Goal: Task Accomplishment & Management: Use online tool/utility

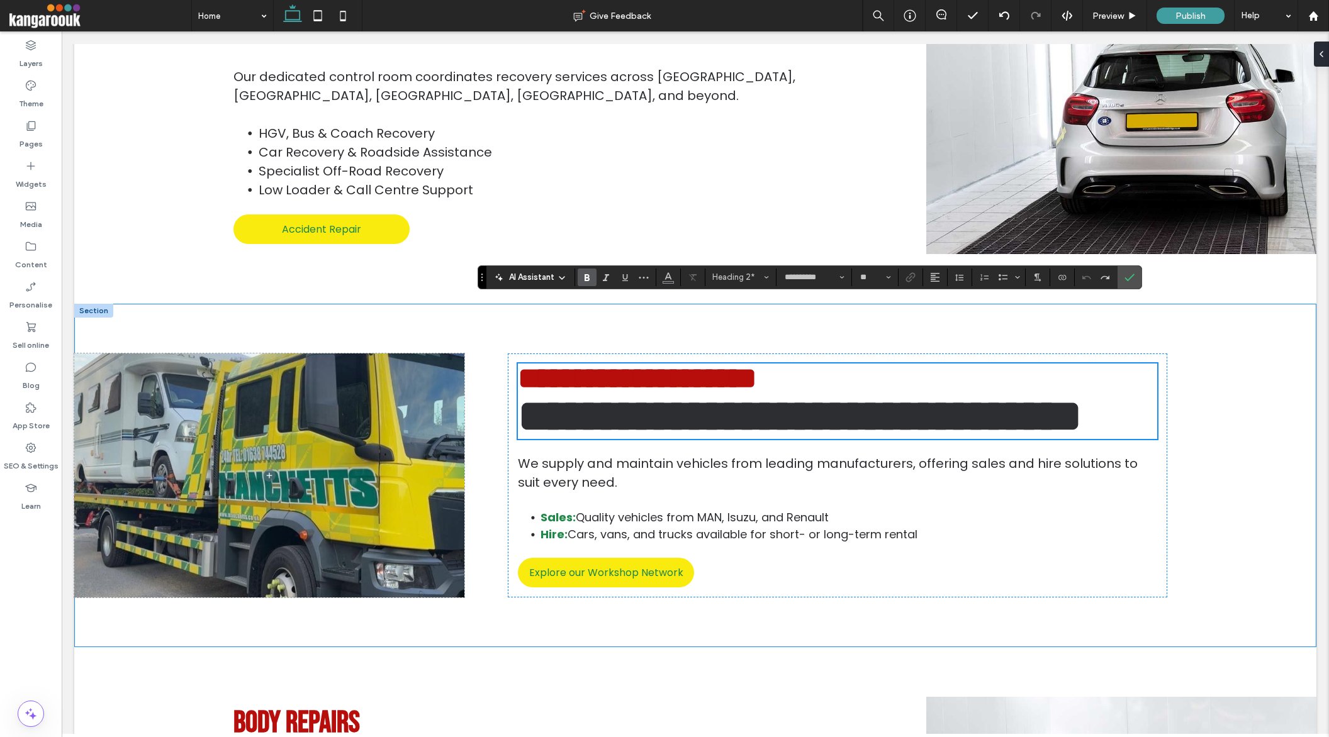
scroll to position [4, 0]
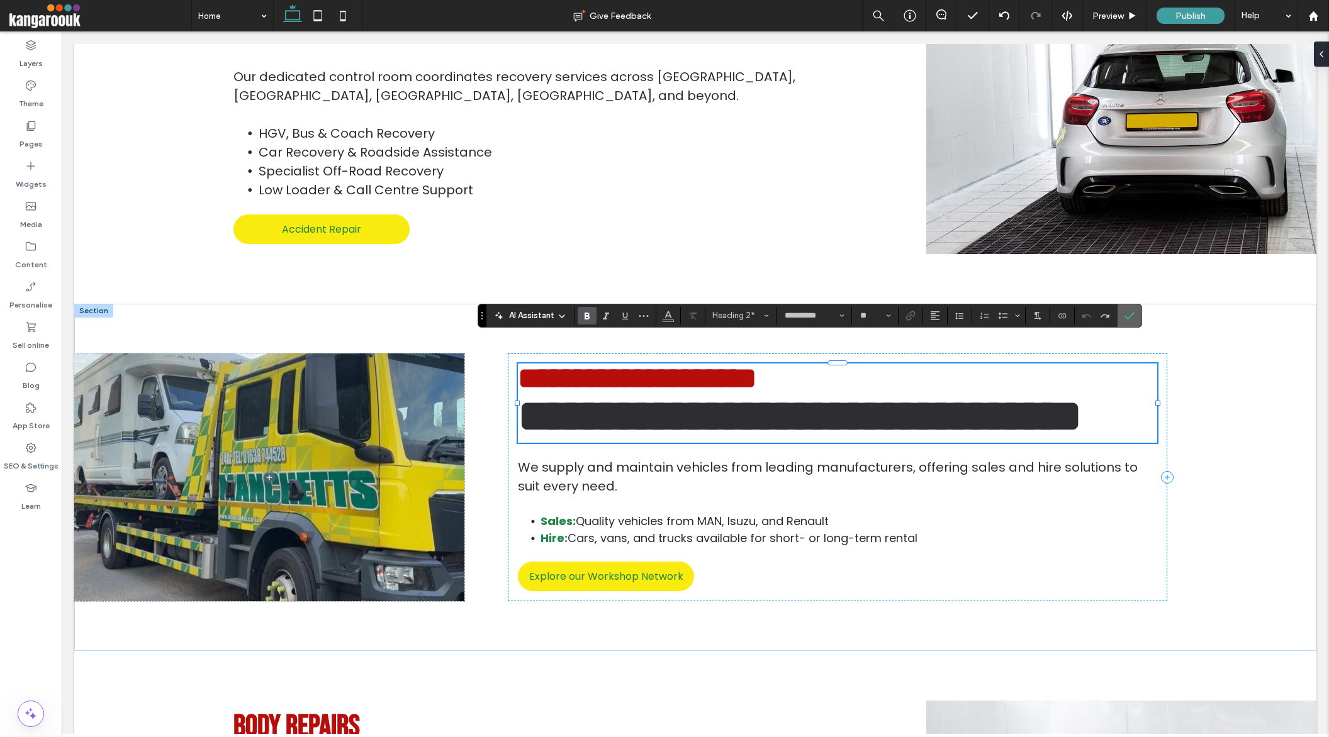
click at [1126, 322] on span "Confirm" at bounding box center [1127, 316] width 6 height 23
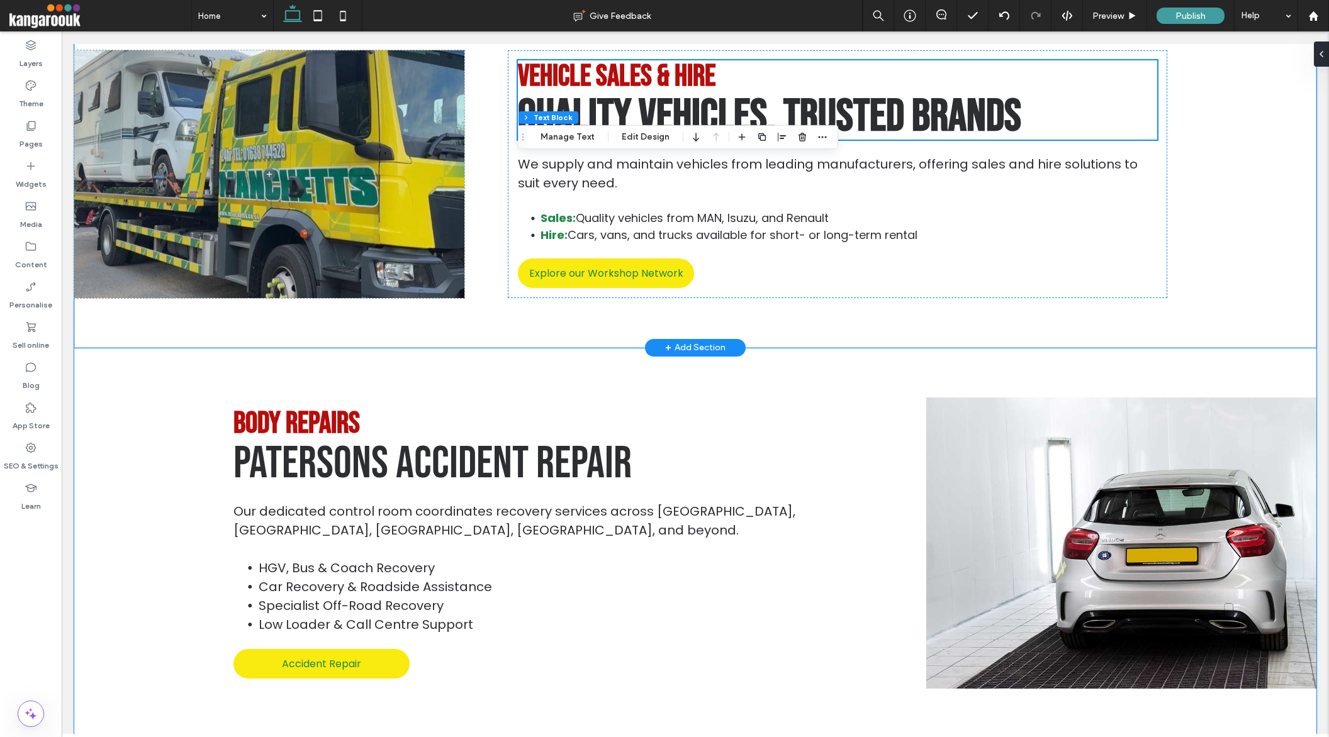
scroll to position [1929, 0]
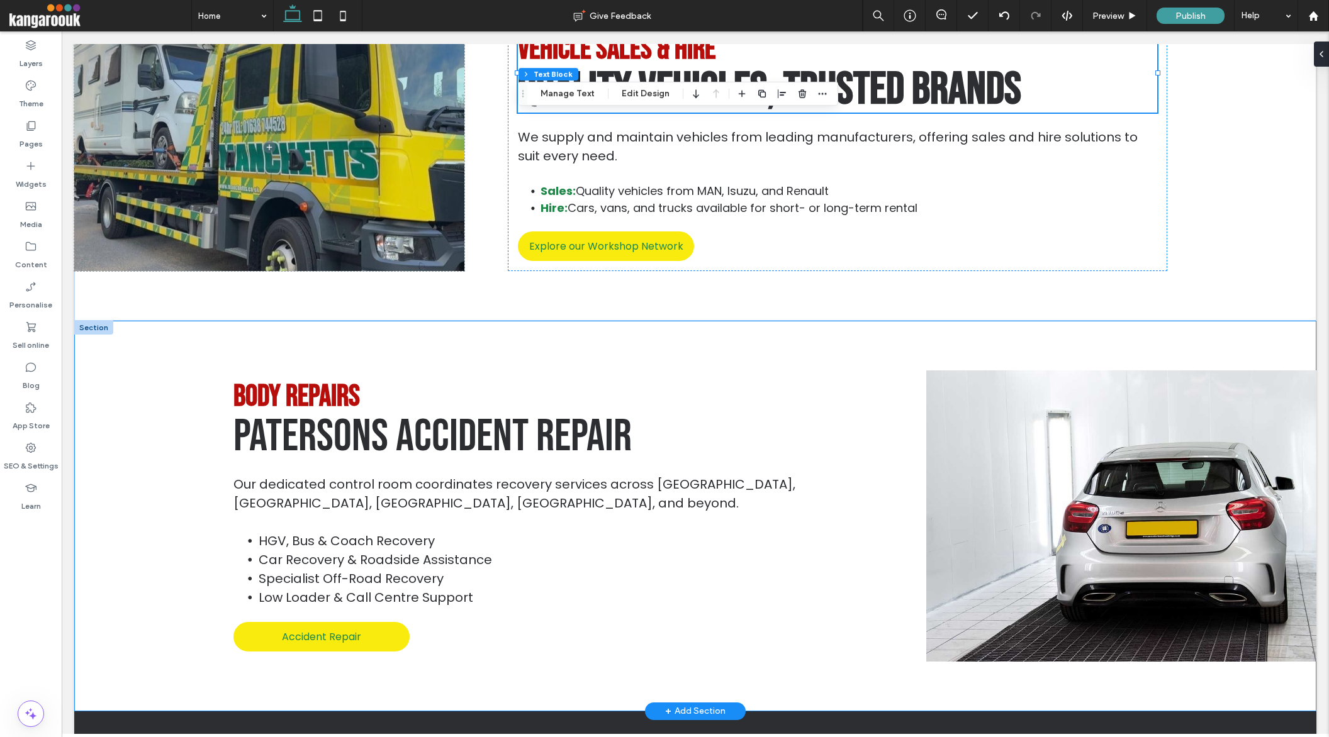
click at [320, 379] on span "BODY REPAIRS" at bounding box center [296, 397] width 126 height 36
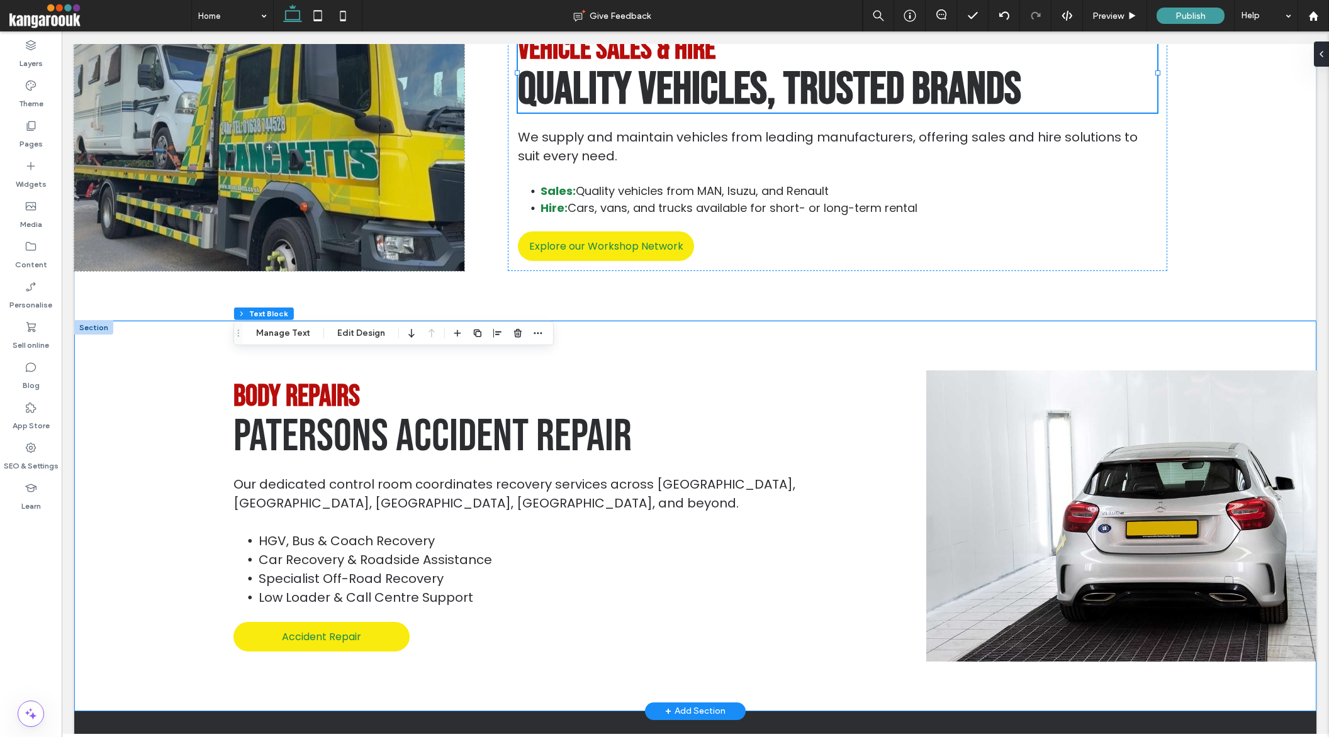
click at [320, 379] on span "BODY REPAIRS" at bounding box center [296, 397] width 126 height 36
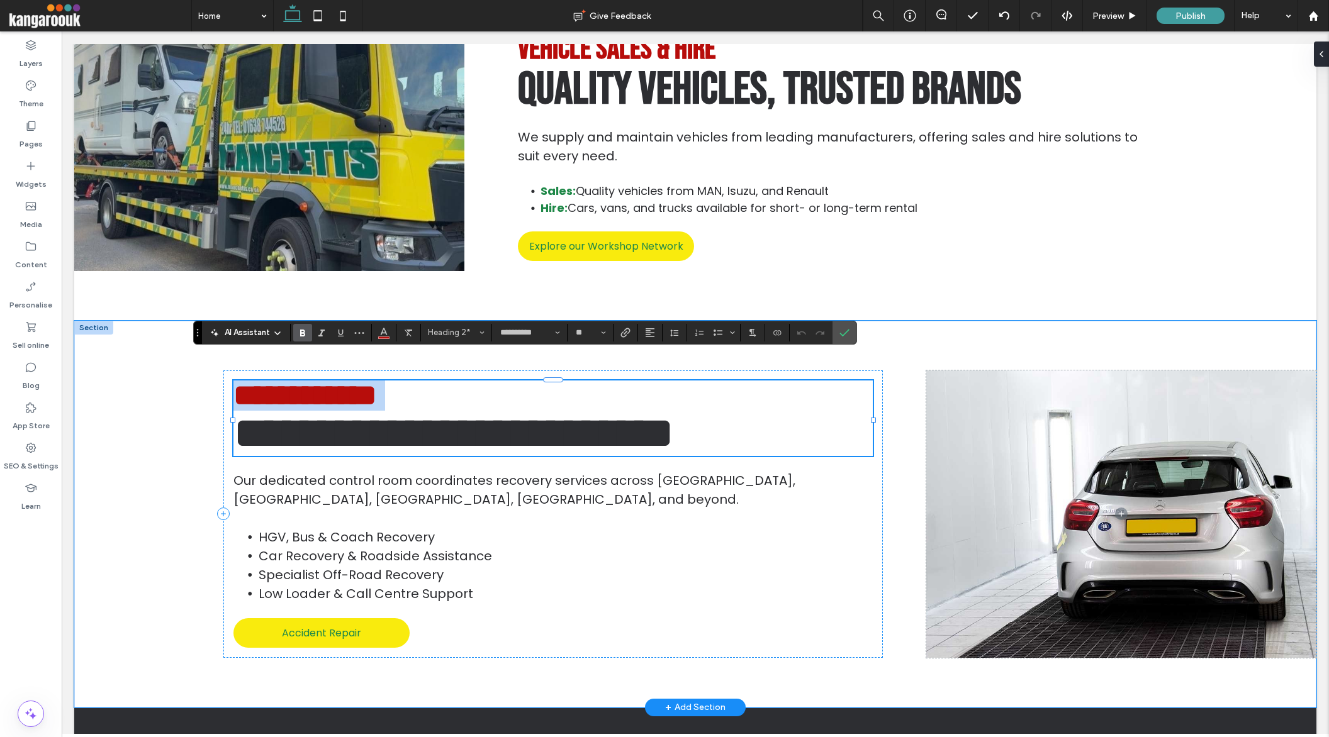
click at [320, 381] on span "**********" at bounding box center [304, 396] width 143 height 30
paste div
type input "*******"
type input "**"
type input "**********"
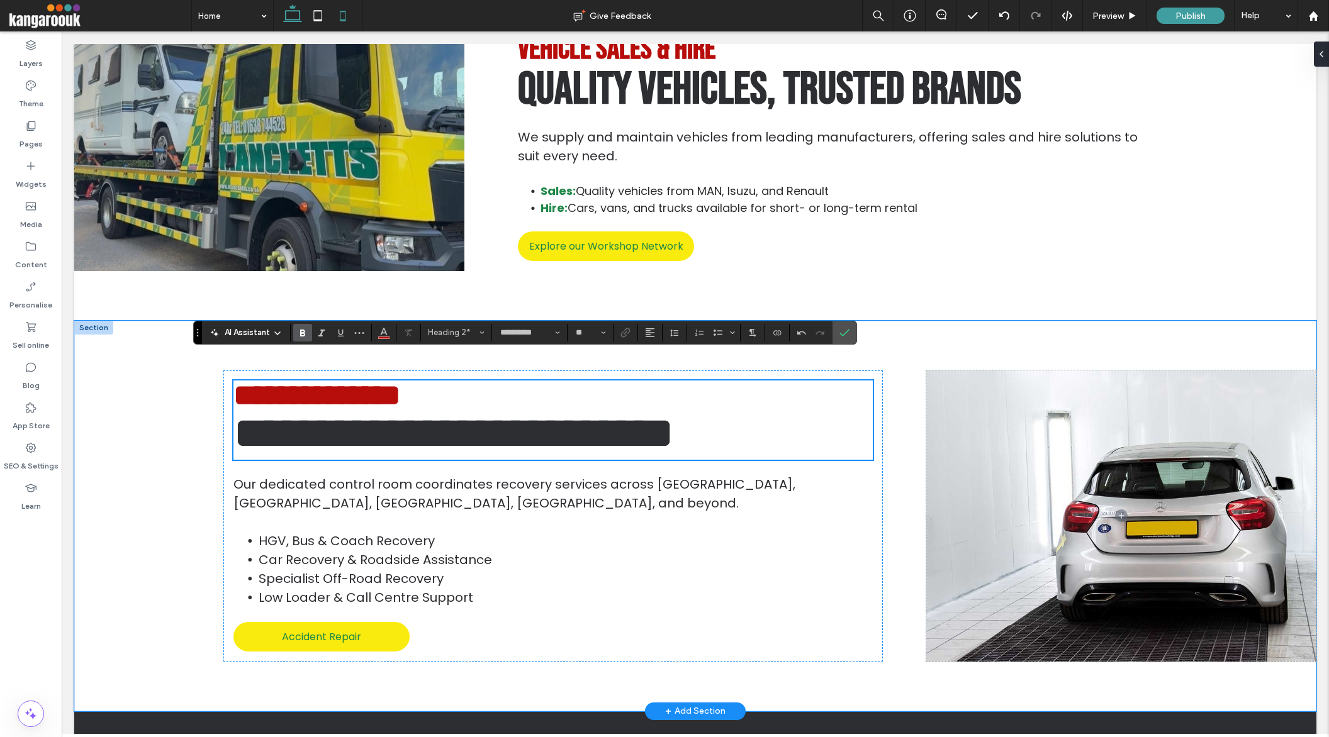
scroll to position [4, 0]
type input "**"
click at [570, 411] on span "**********" at bounding box center [453, 433] width 440 height 45
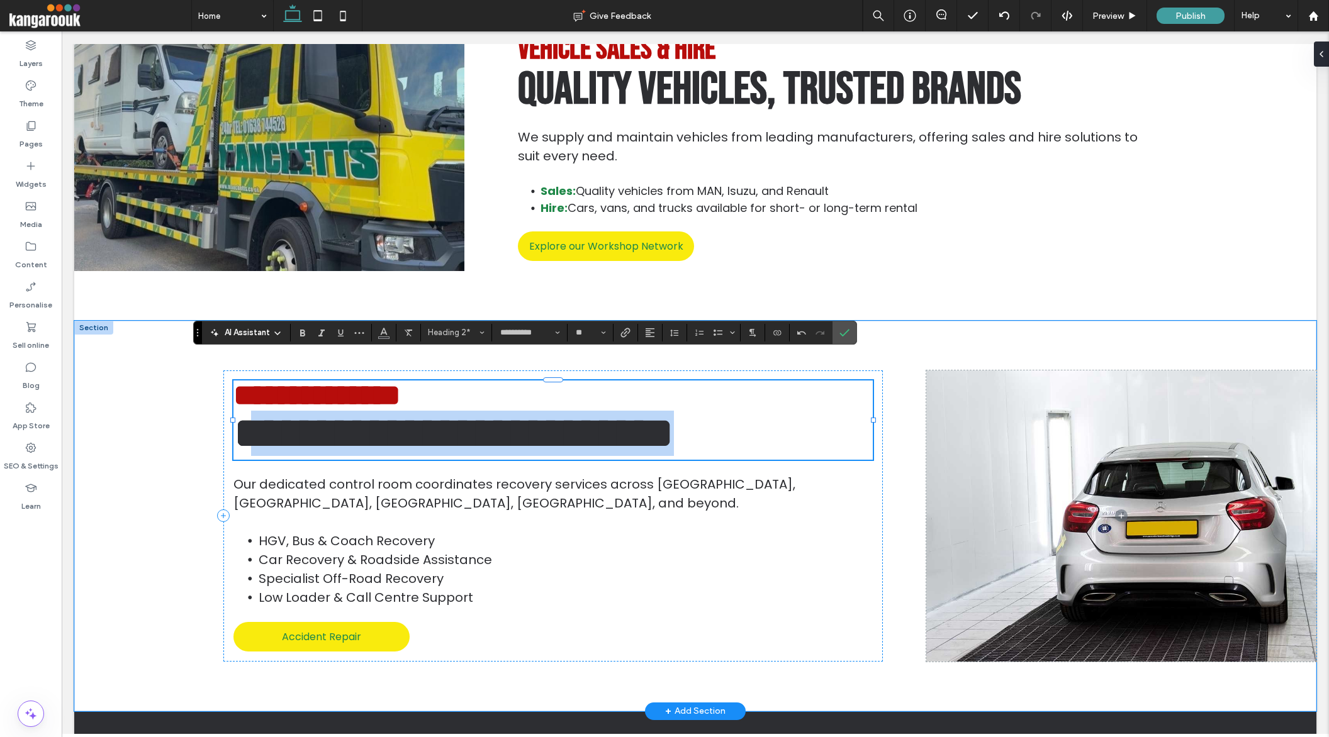
drag, startPoint x: 634, startPoint y: 406, endPoint x: 246, endPoint y: 395, distance: 388.4
click at [246, 411] on h2 "**********" at bounding box center [552, 433] width 639 height 45
type input "*******"
type input "**"
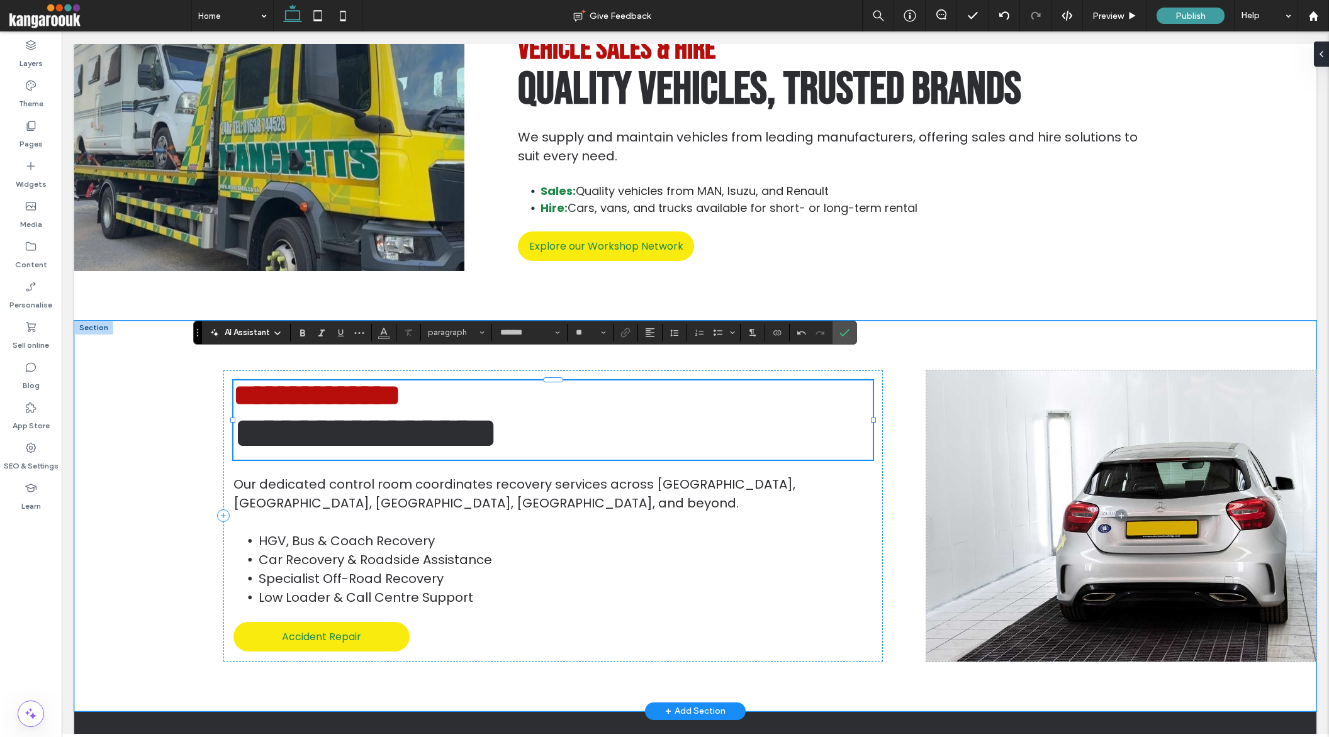
type input "**********"
type input "**"
click at [250, 411] on span "**********" at bounding box center [365, 433] width 264 height 45
click at [474, 411] on h2 "**********" at bounding box center [552, 433] width 639 height 45
click at [345, 411] on span "**********" at bounding box center [356, 433] width 247 height 45
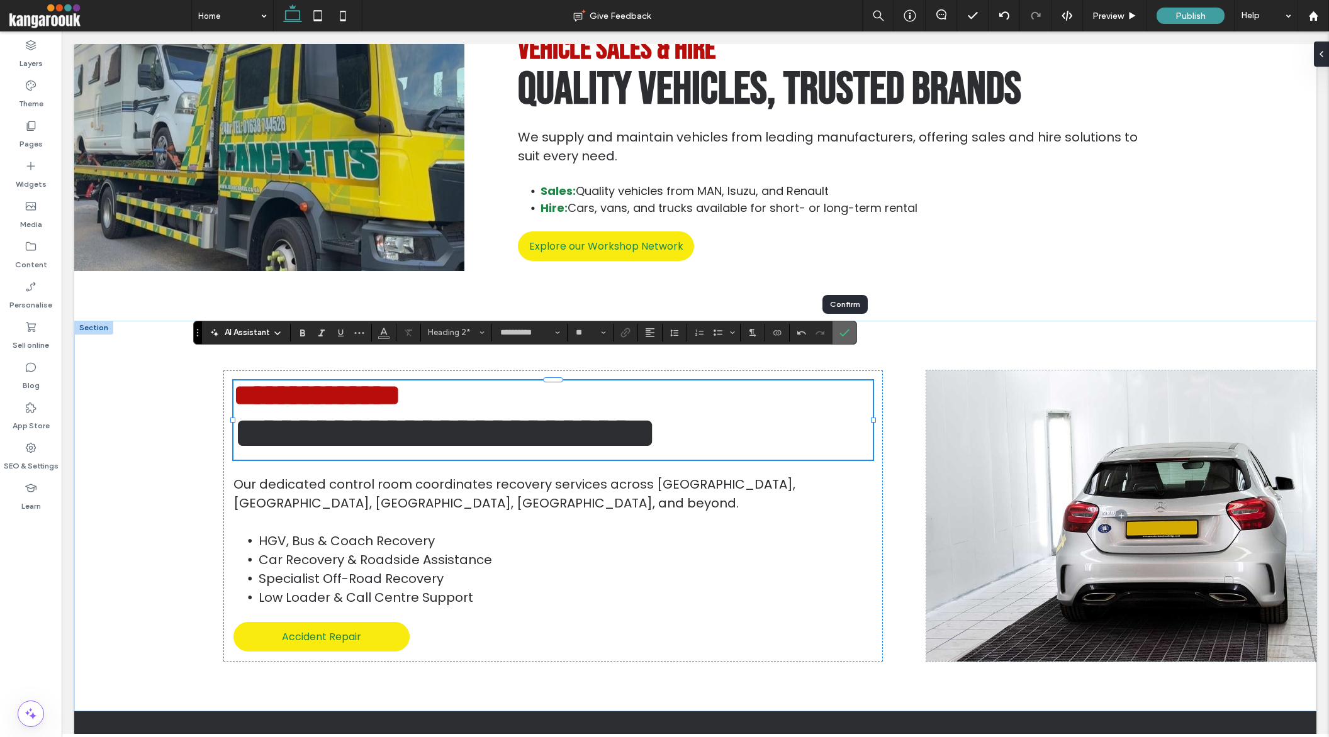
click at [848, 333] on icon "Confirm" at bounding box center [844, 333] width 10 height 10
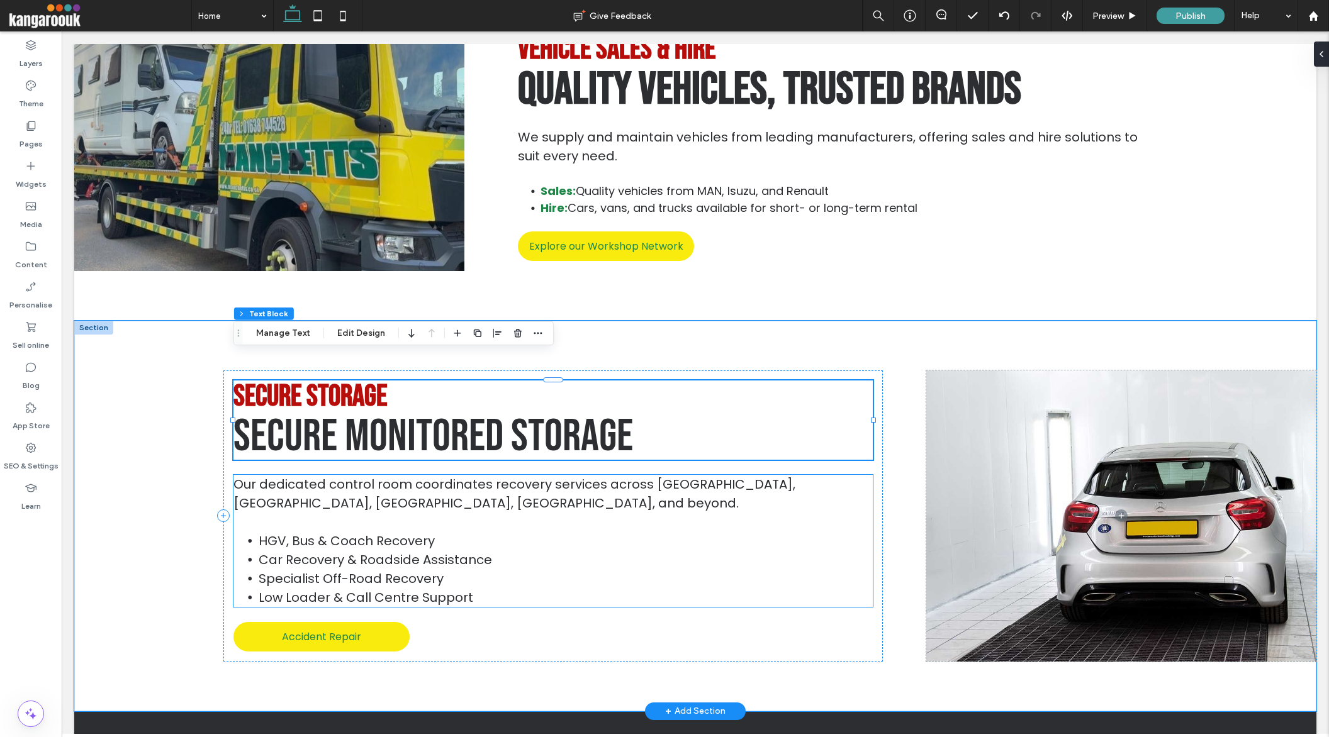
click at [335, 551] on span "Car Recovery & Roadside Assistance" at bounding box center [375, 560] width 233 height 18
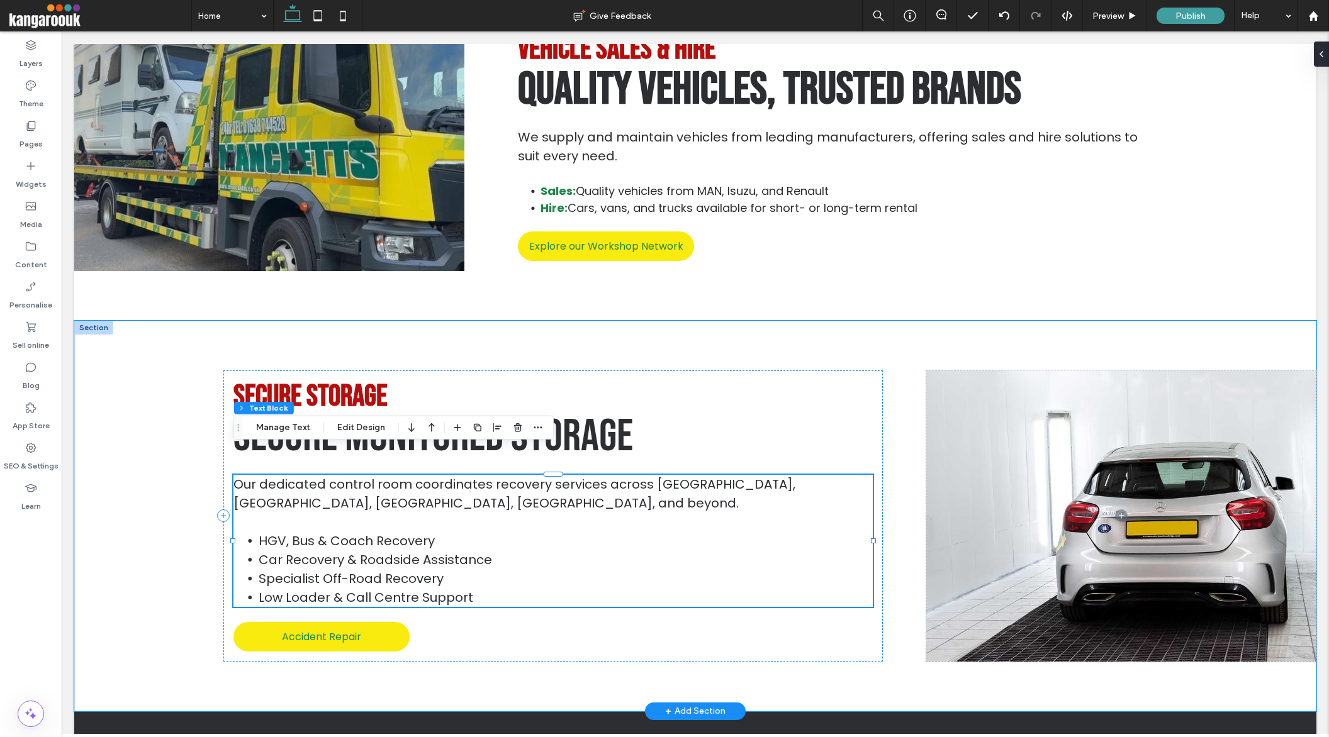
click at [335, 551] on span "Car Recovery & Roadside Assistance" at bounding box center [375, 560] width 233 height 18
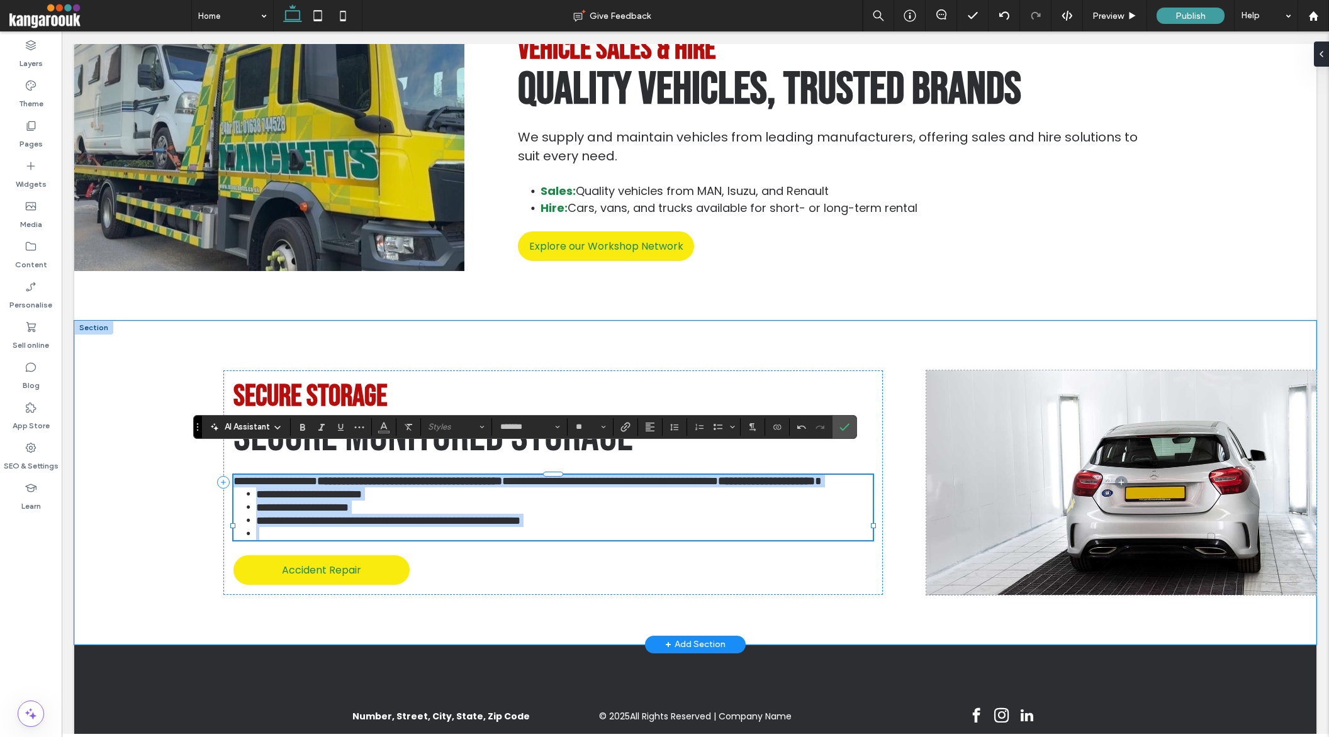
scroll to position [0, 0]
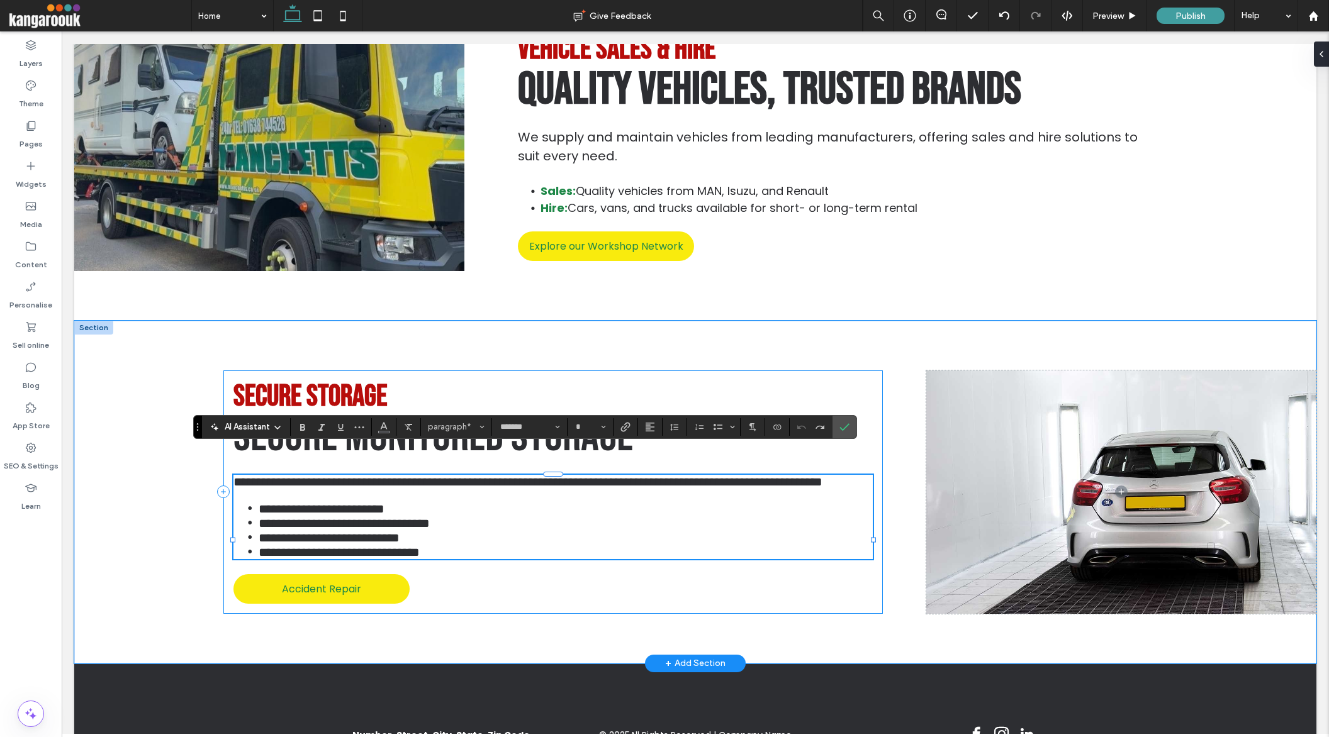
drag, startPoint x: 484, startPoint y: 569, endPoint x: 241, endPoint y: 454, distance: 268.5
click at [240, 475] on div "**********" at bounding box center [552, 517] width 639 height 84
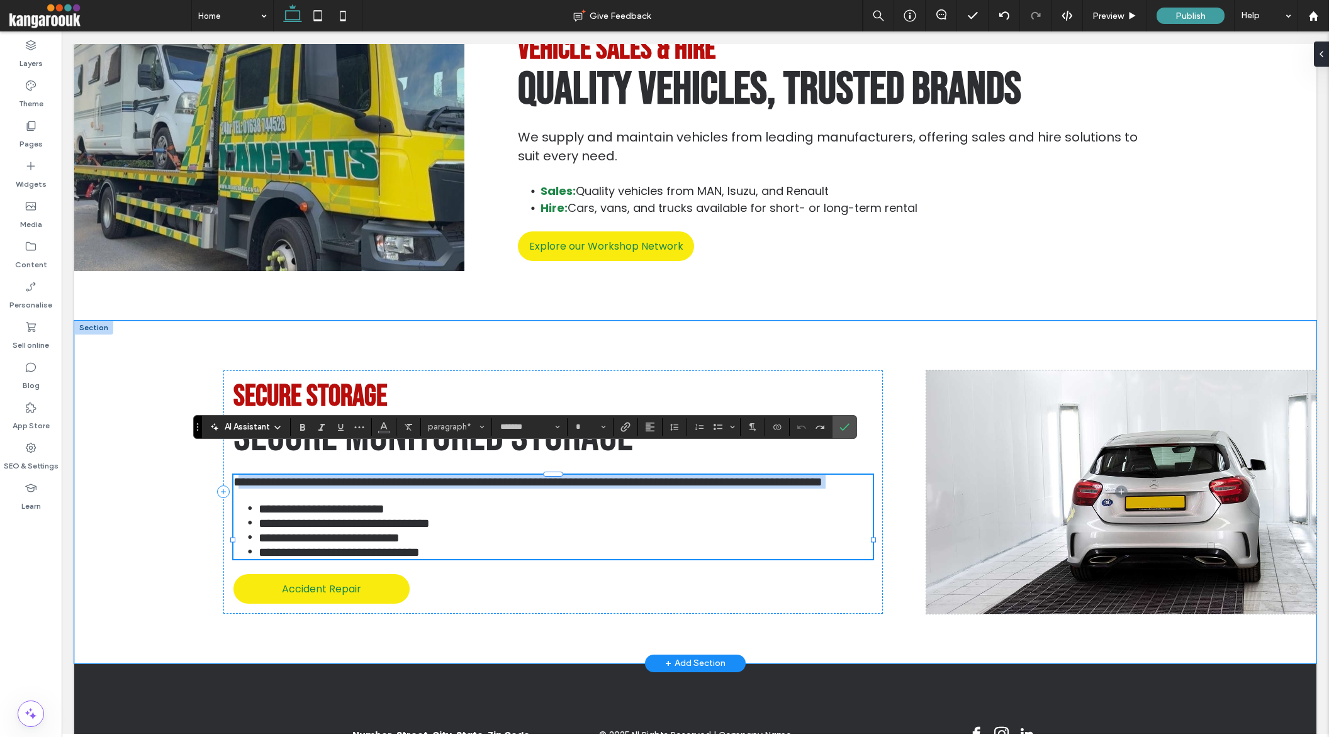
click at [247, 476] on span "**********" at bounding box center [527, 482] width 589 height 13
drag, startPoint x: 245, startPoint y: 457, endPoint x: 483, endPoint y: 589, distance: 271.8
click at [483, 589] on div "**********" at bounding box center [552, 493] width 659 height 244
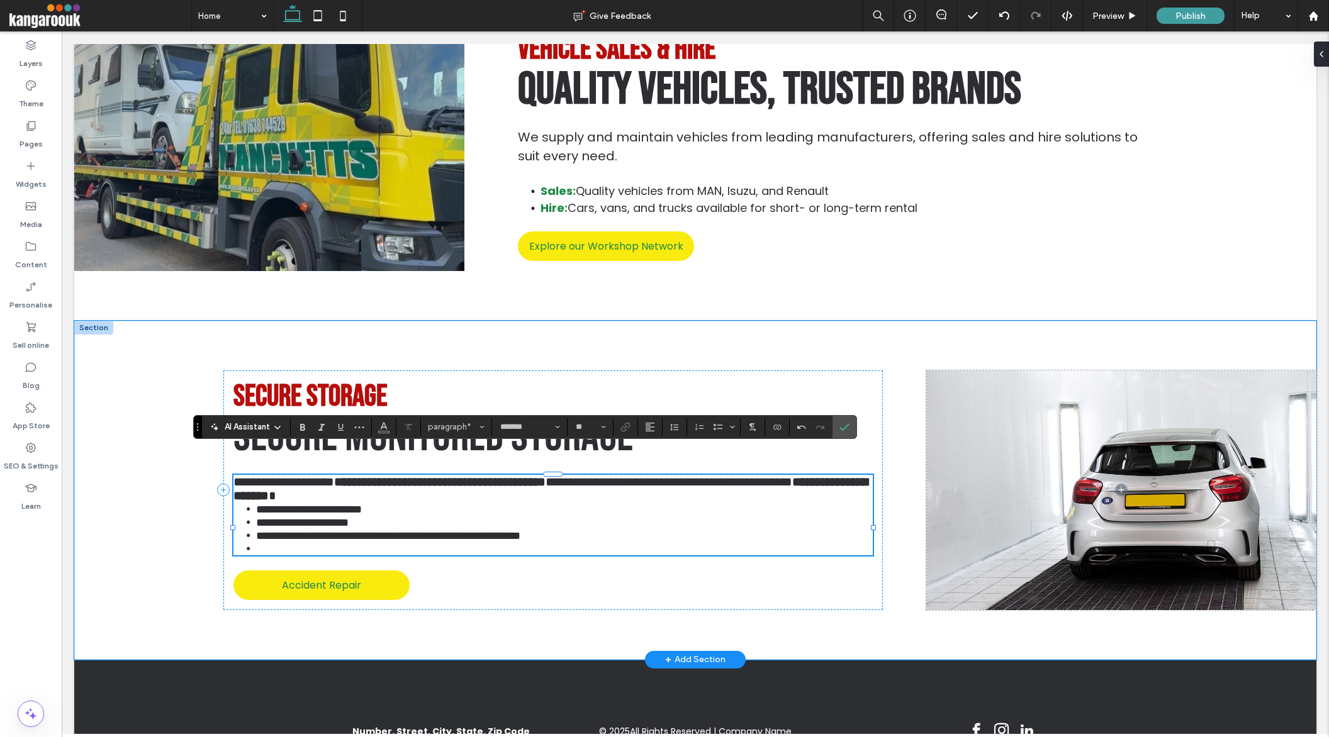
click at [244, 476] on span "**********" at bounding box center [283, 482] width 101 height 13
click at [328, 552] on li at bounding box center [564, 548] width 617 height 13
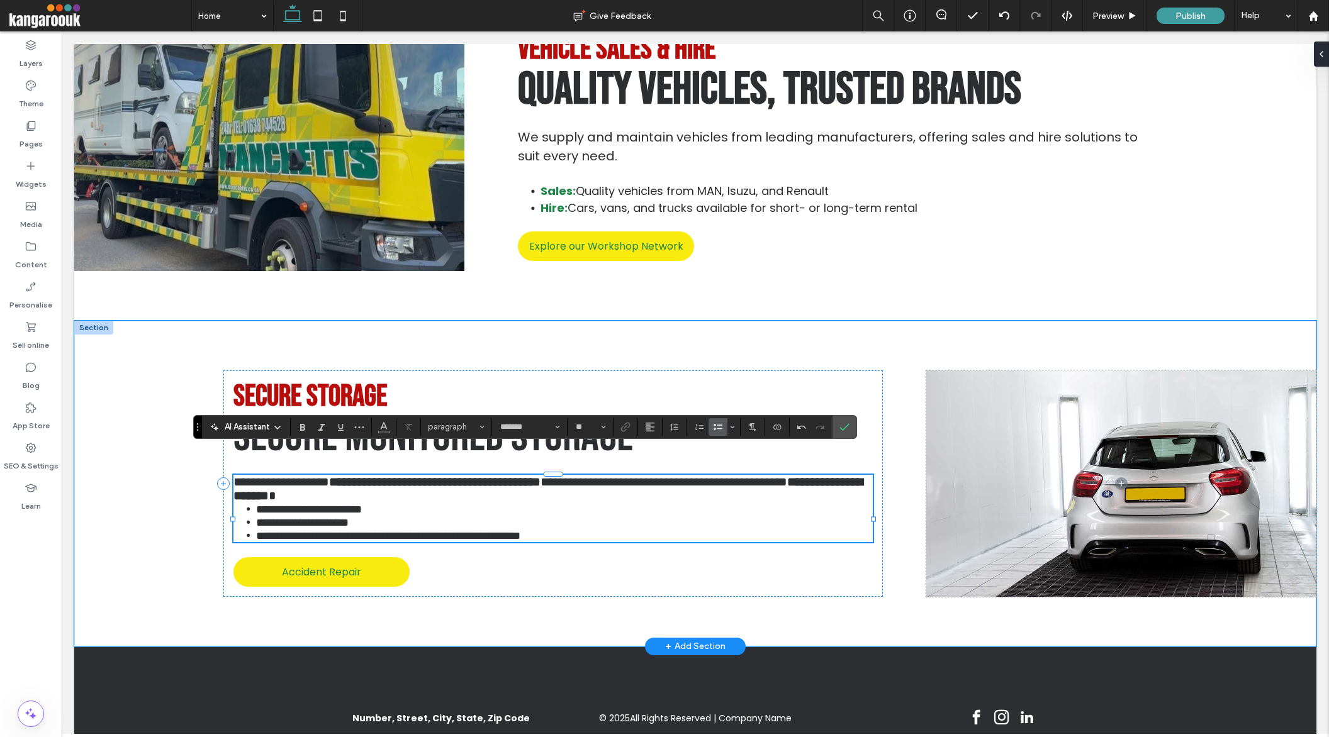
type input "**"
click at [554, 475] on p "**********" at bounding box center [552, 489] width 639 height 28
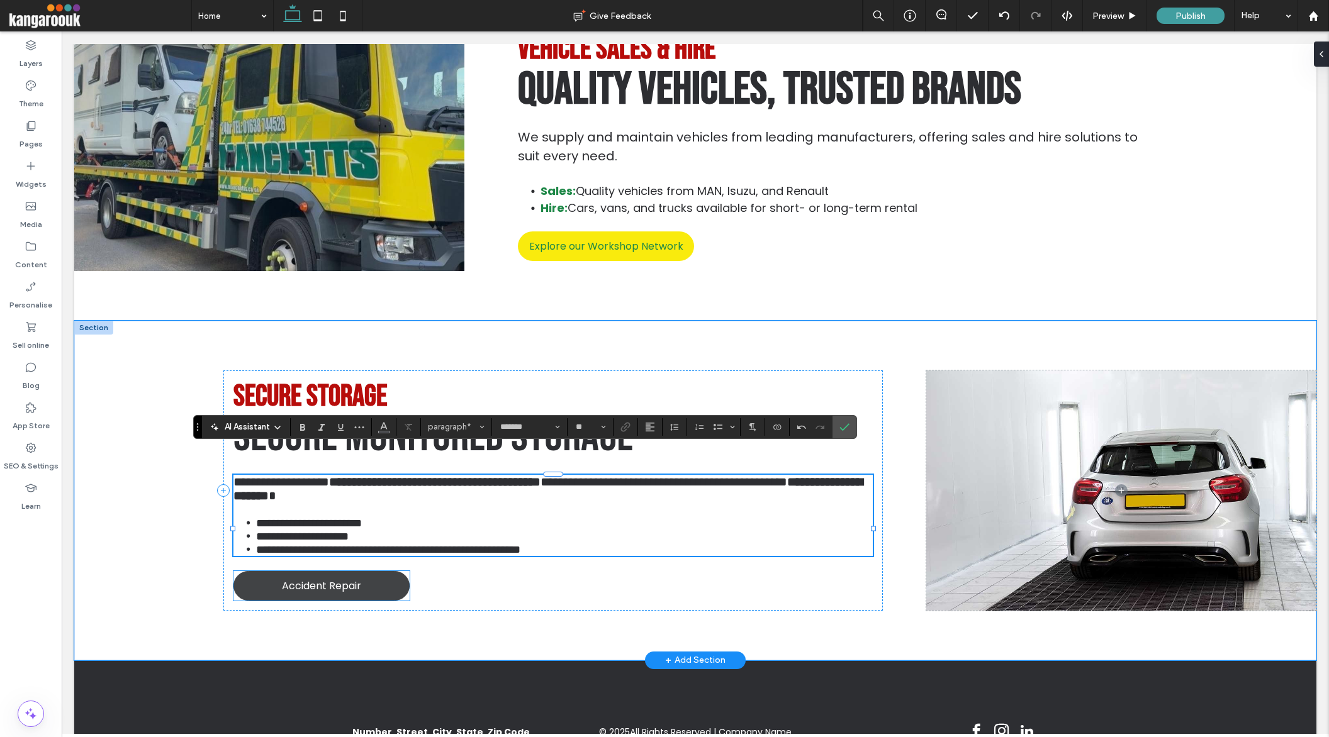
click at [290, 590] on span "Accident Repair" at bounding box center [321, 586] width 79 height 16
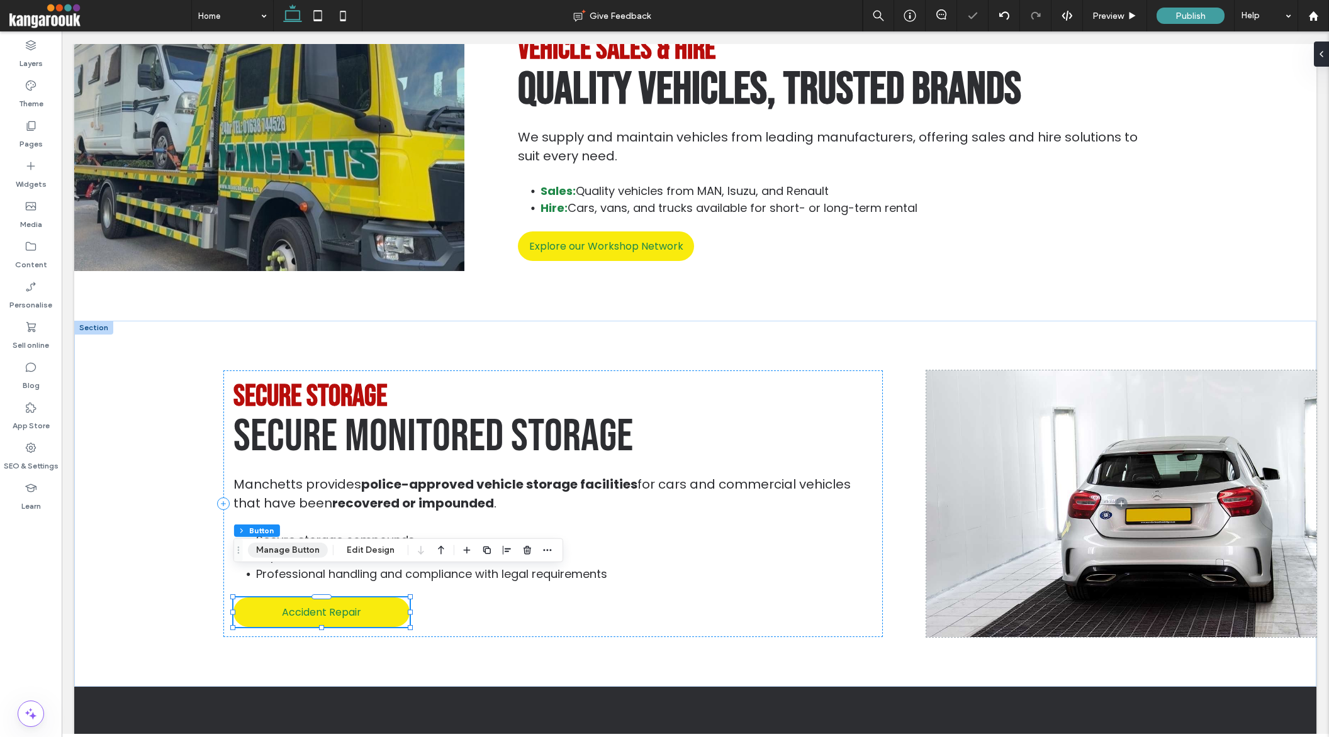
click at [290, 549] on button "Manage Button" at bounding box center [288, 550] width 80 height 15
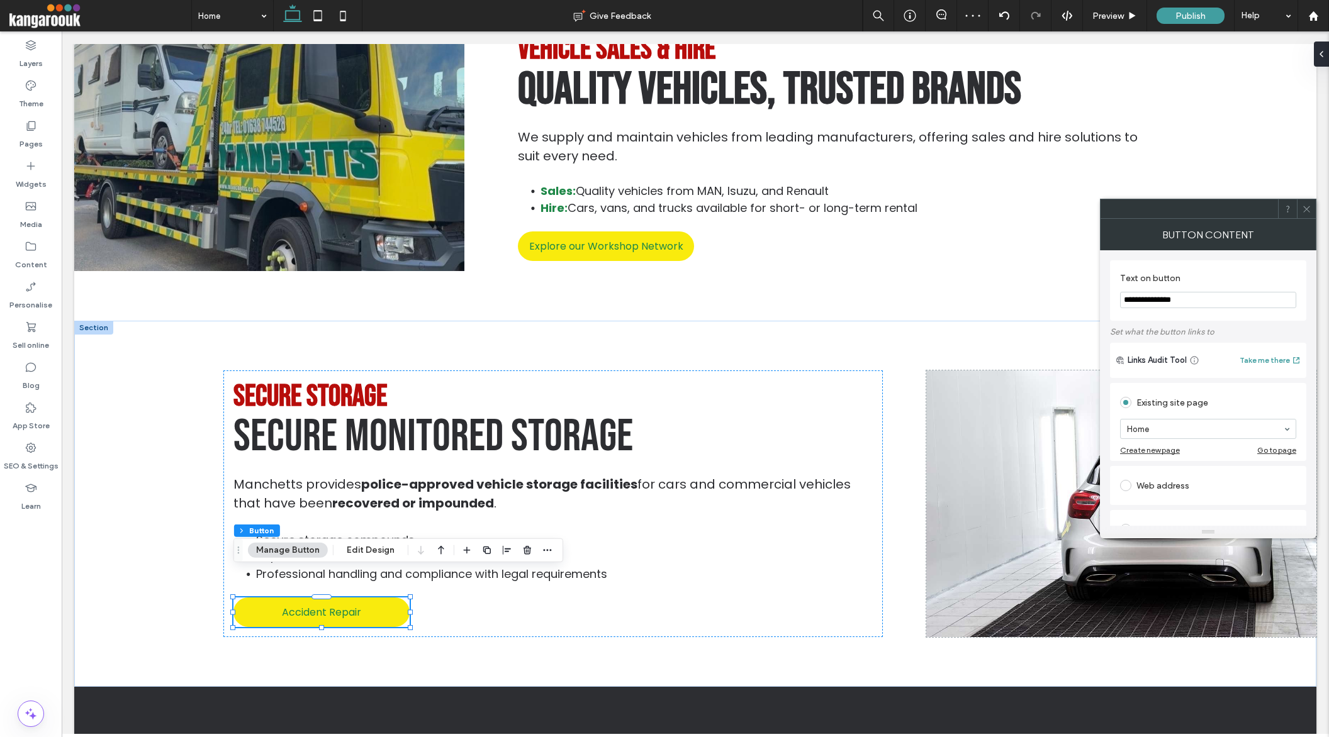
click at [1177, 297] on input "**********" at bounding box center [1208, 300] width 176 height 16
type input "**********"
click at [1307, 207] on icon at bounding box center [1306, 208] width 9 height 9
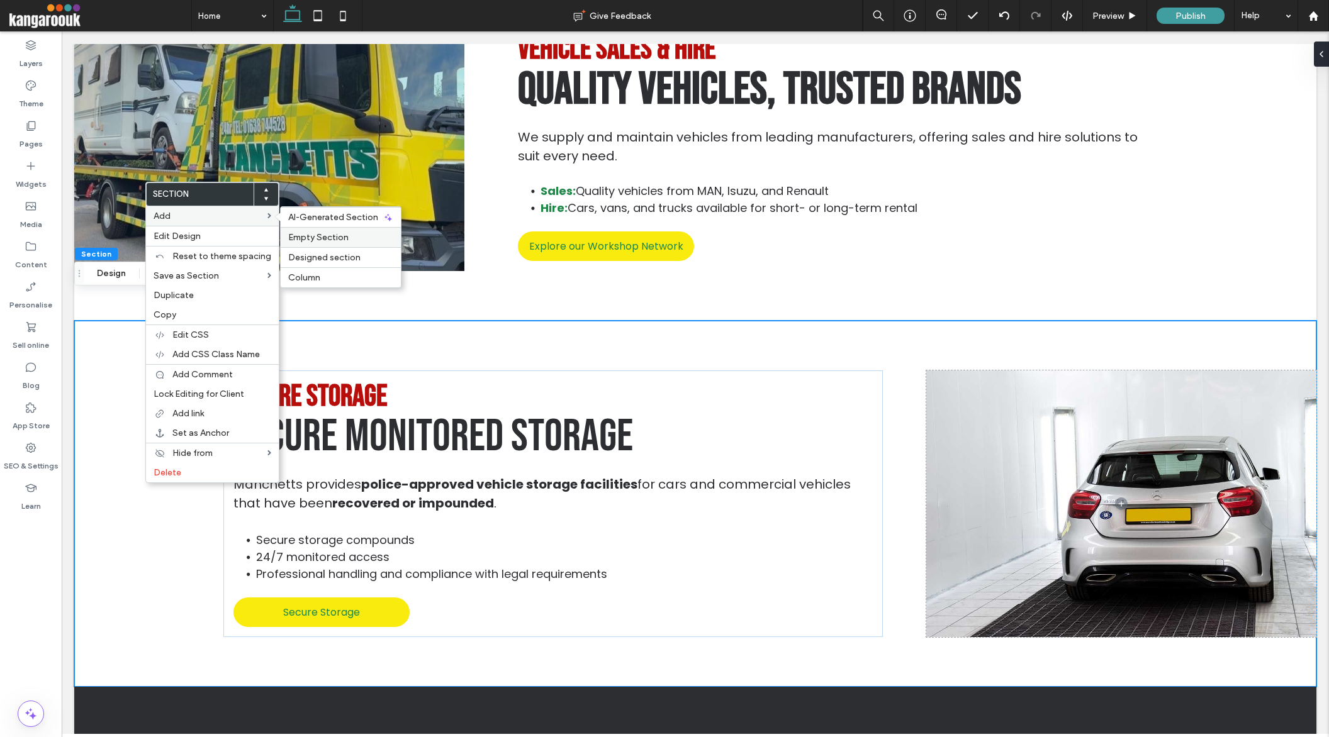
click at [307, 237] on span "Empty Section" at bounding box center [318, 237] width 60 height 11
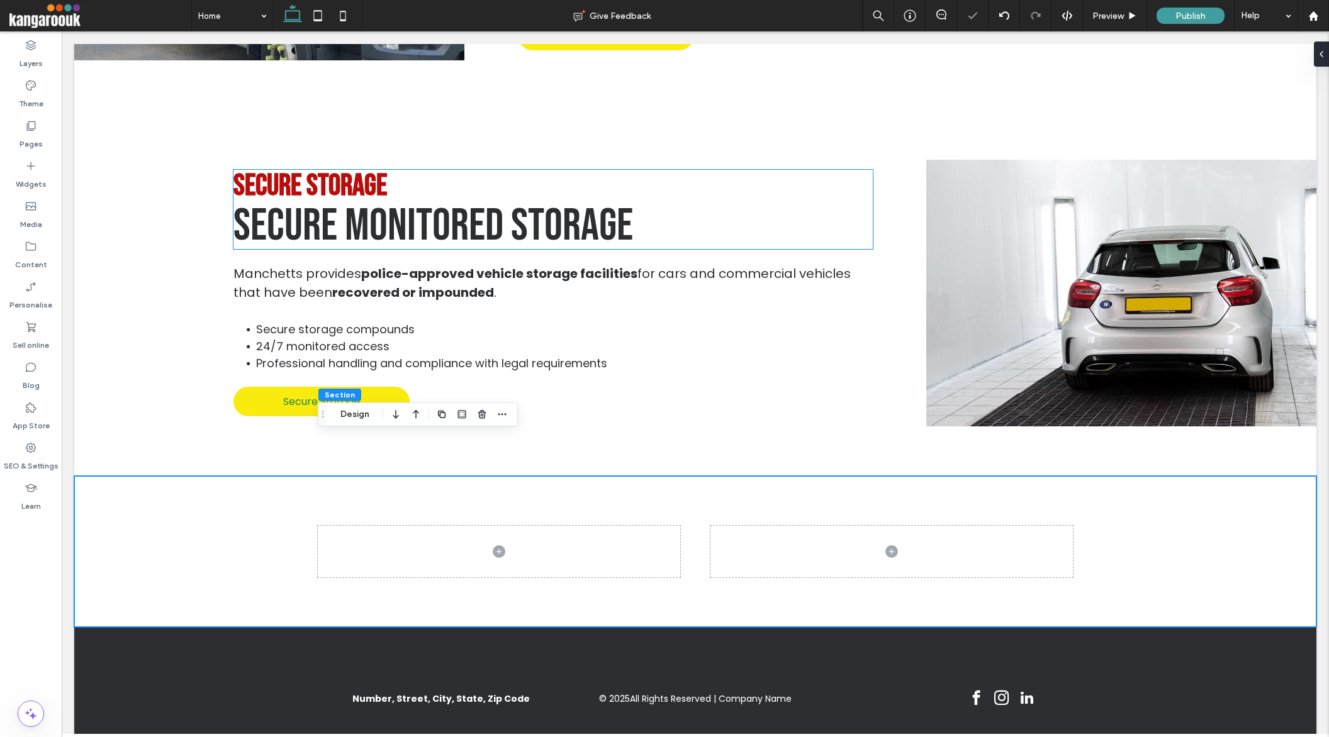
scroll to position [2154, 0]
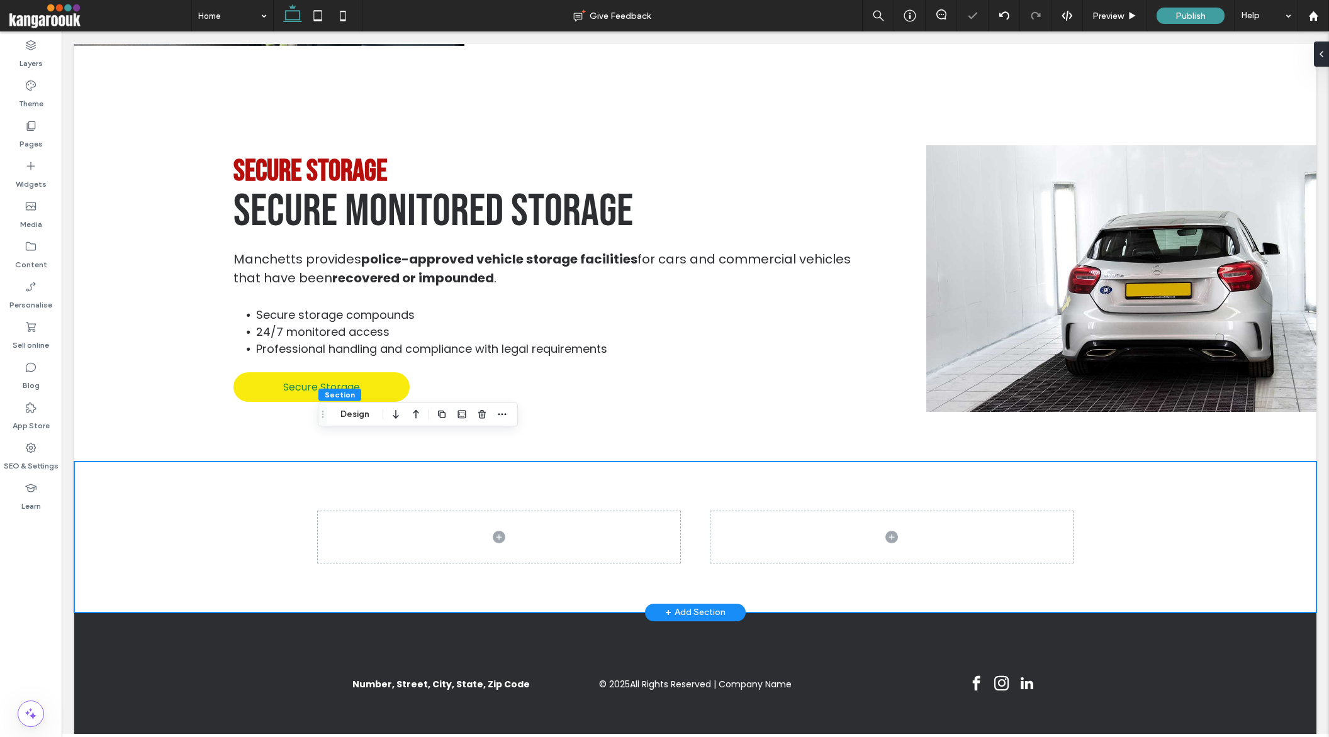
click at [178, 519] on div at bounding box center [695, 537] width 1242 height 151
click at [347, 417] on button "Design" at bounding box center [354, 414] width 45 height 15
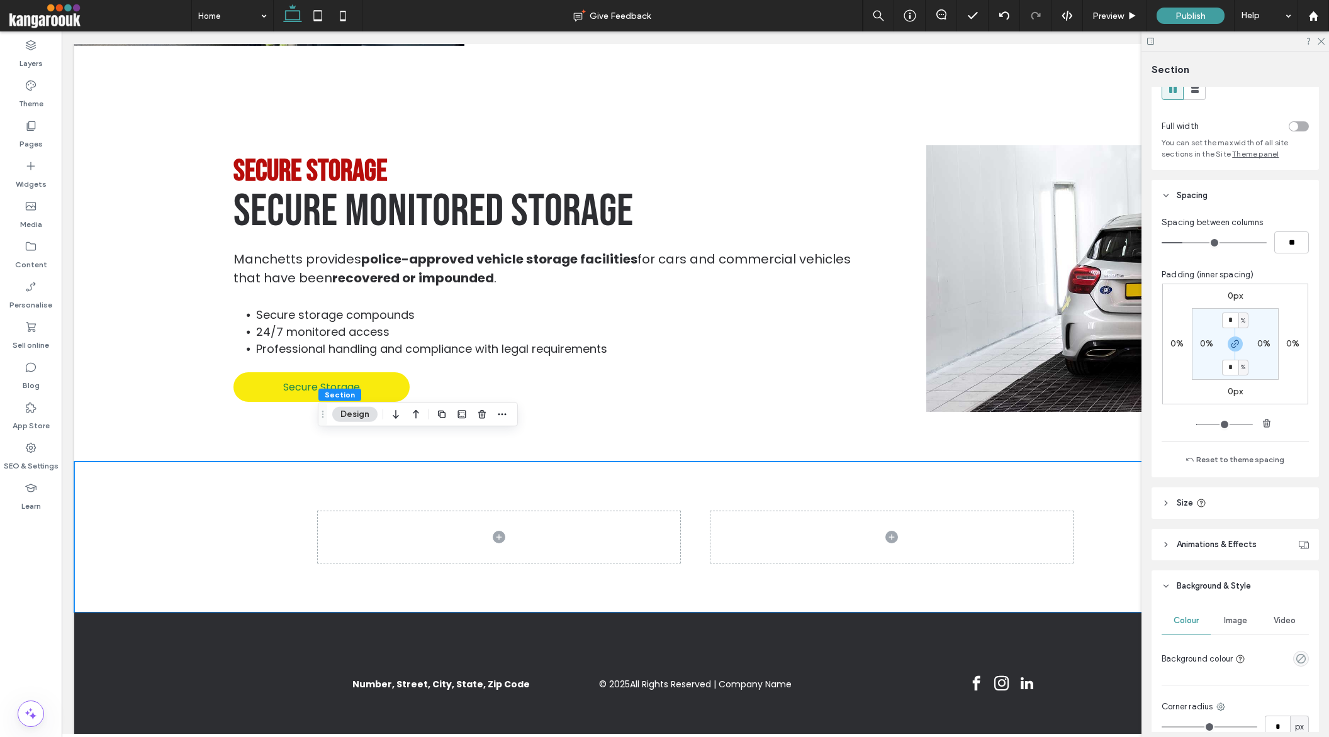
scroll to position [73, 0]
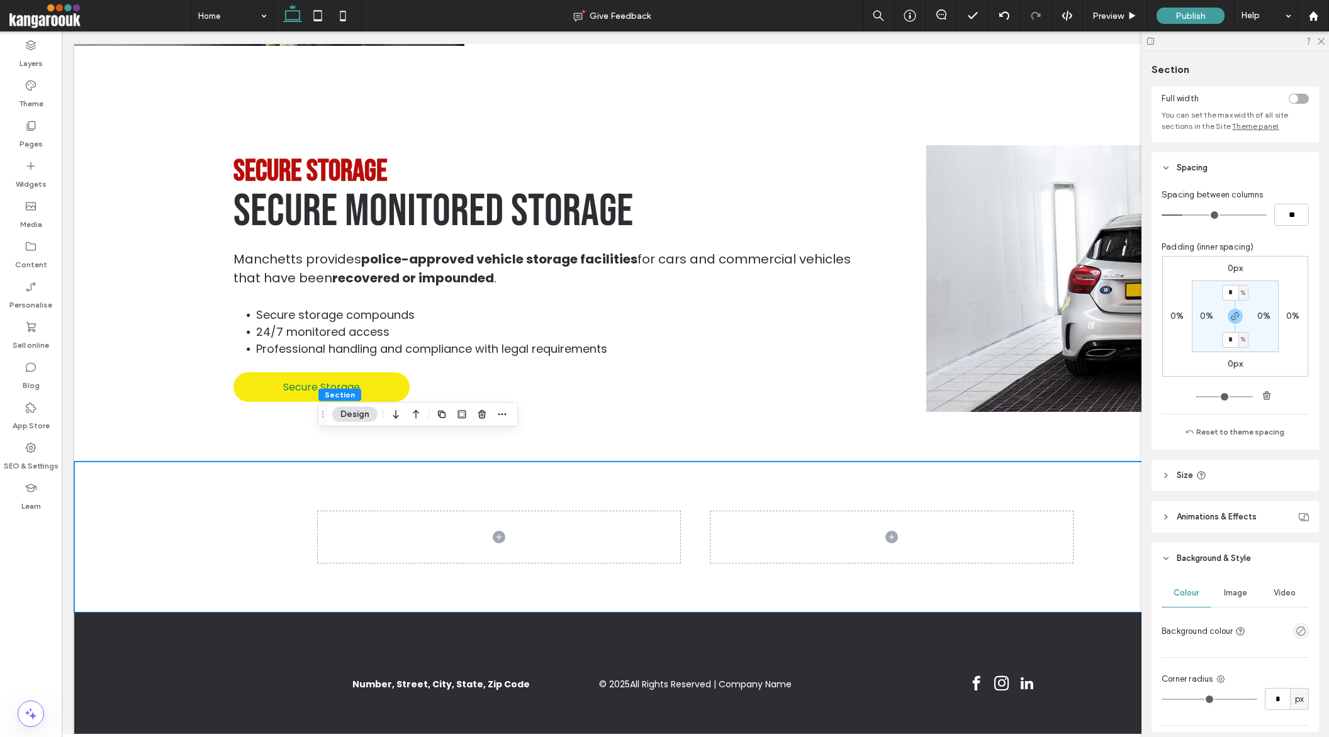
click at [1230, 592] on span "Image" at bounding box center [1235, 593] width 23 height 10
click at [1227, 642] on div "Add multiple images for a background slider" at bounding box center [1235, 663] width 146 height 83
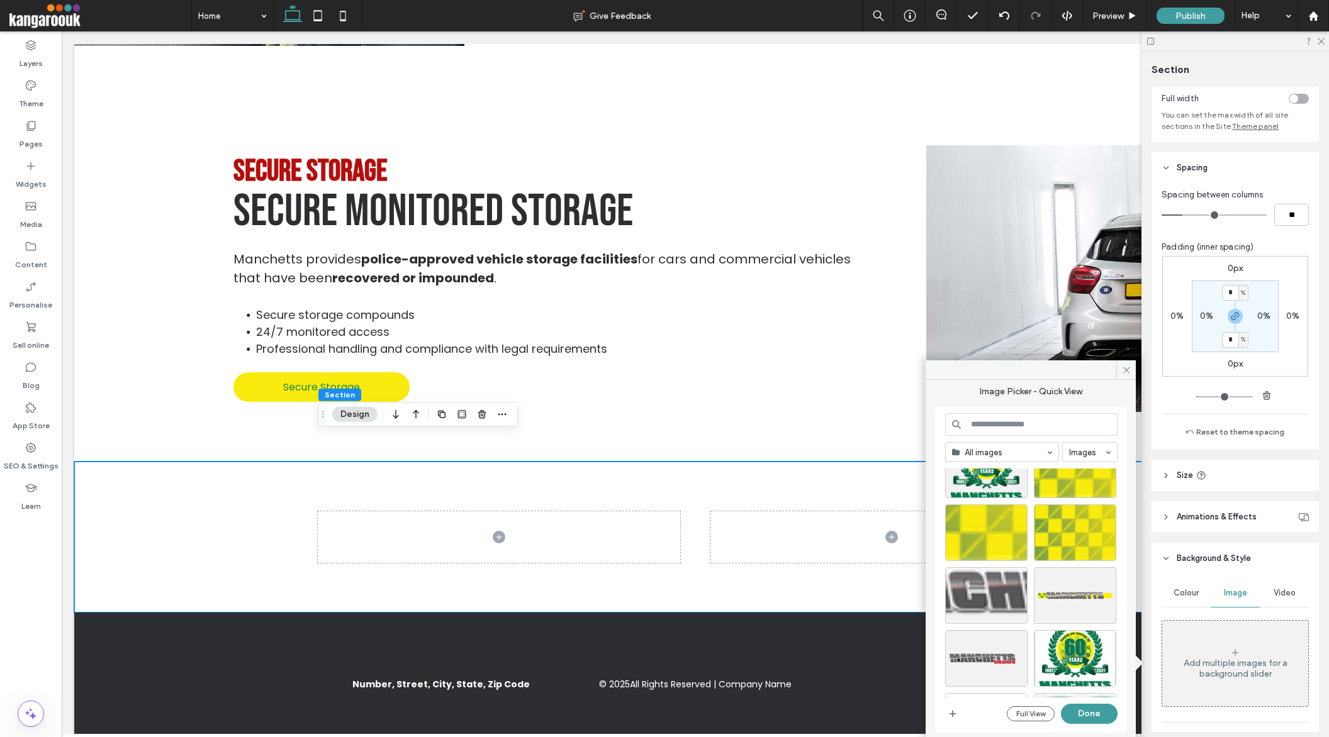
scroll to position [84, 0]
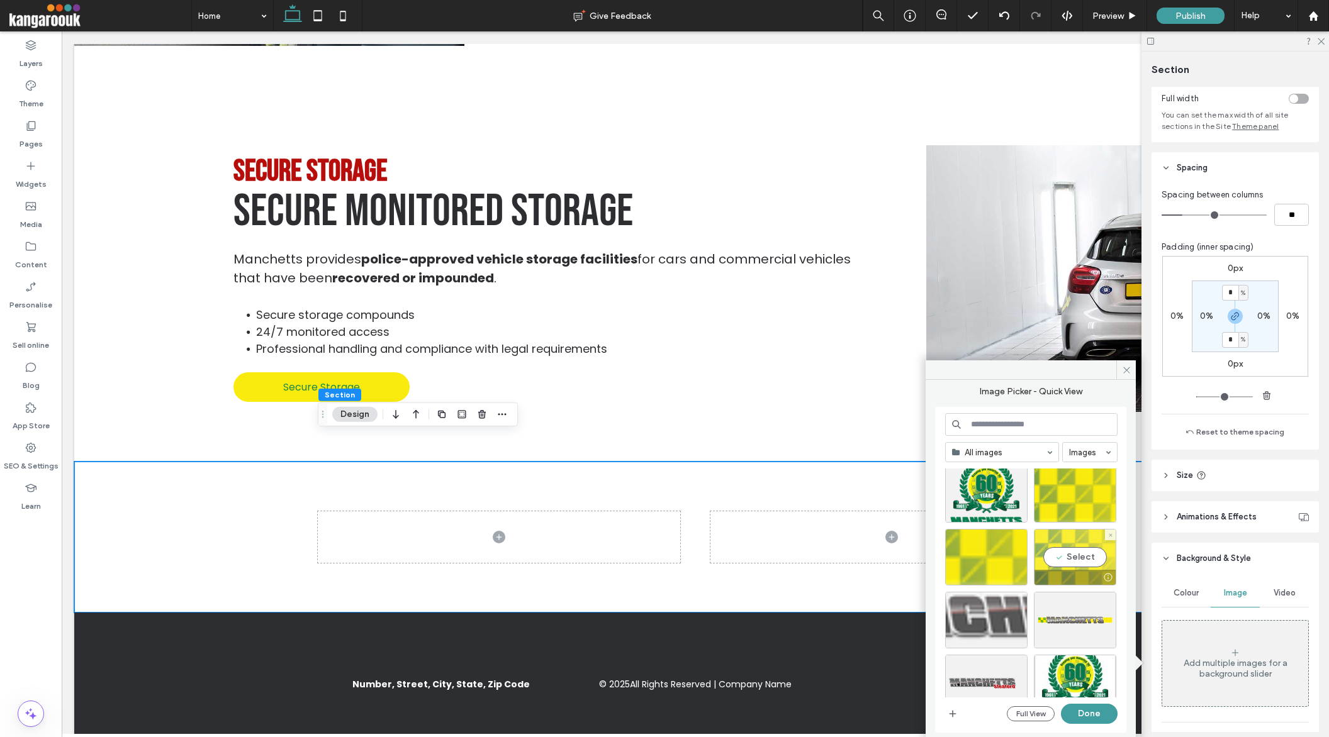
click at [1078, 563] on div "Select" at bounding box center [1075, 557] width 82 height 57
click at [1092, 717] on button "Done" at bounding box center [1089, 714] width 57 height 20
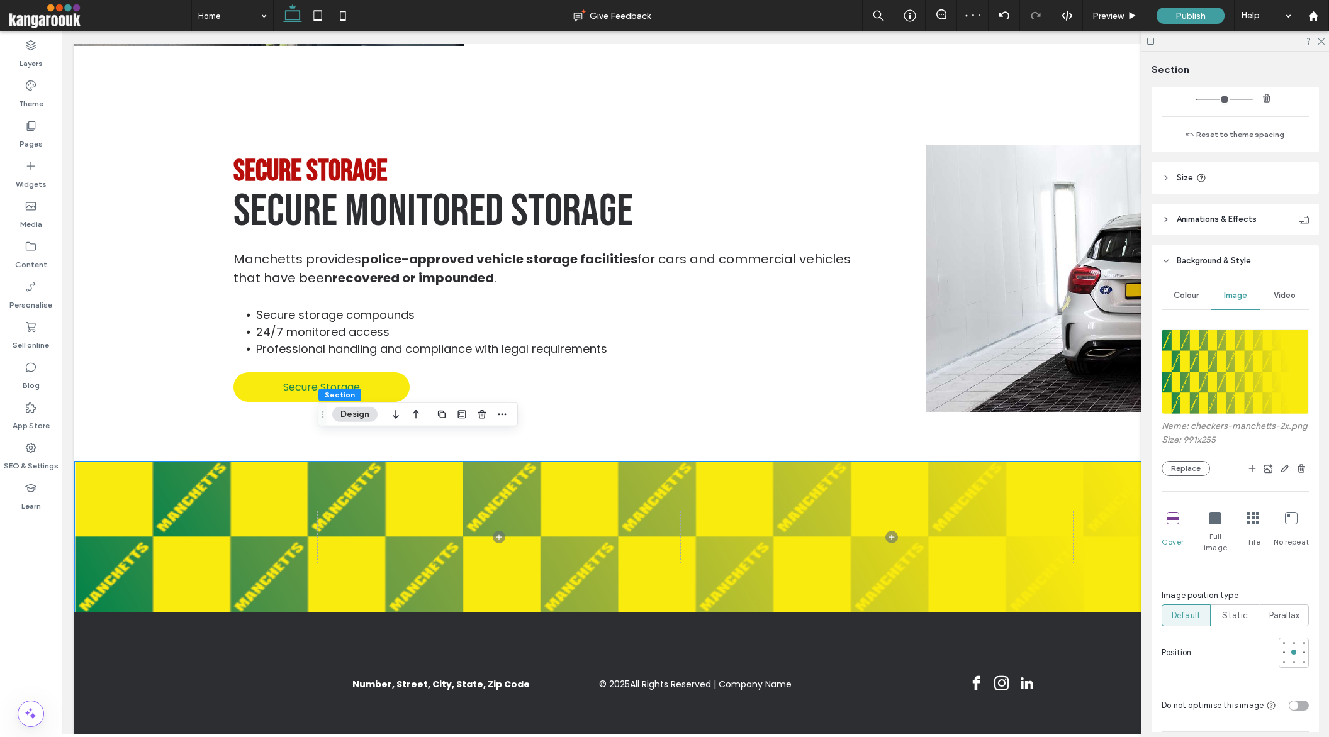
scroll to position [364, 0]
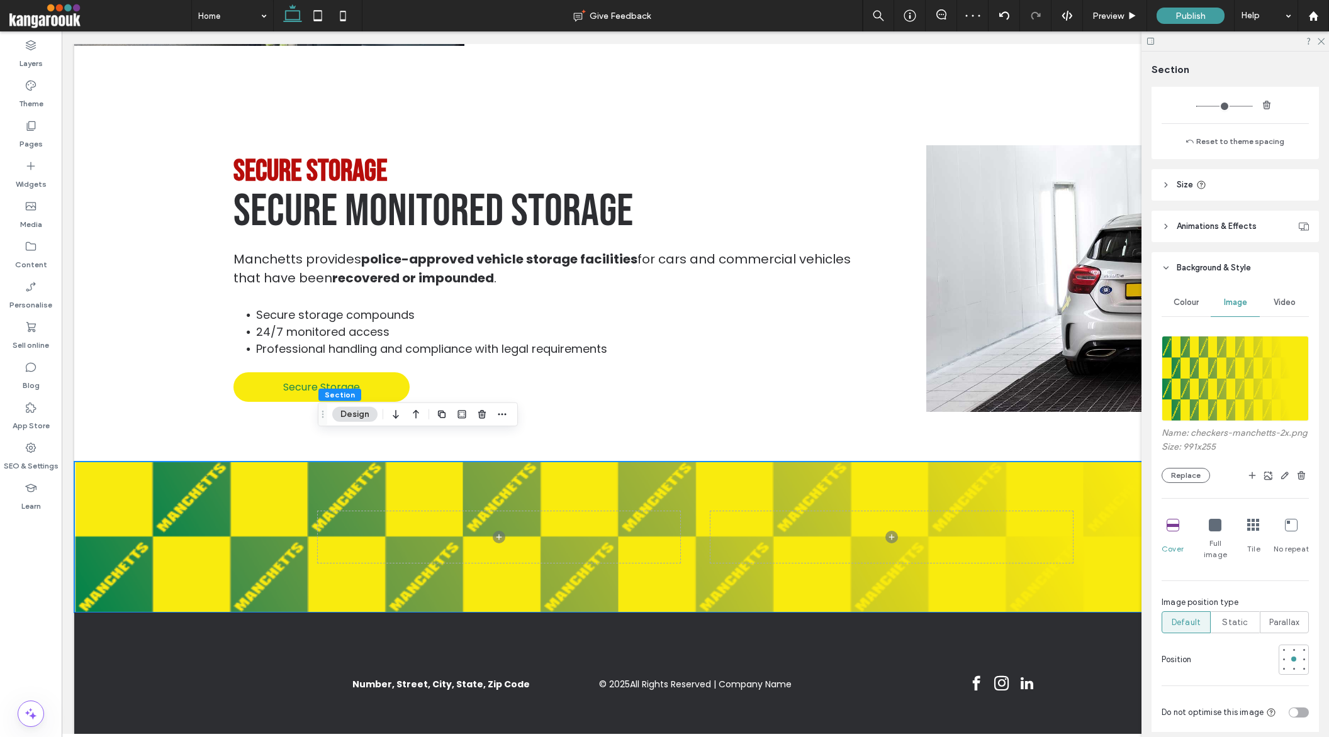
click at [1213, 522] on icon at bounding box center [1215, 525] width 13 height 13
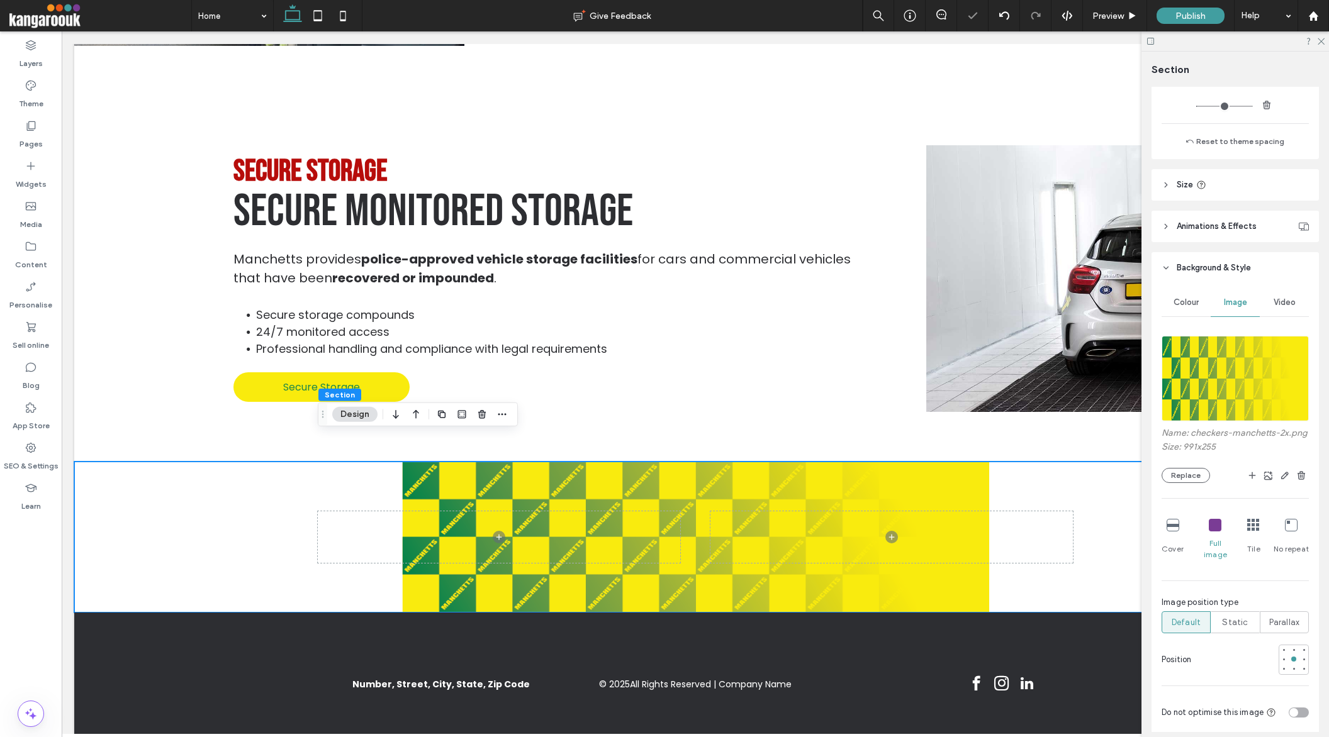
click at [1195, 304] on span "Colour" at bounding box center [1185, 303] width 25 height 10
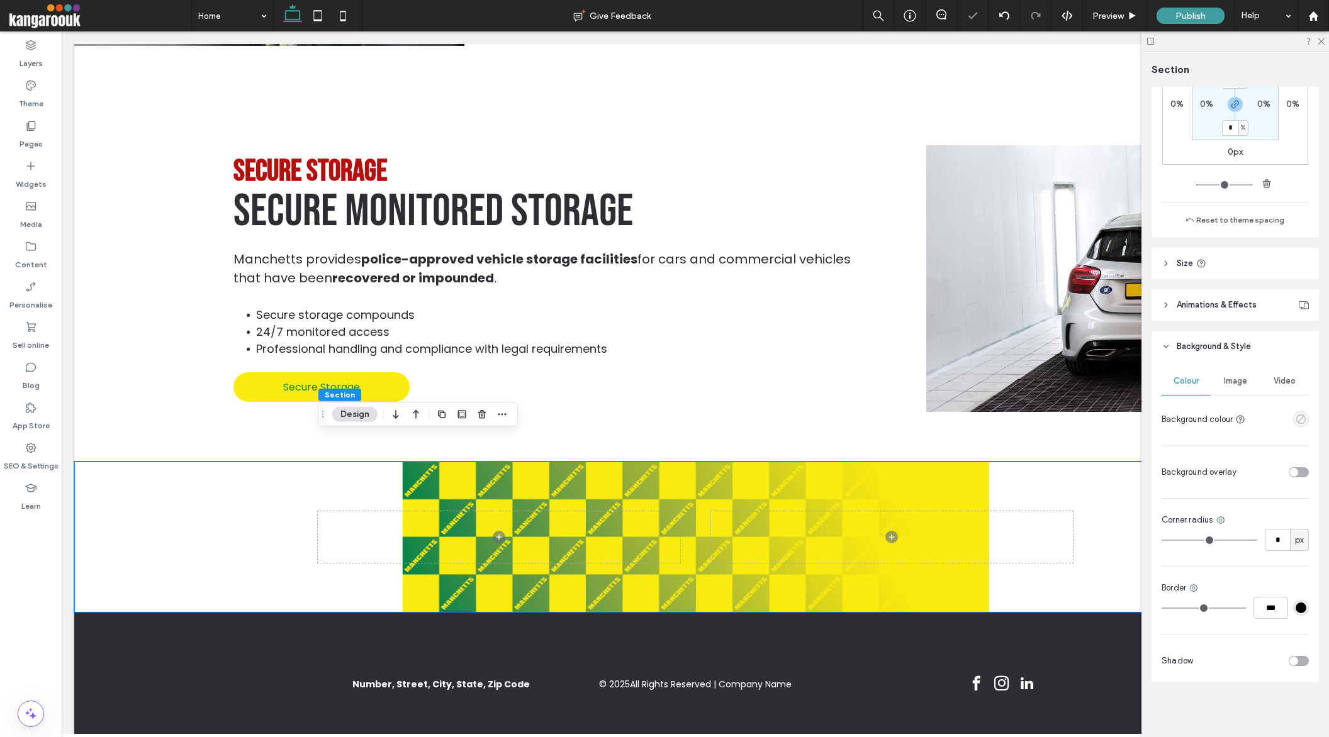
click at [1298, 422] on use "empty color" at bounding box center [1300, 419] width 9 height 9
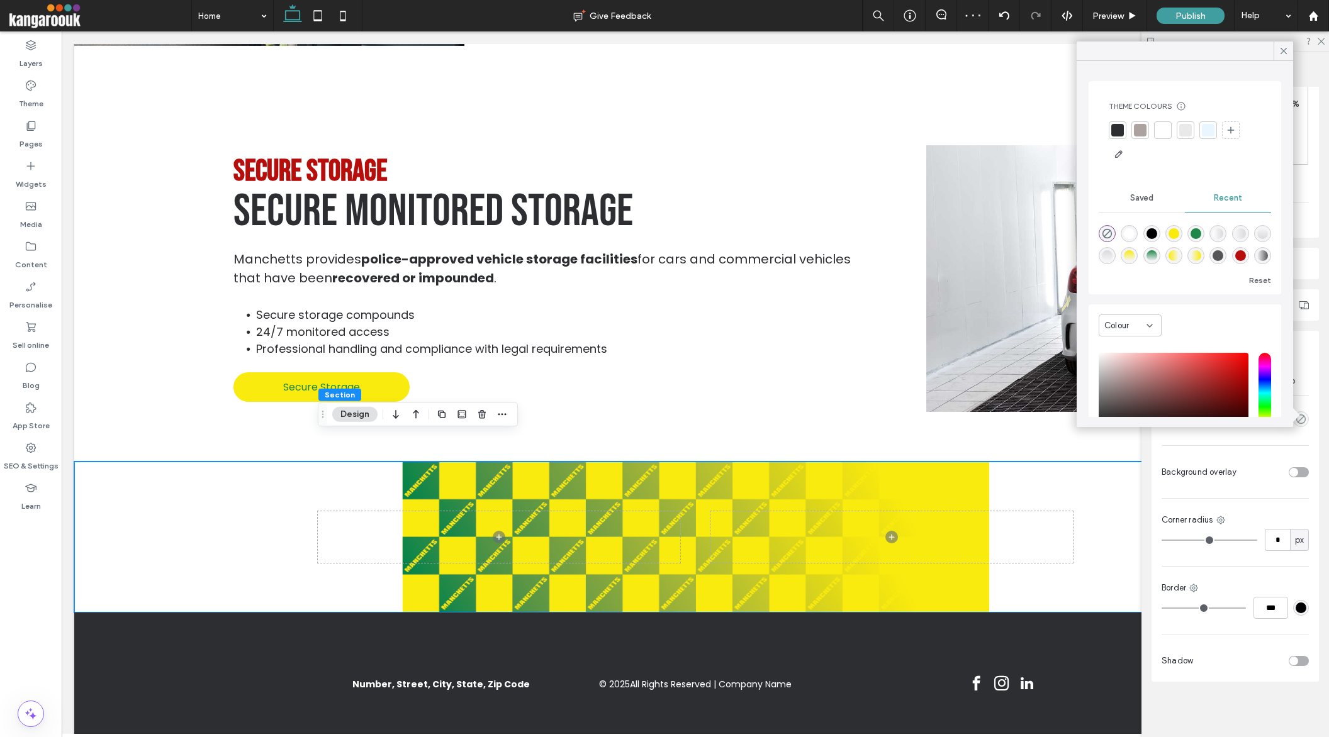
click at [1175, 235] on div "rgba(249, 235, 13, 1)" at bounding box center [1173, 233] width 11 height 11
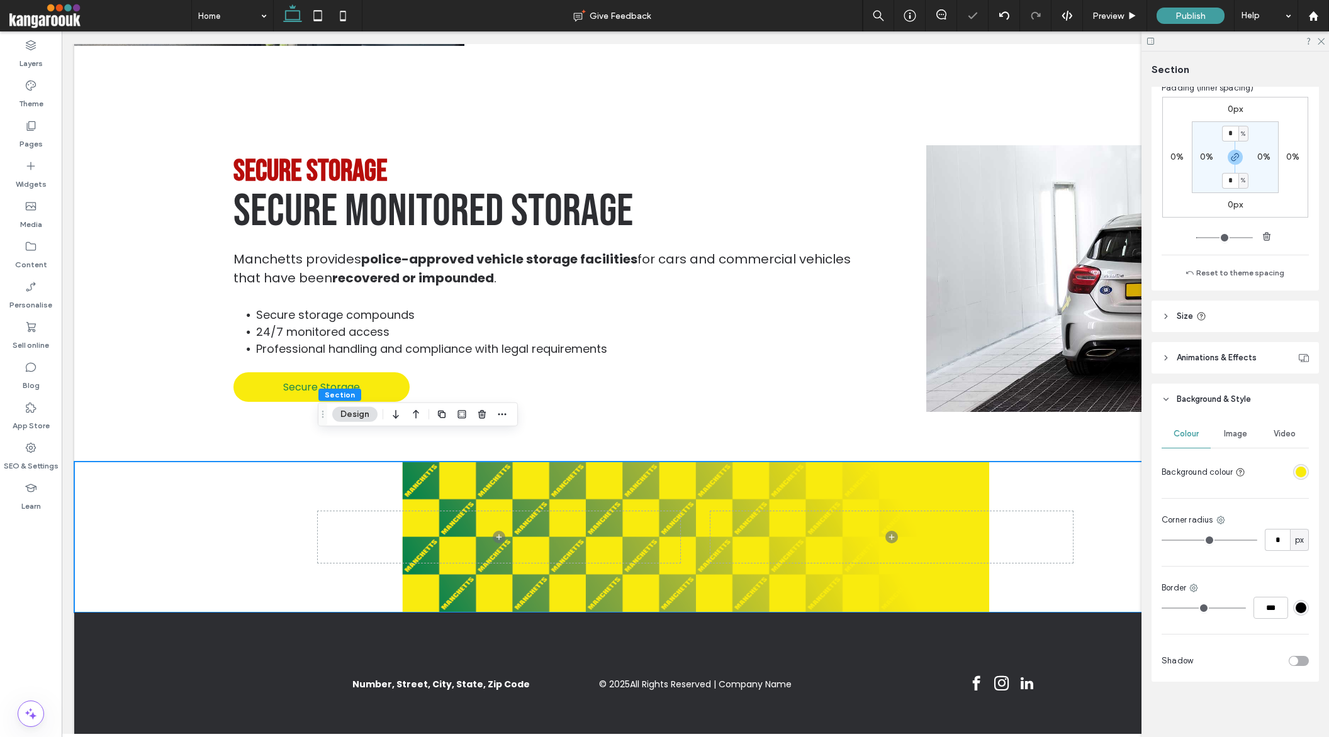
scroll to position [232, 0]
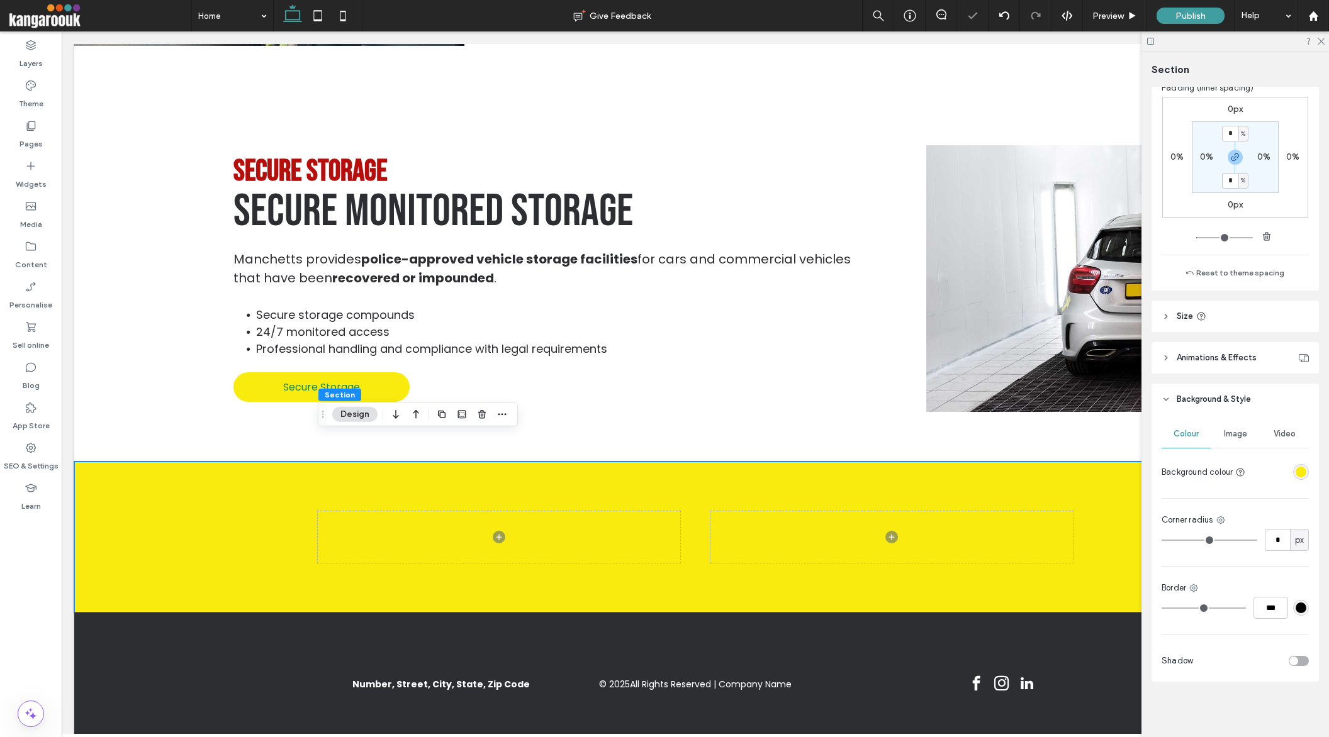
click at [1233, 432] on span "Image" at bounding box center [1235, 434] width 23 height 10
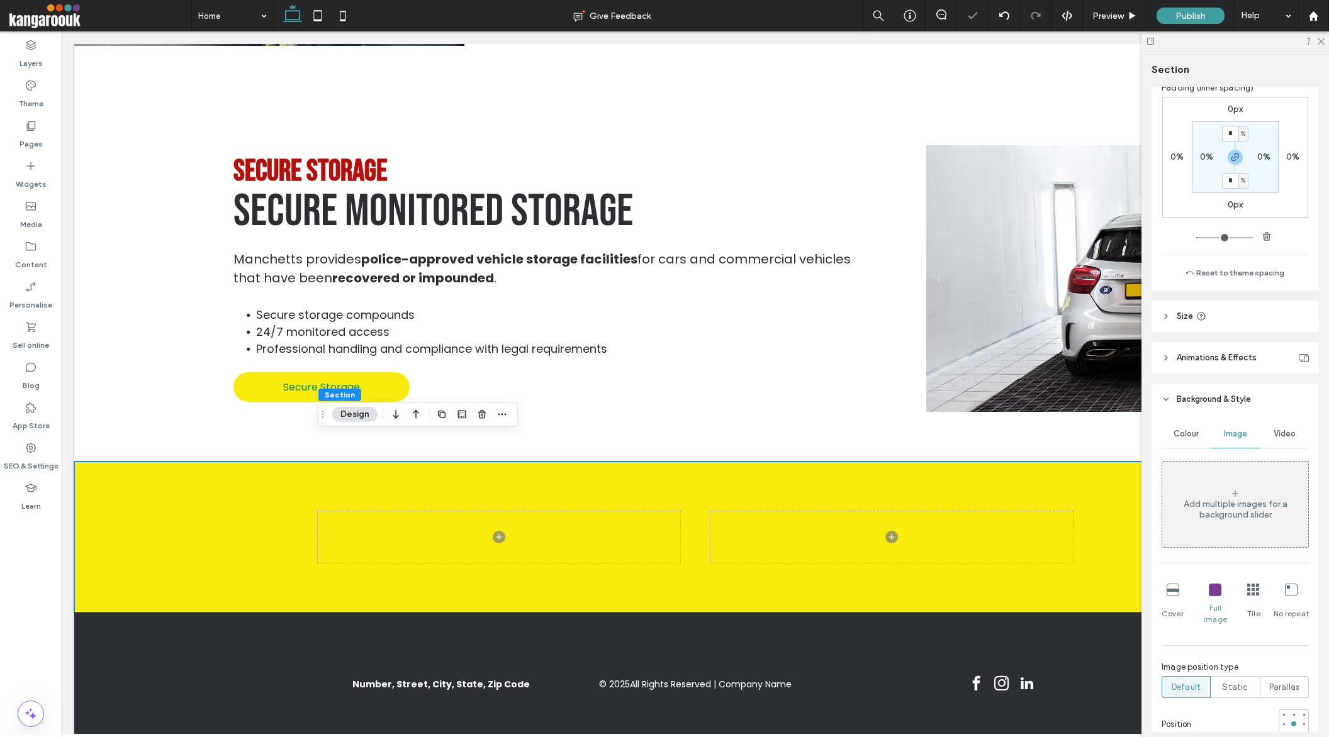
scroll to position [364, 0]
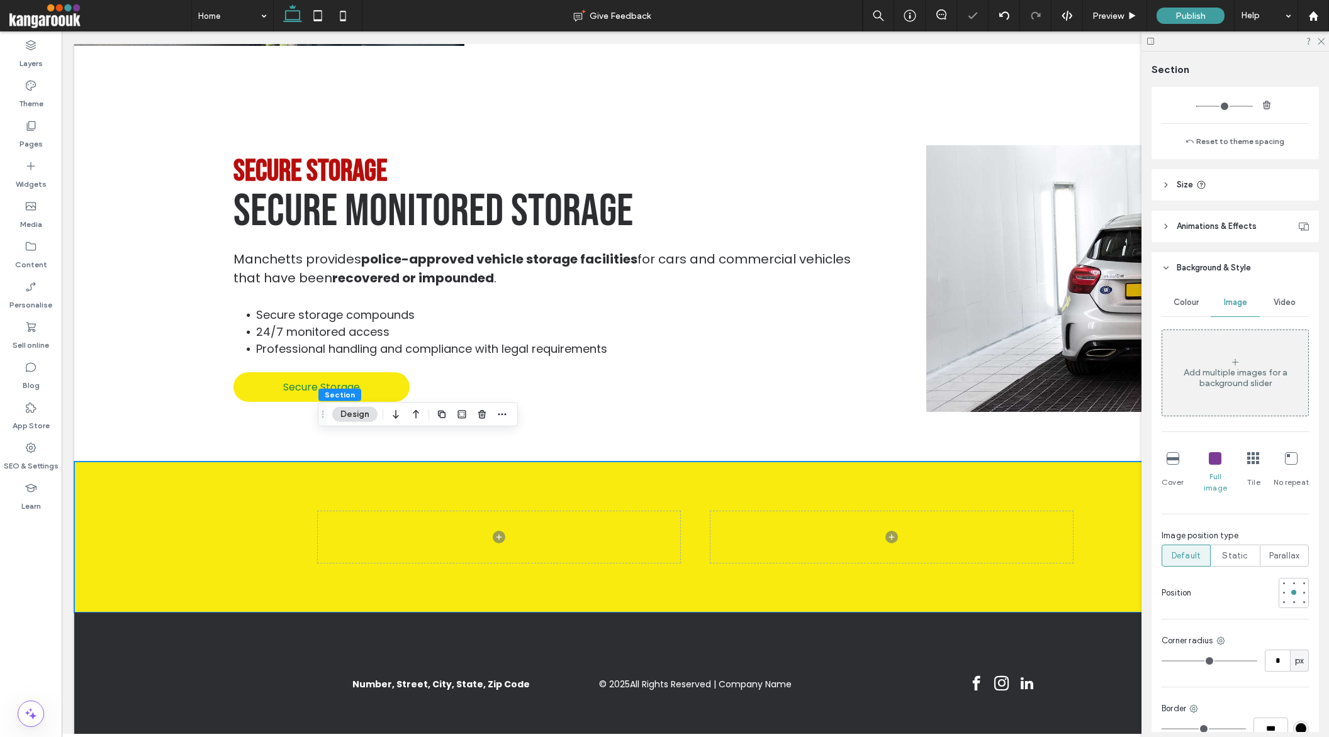
click at [1236, 378] on div "Add multiple images for a background slider" at bounding box center [1235, 377] width 146 height 21
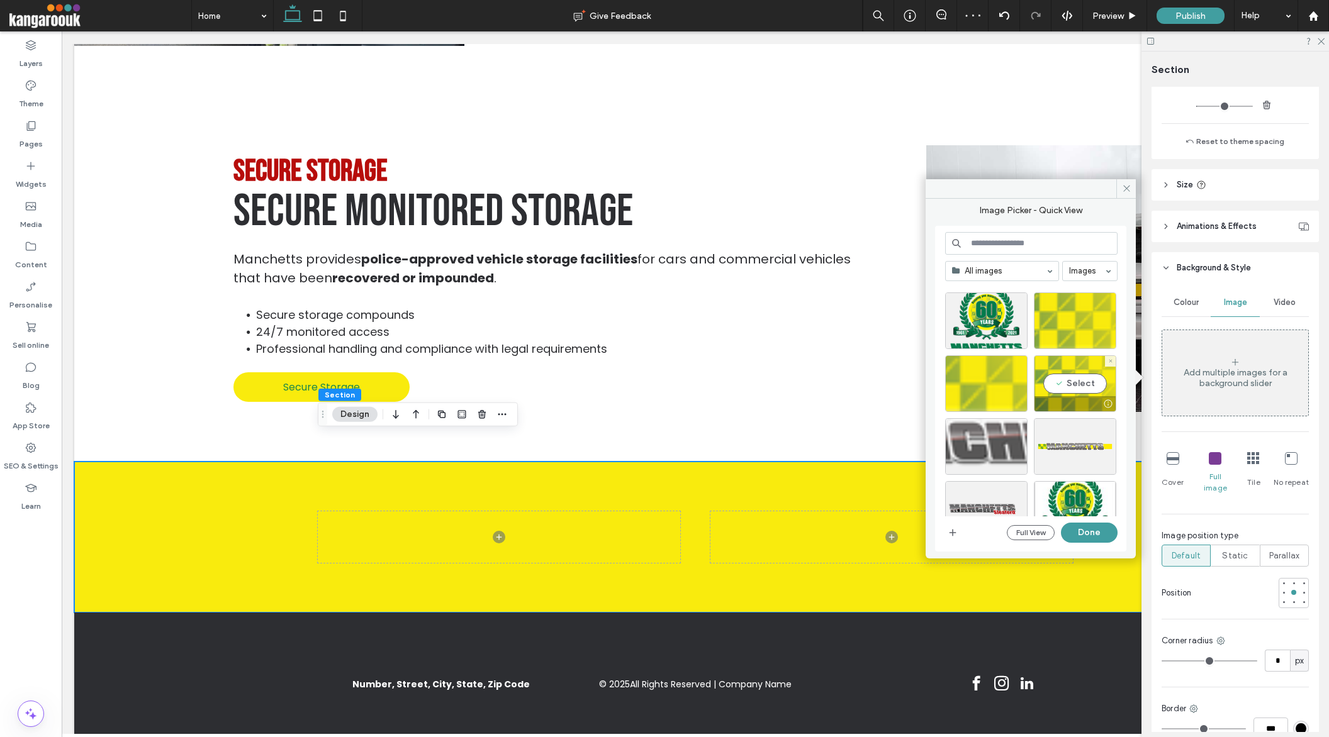
scroll to position [115, 0]
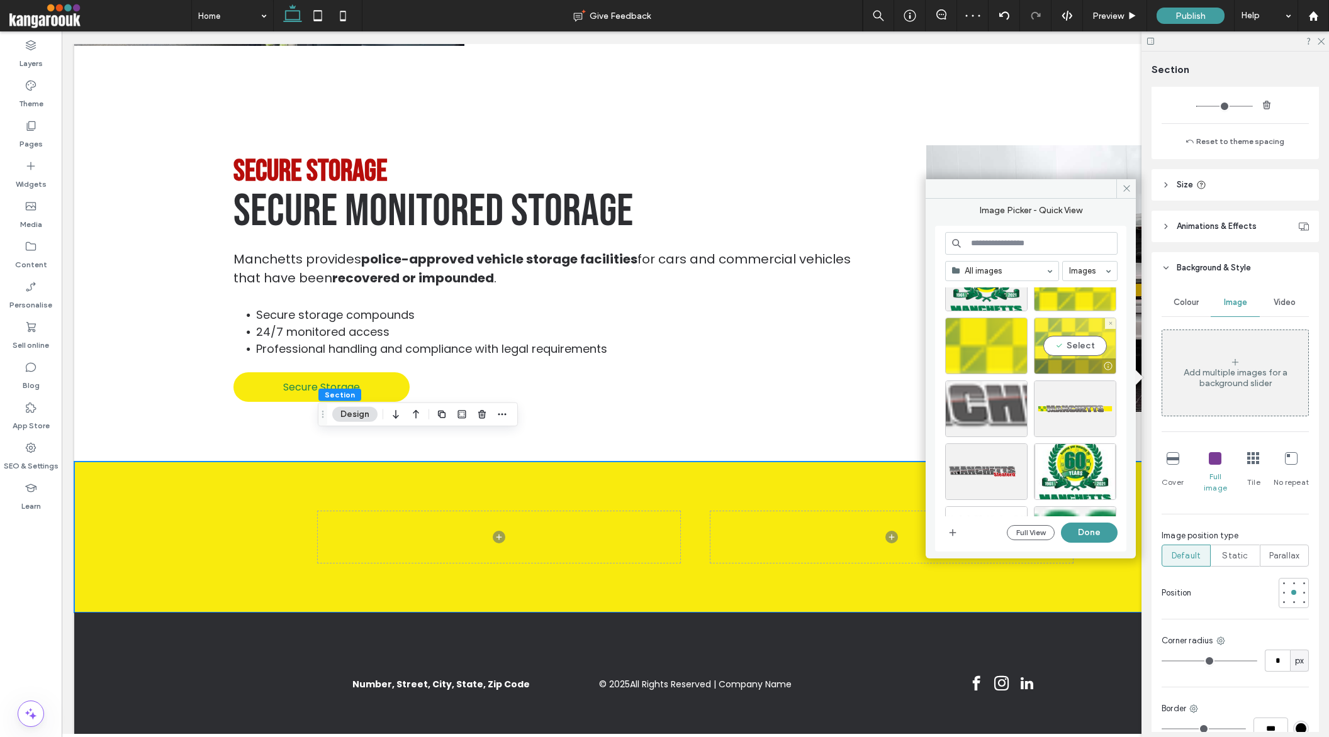
click at [1077, 341] on div "Select" at bounding box center [1075, 346] width 82 height 57
drag, startPoint x: 1072, startPoint y: 530, endPoint x: 1051, endPoint y: 507, distance: 31.2
click at [1072, 530] on button "Done" at bounding box center [1089, 533] width 57 height 20
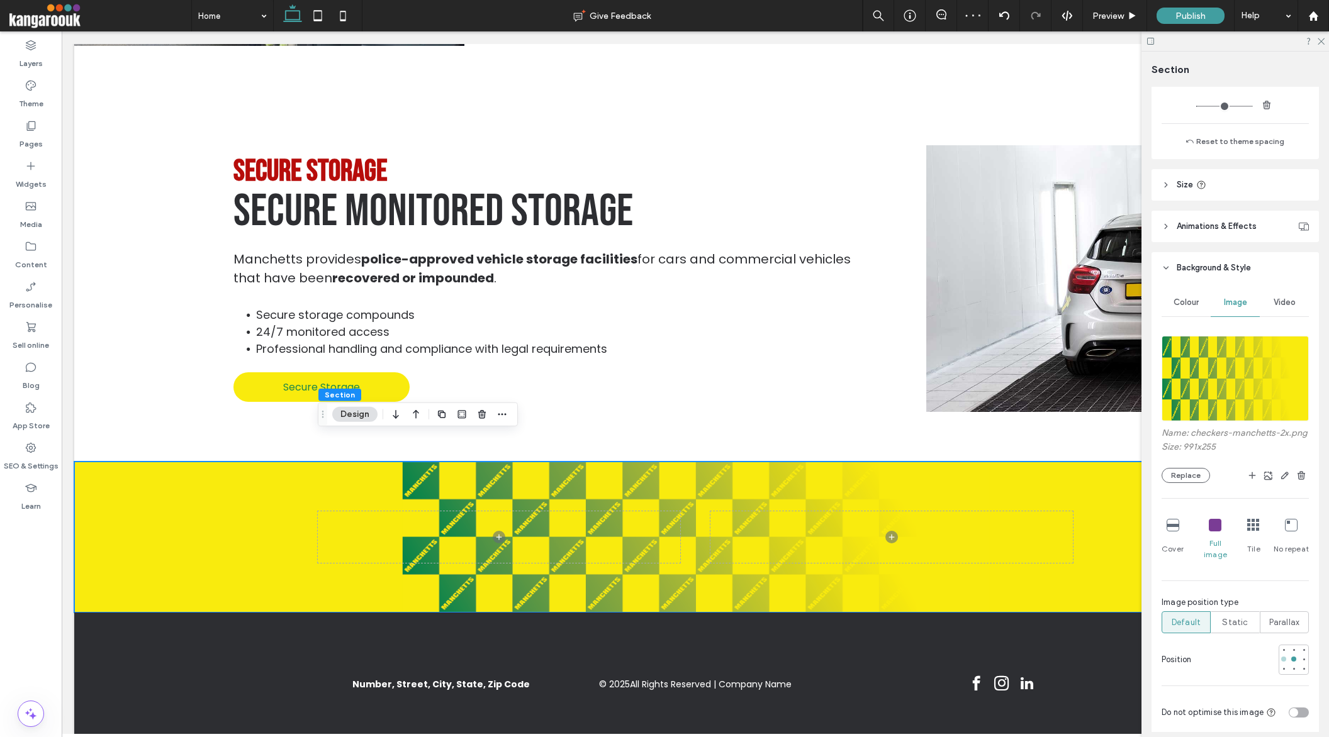
click at [1284, 657] on div at bounding box center [1283, 659] width 5 height 5
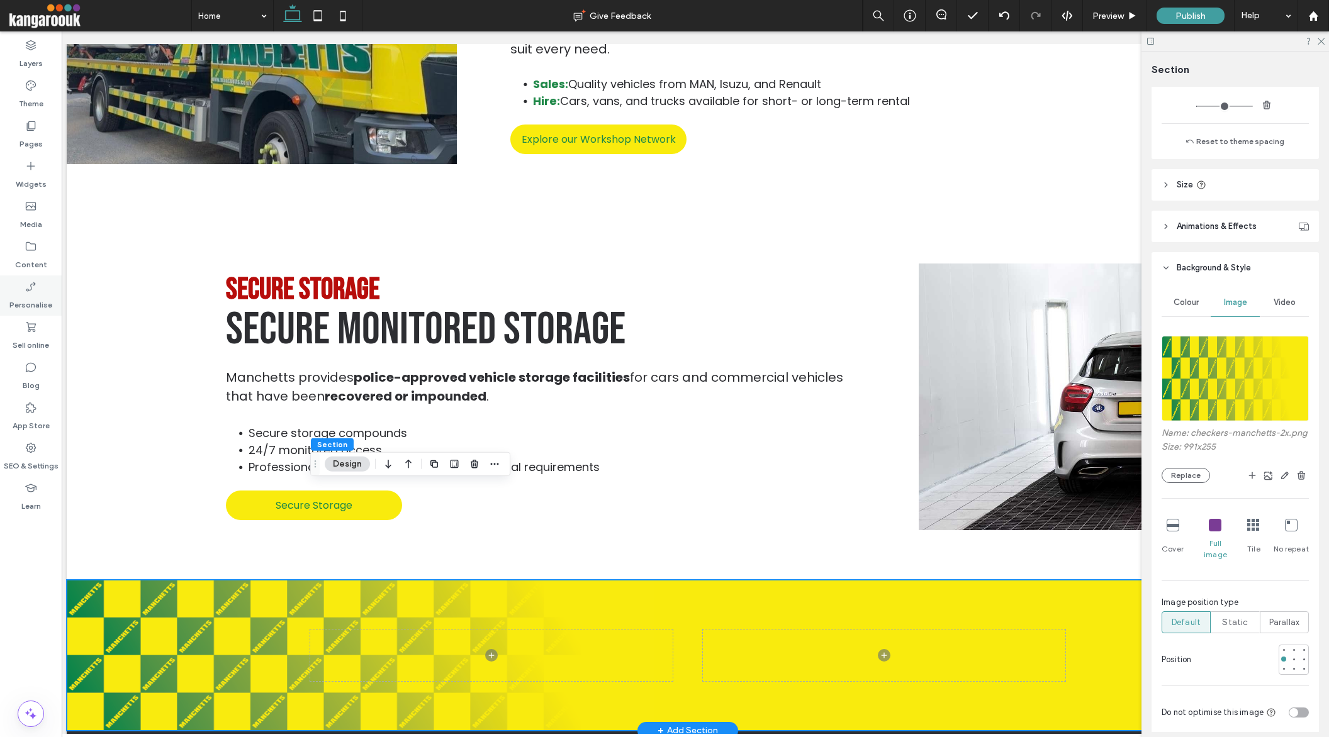
scroll to position [2027, 0]
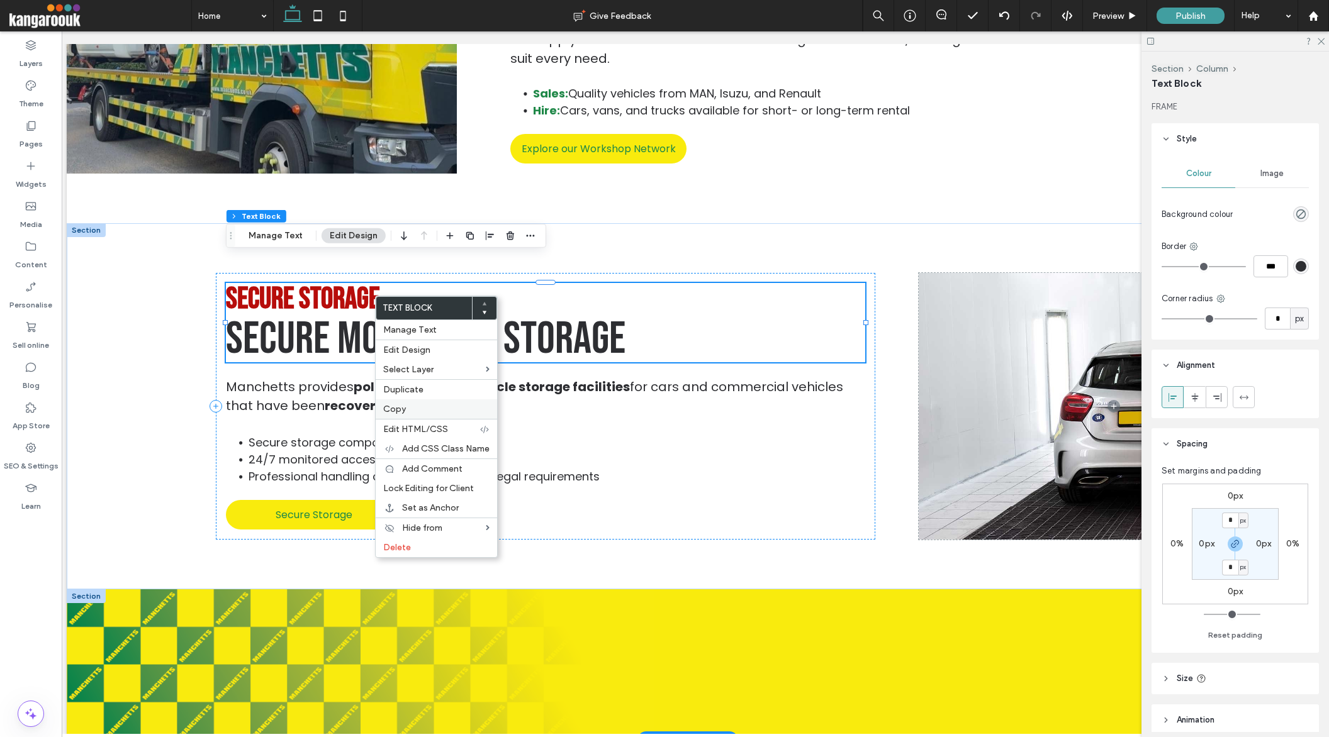
click at [403, 410] on span "Copy" at bounding box center [394, 409] width 23 height 11
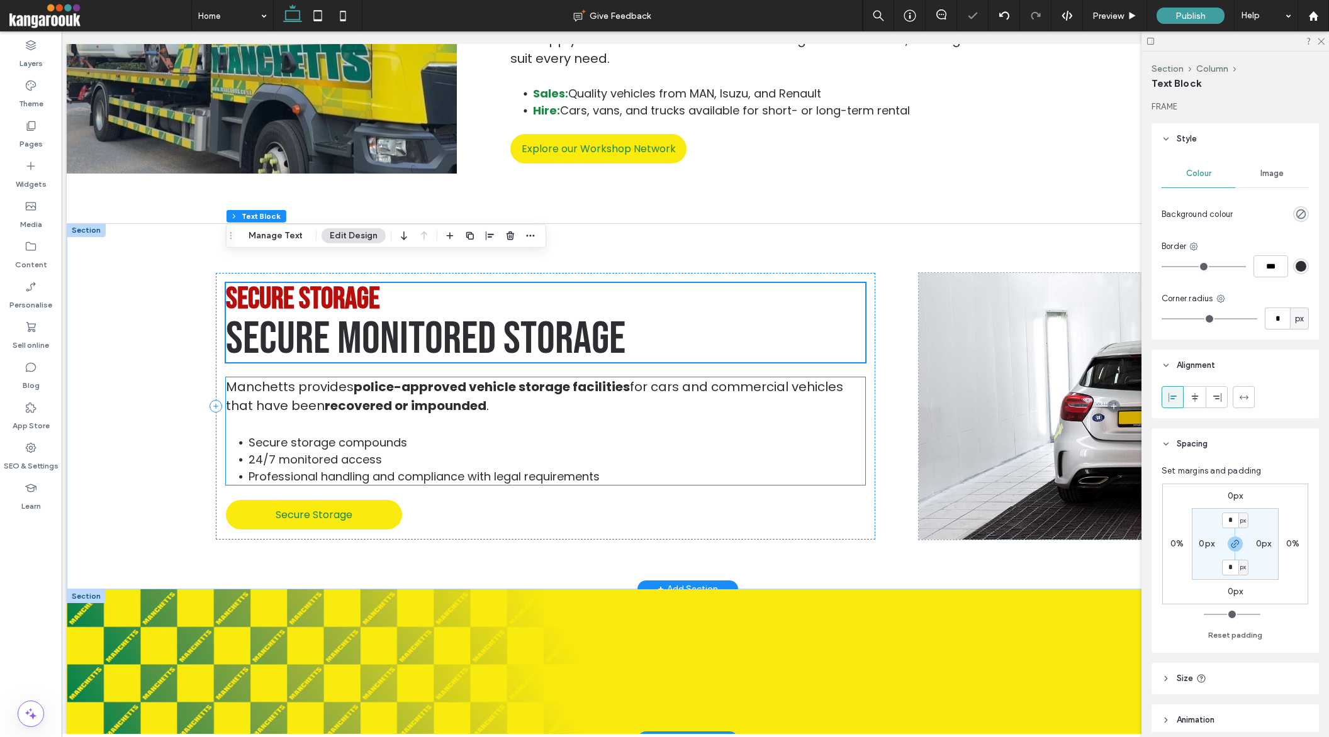
scroll to position [2154, 0]
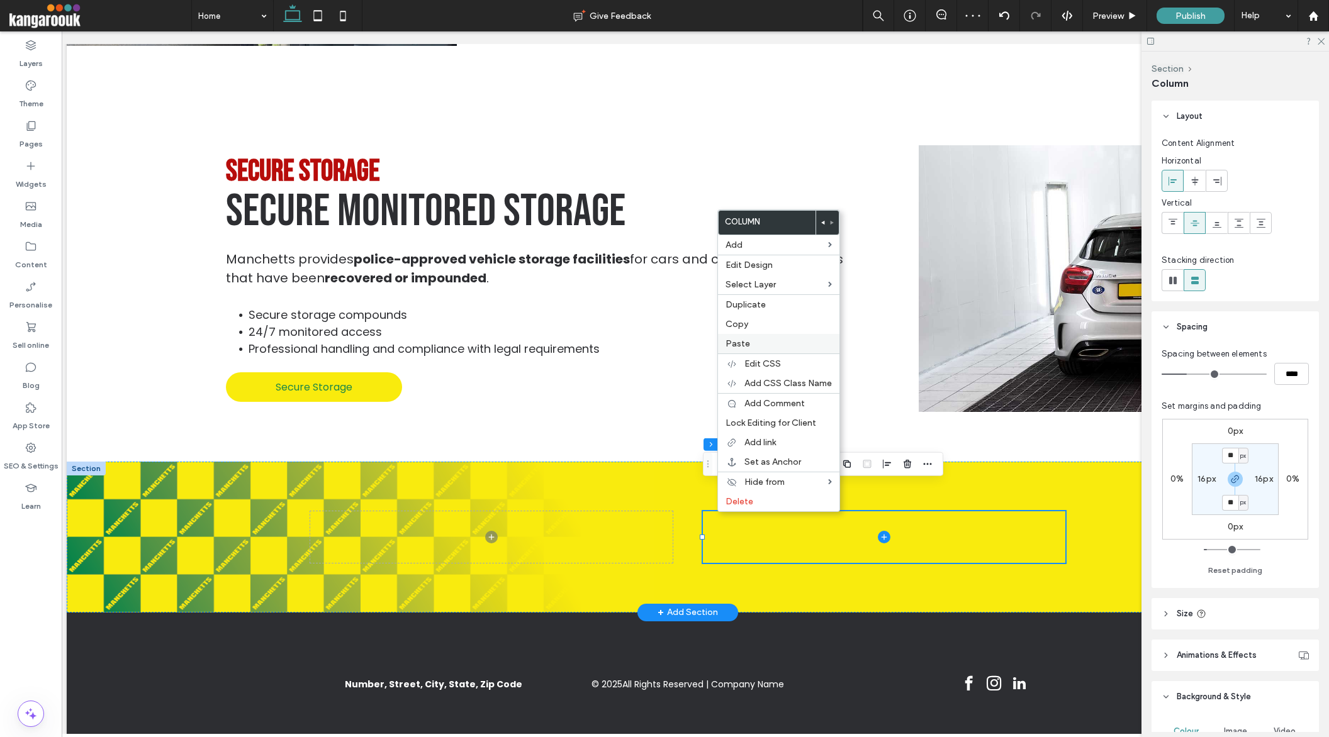
click at [741, 346] on span "Paste" at bounding box center [737, 344] width 25 height 11
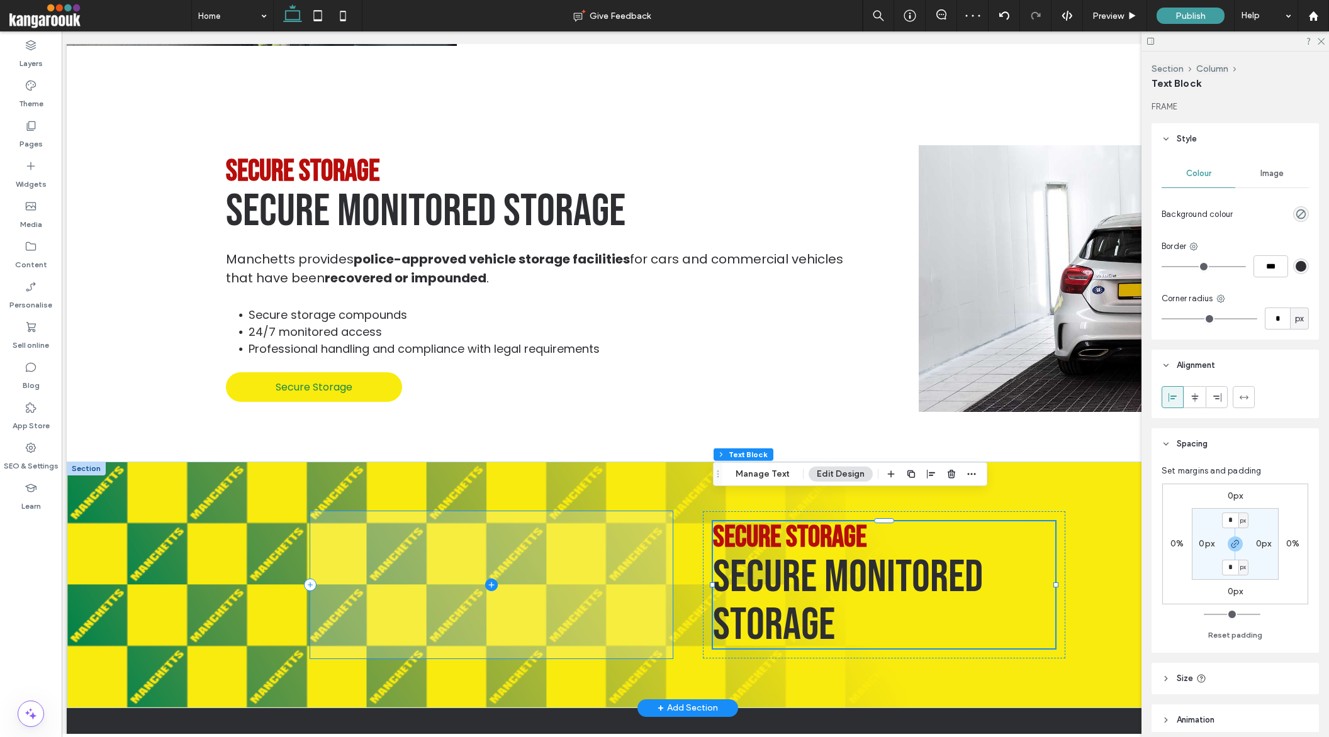
click at [628, 545] on span at bounding box center [491, 585] width 362 height 147
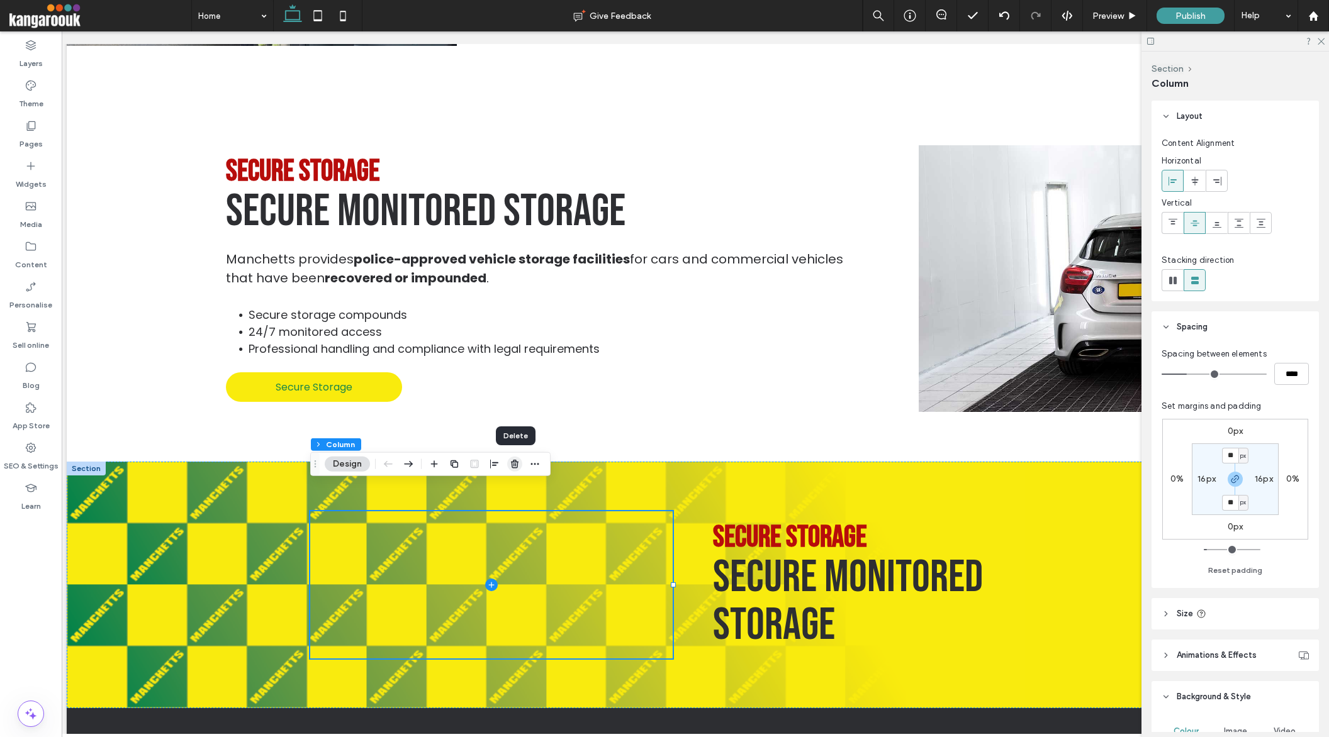
click at [513, 462] on use "button" at bounding box center [515, 464] width 8 height 8
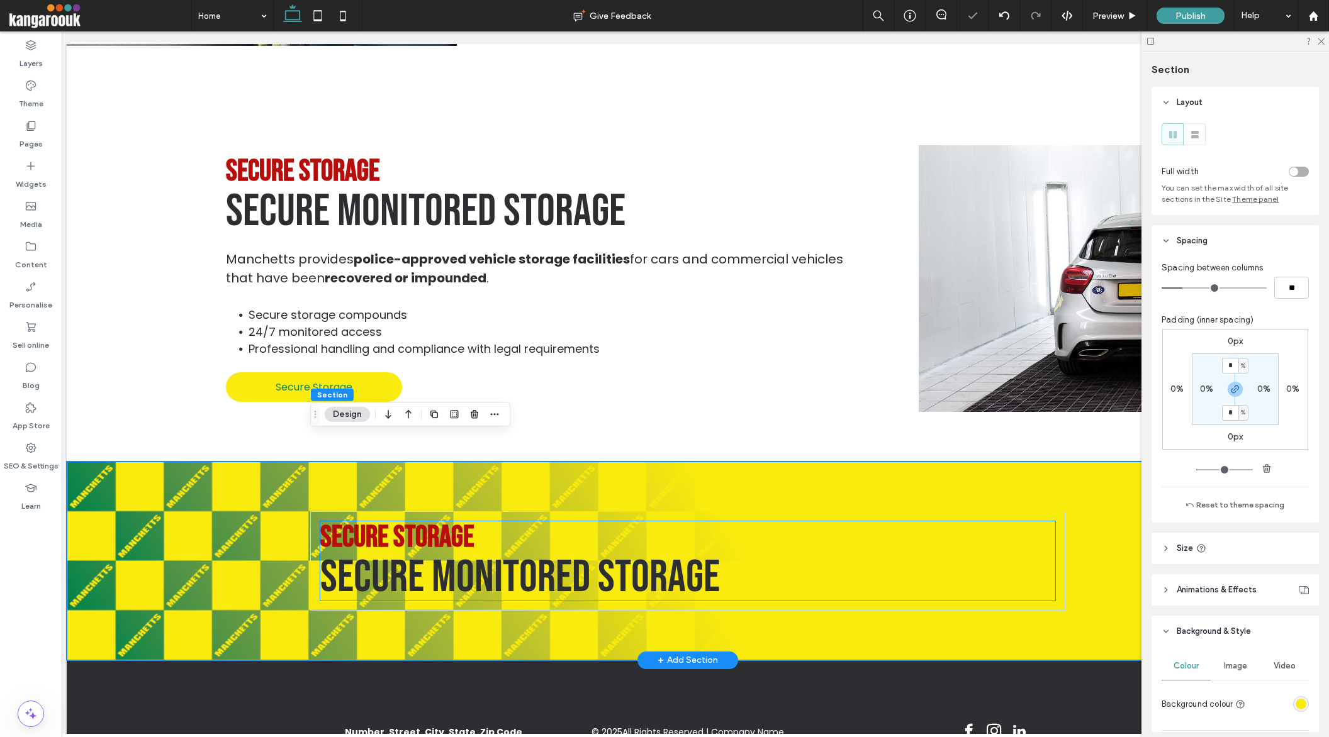
click at [539, 561] on span "Secure MONITORED storage" at bounding box center [520, 578] width 400 height 55
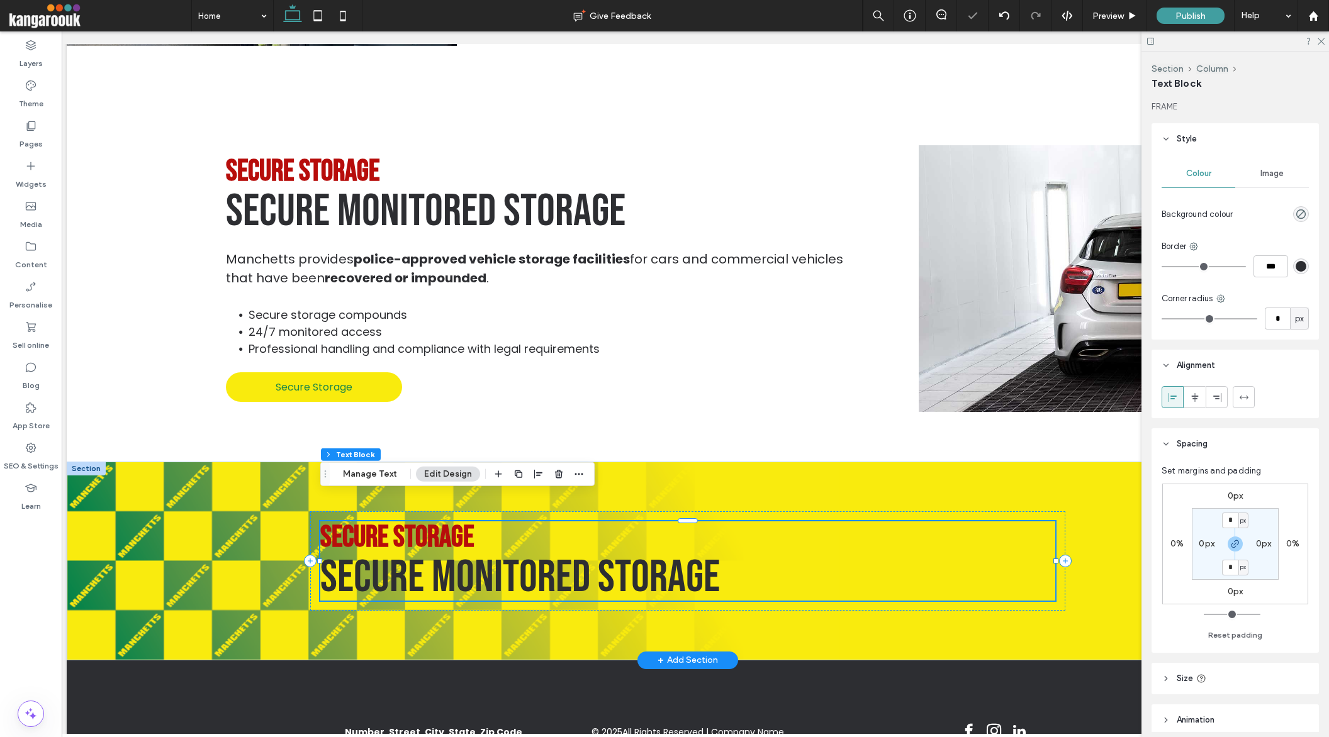
click at [539, 561] on span "Secure MONITORED storage" at bounding box center [520, 578] width 400 height 55
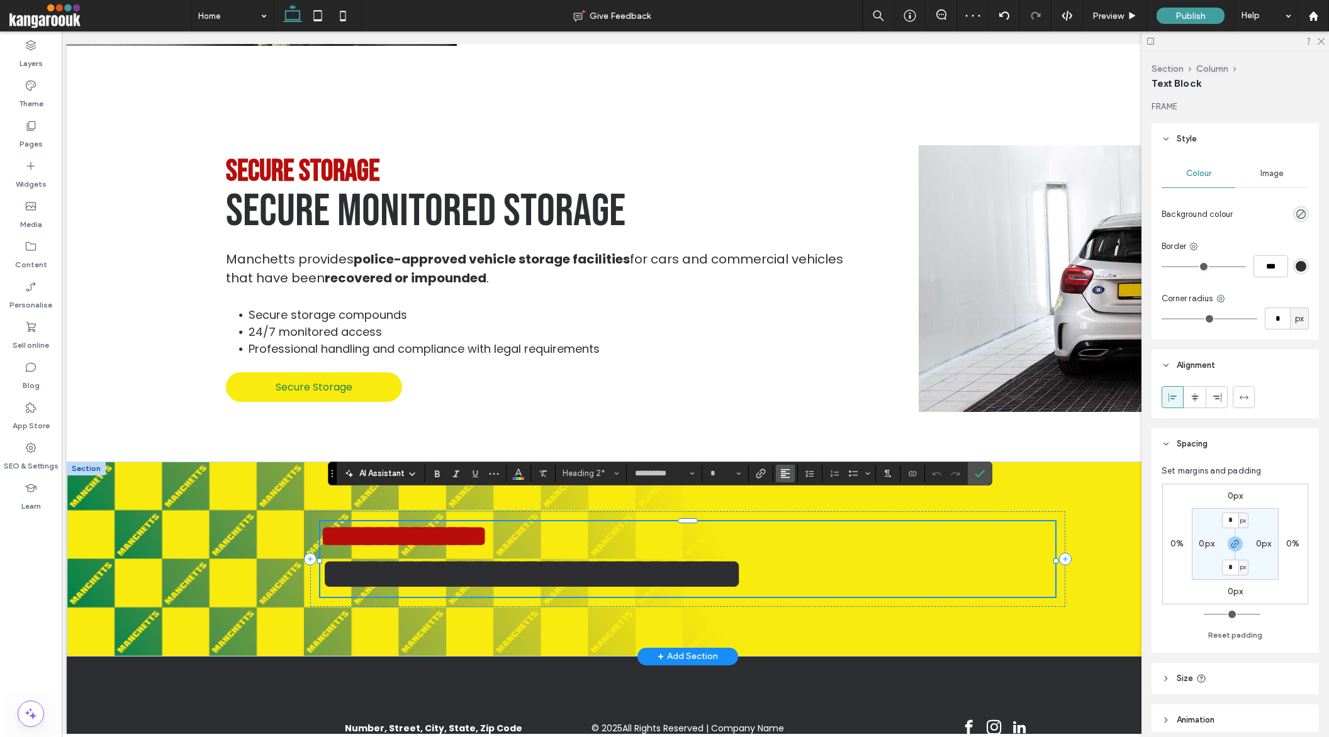
click at [788, 469] on use "Alignment" at bounding box center [785, 473] width 9 height 9
click at [795, 434] on icon "ui.textEditor.alignment.right" at bounding box center [795, 435] width 10 height 10
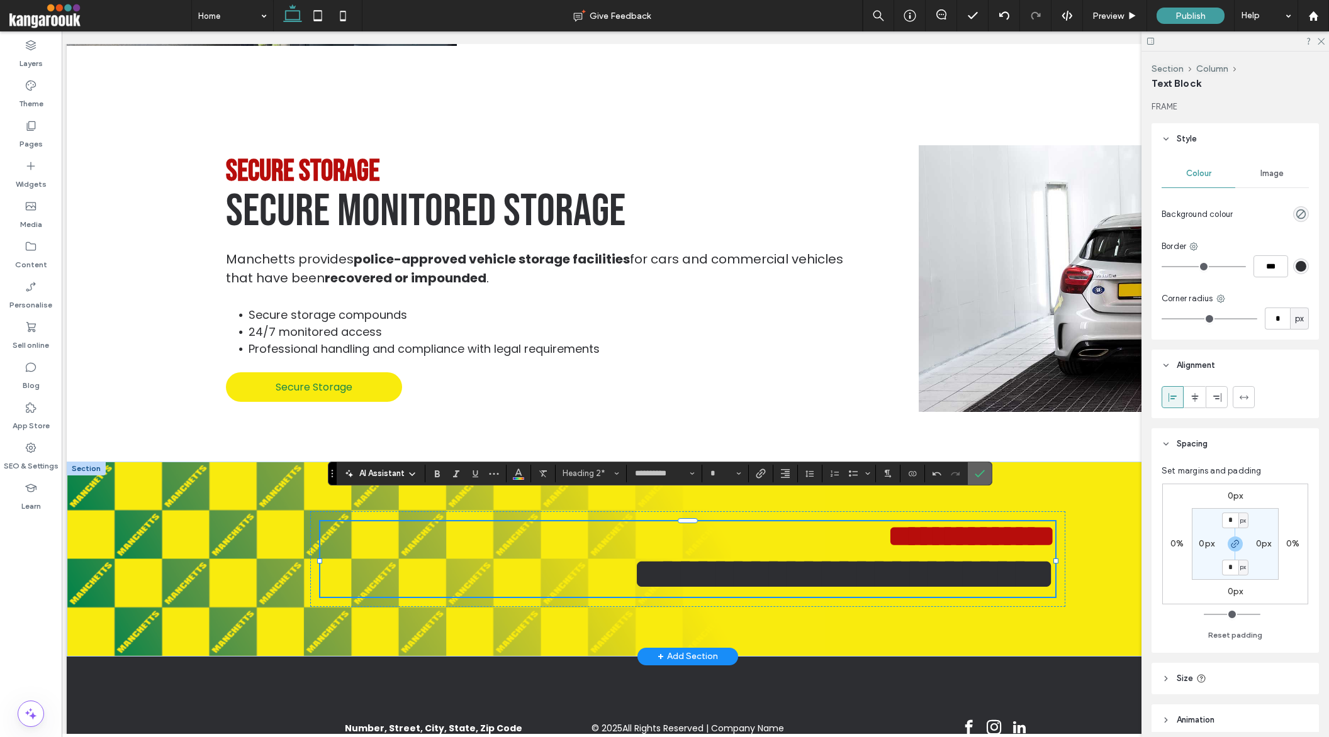
click at [986, 471] on label "Confirm" at bounding box center [979, 473] width 19 height 23
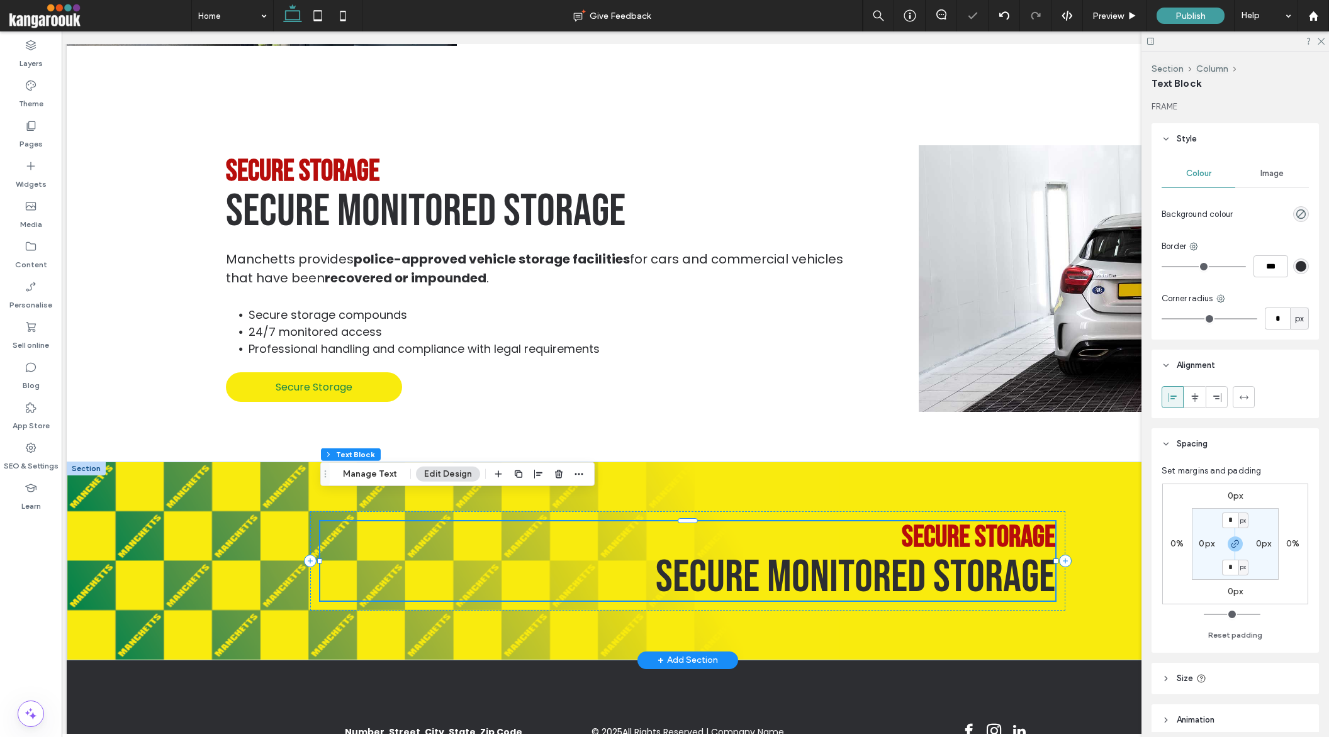
click at [1016, 520] on span "Secure Storage" at bounding box center [979, 538] width 154 height 36
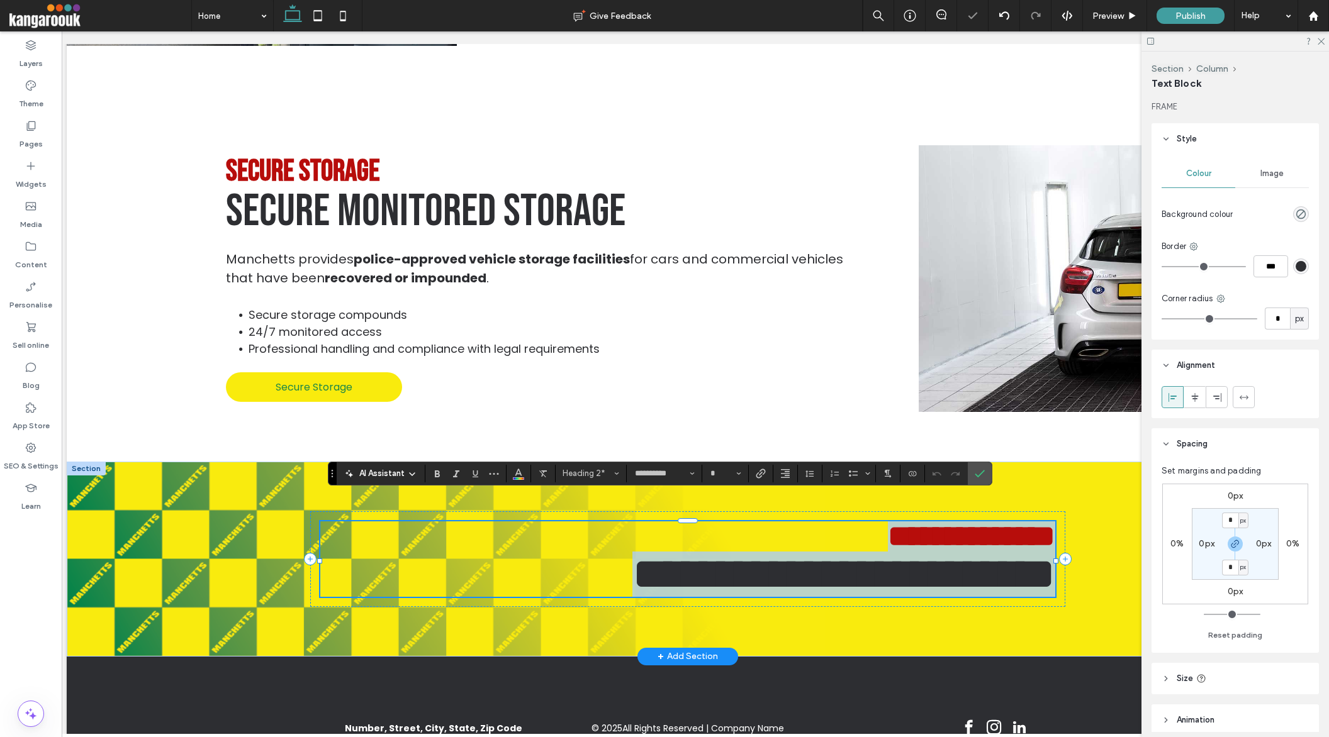
click at [1022, 522] on span "**********" at bounding box center [971, 537] width 167 height 30
type input "**"
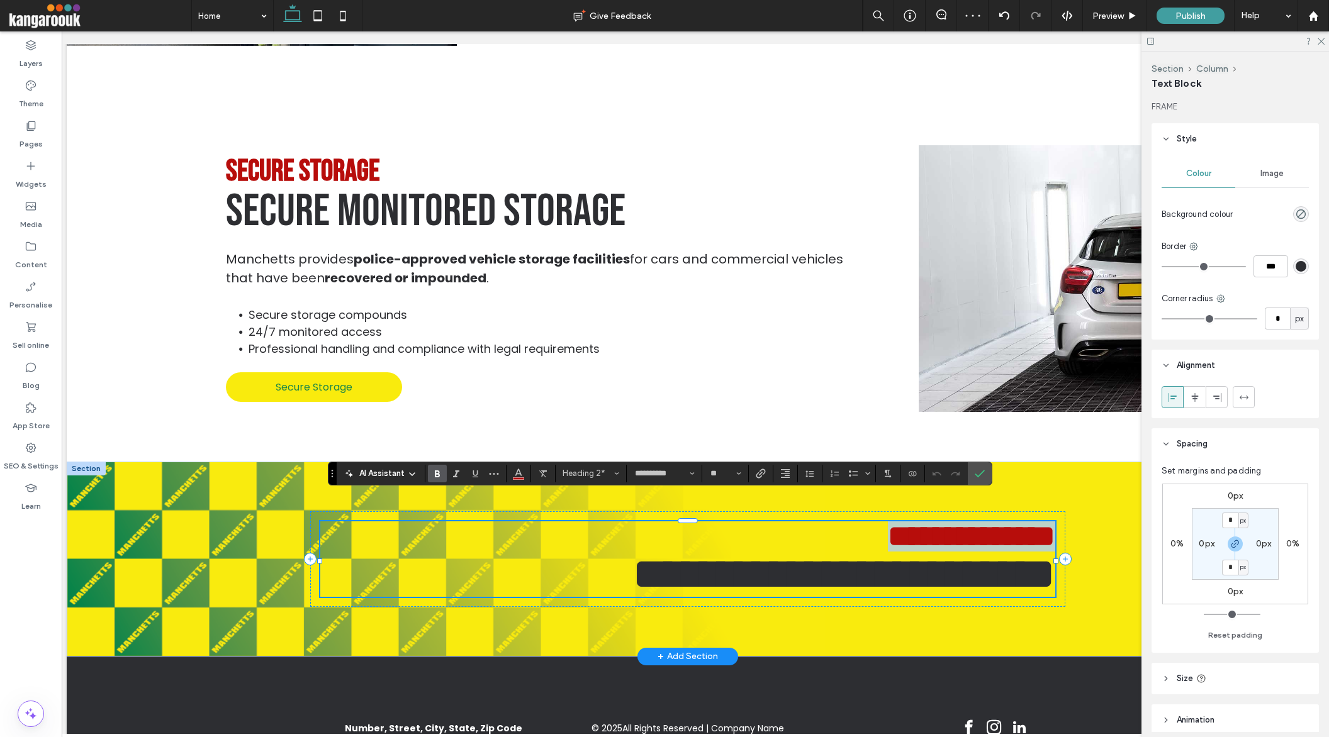
drag, startPoint x: 900, startPoint y: 505, endPoint x: 1053, endPoint y: 520, distance: 153.1
click at [1053, 522] on span "**********" at bounding box center [971, 537] width 167 height 30
type input "*******"
type input "**"
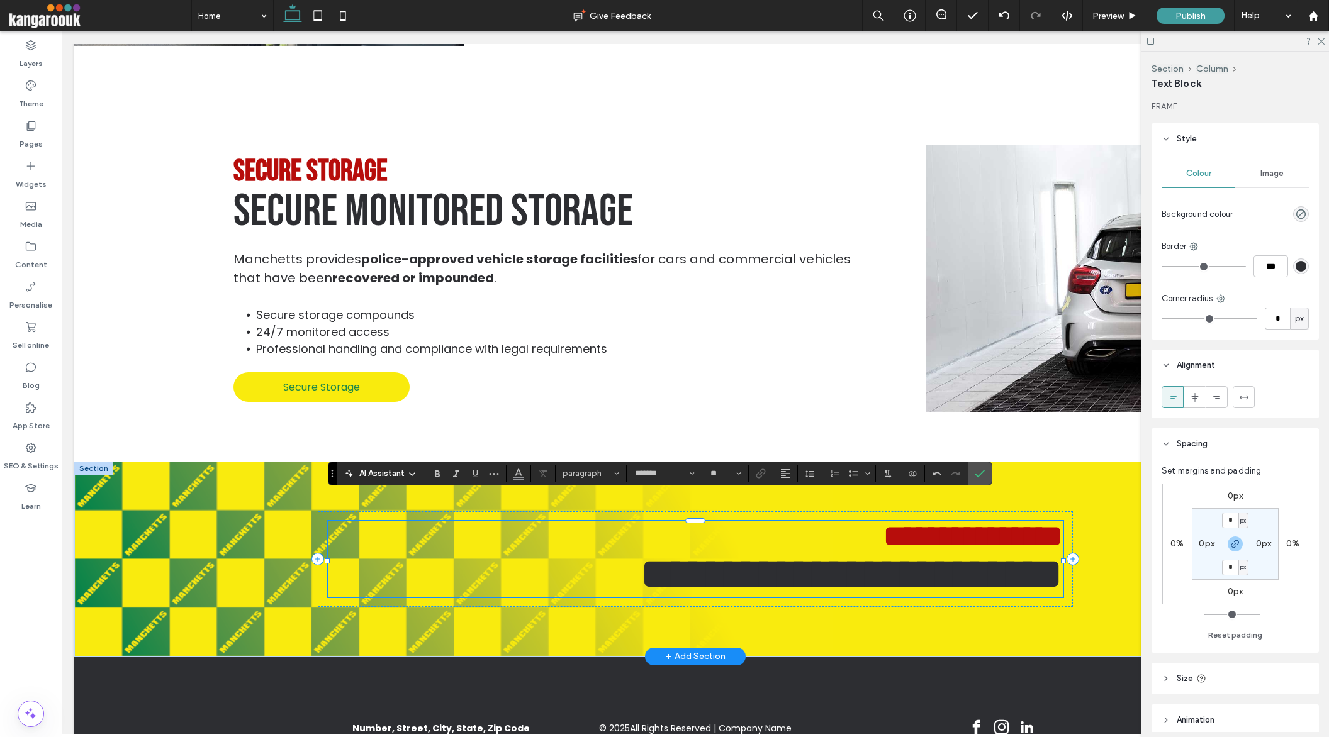
scroll to position [0, 3]
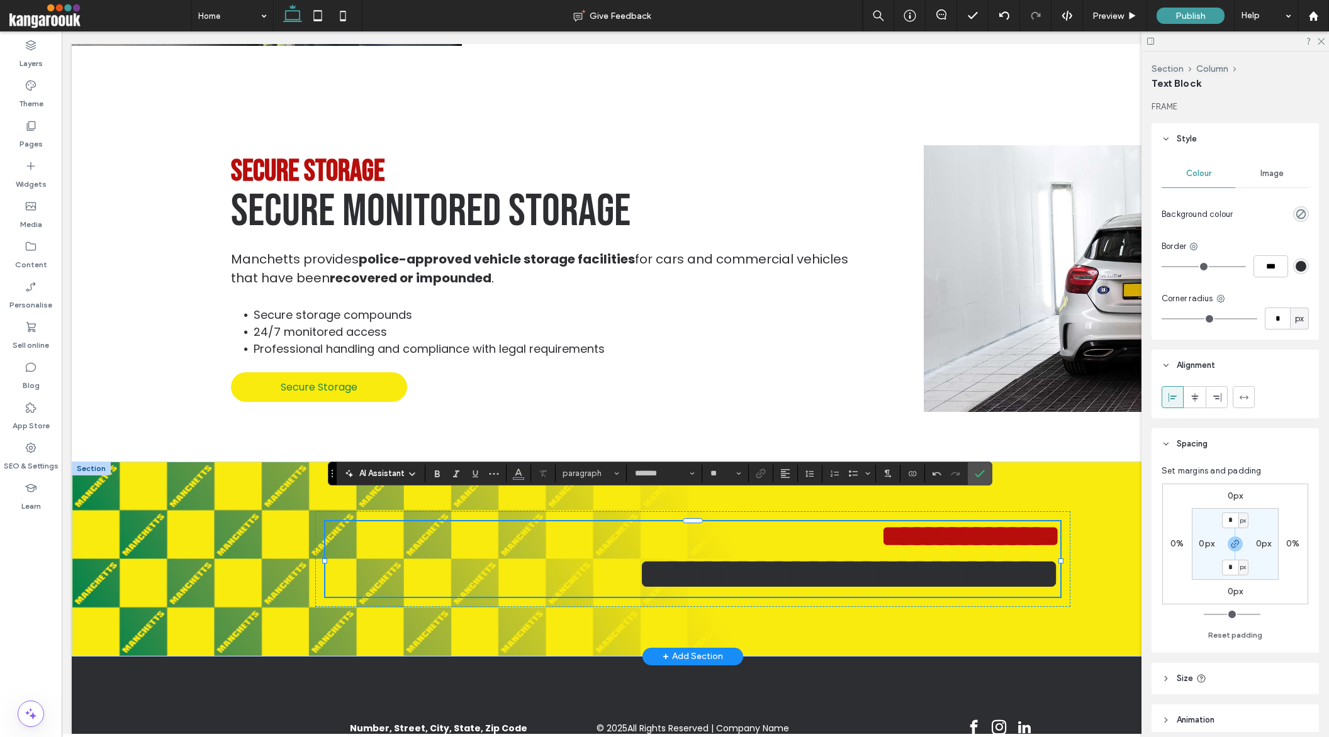
type input "**********"
click at [698, 552] on span "**********" at bounding box center [848, 574] width 423 height 45
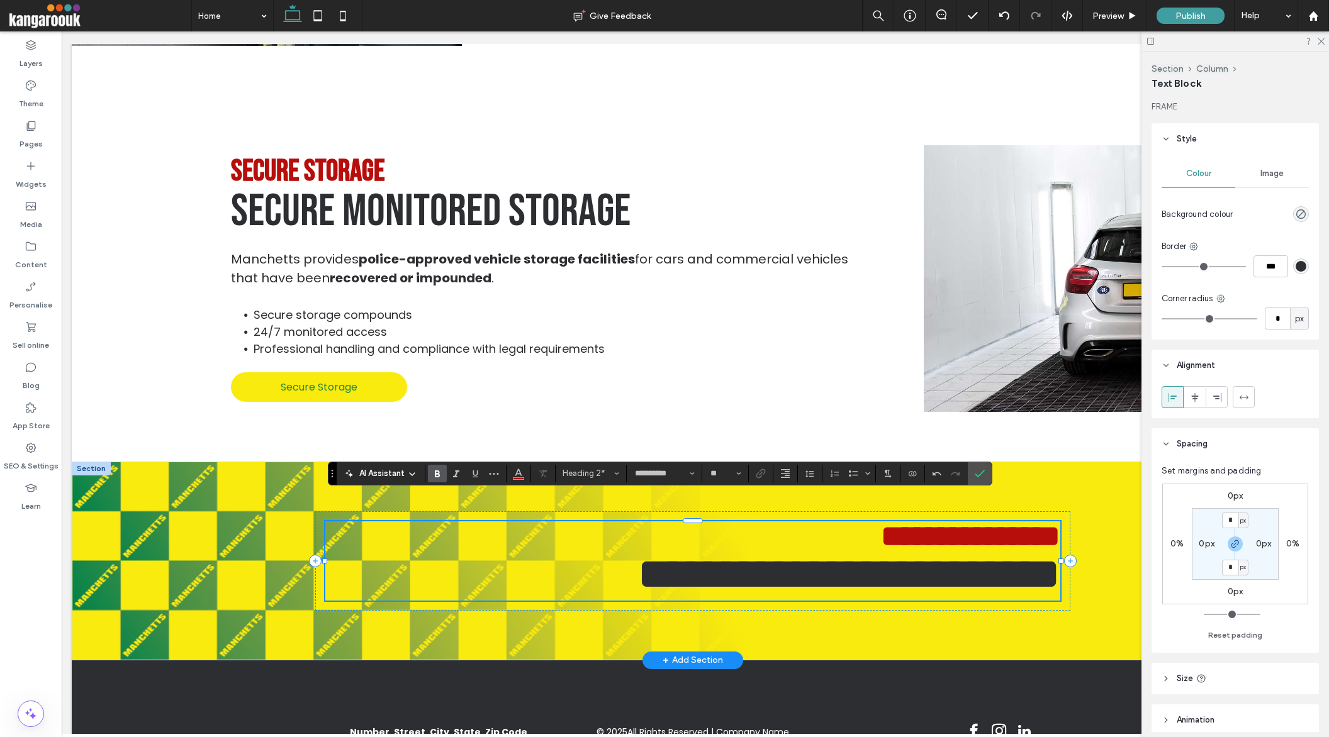
scroll to position [0, 0]
drag, startPoint x: 671, startPoint y: 549, endPoint x: 1060, endPoint y: 564, distance: 389.1
click at [1060, 564] on div "**********" at bounding box center [692, 561] width 755 height 199
type input "**"
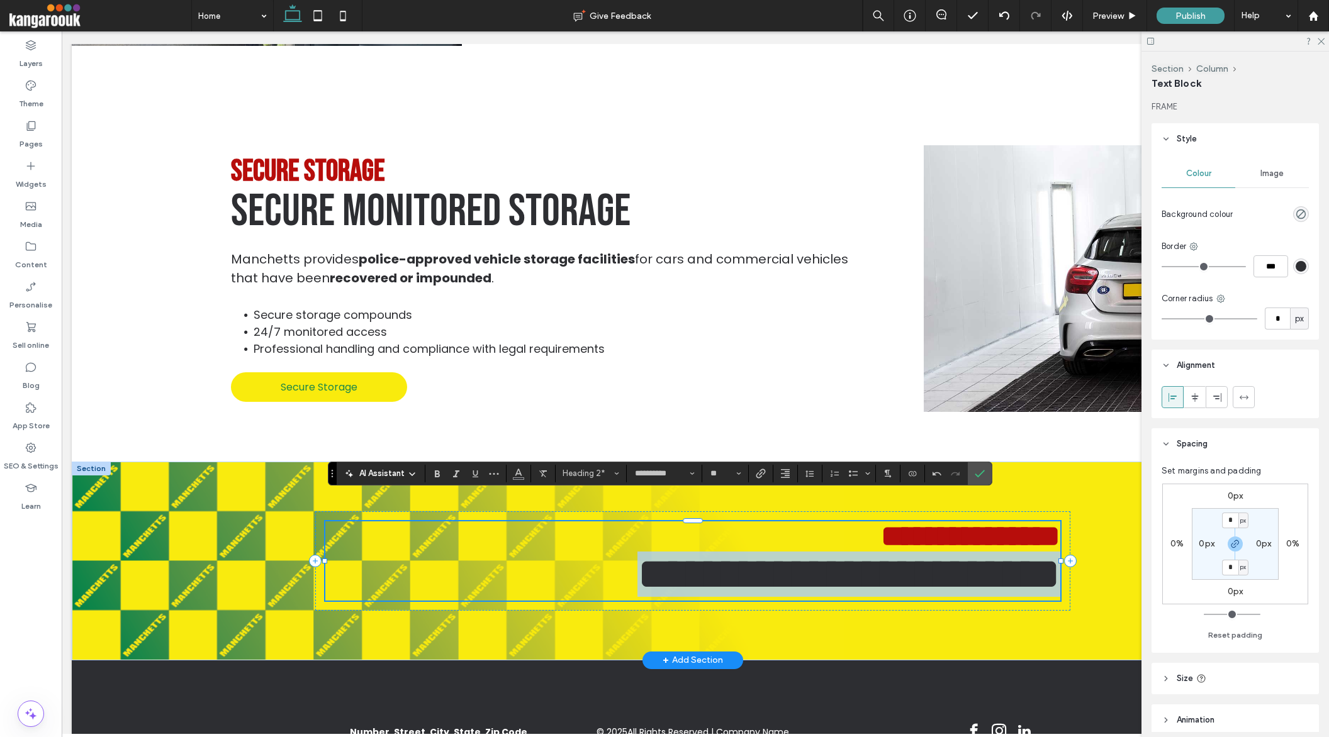
drag, startPoint x: 1055, startPoint y: 552, endPoint x: 664, endPoint y: 566, distance: 391.6
click at [664, 566] on span "**********" at bounding box center [848, 574] width 423 height 45
type input "*******"
type input "**"
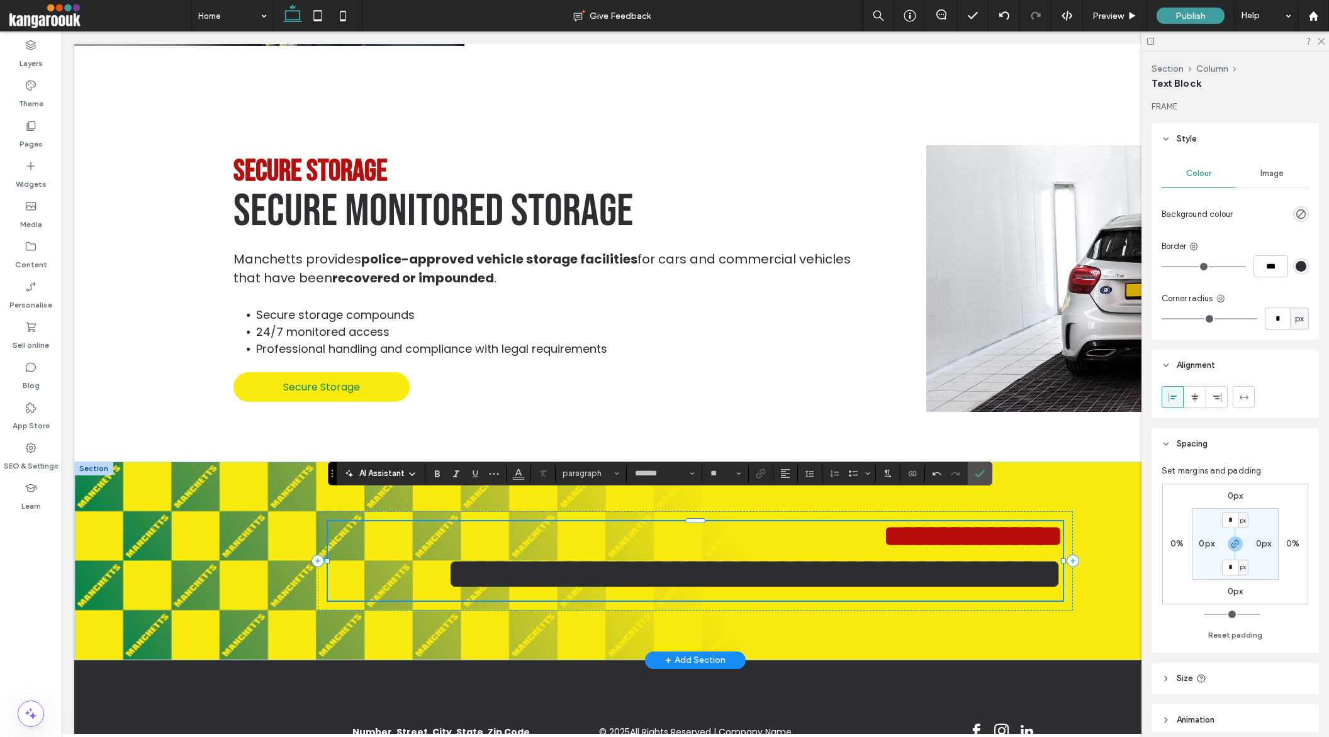
type input "**********"
type input "**"
drag, startPoint x: 770, startPoint y: 547, endPoint x: 717, endPoint y: 545, distance: 52.3
click at [717, 552] on span "**********" at bounding box center [754, 574] width 617 height 45
click at [975, 473] on icon "Confirm" at bounding box center [980, 474] width 10 height 10
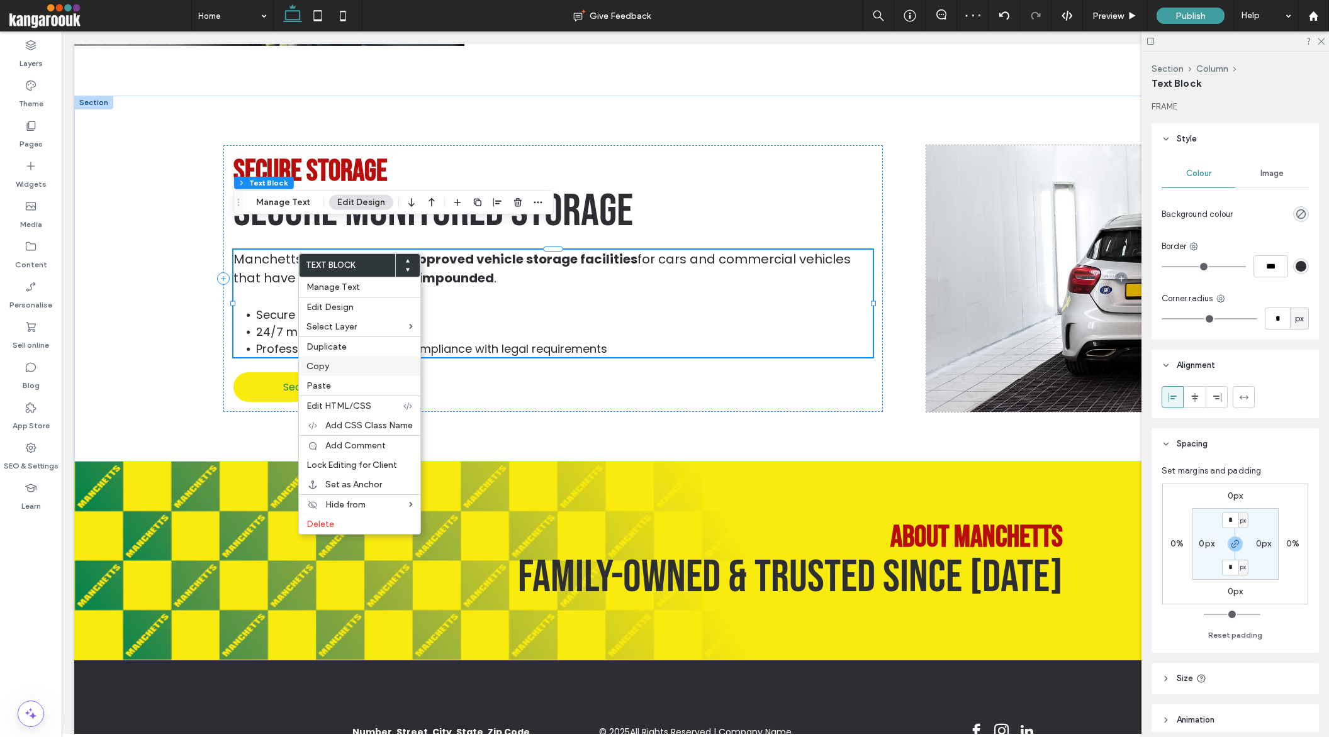
click at [350, 366] on label "Copy" at bounding box center [359, 366] width 106 height 11
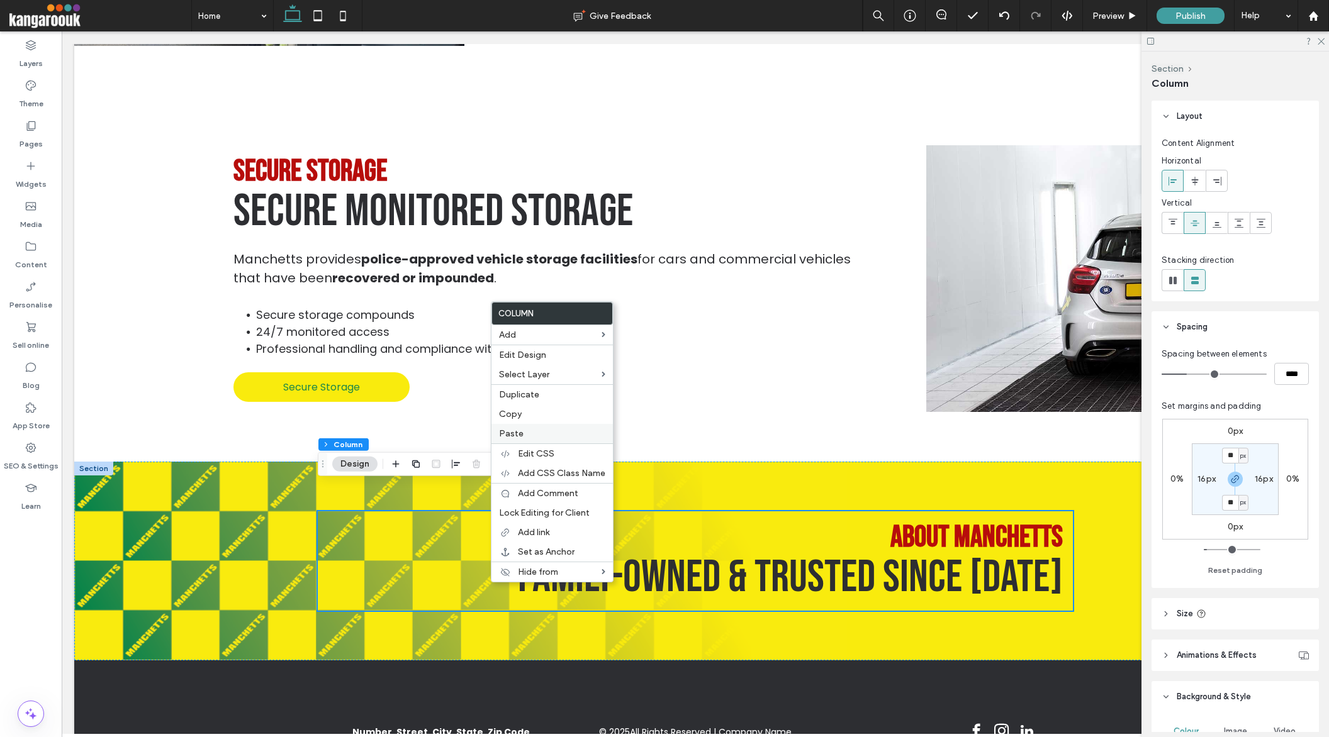
click at [542, 428] on label "Paste" at bounding box center [552, 433] width 106 height 11
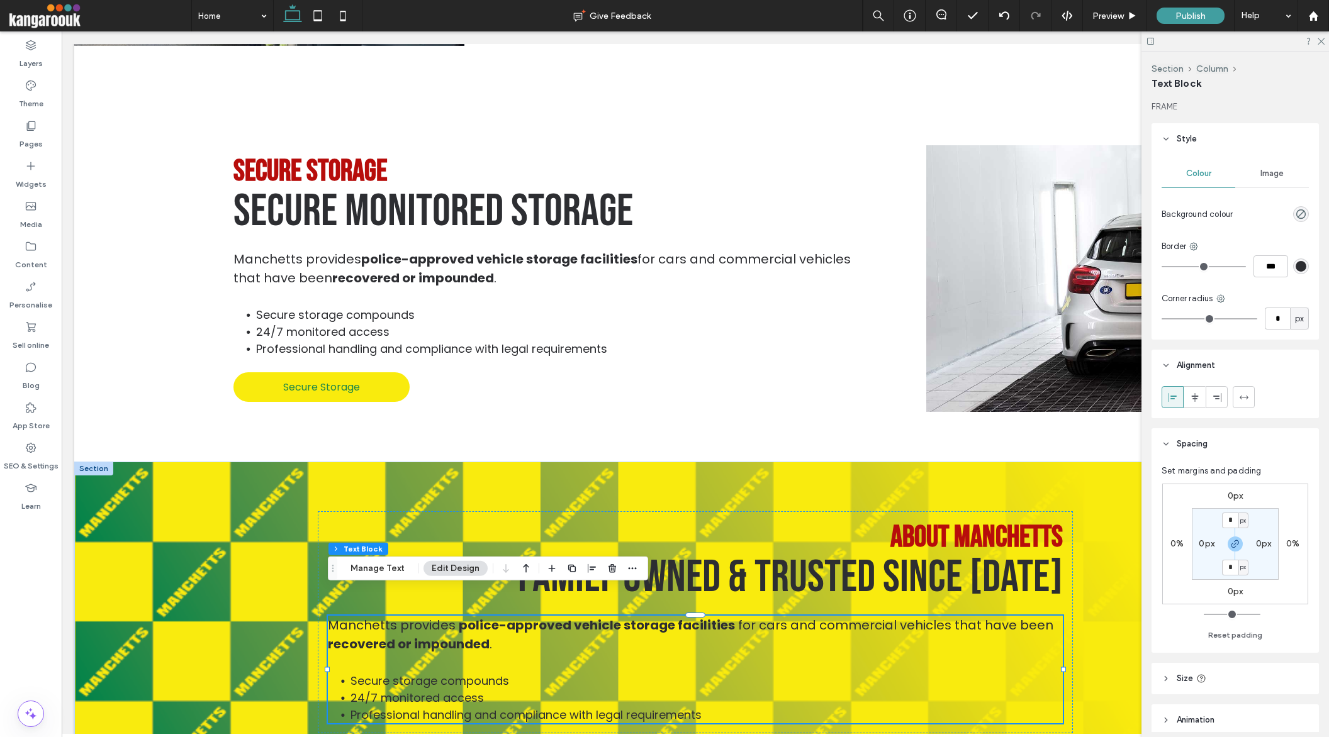
click at [690, 673] on li "Secure storage compounds" at bounding box center [706, 681] width 712 height 17
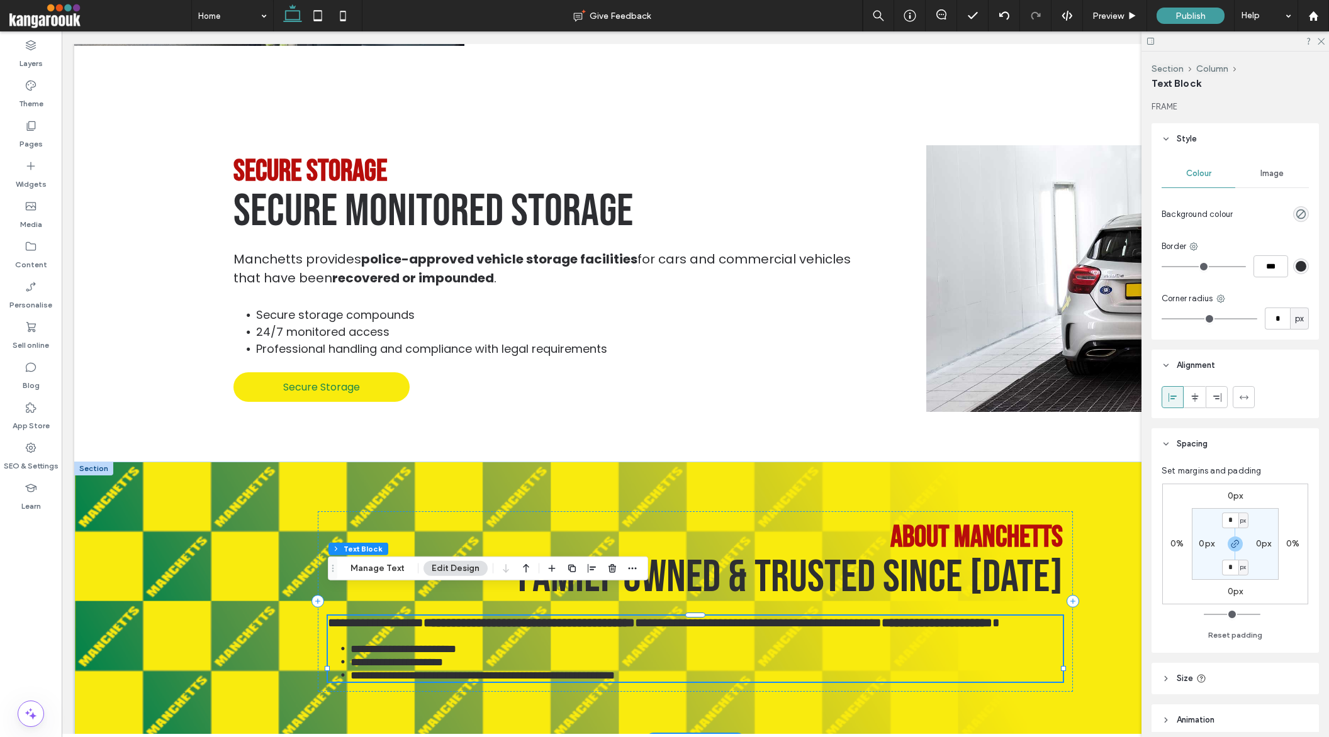
click at [690, 661] on li "**********" at bounding box center [706, 662] width 712 height 13
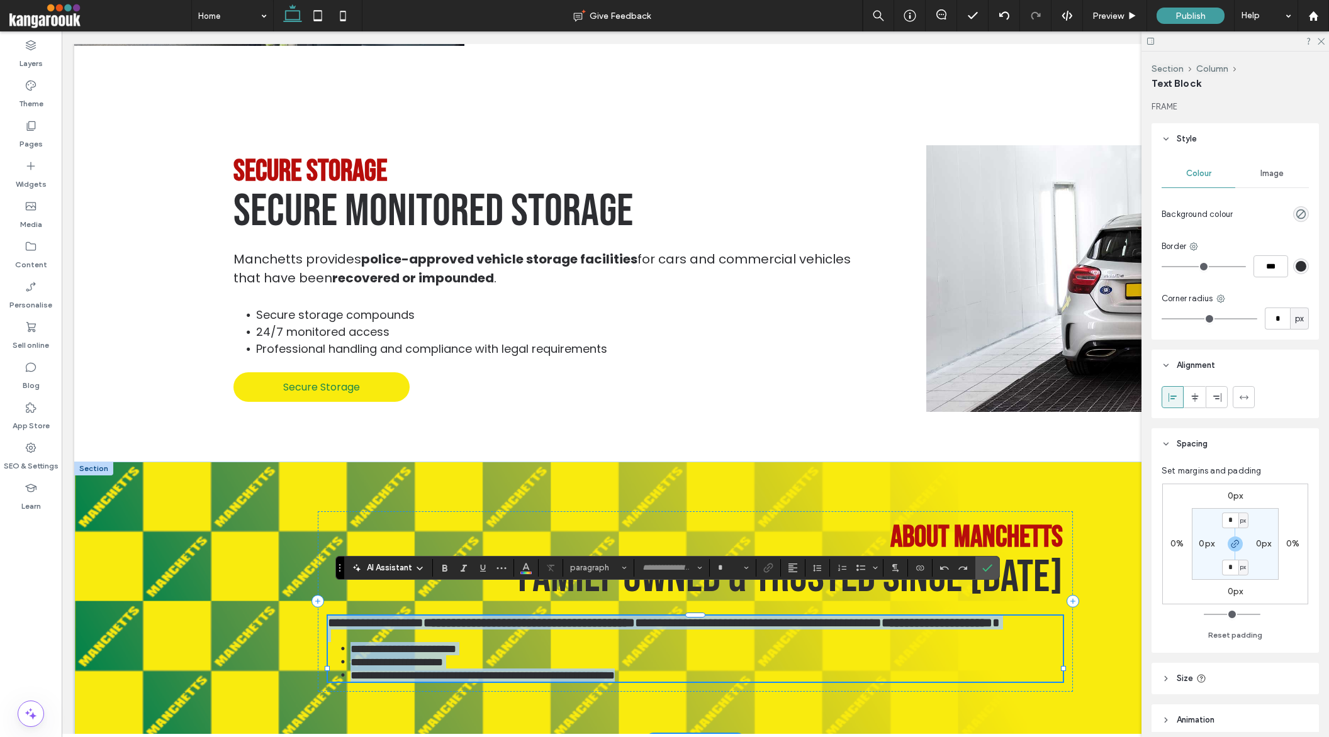
type input "*******"
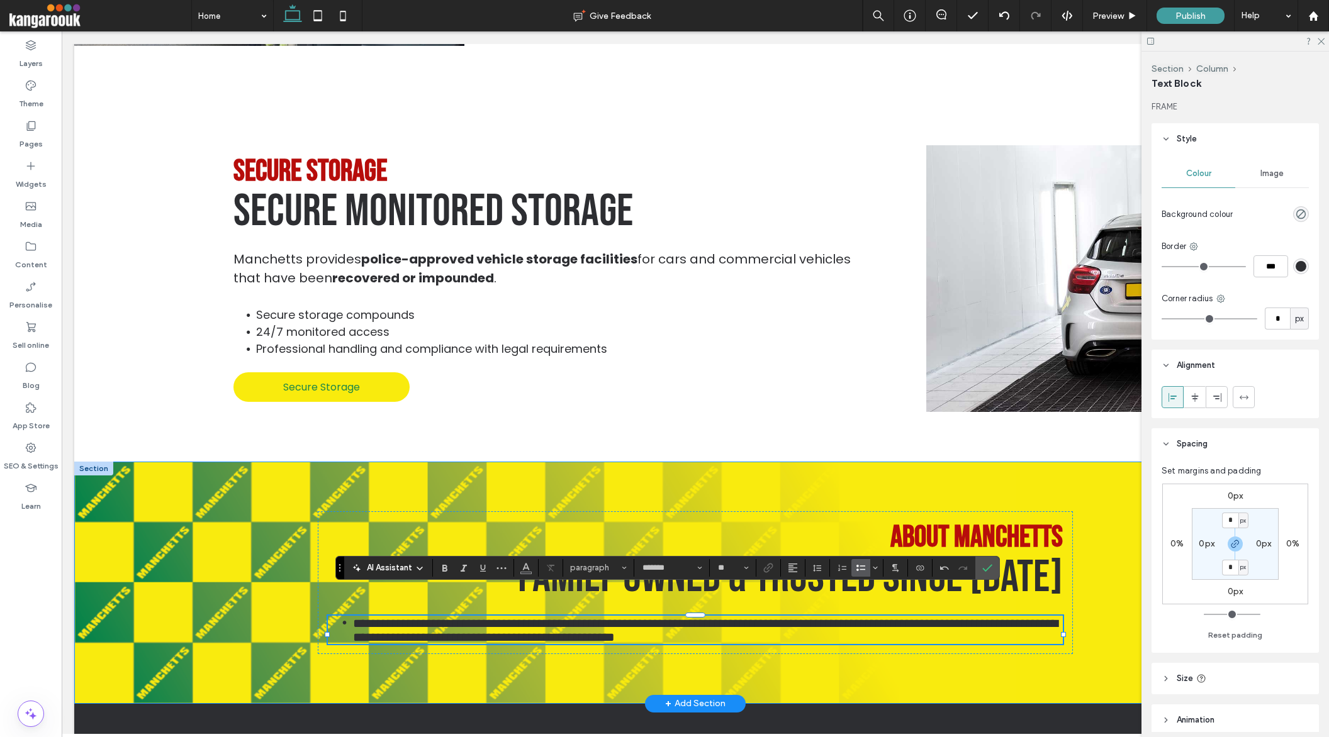
type input "**"
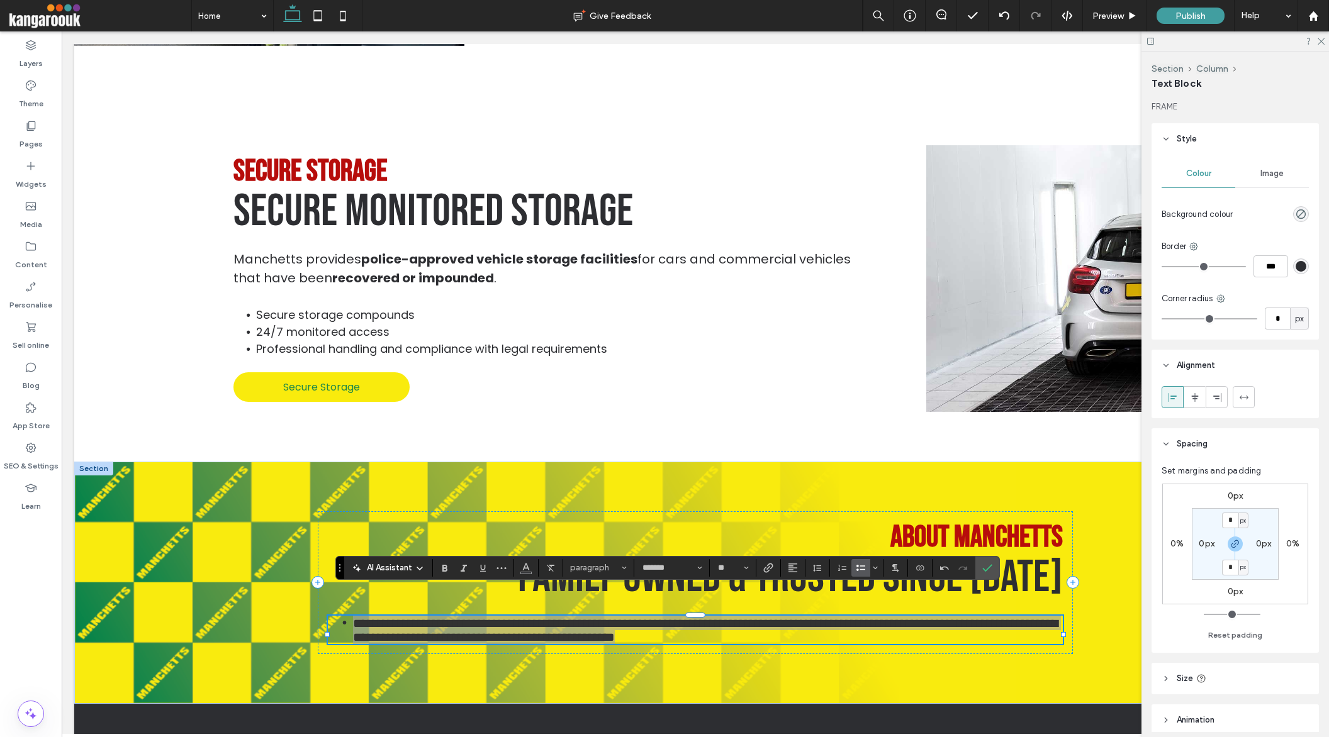
click at [857, 566] on use "Bulleted List" at bounding box center [860, 568] width 9 height 6
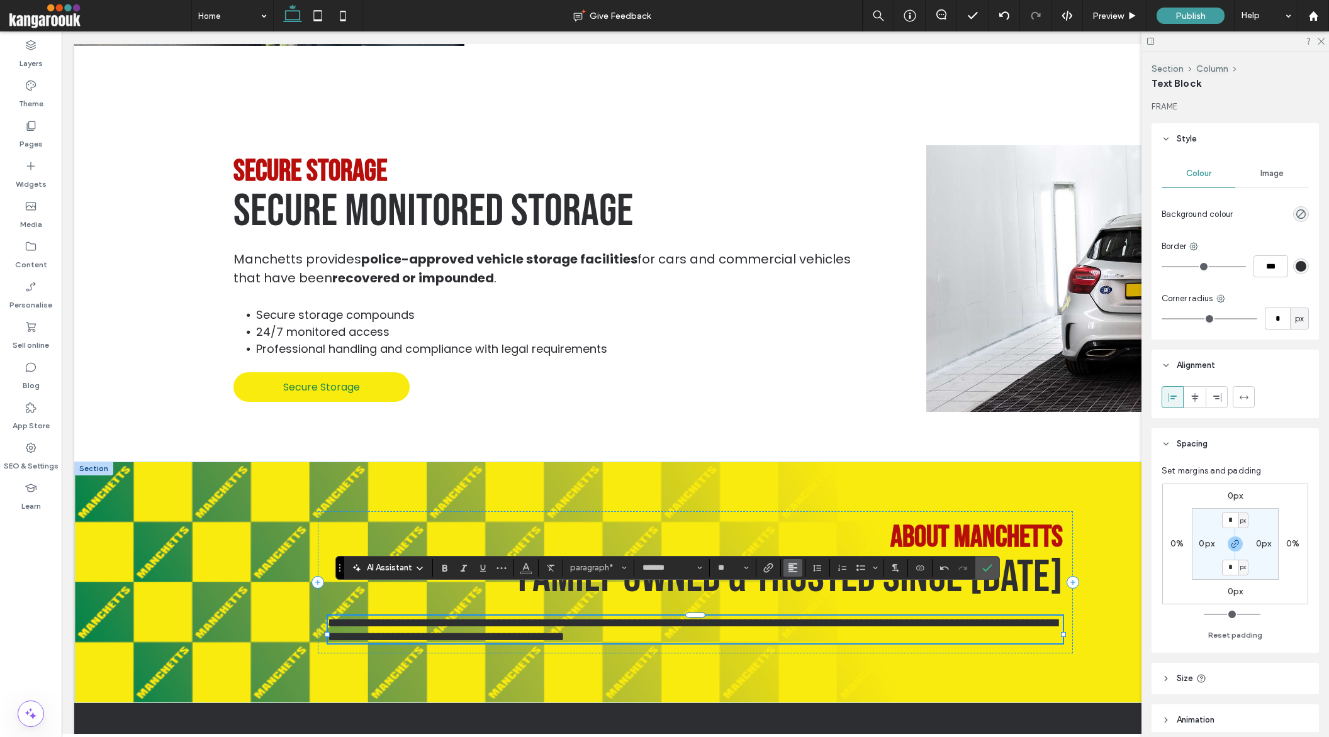
click at [793, 567] on icon "Alignment" at bounding box center [793, 568] width 10 height 10
drag, startPoint x: 807, startPoint y: 527, endPoint x: 852, endPoint y: 506, distance: 49.8
click at [807, 527] on div "ui.textEditor.alignment.right" at bounding box center [805, 529] width 16 height 10
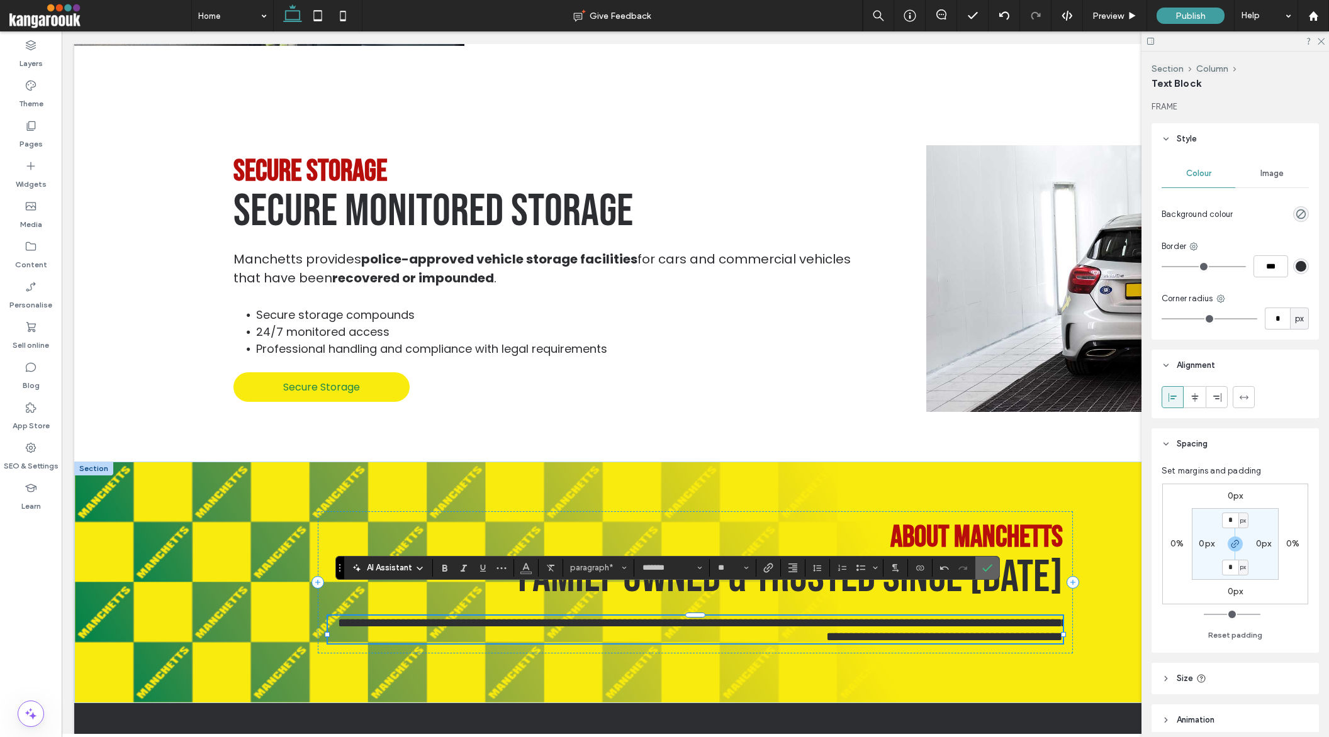
click at [989, 571] on icon "Confirm" at bounding box center [987, 568] width 10 height 10
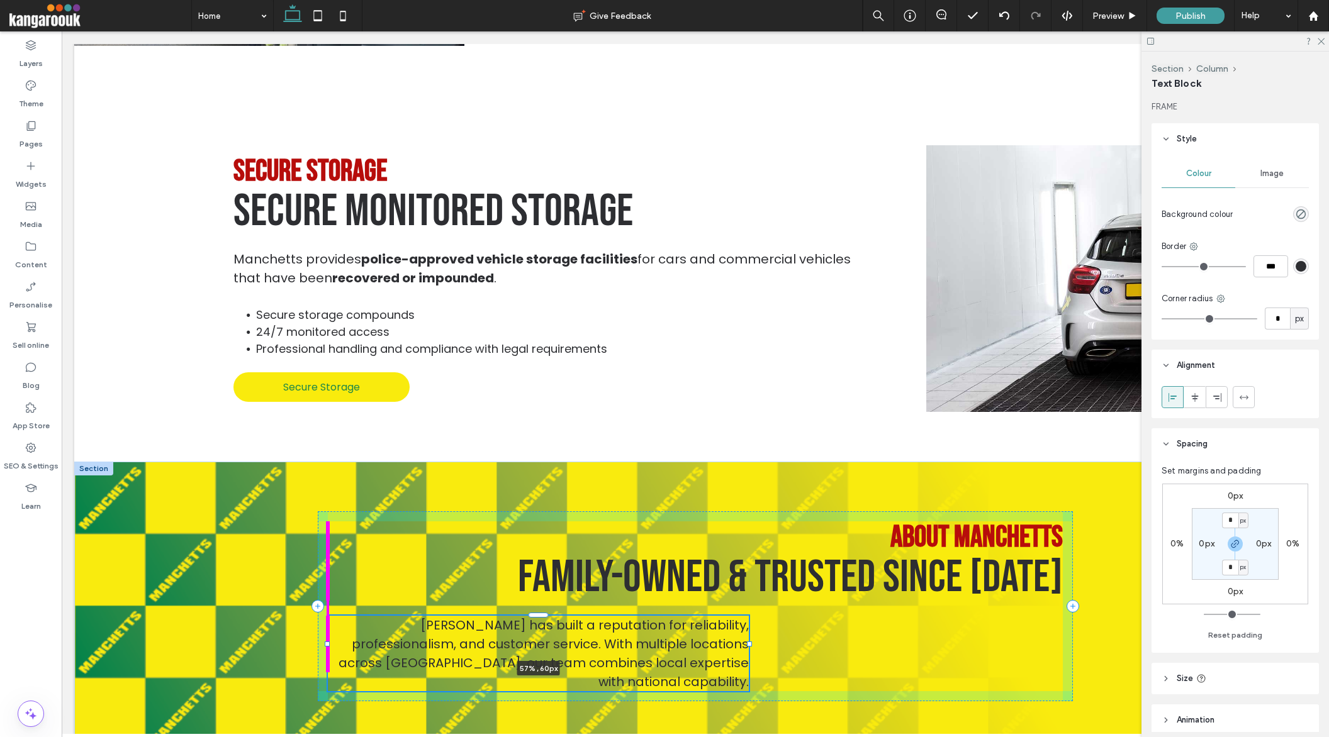
drag, startPoint x: 327, startPoint y: 609, endPoint x: 641, endPoint y: 651, distance: 316.8
click at [641, 651] on div "About Manchetts Family-owned & trusted since 1961 Manchetts has built a reputat…" at bounding box center [695, 606] width 755 height 289
type input "**"
type input "****"
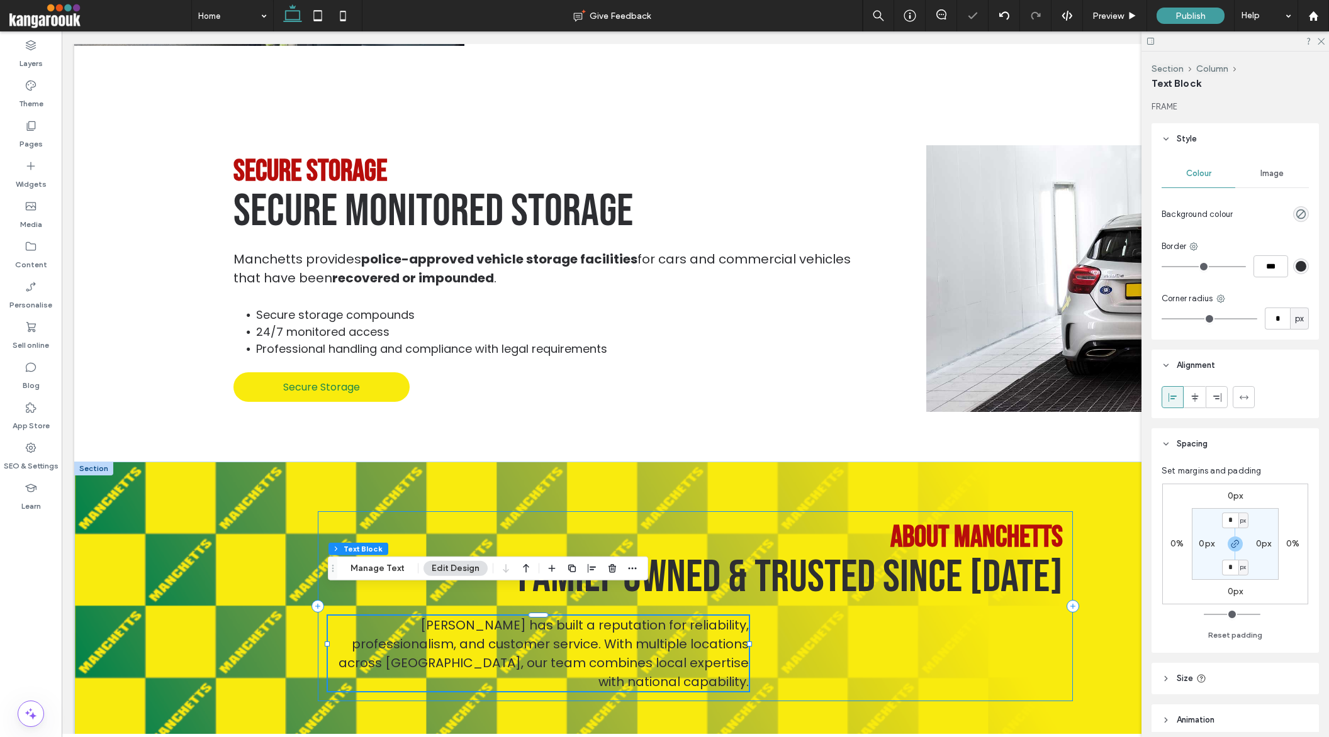
click at [851, 635] on div "About Manchetts Family-owned & trusted since 1961 Manchetts has built a reputat…" at bounding box center [695, 607] width 755 height 190
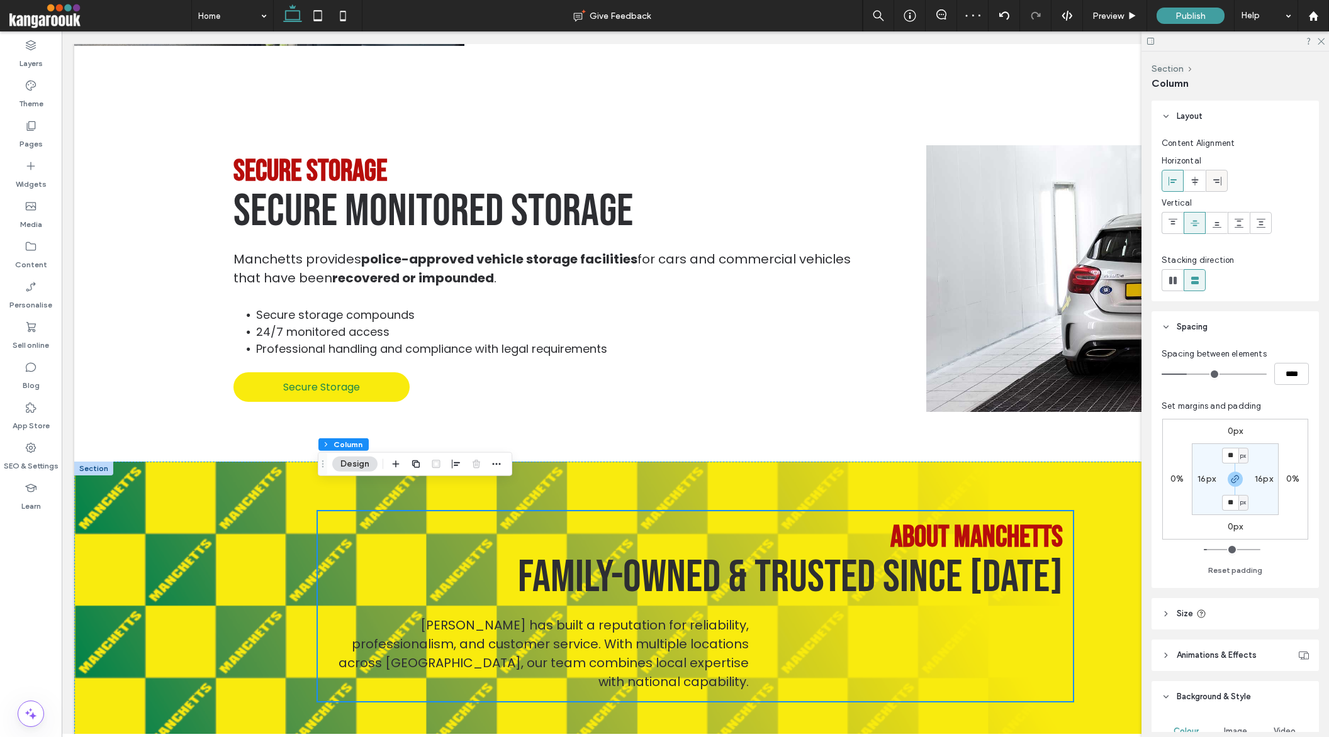
click at [1221, 181] on icon at bounding box center [1217, 181] width 10 height 10
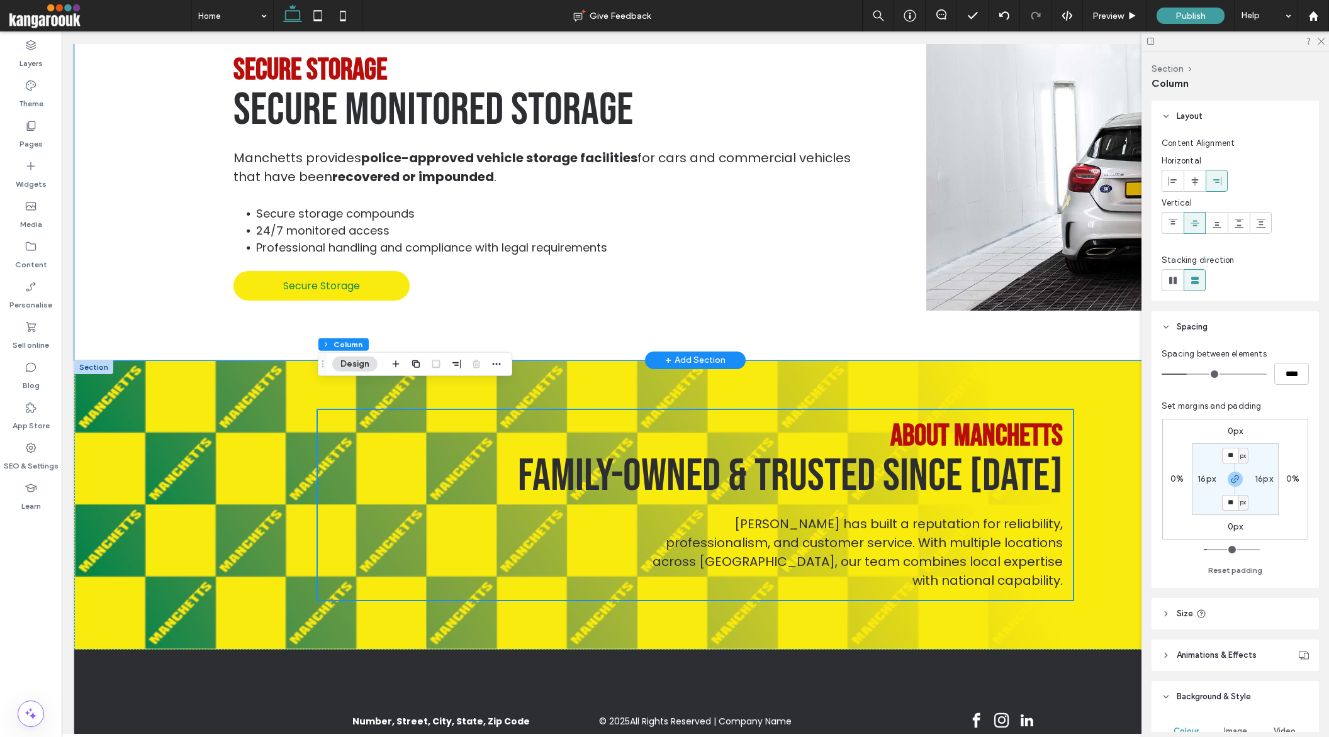
scroll to position [2253, 0]
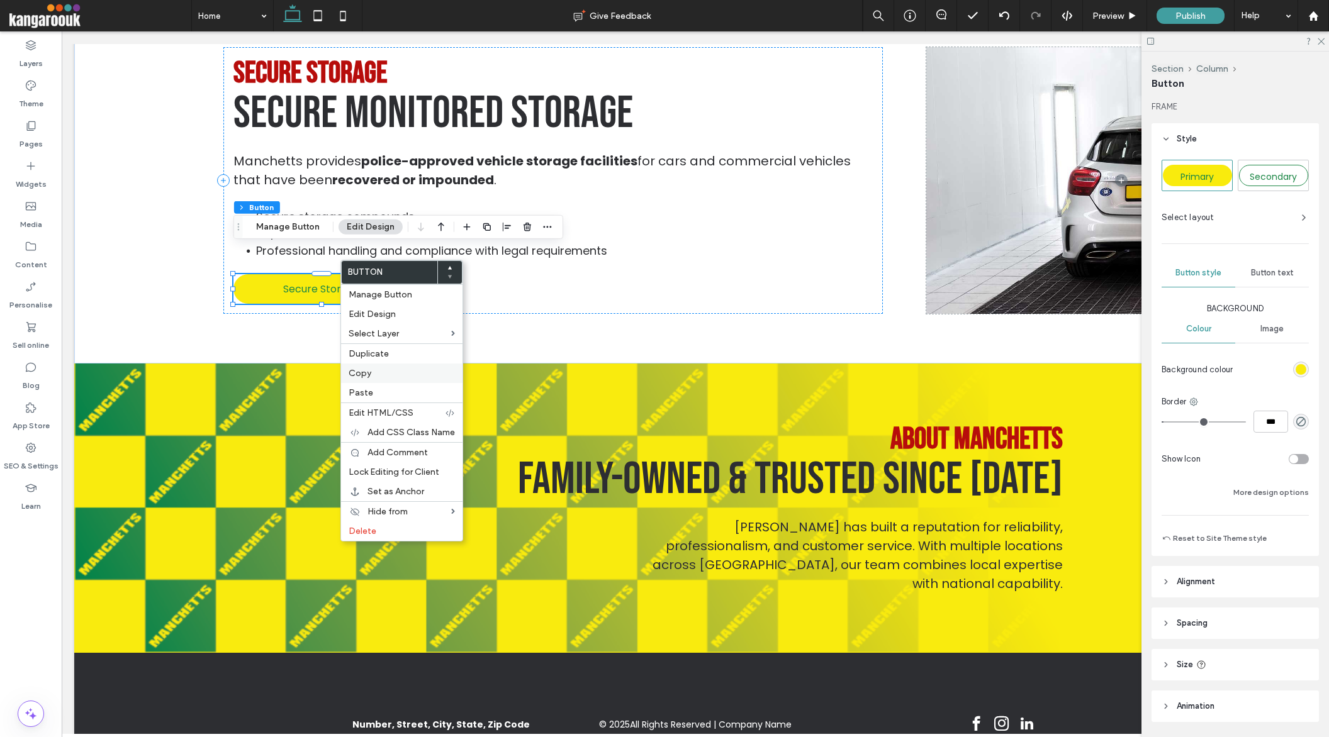
click at [381, 366] on div "Copy" at bounding box center [401, 374] width 121 height 20
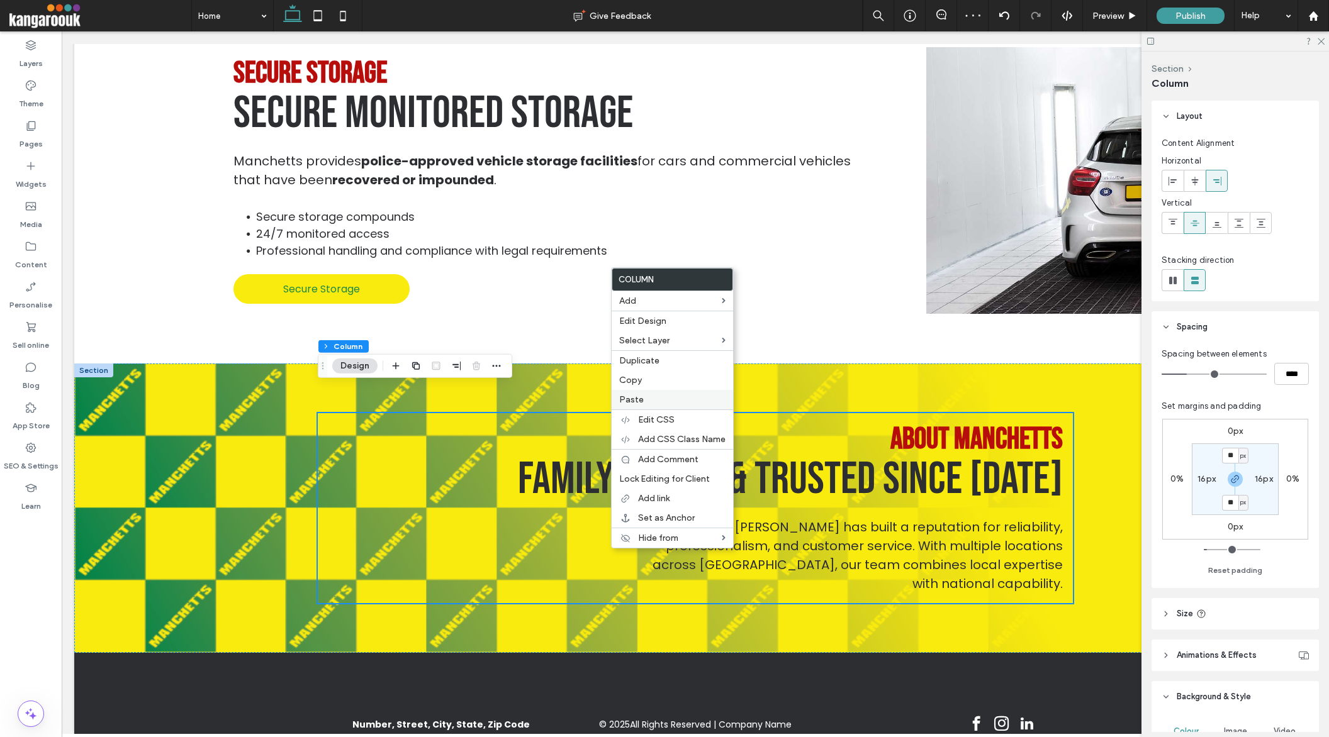
click at [630, 398] on span "Paste" at bounding box center [631, 400] width 25 height 11
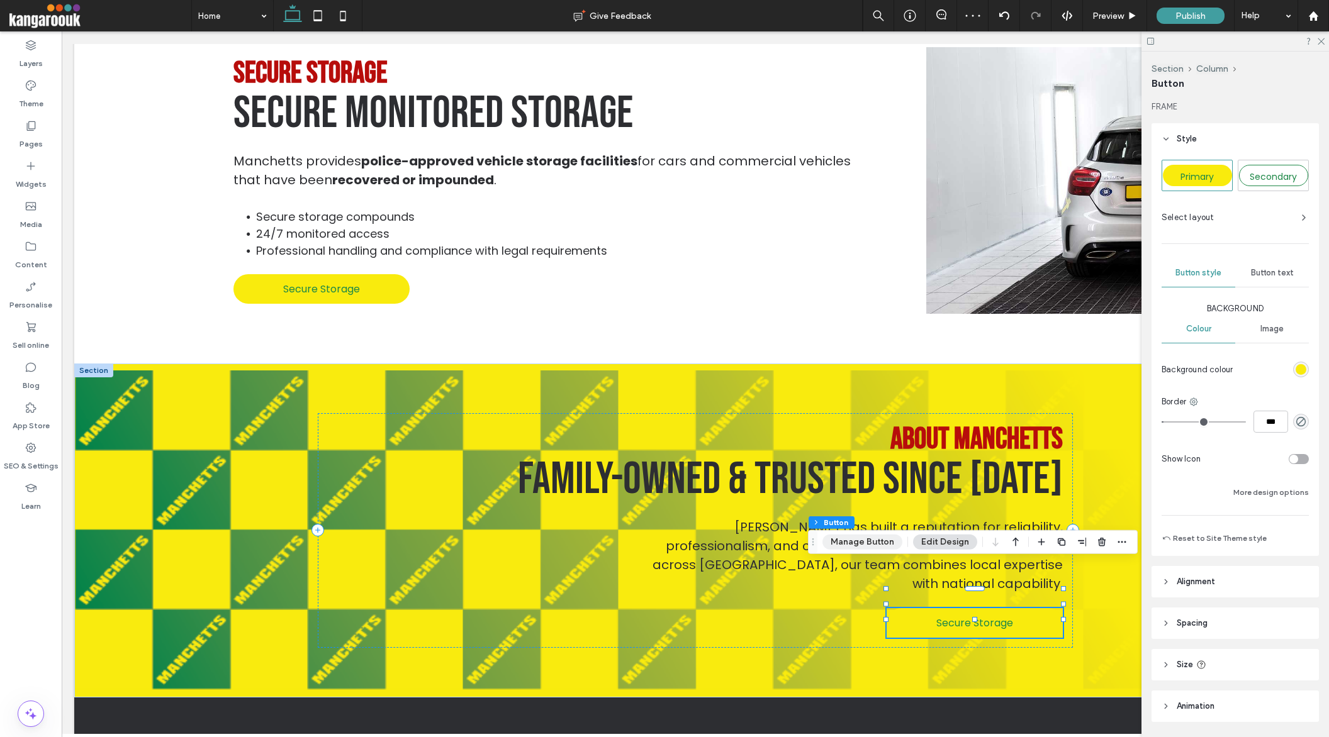
click at [885, 541] on button "Manage Button" at bounding box center [862, 542] width 80 height 15
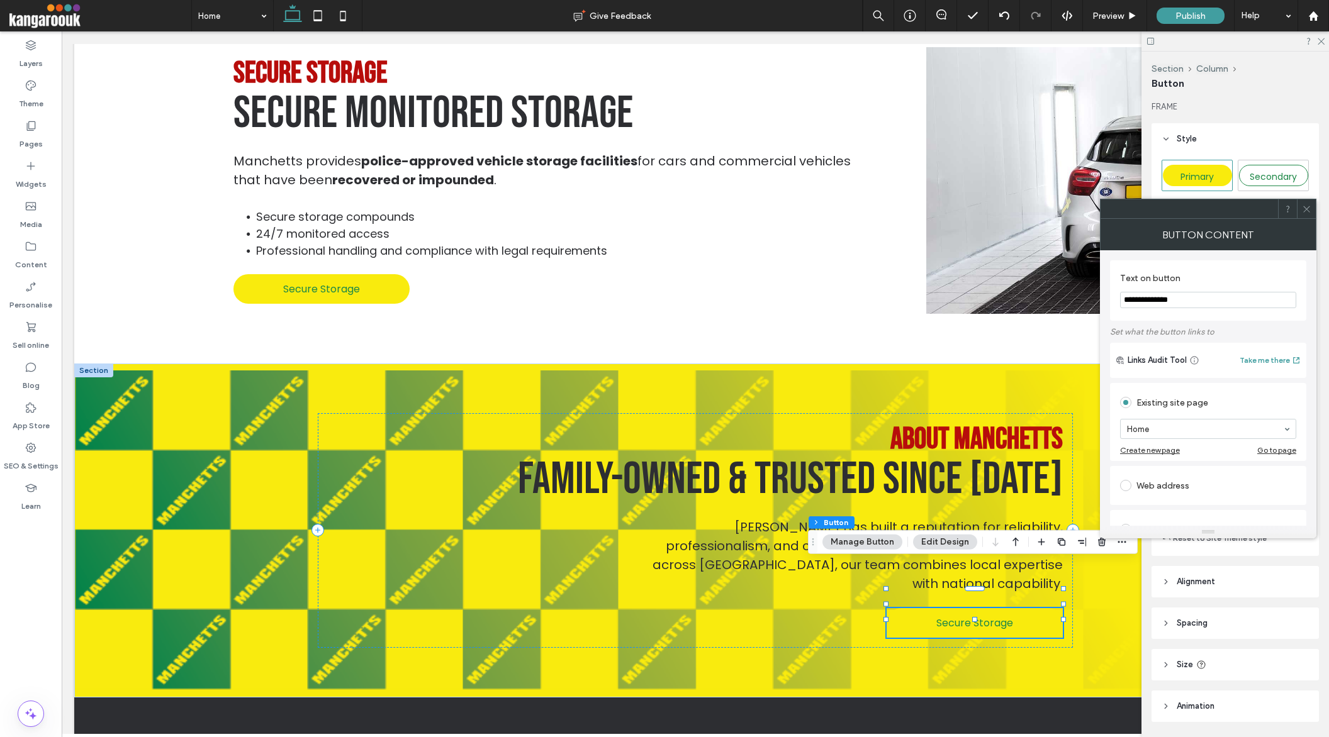
click at [1193, 300] on input "**********" at bounding box center [1208, 300] width 176 height 16
type input "**********"
click at [1302, 208] on icon at bounding box center [1306, 208] width 9 height 9
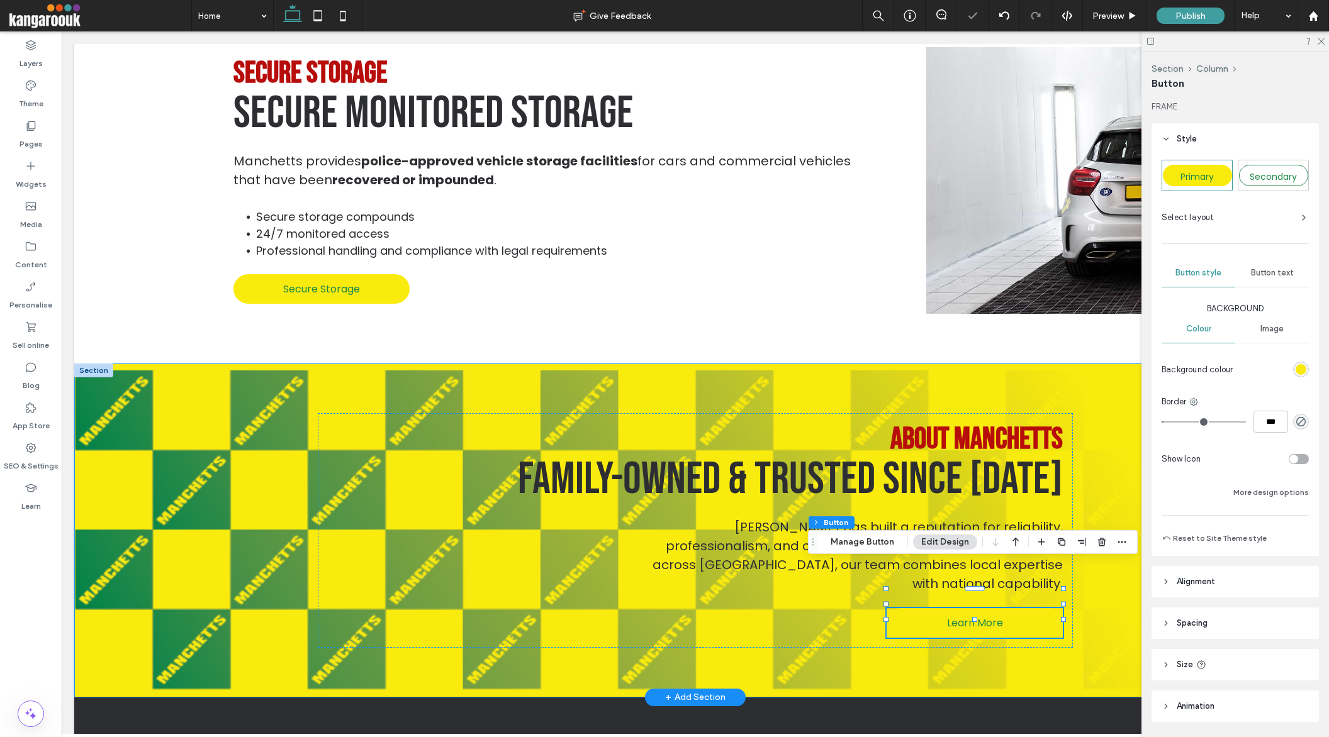
click at [880, 369] on div "About Manchetts Family-owned & trusted since 1961 Manchetts has built a reputat…" at bounding box center [695, 531] width 755 height 334
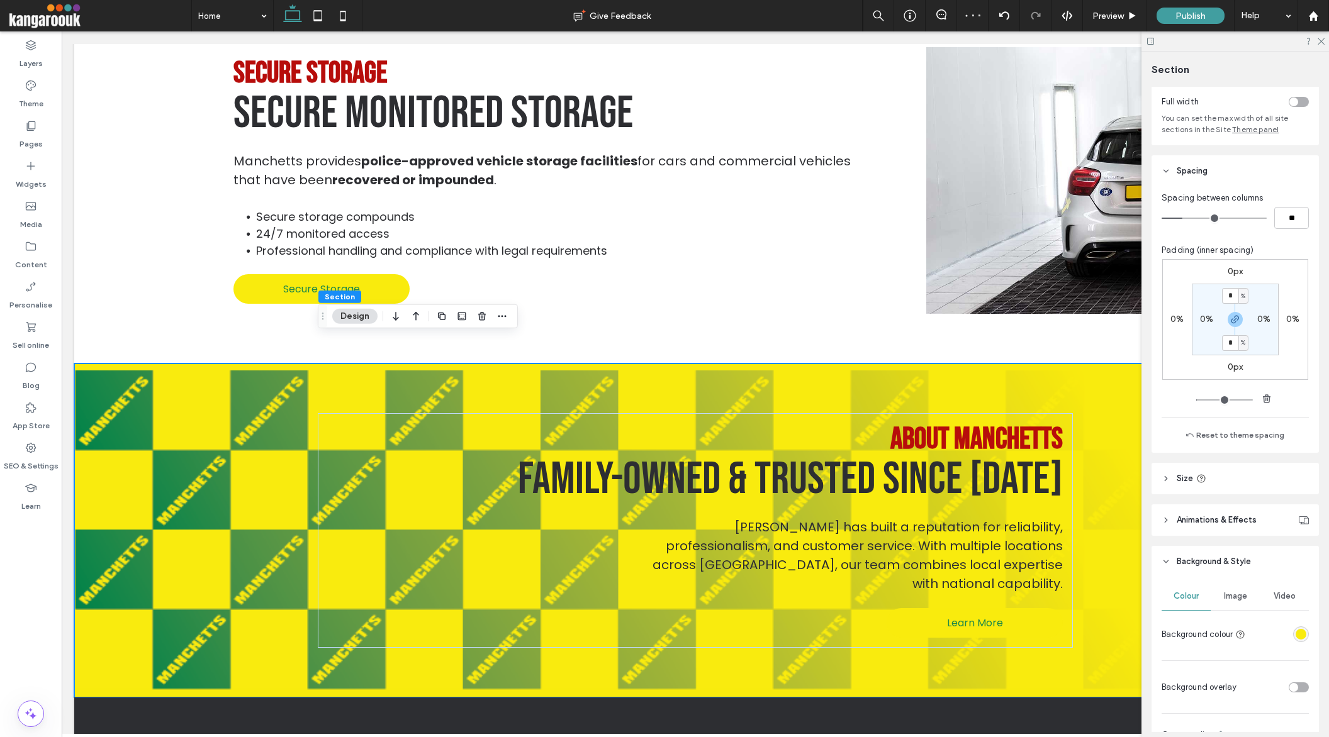
scroll to position [109, 0]
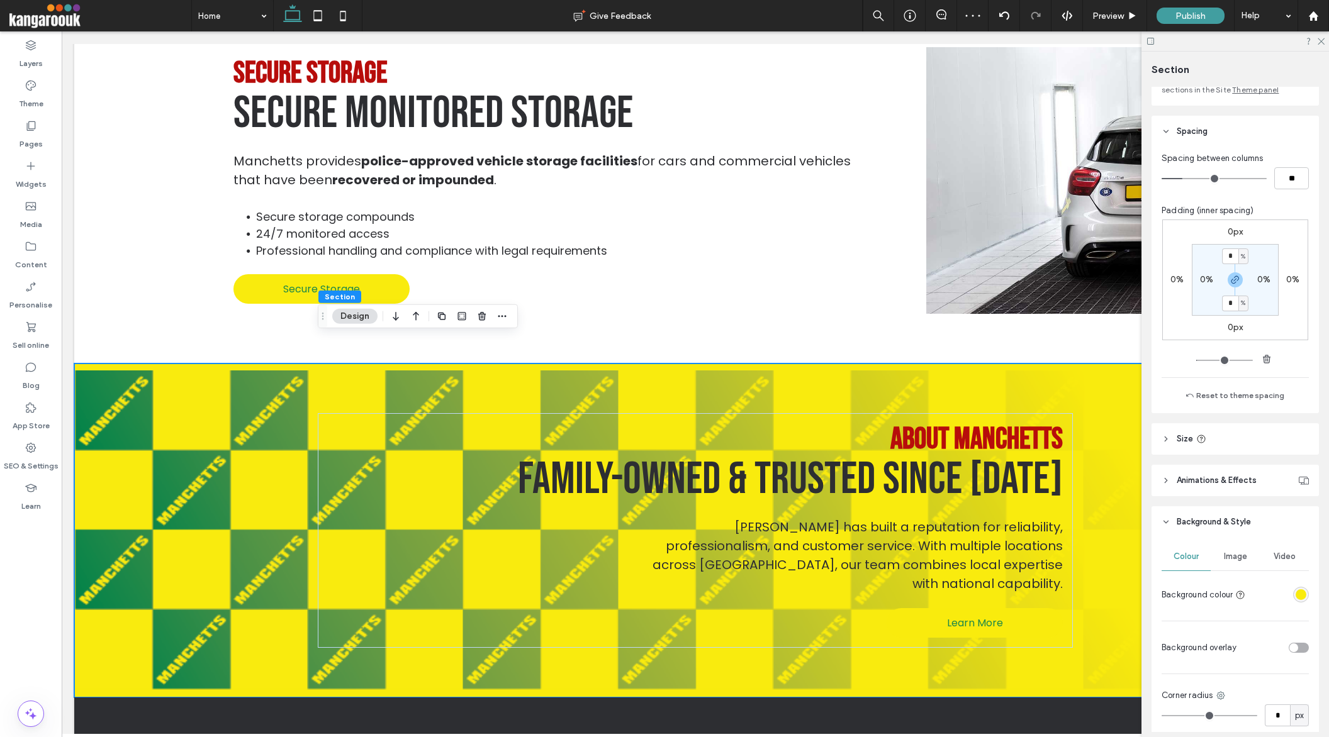
click at [1240, 559] on span "Image" at bounding box center [1235, 557] width 23 height 10
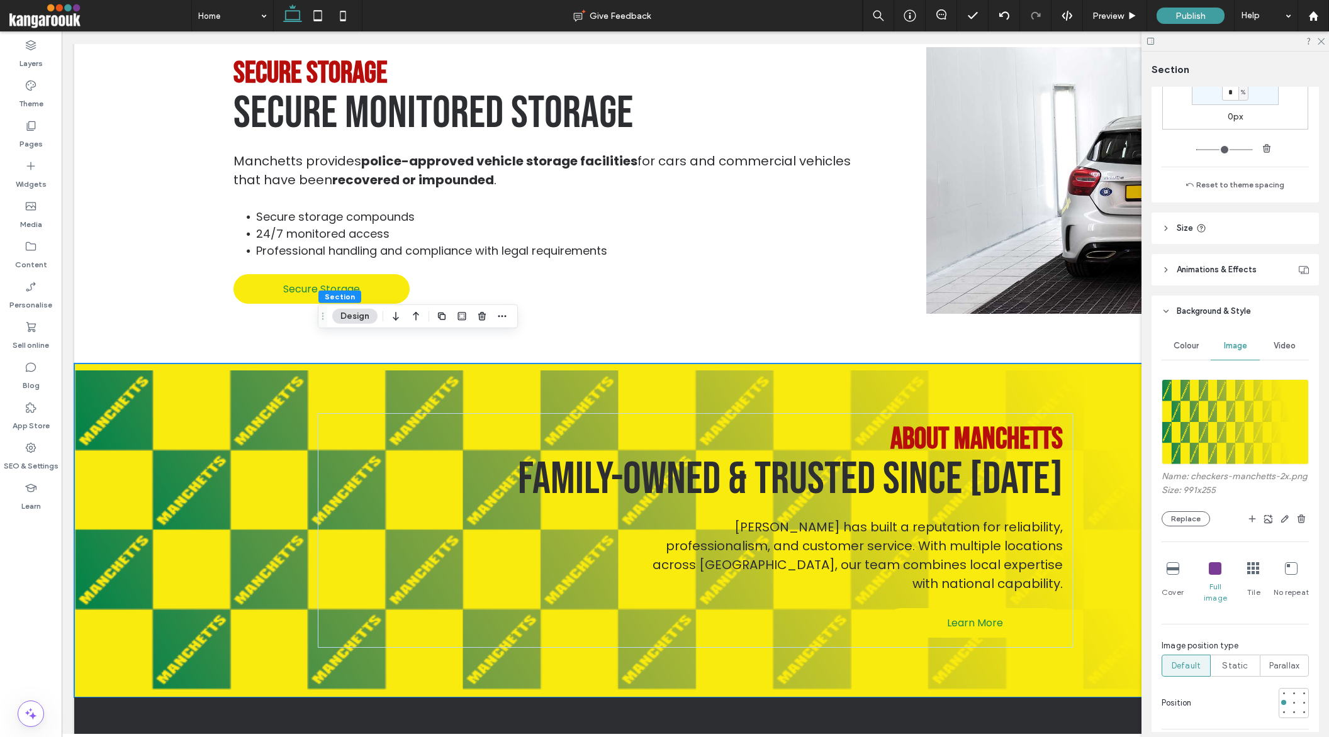
scroll to position [321, 0]
click at [1171, 569] on icon at bounding box center [1173, 568] width 13 height 13
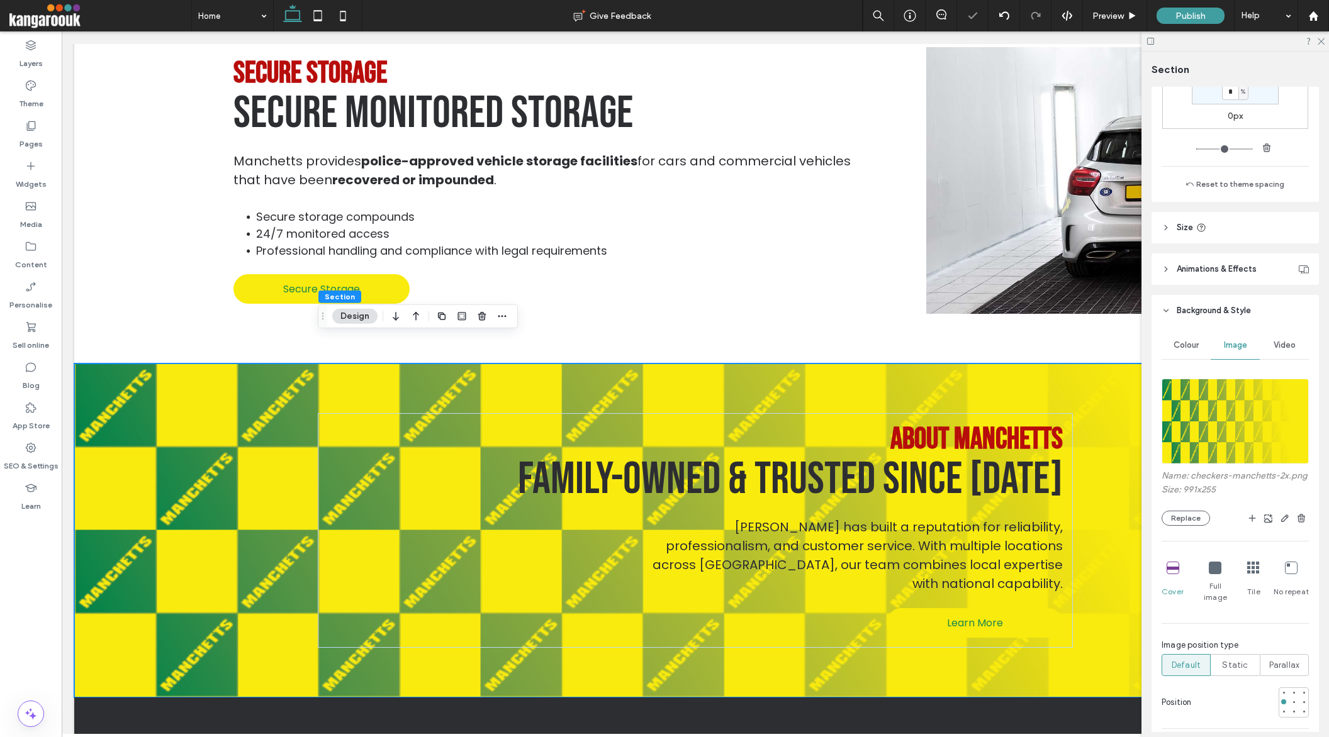
click at [1209, 571] on icon at bounding box center [1215, 568] width 13 height 13
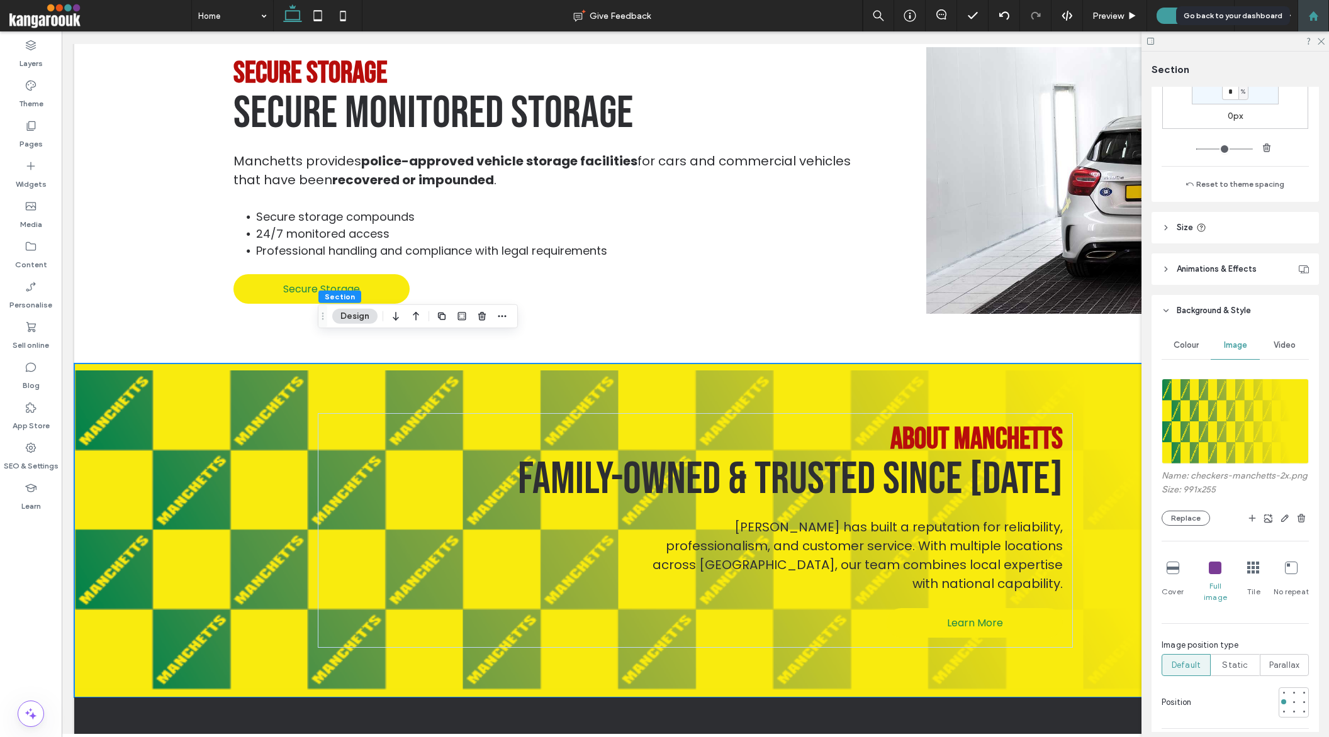
click at [1314, 17] on use at bounding box center [1312, 15] width 9 height 9
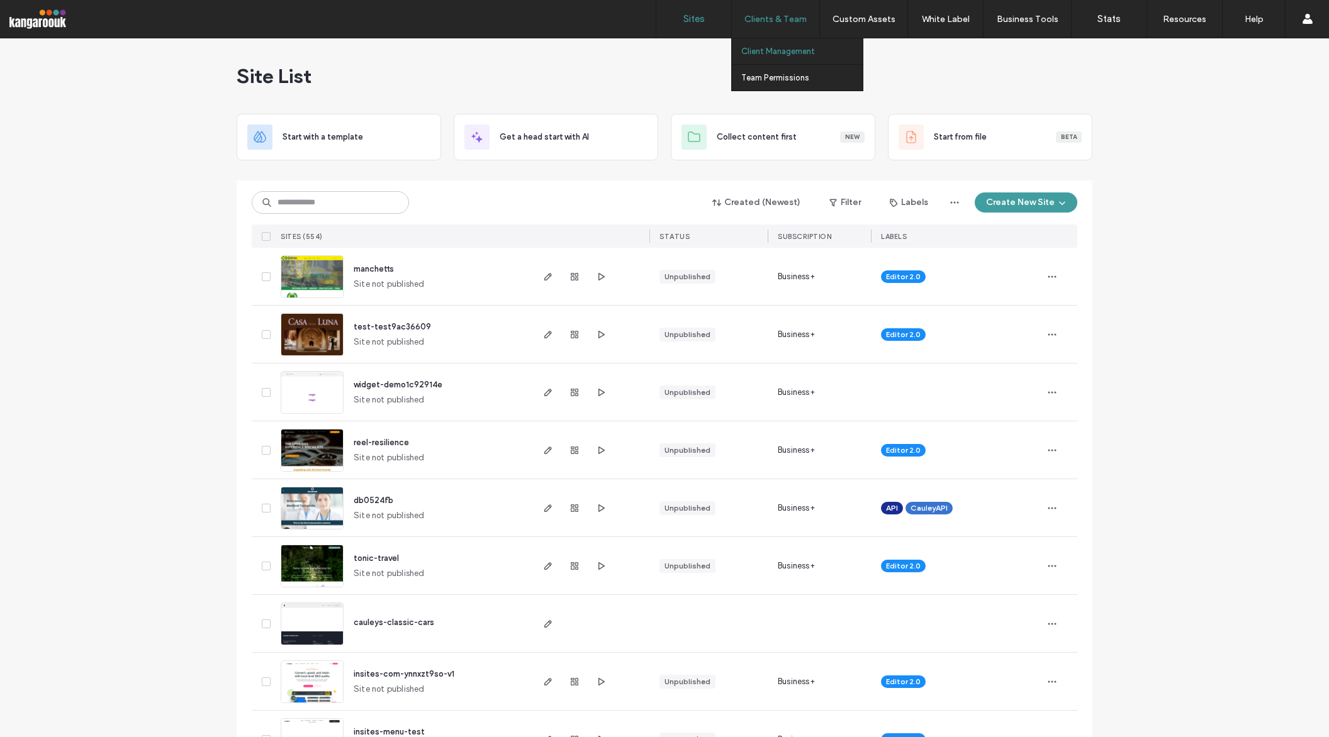
click at [776, 52] on label "Client Management" at bounding box center [778, 51] width 74 height 9
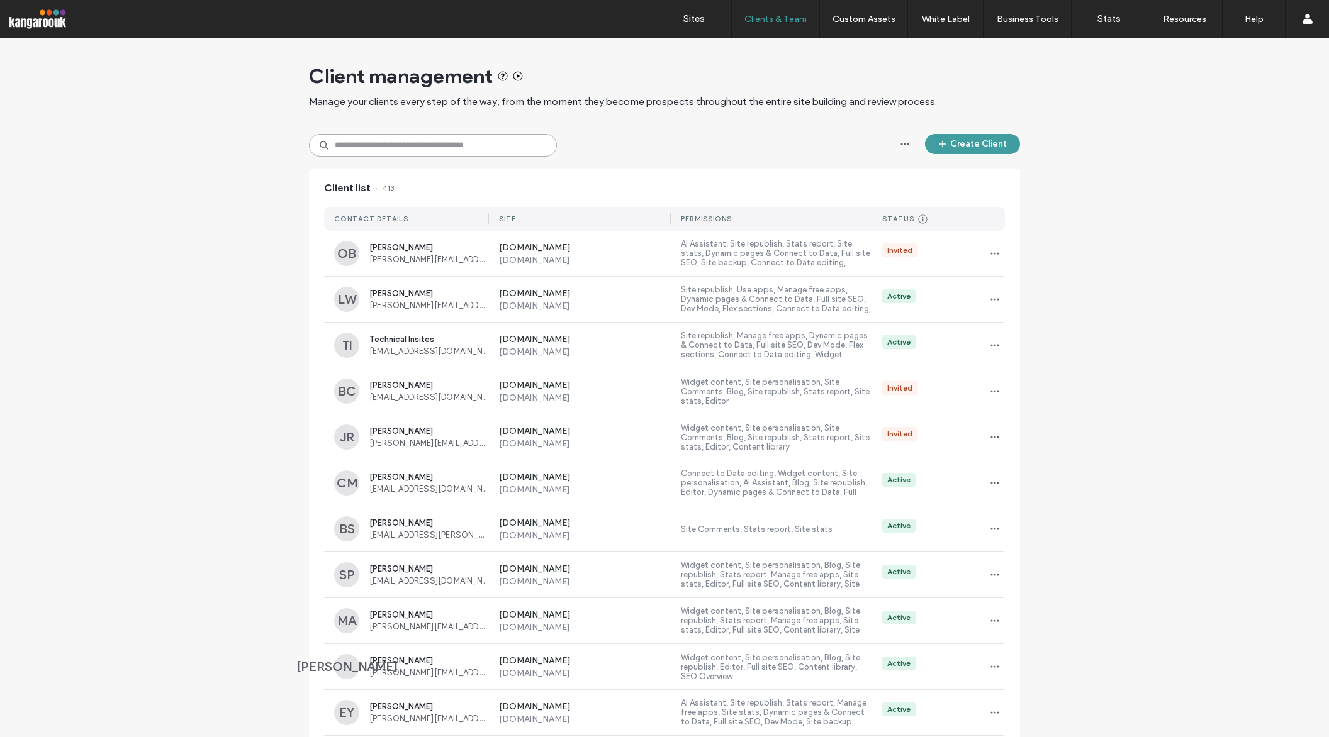
click at [371, 150] on input at bounding box center [433, 145] width 248 height 23
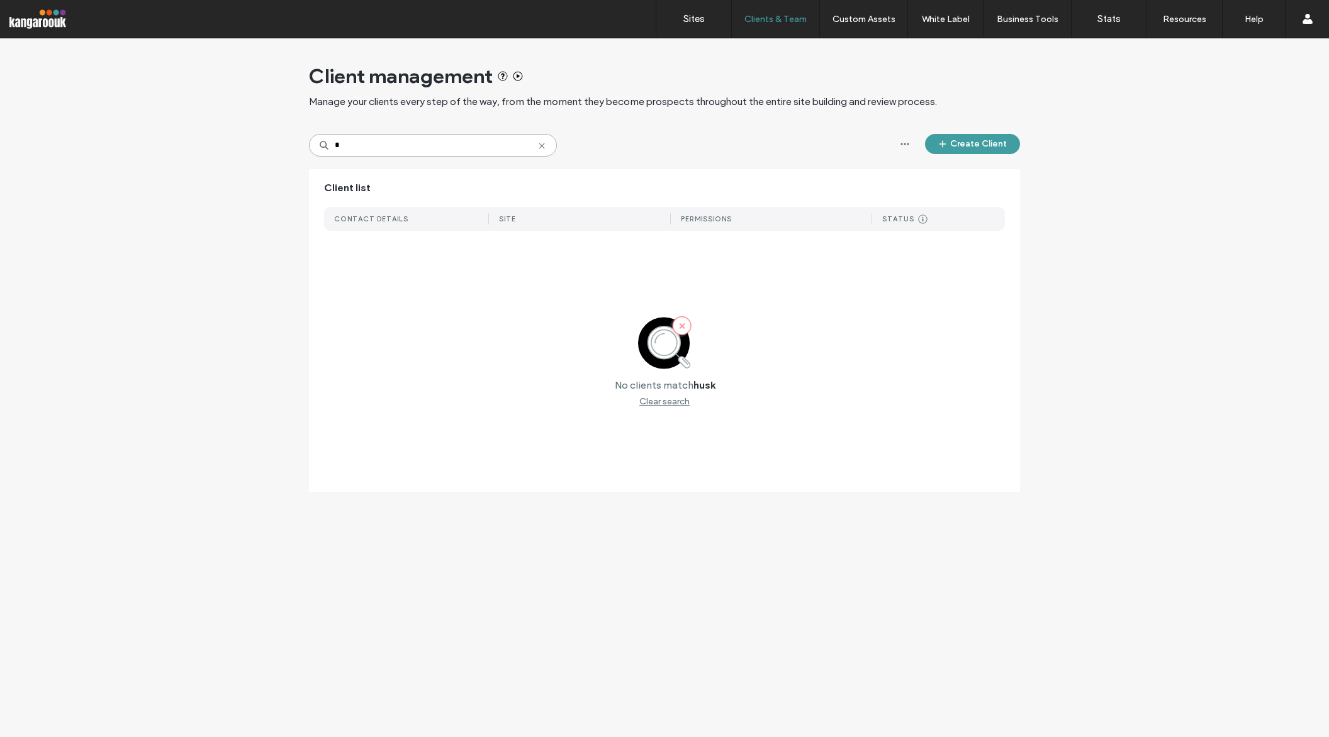
type input "*"
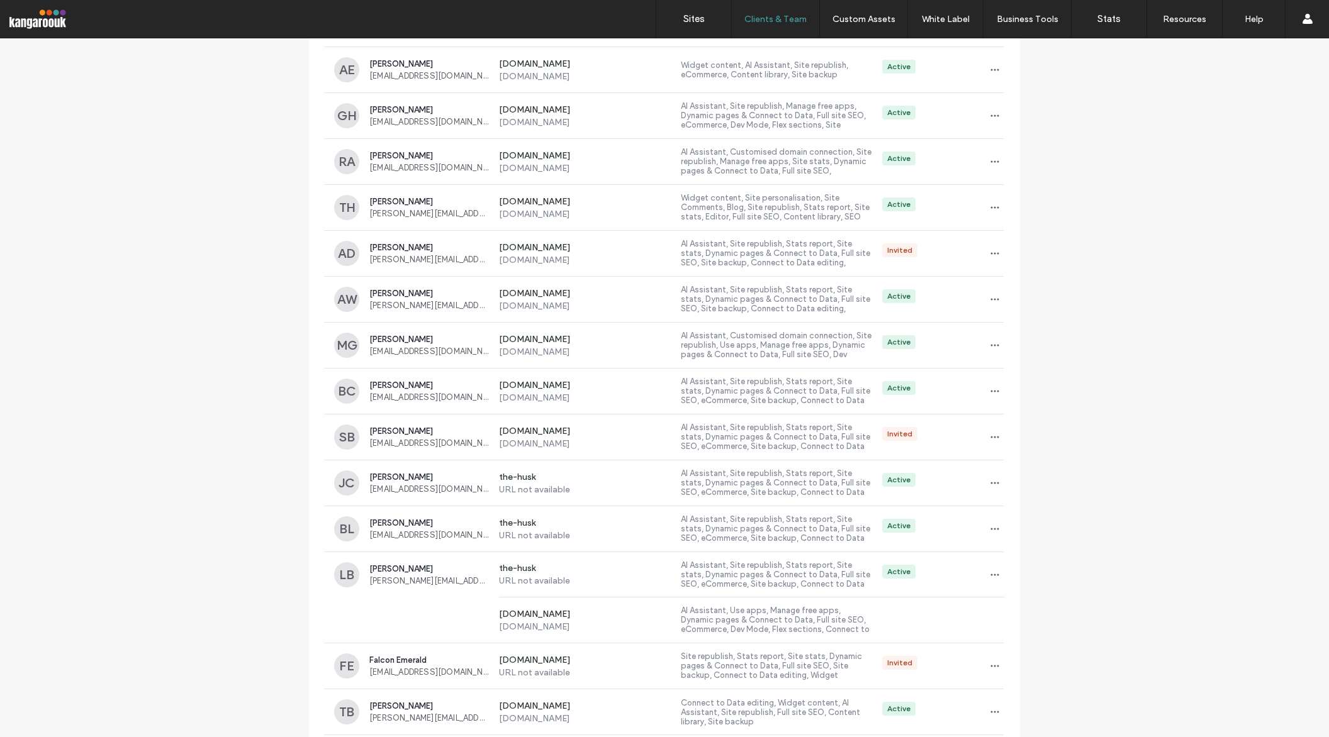
scroll to position [2204, 0]
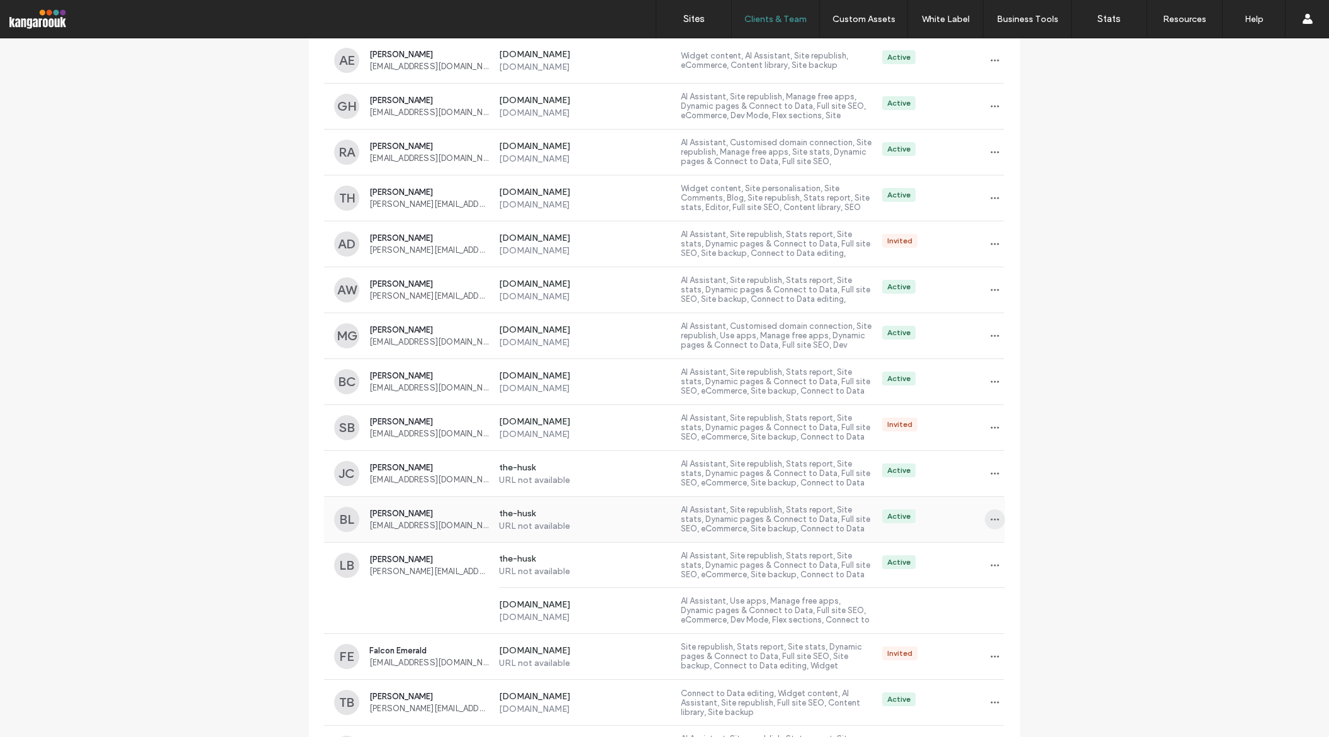
click at [991, 519] on use "button" at bounding box center [995, 520] width 8 height 2
click at [1038, 570] on span "Manage Access" at bounding box center [1036, 576] width 61 height 13
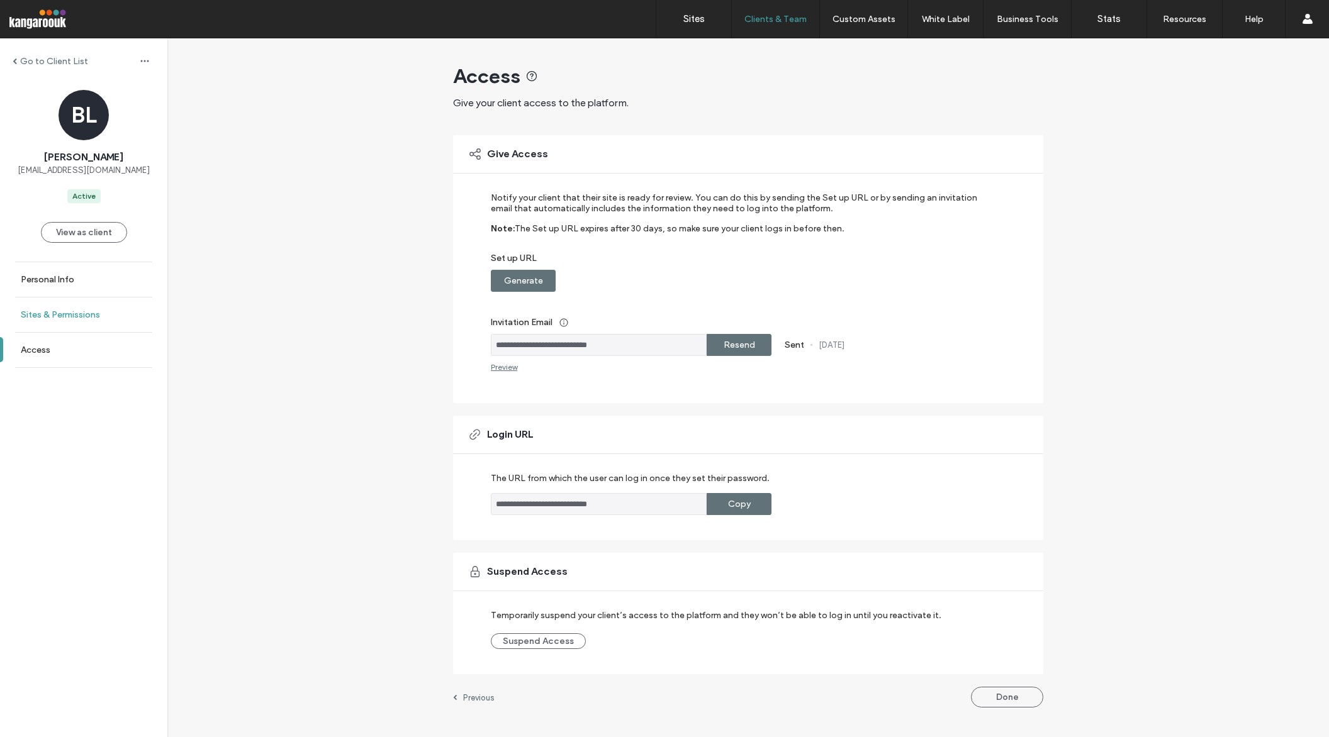
click at [59, 311] on label "Sites & Permissions" at bounding box center [60, 315] width 79 height 11
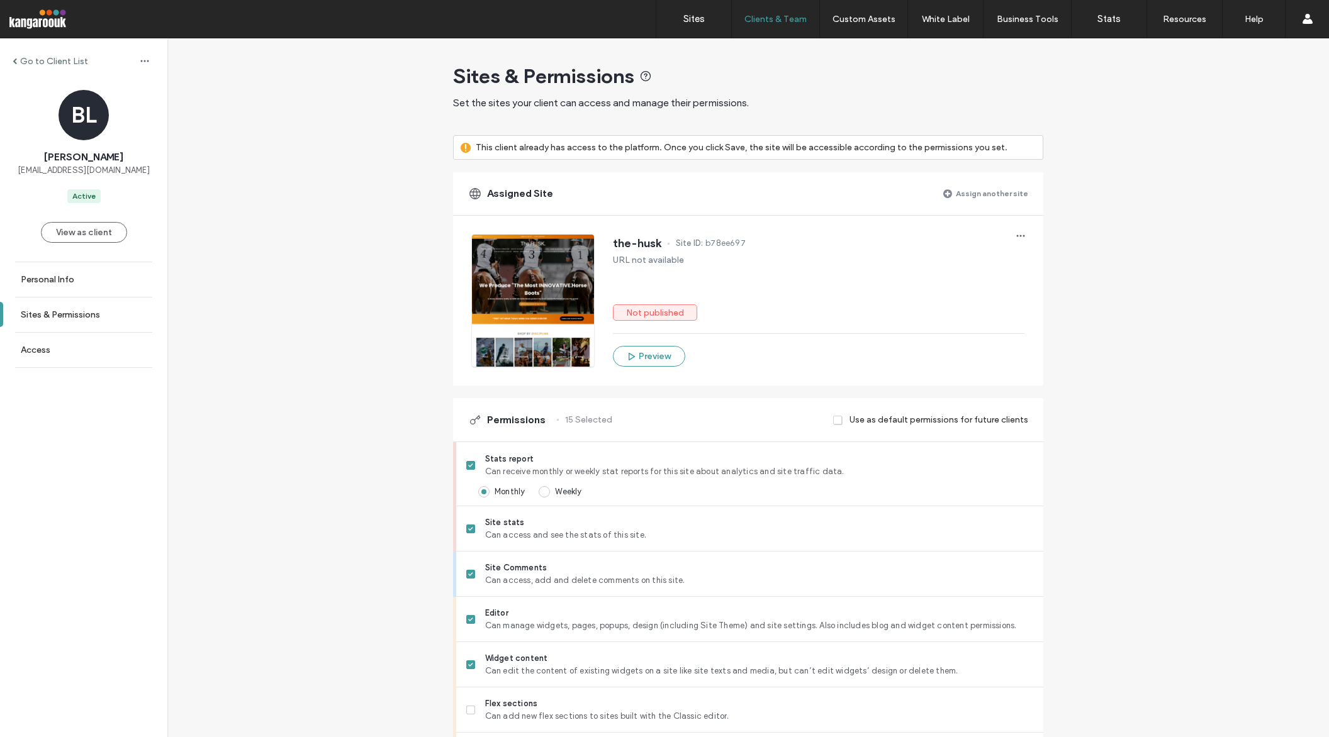
click at [985, 193] on label "Assign another site" at bounding box center [992, 193] width 72 height 22
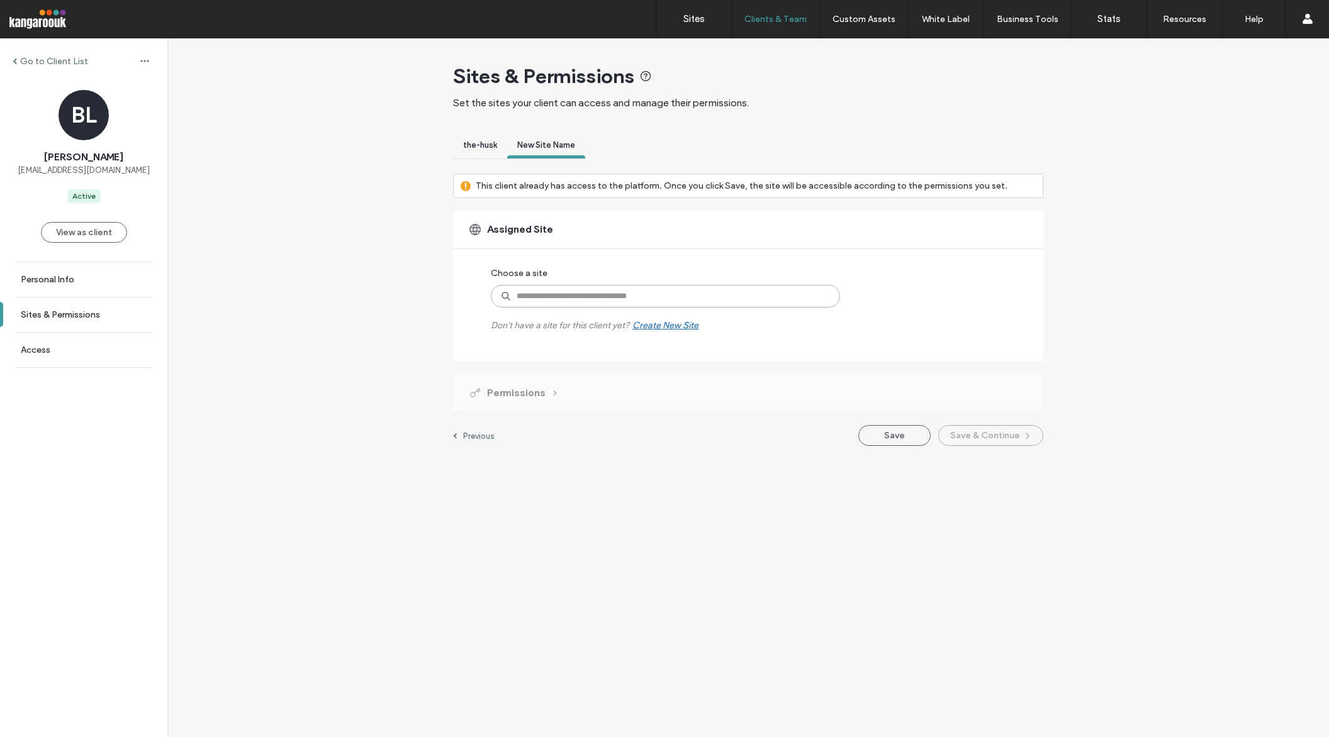
click at [613, 289] on input at bounding box center [665, 296] width 349 height 23
type input "****"
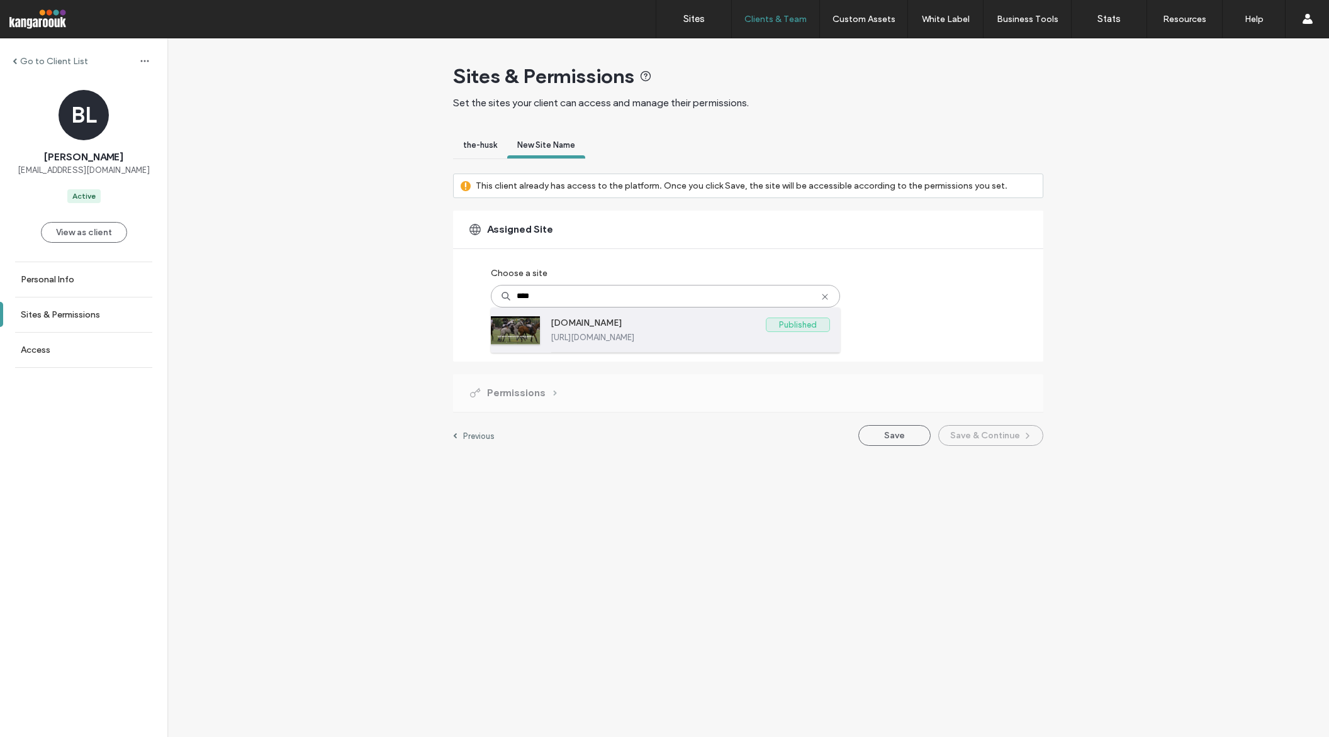
click at [628, 322] on label "[DOMAIN_NAME]" at bounding box center [658, 325] width 215 height 15
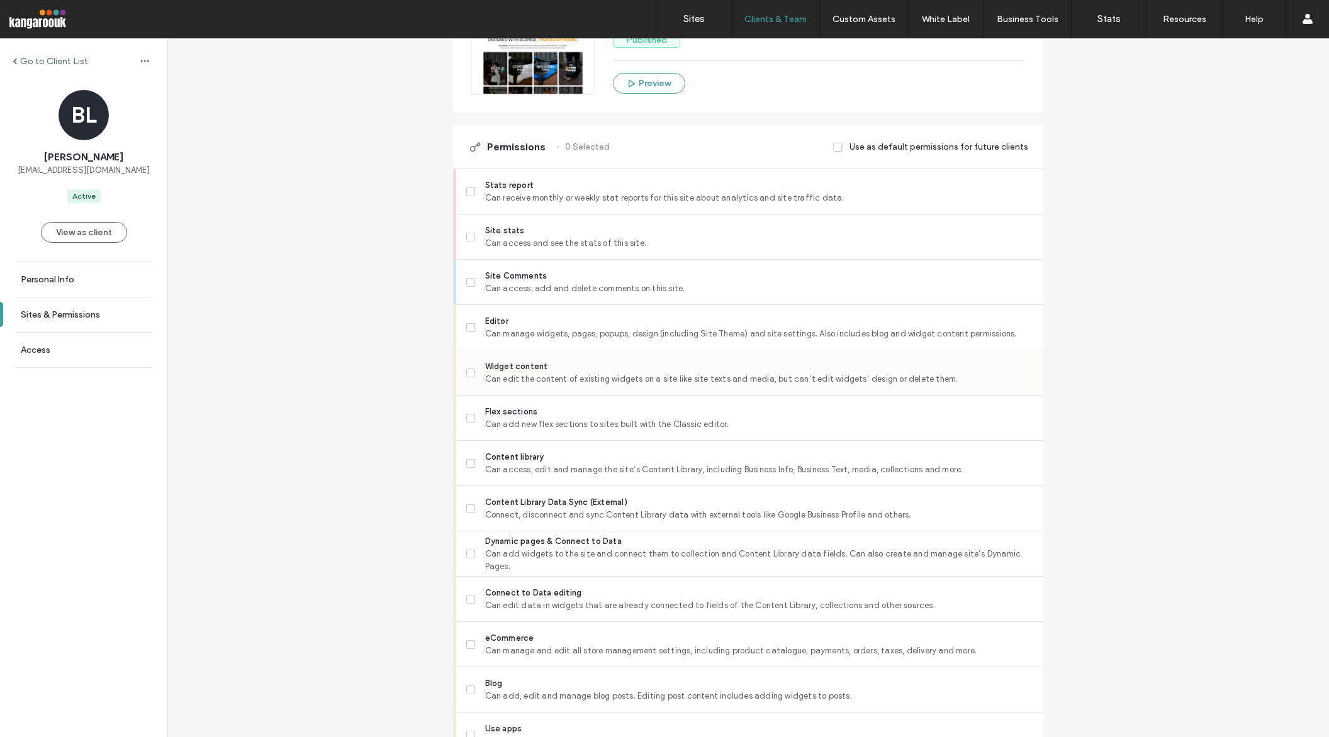
scroll to position [330, 0]
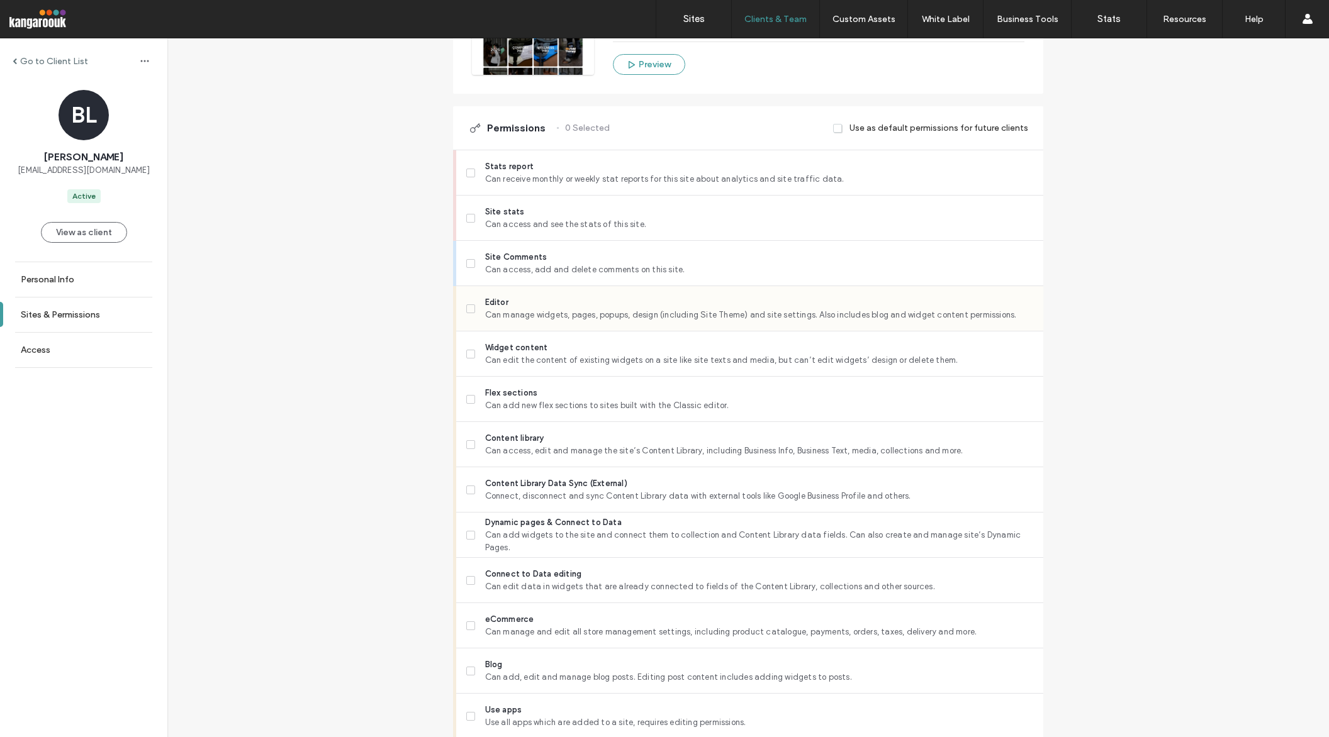
click at [582, 313] on span "Can manage widgets, pages, popups, design (including Site Theme) and site setti…" at bounding box center [759, 315] width 548 height 13
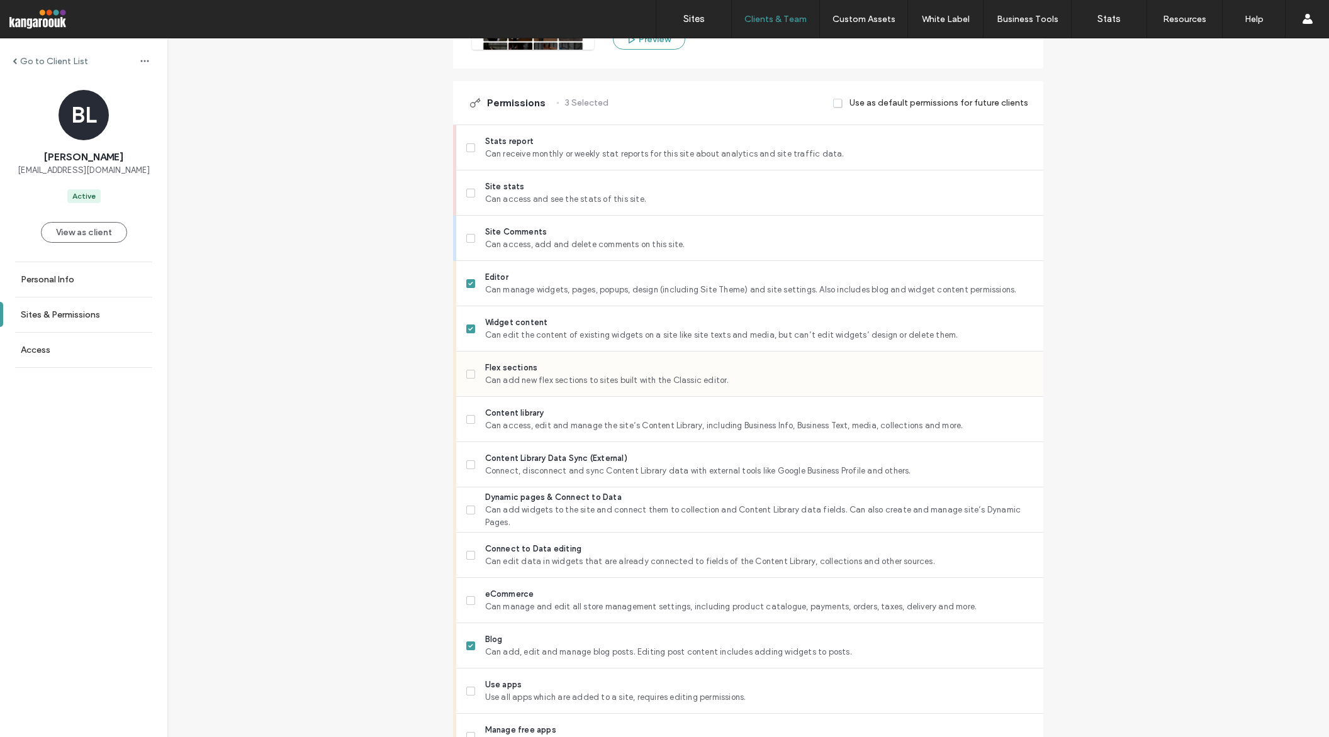
scroll to position [362, 0]
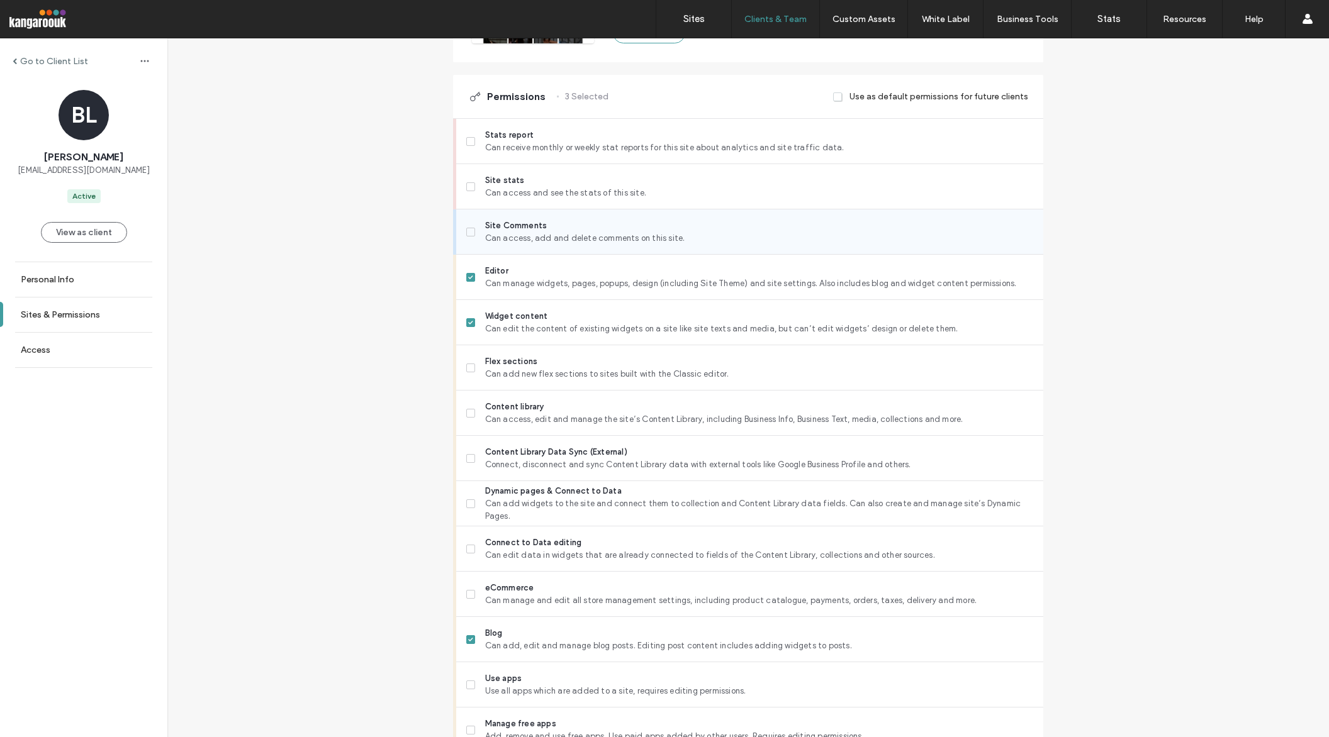
click at [561, 233] on span "Can access, add and delete comments on this site." at bounding box center [759, 238] width 548 height 13
click at [549, 186] on span "Site stats" at bounding box center [759, 180] width 548 height 13
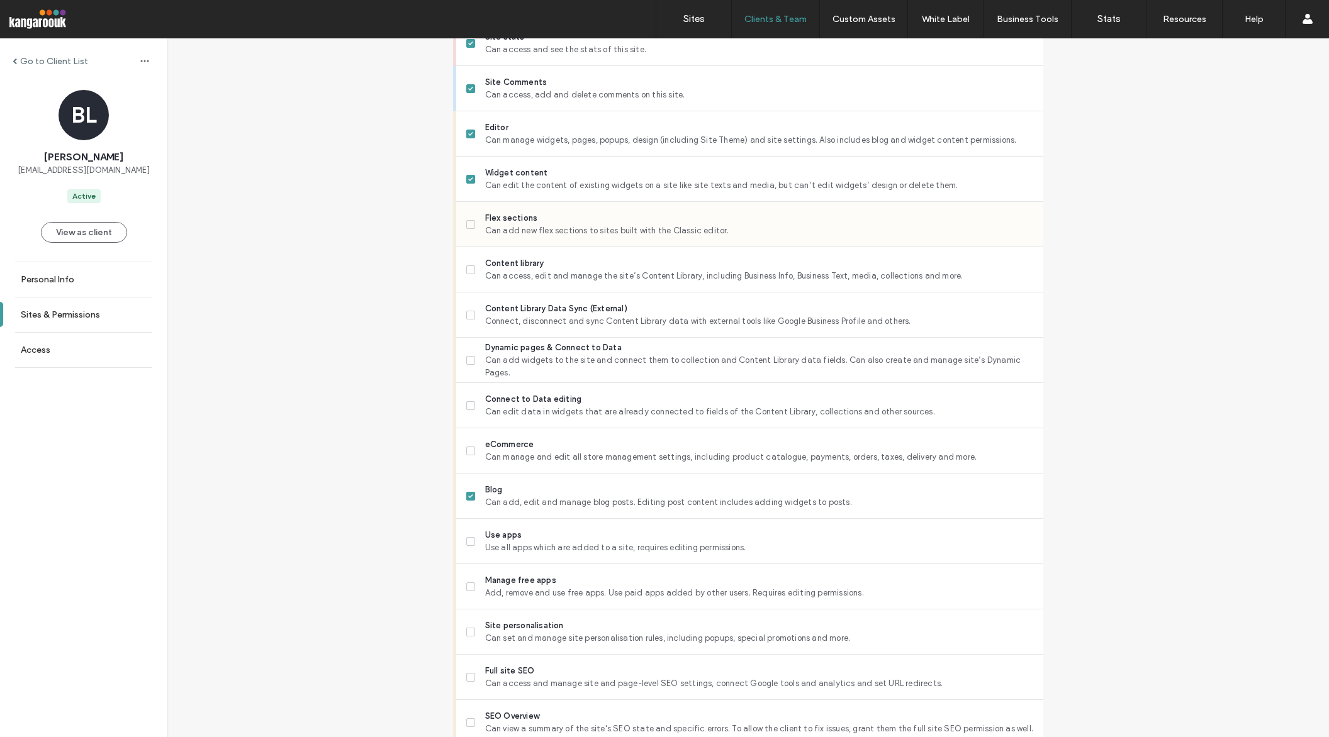
scroll to position [515, 0]
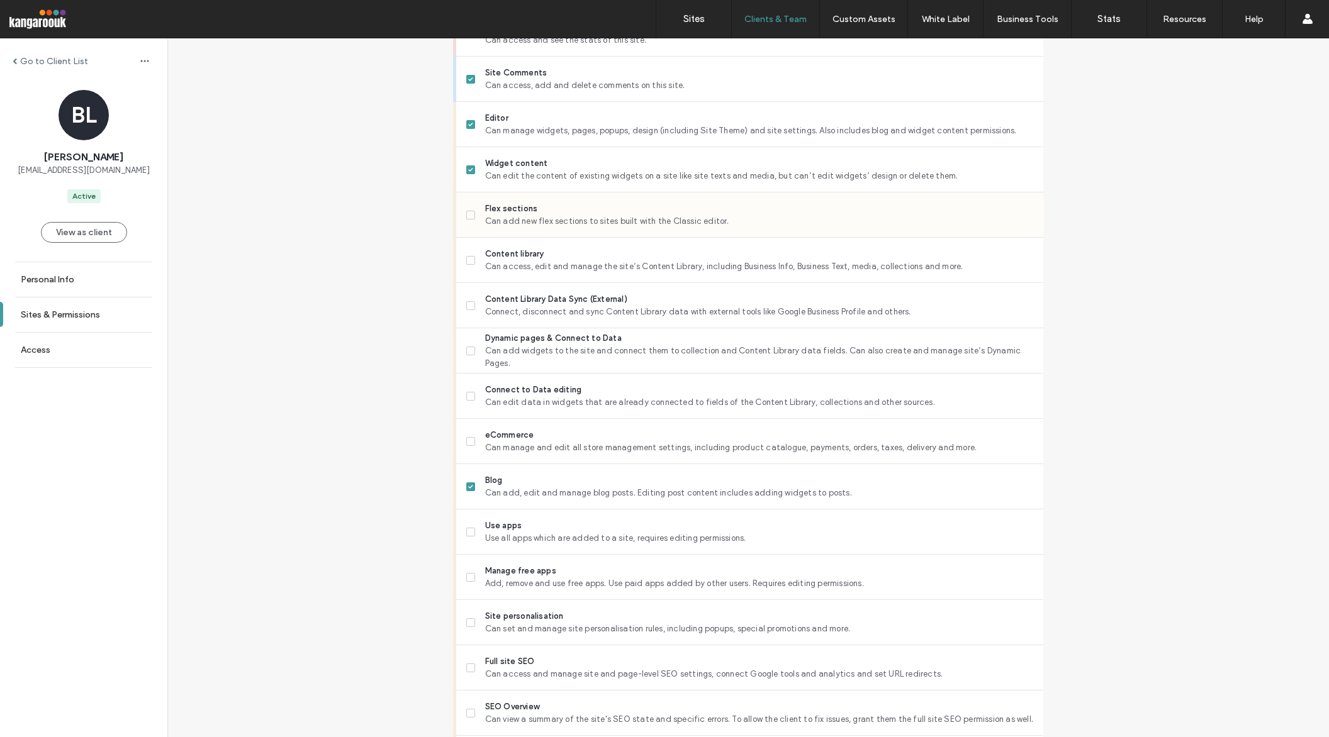
click at [550, 227] on span "Can add new flex sections to sites built with the Classic editor." at bounding box center [759, 221] width 548 height 13
click at [552, 283] on div "Content Library Data Sync (External) Connect, disconnect and sync Content Libra…" at bounding box center [754, 305] width 577 height 45
click at [545, 253] on span "Content library" at bounding box center [759, 254] width 548 height 13
click at [551, 300] on span "Content Library Data Sync (External)" at bounding box center [759, 299] width 548 height 13
click at [542, 345] on span "Dynamic pages & Connect to Data" at bounding box center [759, 338] width 548 height 13
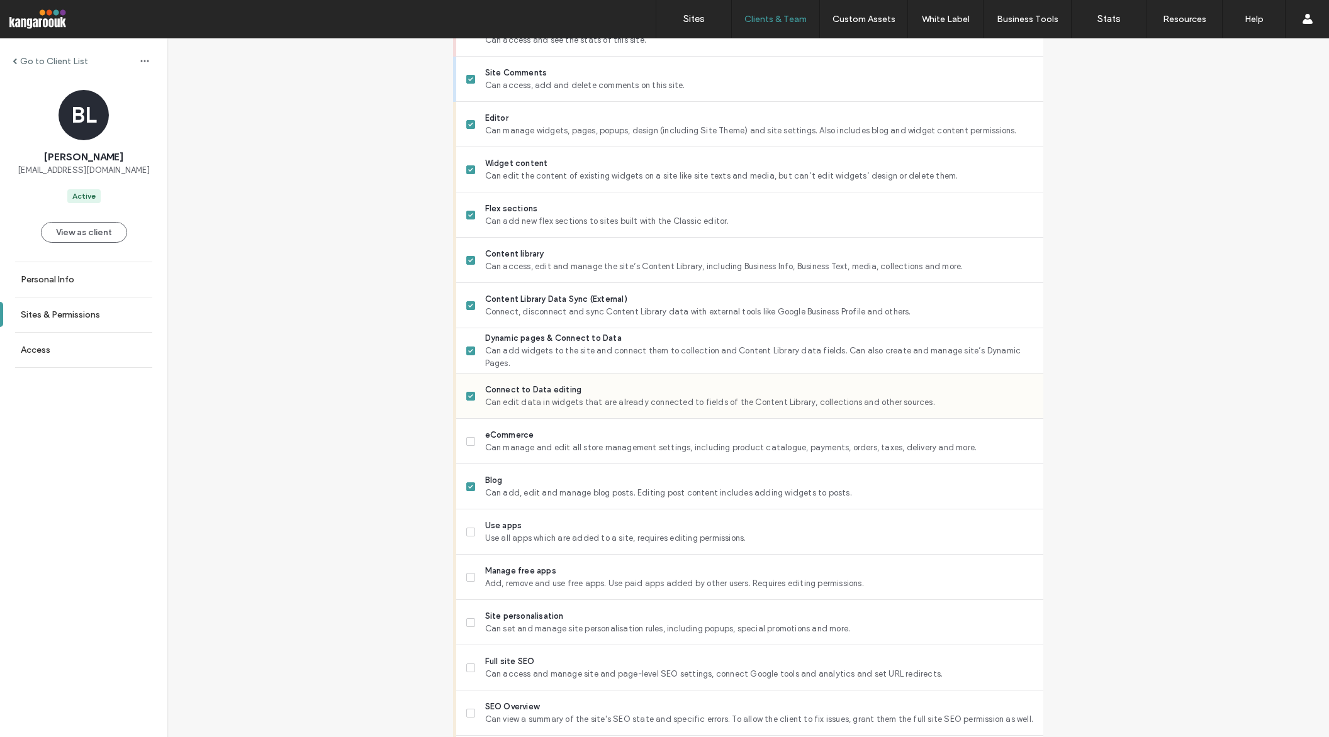
click at [542, 384] on span "Connect to Data editing" at bounding box center [759, 390] width 548 height 13
click at [533, 341] on span "Dynamic pages & Connect to Data" at bounding box center [759, 338] width 548 height 13
click at [547, 446] on span "Can manage and edit all store management settings, including product catalogue,…" at bounding box center [759, 448] width 548 height 13
click at [525, 544] on span "Use all apps which are added to a site, requires editing permissions." at bounding box center [759, 538] width 548 height 13
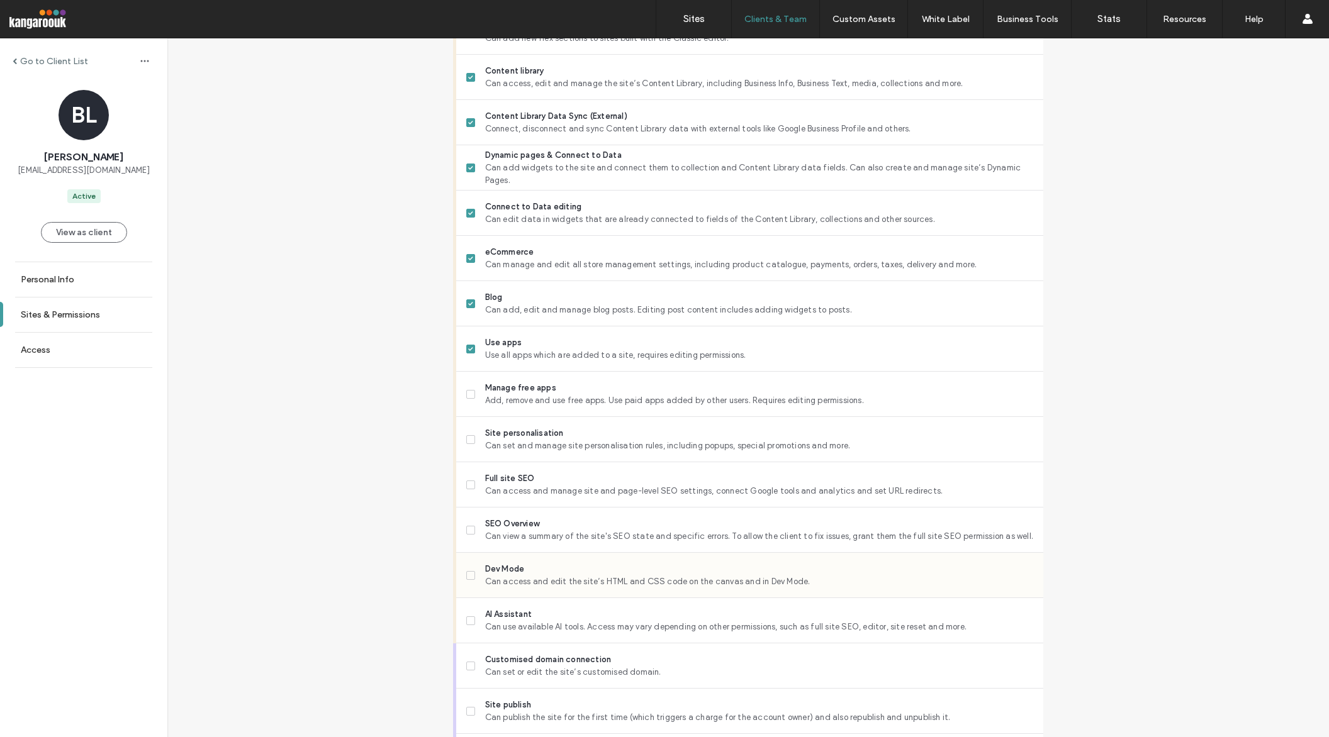
scroll to position [839, 0]
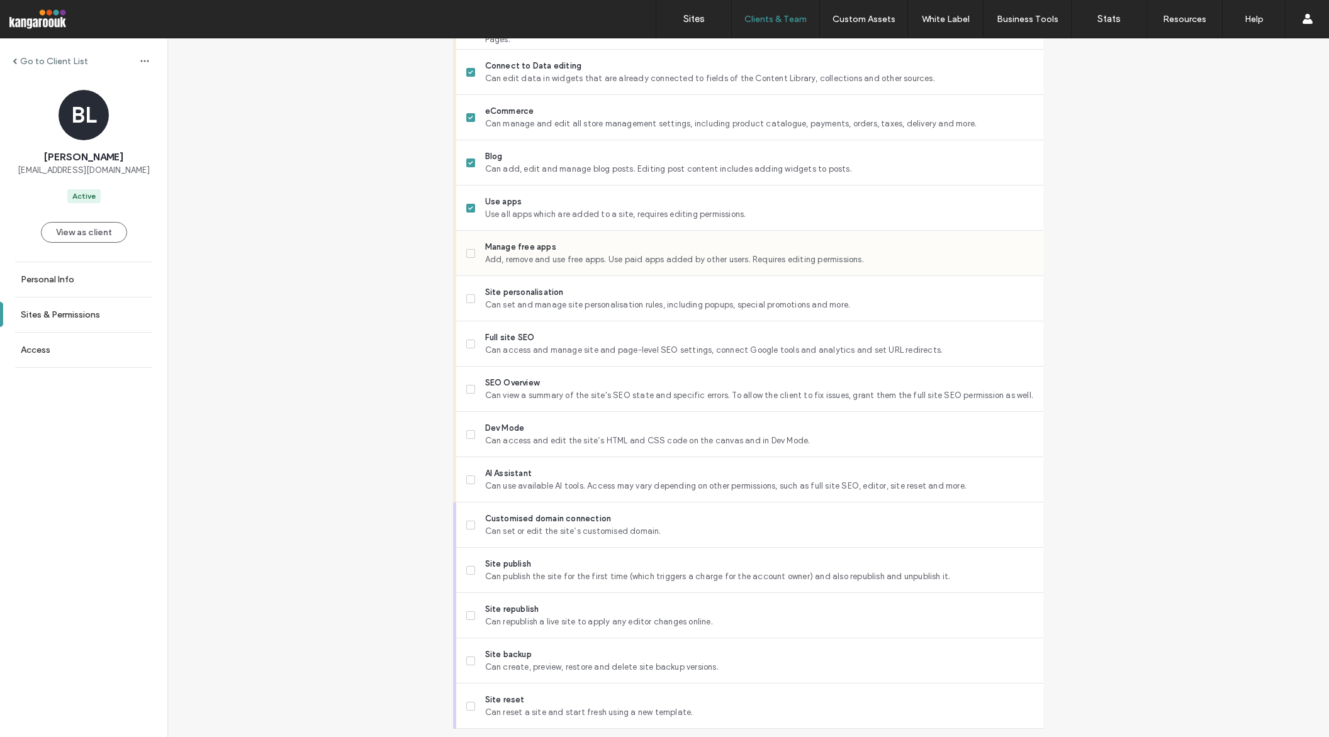
click at [537, 264] on span "Add, remove and use free apps. Use paid apps added by other users. Requires edi…" at bounding box center [759, 260] width 548 height 13
click at [546, 301] on span "Can set and manage site personalisation rules, including popups, special promot…" at bounding box center [759, 305] width 548 height 13
click at [542, 337] on span "Full site SEO" at bounding box center [759, 338] width 548 height 13
click at [539, 385] on span "SEO Overview" at bounding box center [759, 383] width 548 height 13
drag, startPoint x: 531, startPoint y: 423, endPoint x: 530, endPoint y: 457, distance: 34.6
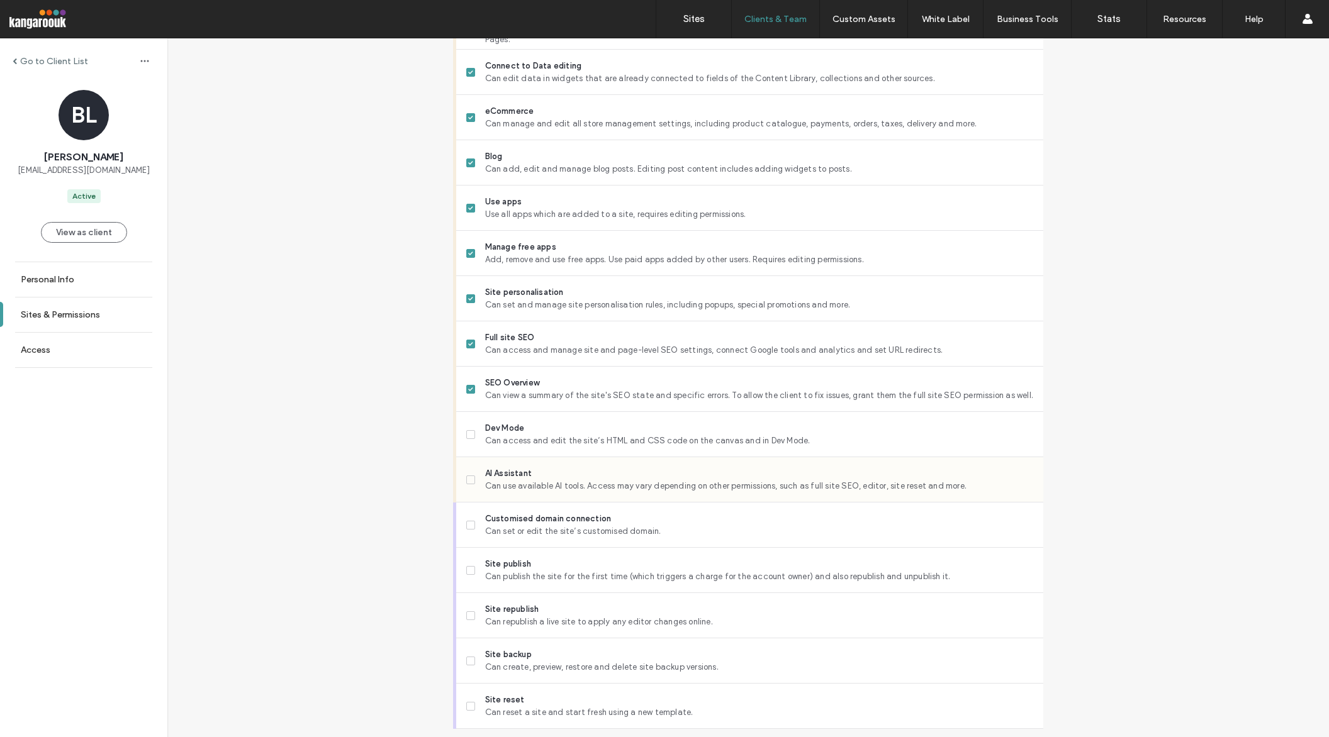
click at [531, 423] on span "Dev Mode" at bounding box center [759, 428] width 548 height 13
click at [530, 469] on span "AI Assistant" at bounding box center [759, 474] width 548 height 13
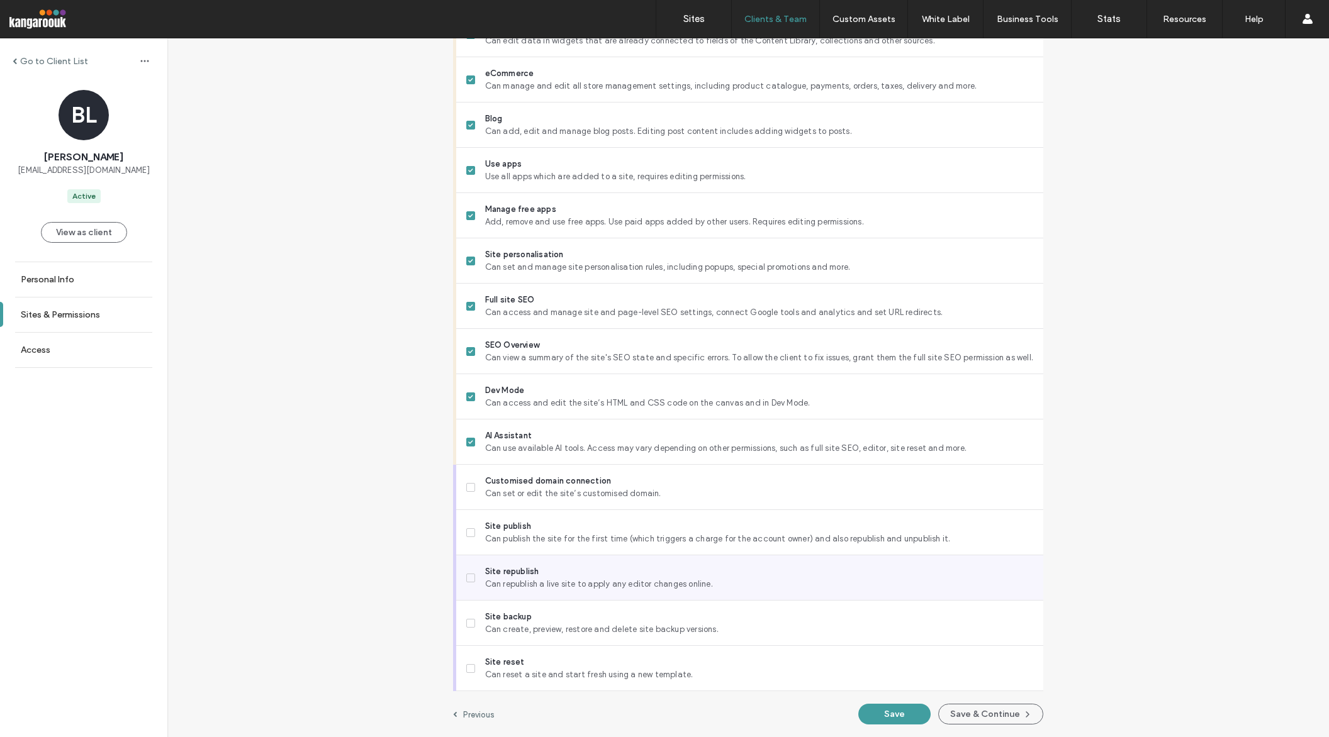
click at [521, 571] on span "Site republish" at bounding box center [759, 572] width 548 height 13
click at [984, 717] on button "Save & Continue" at bounding box center [990, 714] width 105 height 21
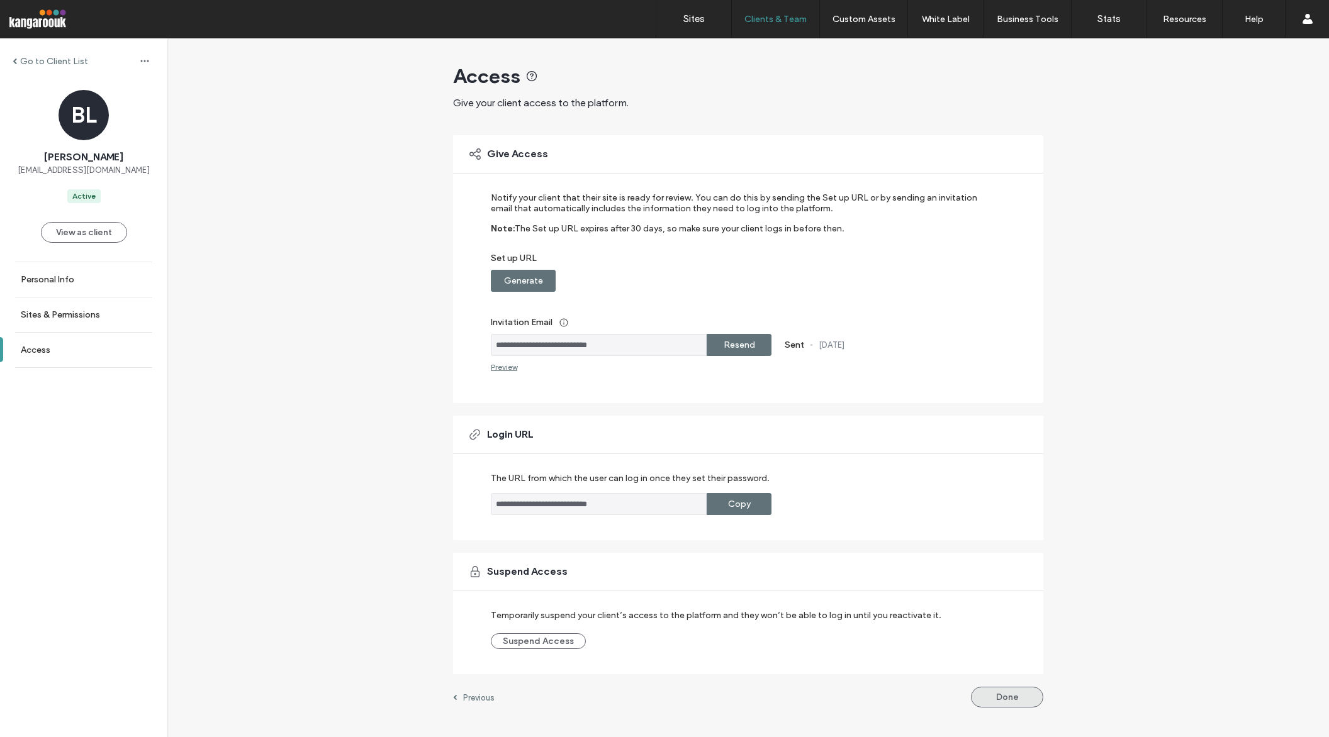
click at [1021, 698] on button "Done" at bounding box center [1007, 697] width 72 height 21
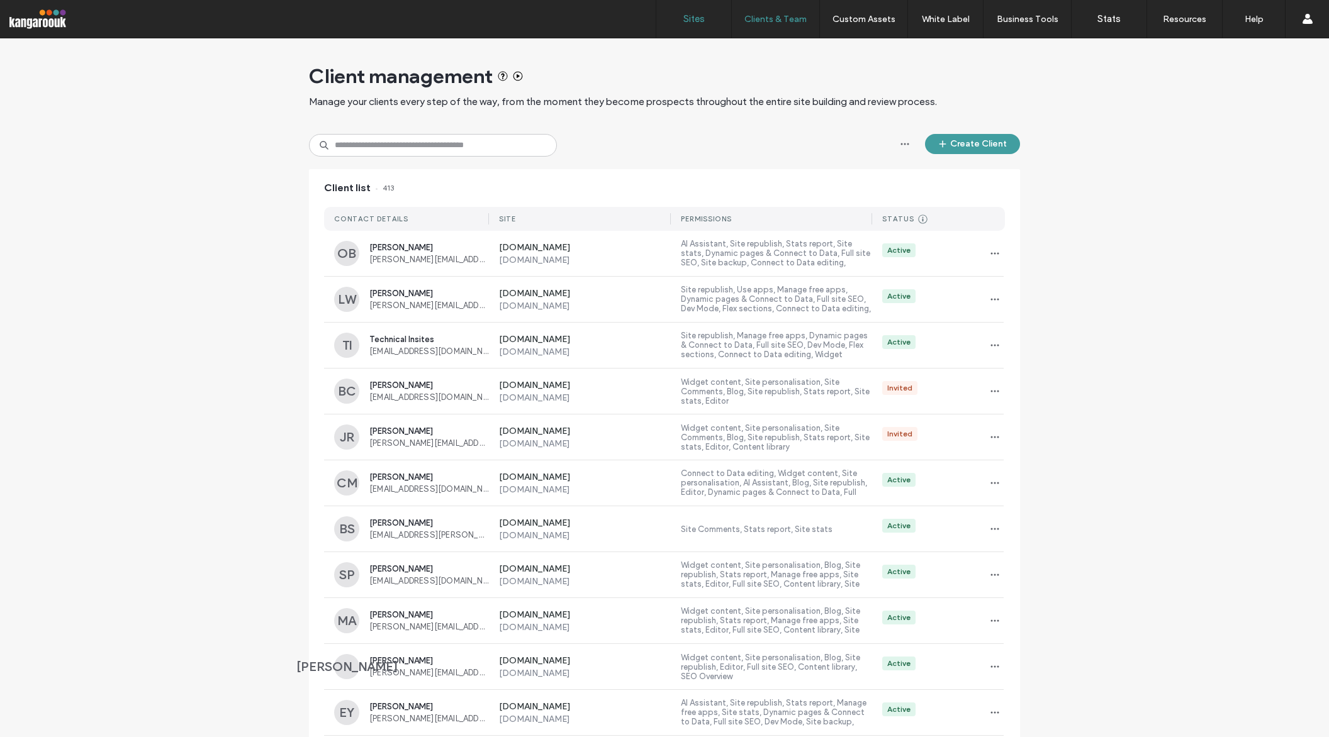
click at [702, 30] on link "Sites" at bounding box center [693, 19] width 75 height 38
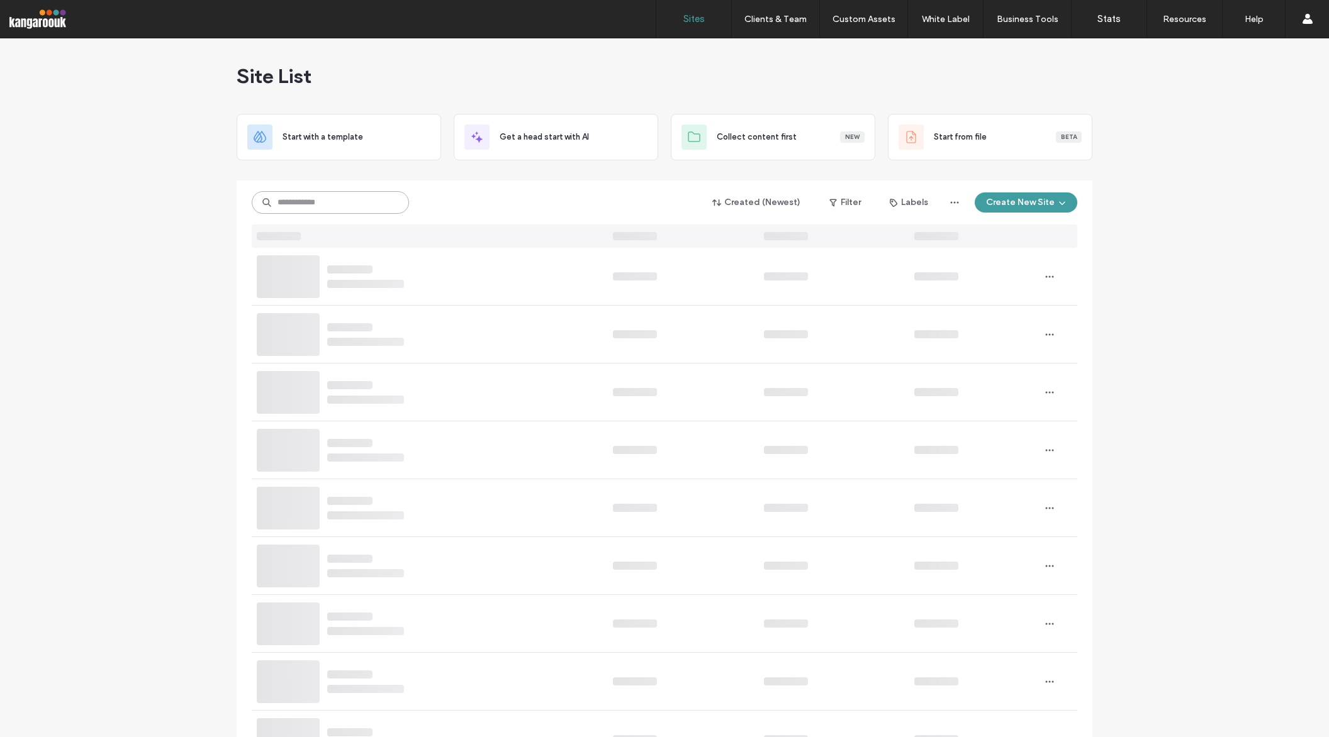
click at [342, 204] on input at bounding box center [330, 202] width 157 height 23
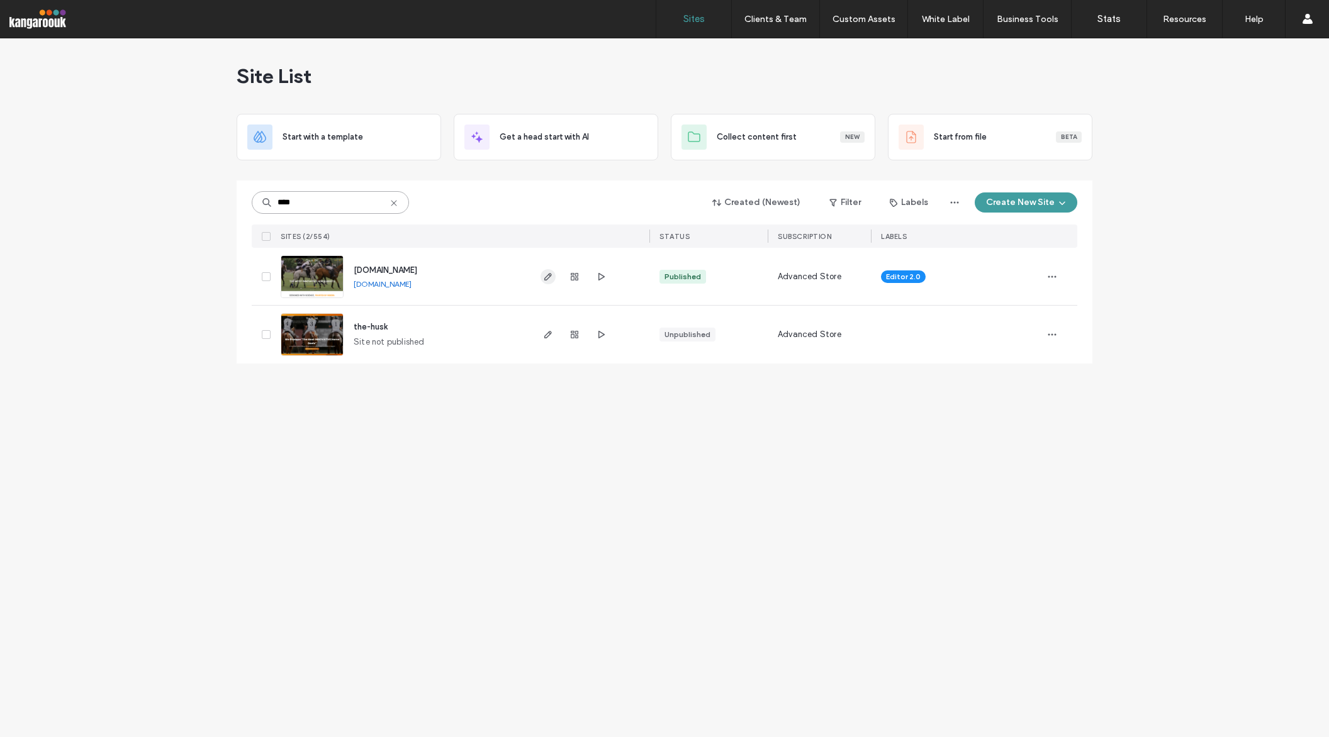
type input "****"
click at [545, 274] on icon "button" at bounding box center [548, 277] width 10 height 10
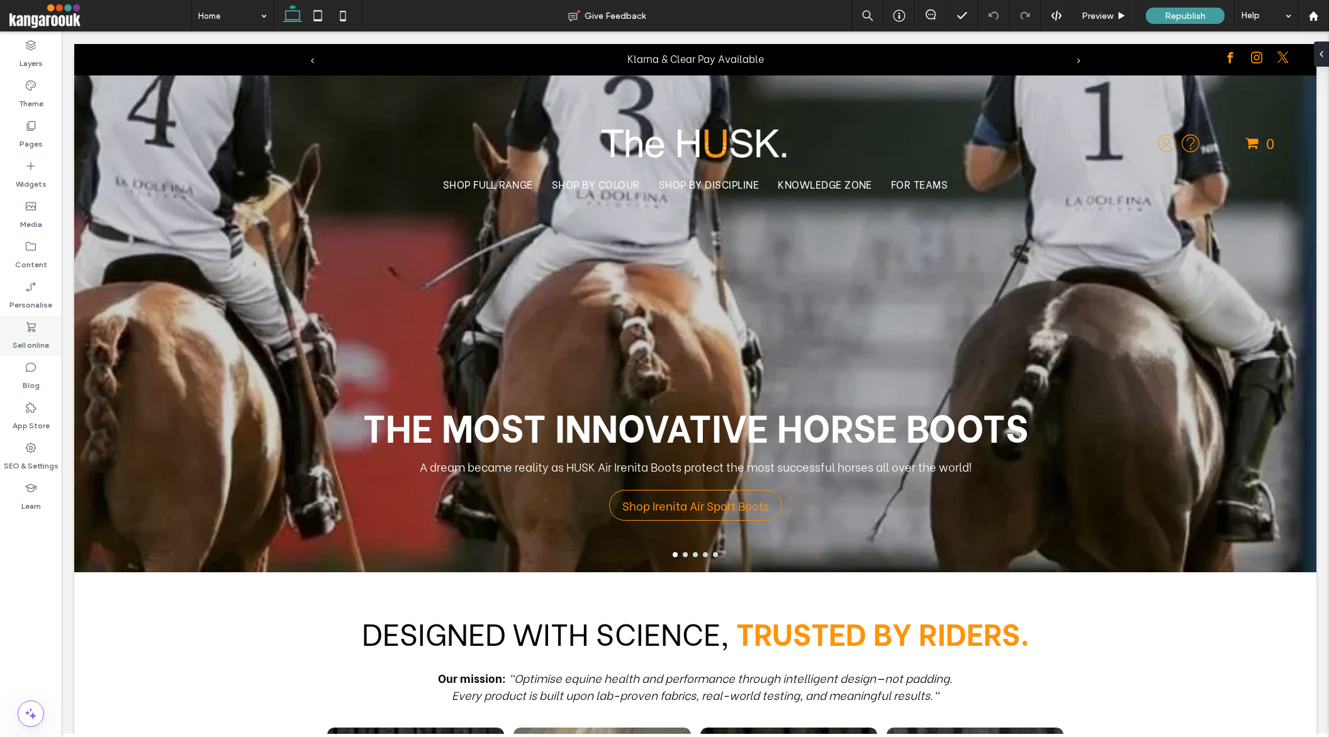
click at [28, 340] on label "Sell online" at bounding box center [31, 342] width 36 height 18
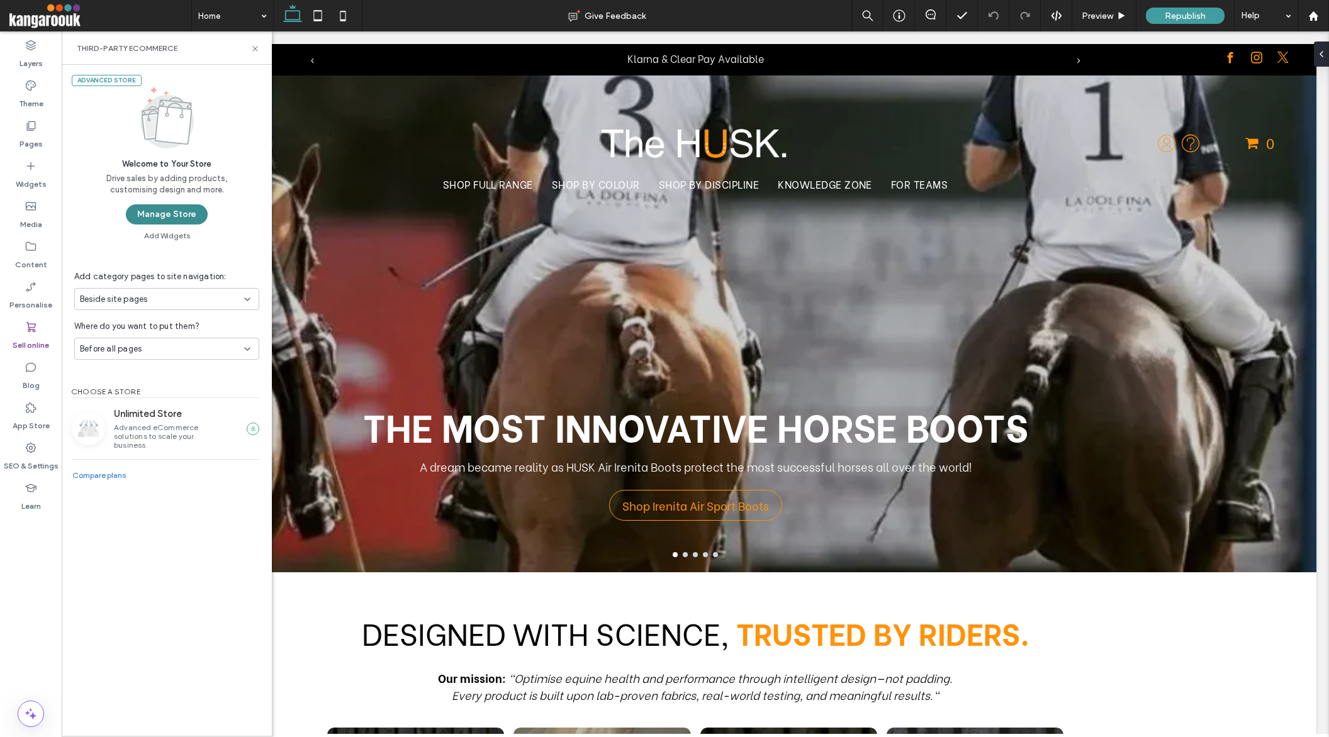
click at [170, 214] on button "Manage Store" at bounding box center [167, 214] width 82 height 20
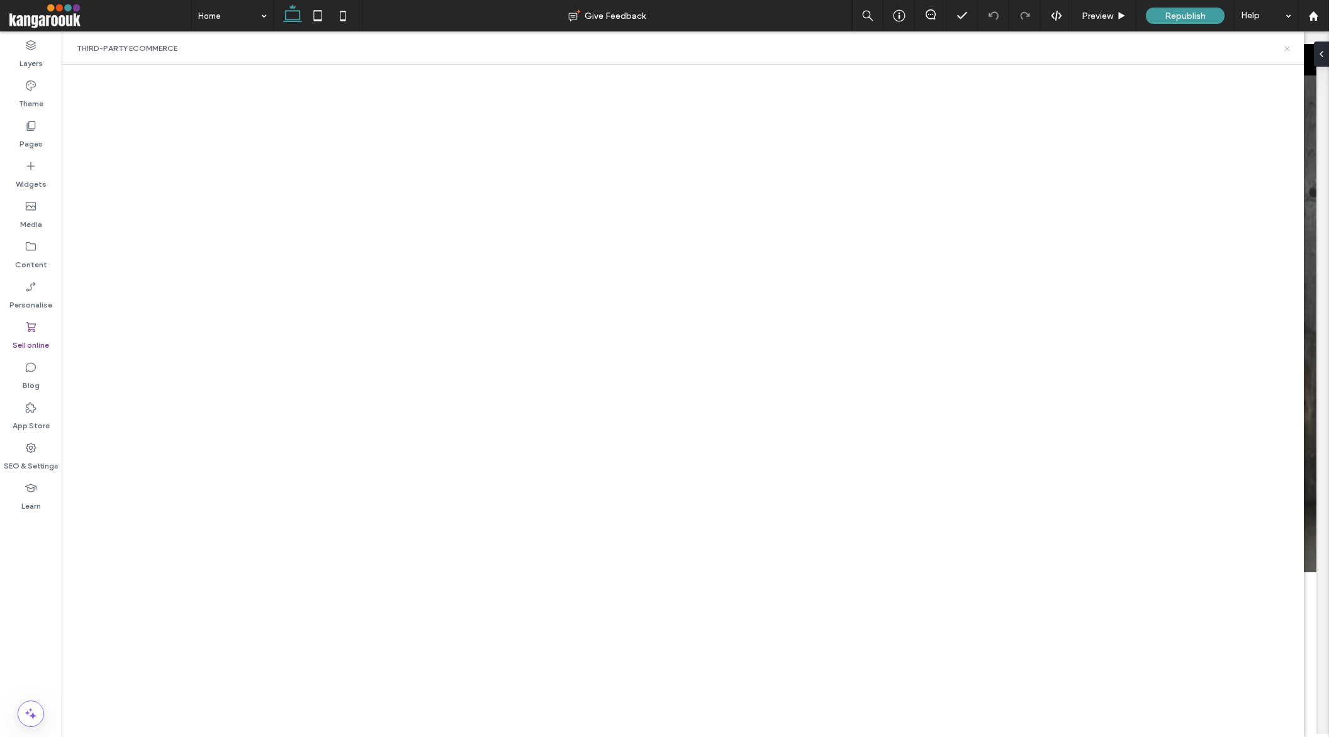
click at [1287, 50] on icon at bounding box center [1286, 48] width 9 height 9
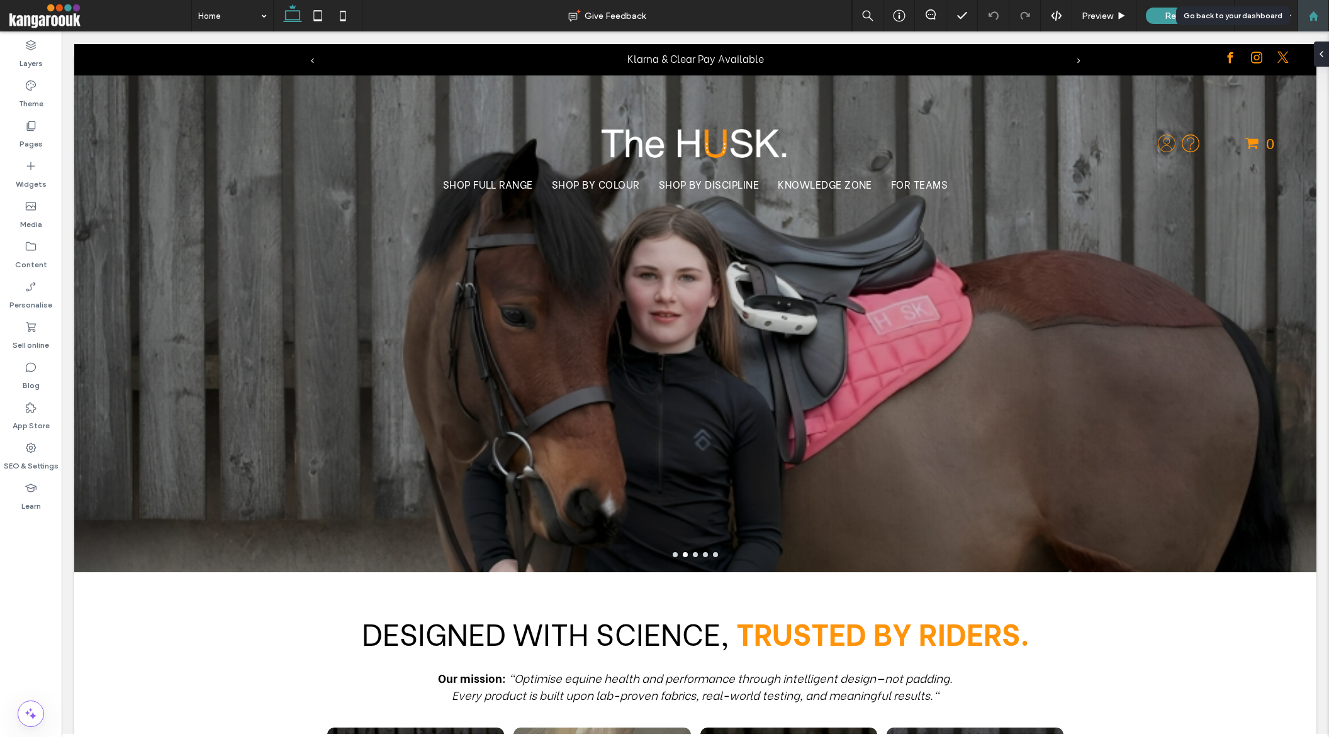
click at [1318, 14] on icon at bounding box center [1313, 16] width 11 height 11
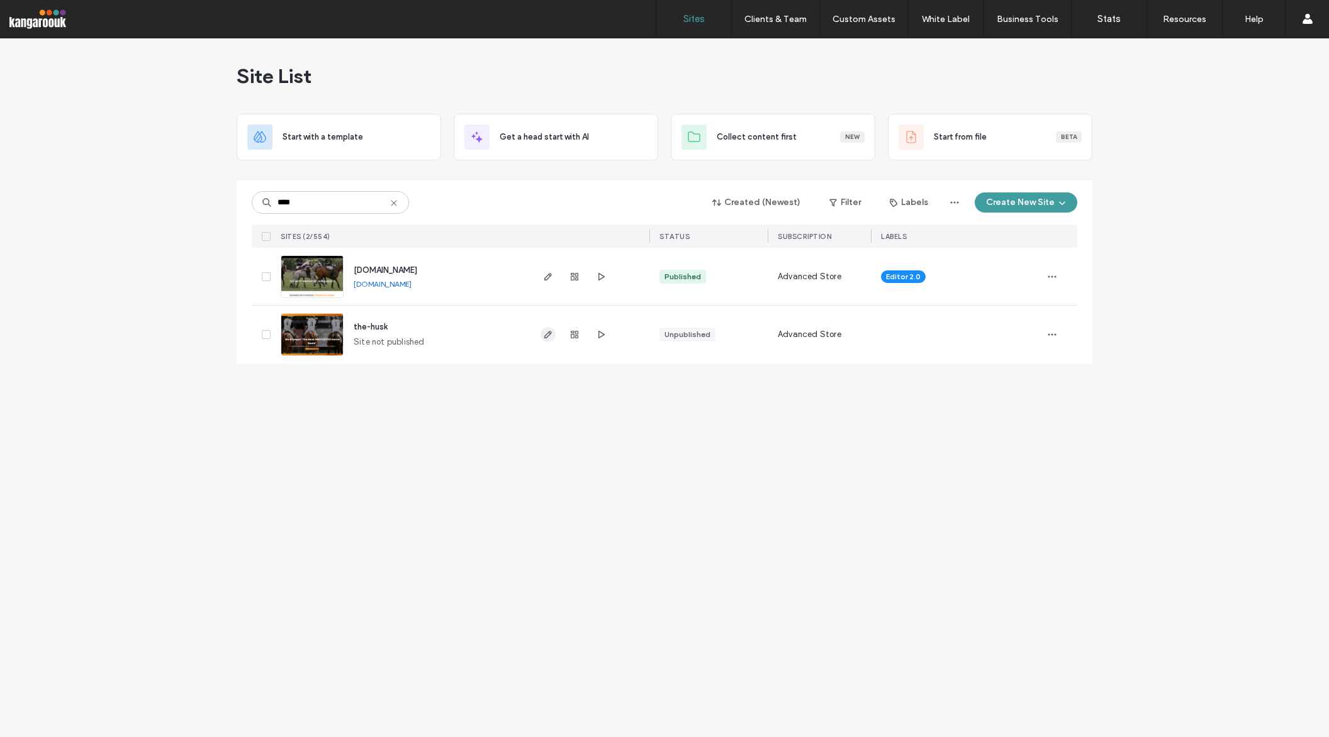
type input "****"
click at [546, 337] on icon "button" at bounding box center [548, 335] width 10 height 10
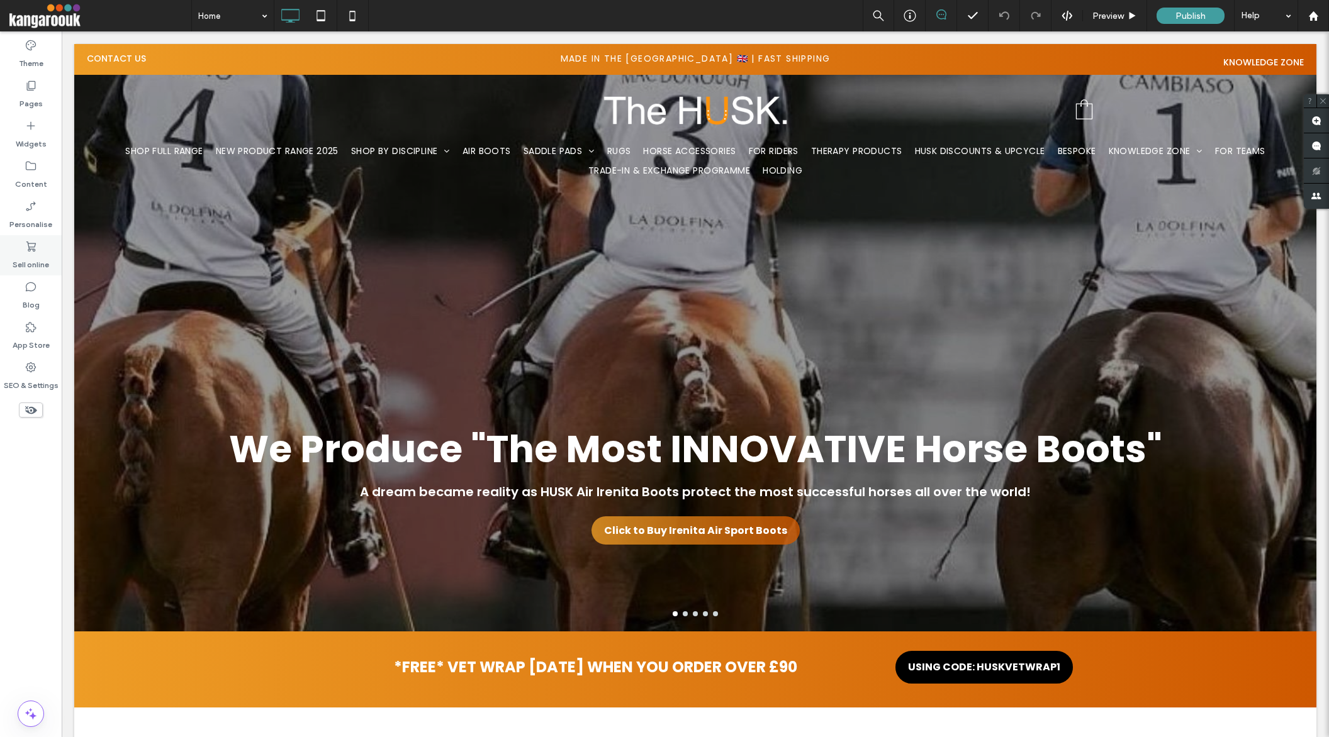
click at [31, 262] on label "Sell online" at bounding box center [31, 262] width 36 height 18
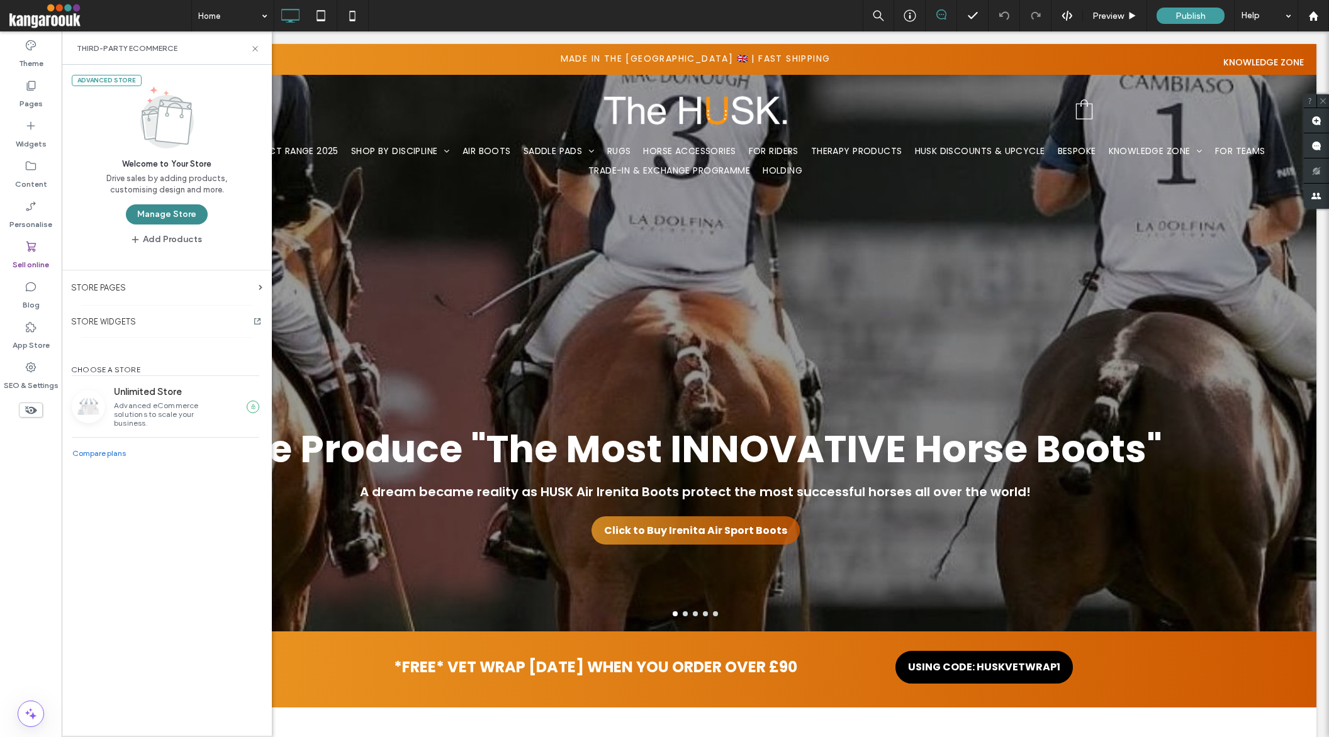
click at [137, 210] on button "Manage Store" at bounding box center [167, 214] width 82 height 20
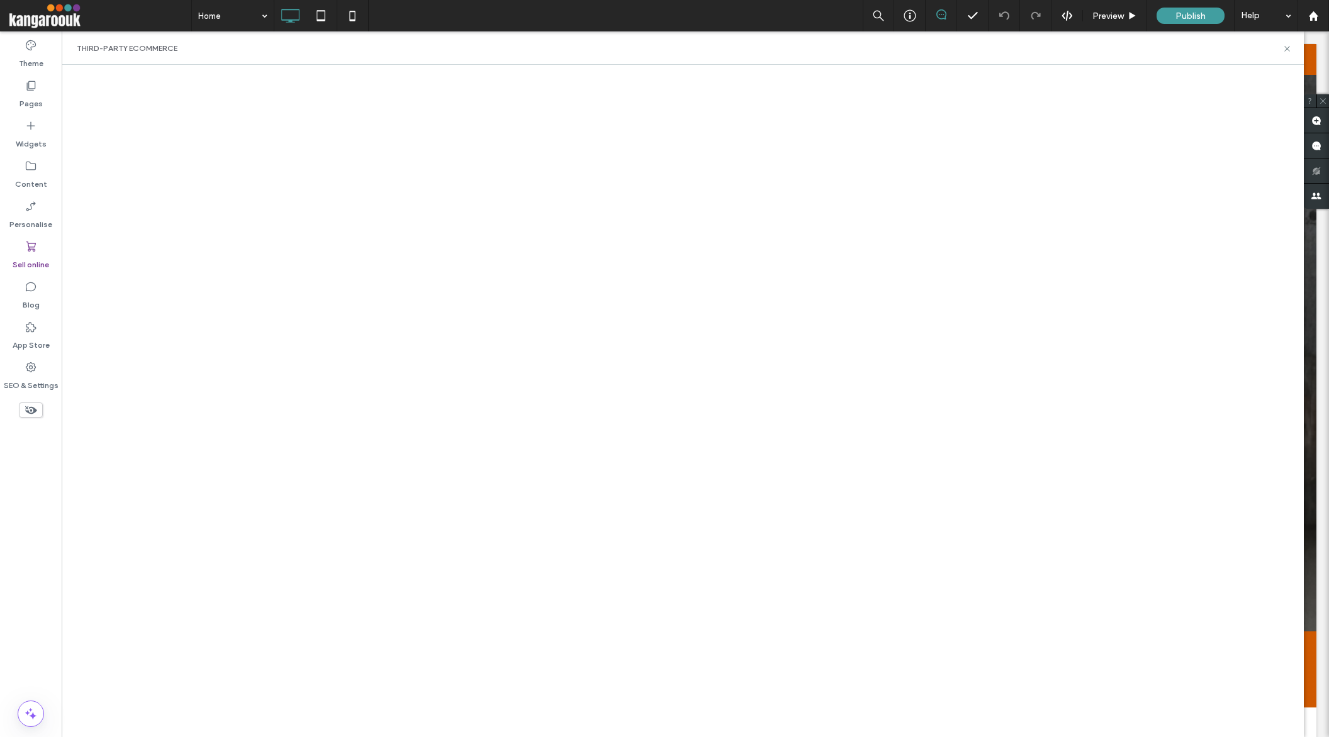
click at [1223, 58] on div "Third-Party eCommerce" at bounding box center [683, 47] width 1242 height 33
click at [1309, 18] on icon at bounding box center [1313, 16] width 11 height 11
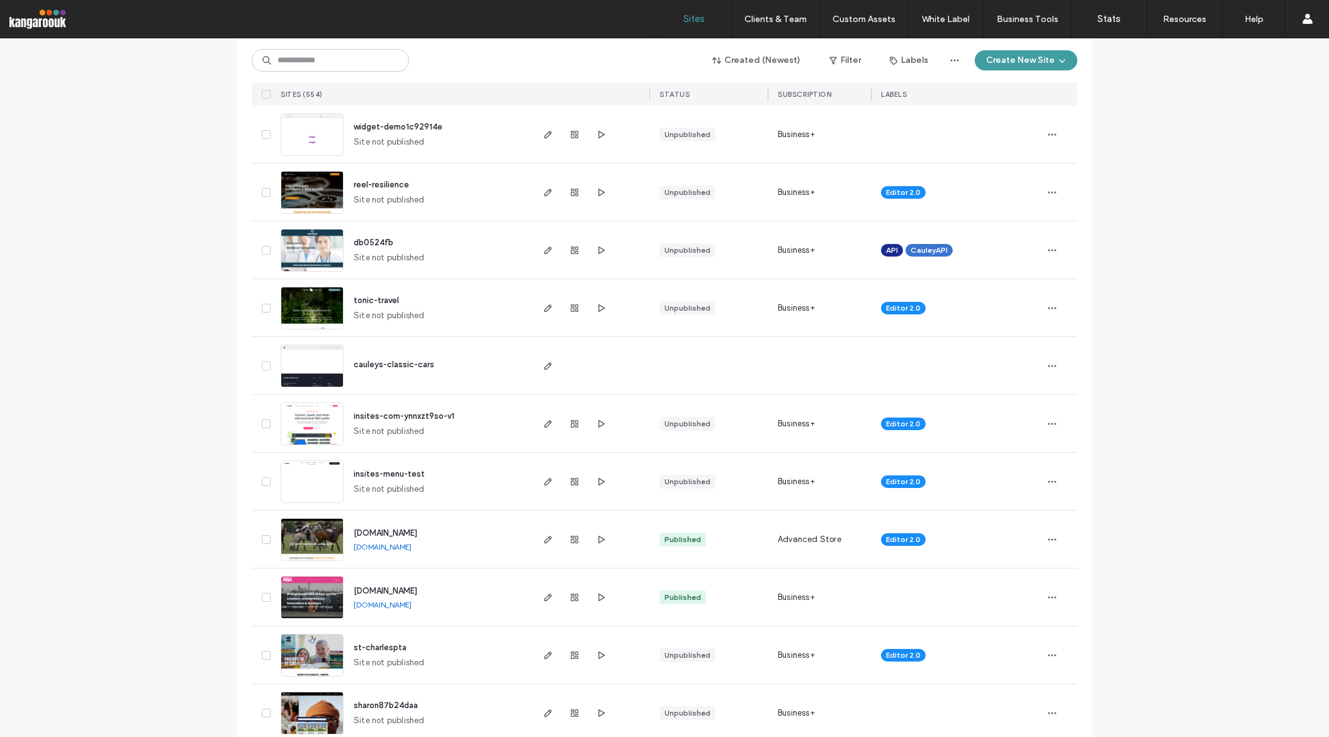
scroll to position [296, 0]
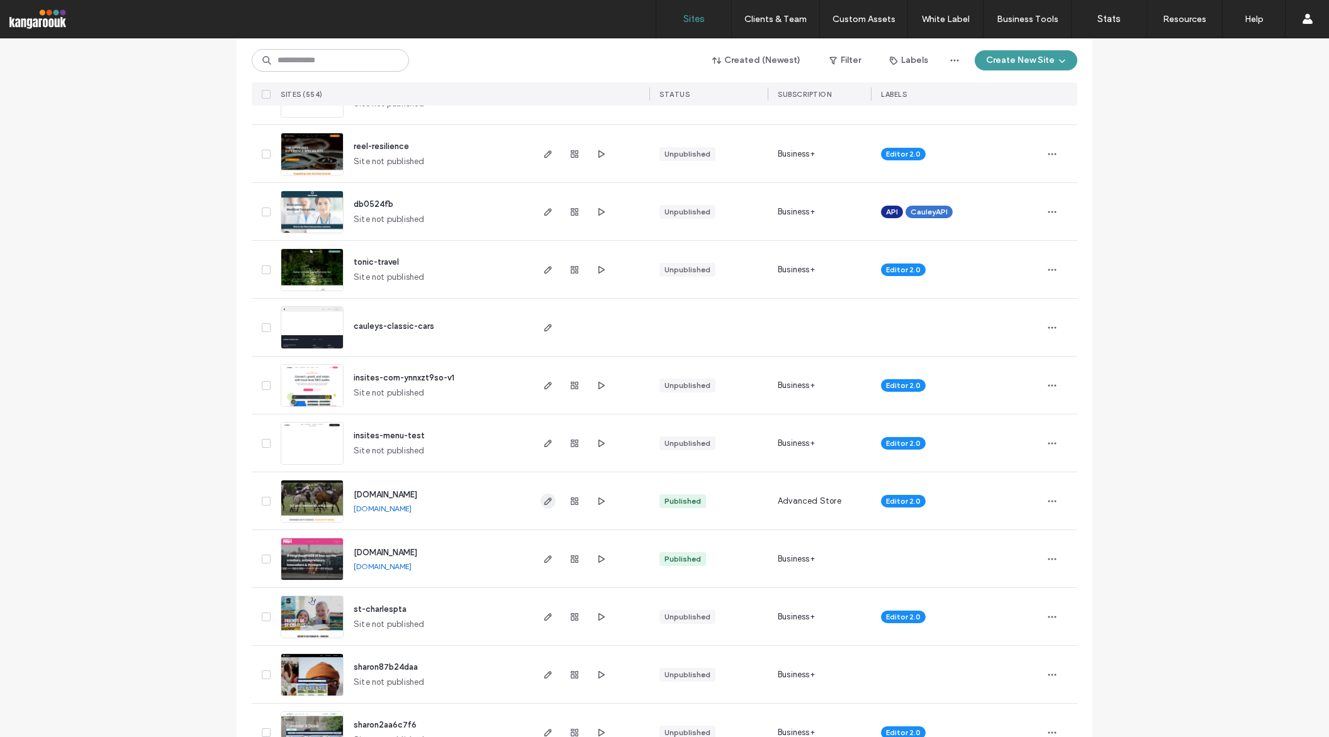
click at [544, 501] on use "button" at bounding box center [548, 502] width 8 height 8
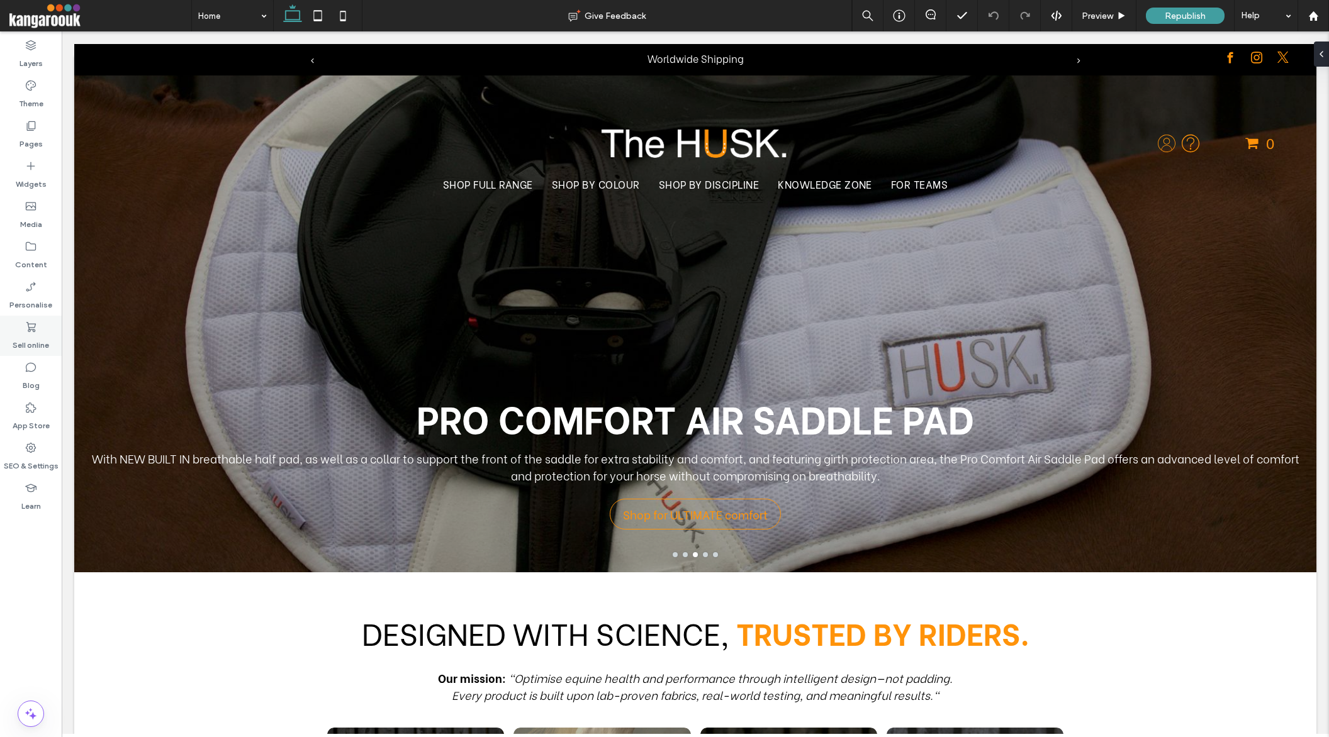
click at [36, 337] on label "Sell online" at bounding box center [31, 342] width 36 height 18
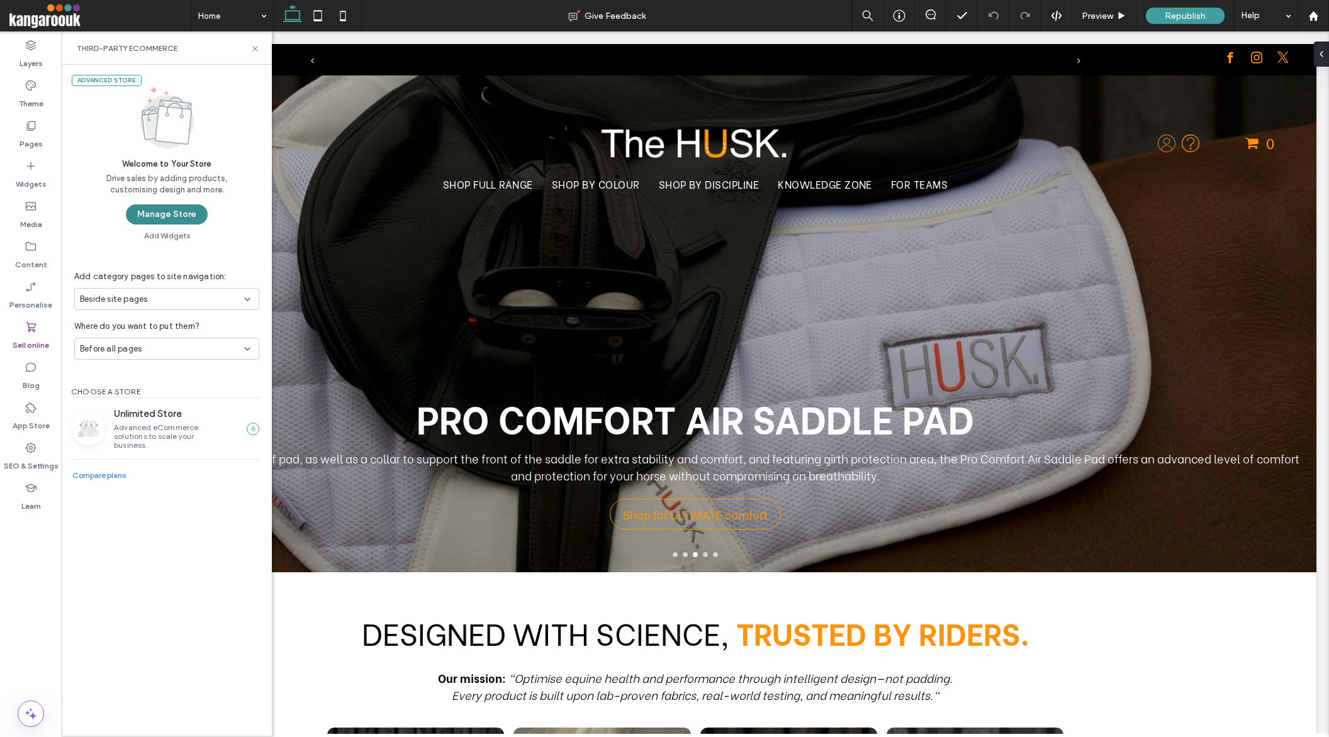
click at [156, 208] on button "Manage Store" at bounding box center [167, 214] width 82 height 20
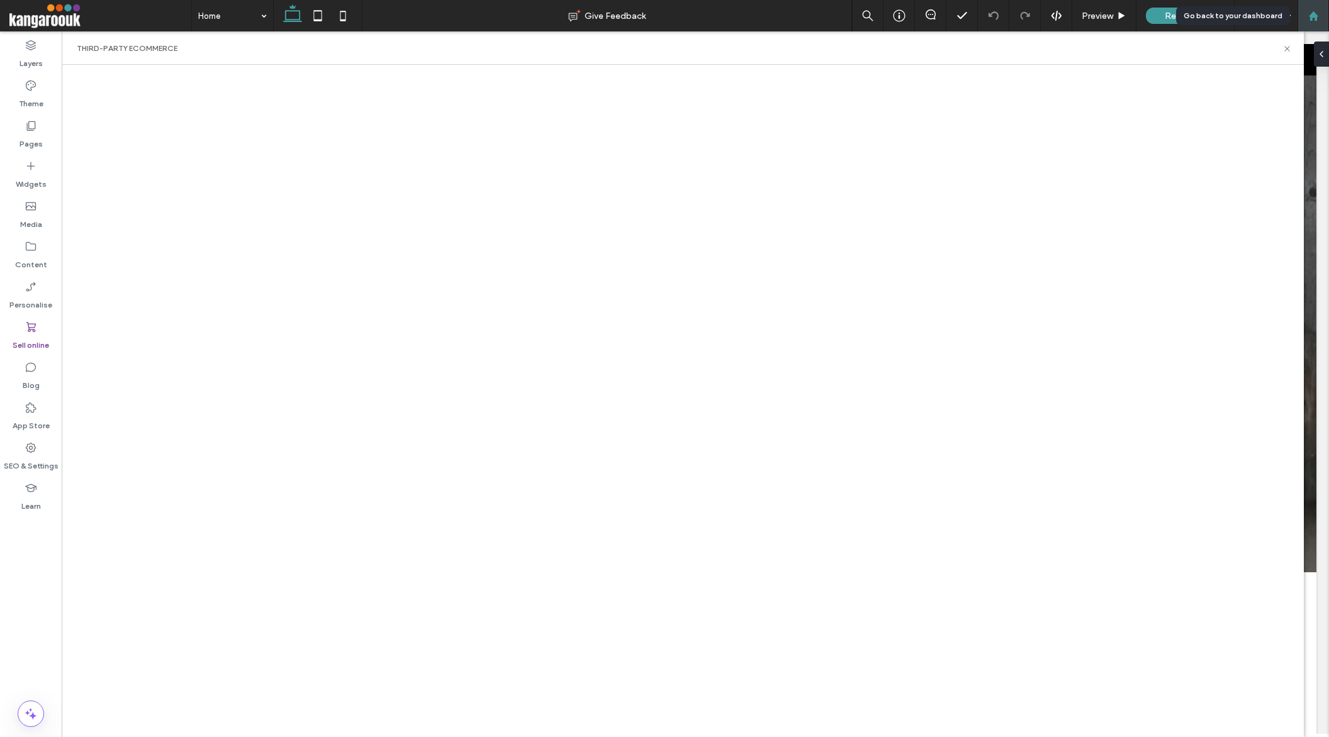
click at [1314, 11] on icon at bounding box center [1313, 16] width 11 height 11
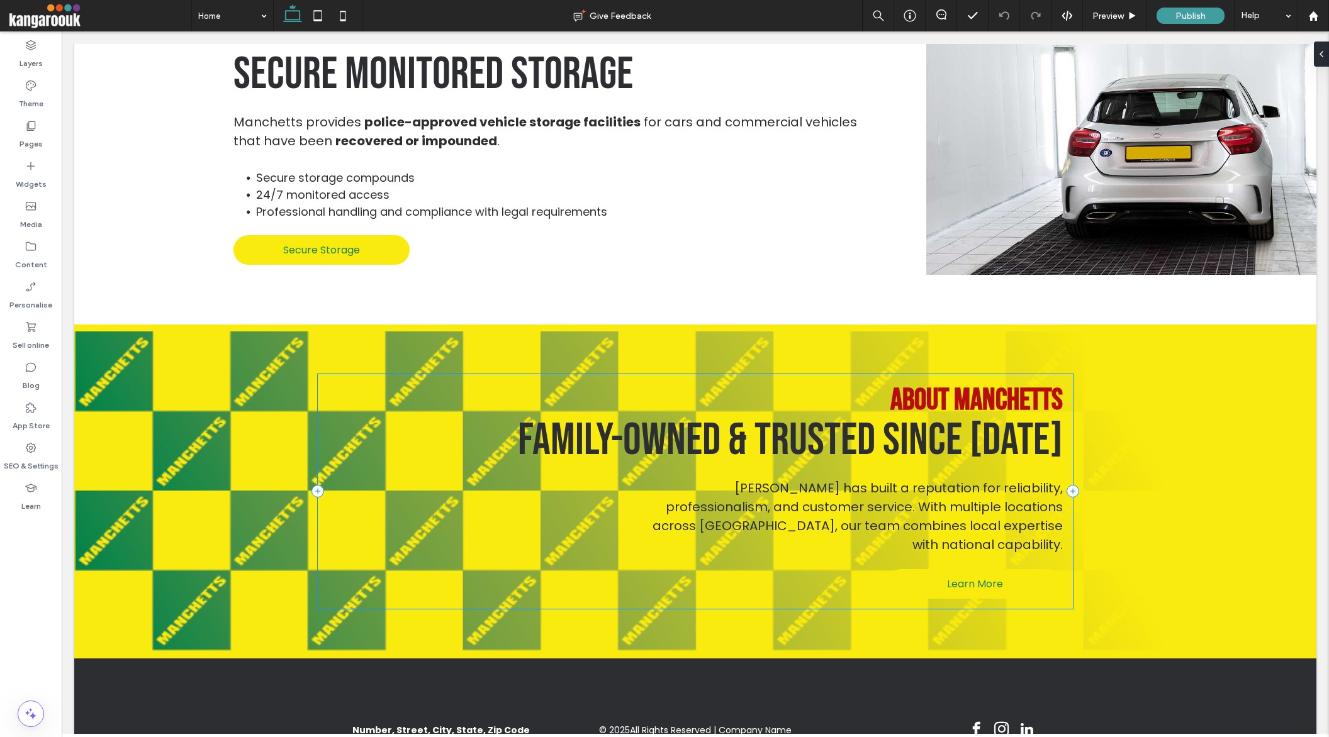
scroll to position [2299, 0]
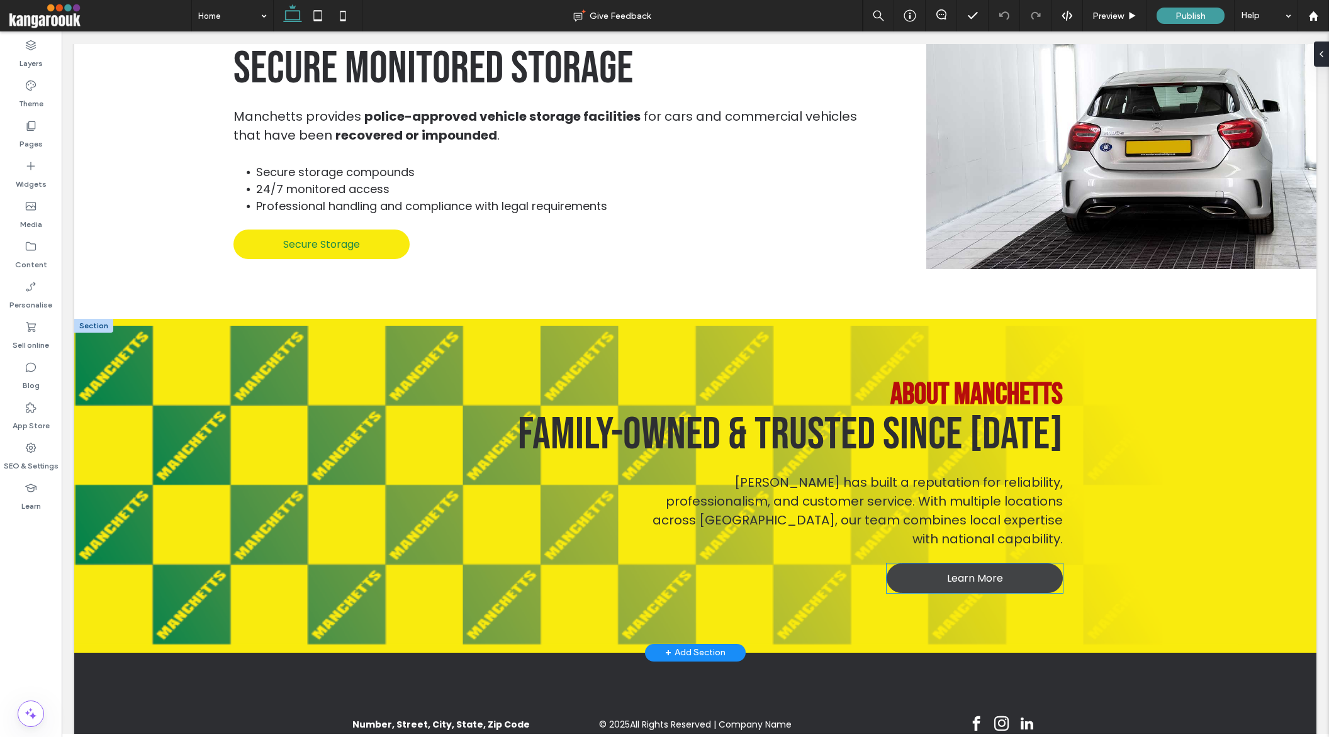
click at [1016, 564] on link "Learn More" at bounding box center [975, 579] width 176 height 30
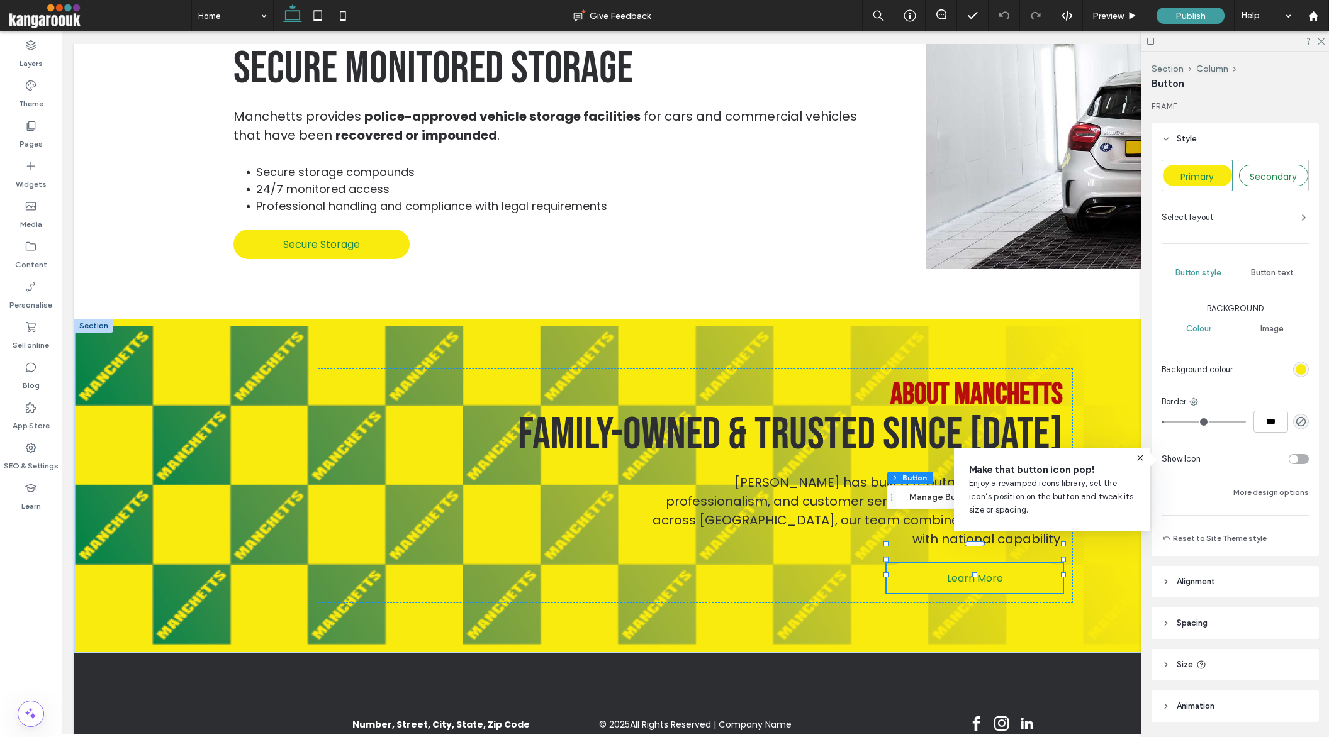
click at [1268, 185] on div "Secondary" at bounding box center [1273, 175] width 69 height 21
click at [1319, 39] on icon at bounding box center [1320, 40] width 8 height 8
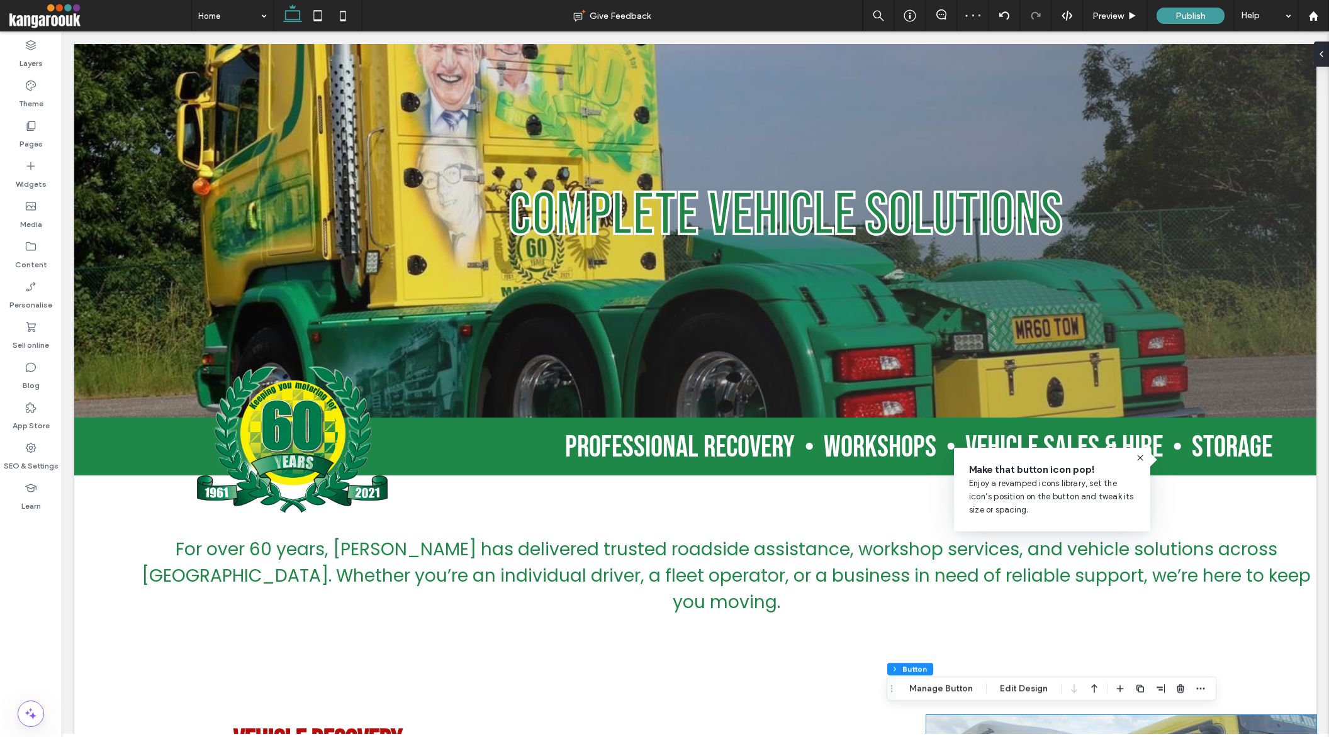
scroll to position [0, 0]
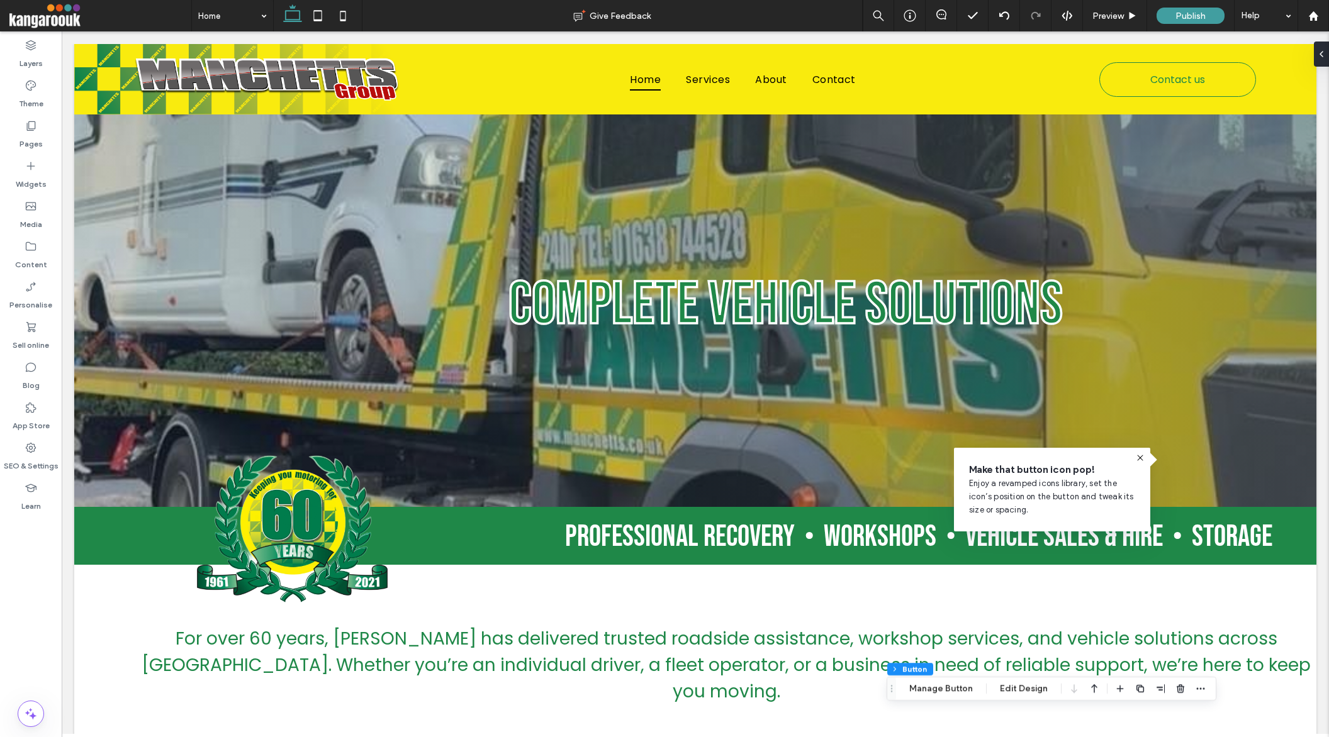
click at [1143, 456] on icon at bounding box center [1140, 458] width 10 height 10
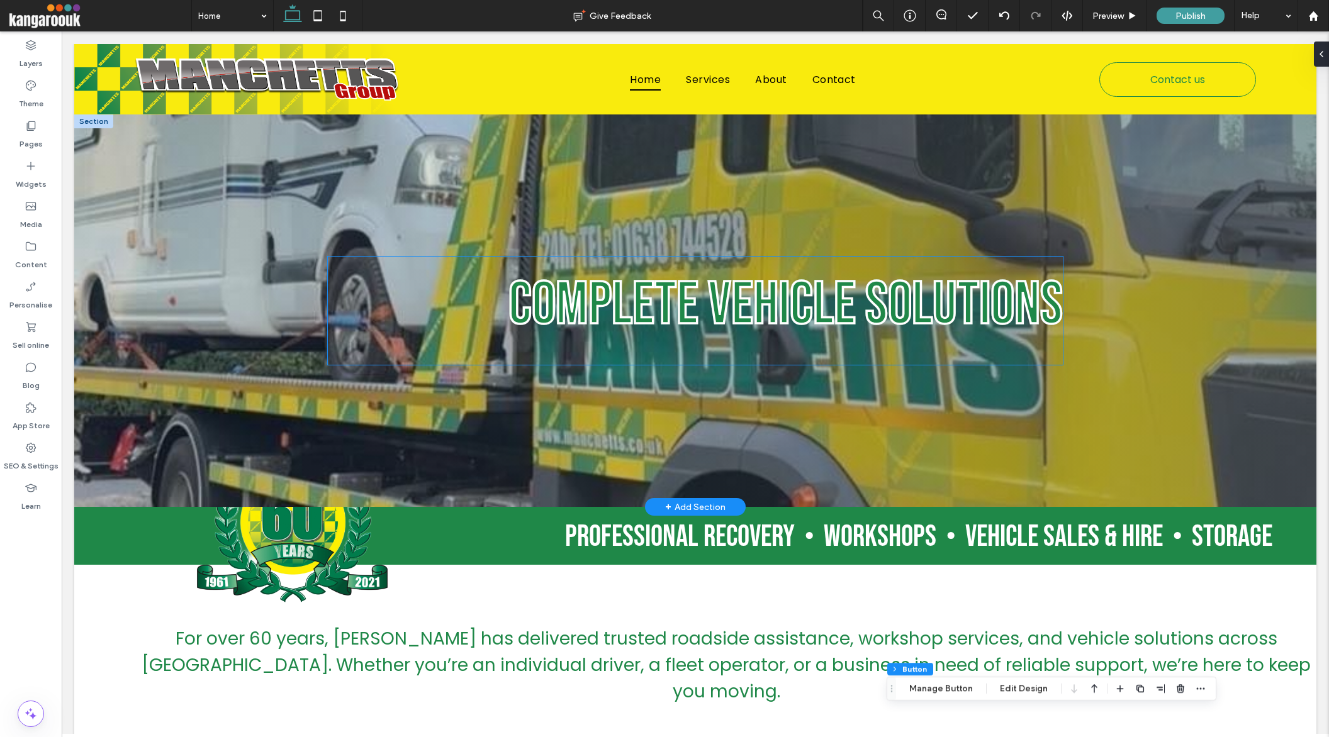
click at [624, 330] on span "Complete Vehicle Solutions" at bounding box center [785, 305] width 554 height 72
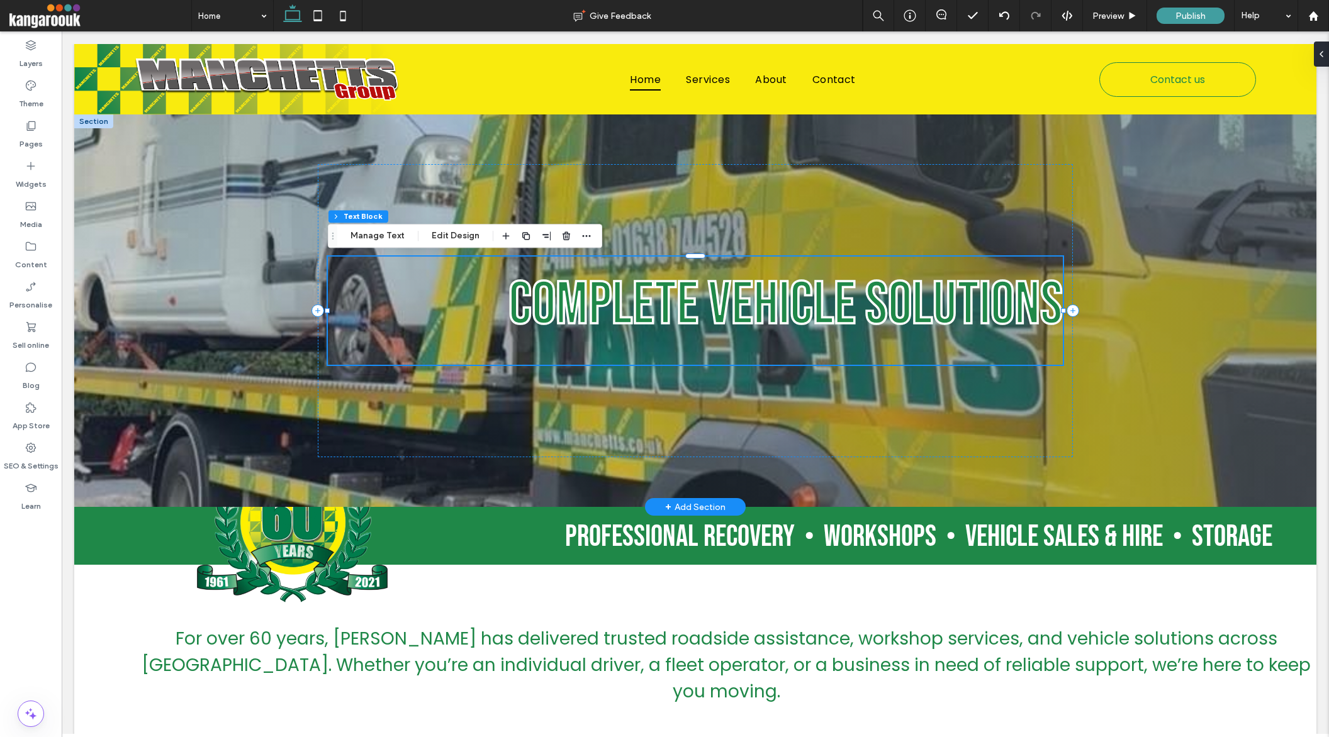
click at [624, 330] on span "Complete Vehicle Solutions" at bounding box center [785, 305] width 554 height 72
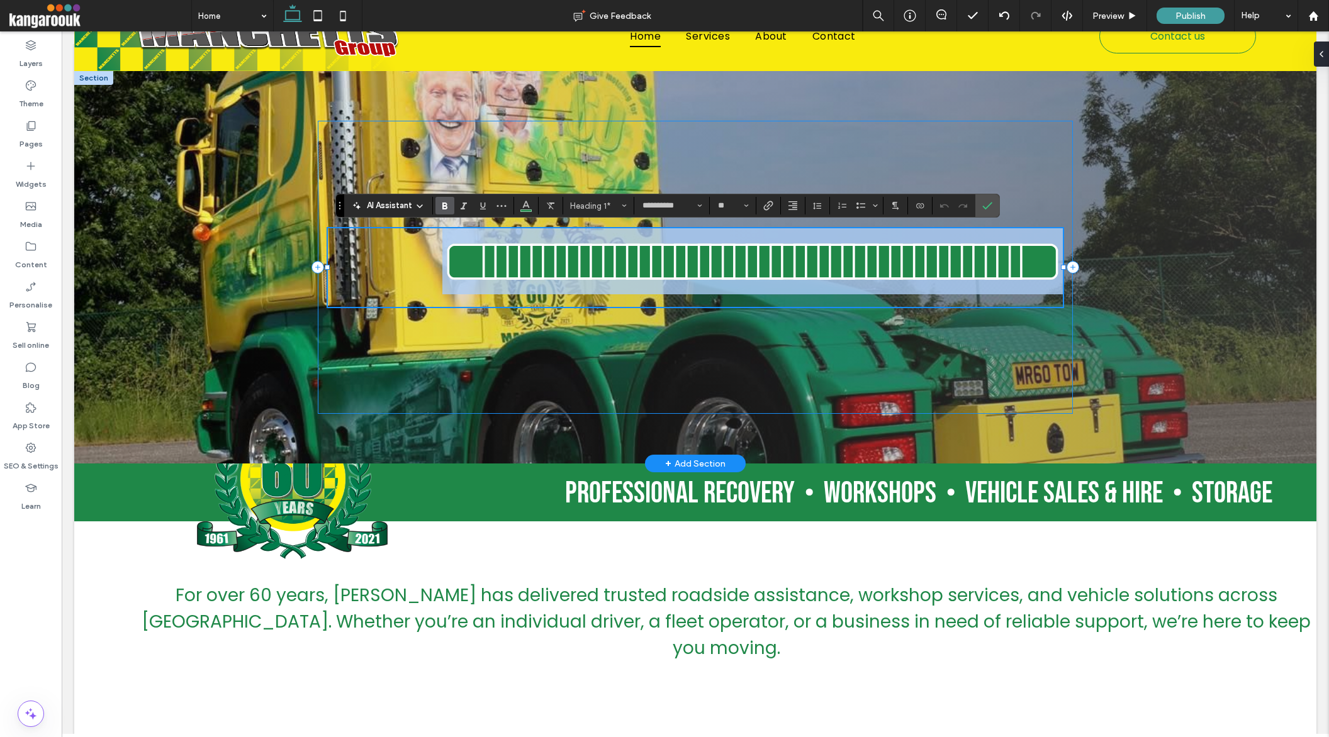
scroll to position [45, 0]
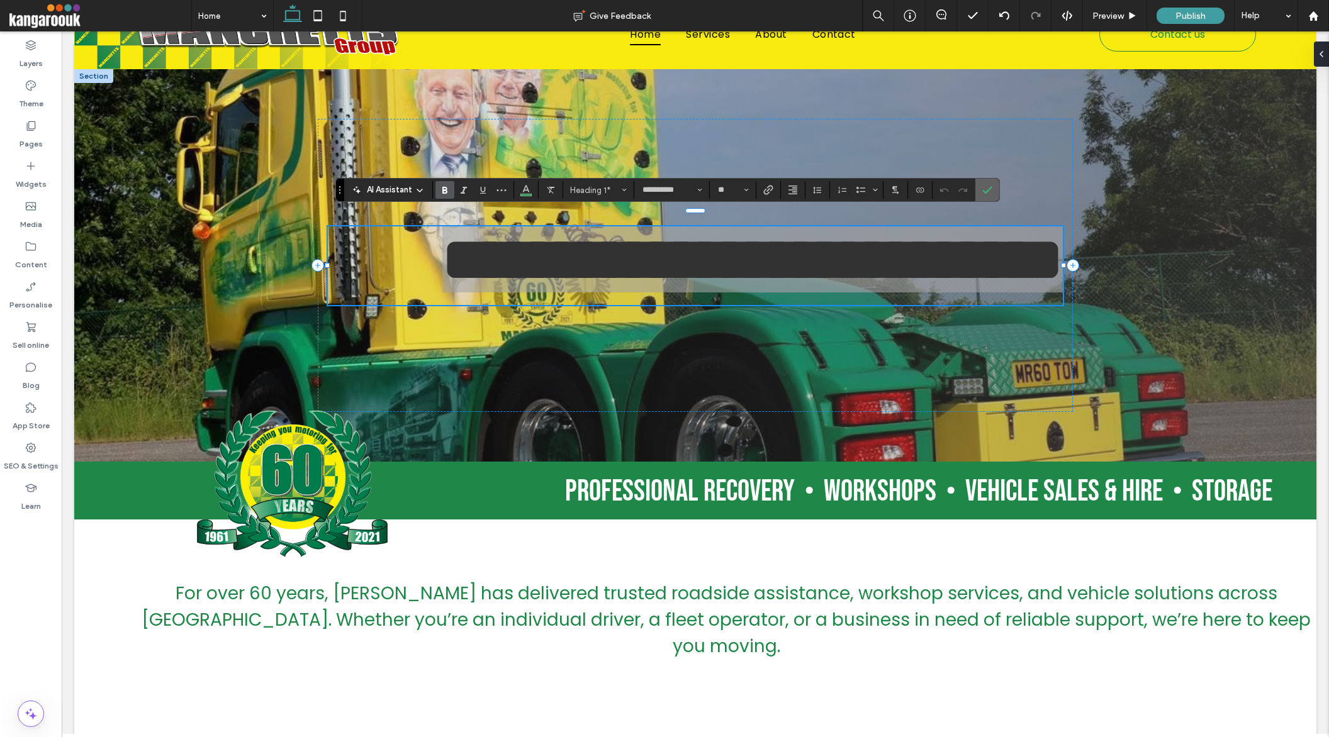
click at [979, 192] on label "Confirm" at bounding box center [987, 190] width 19 height 23
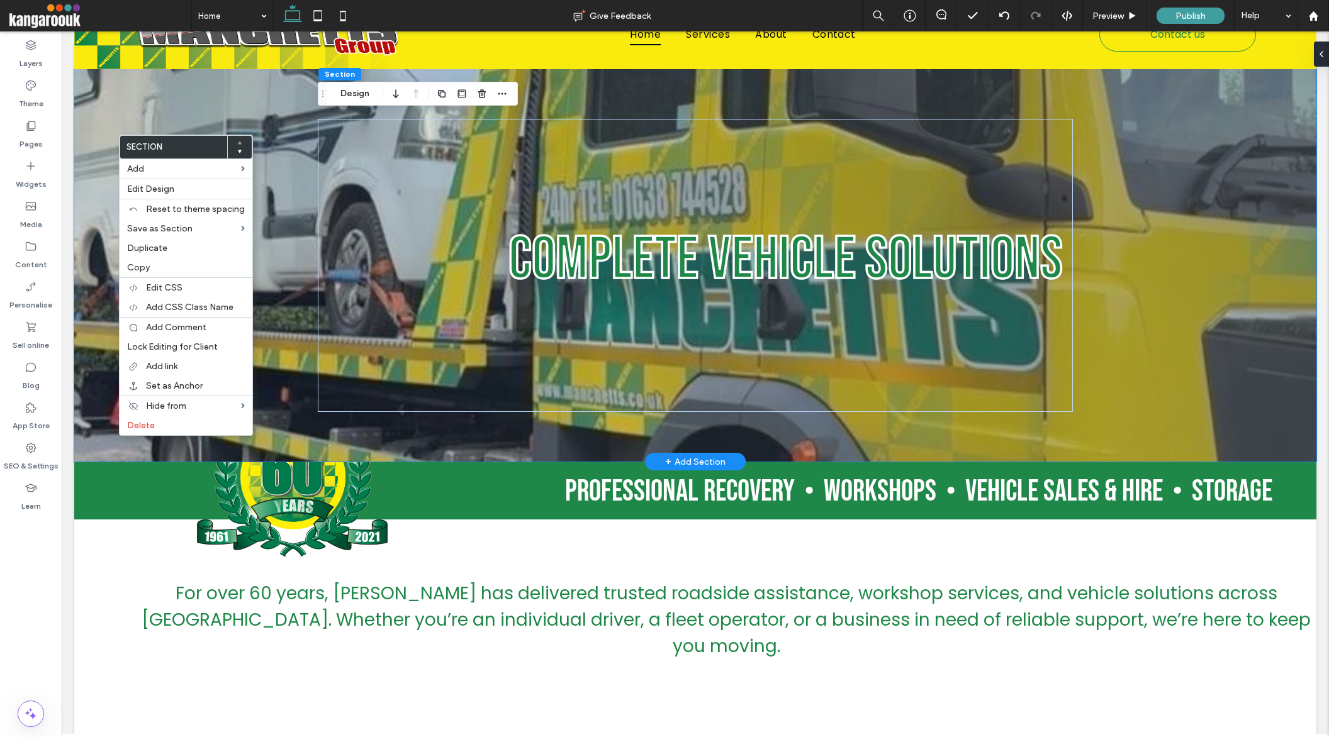
click at [167, 99] on div at bounding box center [695, 265] width 1242 height 393
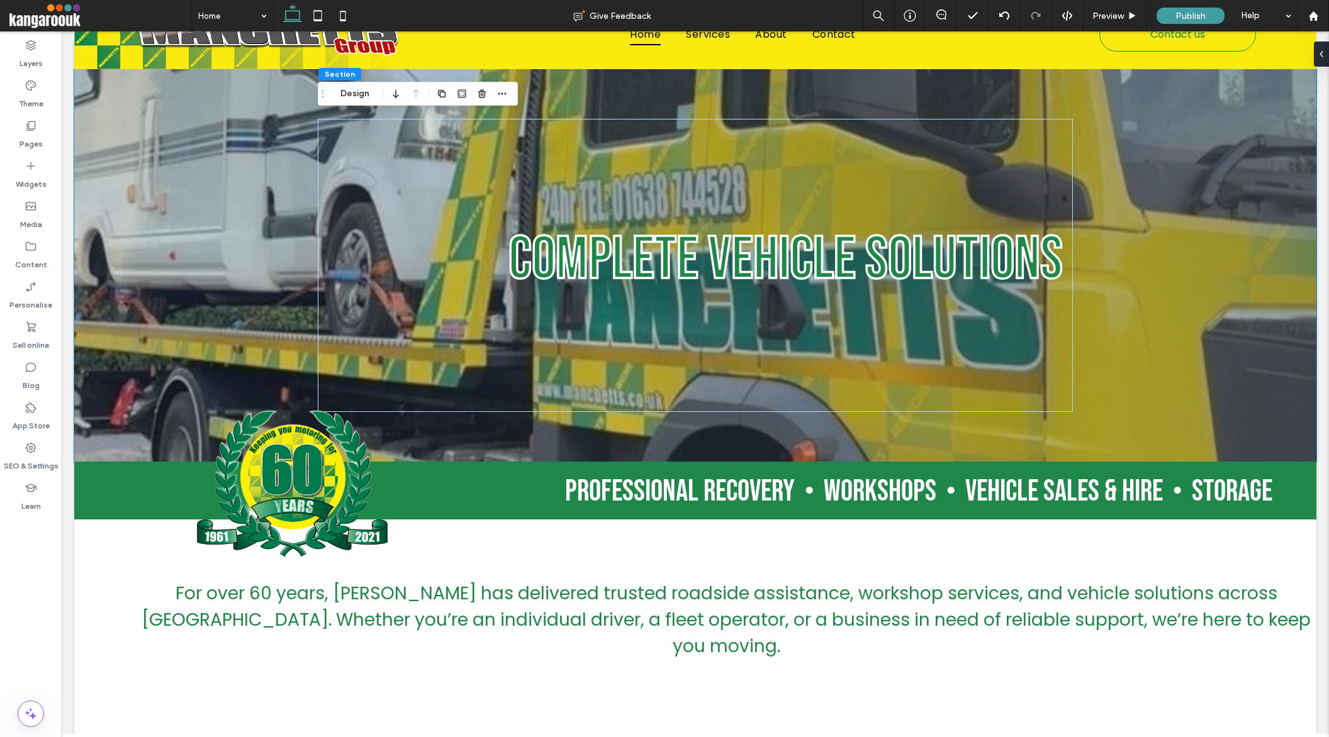
click at [333, 76] on span "Section" at bounding box center [340, 73] width 30 height 9
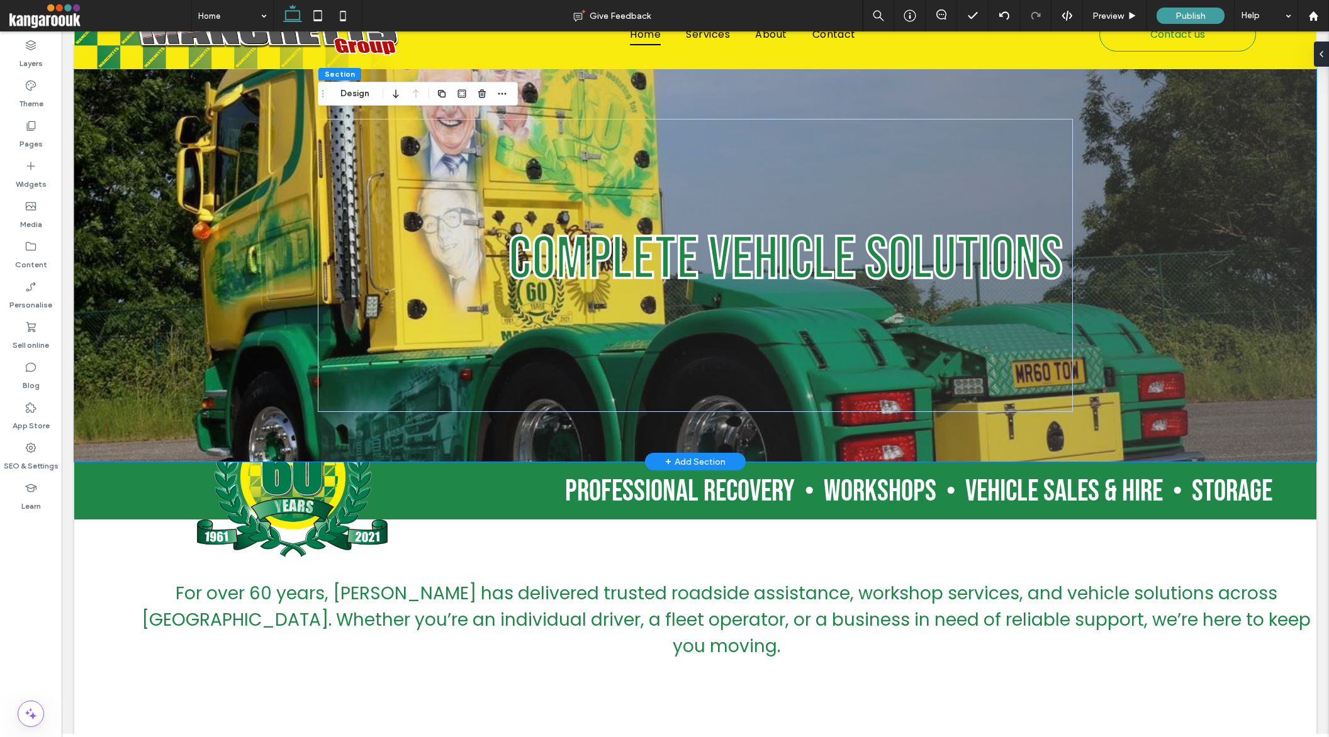
click at [249, 182] on div at bounding box center [695, 265] width 1242 height 393
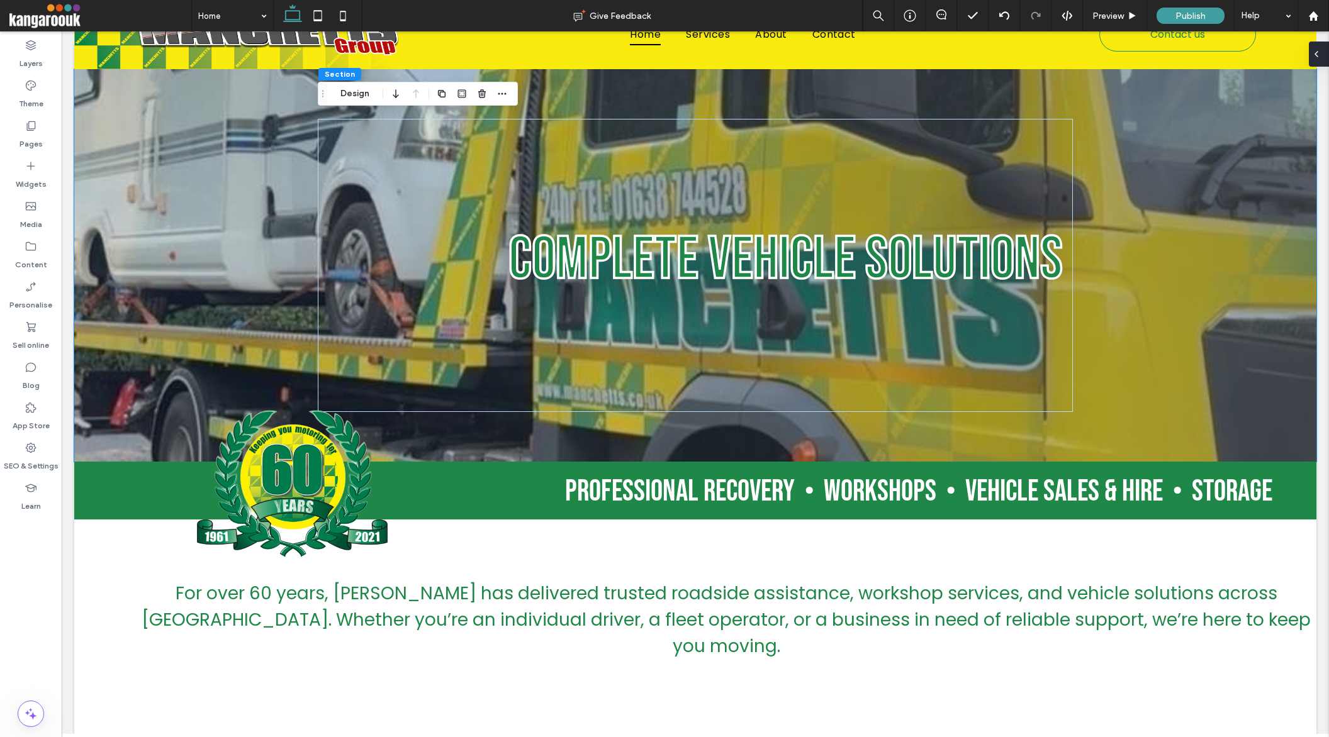
click at [1325, 55] on div at bounding box center [1319, 54] width 20 height 25
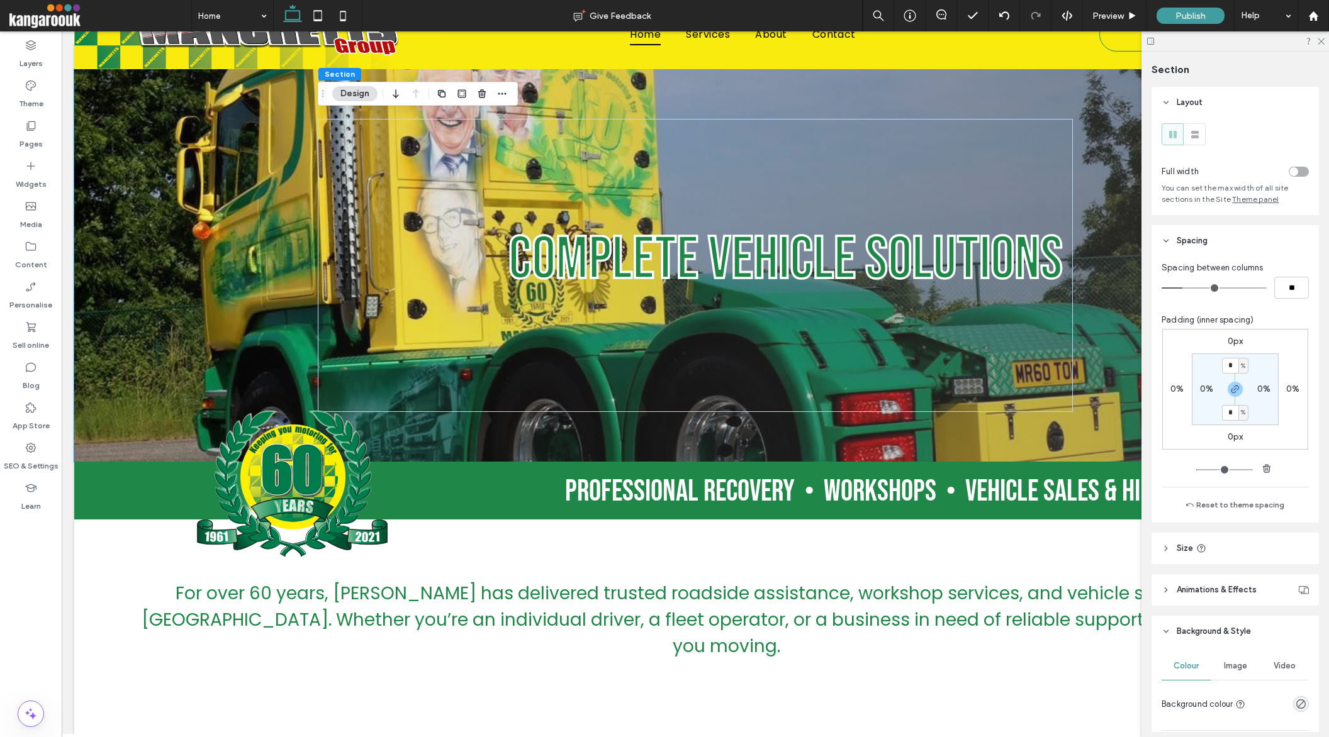
click at [1298, 170] on div "toggle" at bounding box center [1299, 172] width 20 height 10
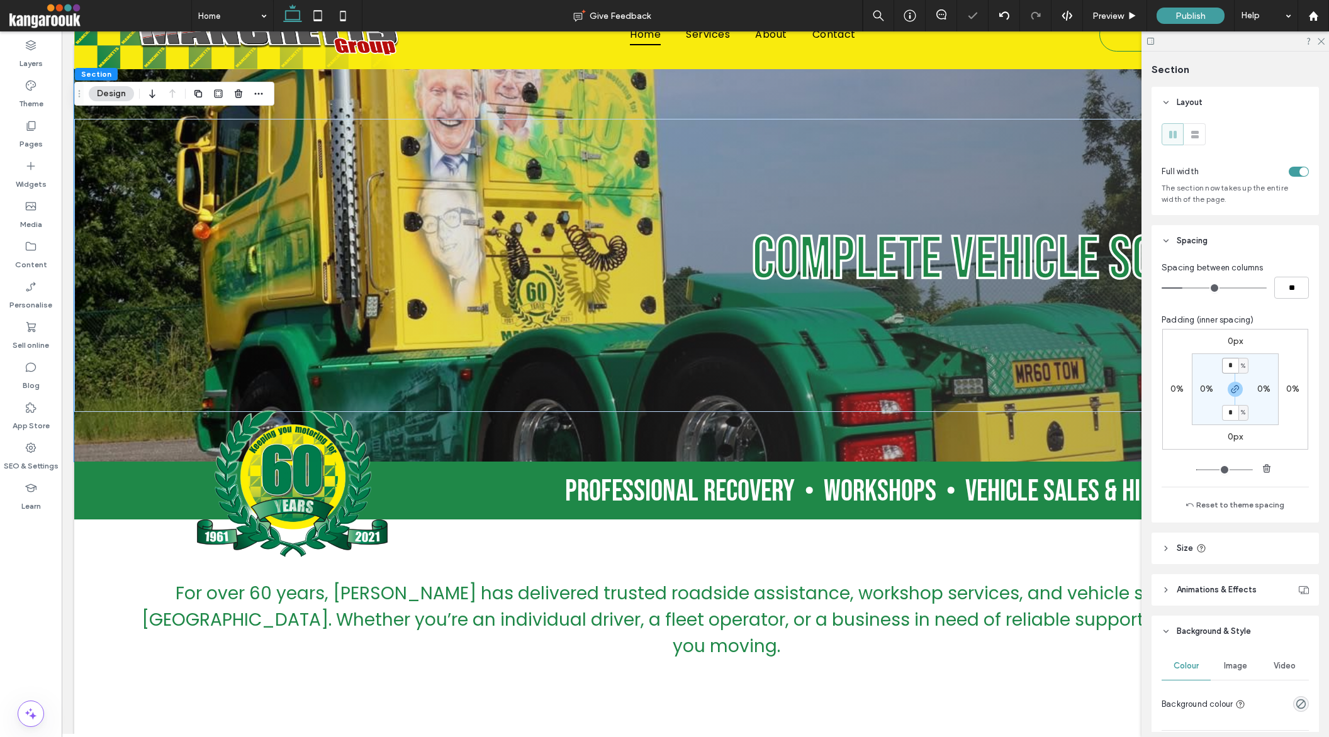
click at [1230, 370] on input "*" at bounding box center [1230, 366] width 16 height 16
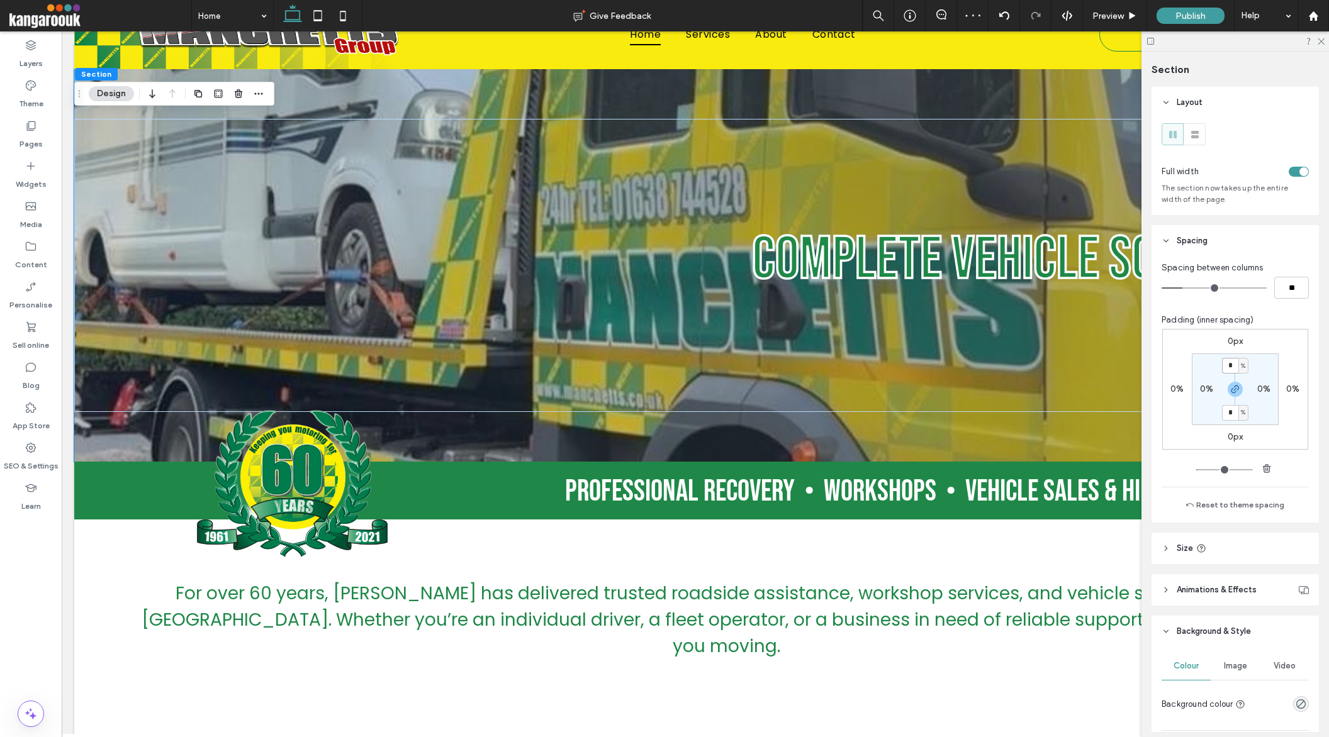
type input "*"
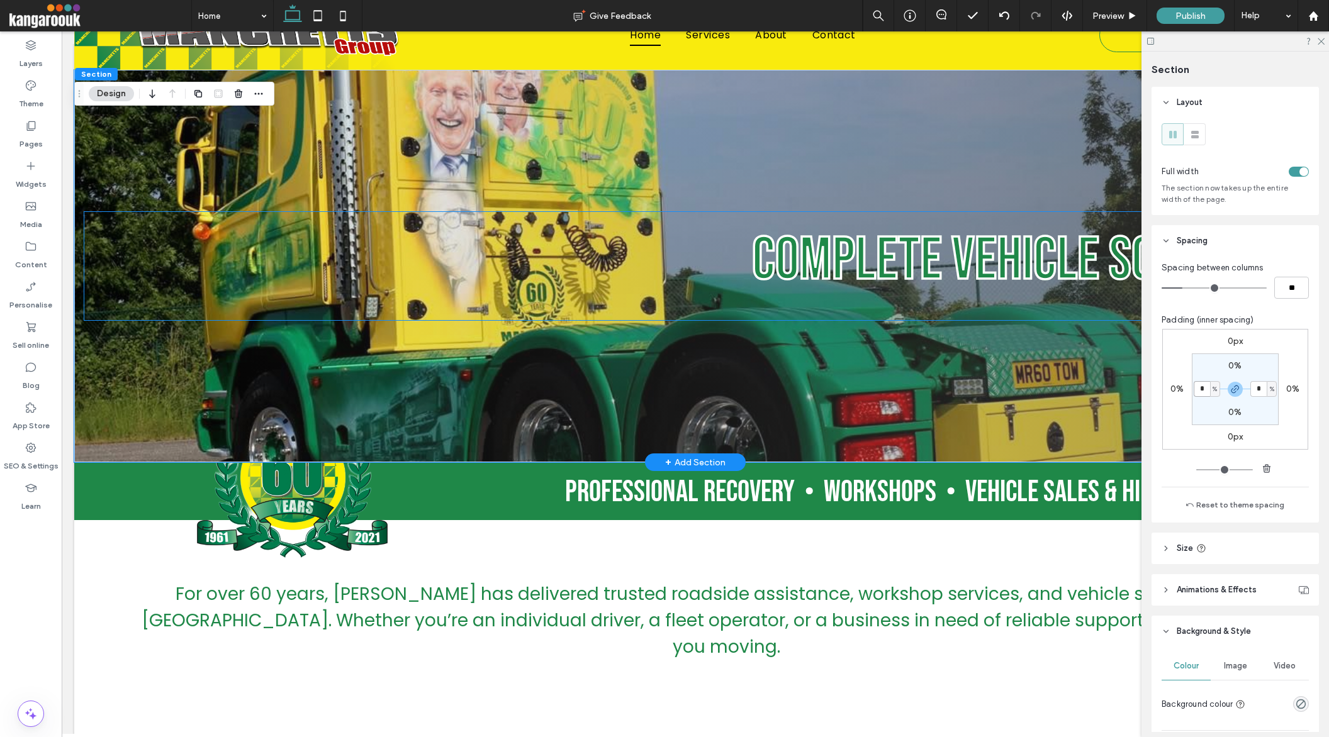
scroll to position [0, 0]
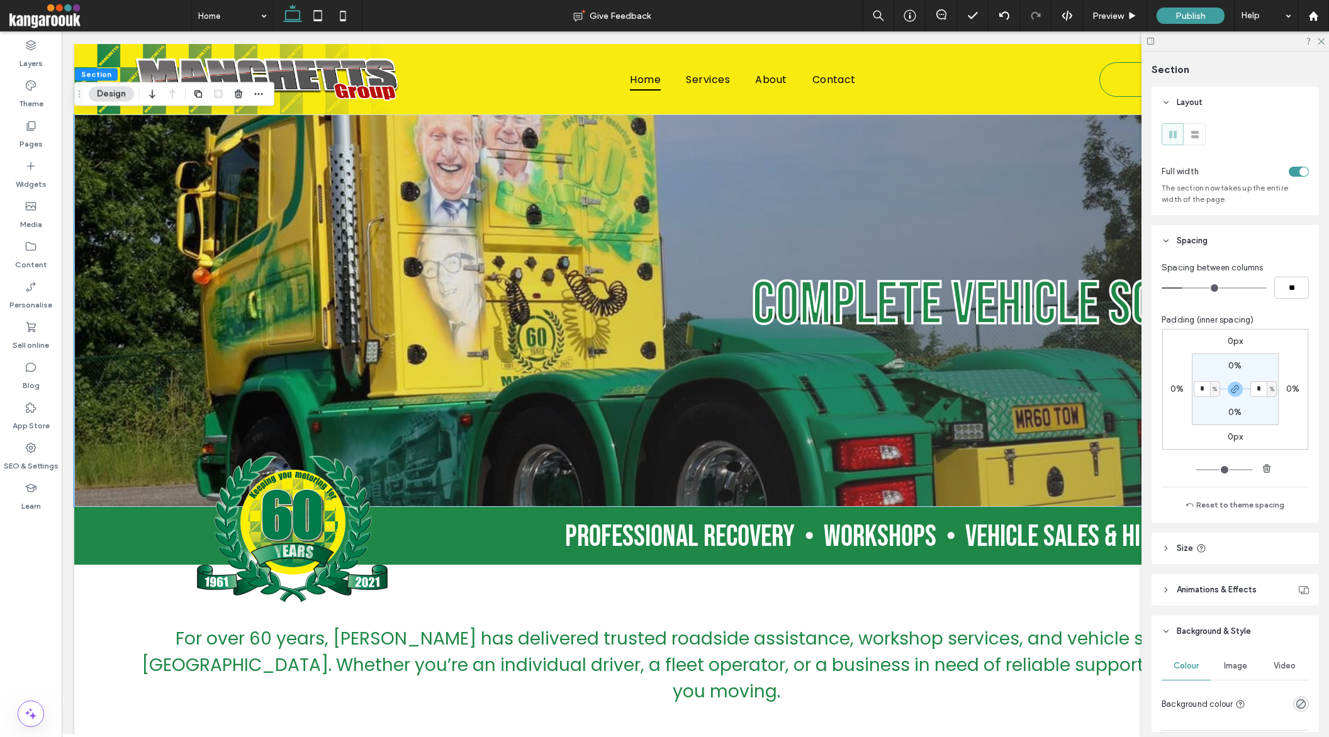
click at [1315, 40] on div at bounding box center [1235, 41] width 188 height 20
click at [1321, 40] on use at bounding box center [1321, 41] width 7 height 7
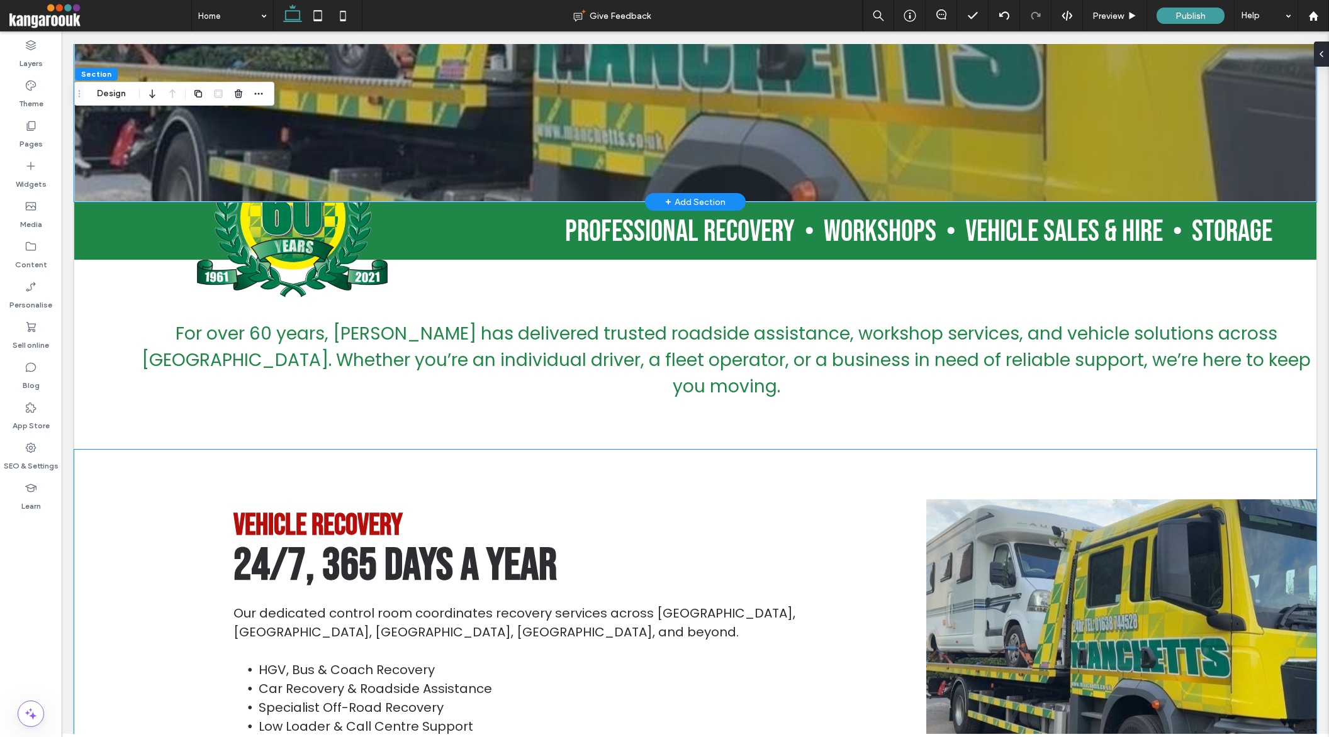
scroll to position [307, 0]
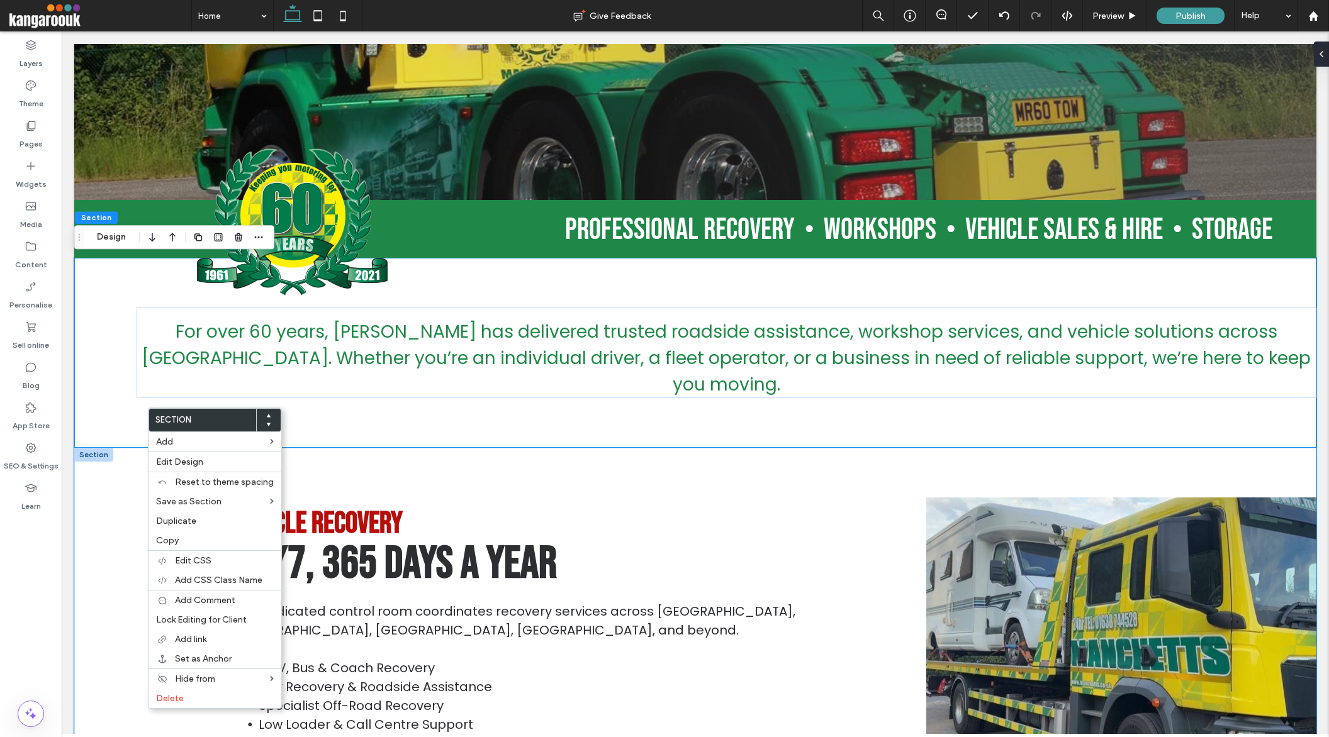
click at [108, 481] on div "Vehicle Recovery 24/7, 365 Days a Year Our dedicated control room coordinates r…" at bounding box center [695, 643] width 1242 height 391
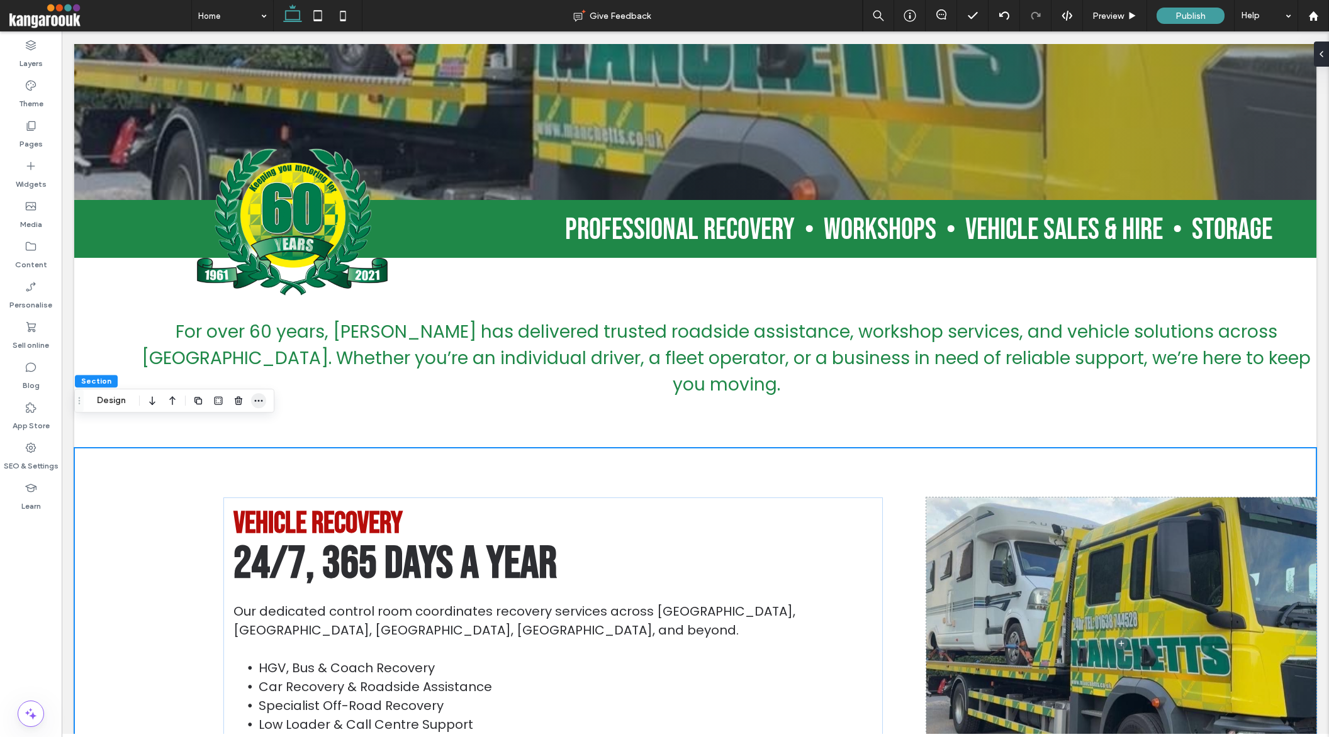
click at [264, 404] on span "button" at bounding box center [258, 400] width 15 height 15
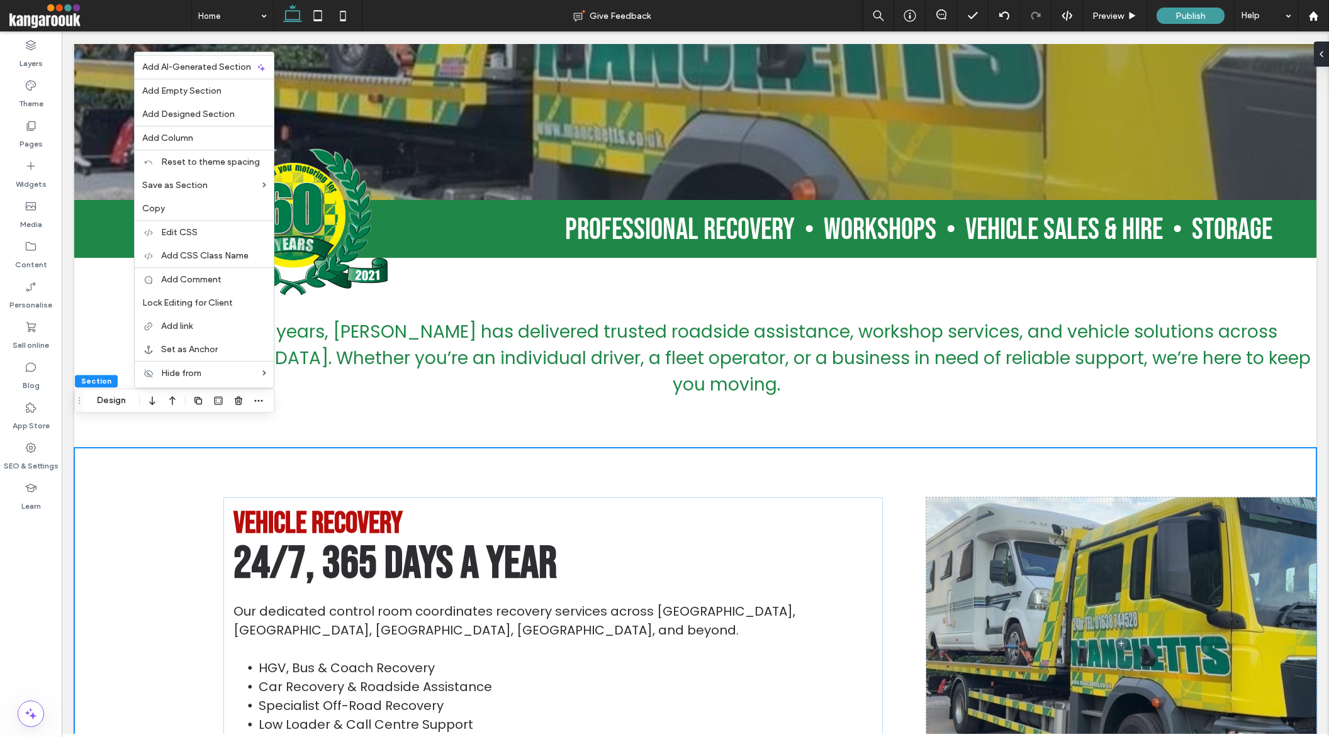
scroll to position [310, 0]
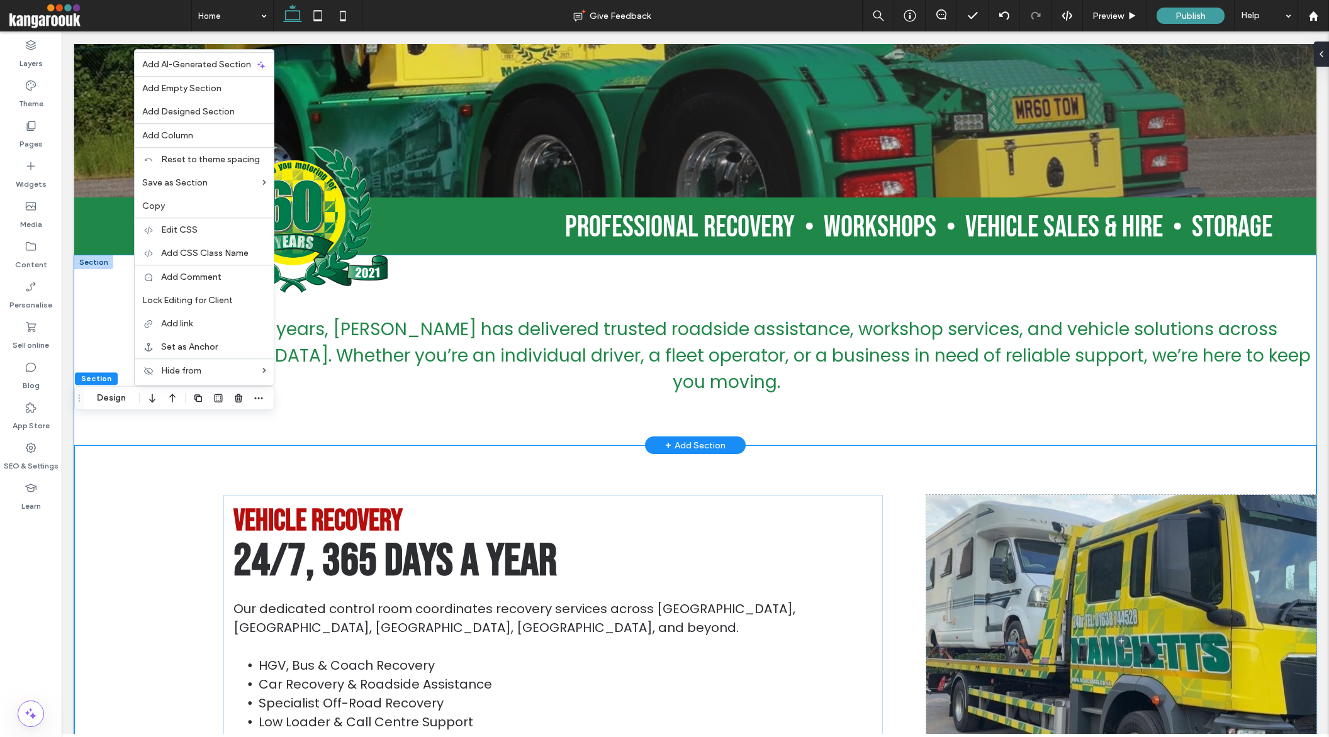
click at [362, 393] on div "For over 60 years, [PERSON_NAME] has delivered trusted roadside assistance, wor…" at bounding box center [695, 350] width 1242 height 190
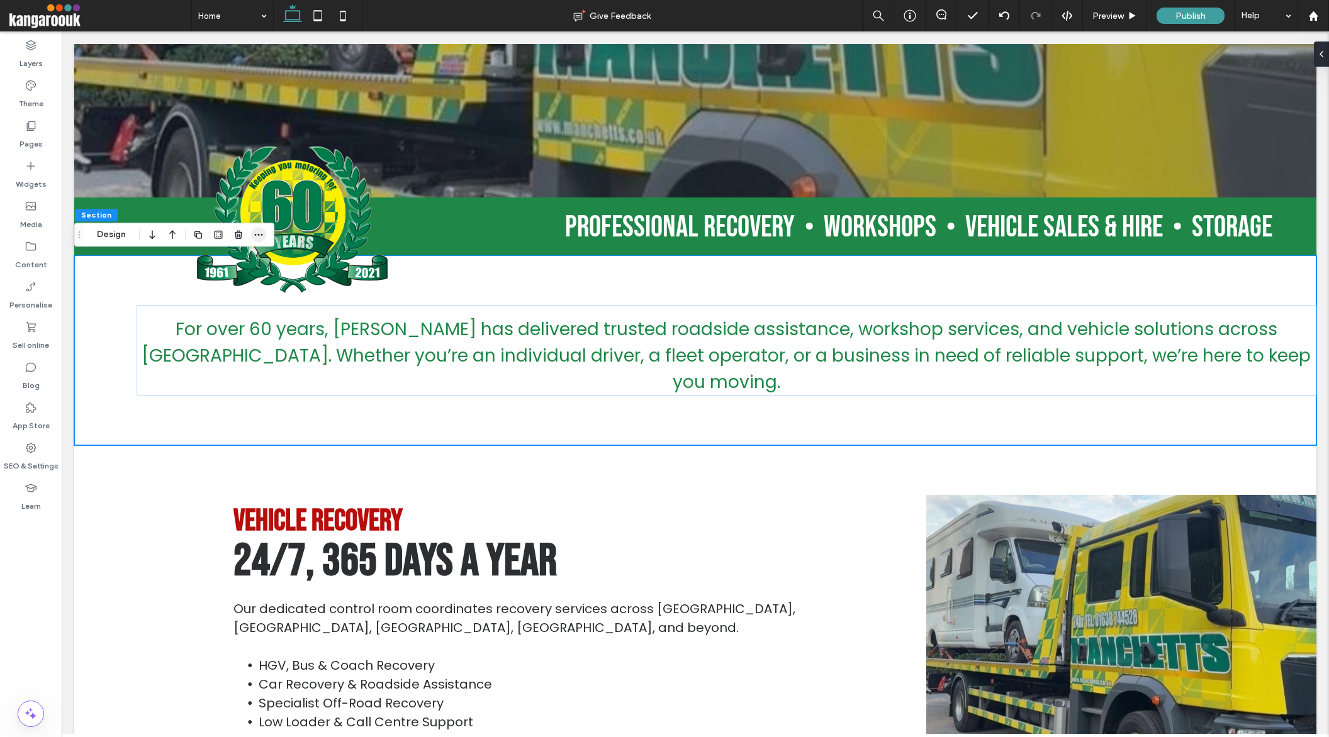
click at [259, 232] on icon "button" at bounding box center [259, 235] width 10 height 10
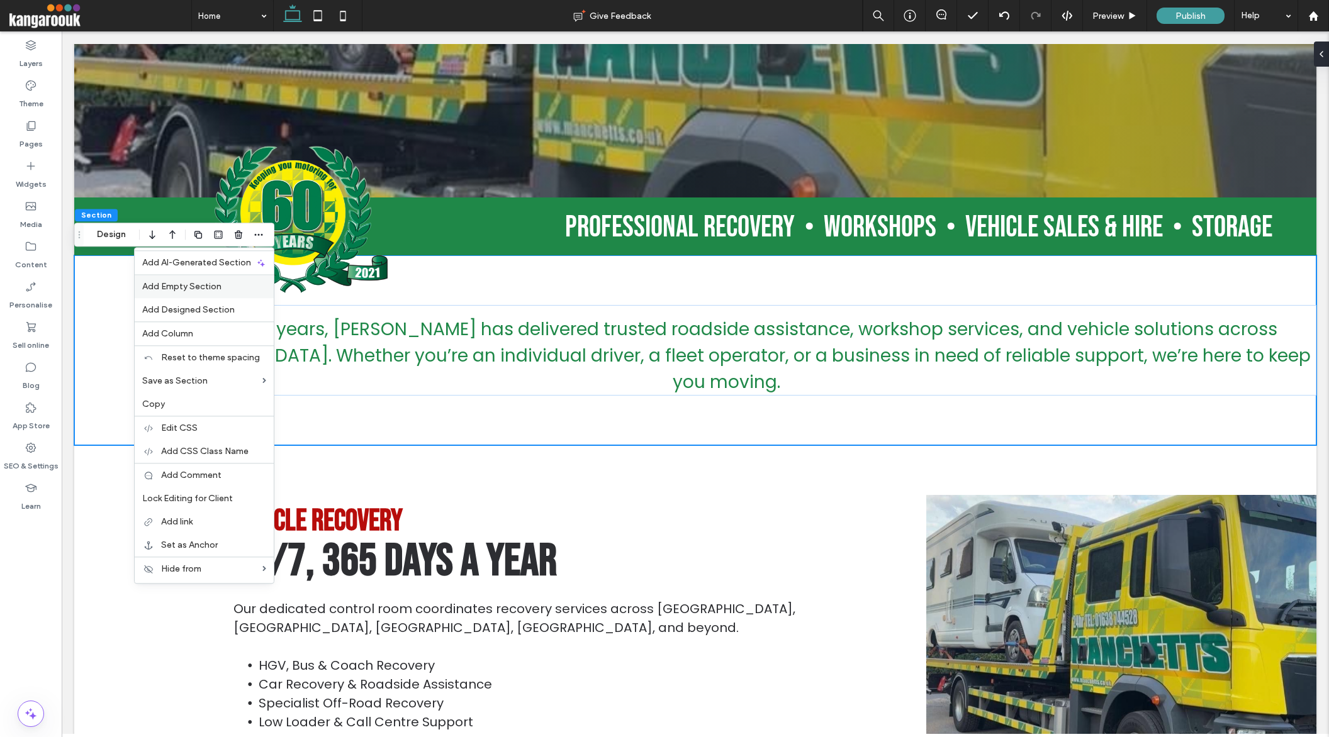
click at [214, 286] on span "Add Empty Section" at bounding box center [181, 286] width 79 height 11
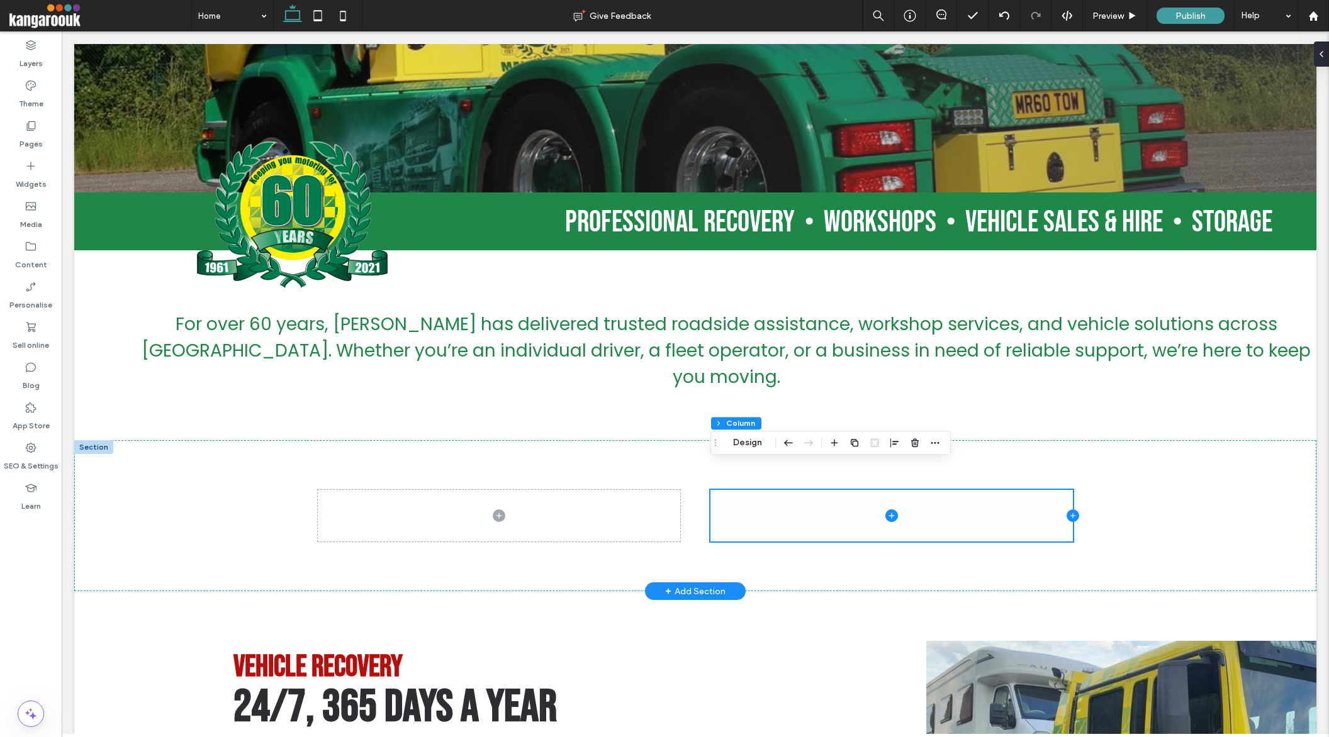
scroll to position [316, 0]
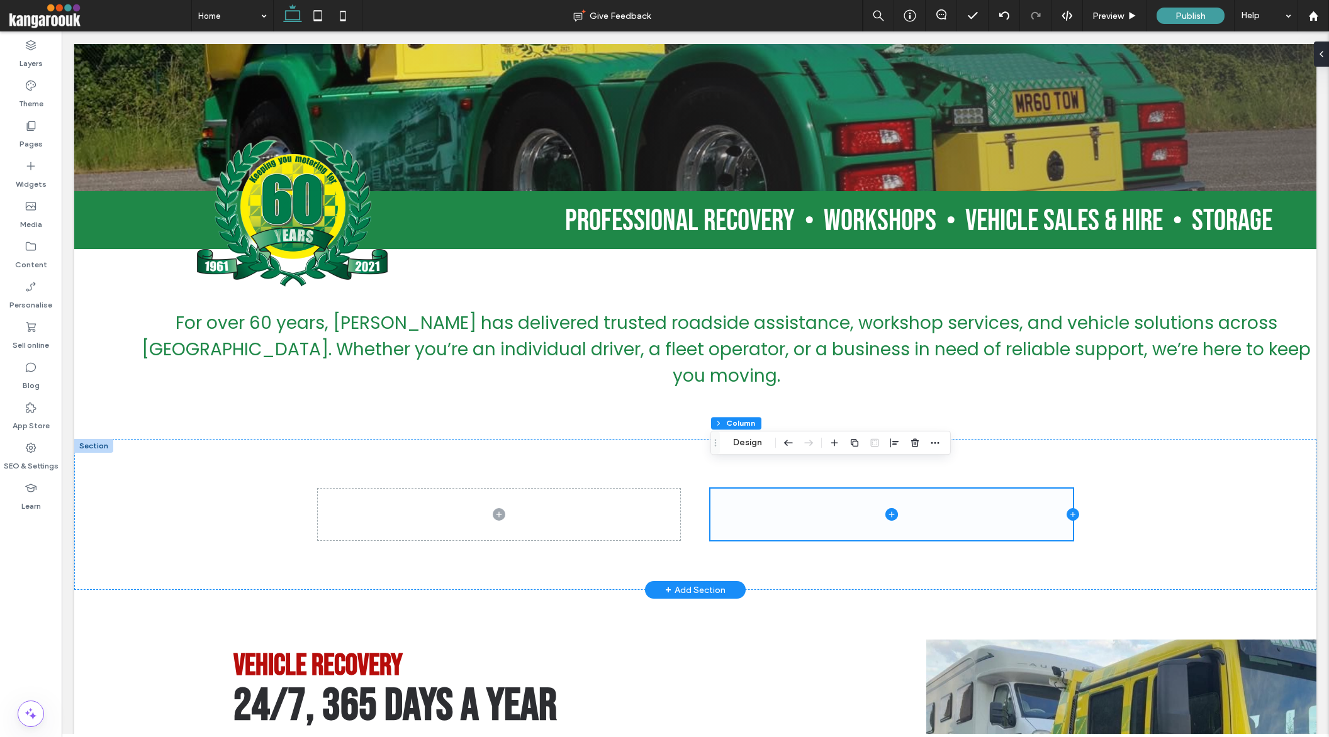
click at [1072, 508] on icon at bounding box center [1073, 514] width 13 height 13
type input "**"
type input "*****"
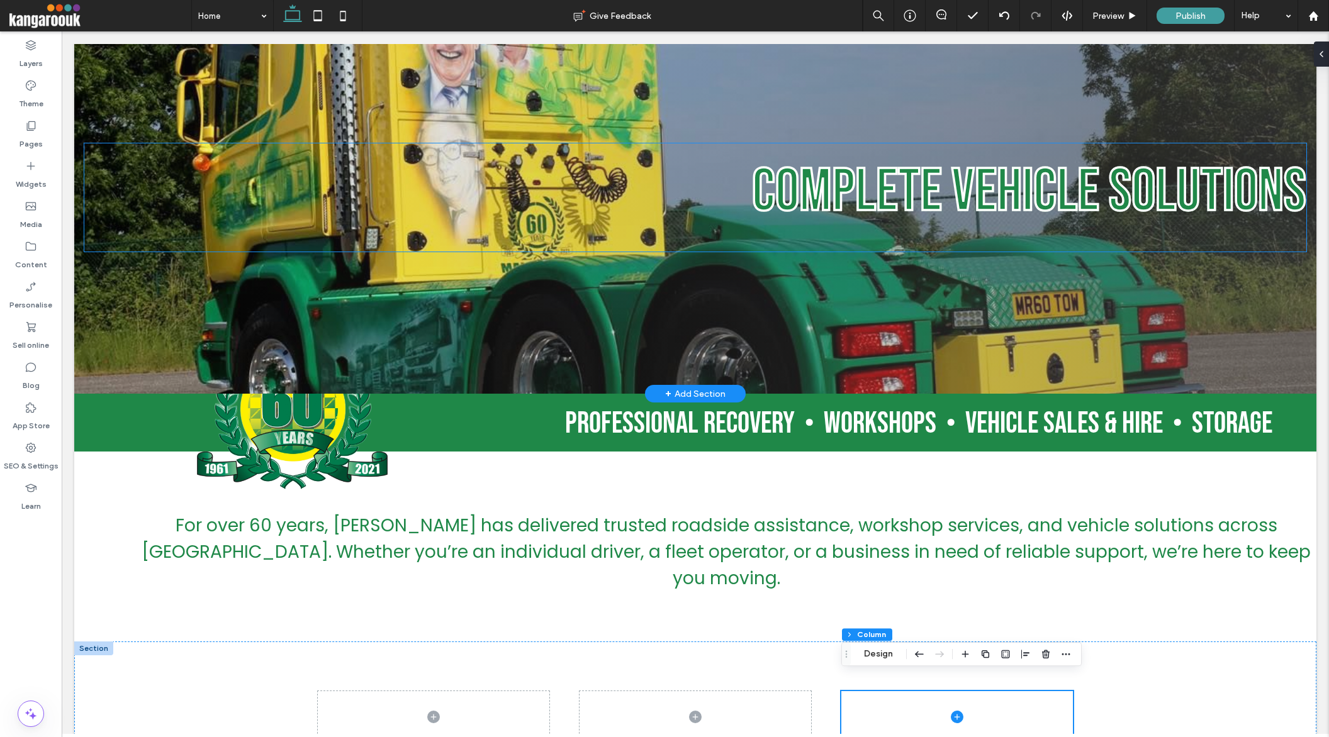
scroll to position [0, 0]
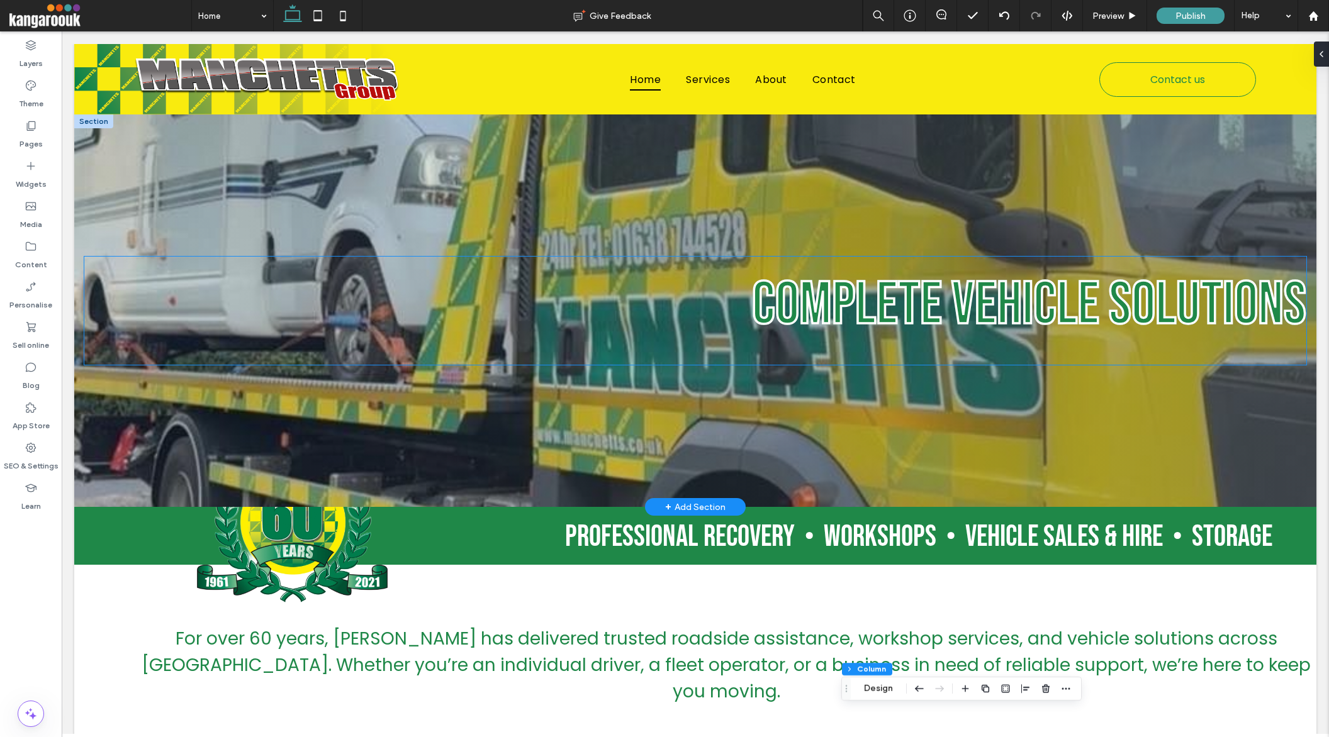
click at [888, 313] on span "Complete Vehicle Solutions" at bounding box center [1029, 305] width 554 height 72
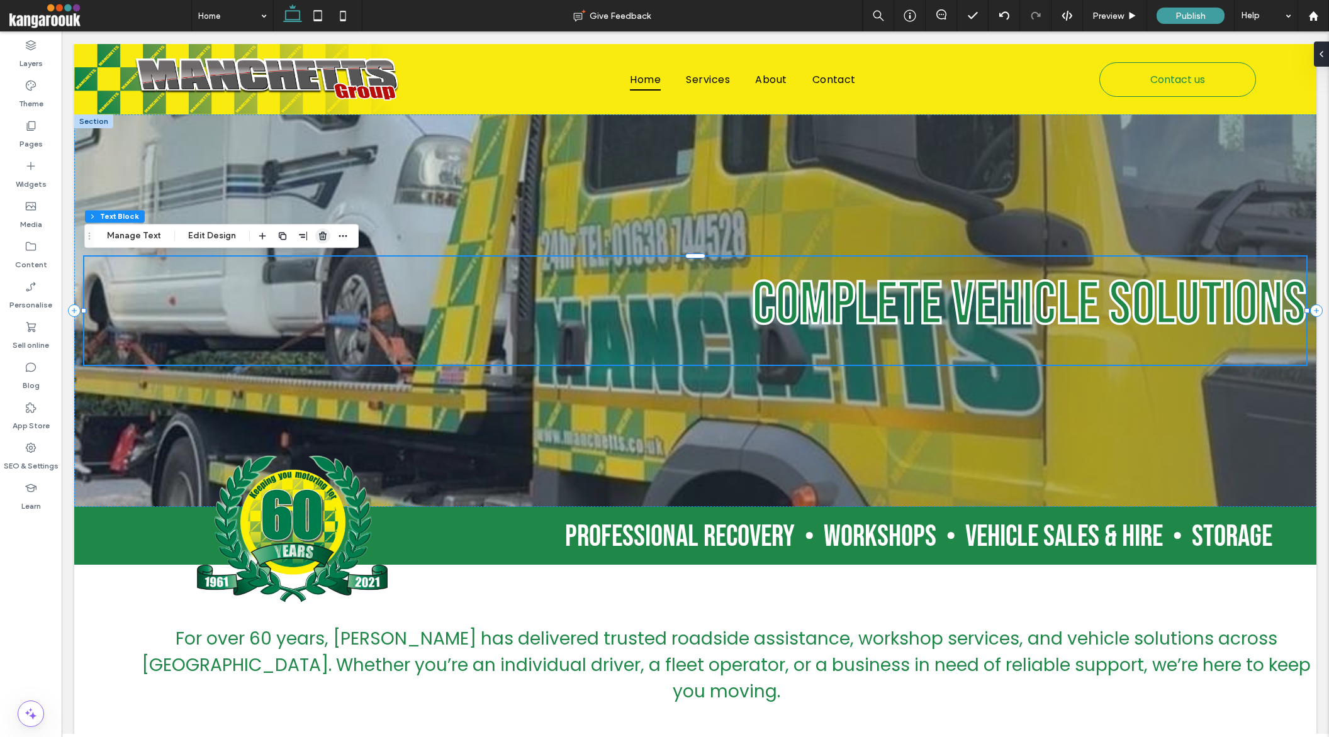
click at [320, 233] on use "button" at bounding box center [323, 236] width 8 height 8
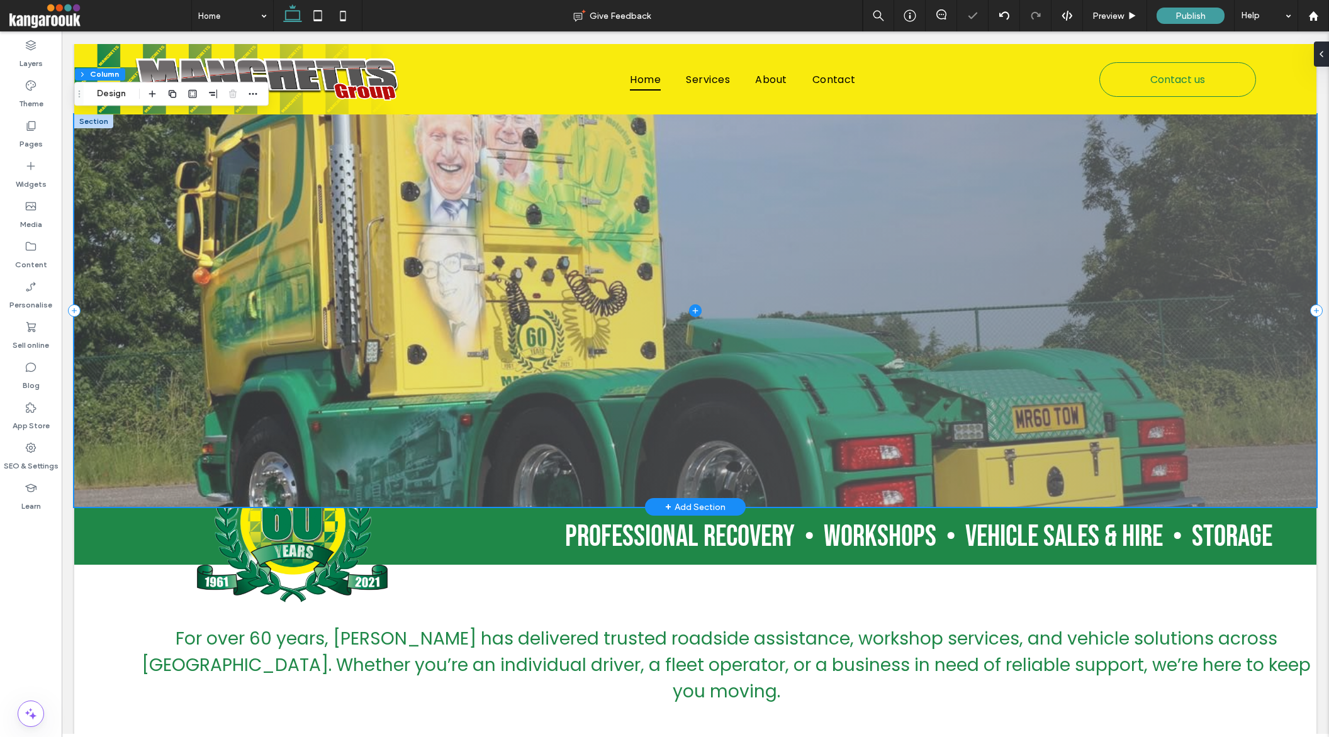
click at [146, 229] on span at bounding box center [695, 311] width 1242 height 393
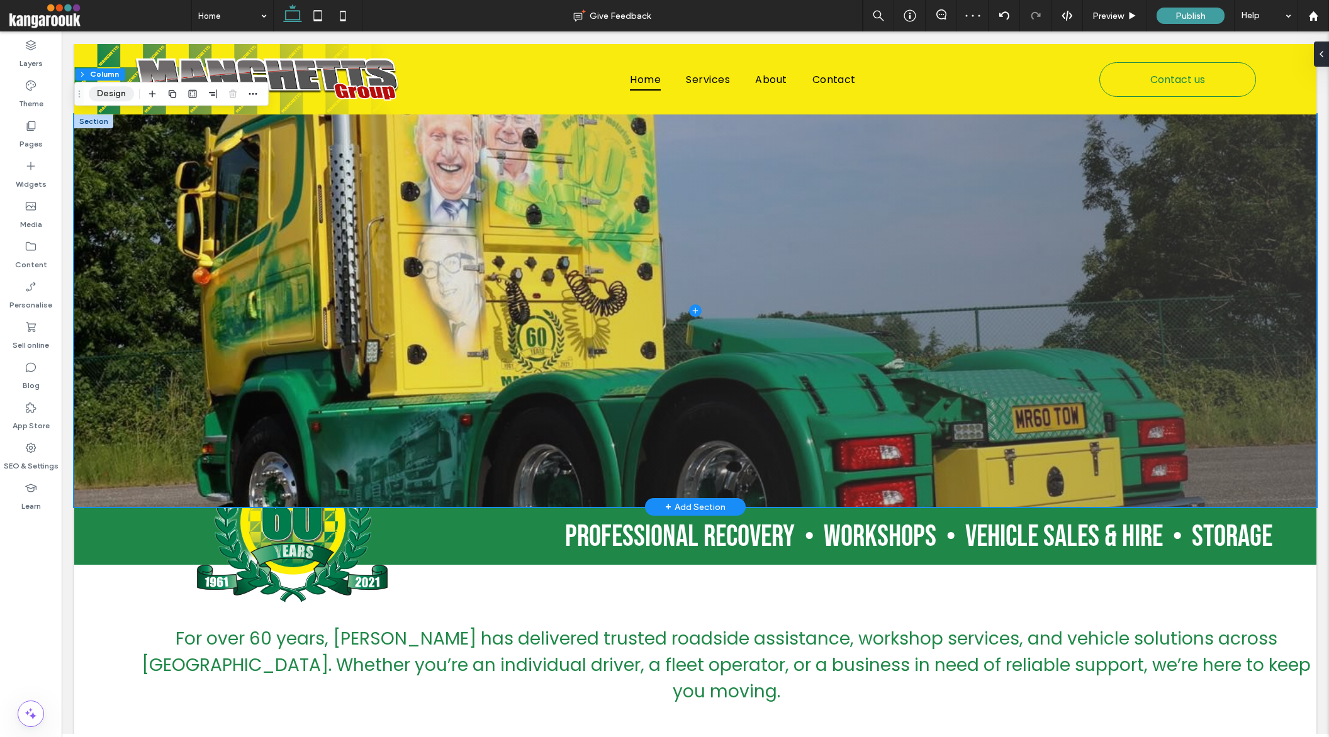
click at [116, 90] on button "Design" at bounding box center [111, 93] width 45 height 15
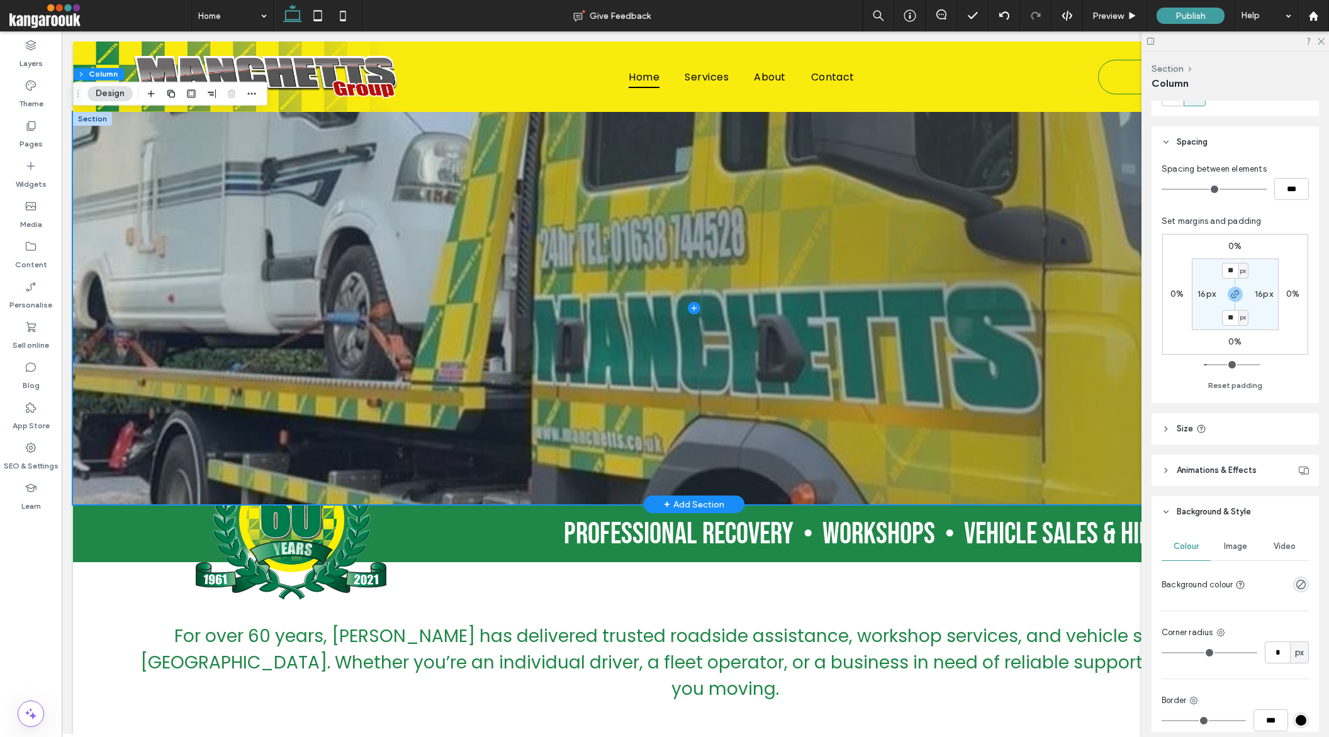
scroll to position [198, 0]
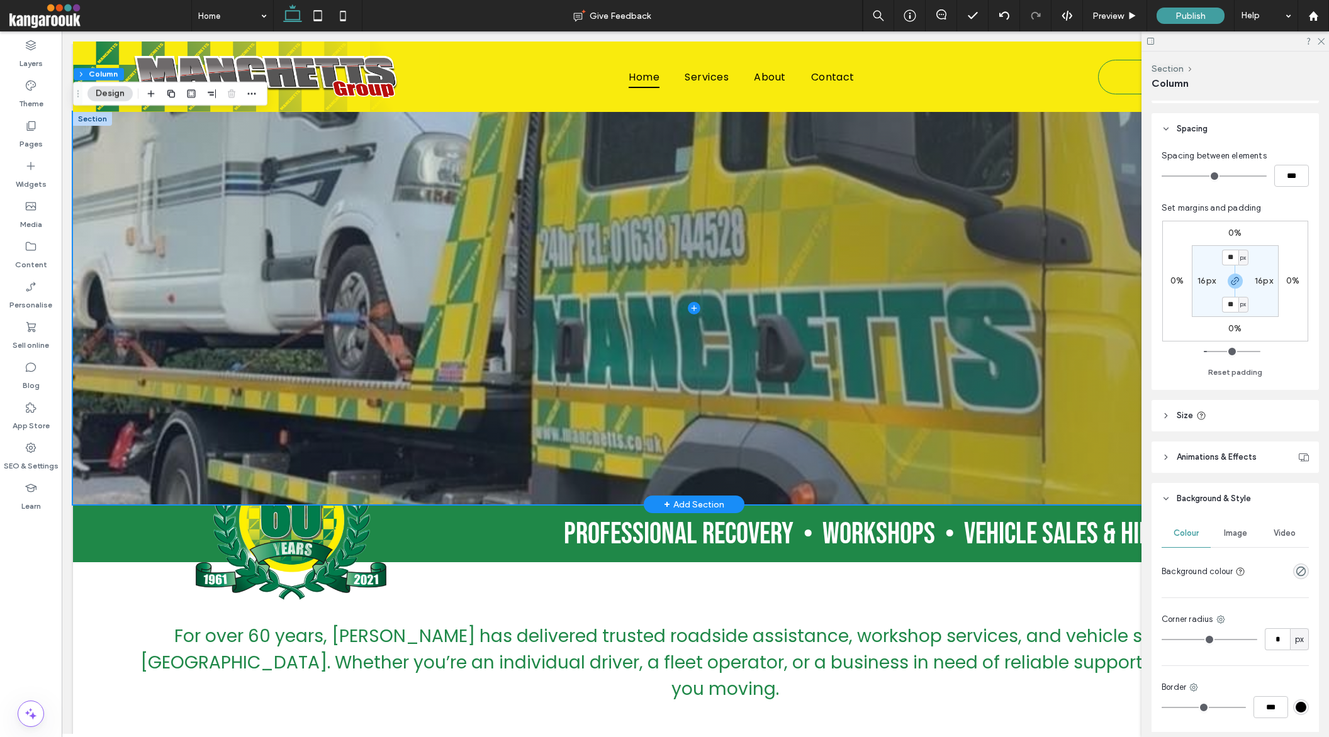
click at [1232, 541] on div "Image" at bounding box center [1235, 534] width 49 height 28
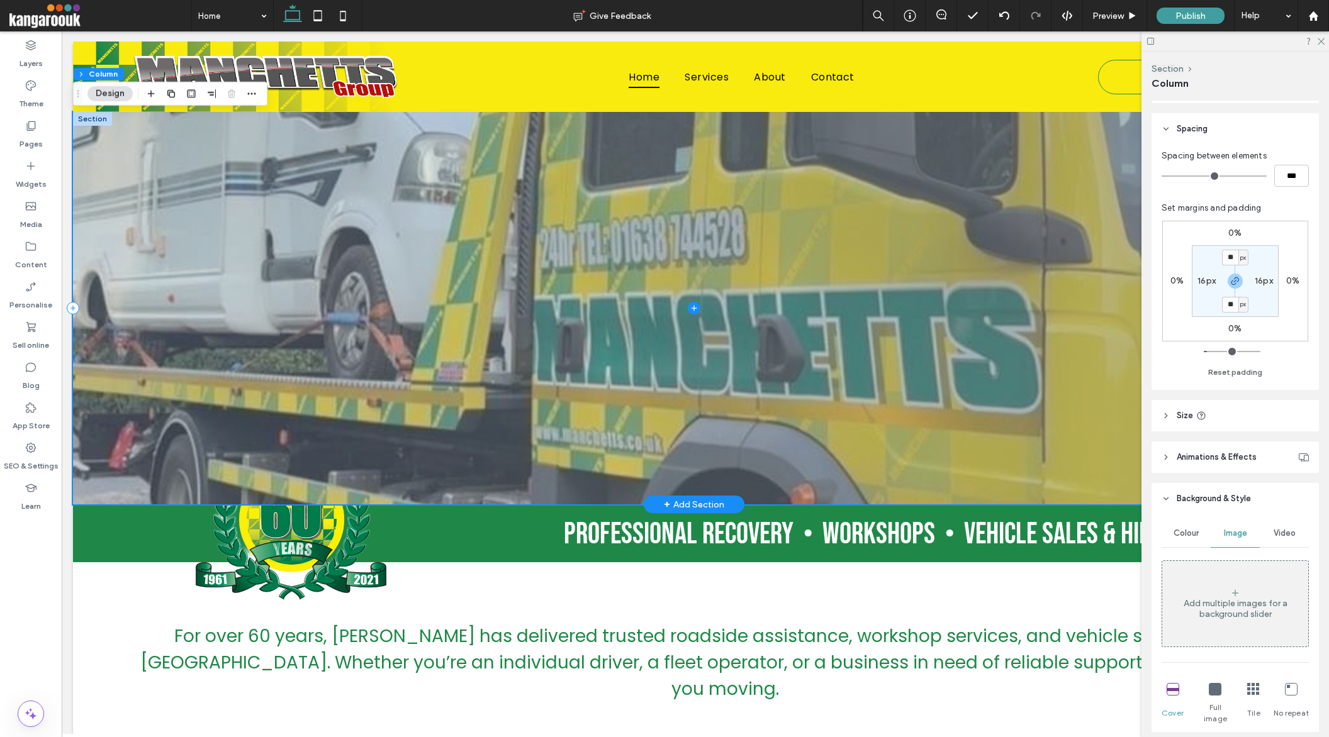
click at [860, 363] on span at bounding box center [694, 308] width 1242 height 393
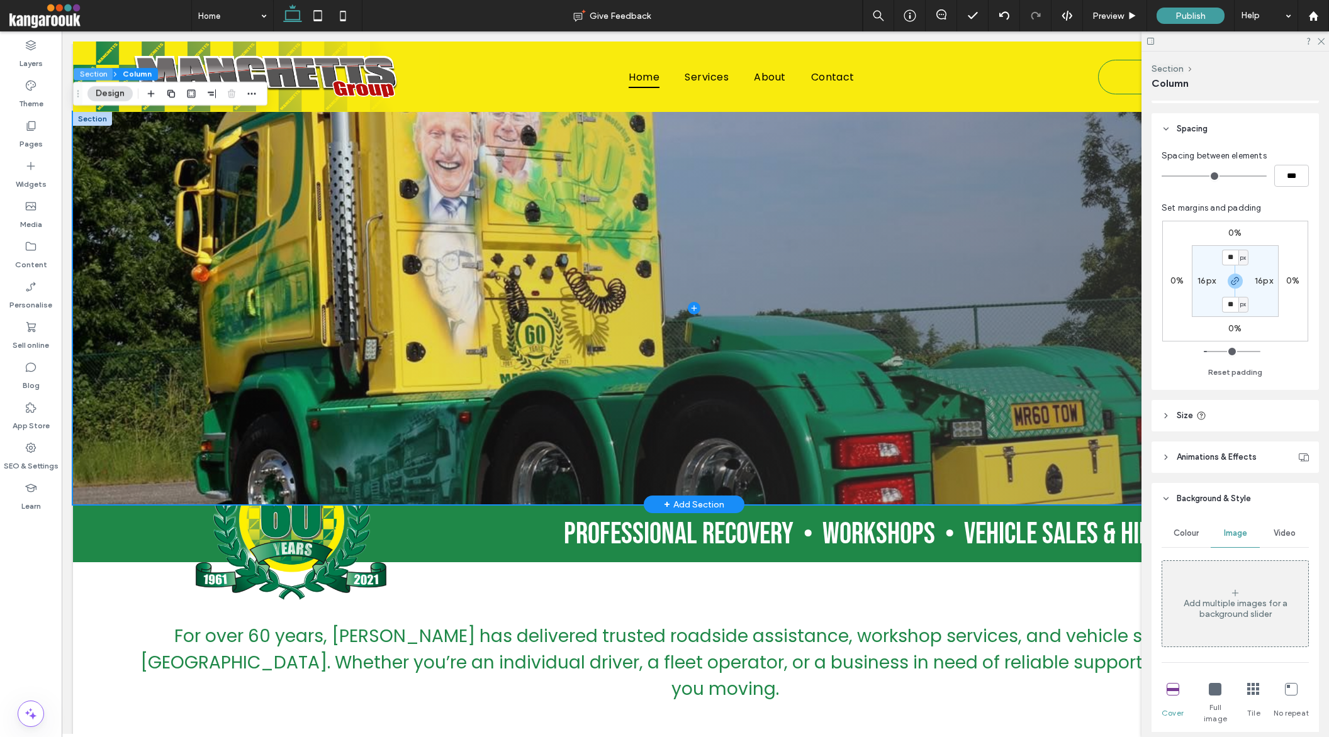
click at [92, 69] on button "Section" at bounding box center [93, 74] width 39 height 13
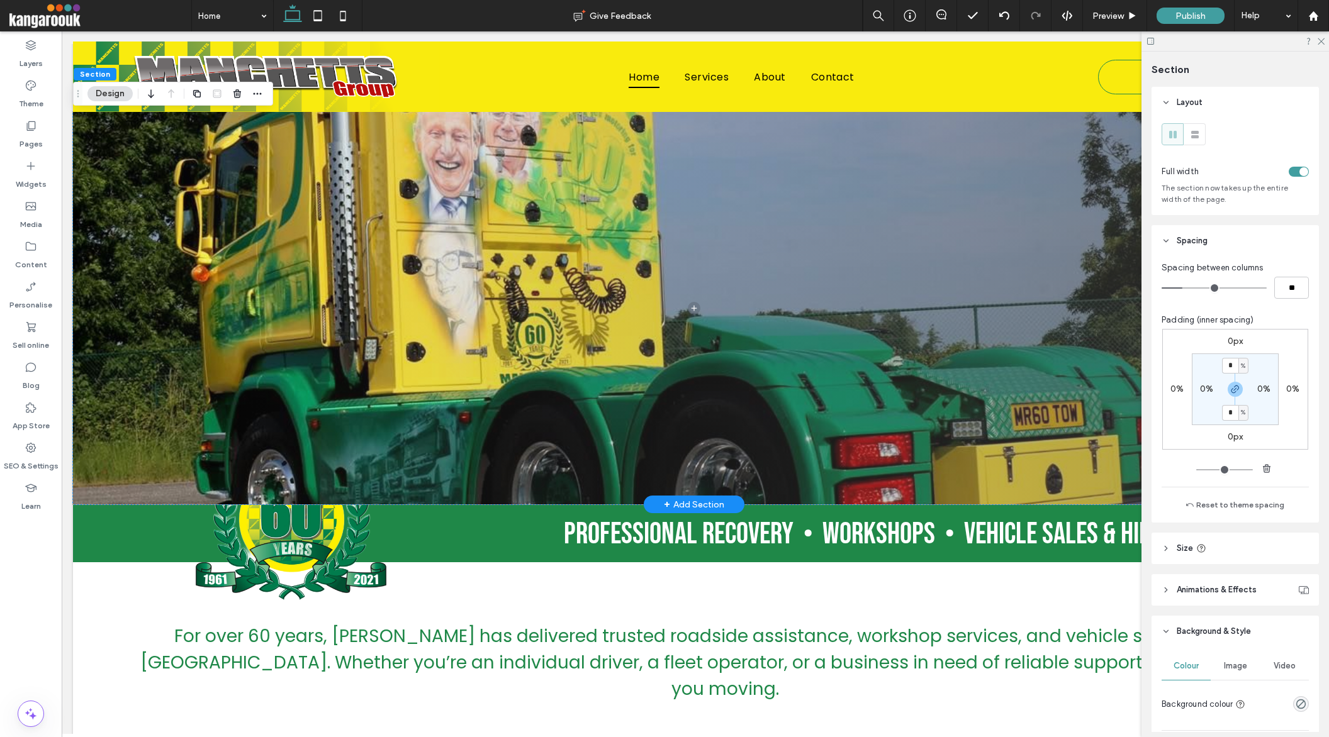
click at [1240, 663] on span "Image" at bounding box center [1235, 666] width 23 height 10
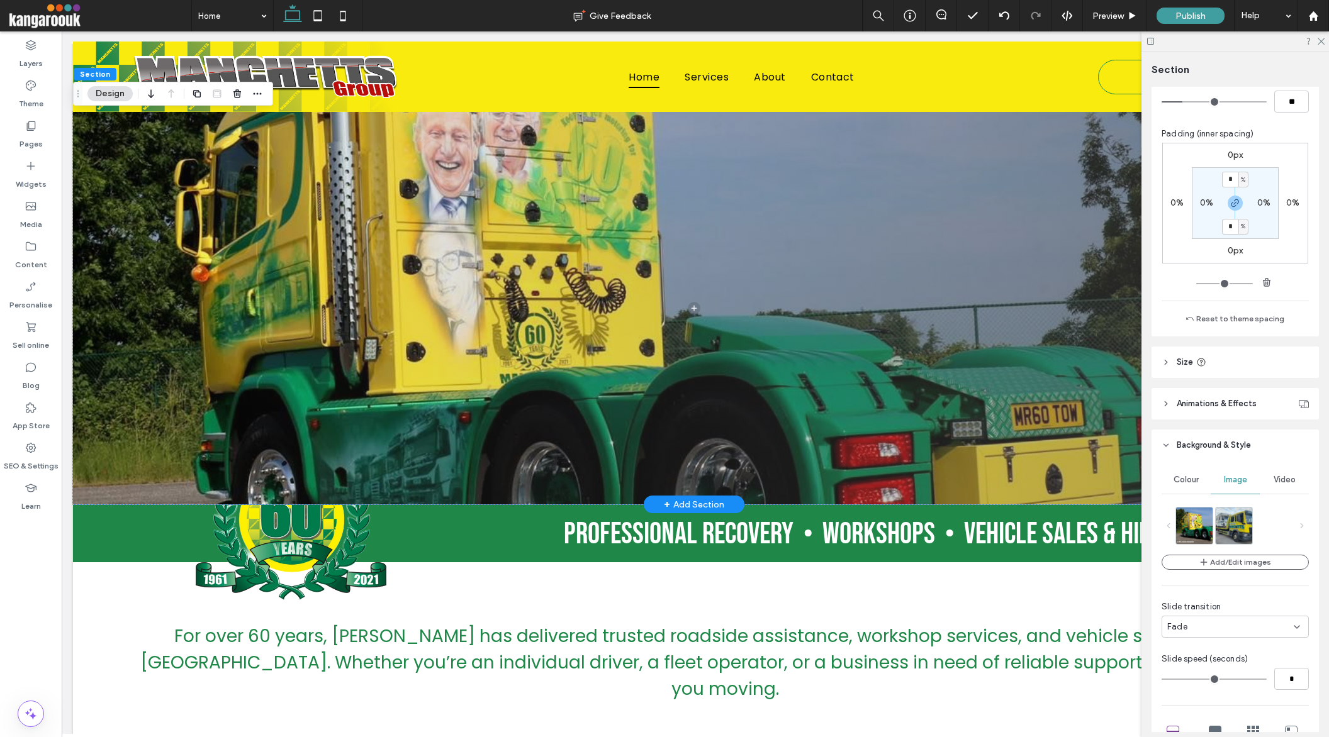
scroll to position [206, 0]
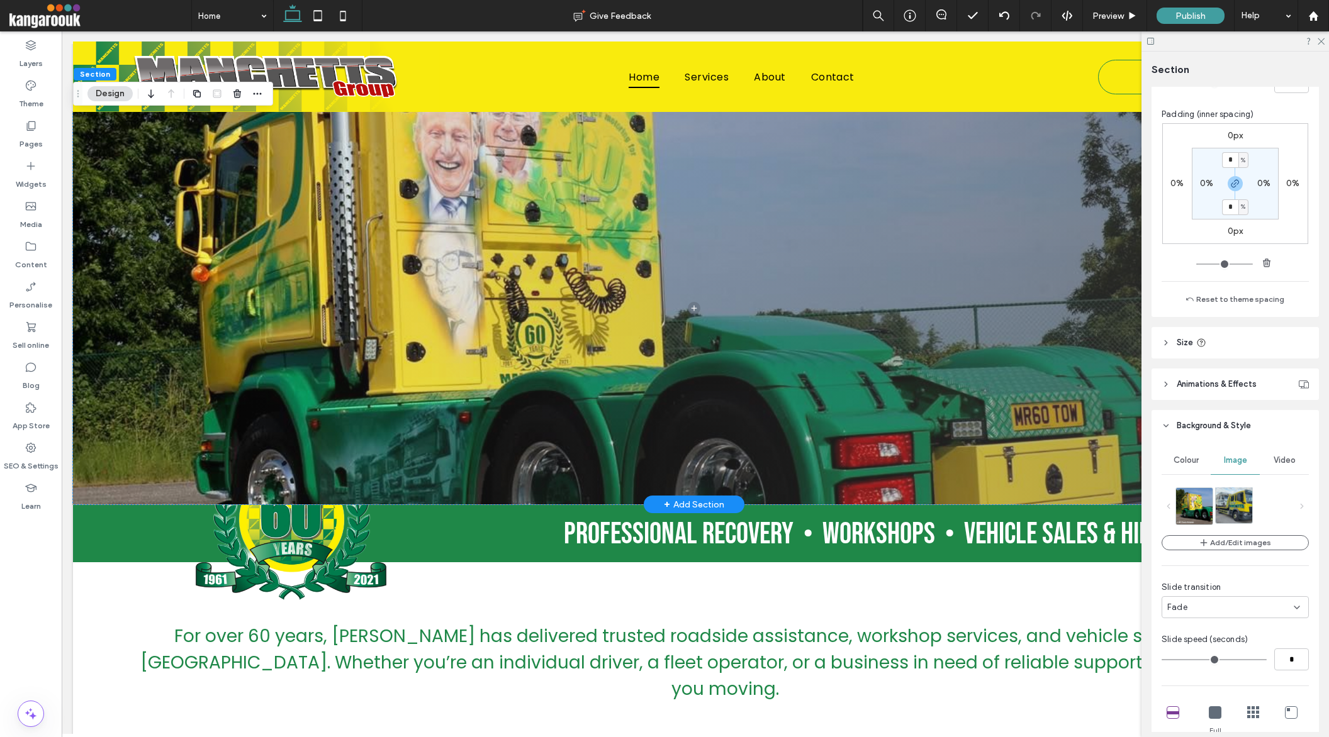
click at [1229, 508] on img at bounding box center [1234, 505] width 36 height 36
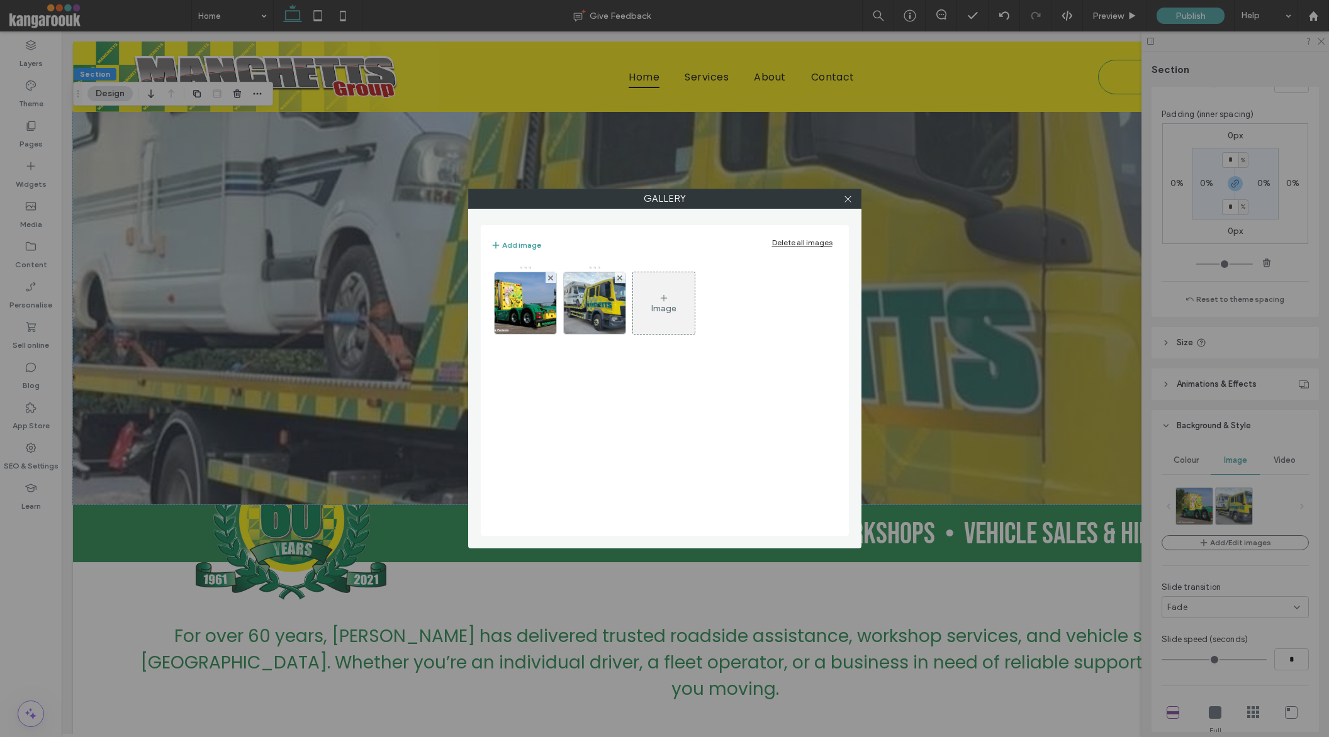
click at [781, 246] on div "Delete all images" at bounding box center [802, 242] width 60 height 9
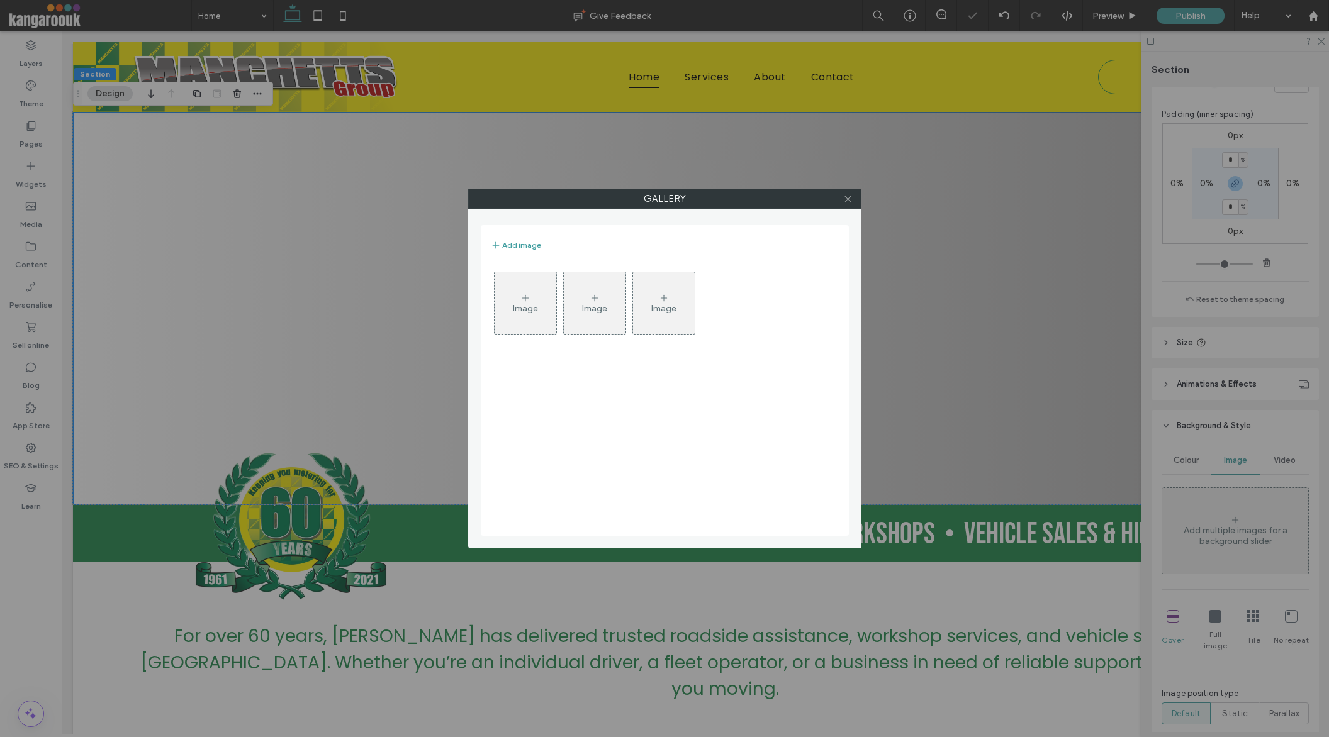
click at [844, 198] on icon at bounding box center [847, 198] width 9 height 9
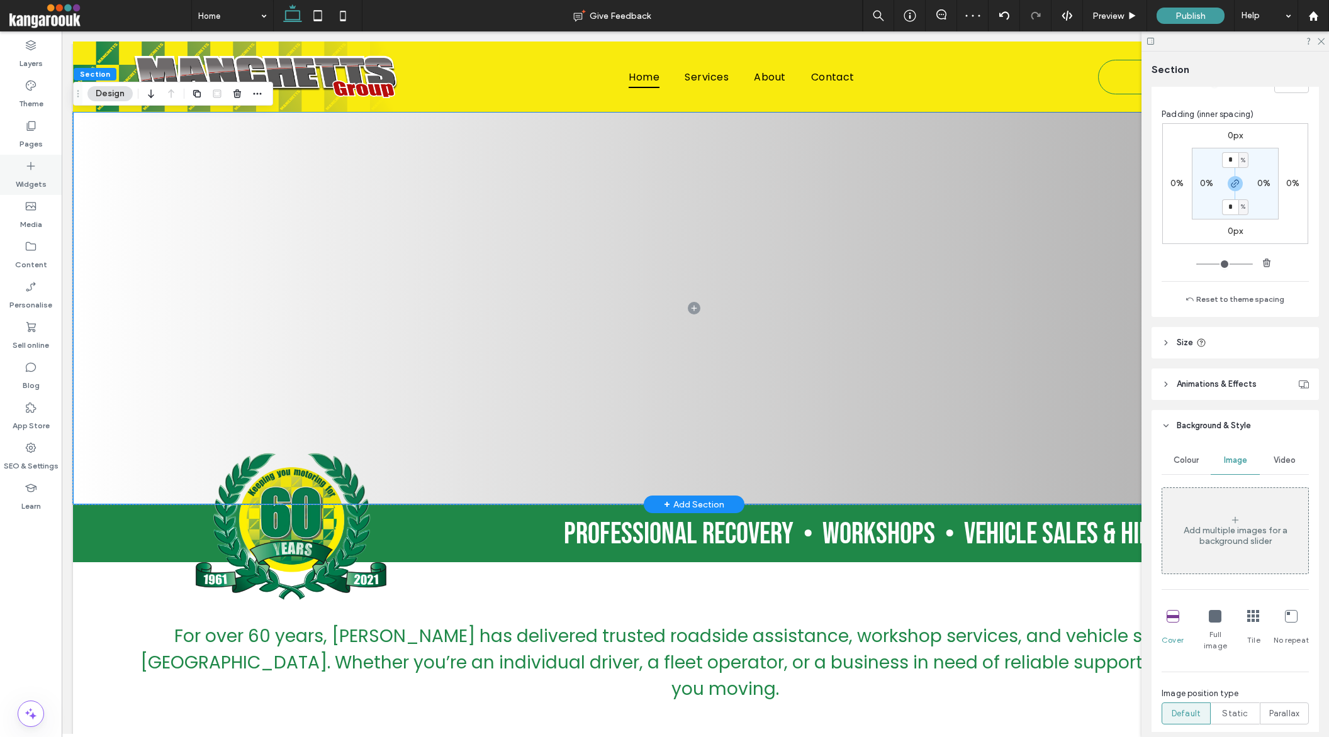
click at [39, 188] on label "Widgets" at bounding box center [31, 181] width 31 height 18
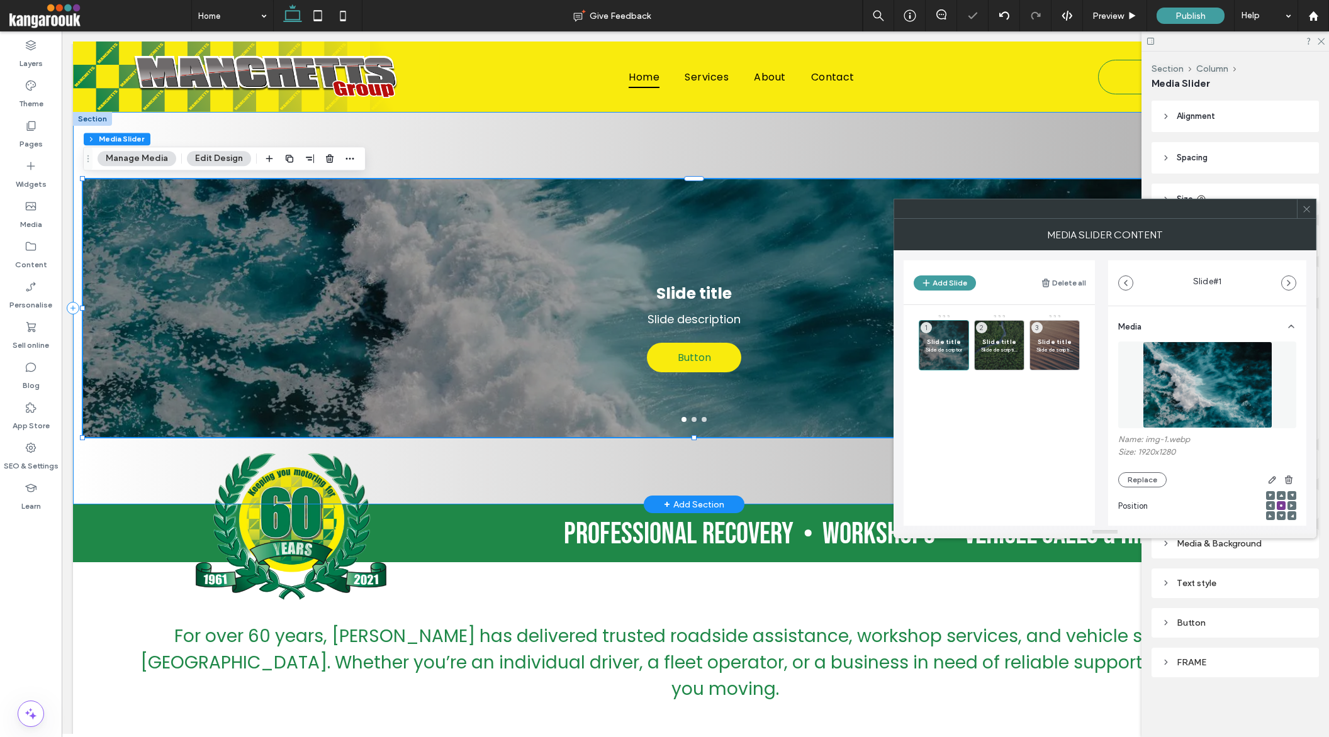
click at [93, 458] on div "Slide title Slide description Button Button Slide title Slide description Butto…" at bounding box center [694, 308] width 1242 height 393
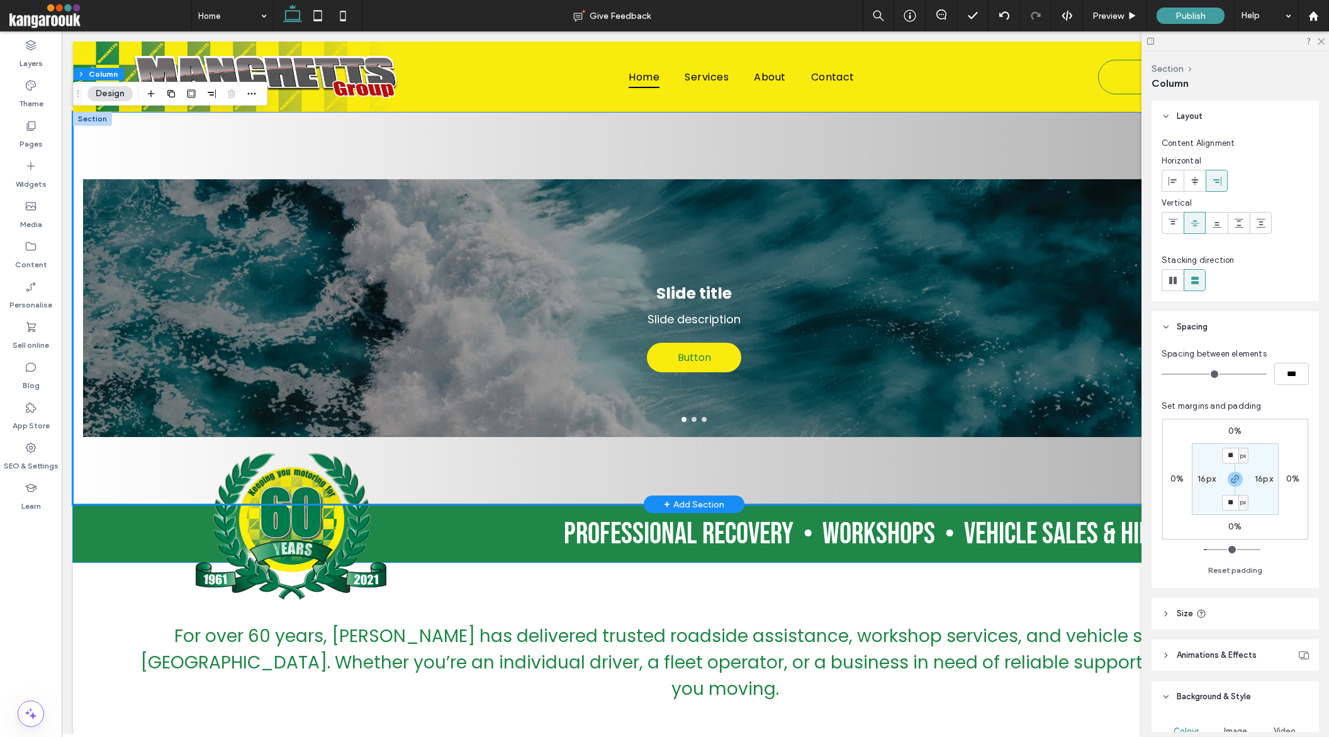
scroll to position [0, 0]
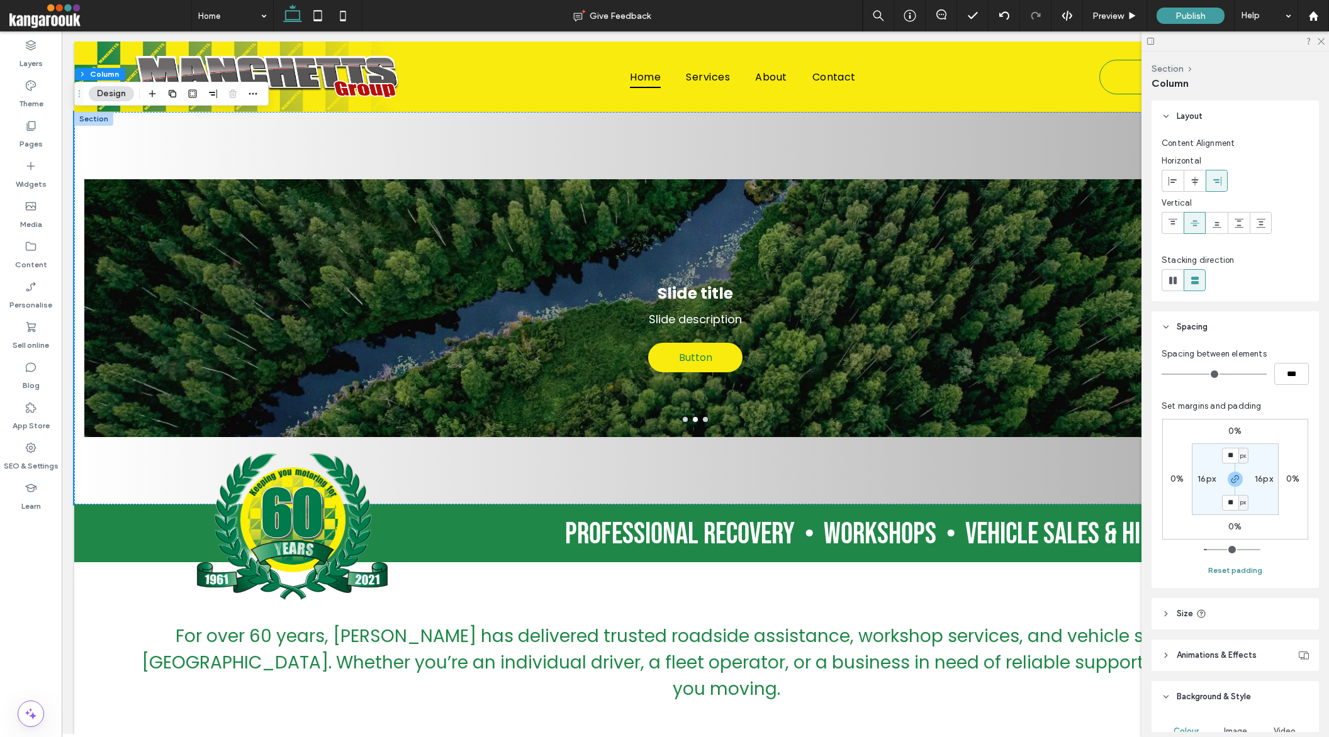
click at [1230, 566] on button "Reset padding" at bounding box center [1235, 570] width 54 height 15
type input "*"
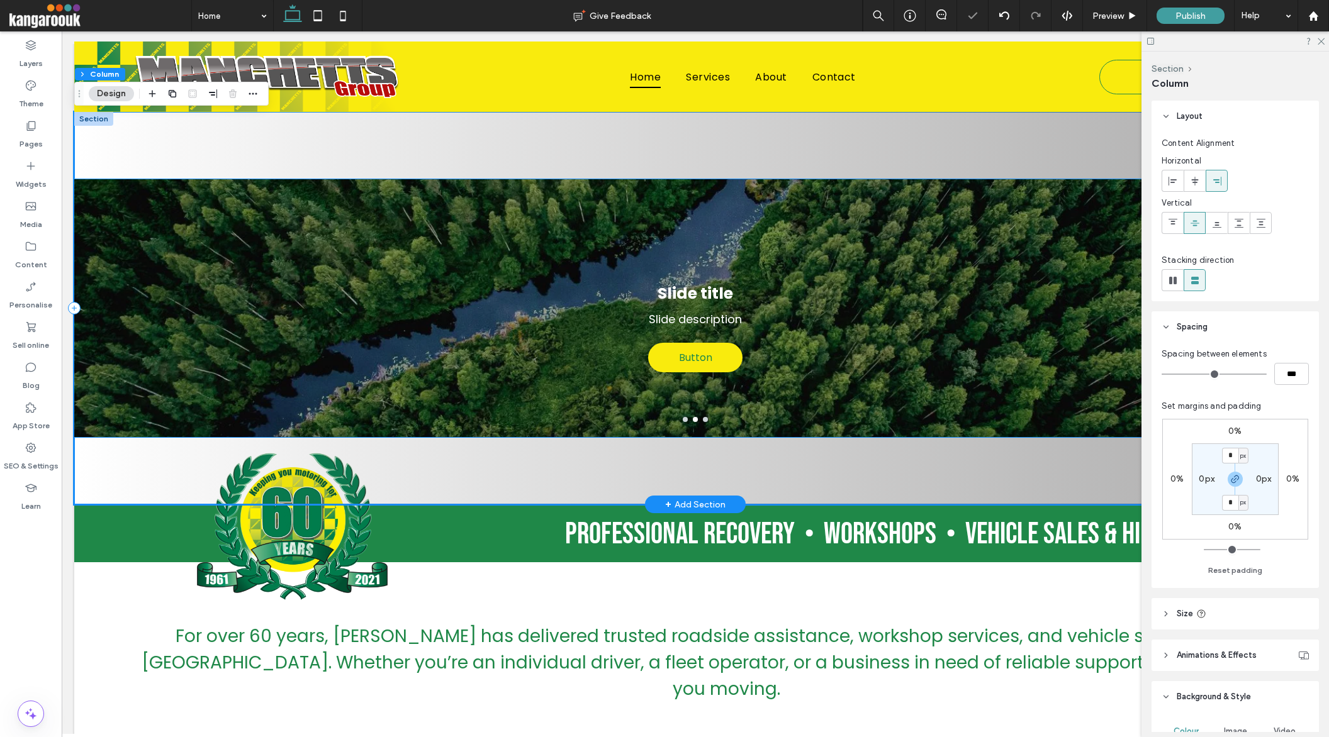
click at [860, 398] on div "Slide title Slide description Button Button" at bounding box center [695, 316] width 1242 height 198
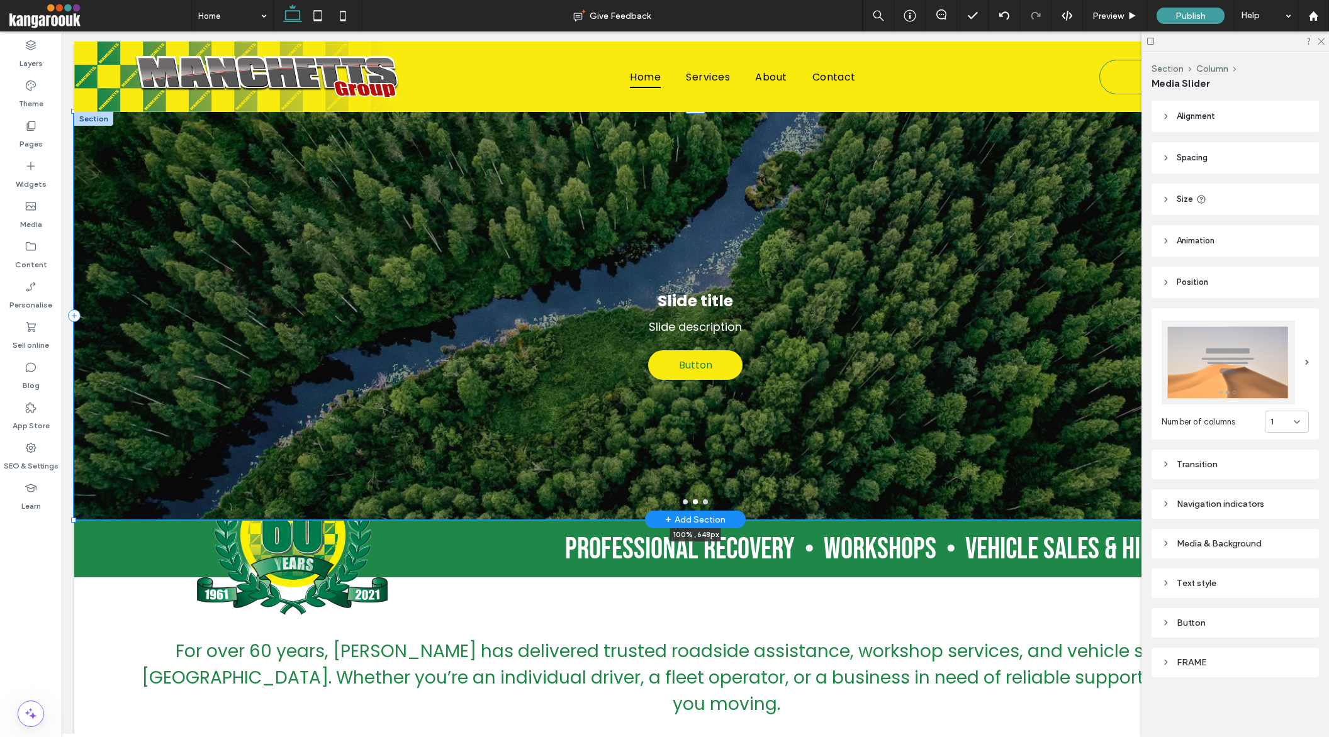
drag, startPoint x: 695, startPoint y: 435, endPoint x: 690, endPoint y: 510, distance: 75.1
click at [690, 510] on div "Slide title Slide description Button Button Slide title Slide description Butto…" at bounding box center [695, 316] width 1242 height 408
type input "***"
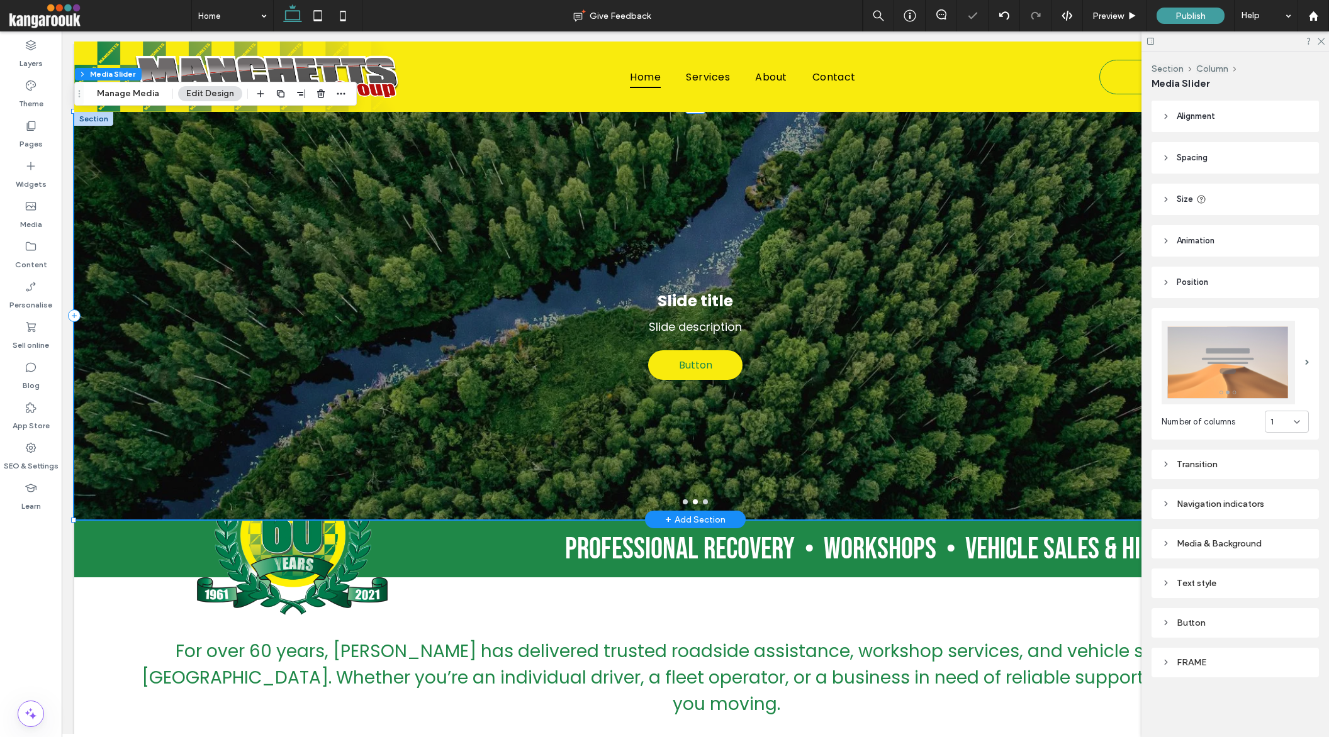
click at [684, 451] on div "Slide title Slide description Button Button" at bounding box center [695, 324] width 1242 height 348
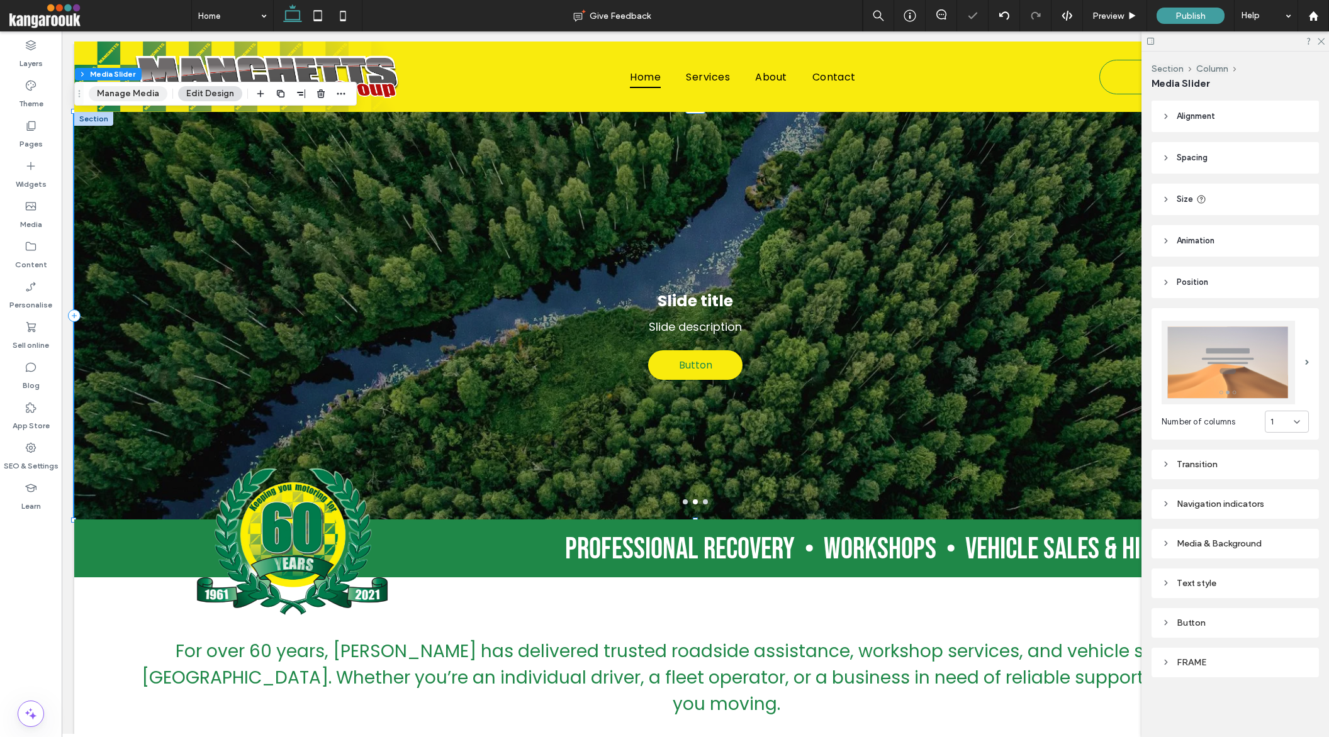
click at [148, 92] on button "Manage Media" at bounding box center [128, 93] width 79 height 15
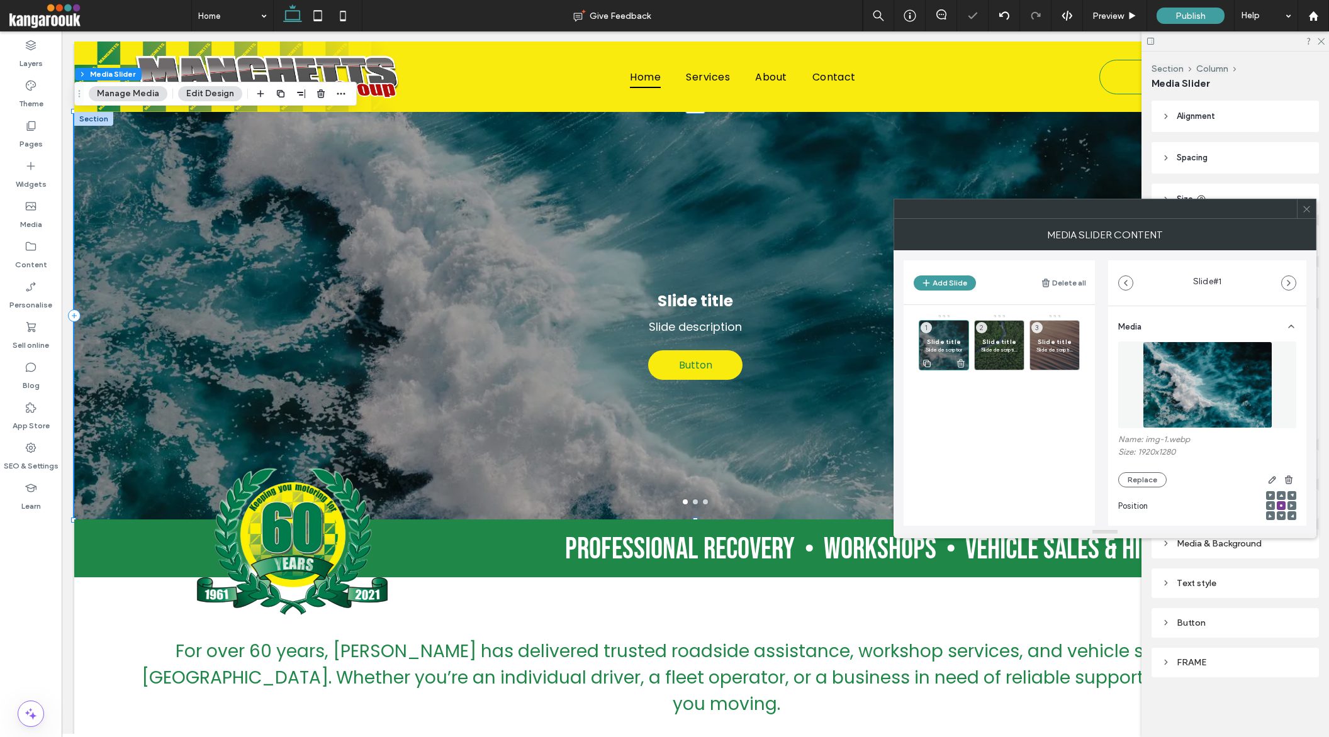
click at [949, 339] on span "Slide title" at bounding box center [944, 342] width 36 height 8
click at [1142, 483] on button "Replace" at bounding box center [1142, 480] width 48 height 15
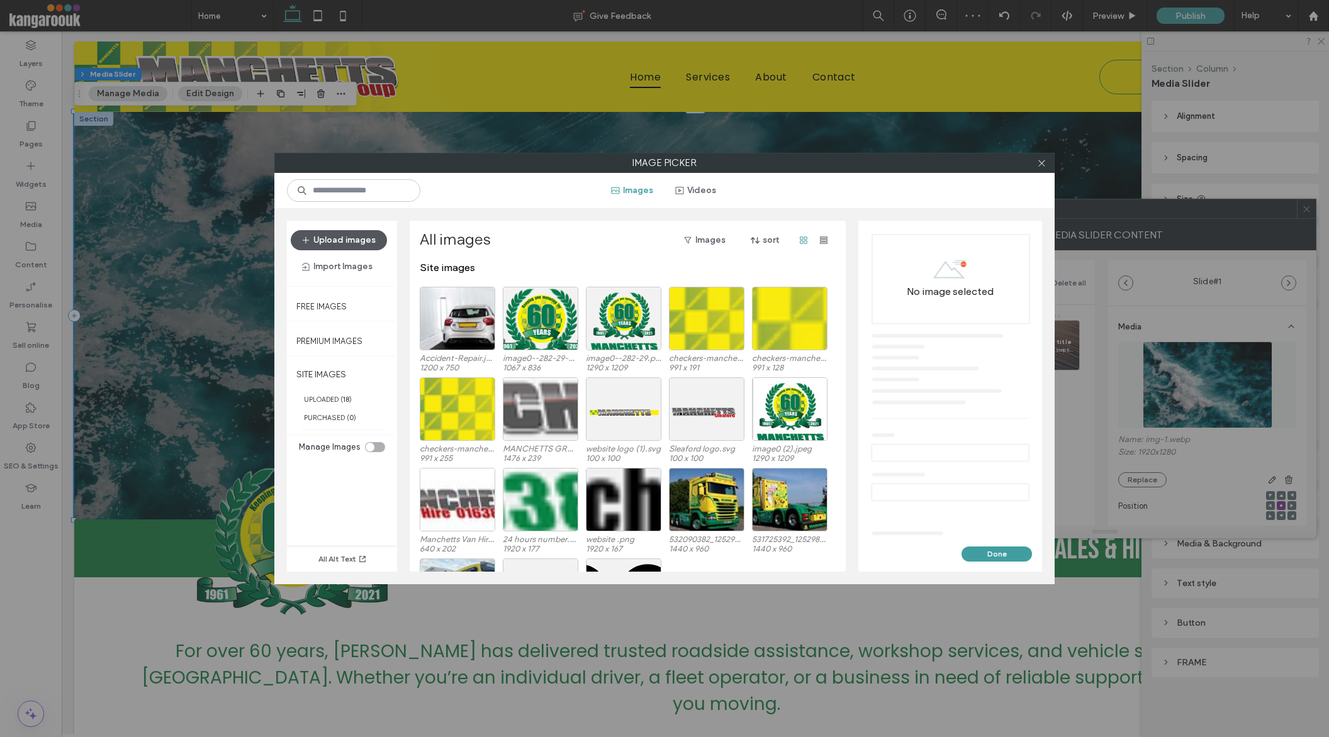
click at [364, 244] on button "Upload images" at bounding box center [339, 240] width 96 height 20
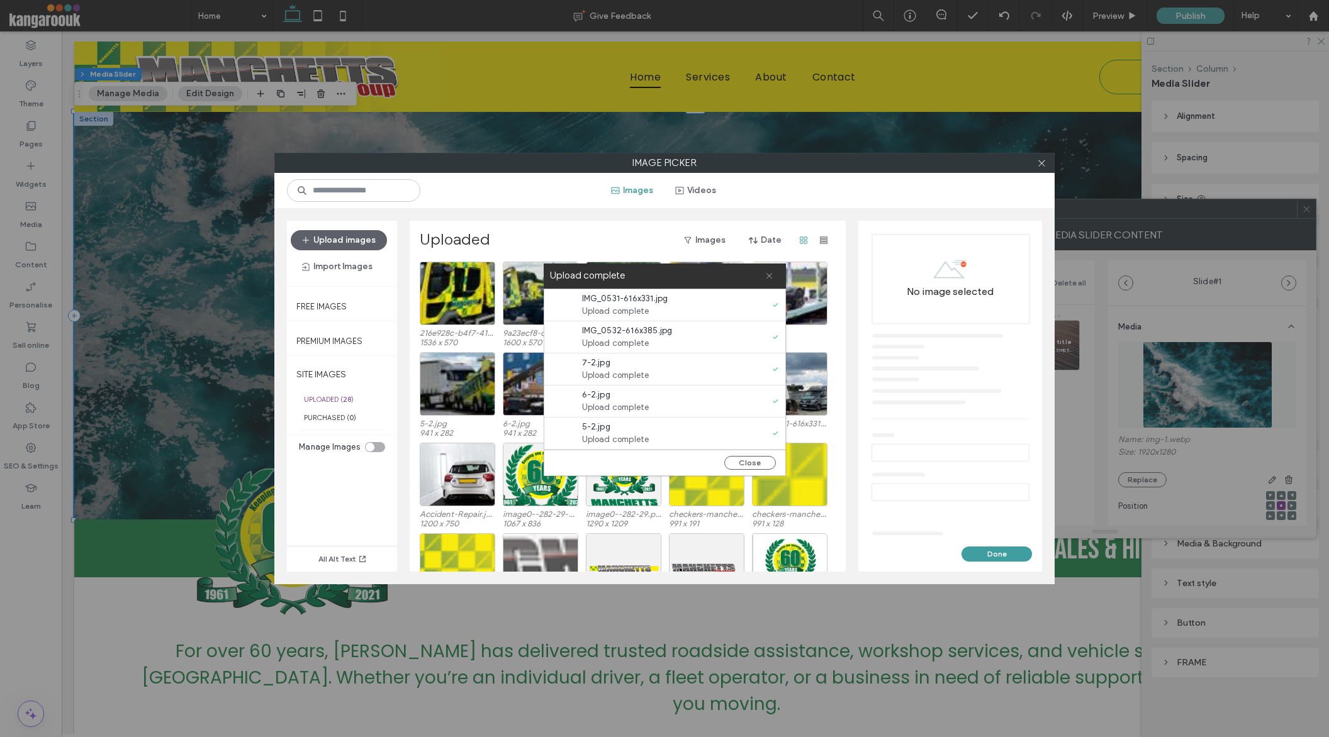
click at [767, 276] on icon at bounding box center [769, 276] width 8 height 8
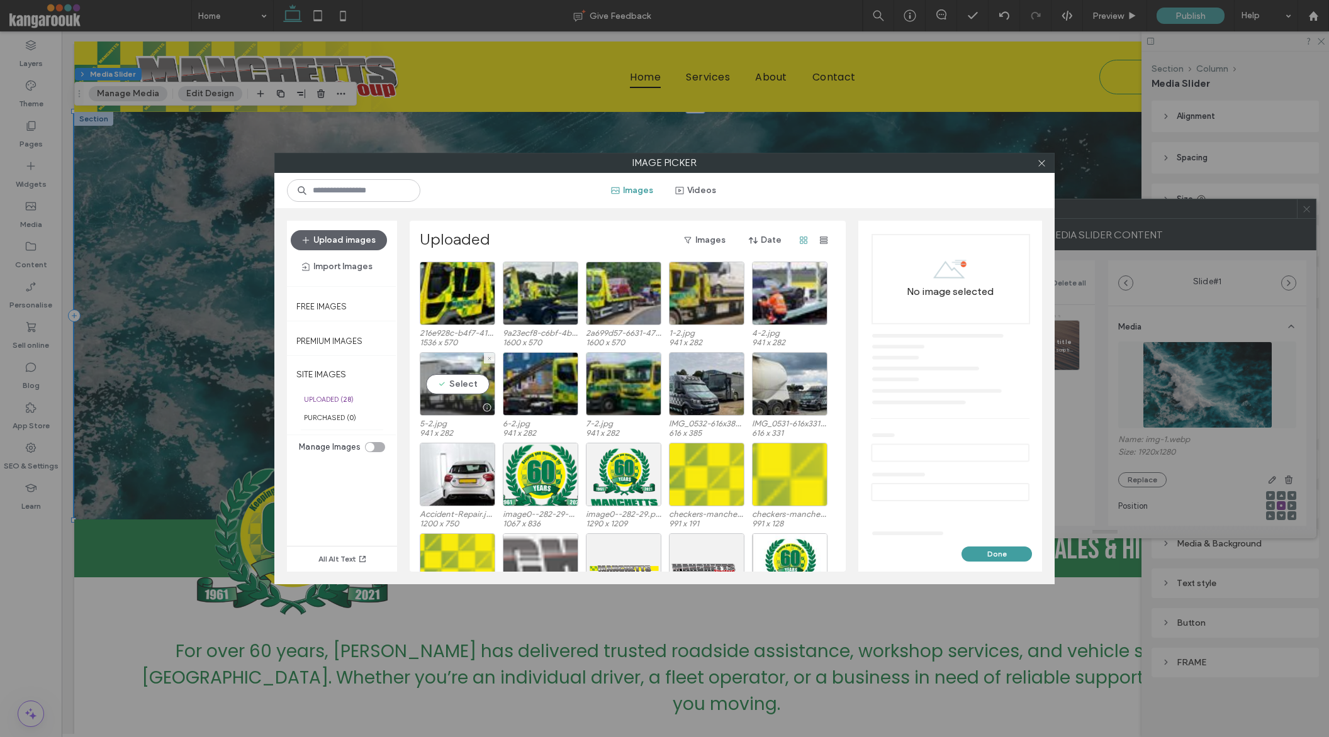
click at [434, 387] on div "Select" at bounding box center [458, 384] width 76 height 64
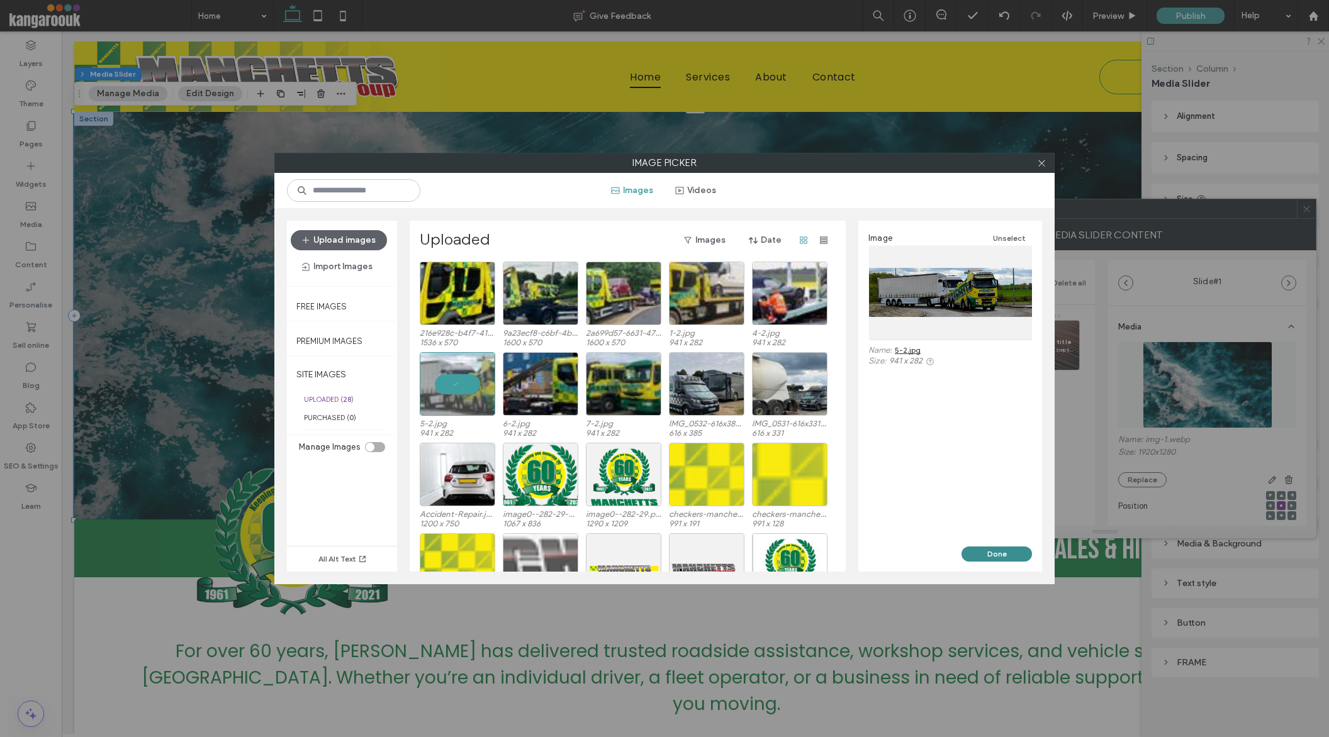
click at [1005, 550] on button "Done" at bounding box center [996, 554] width 70 height 15
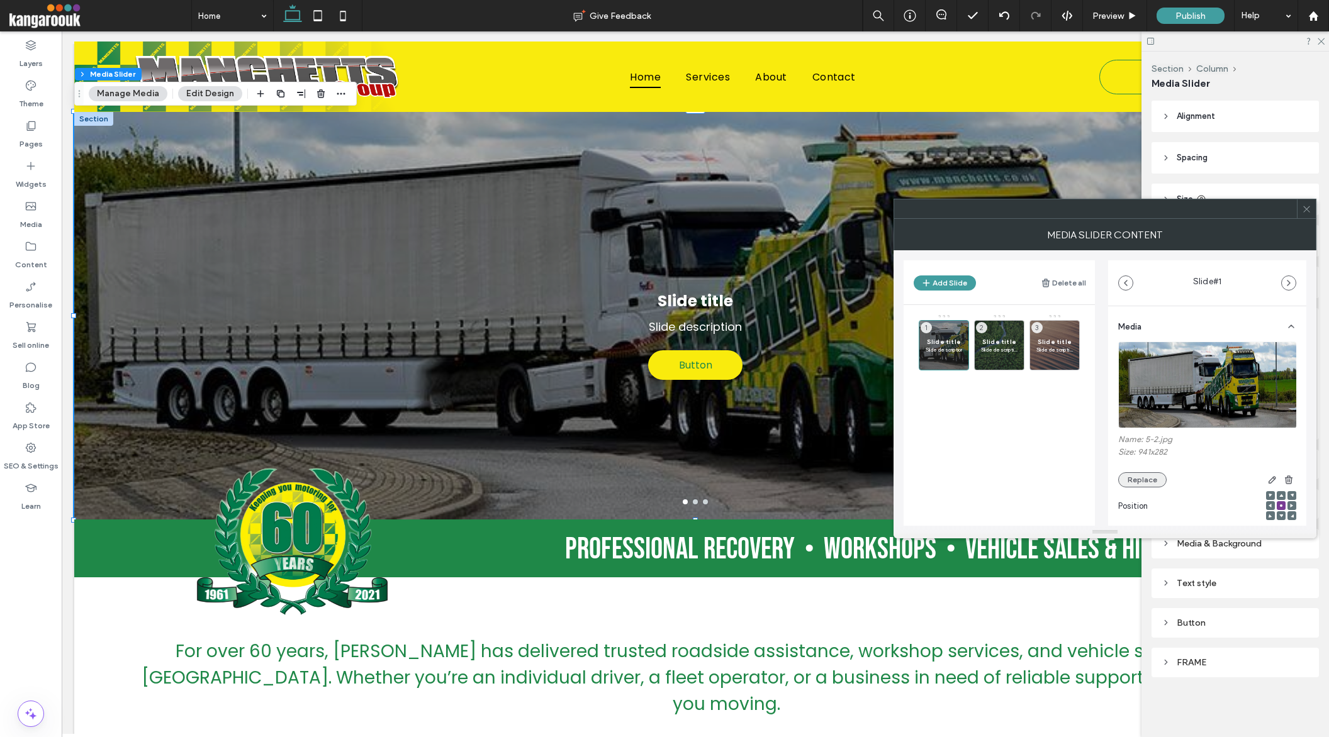
click at [1140, 481] on button "Replace" at bounding box center [1142, 480] width 48 height 15
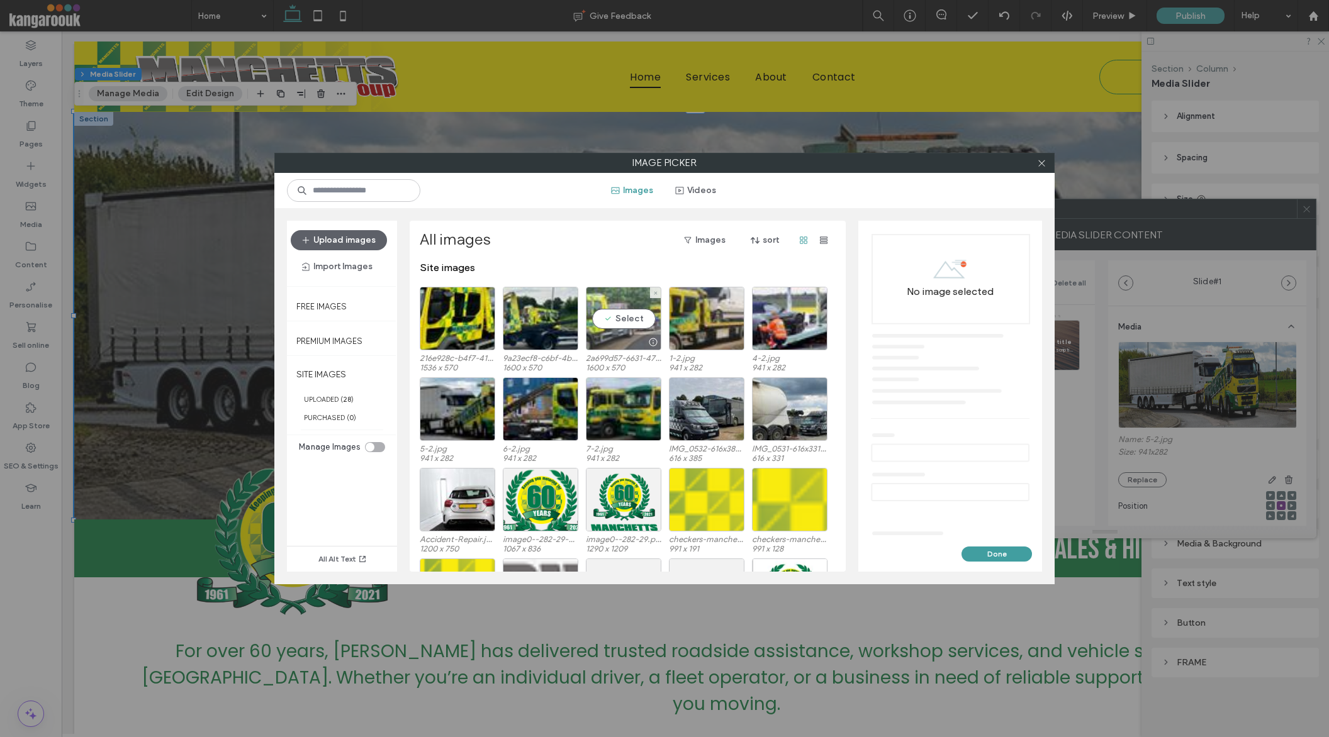
click at [633, 320] on div "Select" at bounding box center [624, 319] width 76 height 64
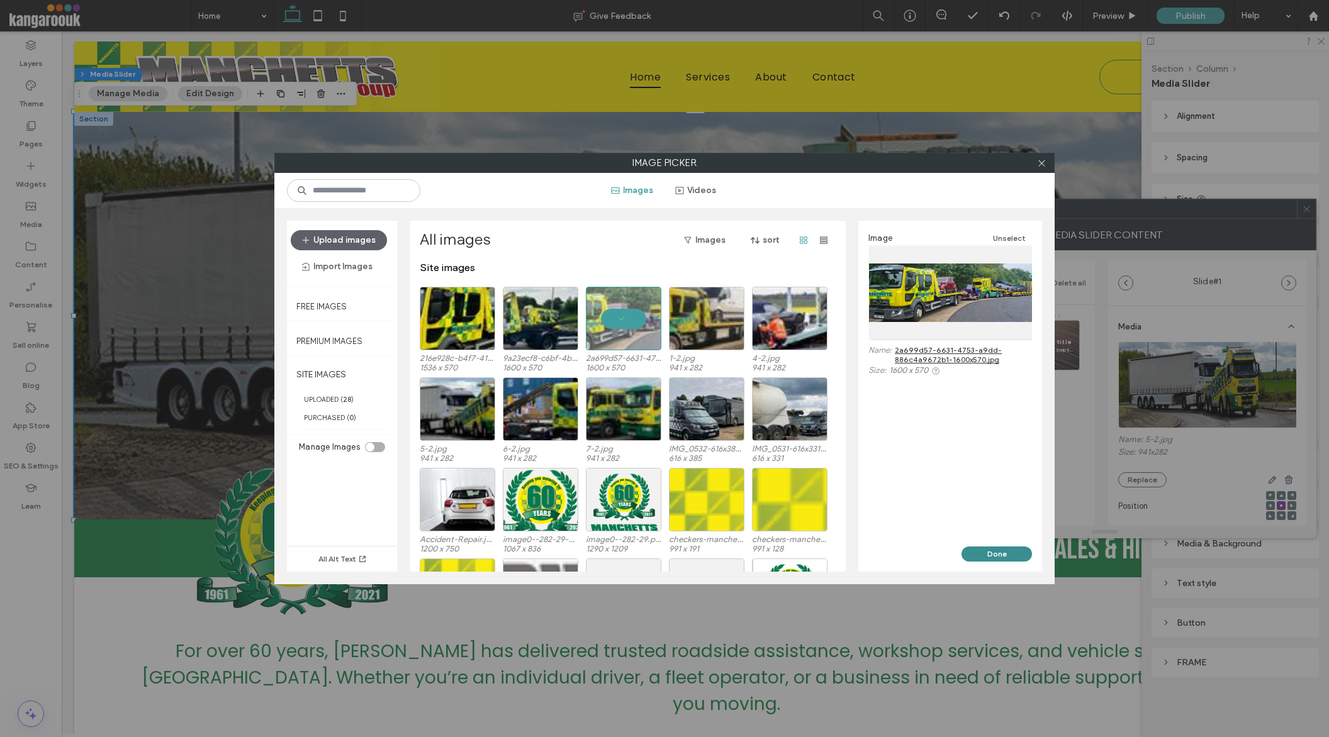
click at [983, 556] on button "Done" at bounding box center [996, 554] width 70 height 15
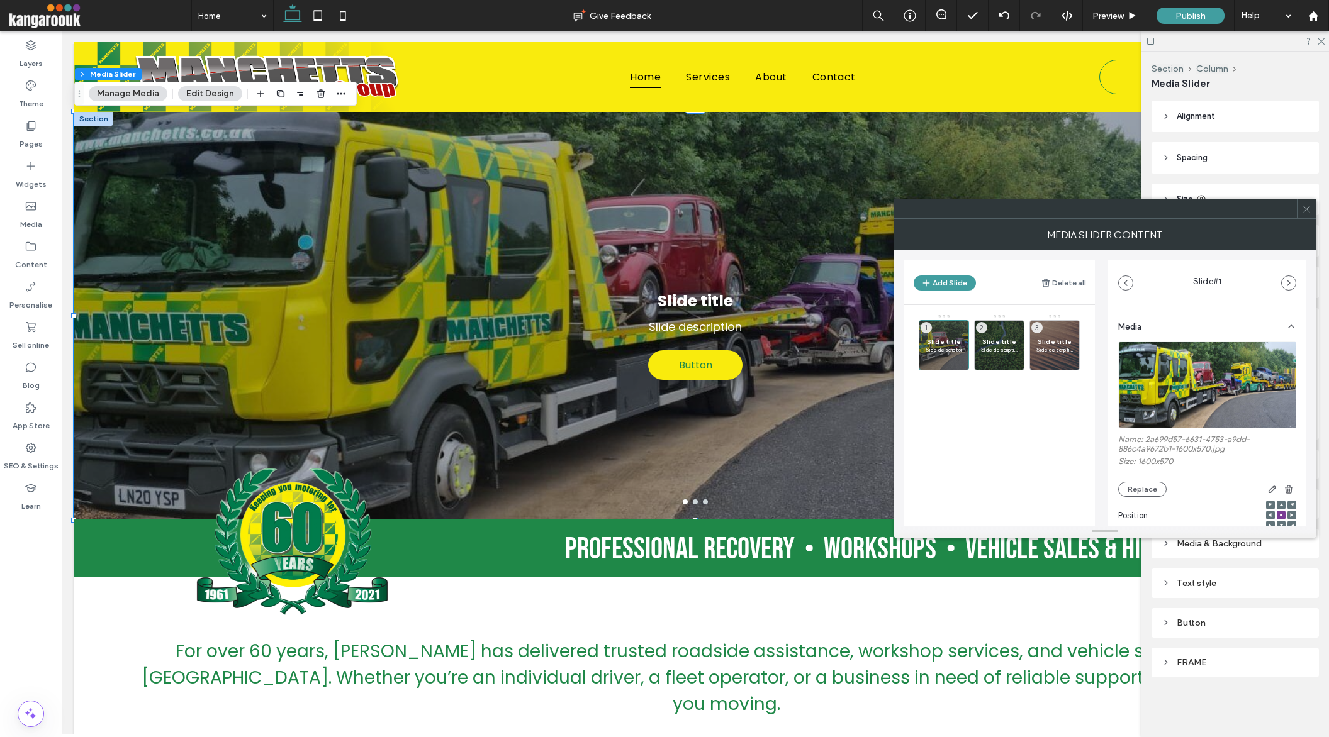
click at [1311, 206] on icon at bounding box center [1306, 208] width 9 height 9
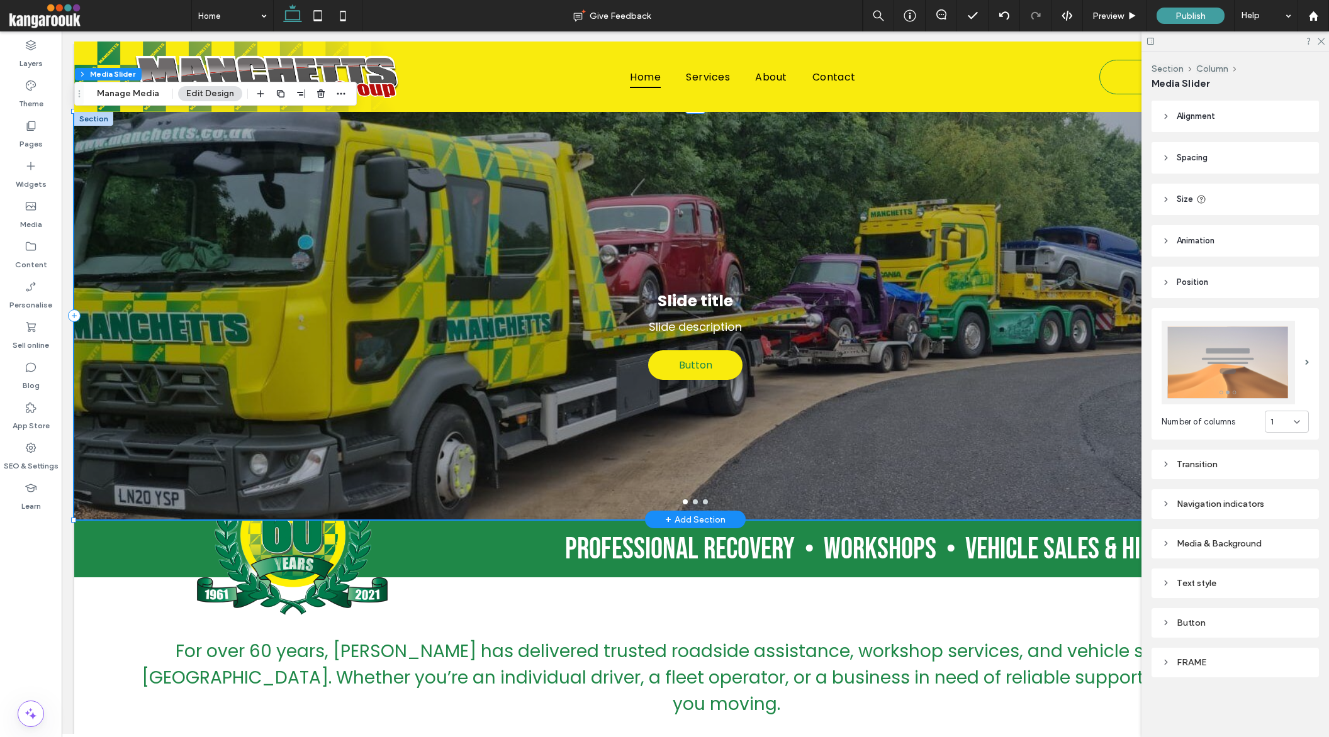
click at [885, 322] on div "Slide title Slide description Button Button" at bounding box center [695, 324] width 1242 height 348
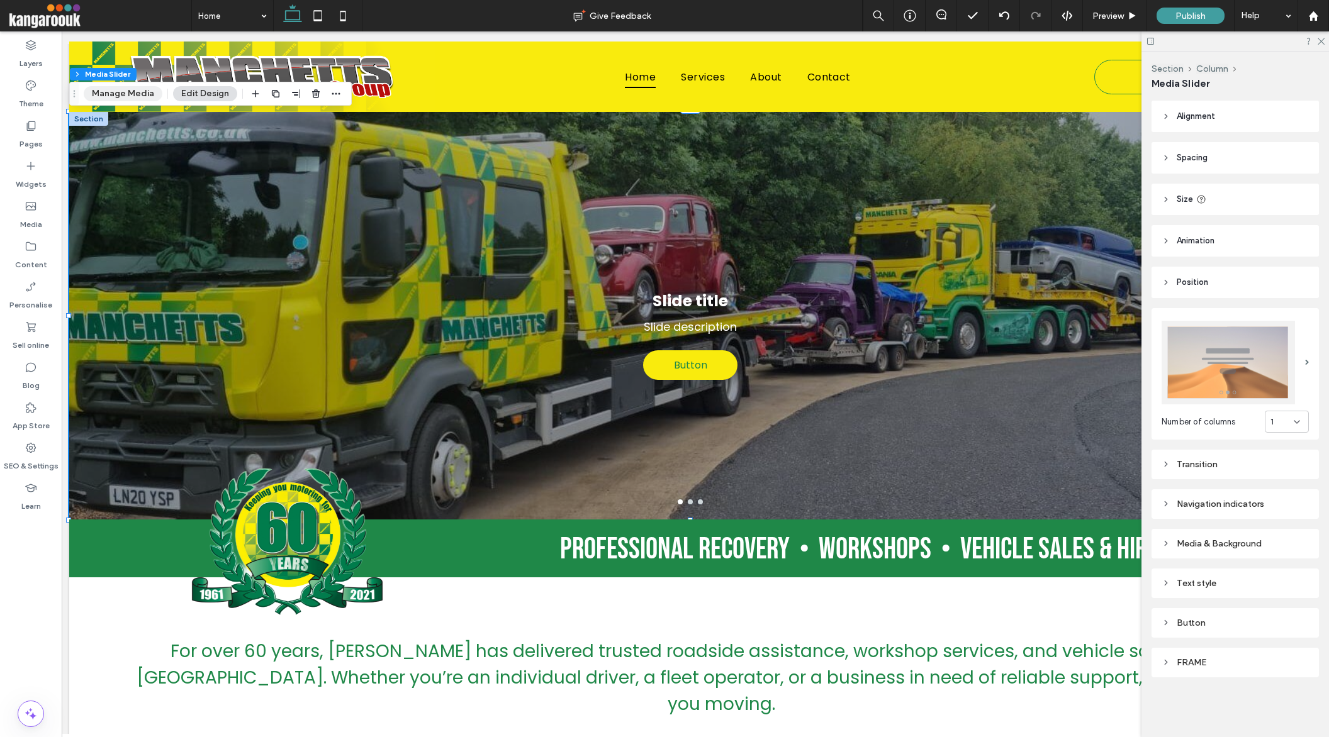
click at [126, 96] on button "Manage Media" at bounding box center [123, 93] width 79 height 15
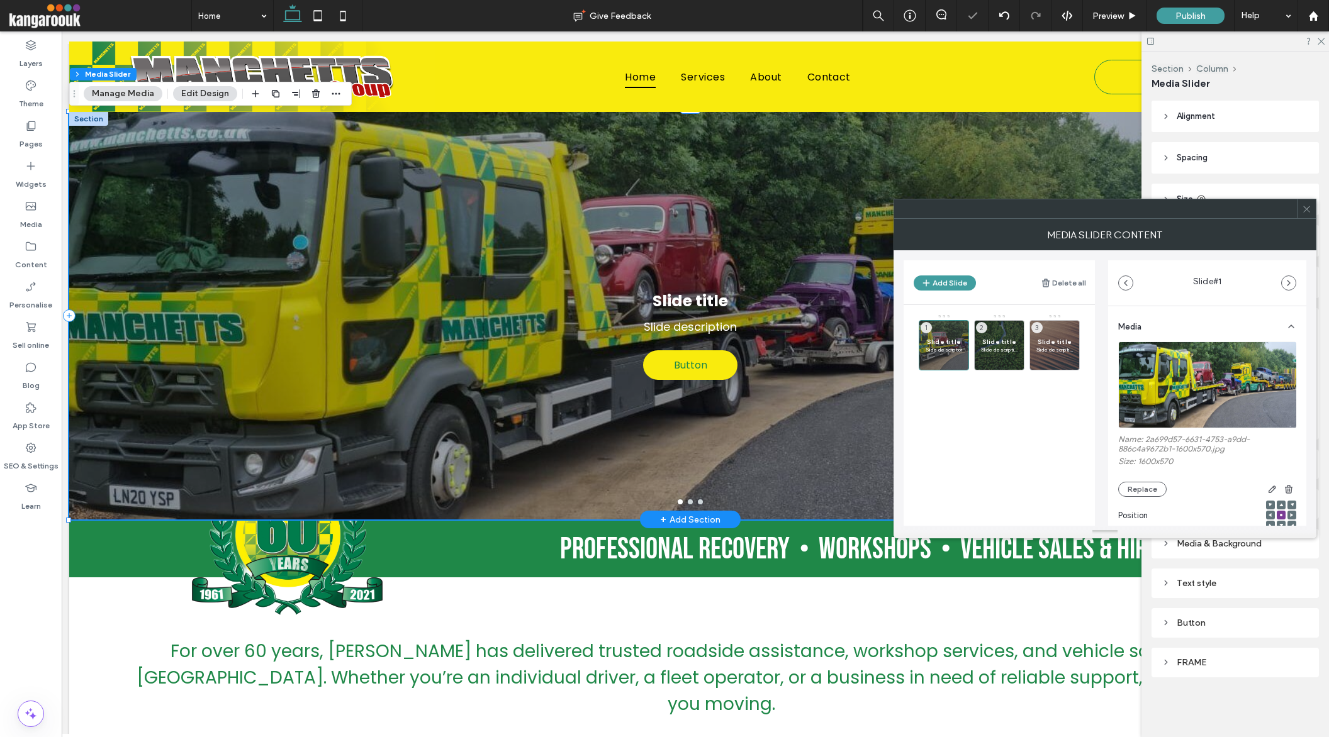
scroll to position [0, 6]
click at [946, 349] on p "Slide description" at bounding box center [944, 350] width 36 height 8
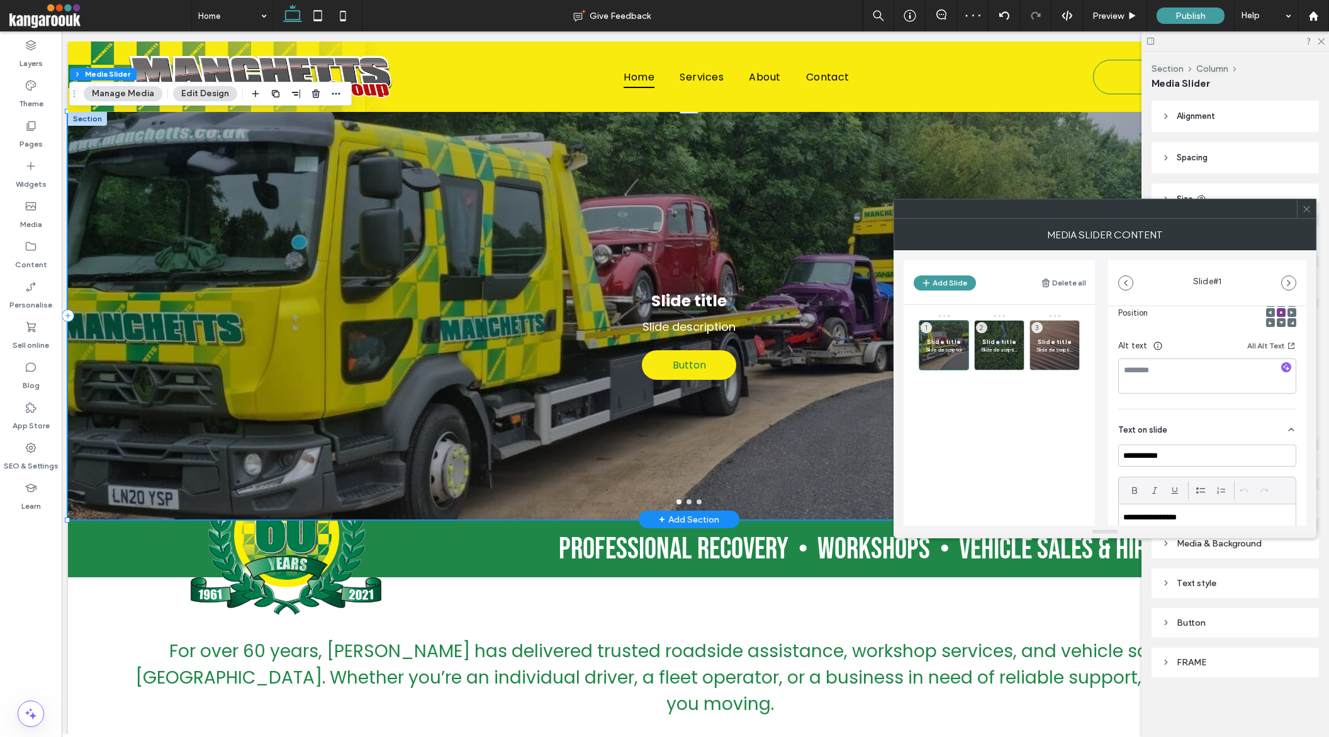
scroll to position [236, 0]
click at [1160, 422] on input "**********" at bounding box center [1207, 423] width 178 height 22
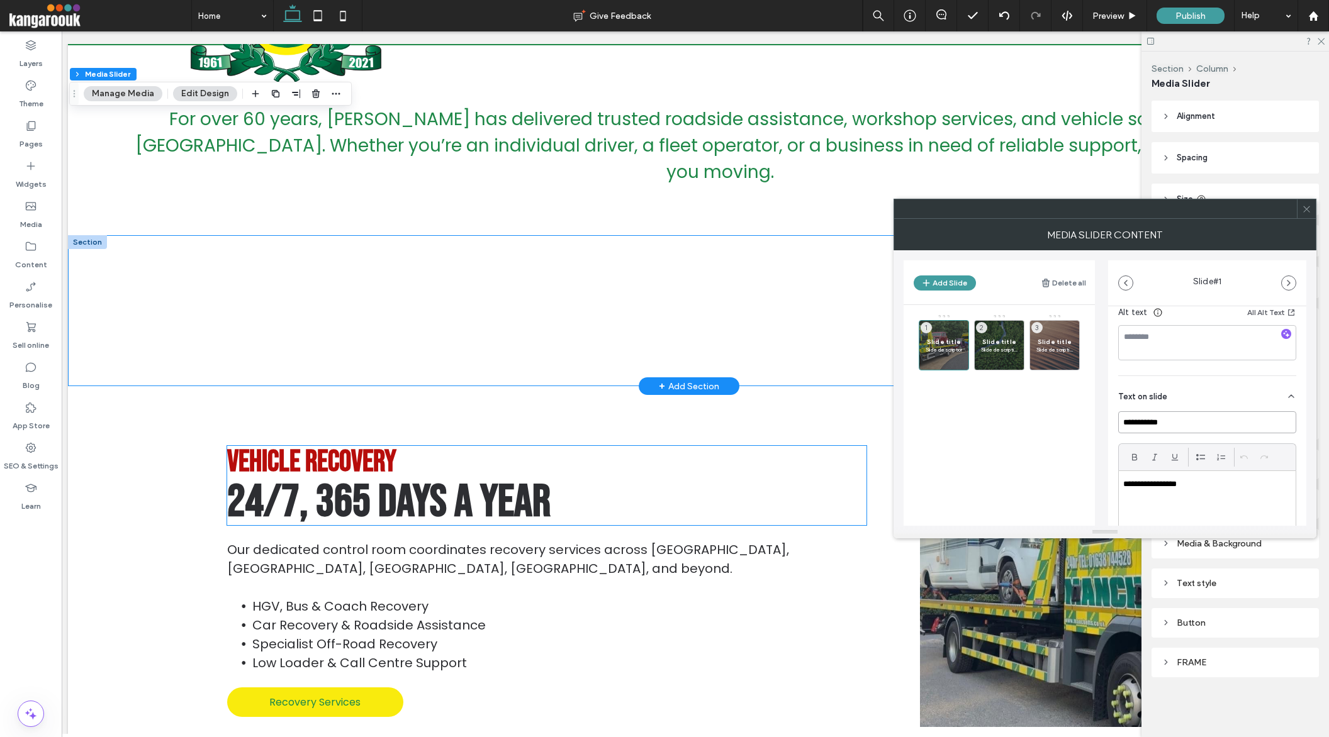
scroll to position [558, 0]
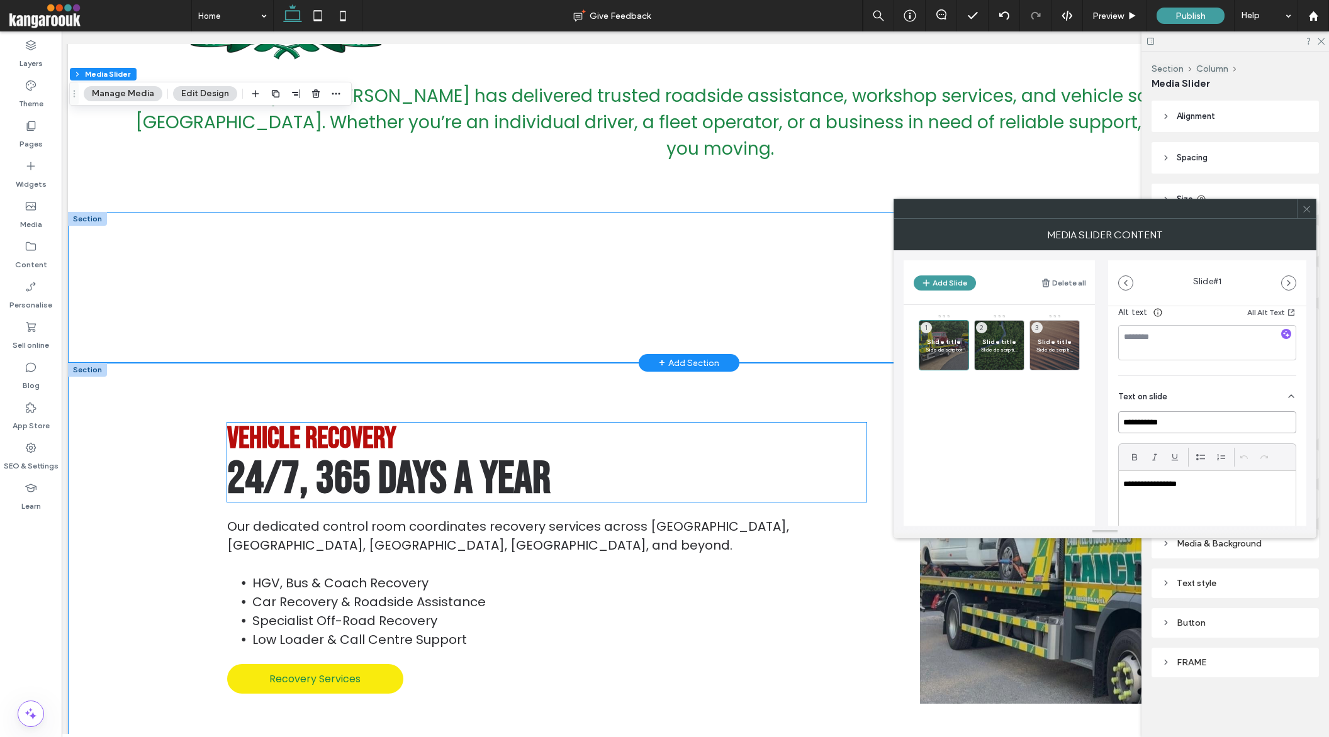
click at [400, 423] on h2 "Vehicle Recovery" at bounding box center [546, 438] width 639 height 31
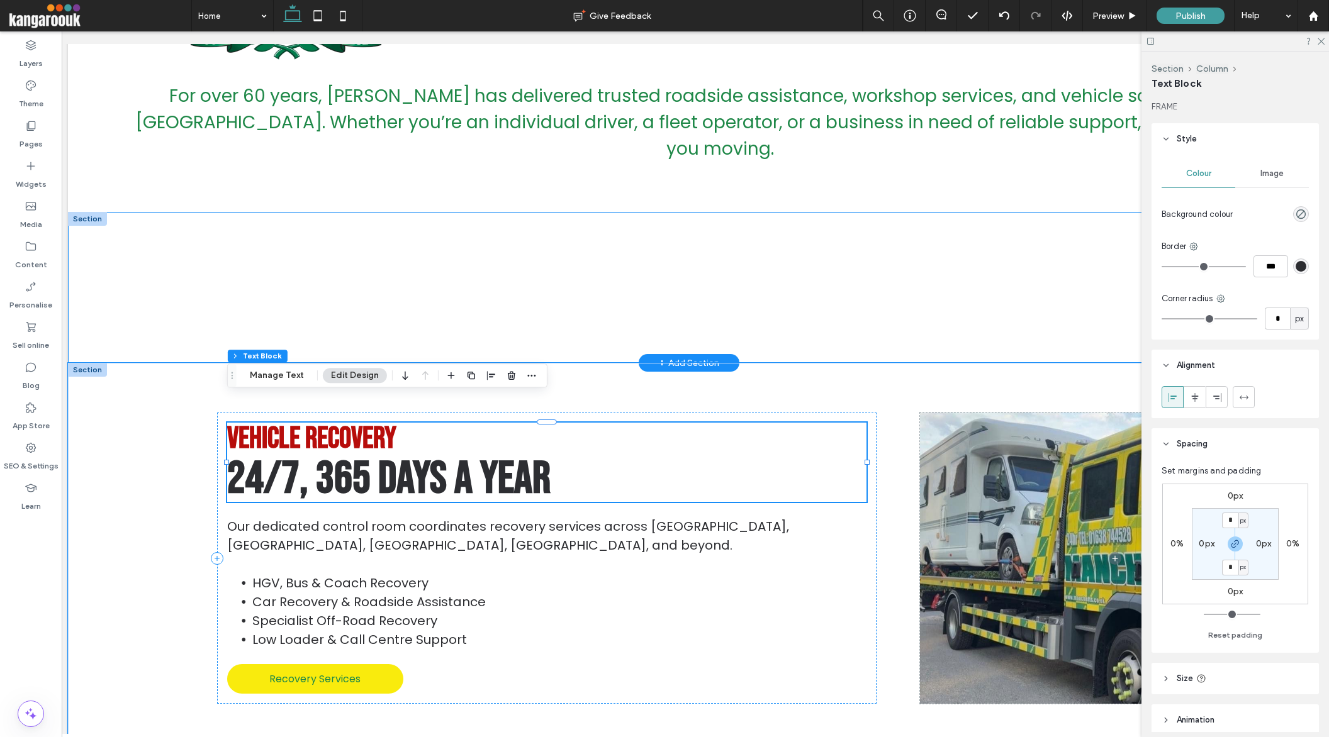
click at [400, 423] on h2 "Vehicle Recovery" at bounding box center [546, 438] width 639 height 31
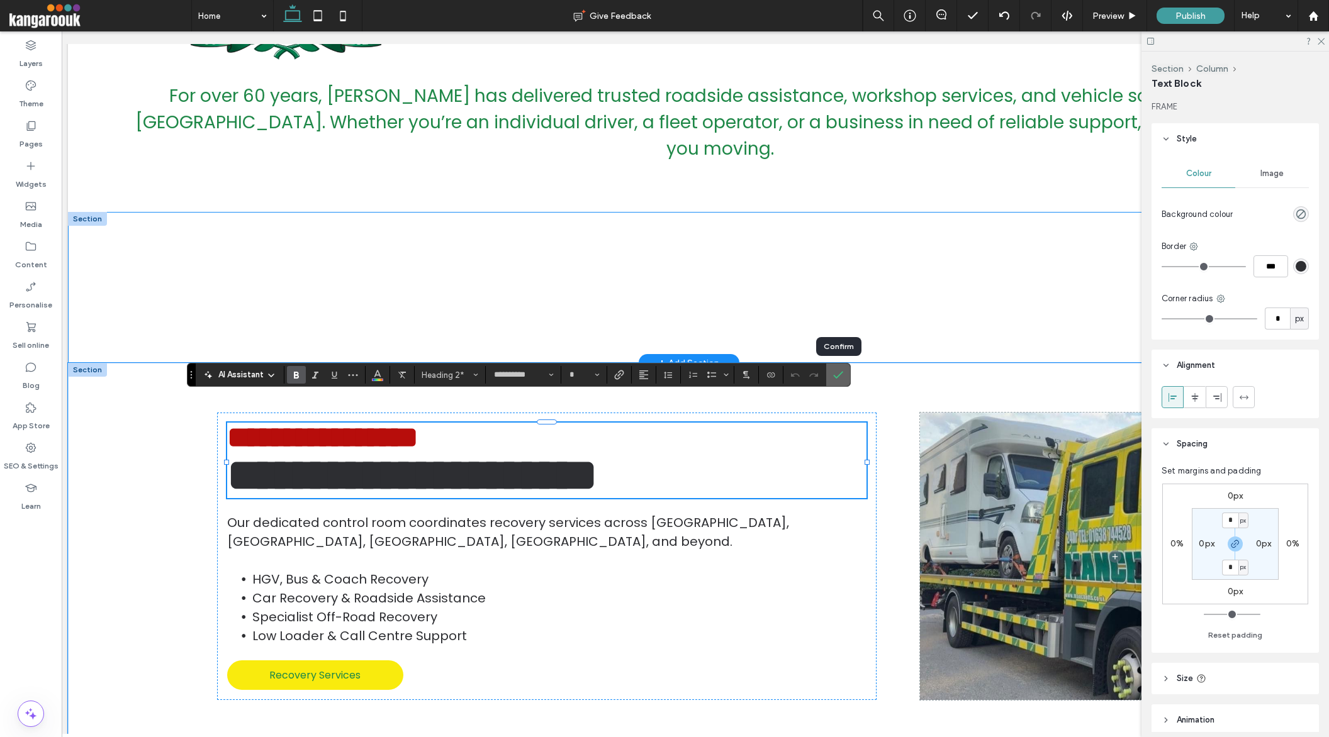
click at [837, 372] on icon "Confirm" at bounding box center [838, 375] width 10 height 10
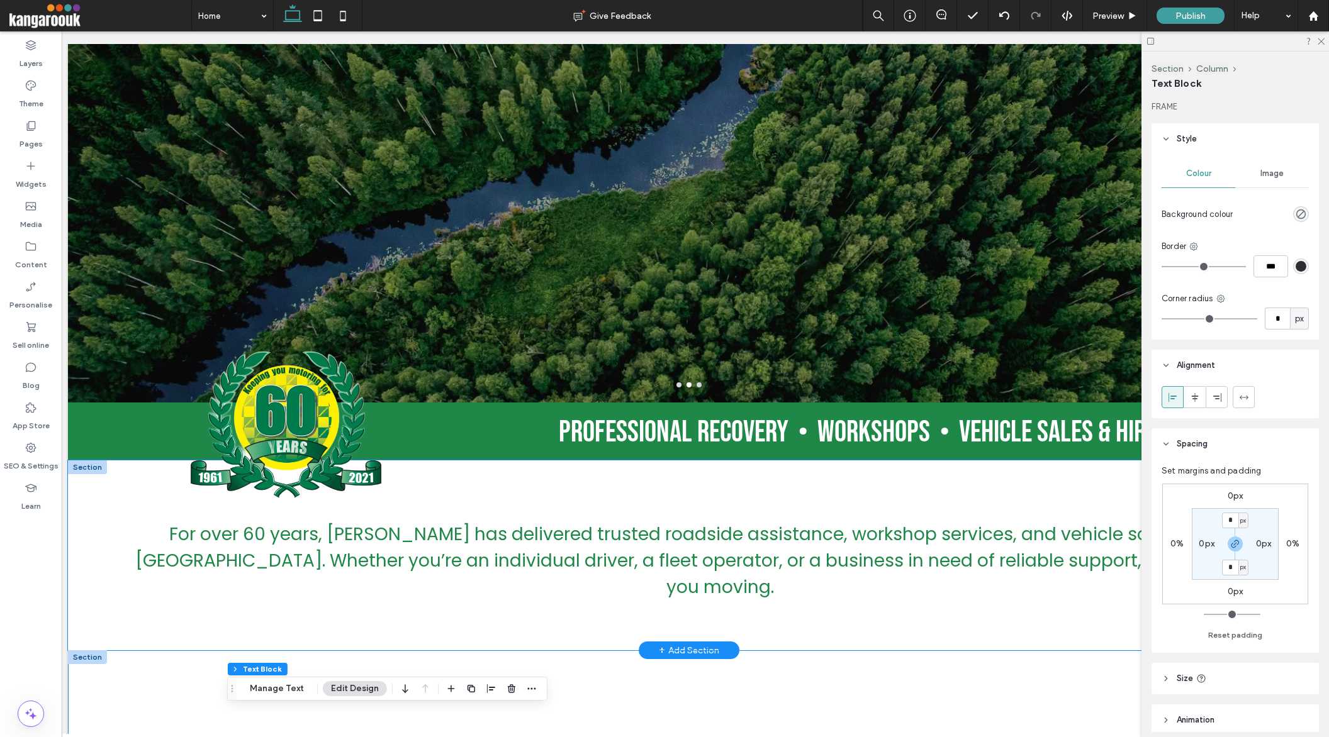
scroll to position [45, 0]
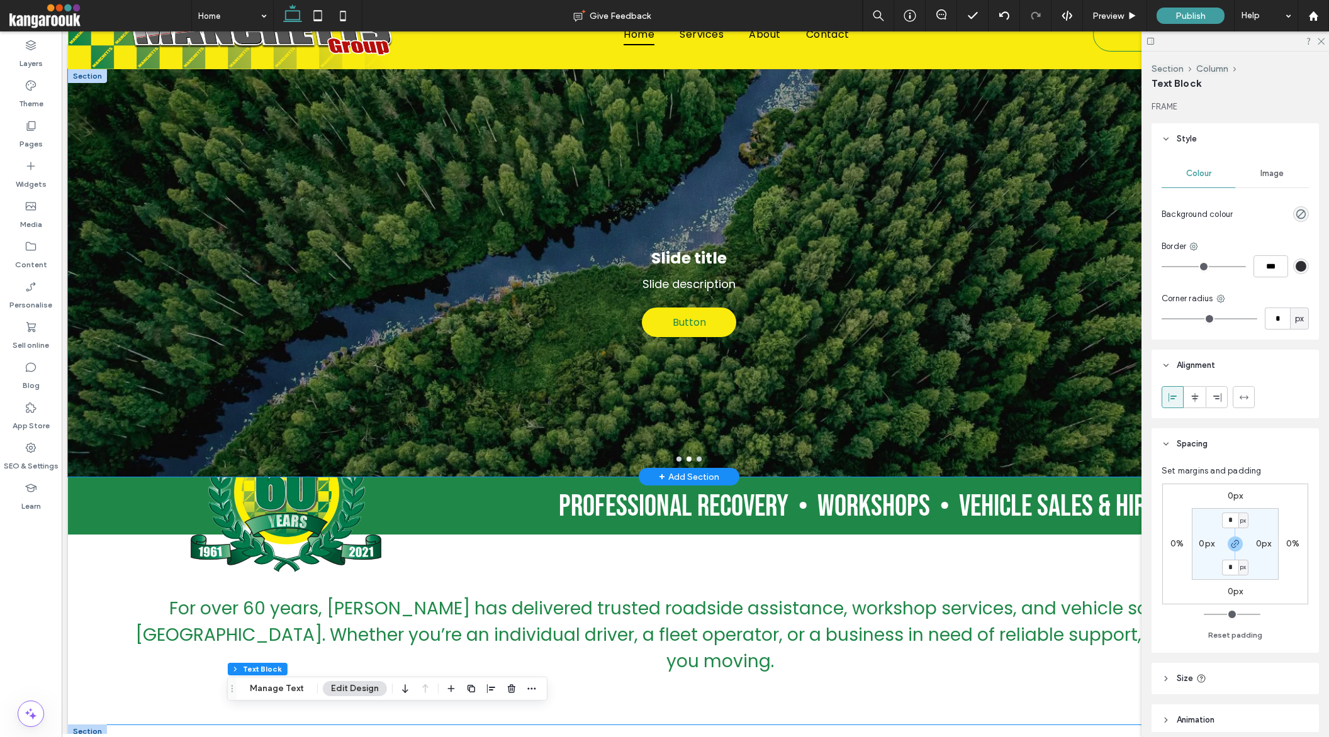
click at [775, 250] on div at bounding box center [689, 273] width 1242 height 408
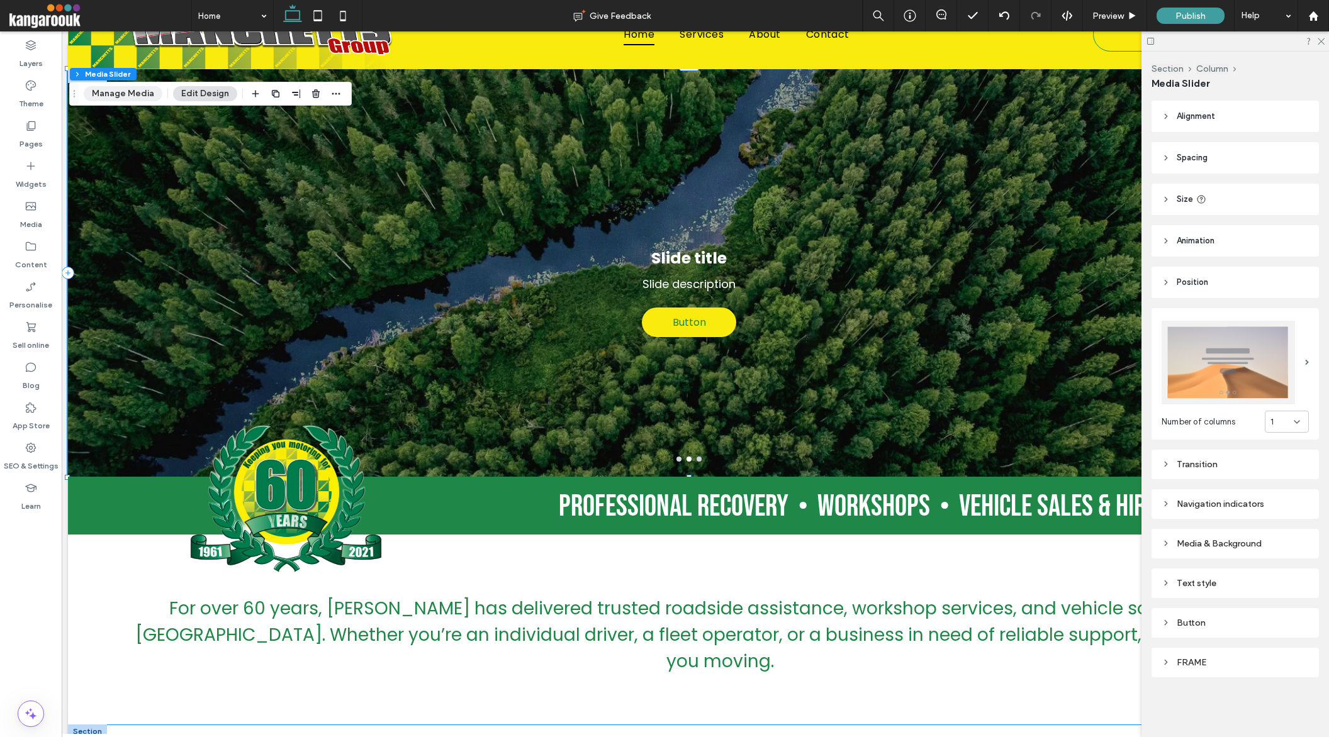
click at [117, 86] on button "Manage Media" at bounding box center [123, 93] width 79 height 15
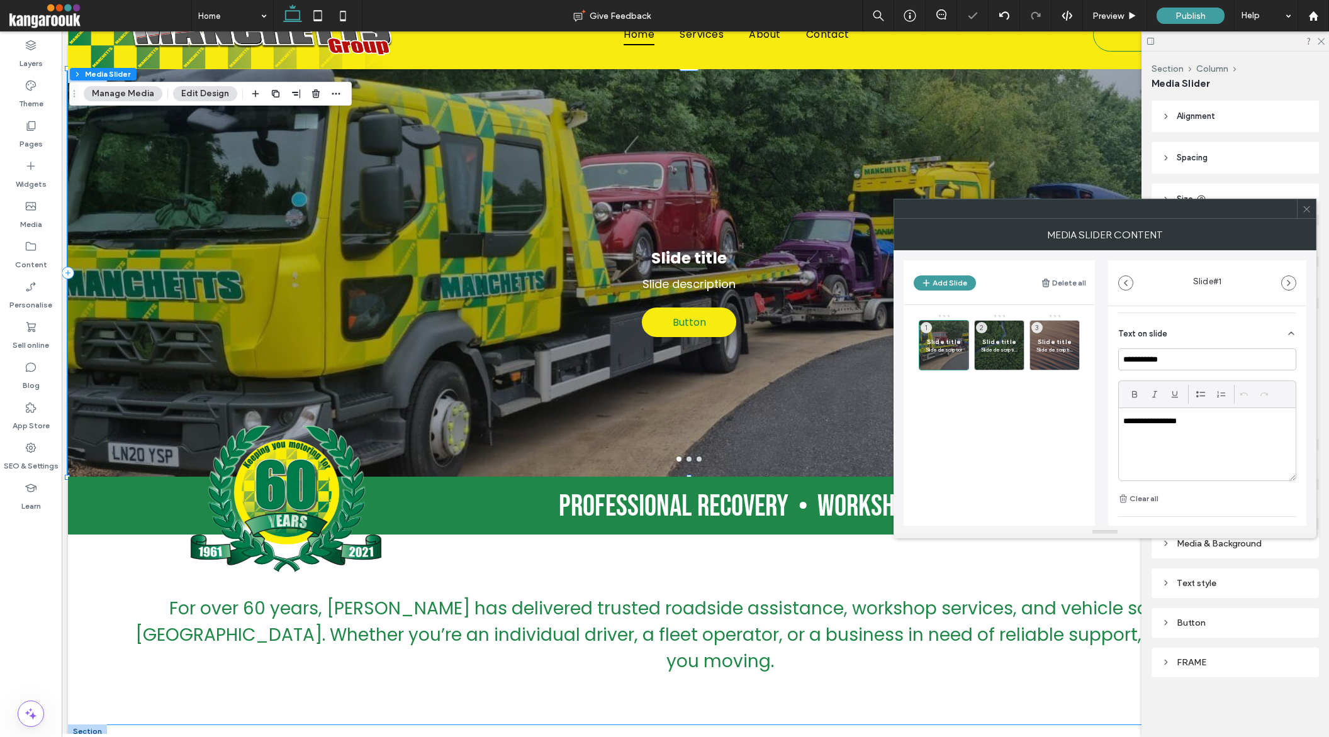
scroll to position [336, 0]
click at [1156, 379] on p "**********" at bounding box center [1203, 384] width 161 height 11
paste div
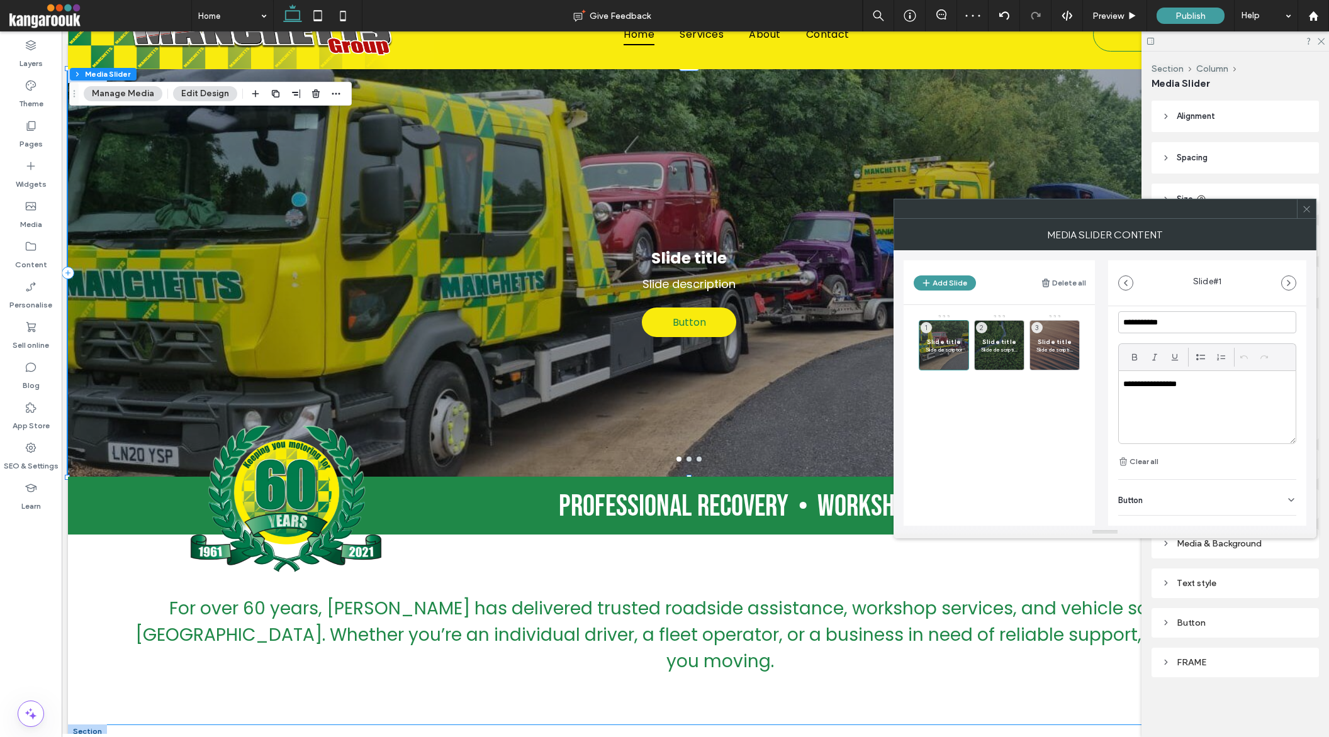
scroll to position [0, 0]
drag, startPoint x: 1194, startPoint y: 384, endPoint x: 1111, endPoint y: 381, distance: 82.5
click at [1111, 381] on div "**********" at bounding box center [1207, 280] width 198 height 621
copy p "**********"
click at [1155, 326] on input "**********" at bounding box center [1207, 322] width 178 height 22
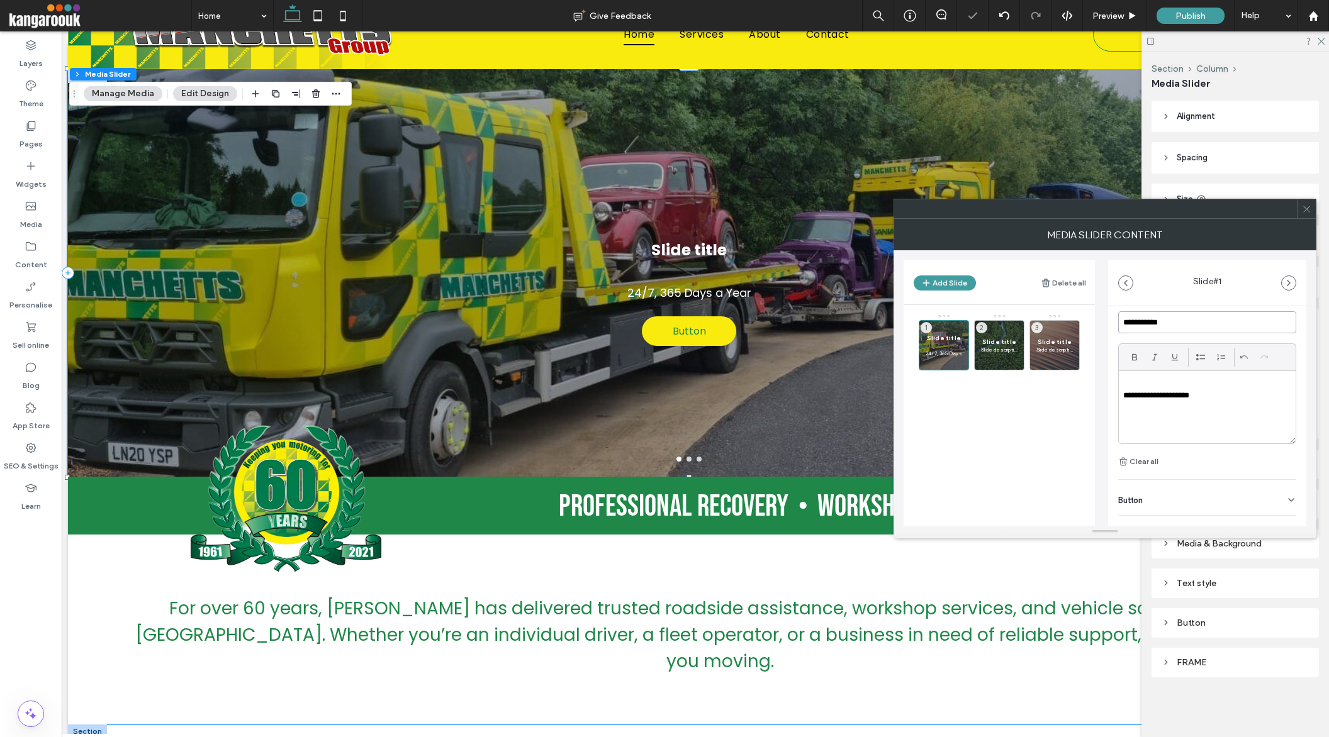
click at [1155, 326] on input "**********" at bounding box center [1207, 322] width 178 height 22
paste input "*****"
type input "**********"
click at [1124, 393] on p "**********" at bounding box center [1203, 395] width 161 height 11
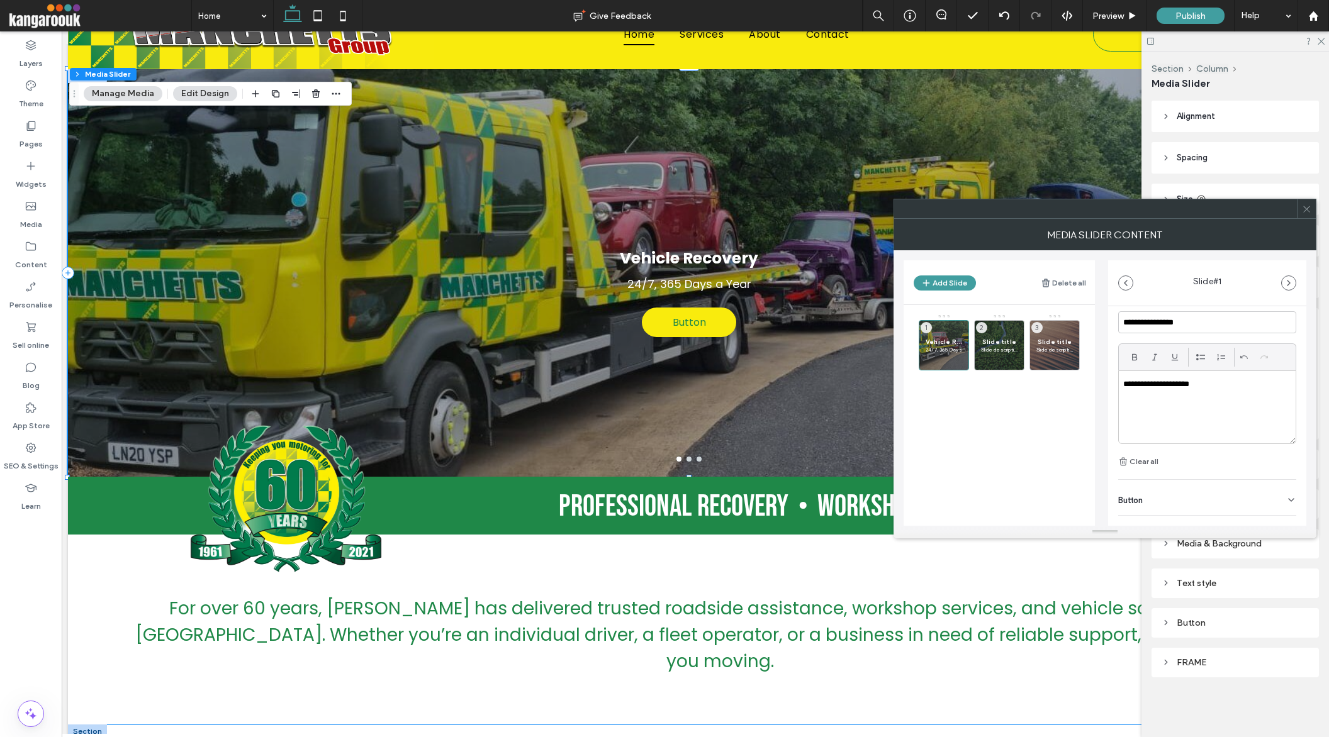
scroll to position [356, 0]
click at [1196, 484] on div "Button" at bounding box center [1207, 478] width 178 height 35
click at [1164, 443] on input "******" at bounding box center [1193, 447] width 150 height 22
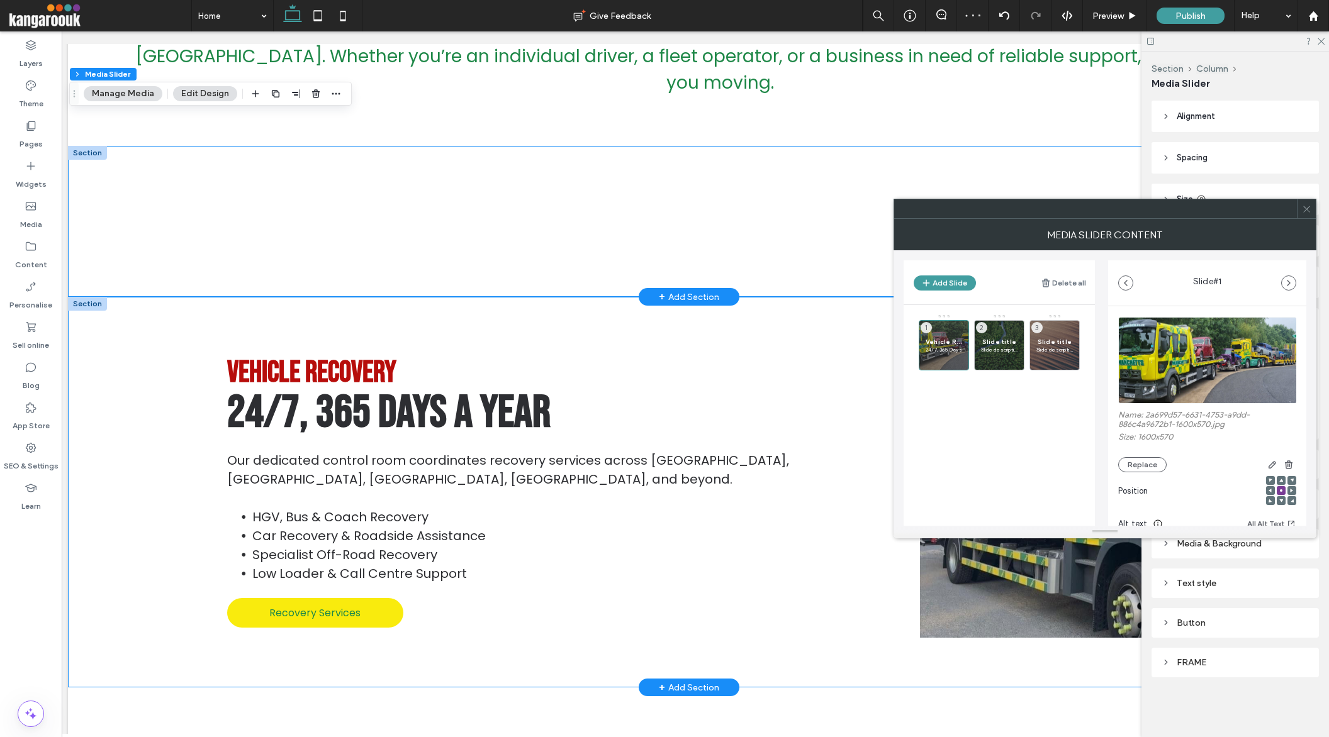
scroll to position [0, 0]
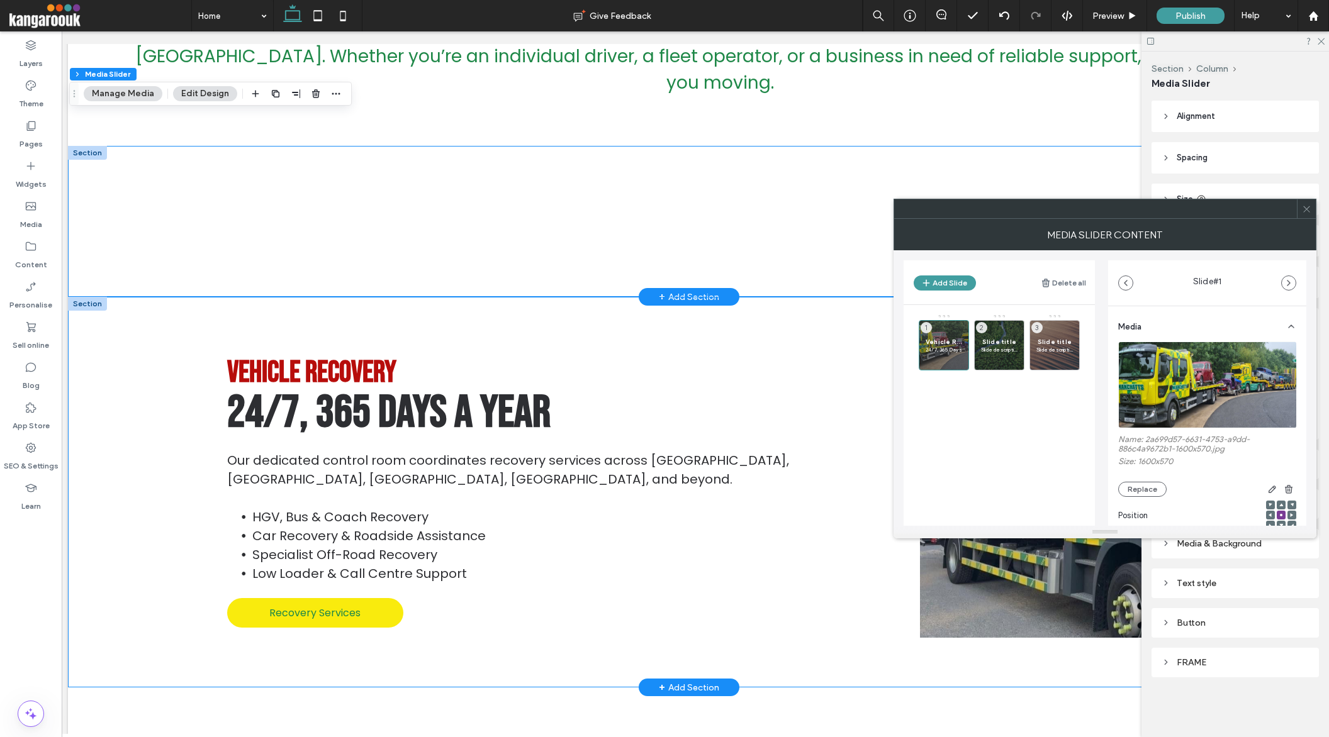
type input "**********"
click at [1304, 213] on icon at bounding box center [1306, 208] width 9 height 9
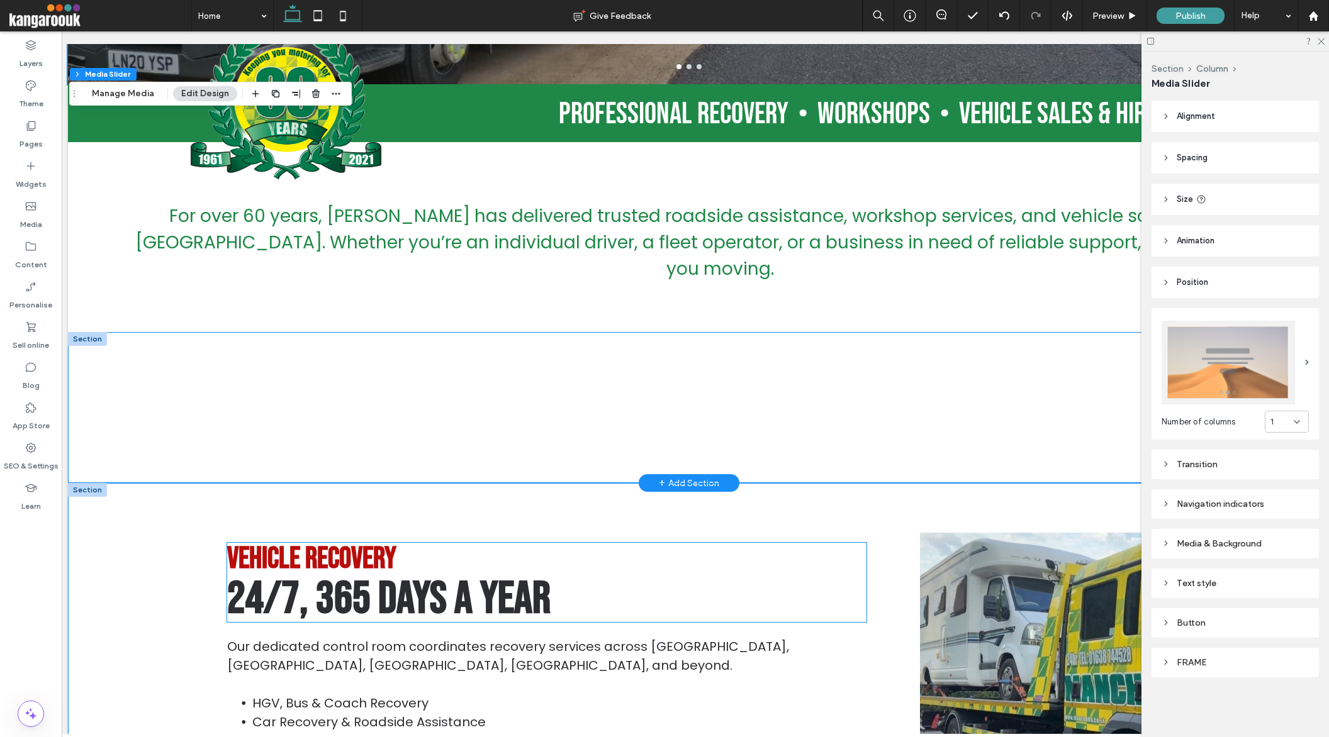
scroll to position [465, 0]
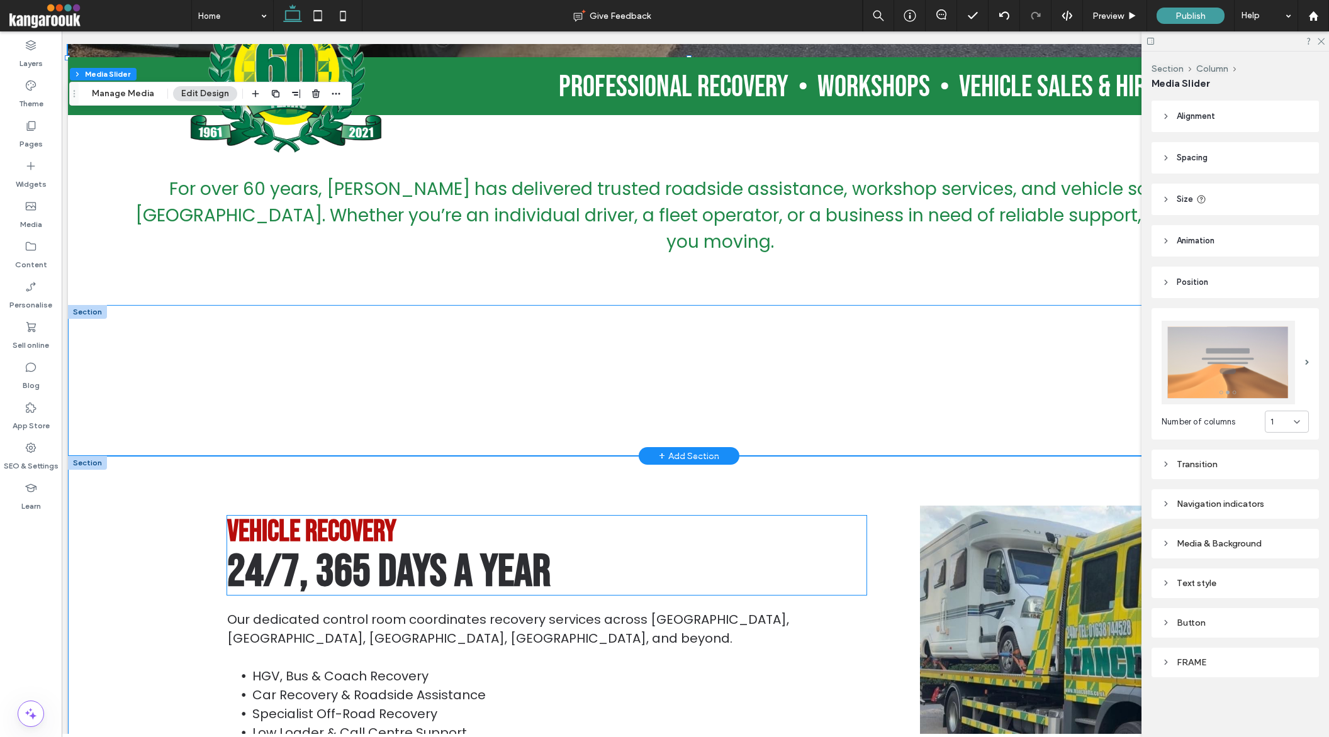
click at [347, 515] on span "Vehicle Recovery" at bounding box center [311, 532] width 169 height 36
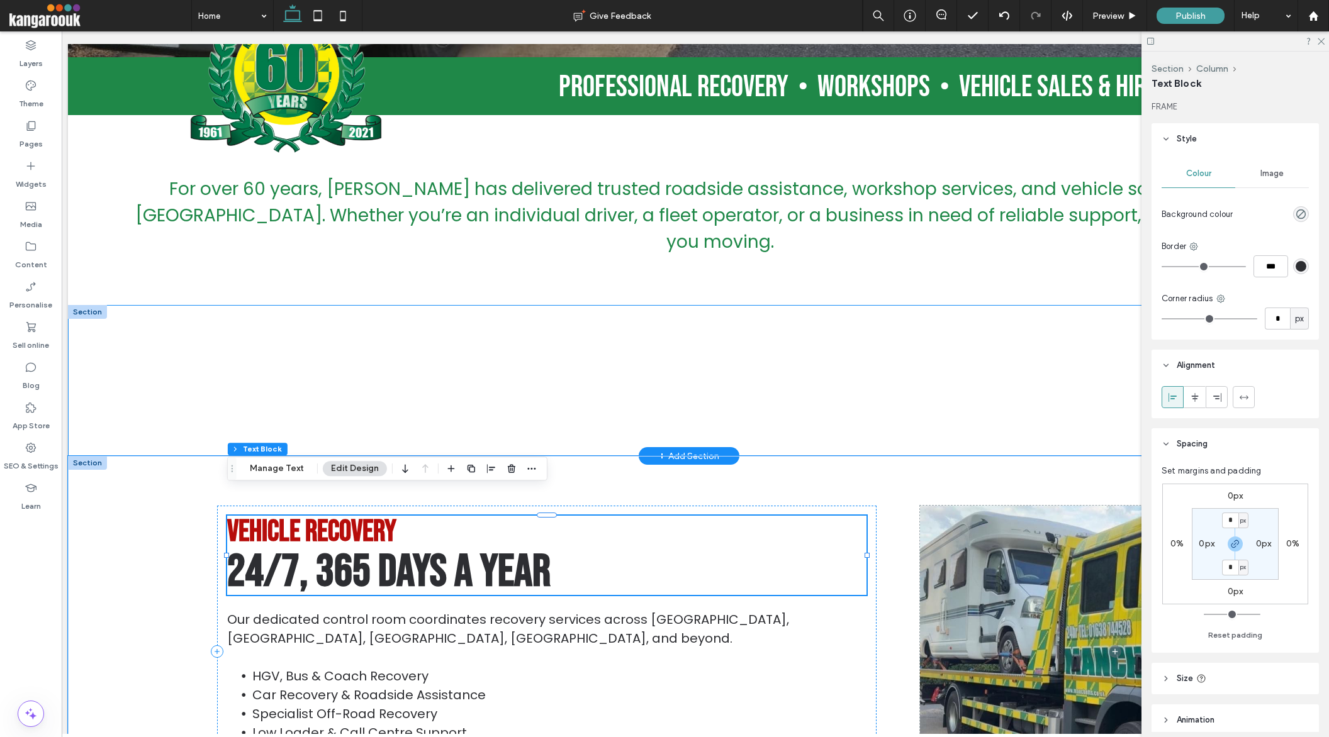
click at [345, 514] on span "Vehicle Recovery" at bounding box center [311, 532] width 169 height 36
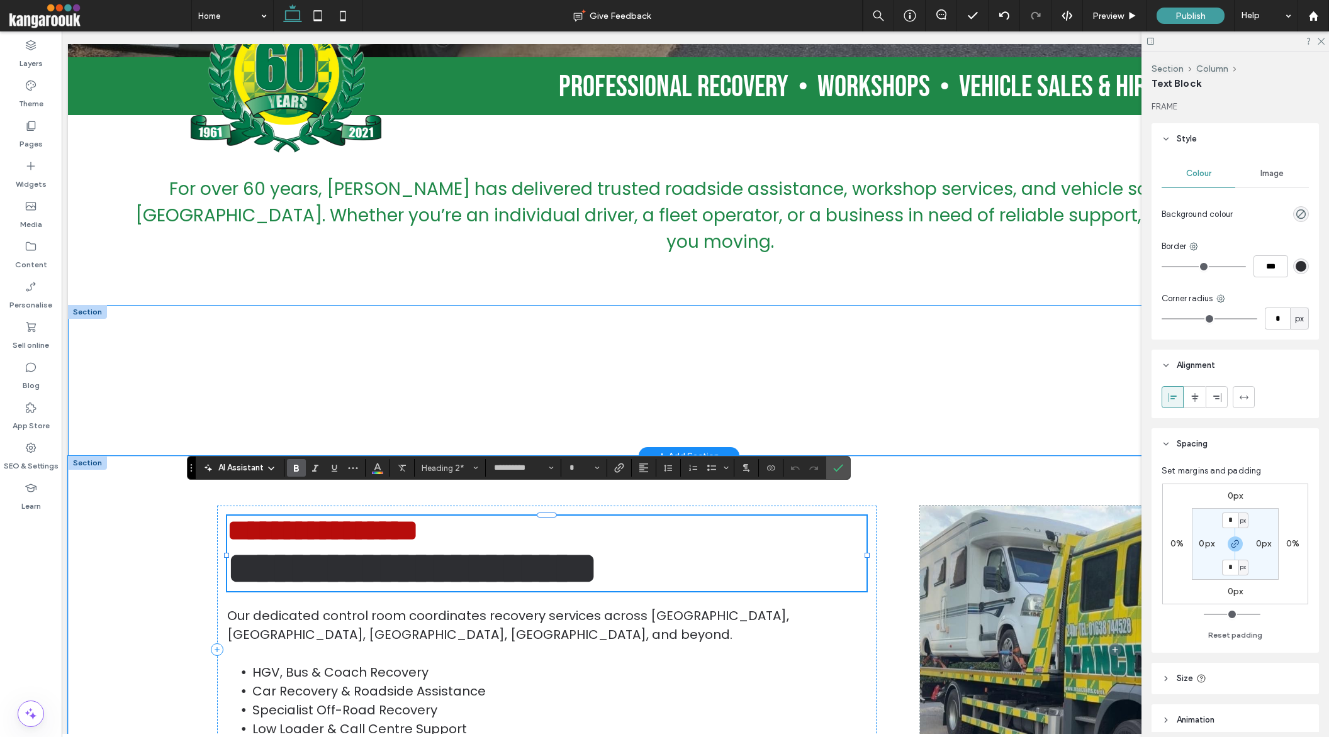
click at [344, 516] on span "**********" at bounding box center [322, 531] width 191 height 30
type input "**"
click at [837, 468] on icon "Confirm" at bounding box center [838, 468] width 10 height 10
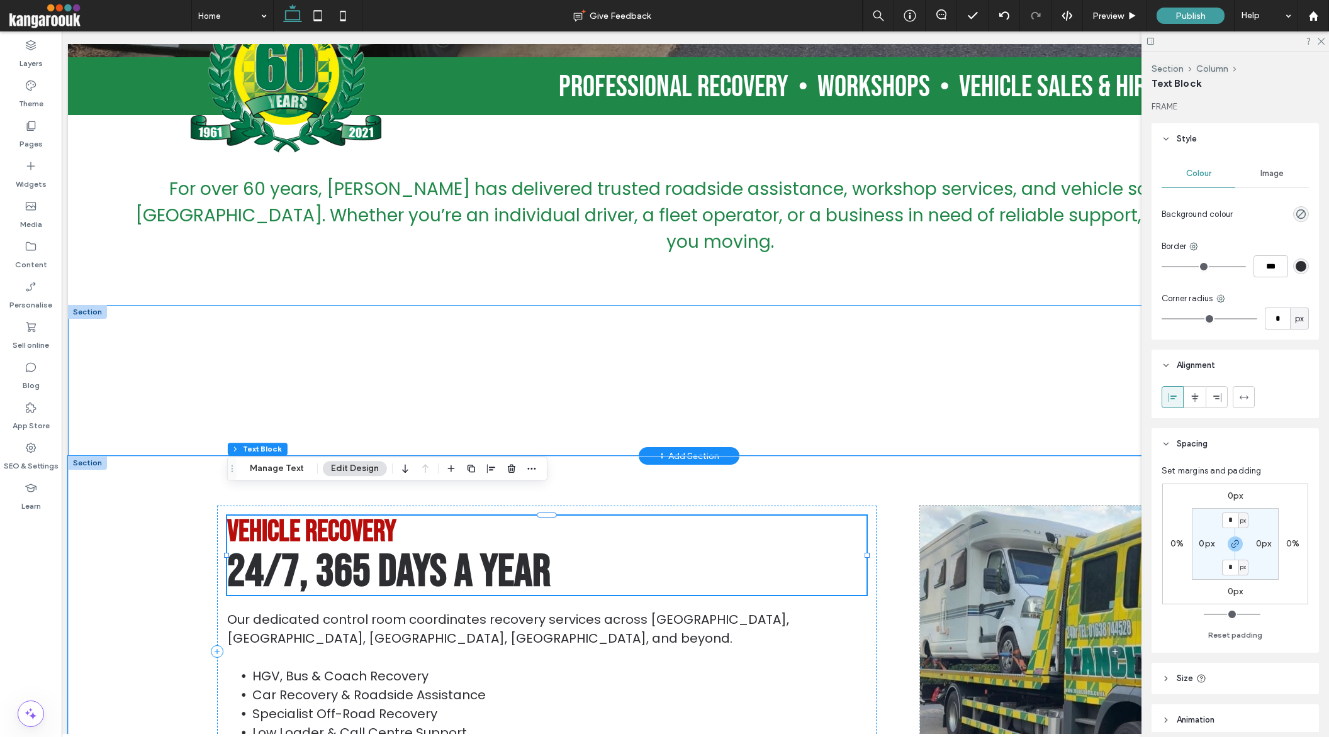
click at [499, 554] on span "24/7, 365 Days a Year" at bounding box center [388, 572] width 323 height 55
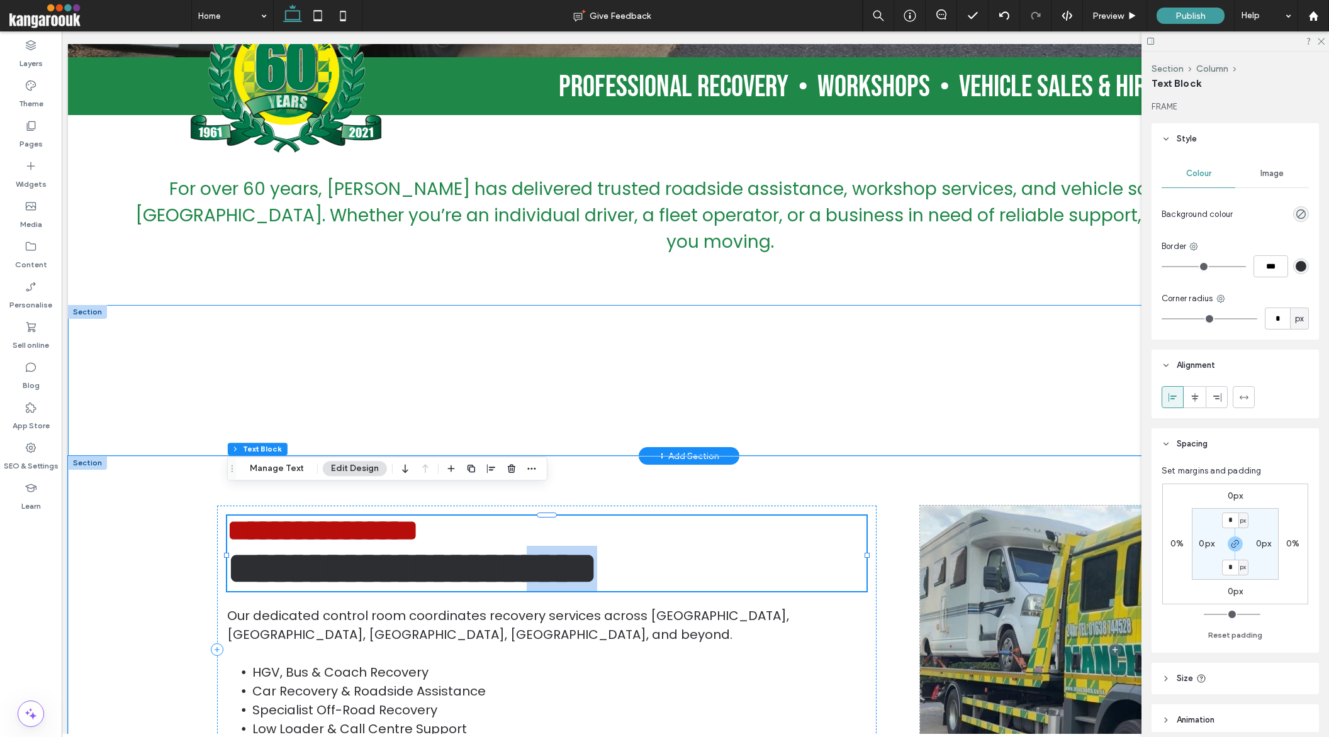
click at [499, 554] on span "**********" at bounding box center [412, 568] width 370 height 45
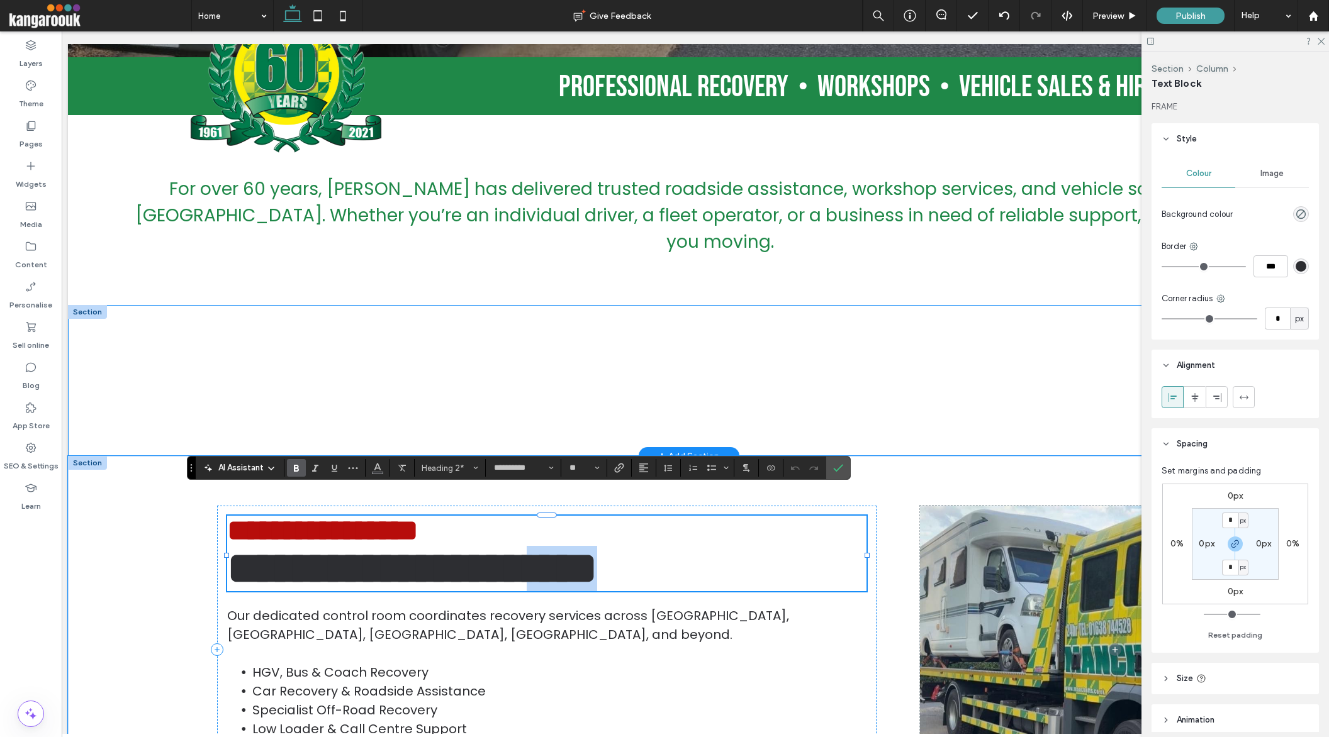
scroll to position [4, 0]
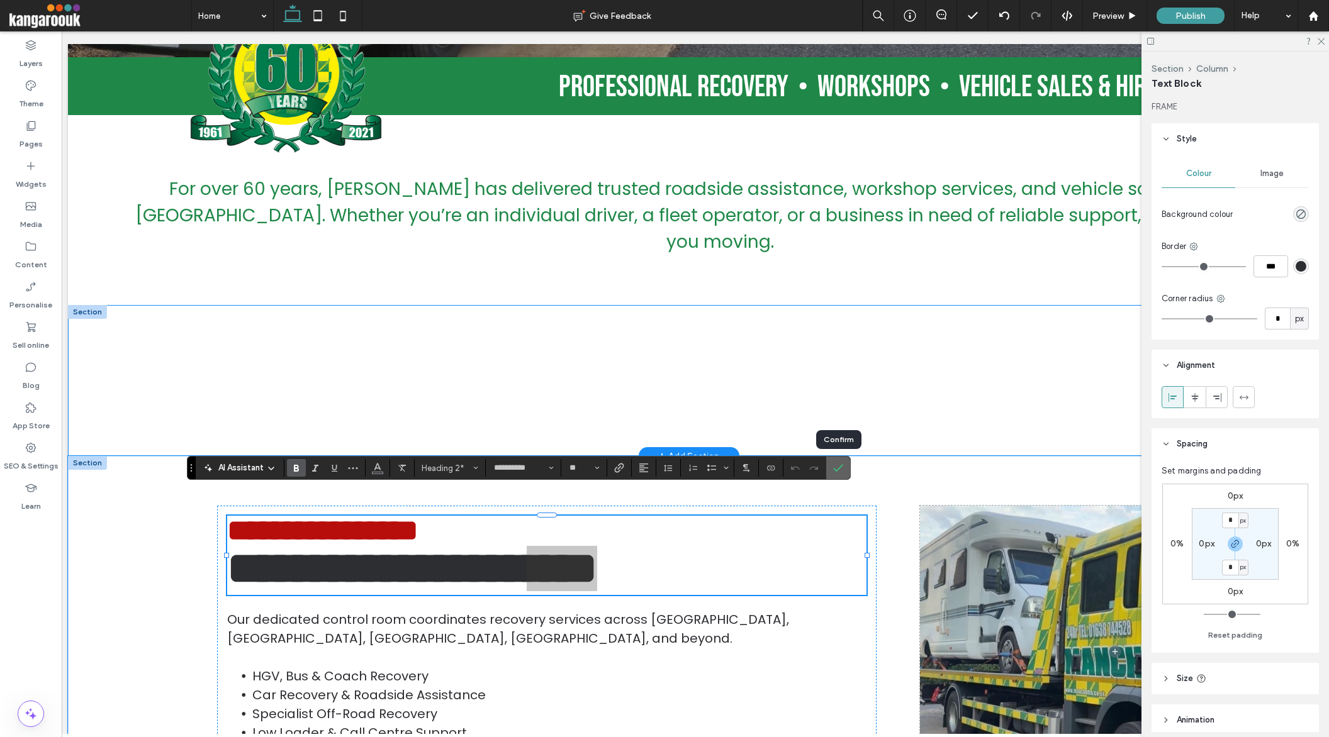
click at [837, 469] on use "Confirm" at bounding box center [839, 468] width 10 height 8
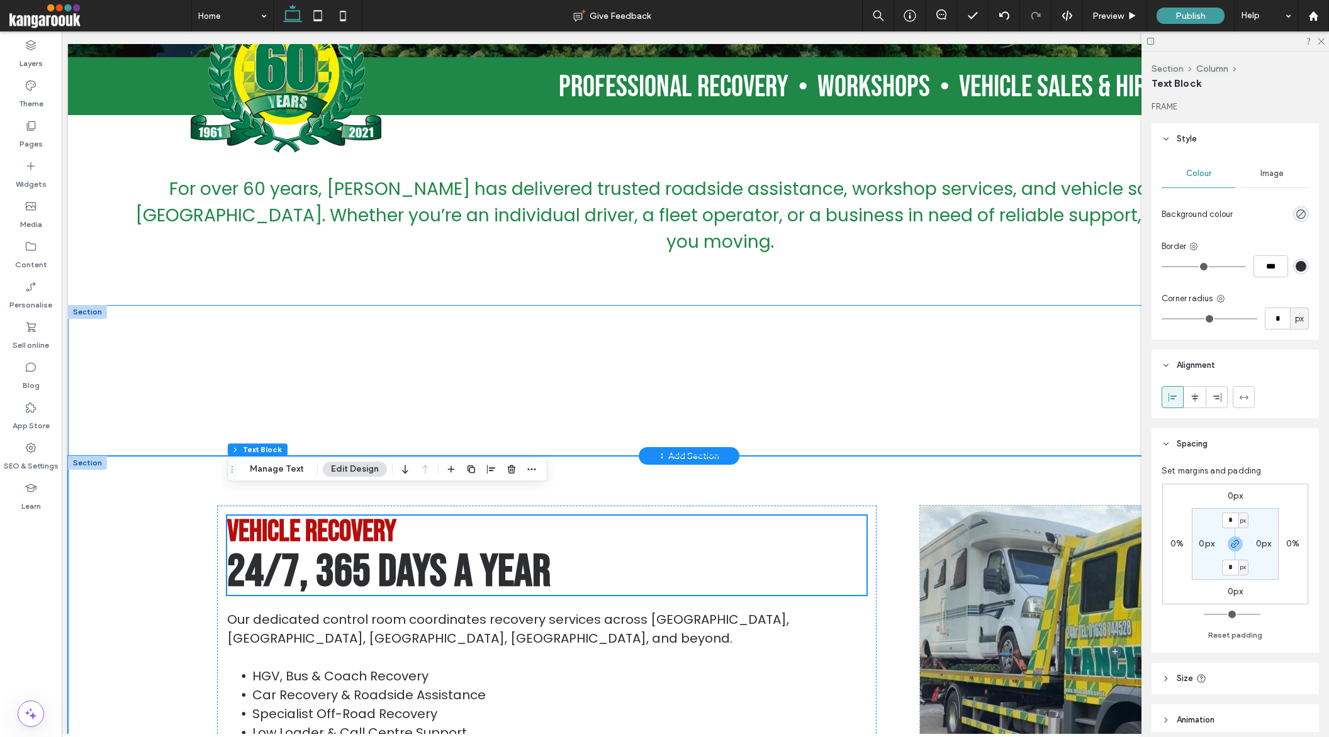
scroll to position [0, 0]
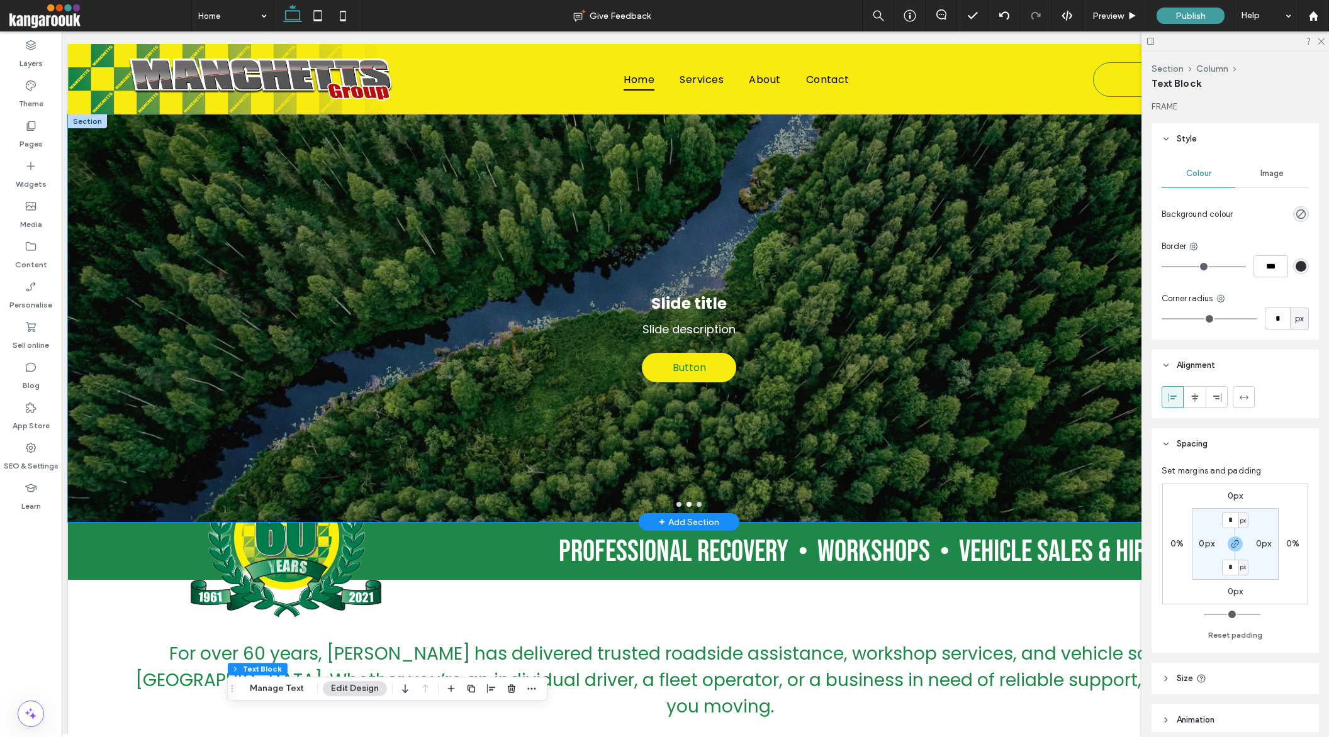
click at [661, 323] on div "Slide title Slide description Button Button" at bounding box center [689, 326] width 1242 height 348
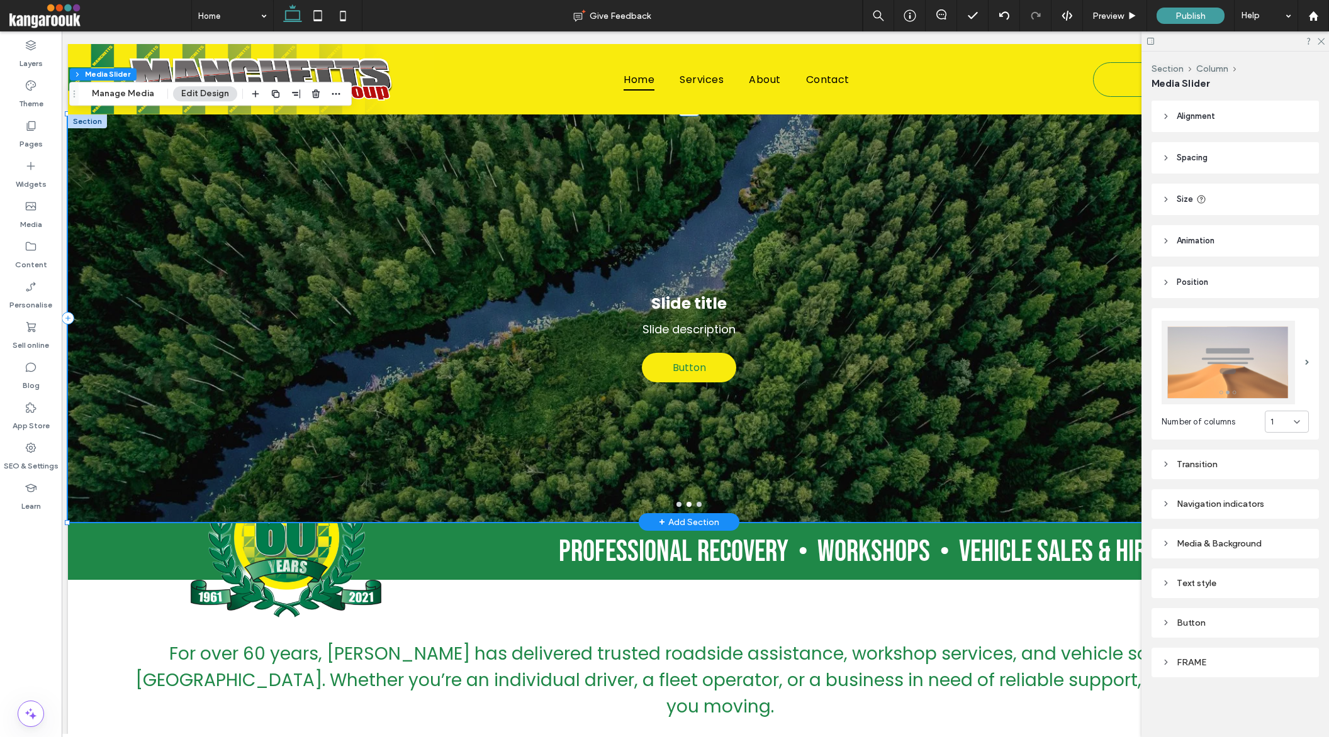
scroll to position [0, 11]
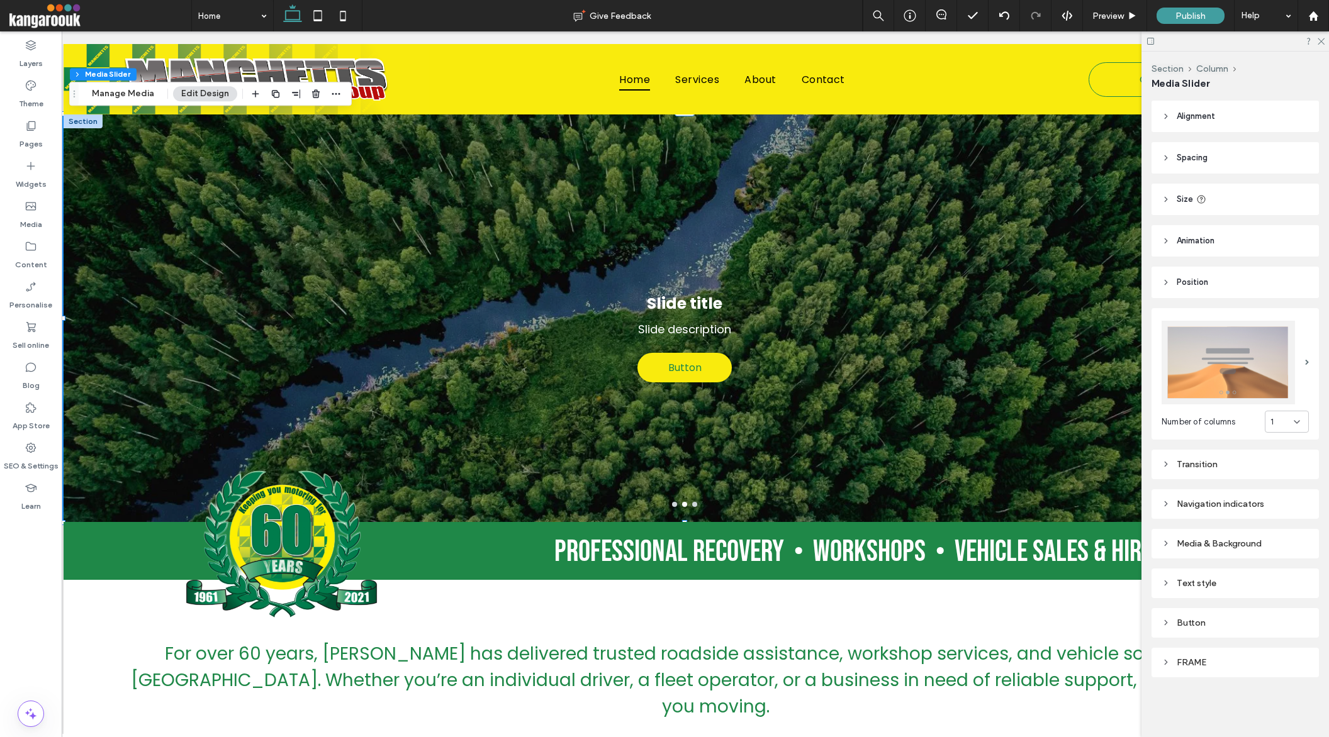
click at [1203, 583] on div "Text style" at bounding box center [1235, 583] width 147 height 11
click at [1196, 598] on label "Title" at bounding box center [1230, 601] width 137 height 25
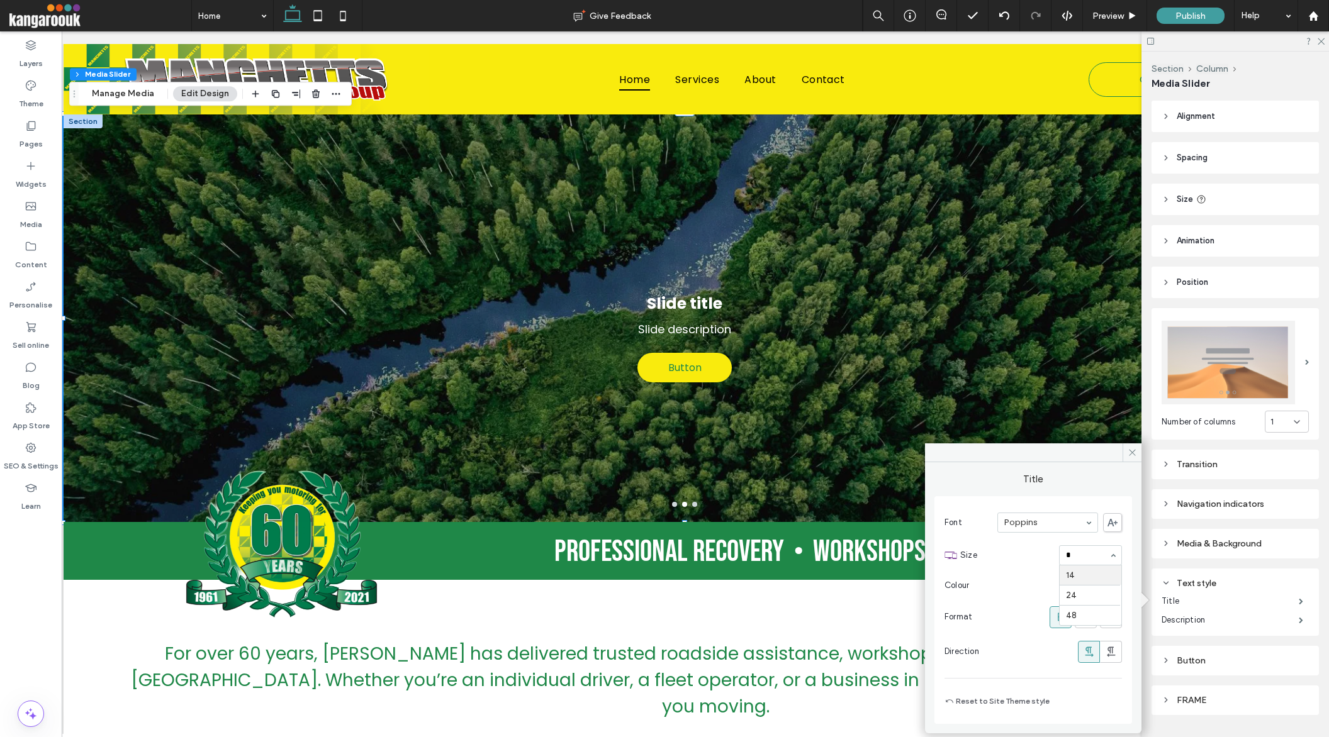
scroll to position [0, 0]
type input "**"
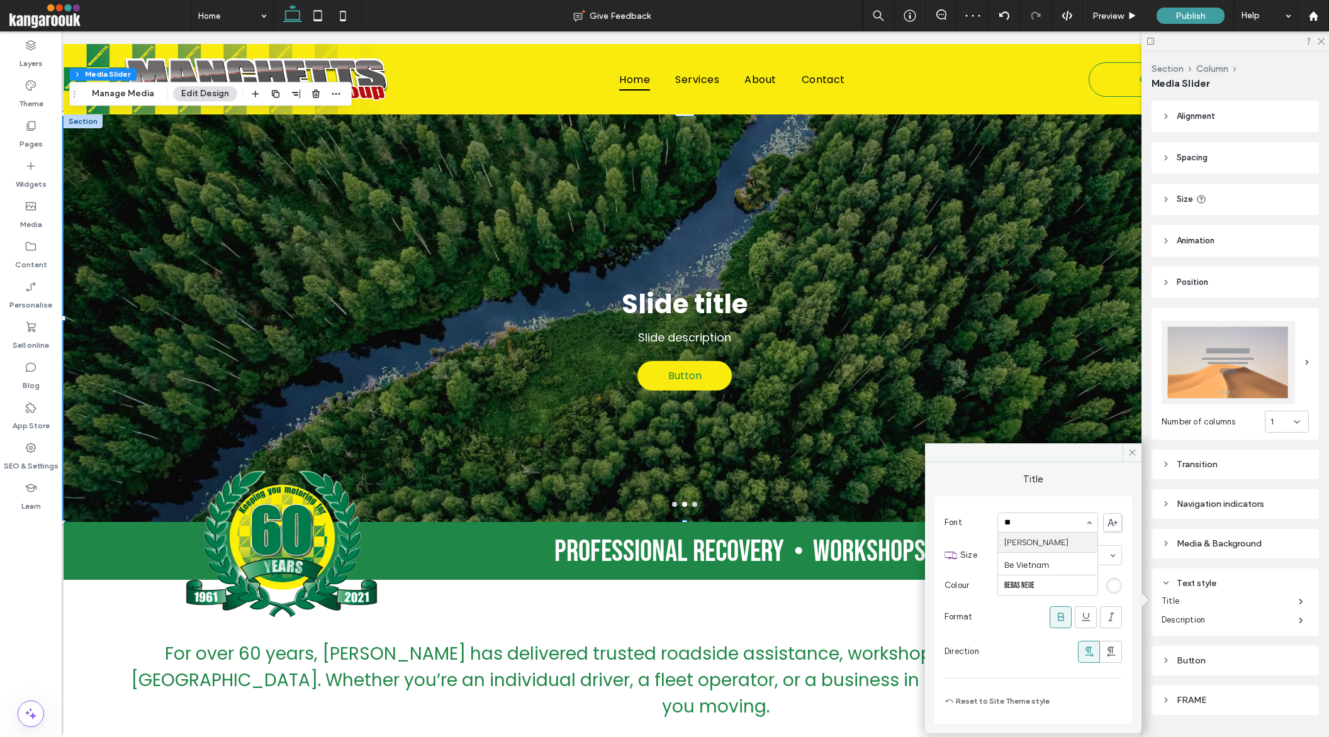
type input "***"
click at [1114, 586] on div "rgb(255, 255, 255)" at bounding box center [1114, 586] width 11 height 11
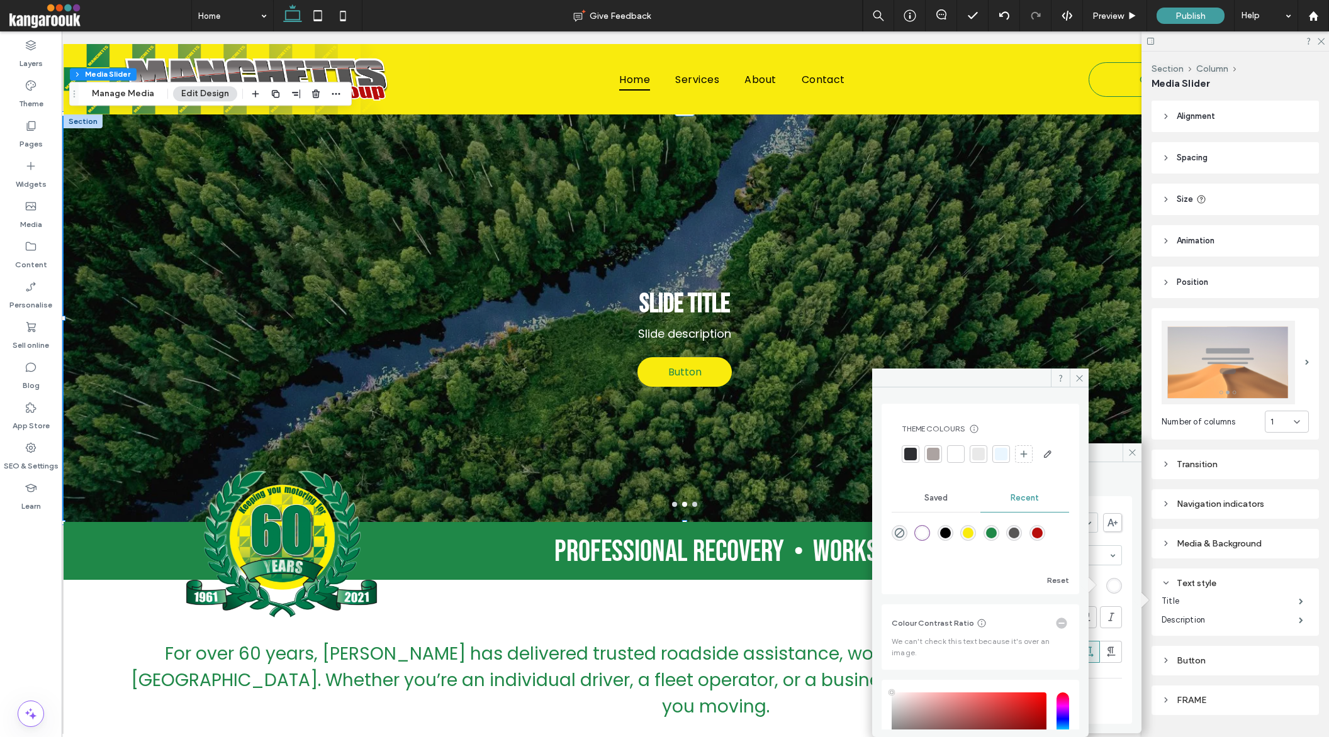
click at [1043, 539] on div "rgba(183, 13, 11, 1)" at bounding box center [1037, 533] width 11 height 11
type input "*******"
click at [1083, 381] on icon at bounding box center [1079, 378] width 9 height 9
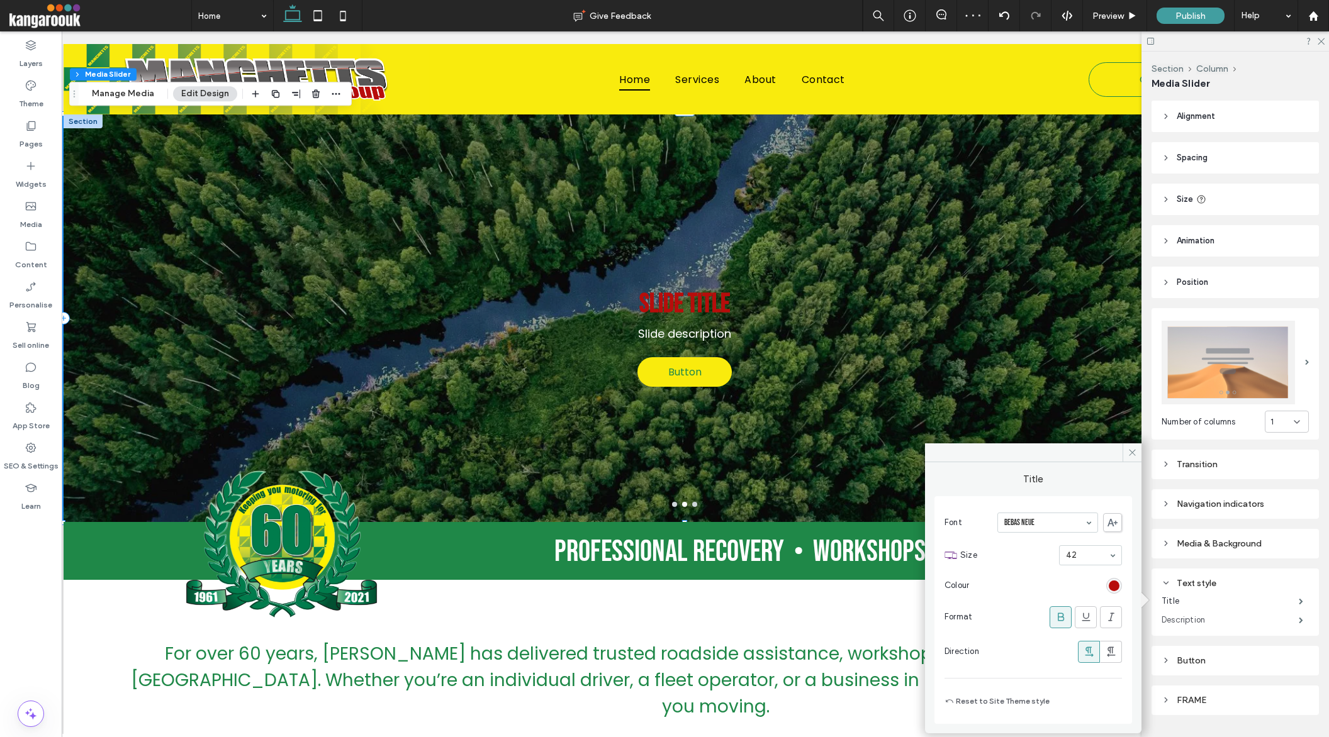
click at [1194, 620] on label "Description" at bounding box center [1230, 620] width 137 height 25
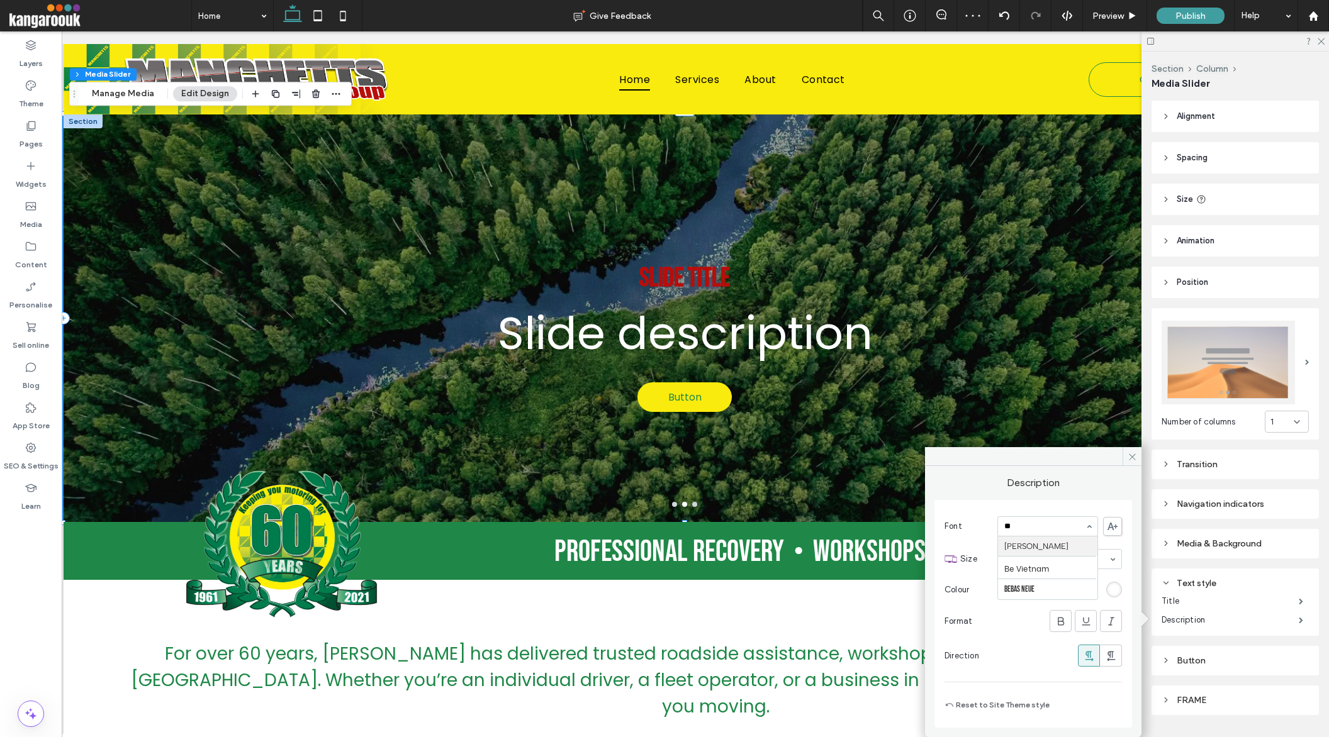
type input "***"
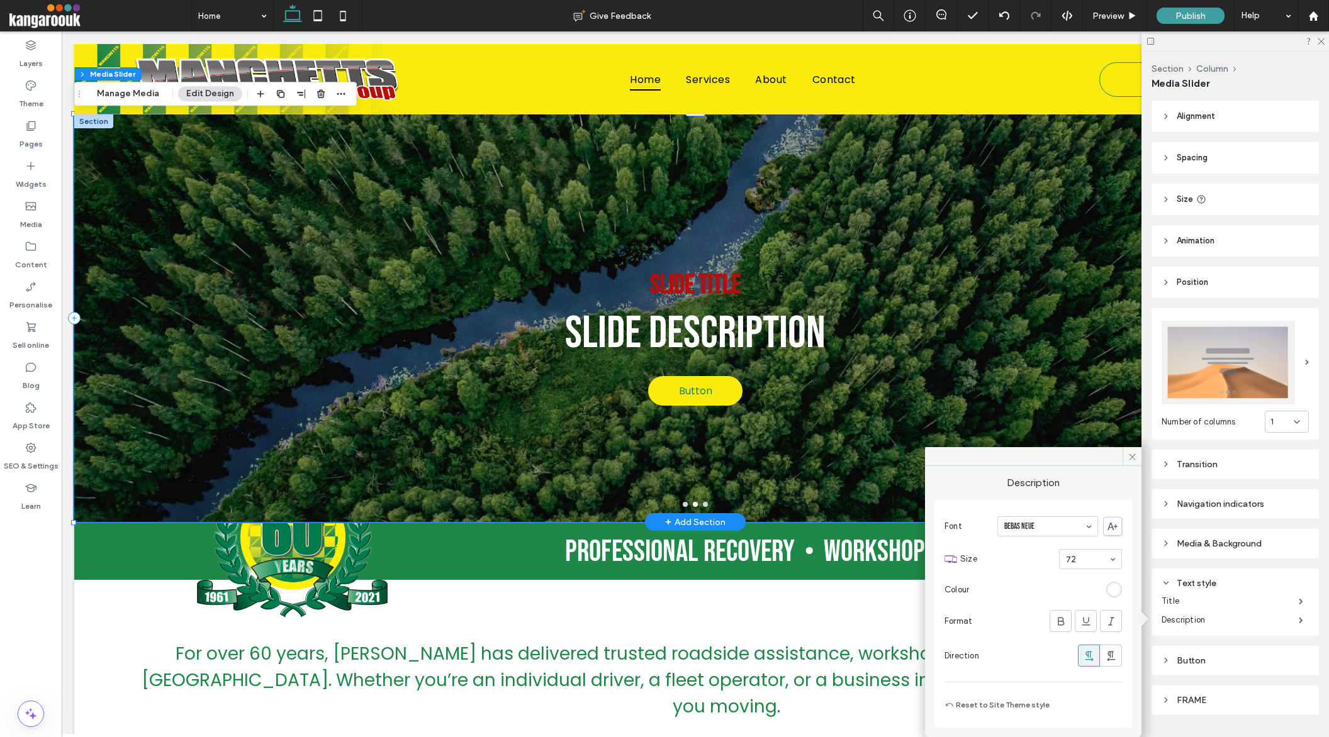
click at [685, 504] on button "go to slide 1" at bounding box center [685, 504] width 5 height 5
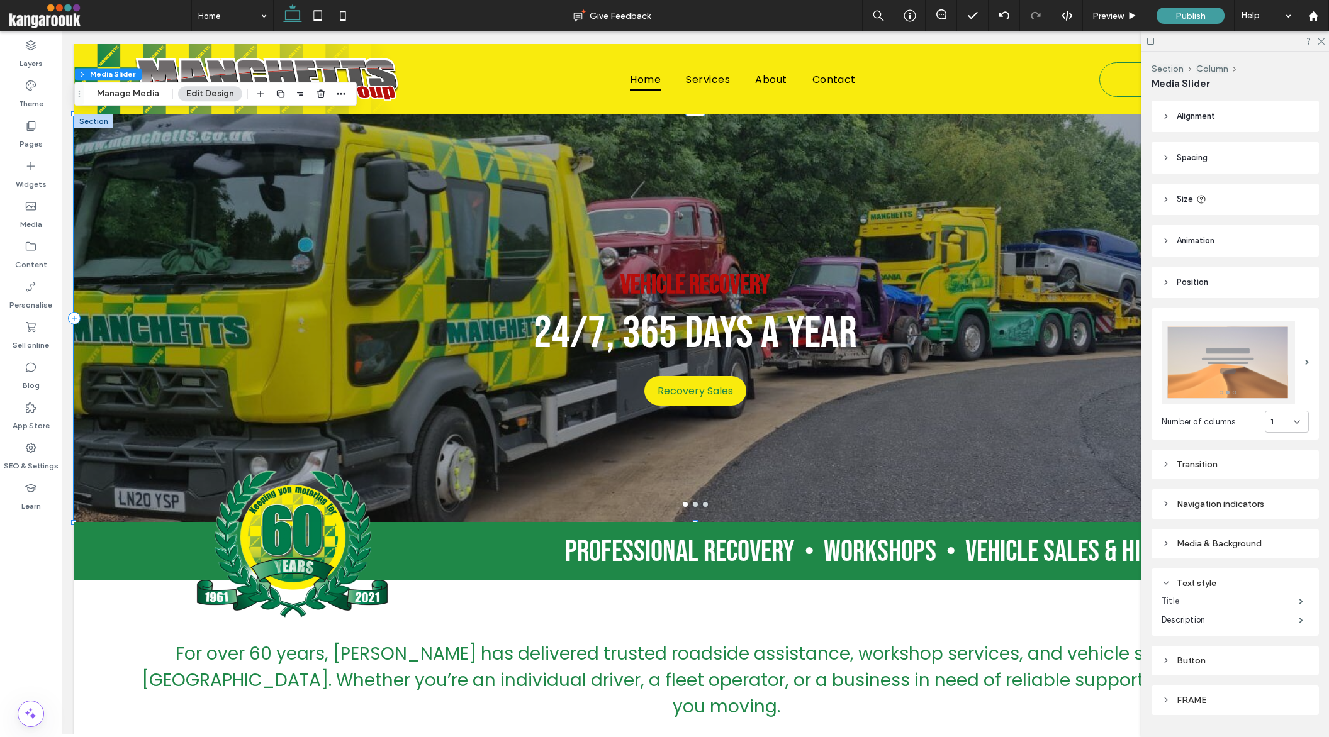
click at [1200, 602] on label "Title" at bounding box center [1230, 601] width 137 height 25
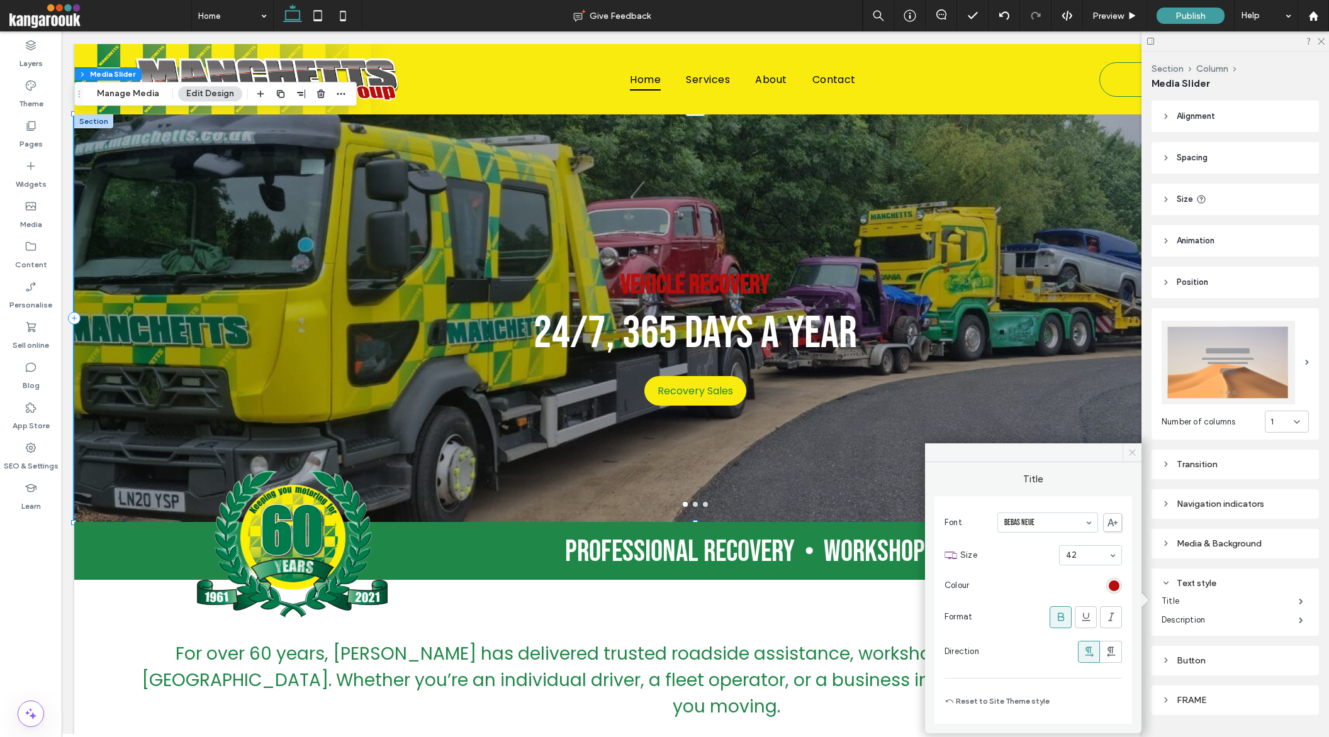
click at [1132, 453] on use at bounding box center [1132, 453] width 6 height 6
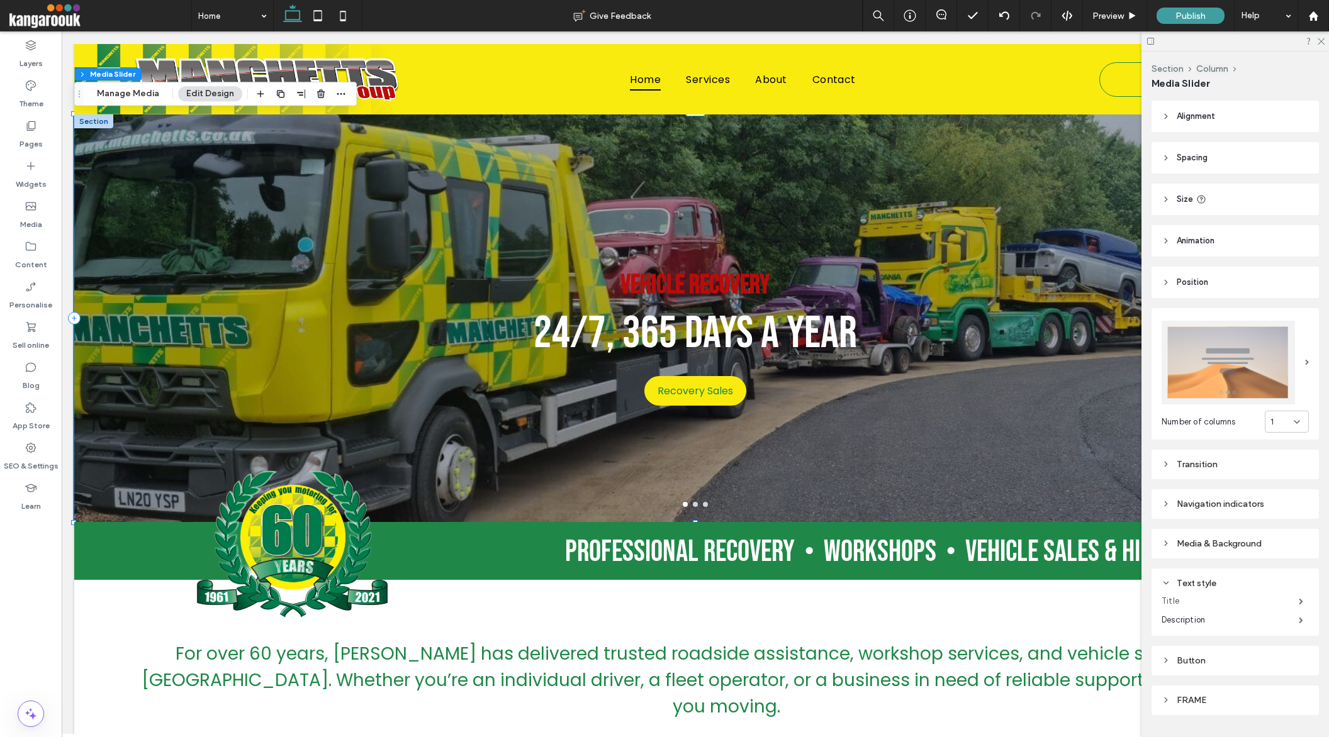
click at [1196, 597] on label "Title" at bounding box center [1230, 601] width 137 height 25
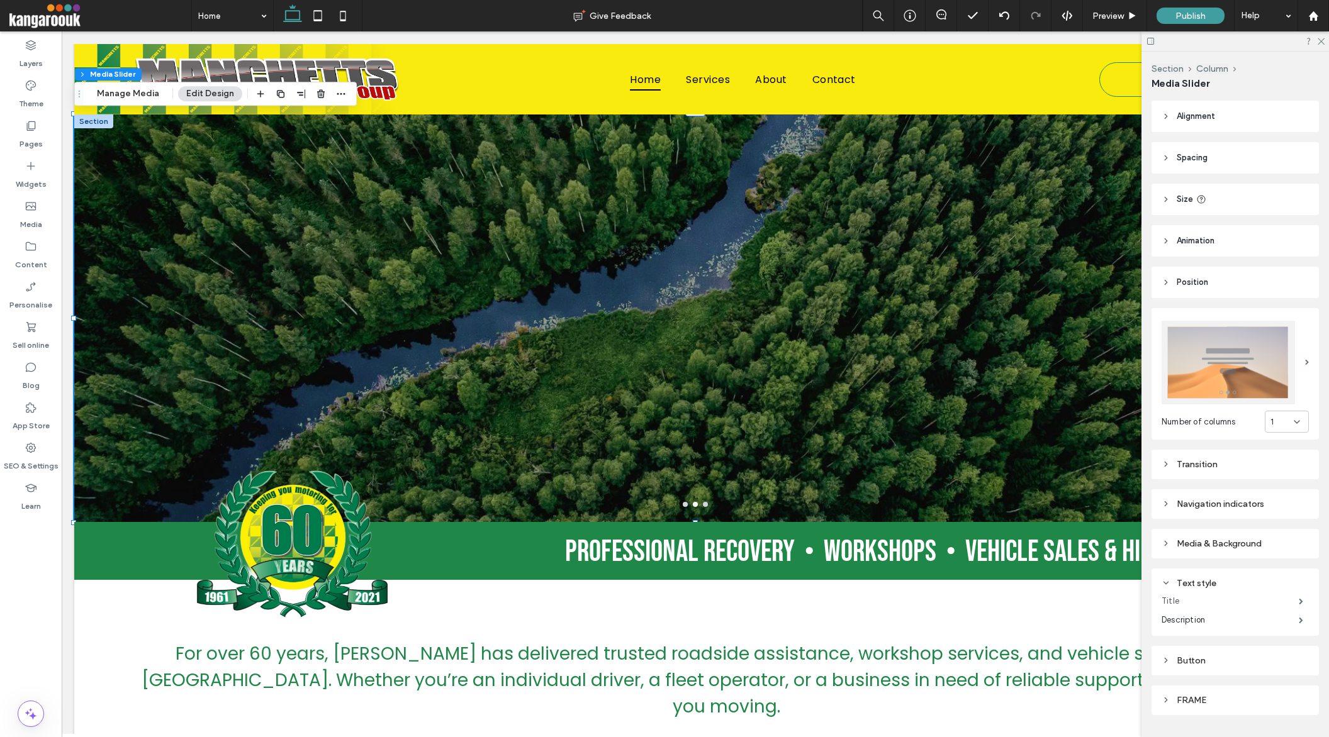
click at [1191, 600] on label "Title" at bounding box center [1230, 601] width 137 height 25
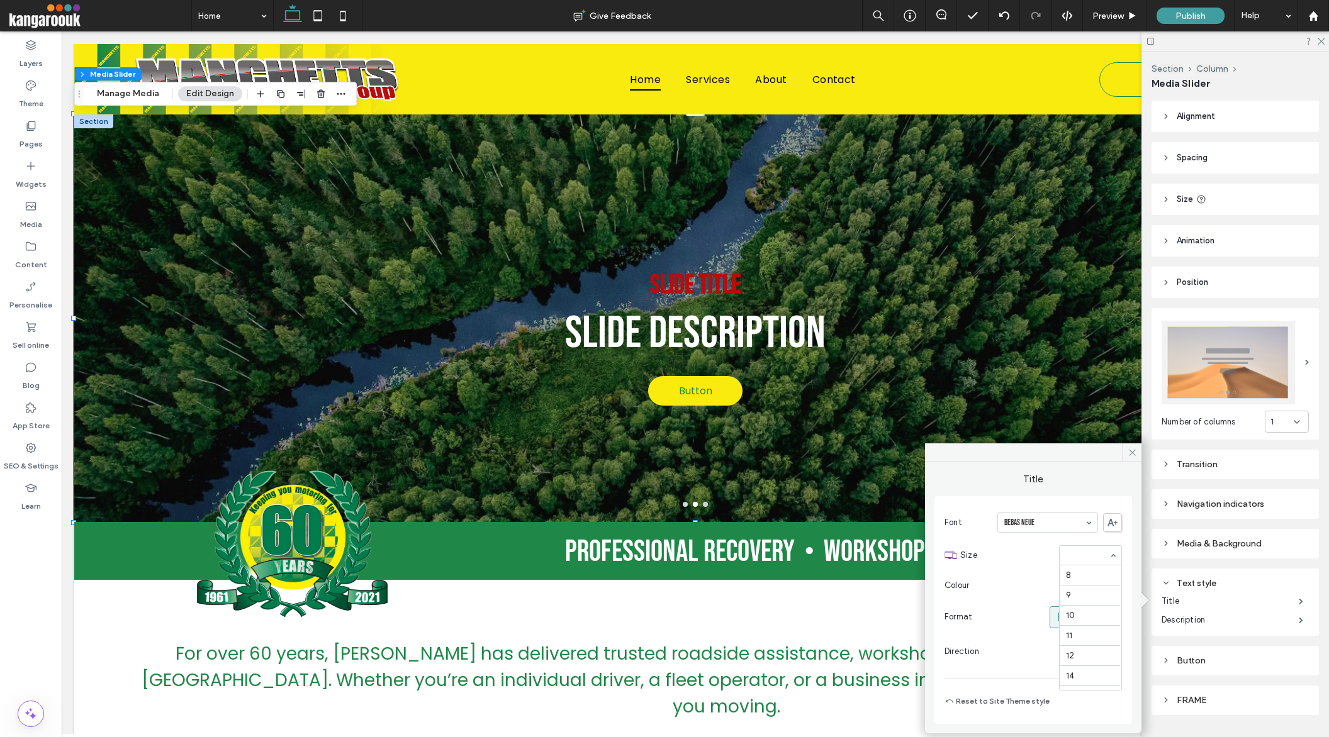
scroll to position [217, 0]
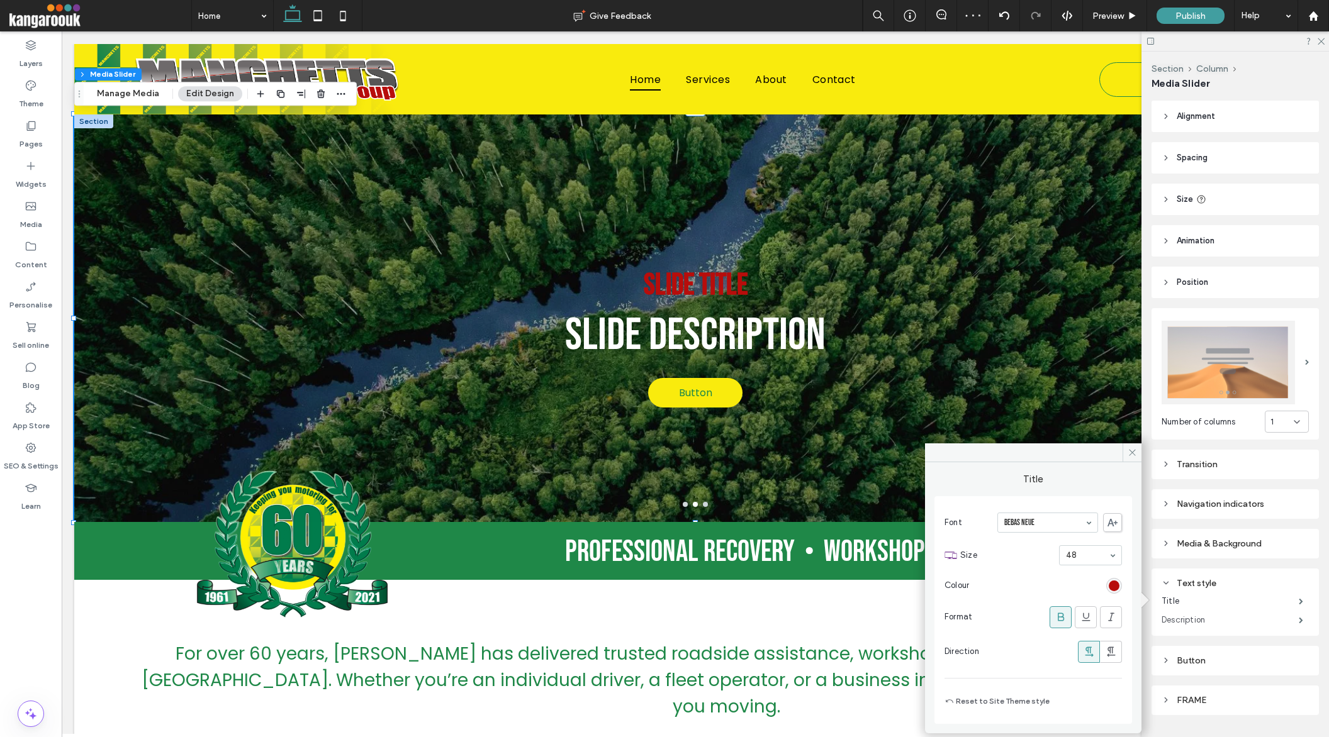
click at [1183, 619] on label "Description" at bounding box center [1230, 620] width 137 height 25
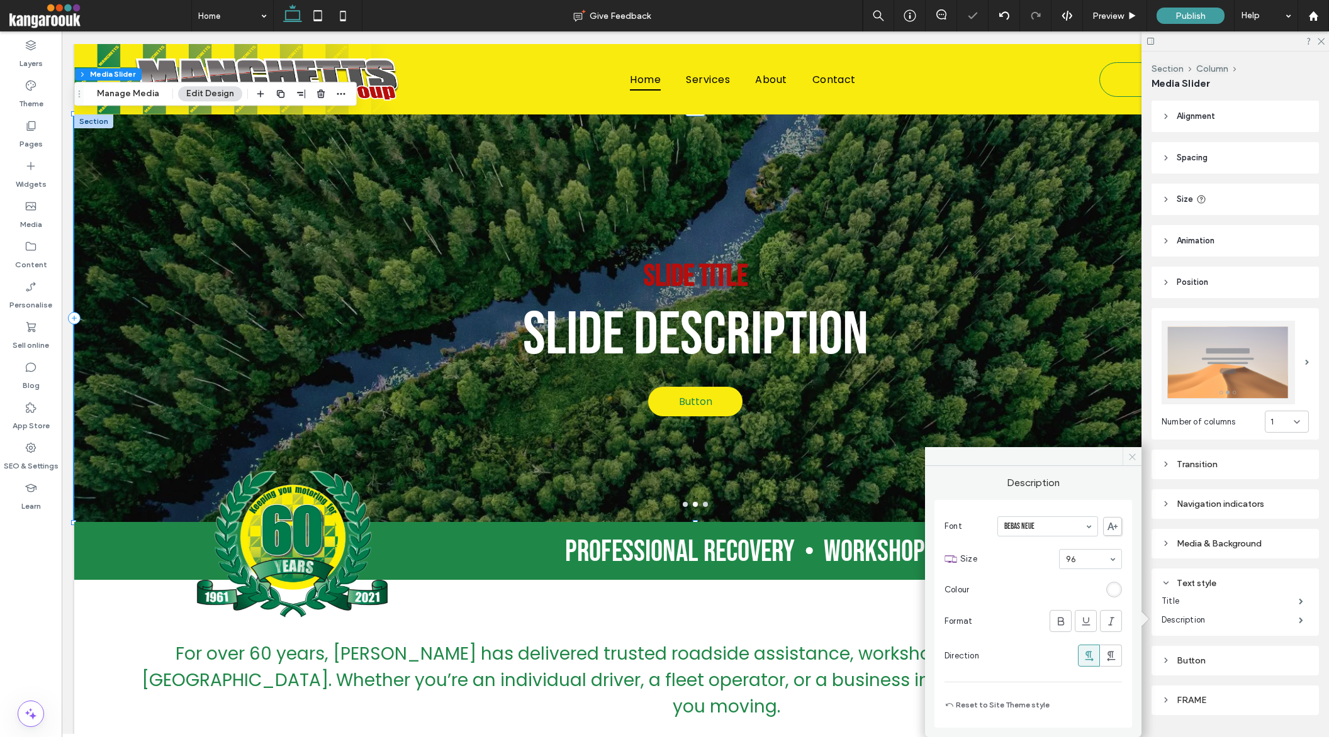
click at [1134, 459] on icon at bounding box center [1132, 456] width 9 height 9
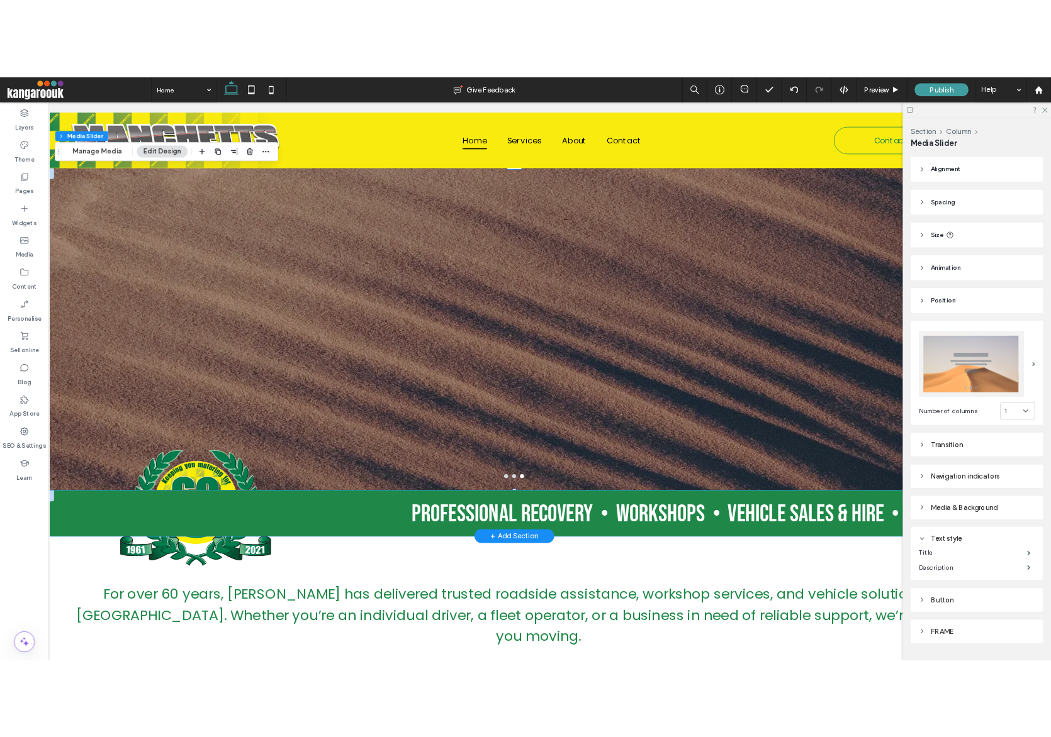
scroll to position [0, 44]
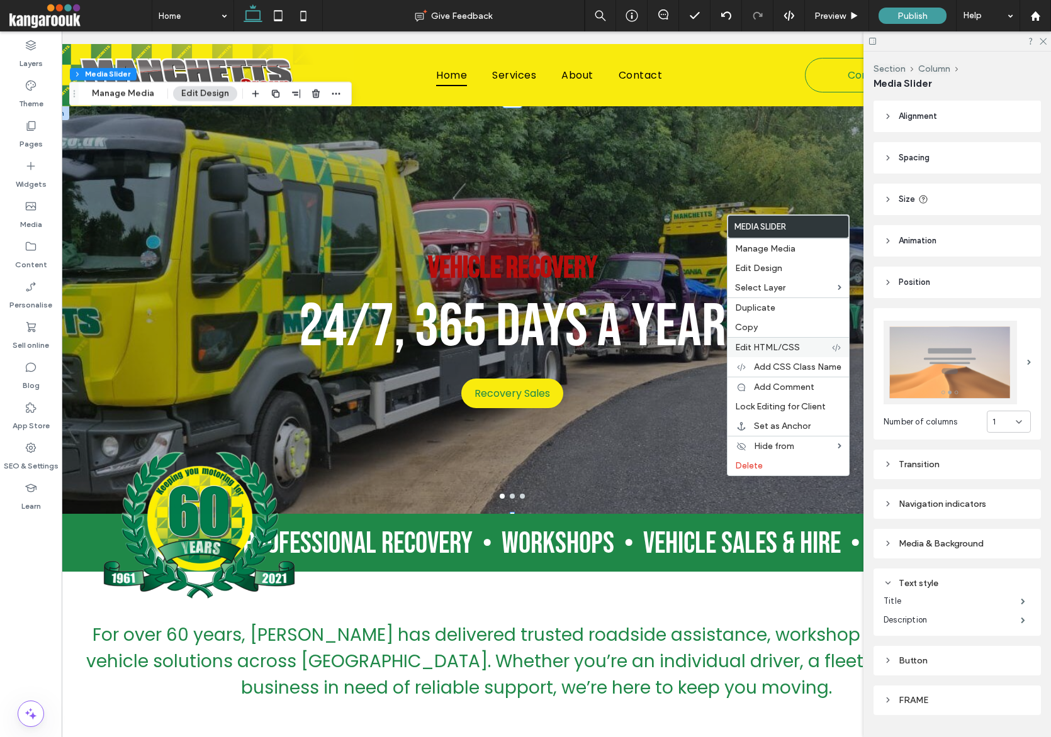
click at [778, 352] on span "Edit HTML/CSS" at bounding box center [767, 347] width 65 height 11
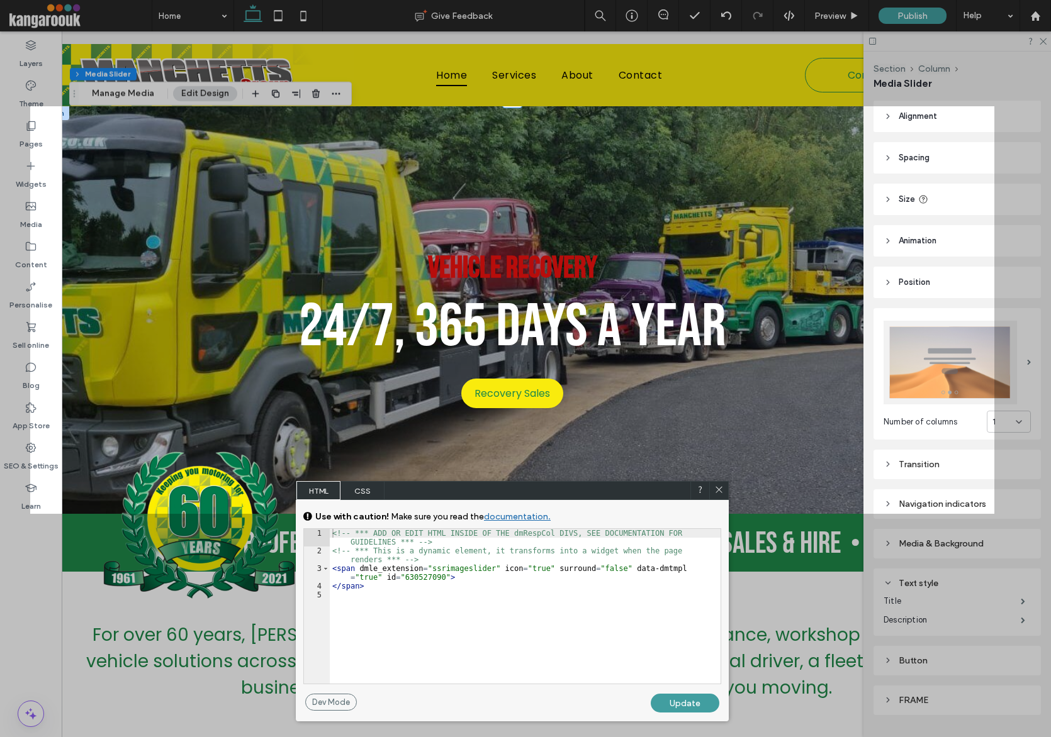
click at [372, 501] on div "General CSS for all devices DEVICE SPECIFIC CSS Use with caution! Make sure you…" at bounding box center [512, 597] width 433 height 194
click at [368, 494] on span "CSS" at bounding box center [362, 490] width 44 height 19
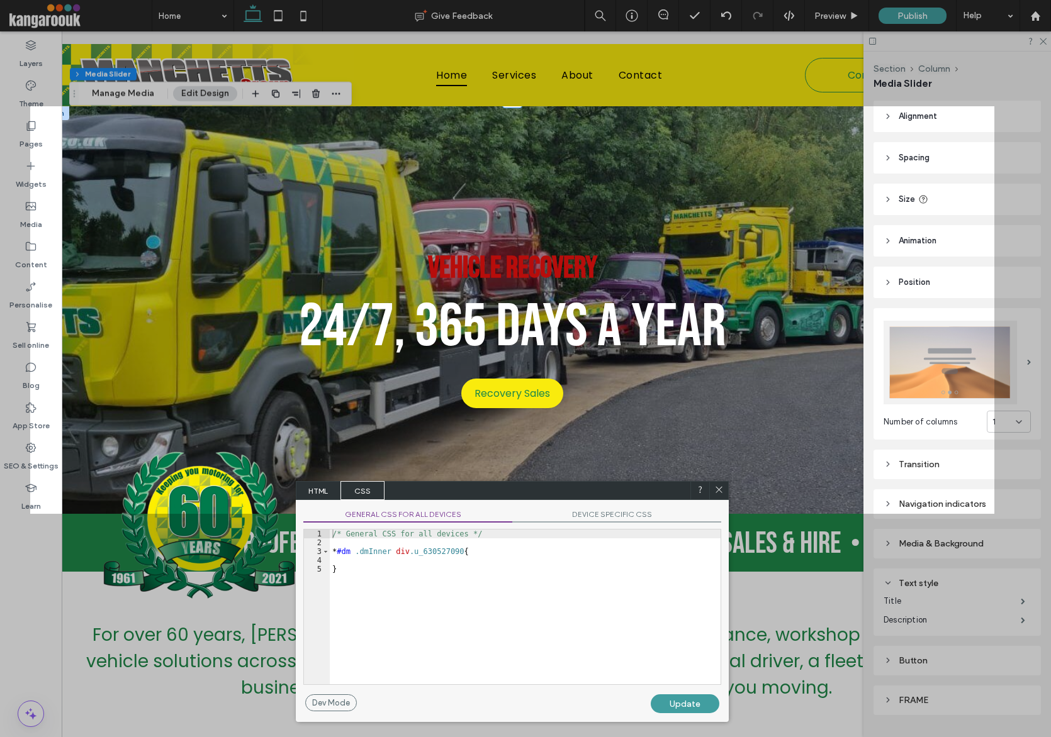
click at [407, 571] on div "/* General CSS for all devices */ * #dm .dmInner div .u_630527090 { }" at bounding box center [525, 616] width 391 height 172
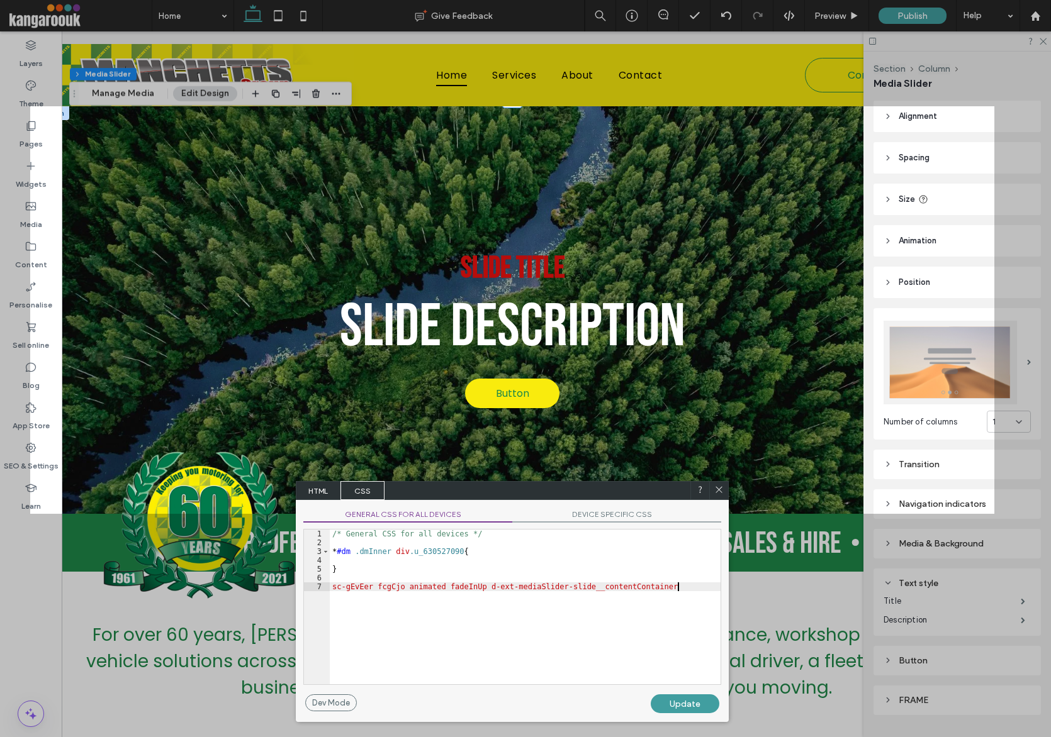
click at [335, 587] on div "/* General CSS for all devices */ * #dm .dmInner div .u_630527090 { } sc-gEvEer…" at bounding box center [525, 616] width 391 height 172
click at [333, 589] on div "/* General CSS for all devices */ * #dm .dmInner div .u_630527090 { } sc-gEvEer…" at bounding box center [525, 616] width 391 height 172
click at [379, 589] on div "/* General CSS for all devices */ * #dm .dmInner div .u_630527090 { } .sc-gEvEe…" at bounding box center [525, 616] width 391 height 172
click at [411, 590] on div "/* General CSS for all devices */ * #dm .dmInner div .u_630527090 { } .sc-gEvEe…" at bounding box center [525, 616] width 391 height 172
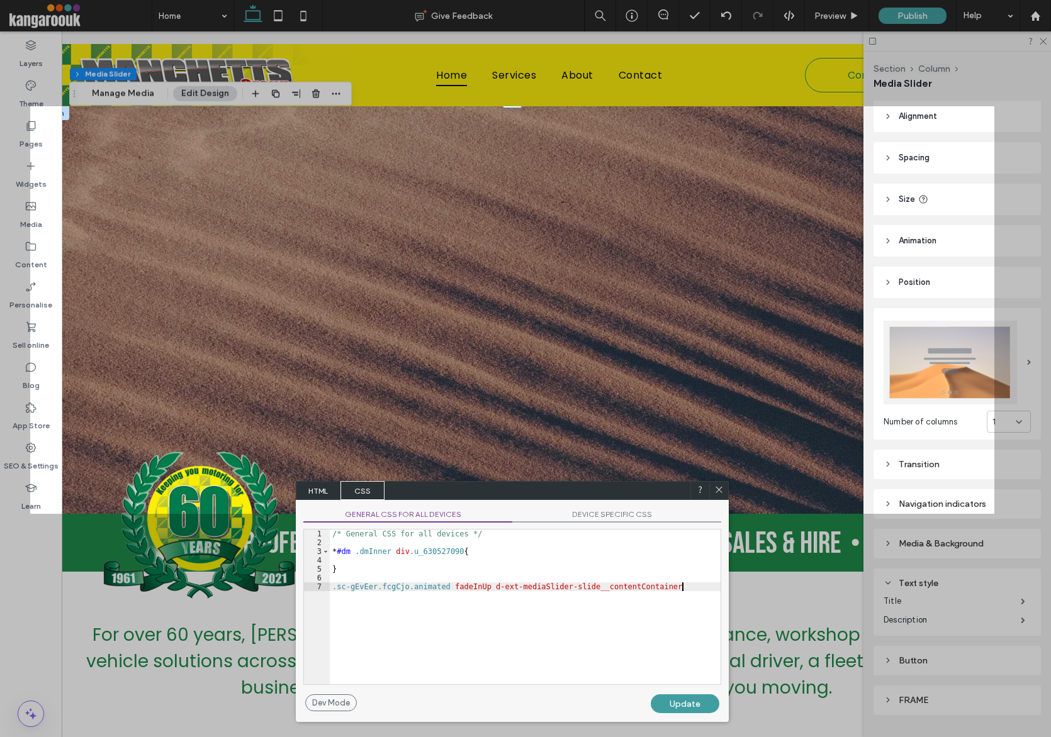
click at [451, 593] on div "/* General CSS for all devices */ * #dm .dmInner div .u_630527090 { } .sc-gEvEe…" at bounding box center [525, 616] width 391 height 172
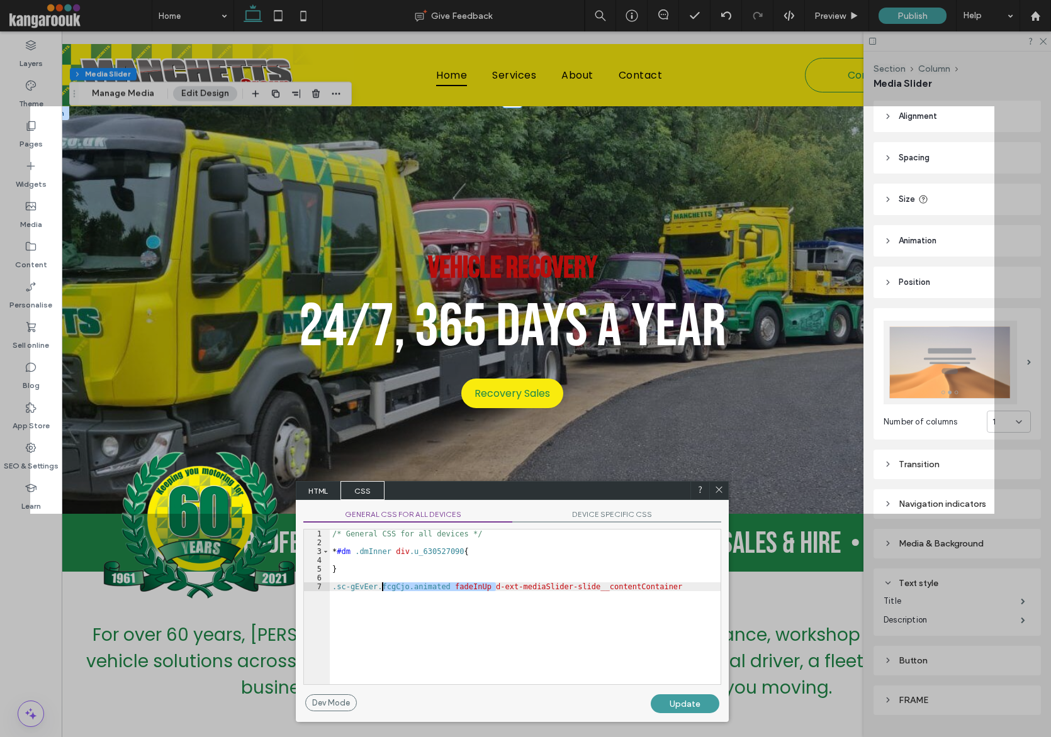
drag, startPoint x: 496, startPoint y: 585, endPoint x: 383, endPoint y: 588, distance: 113.9
click at [383, 588] on div "/* General CSS for all devices */ * #dm .dmInner div .u_630527090 { } .sc-gEvEe…" at bounding box center [525, 616] width 391 height 172
click at [589, 588] on div "/* General CSS for all devices */ * #dm .dmInner div .u_630527090 { } .sc-gEvEe…" at bounding box center [525, 616] width 391 height 172
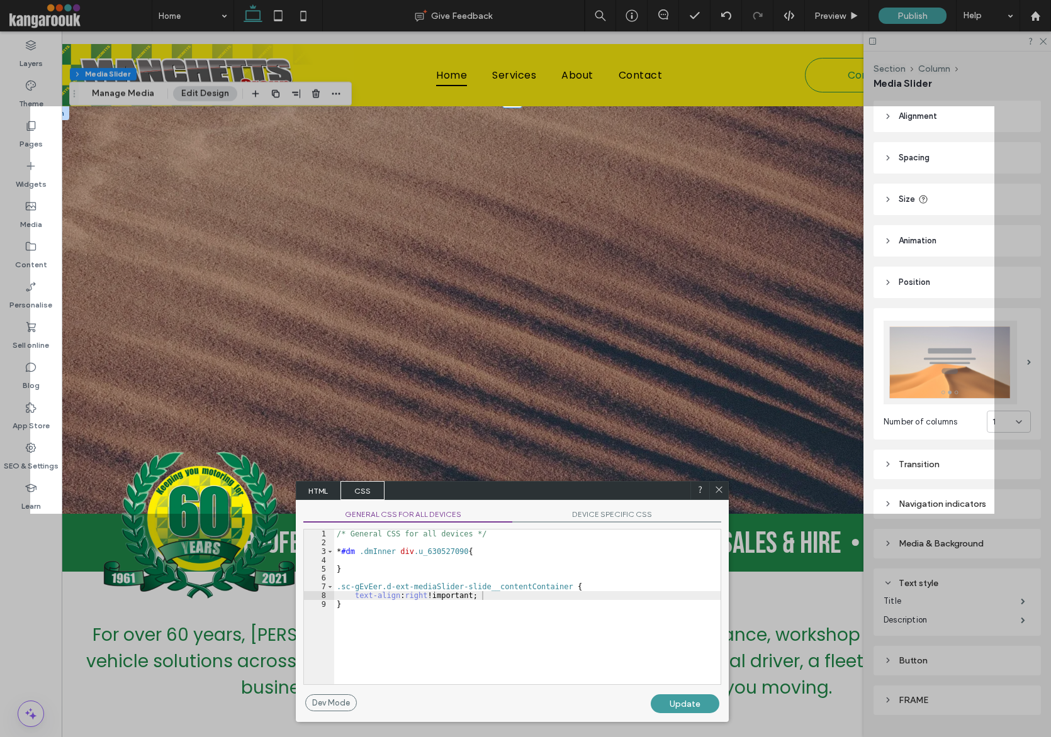
click at [686, 708] on div "Update" at bounding box center [685, 704] width 69 height 19
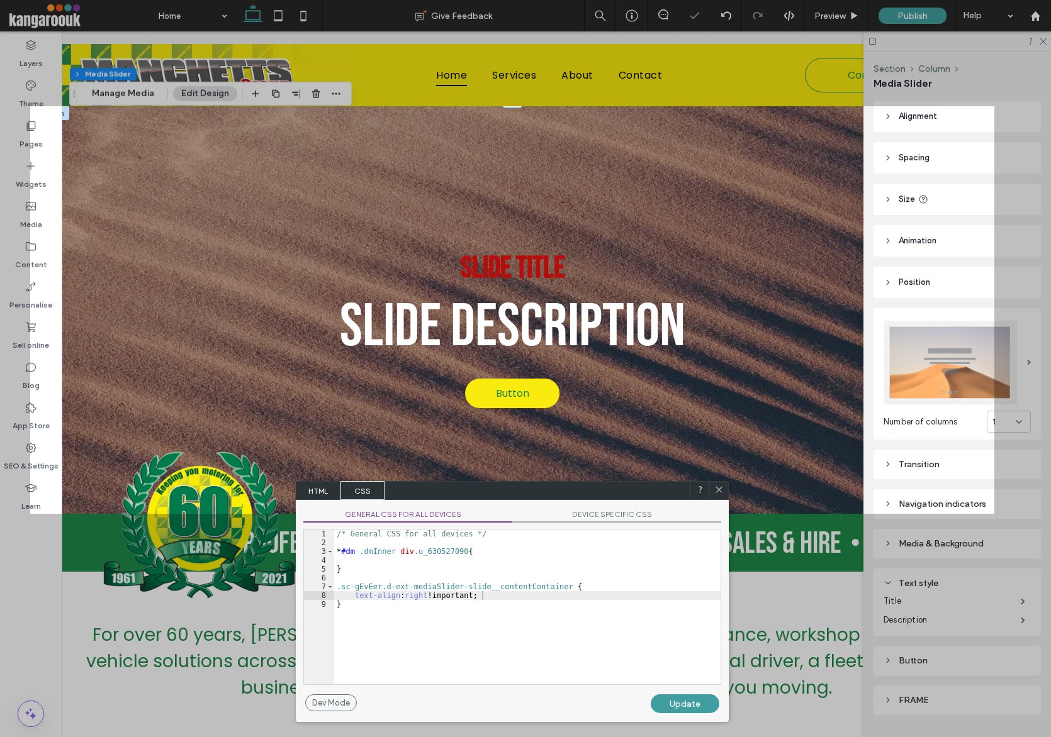
click at [680, 701] on div "Update" at bounding box center [685, 704] width 69 height 19
click at [510, 600] on div "/* General CSS for all devices */ * #dm .dmInner div .u_630527090 { } .sc-gEvEe…" at bounding box center [527, 616] width 386 height 172
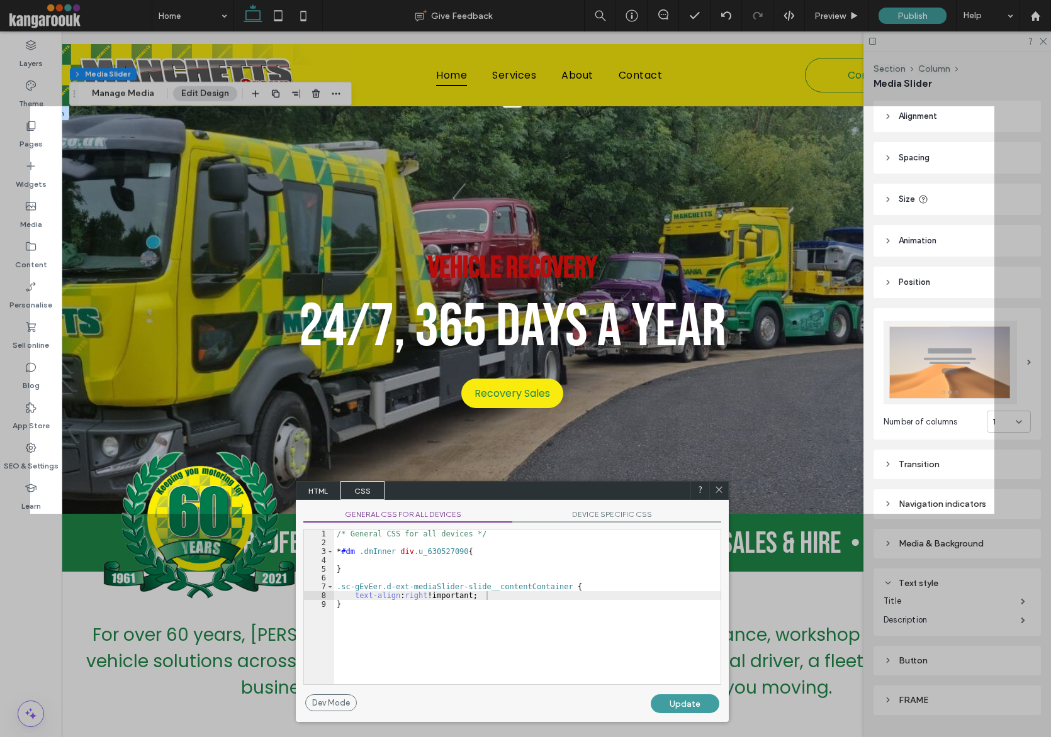
click at [1040, 42] on div at bounding box center [1022, 368] width 57 height 737
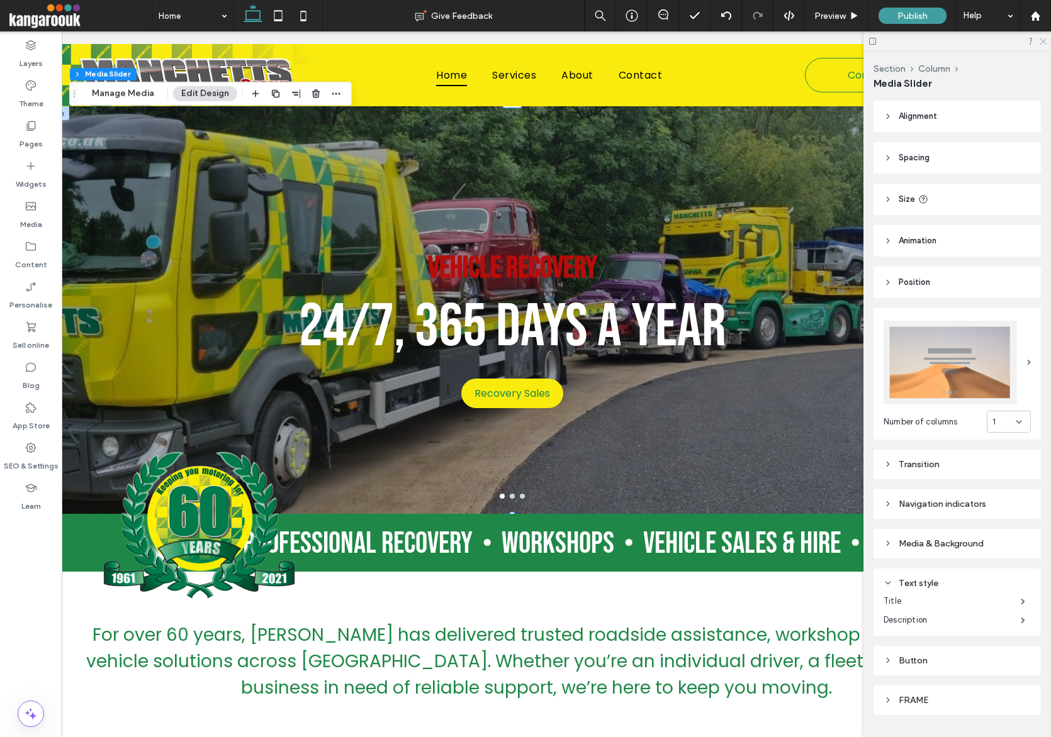
click at [1043, 40] on icon at bounding box center [1042, 40] width 8 height 8
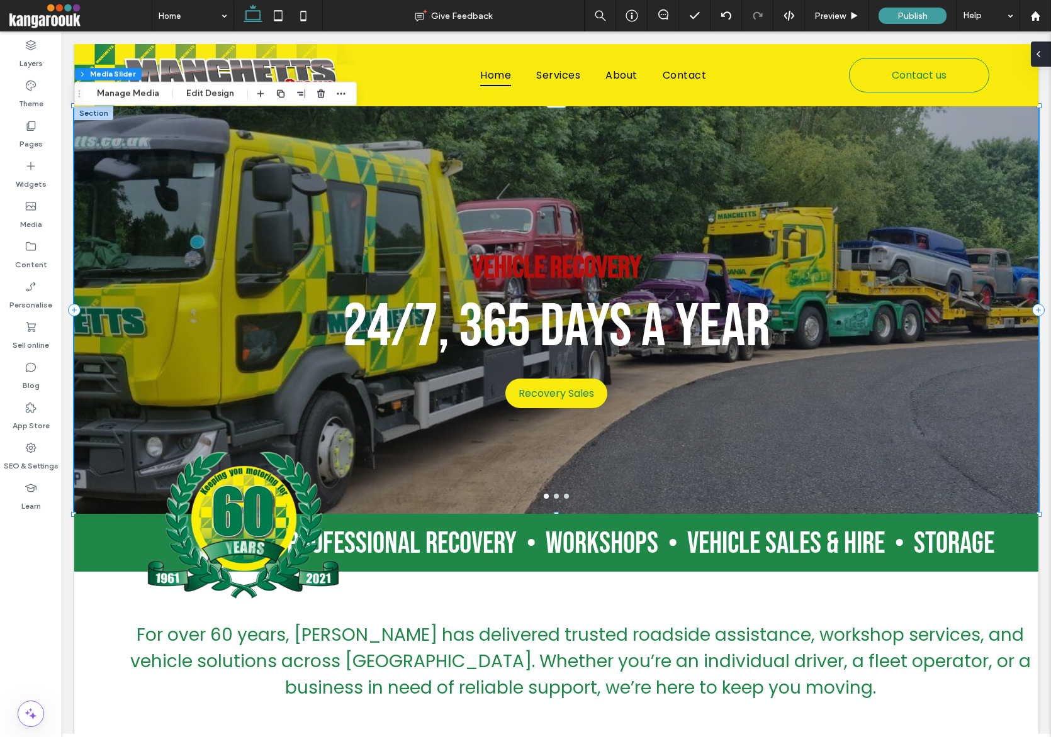
scroll to position [0, 0]
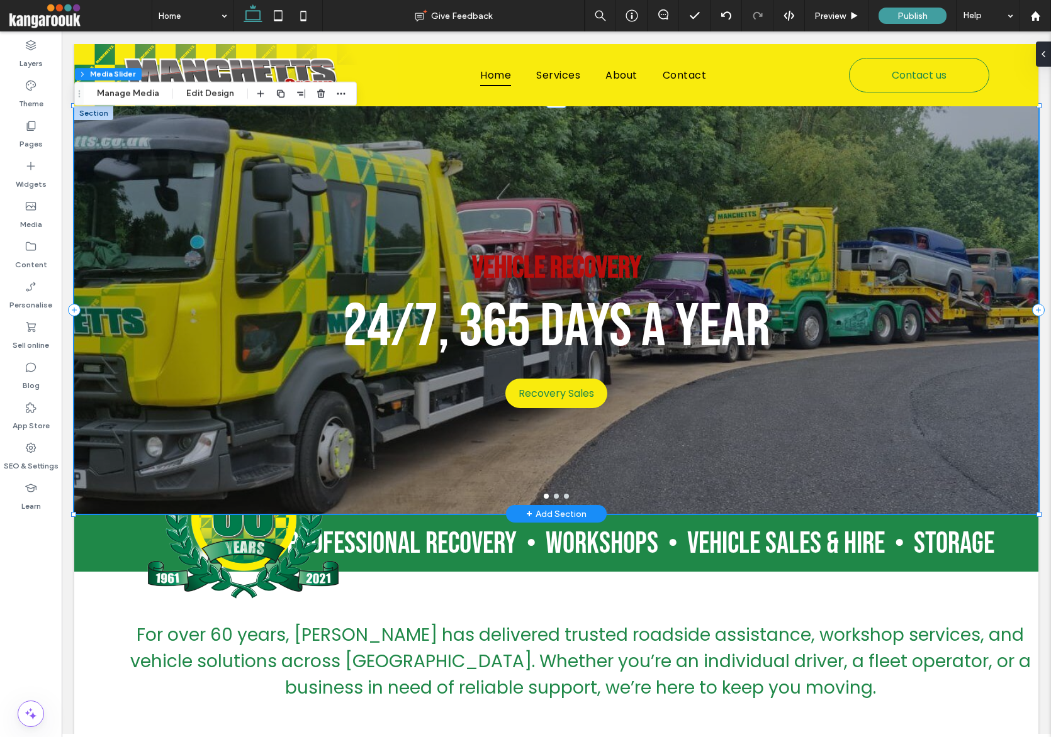
click at [580, 208] on div "Vehicle Recovery 24/7, 365 Days a Year Recovery Sales Recovery Sales" at bounding box center [556, 318] width 964 height 348
click at [602, 223] on div "Vehicle Recovery 24/7, 365 Days a Year Recovery Sales Recovery Sales" at bounding box center [556, 318] width 964 height 348
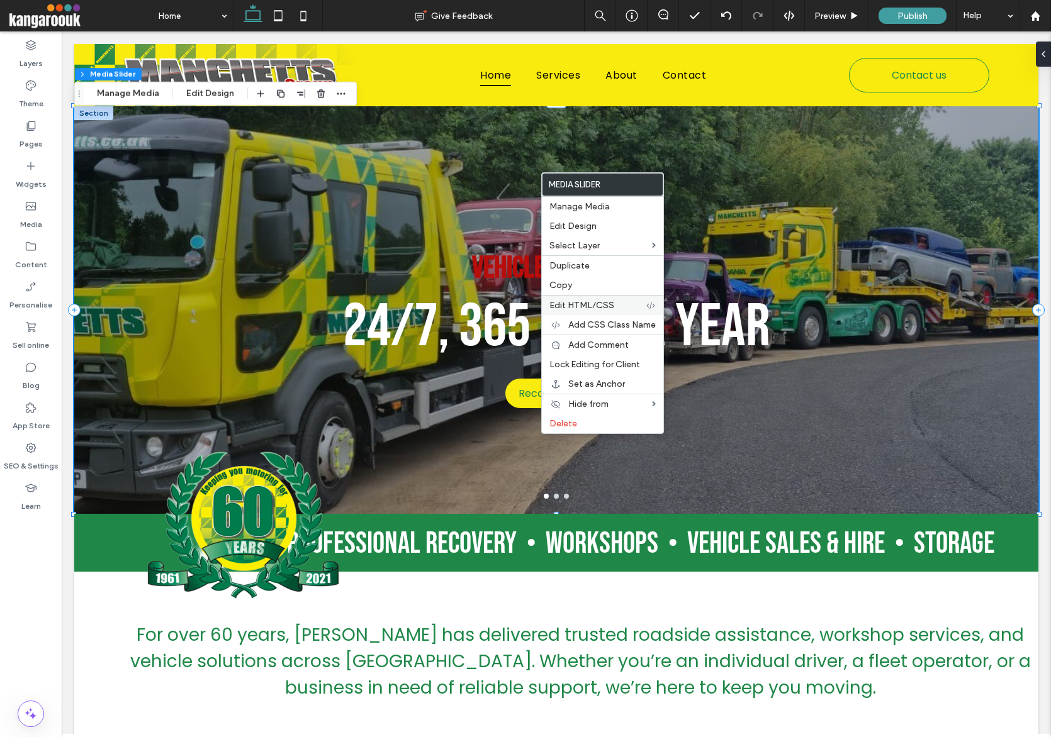
click at [575, 302] on span "Edit HTML/CSS" at bounding box center [581, 305] width 65 height 11
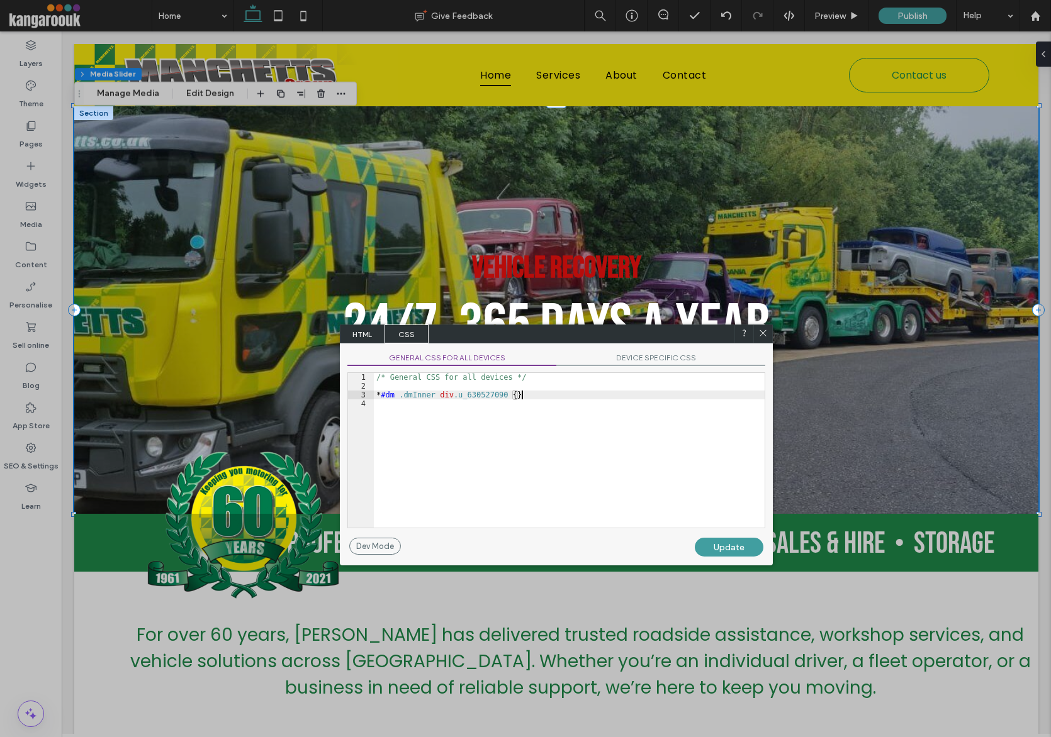
click at [539, 394] on div "/* General CSS for all devices */ * #dm .dmInner div .u_630527090 { }" at bounding box center [569, 459] width 391 height 172
click at [512, 415] on div "/* General CSS for all devices */ * #dm .dmInner div .u_630527090 { }" at bounding box center [569, 459] width 391 height 172
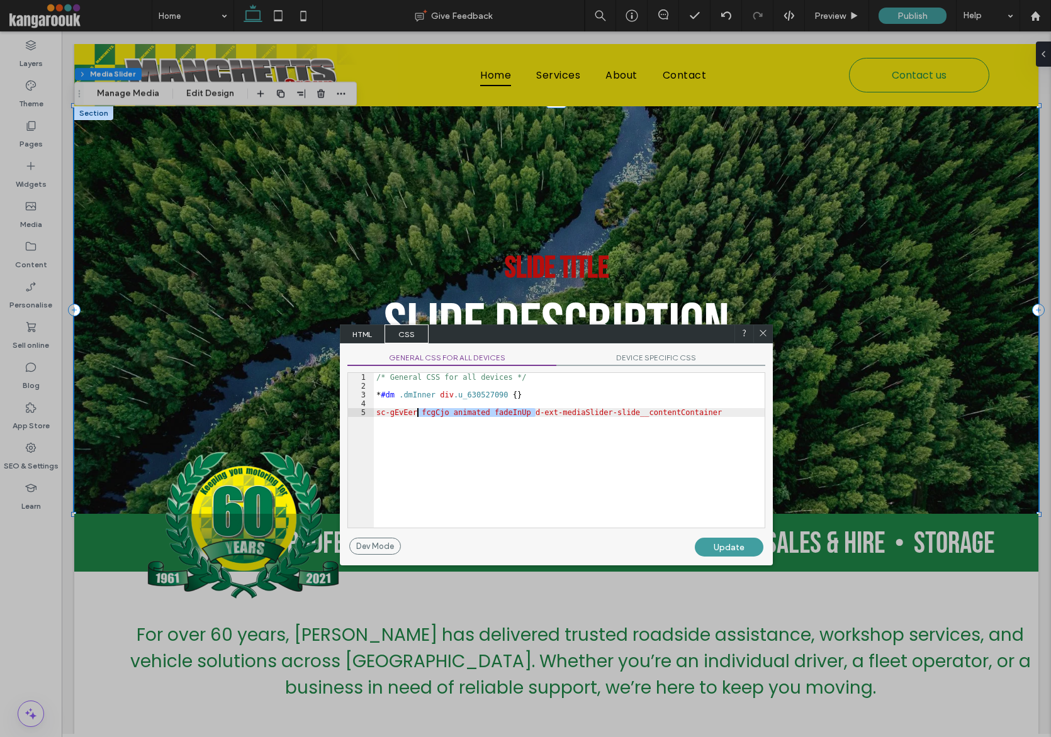
drag, startPoint x: 537, startPoint y: 412, endPoint x: 418, endPoint y: 414, distance: 118.3
click at [418, 414] on div "/* General CSS for all devices */ * #dm .dmInner div .u_630527090 { } sc-gEvEer…" at bounding box center [569, 459] width 391 height 172
drag, startPoint x: 378, startPoint y: 414, endPoint x: 431, endPoint y: 422, distance: 54.0
click at [379, 415] on div "/* General CSS for all devices */ * #dm .dmInner div .u_630527090 { } sc-gEvEer…" at bounding box center [569, 459] width 391 height 172
click at [616, 417] on div "/* General CSS for all devices */ * #dm .dmInner div .u_630527090 { } .c-gEvEer…" at bounding box center [569, 459] width 391 height 172
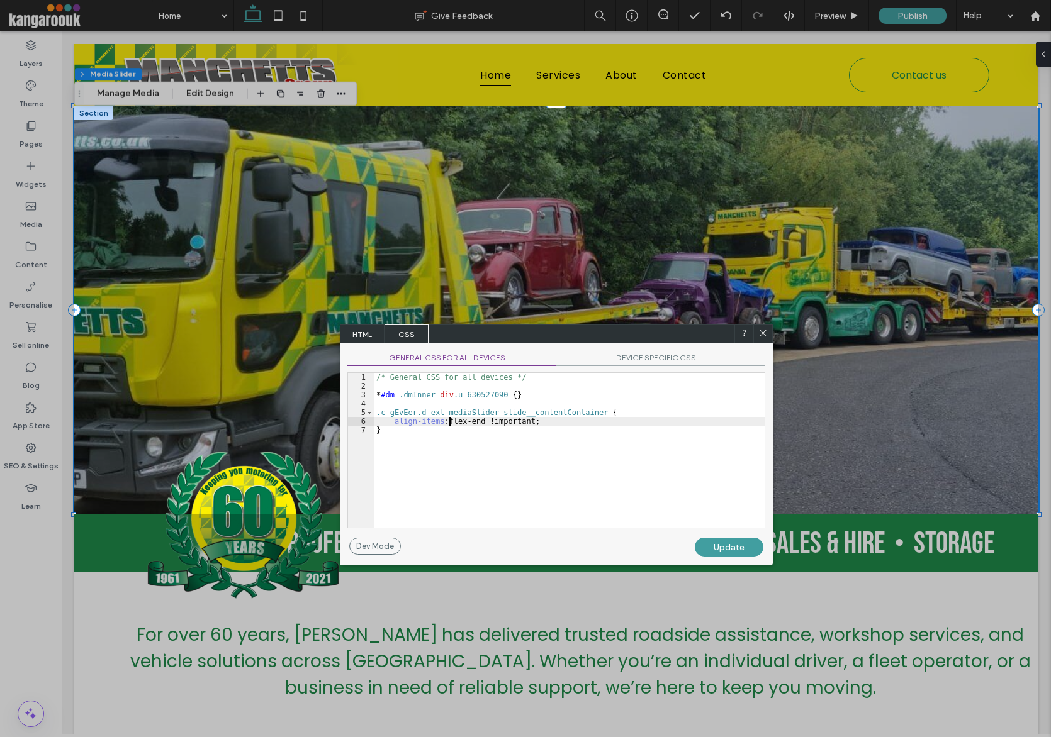
click at [447, 421] on div "/* General CSS for all devices */ * #dm .dmInner div .u_630527090 { } .c-gEvEer…" at bounding box center [569, 459] width 391 height 172
type textarea "**"
click at [727, 546] on div "Update" at bounding box center [729, 547] width 69 height 19
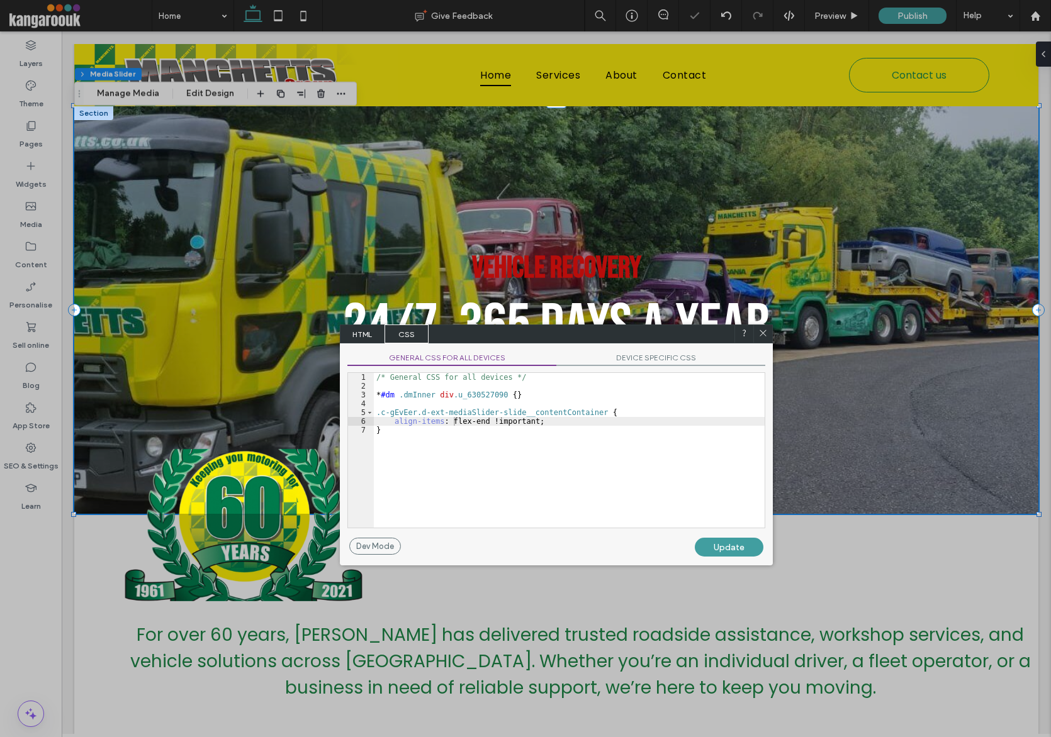
click at [766, 339] on span at bounding box center [762, 333] width 9 height 11
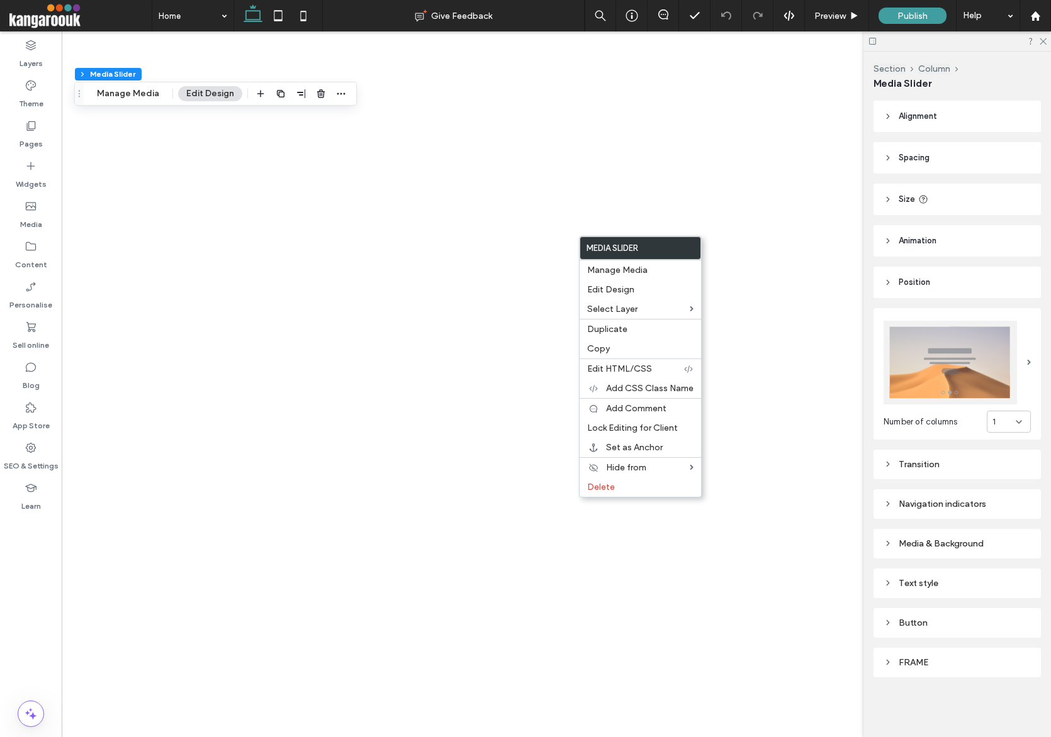
click at [622, 365] on span "Edit HTML/CSS" at bounding box center [619, 369] width 65 height 11
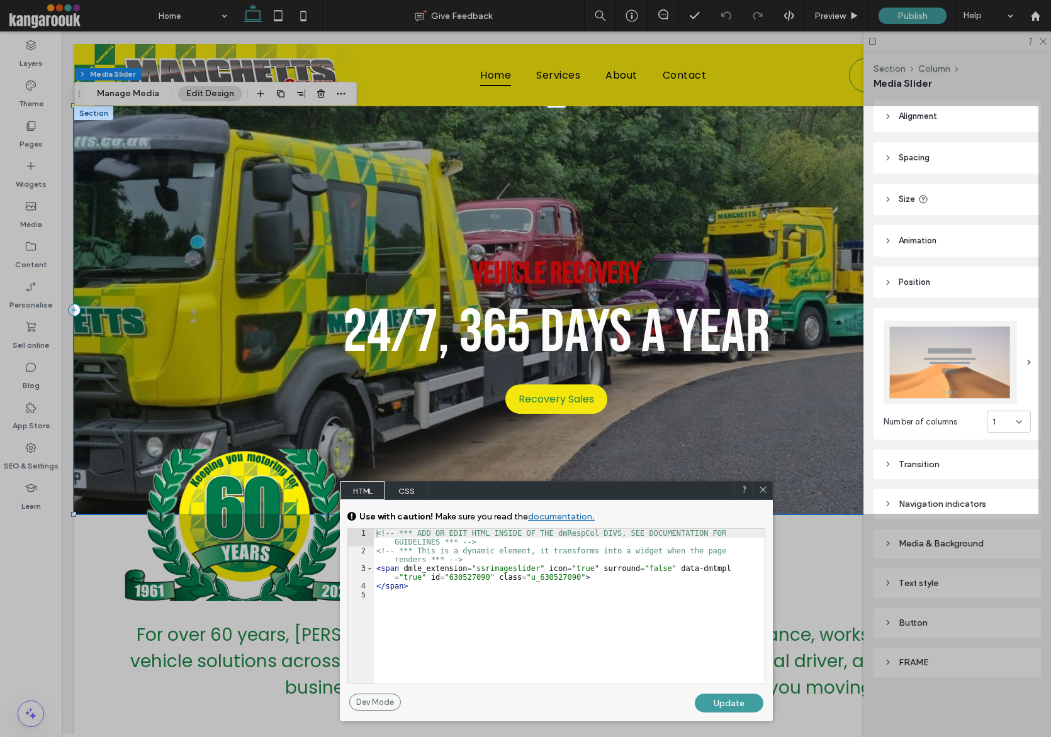
click at [407, 486] on span "CSS" at bounding box center [406, 490] width 44 height 19
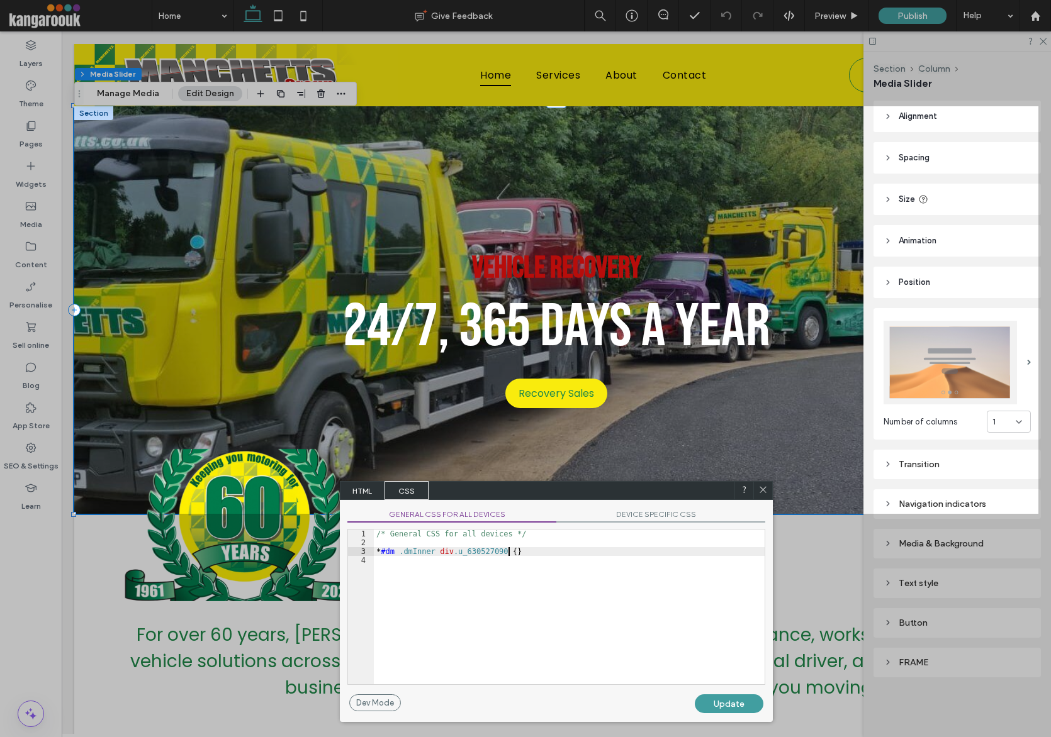
scroll to position [2, 0]
drag, startPoint x: 510, startPoint y: 552, endPoint x: 515, endPoint y: 556, distance: 6.5
click at [511, 552] on div "/* General CSS for all devices */ * #dm .dmInner div .u_630527090 { }" at bounding box center [569, 616] width 391 height 172
click at [507, 551] on div "/* General CSS for all devices */ * #dm .dmInner div .u_630527090 { }" at bounding box center [569, 616] width 391 height 172
click at [512, 551] on div "/* General CSS for all devices */ * #dm .dmInner div .u_630527090 { }" at bounding box center [569, 616] width 391 height 172
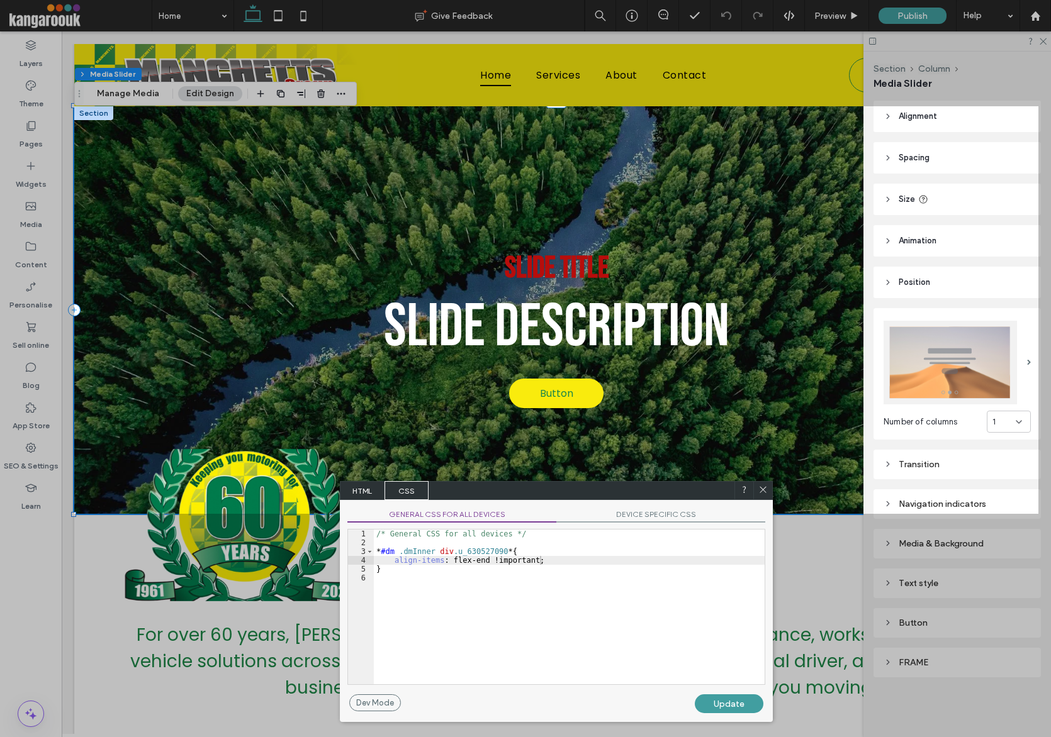
click at [708, 705] on div "Update" at bounding box center [729, 704] width 69 height 19
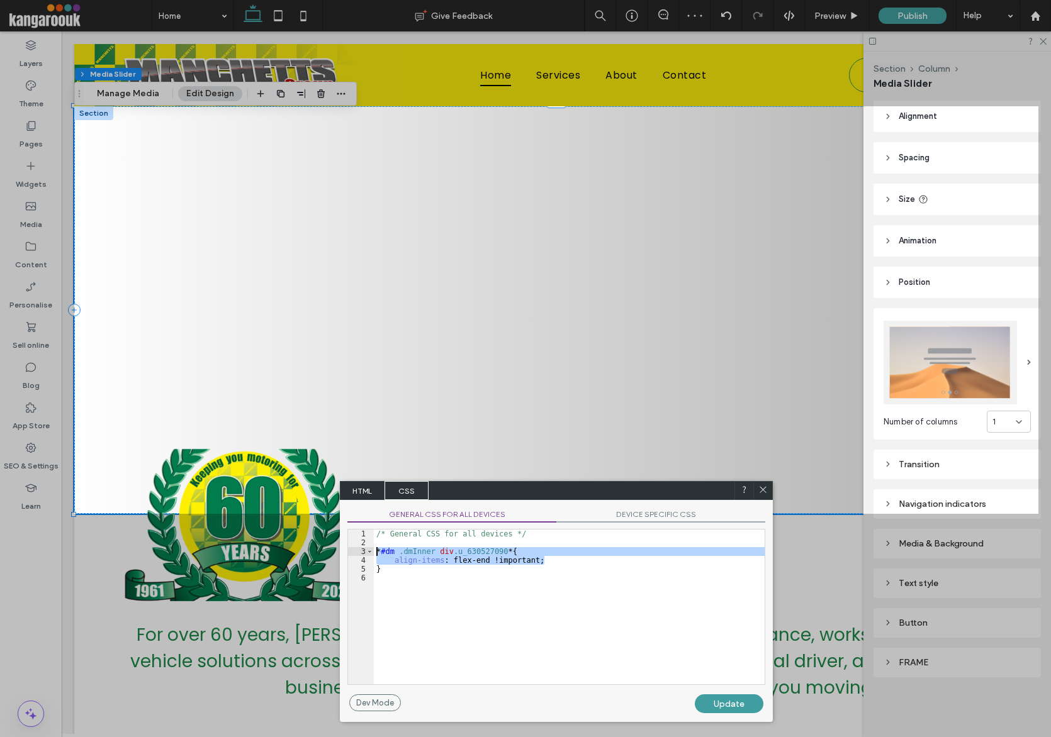
drag, startPoint x: 429, startPoint y: 561, endPoint x: 310, endPoint y: 548, distance: 119.7
click at [276, 559] on body ".wqwq-1{fill:#231f20;} .cls-1q, .cls-2q { fill-rule: evenodd; } .cls-2q { fill:…" at bounding box center [525, 368] width 1051 height 737
click at [732, 16] on div at bounding box center [556, 53] width 964 height 106
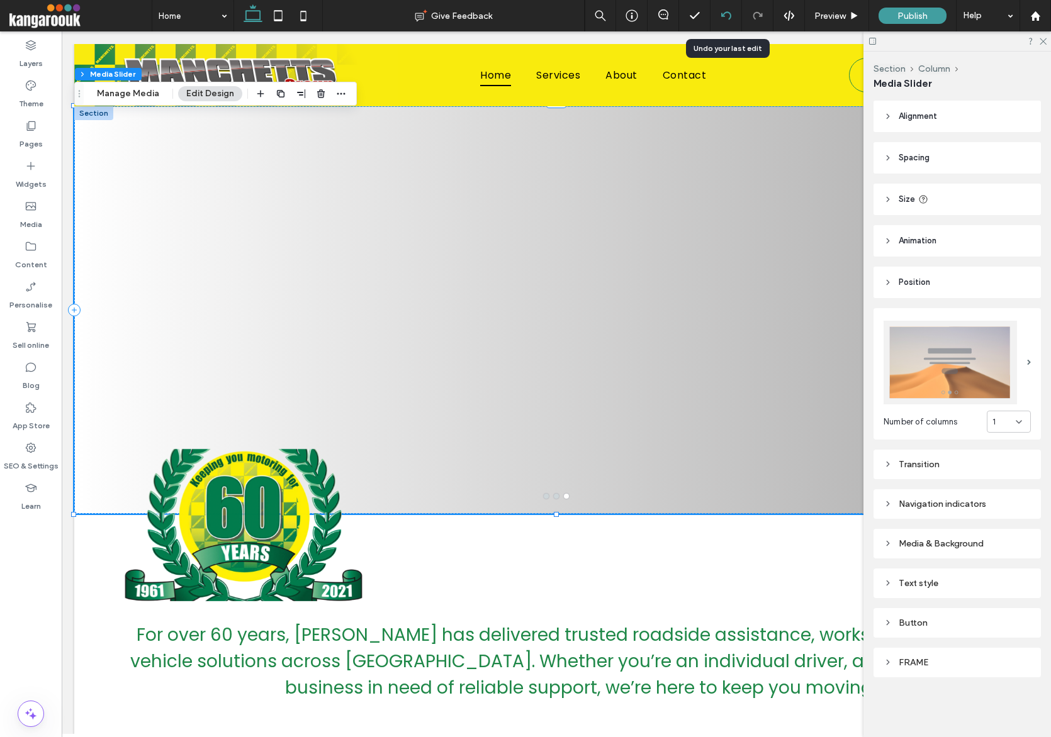
click at [731, 16] on use at bounding box center [725, 15] width 10 height 8
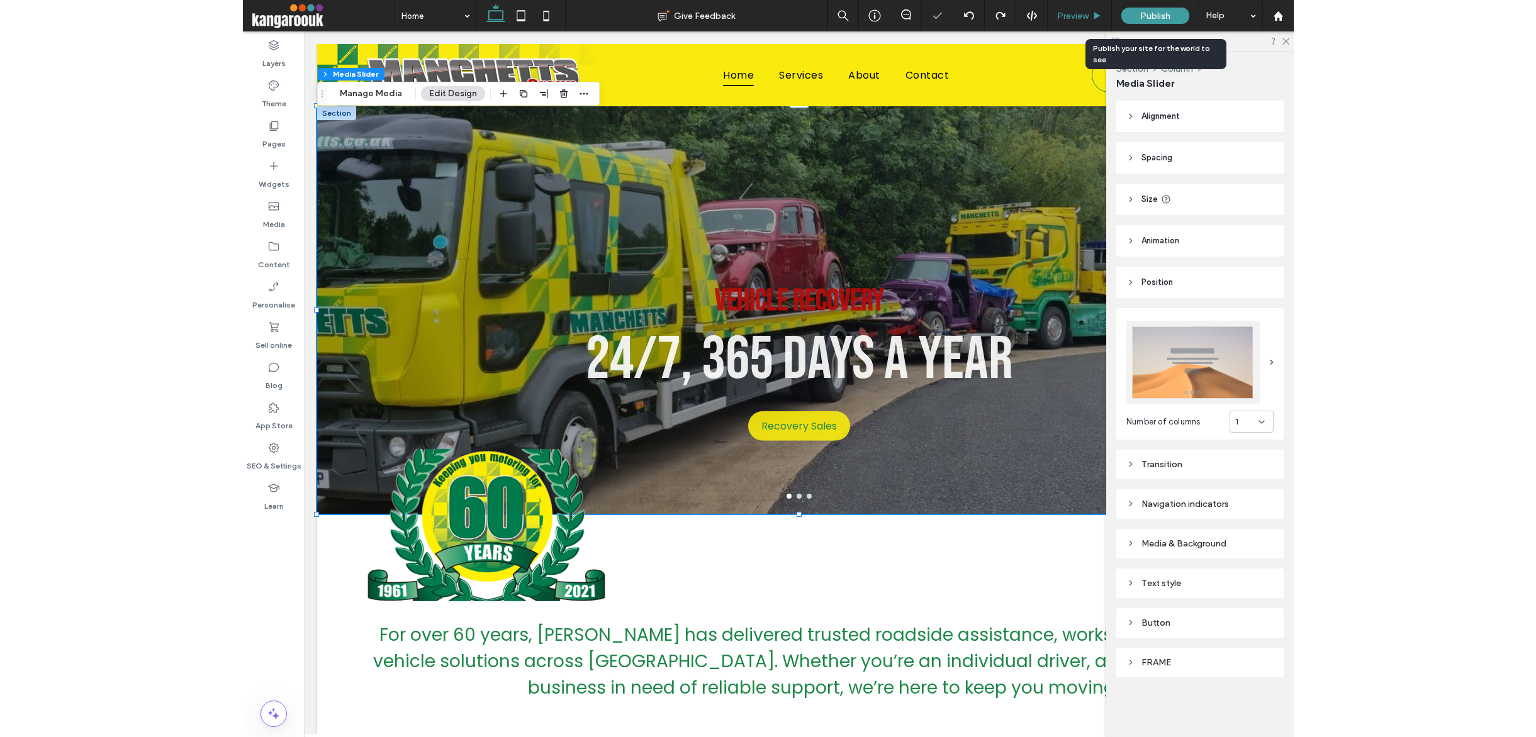
scroll to position [0, 0]
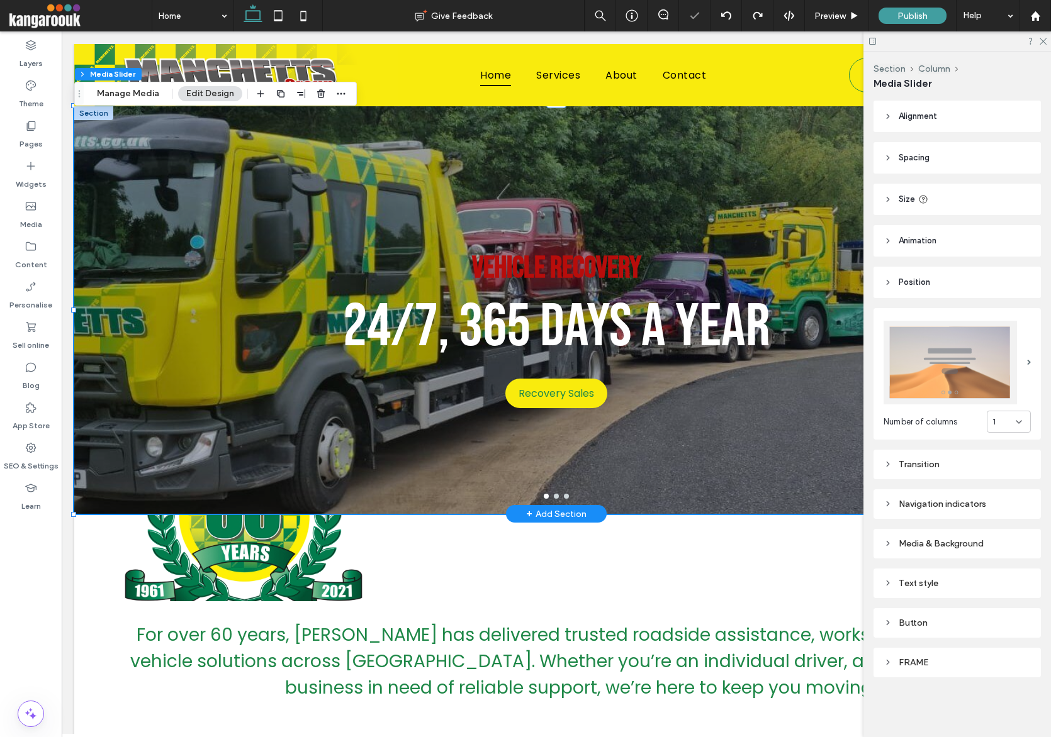
click at [685, 210] on div "Vehicle Recovery 24/7, 365 Days a Year Recovery Sales Recovery Sales" at bounding box center [556, 318] width 964 height 348
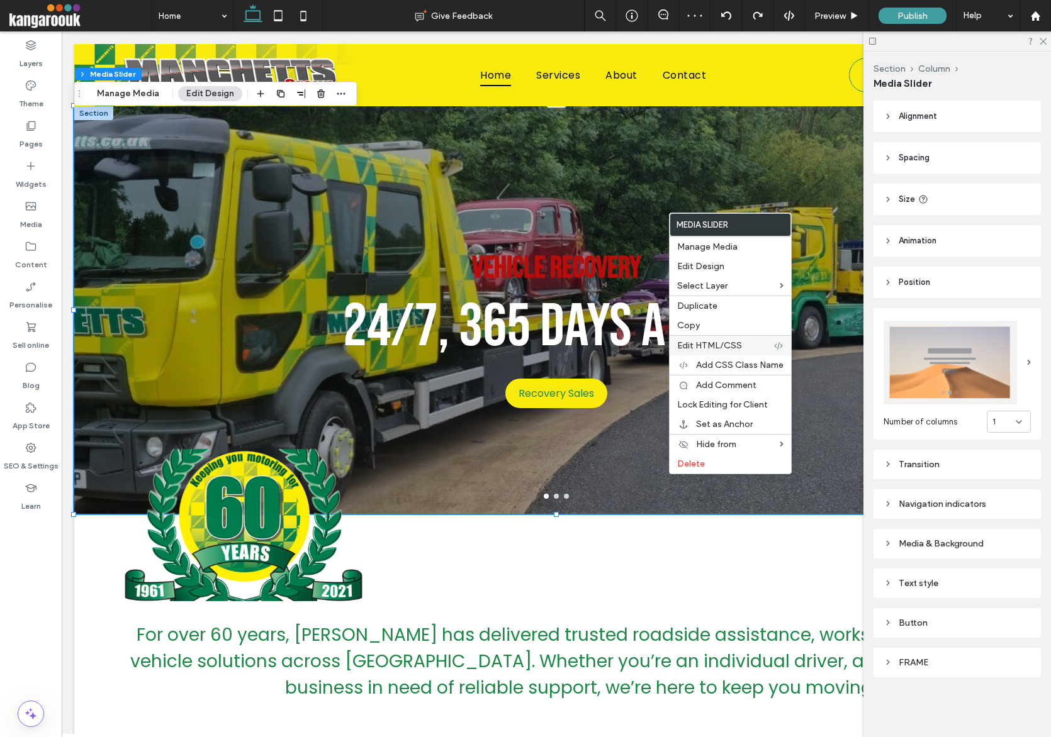
click at [717, 349] on span "Edit HTML/CSS" at bounding box center [709, 345] width 65 height 11
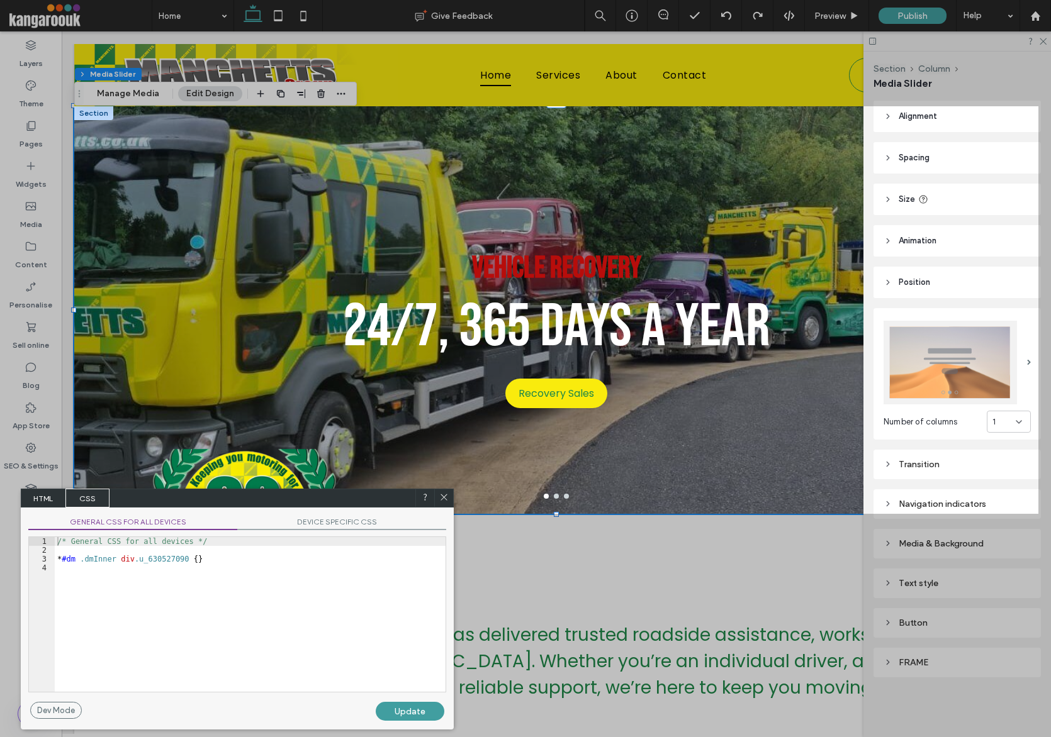
drag, startPoint x: 681, startPoint y: 335, endPoint x: 391, endPoint y: 501, distance: 334.3
click at [391, 501] on div "HTML CSS" at bounding box center [237, 498] width 433 height 19
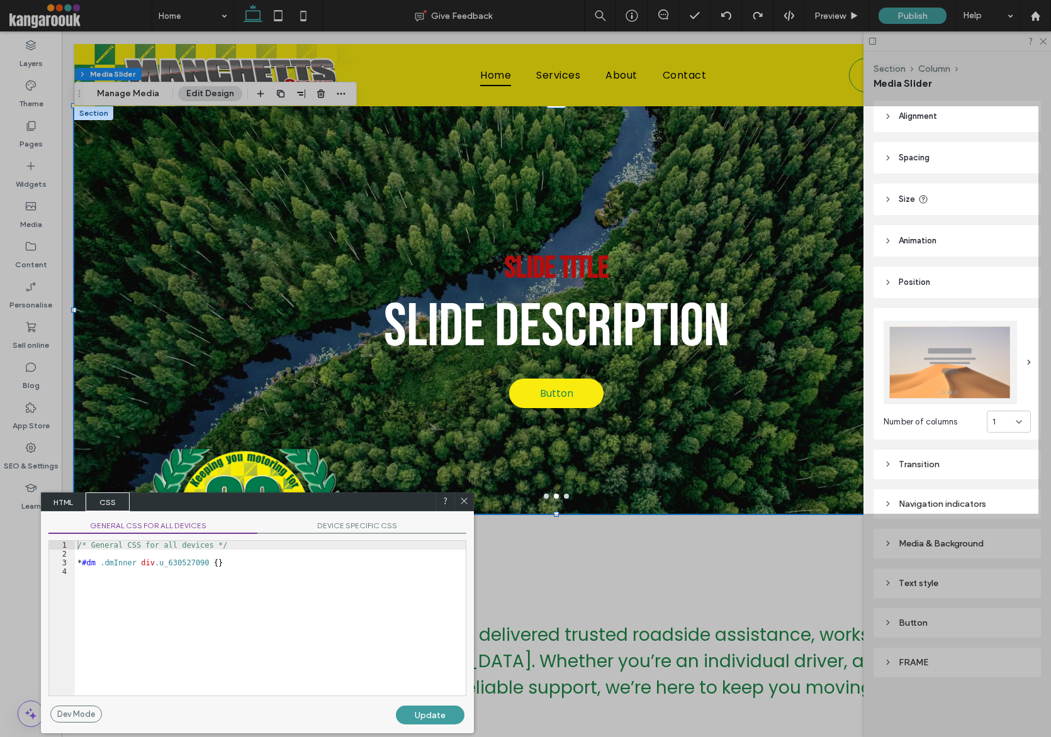
click at [270, 588] on div "/* General CSS for all devices */ * #dm .dmInner div .u_630527090 { }" at bounding box center [270, 627] width 391 height 172
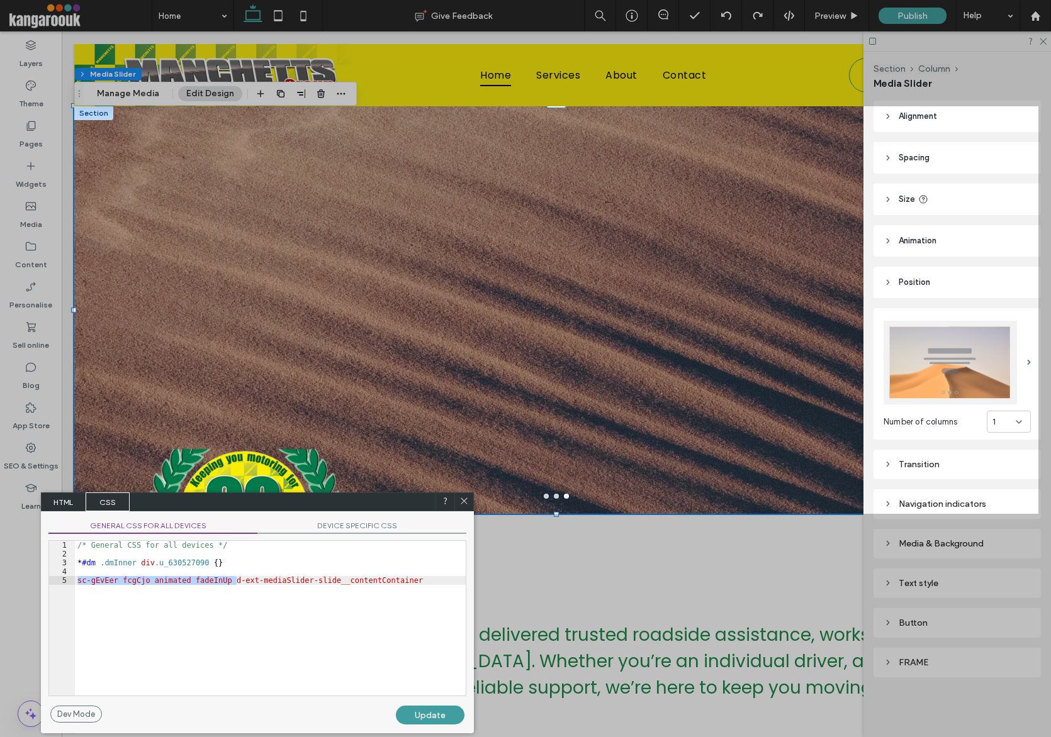
drag, startPoint x: 237, startPoint y: 583, endPoint x: 35, endPoint y: 581, distance: 201.4
click at [35, 581] on body ".wqwq-1{fill:#231f20;} .cls-1q, .cls-2q { fill-rule: evenodd; } .cls-2q { fill:…" at bounding box center [525, 368] width 1051 height 737
drag, startPoint x: 181, startPoint y: 600, endPoint x: 193, endPoint y: 596, distance: 13.3
click at [181, 600] on div "/* General CSS for all devices */ * #dm .dmInner div .u_630527090 { } sc-gEvEer…" at bounding box center [270, 627] width 391 height 172
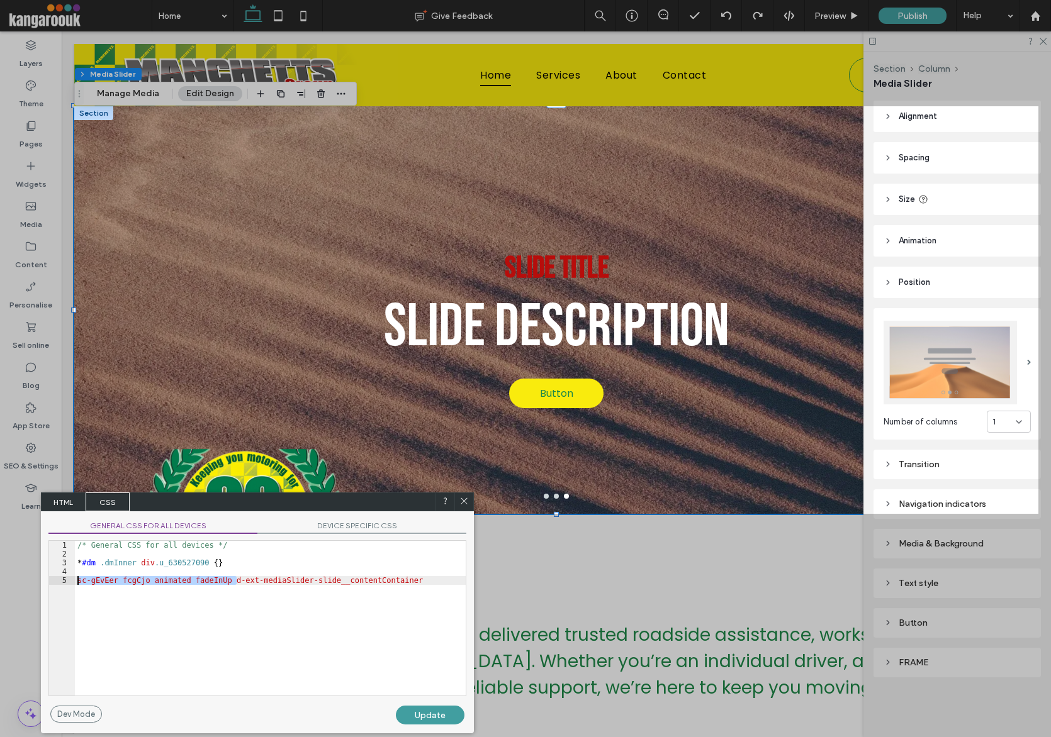
drag, startPoint x: 237, startPoint y: 585, endPoint x: 69, endPoint y: 579, distance: 168.1
click at [69, 579] on div "** 1 2 3 4 5 /* General CSS for all devices */ * #dm .dmInner div .u_630527090 …" at bounding box center [257, 618] width 418 height 156
click at [311, 581] on div "/* General CSS for all devices */ * #dm .dmInner div .u_630527090 { } .d-ext-me…" at bounding box center [270, 627] width 391 height 172
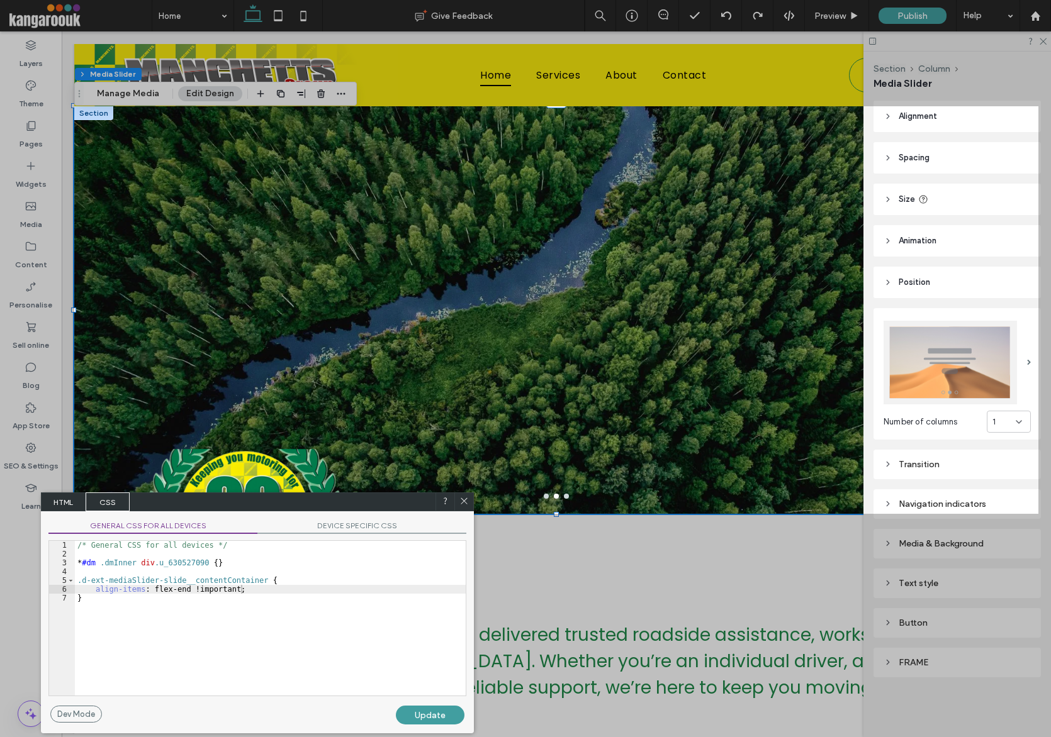
click at [420, 719] on div "Update" at bounding box center [430, 715] width 69 height 19
click at [300, 590] on div "/* General CSS for all devices */ * #dm .dmInner div .u_630527090 { } .d-ext-me…" at bounding box center [270, 627] width 391 height 172
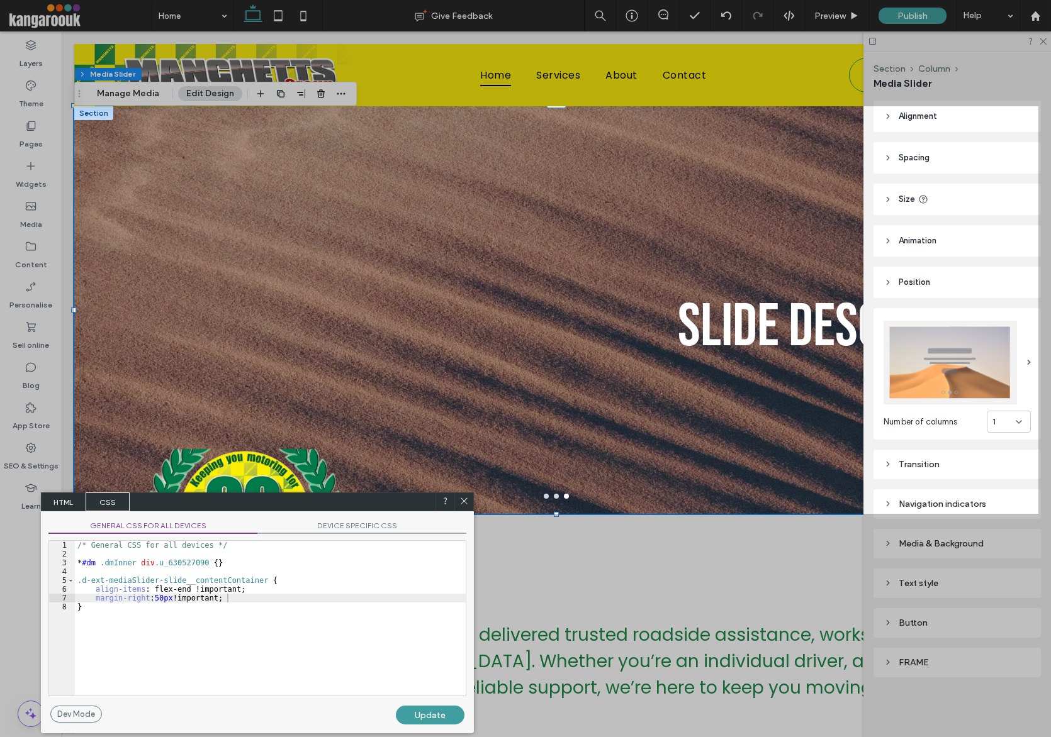
click at [420, 710] on div "Update" at bounding box center [430, 715] width 69 height 19
click at [165, 596] on div "/* General CSS for all devices */ * #dm .dmInner div .u_630527090 { } .d-ext-me…" at bounding box center [270, 627] width 391 height 172
type textarea "**"
click at [430, 719] on div "Update" at bounding box center [430, 715] width 69 height 19
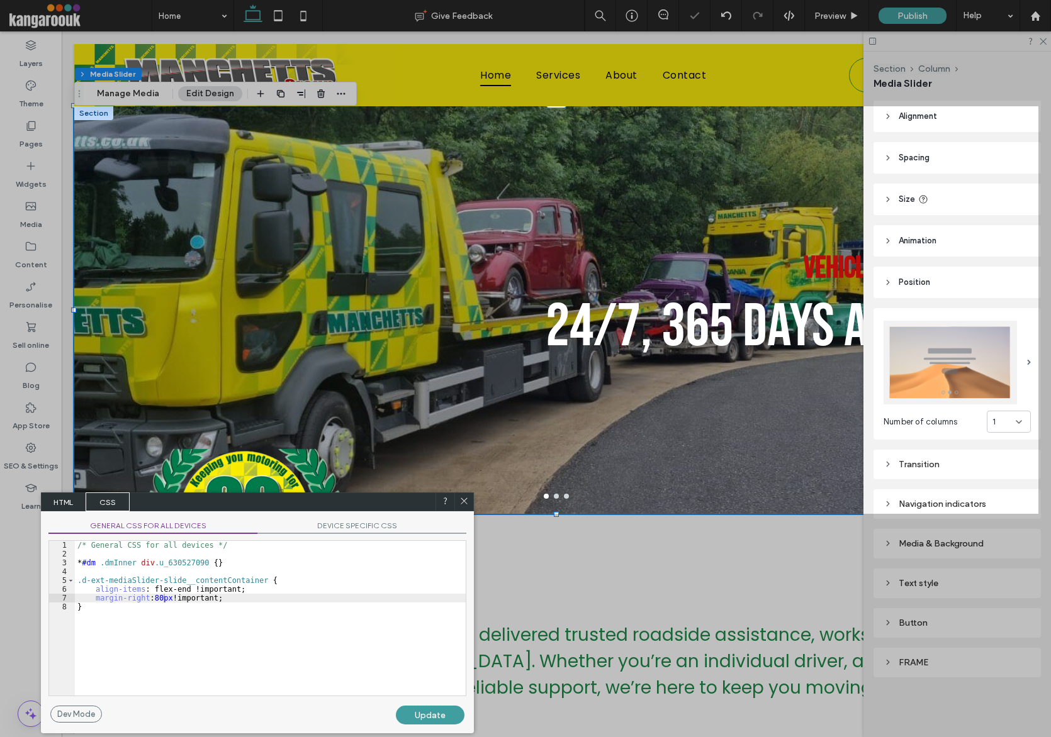
click at [1045, 44] on div at bounding box center [1044, 368] width 13 height 737
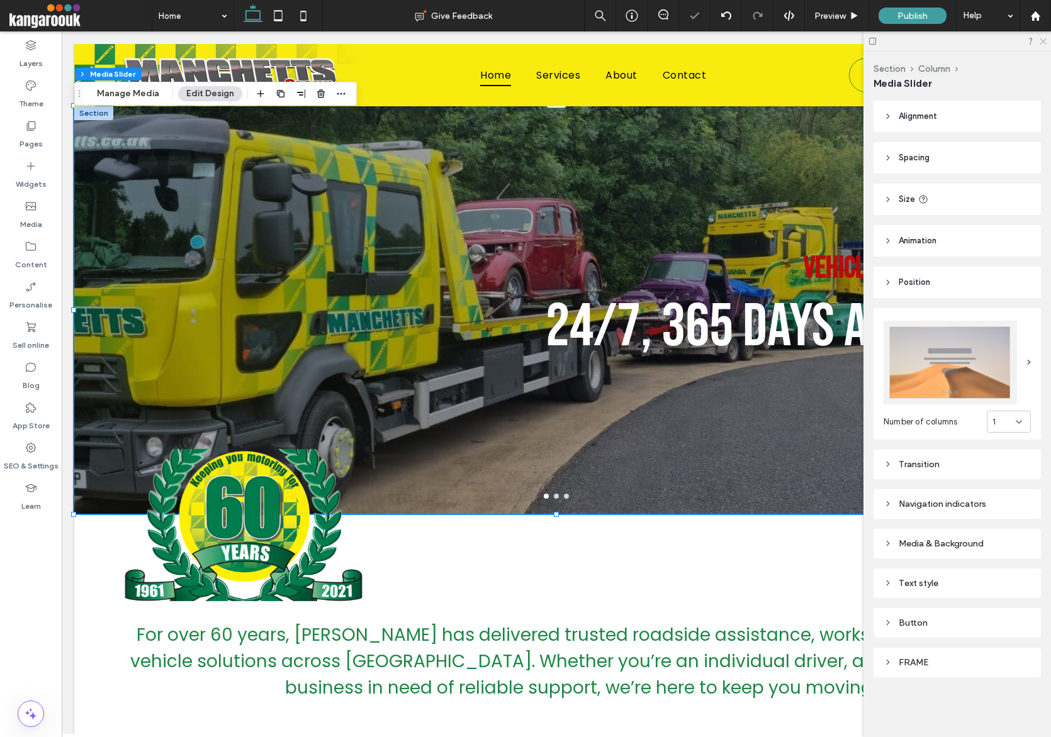
click at [1044, 44] on icon at bounding box center [1042, 40] width 8 height 8
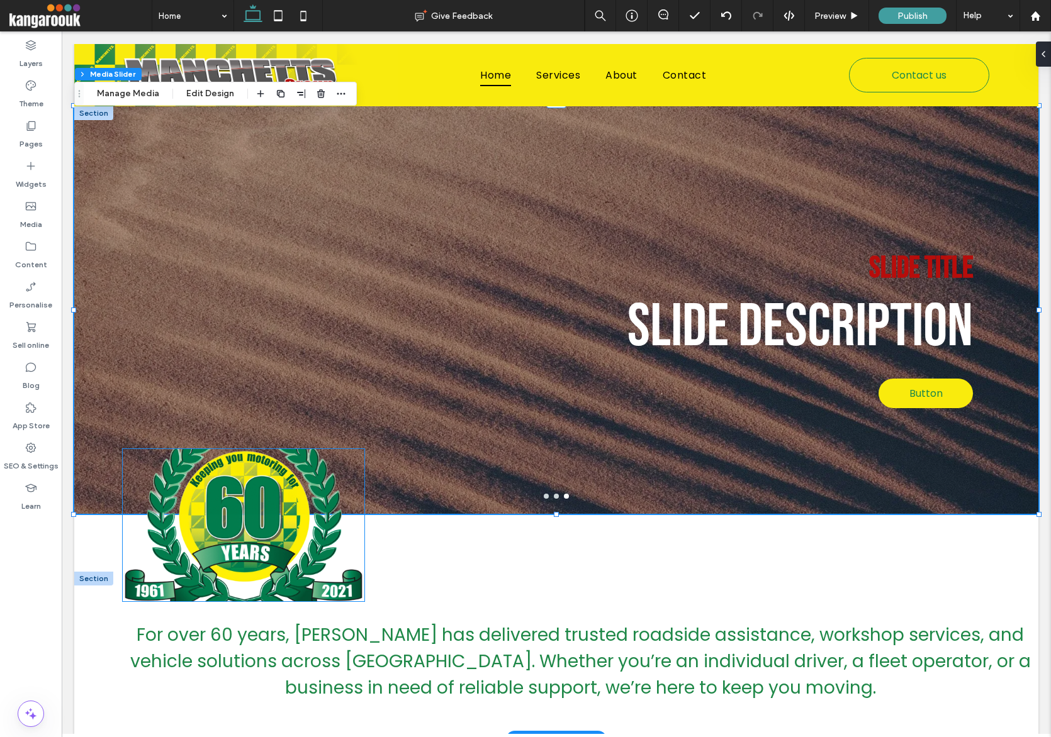
click at [269, 494] on img at bounding box center [244, 525] width 242 height 152
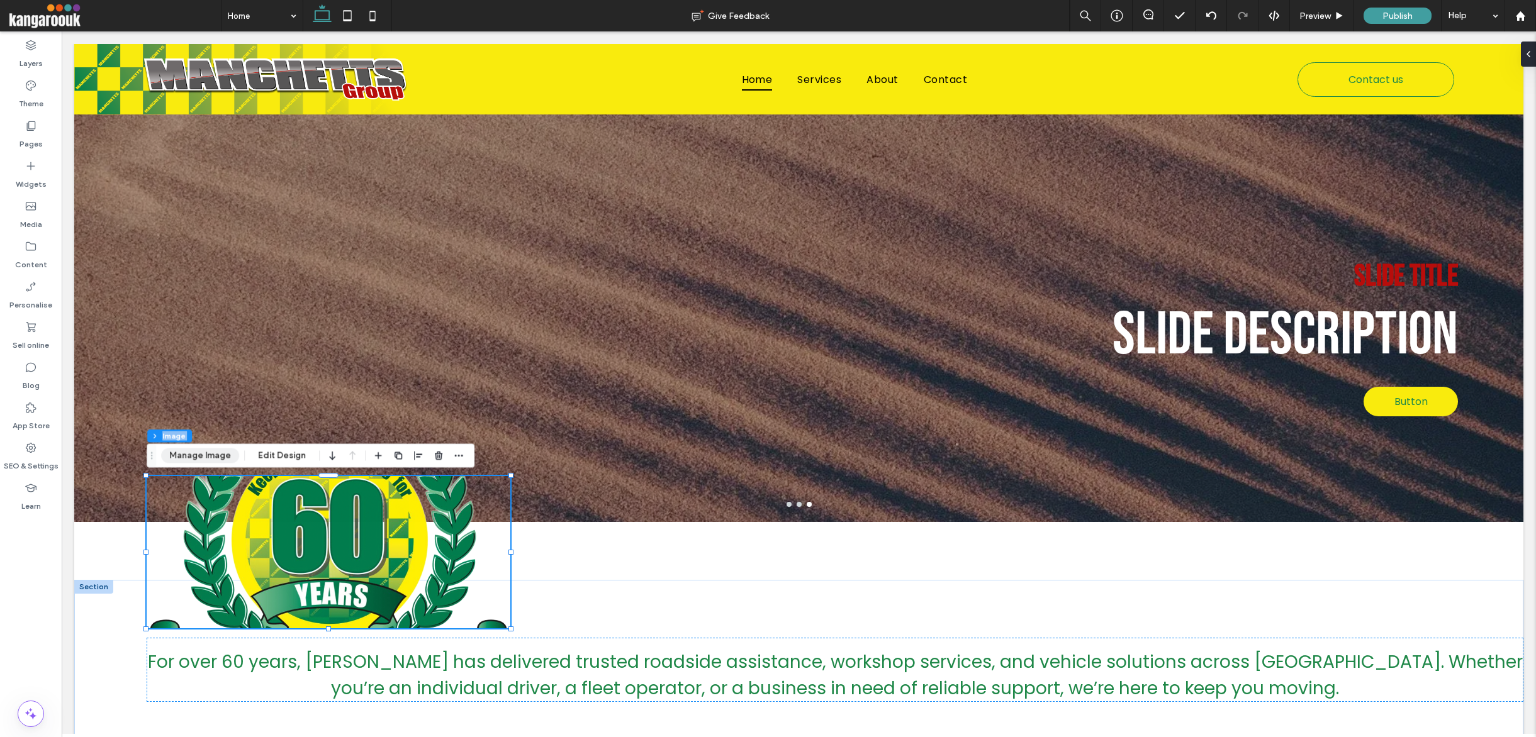
click at [216, 457] on button "Manage Image" at bounding box center [200, 455] width 78 height 15
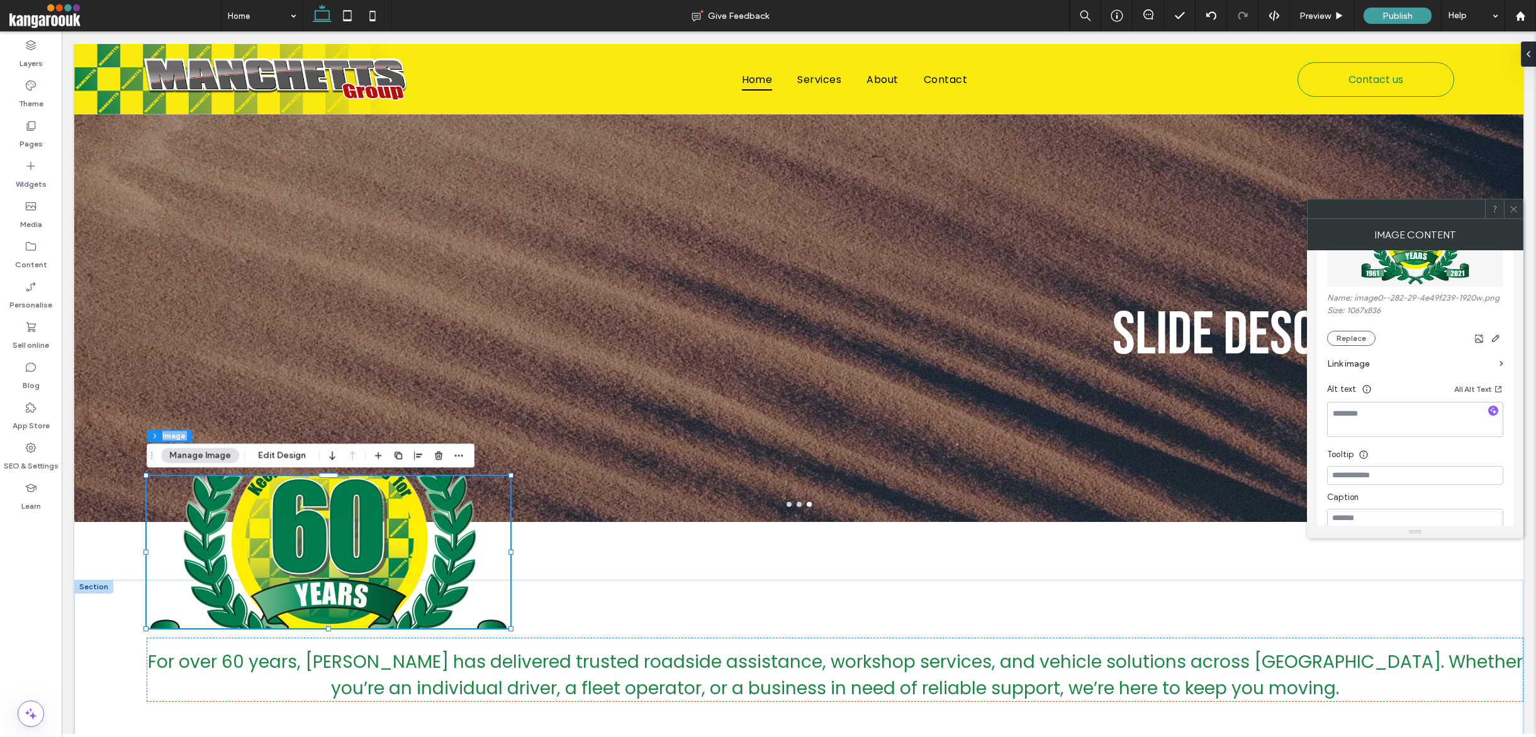
scroll to position [210, 0]
click at [1050, 218] on span at bounding box center [1513, 208] width 9 height 19
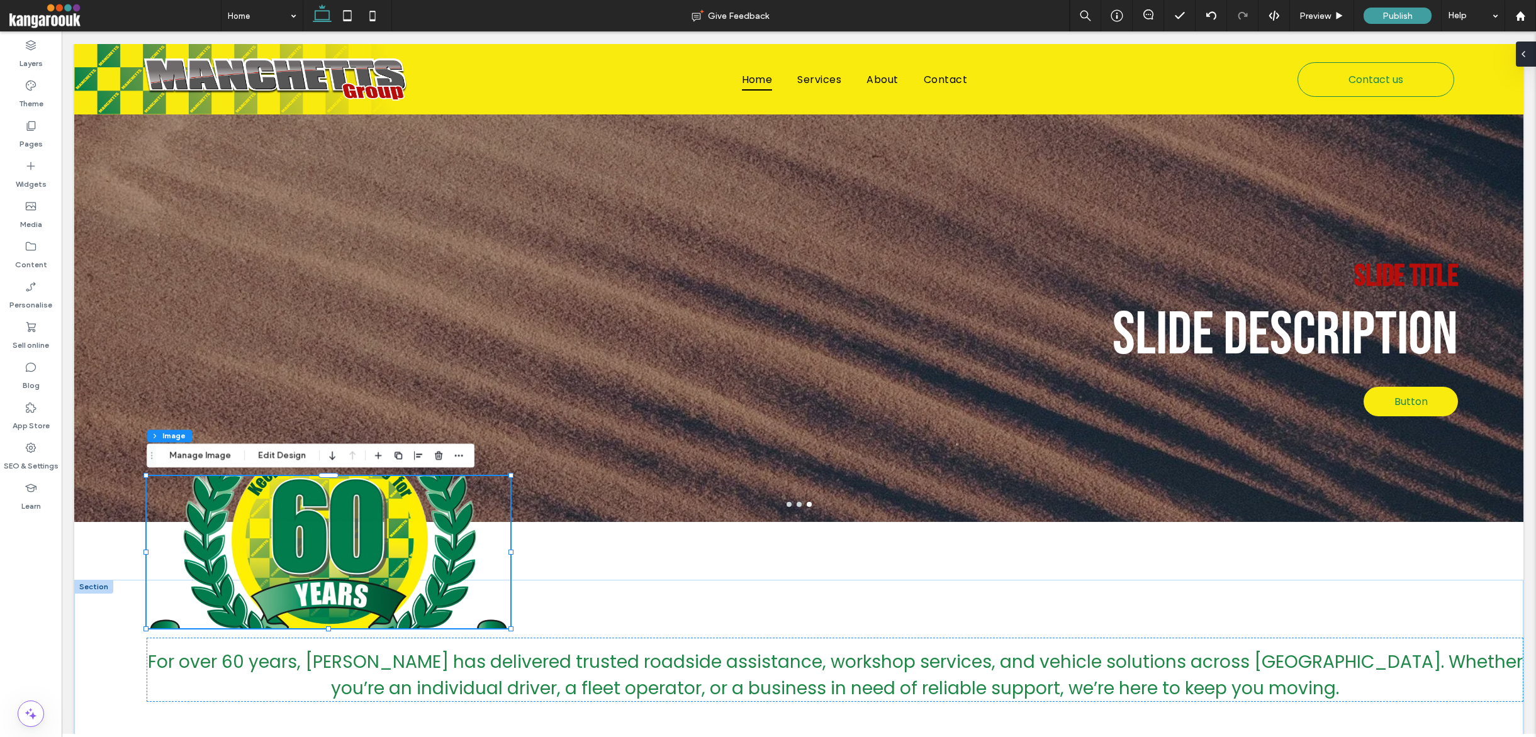
click at [1050, 54] on div at bounding box center [1526, 54] width 20 height 25
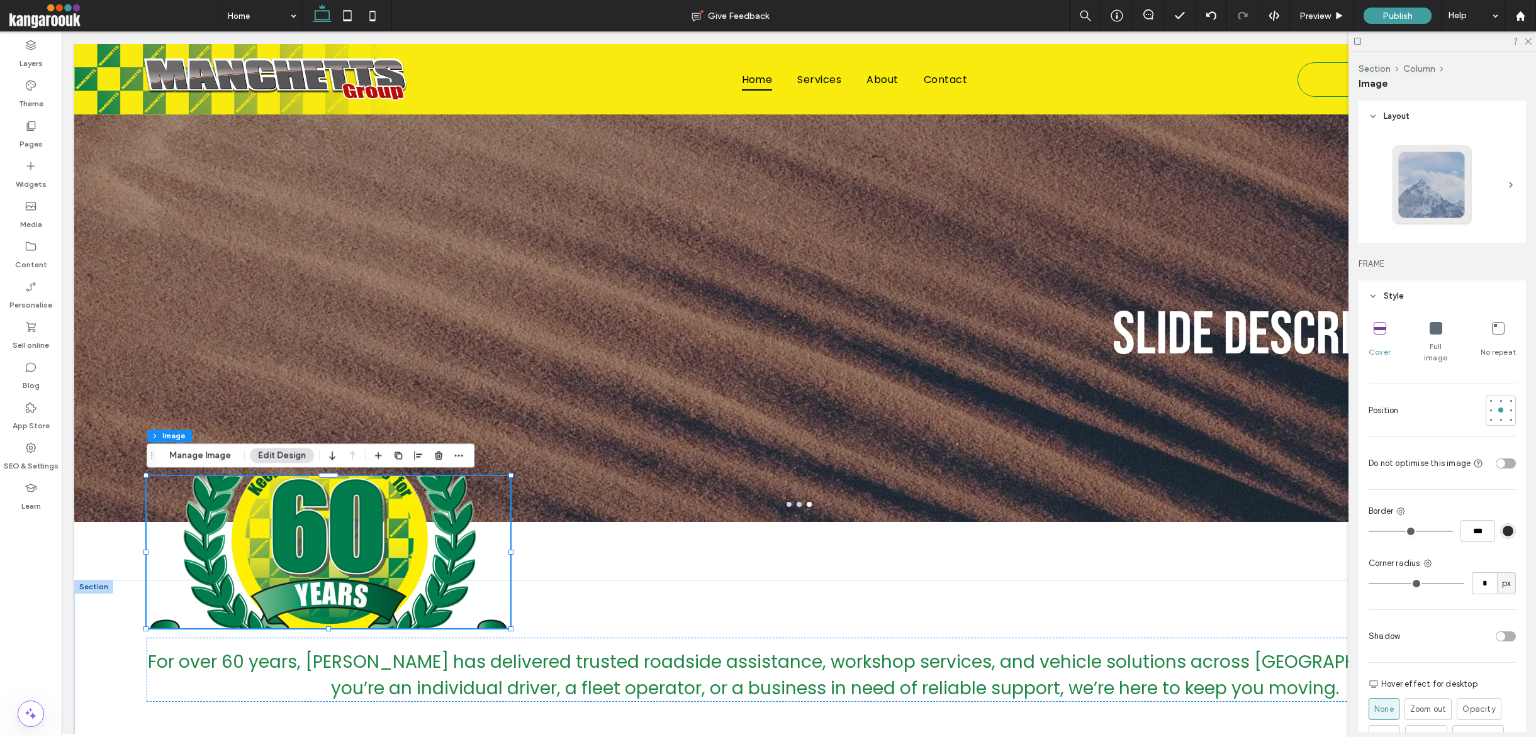
click at [1050, 330] on icon at bounding box center [1436, 328] width 13 height 13
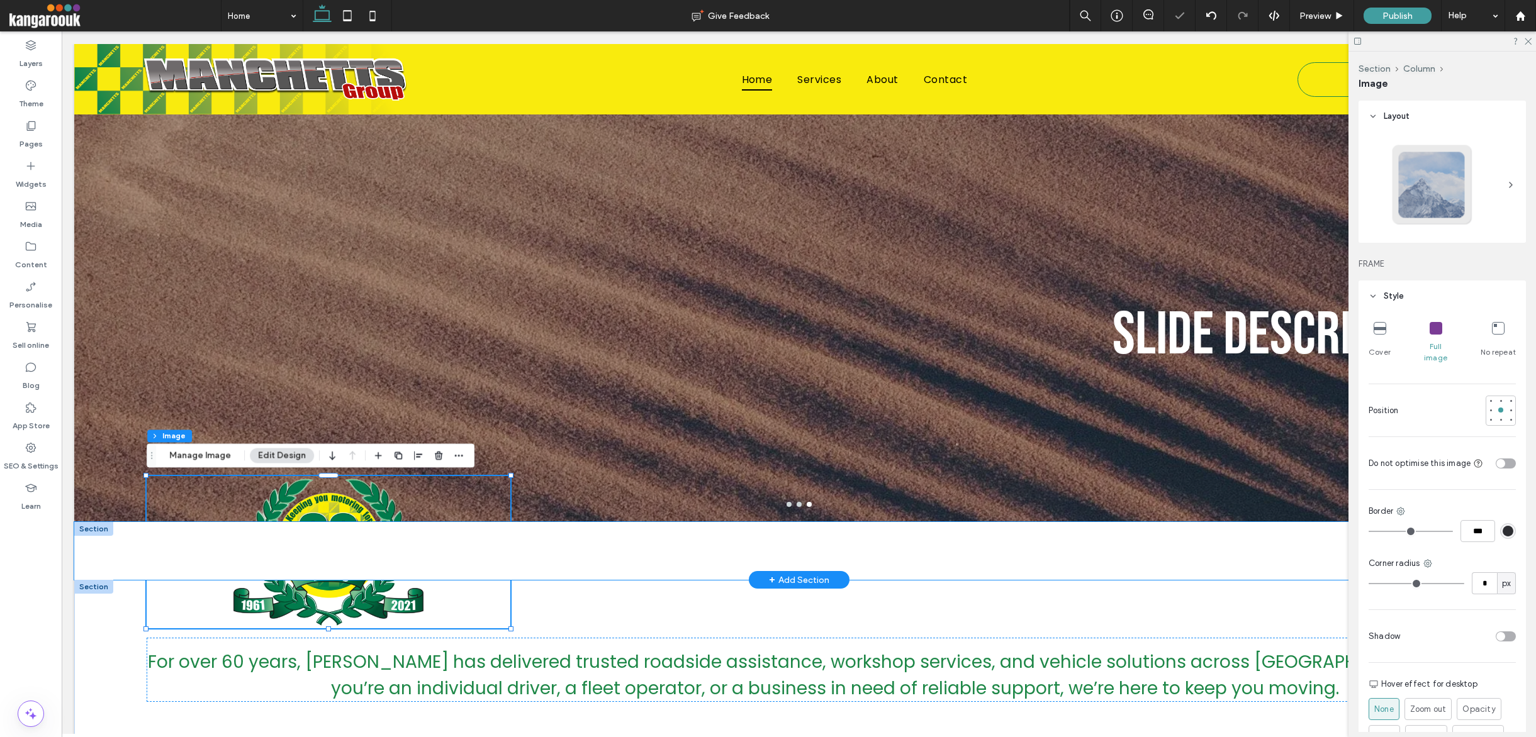
click at [569, 572] on p "Professional Recovery • Workshops • Vehicle Sales & Hire • Storage" at bounding box center [776, 551] width 1405 height 45
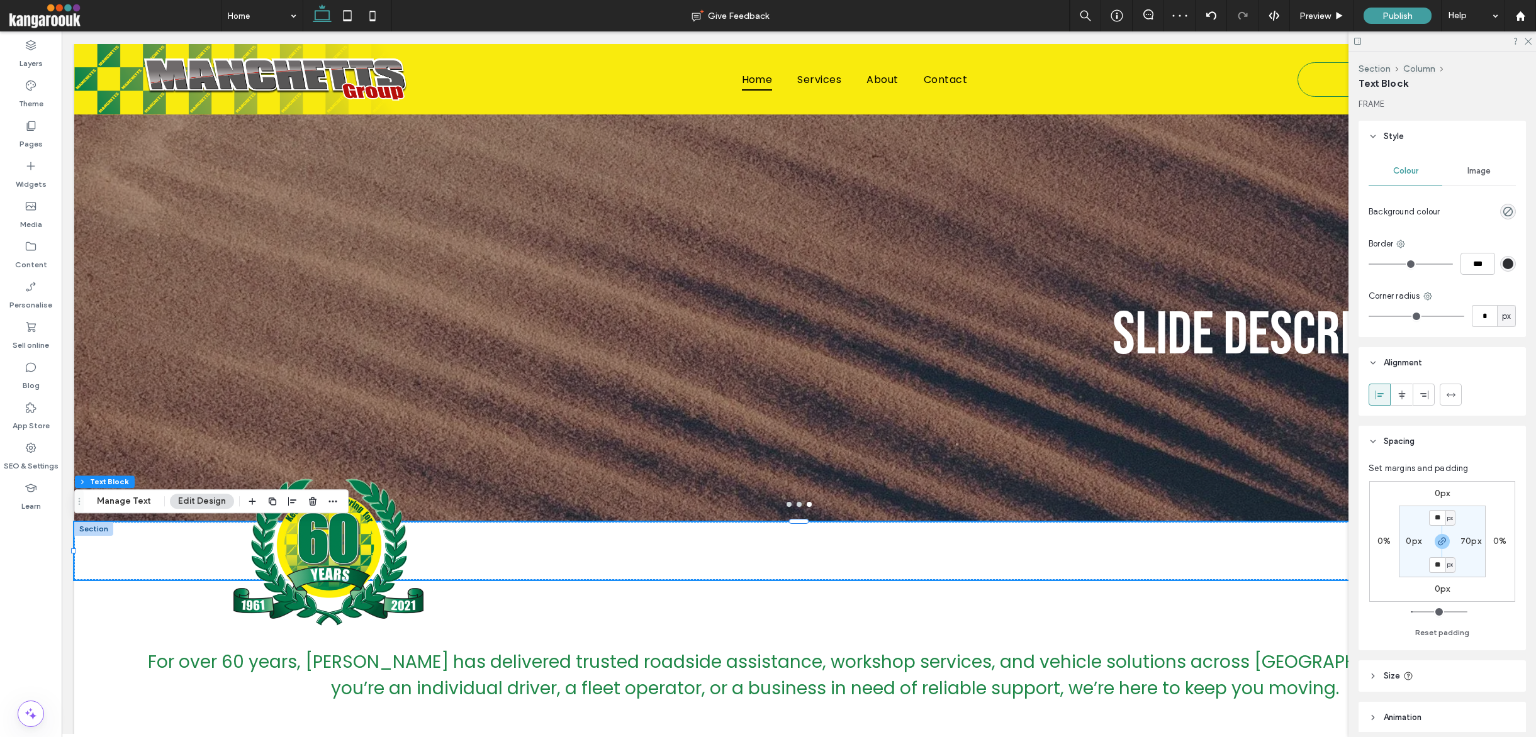
click at [1050, 210] on div "rgba(0, 0, 0, 0)" at bounding box center [1508, 212] width 16 height 16
click at [1050, 211] on div "rgba(0, 0, 0, 0)" at bounding box center [1508, 213] width 16 height 16
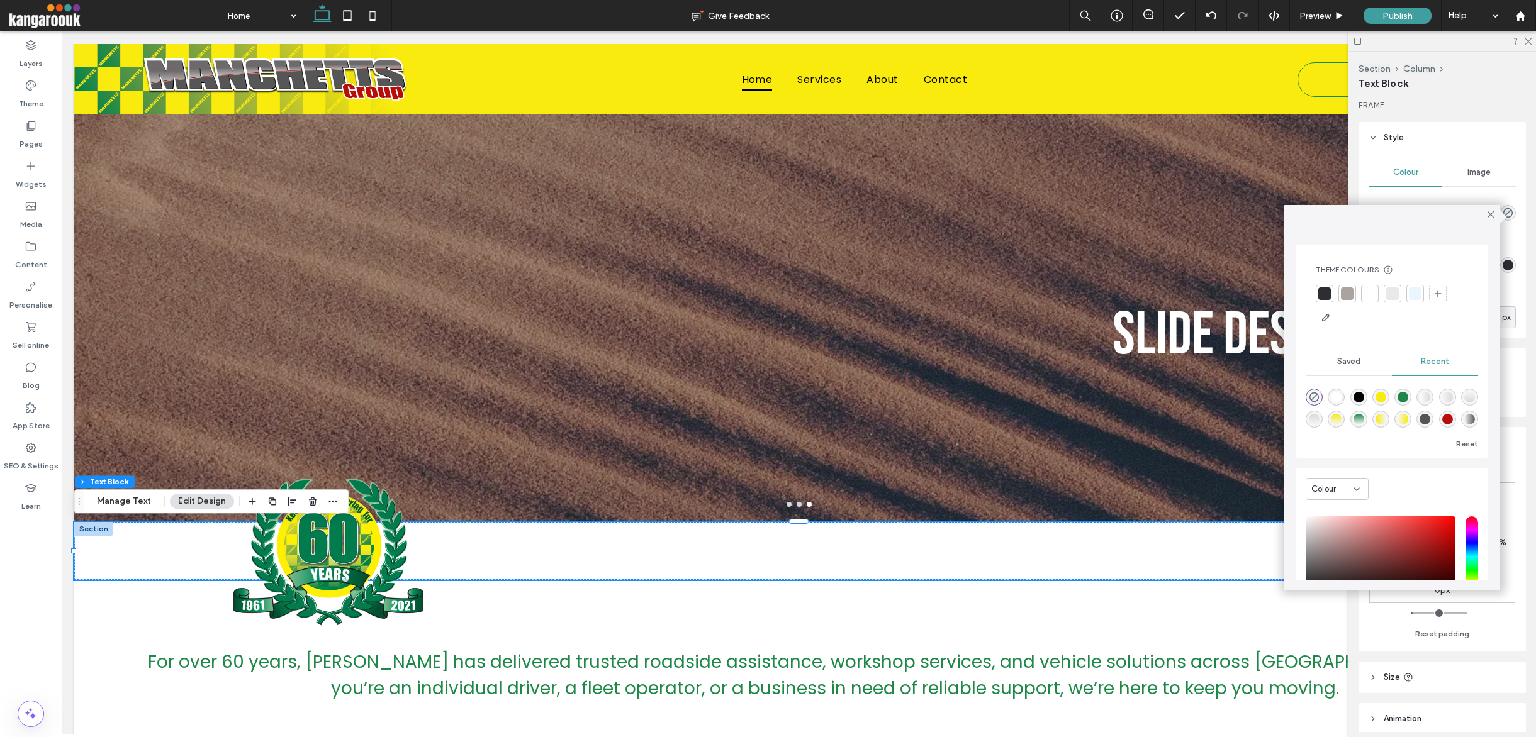
click at [1050, 395] on div "rgba(31, 136, 72, 1)" at bounding box center [1402, 397] width 11 height 11
type input "*******"
type input "***"
type input "****"
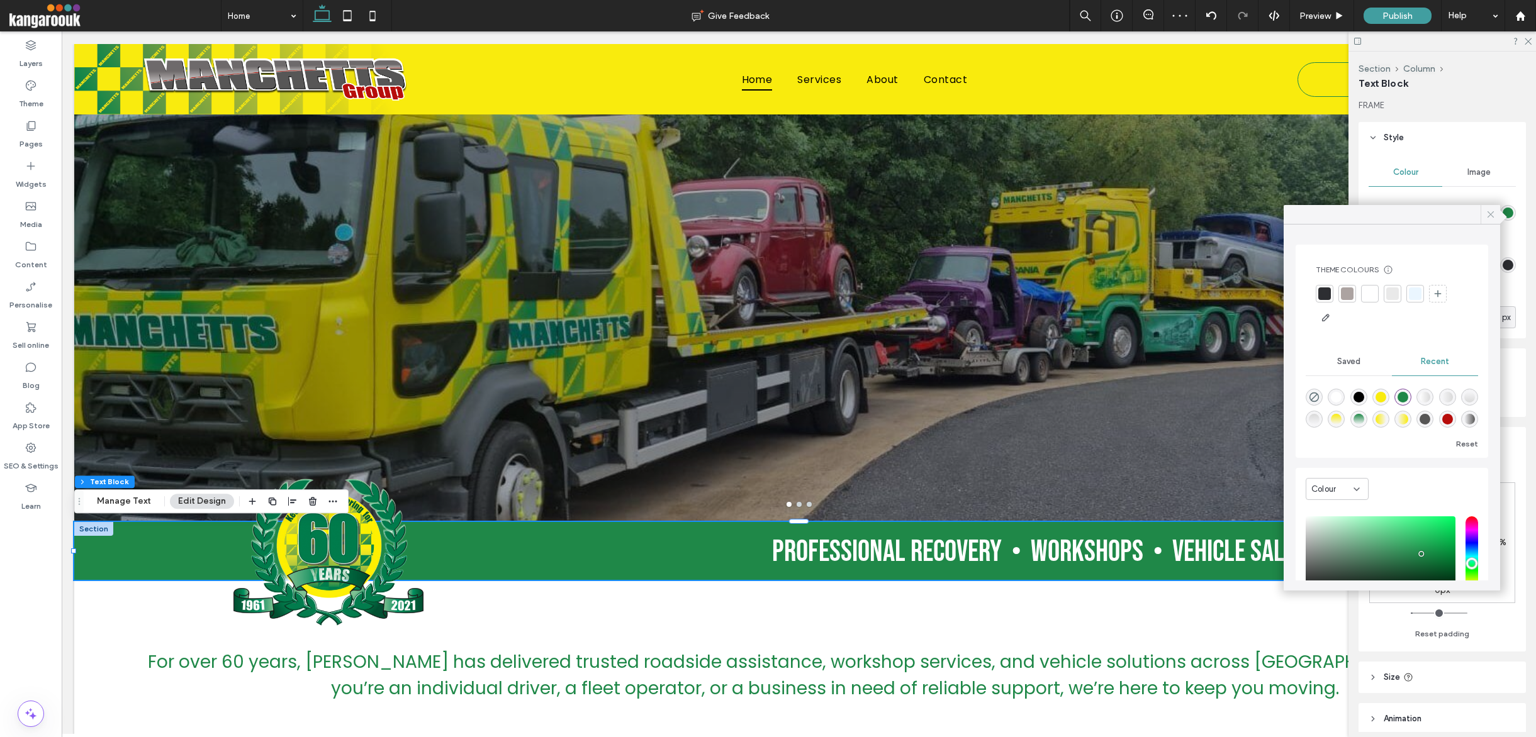
click at [1050, 216] on div at bounding box center [1491, 214] width 20 height 19
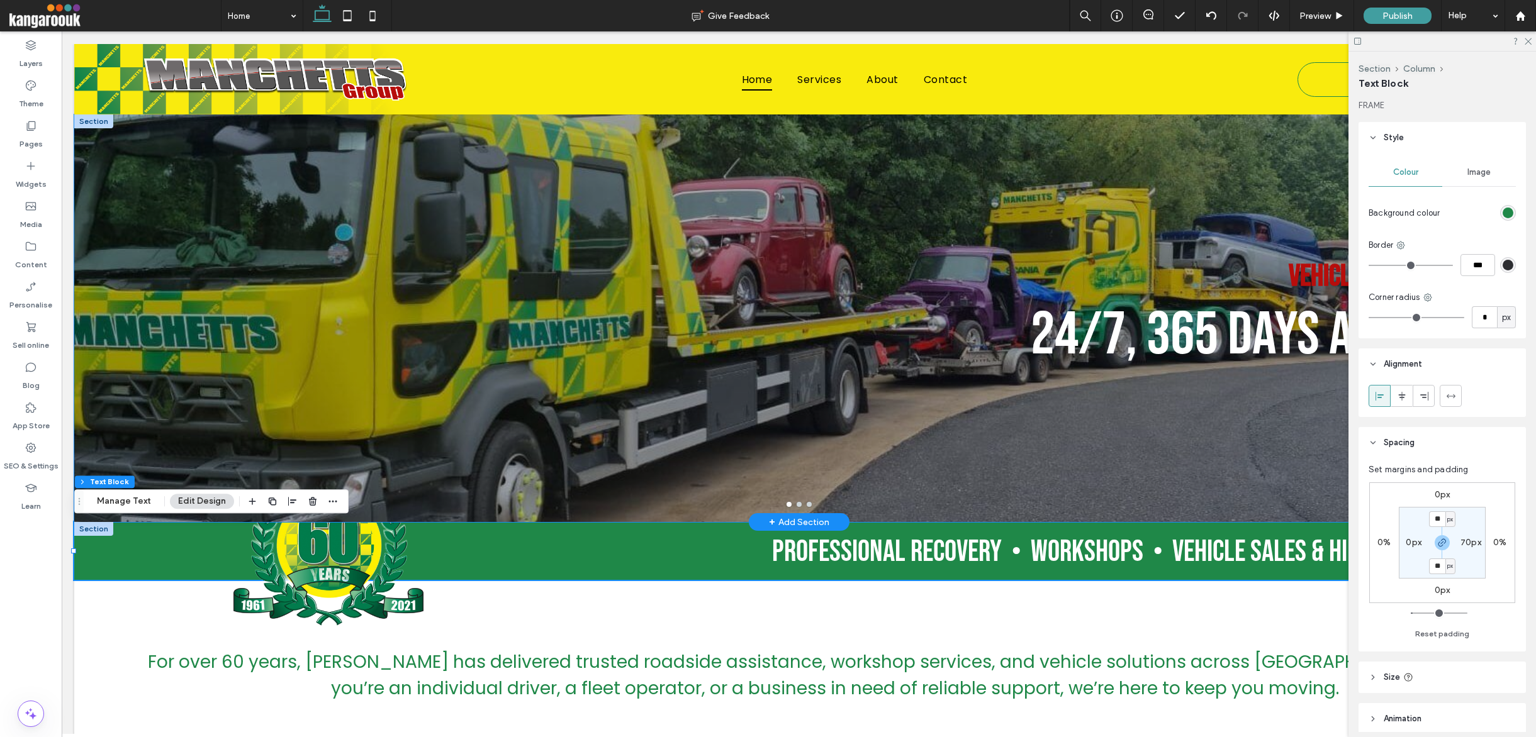
click at [1050, 389] on div "Vehicle Recovery 24/7, 365 Days a Year Recovery Sales Recovery Sales" at bounding box center [773, 326] width 1399 height 348
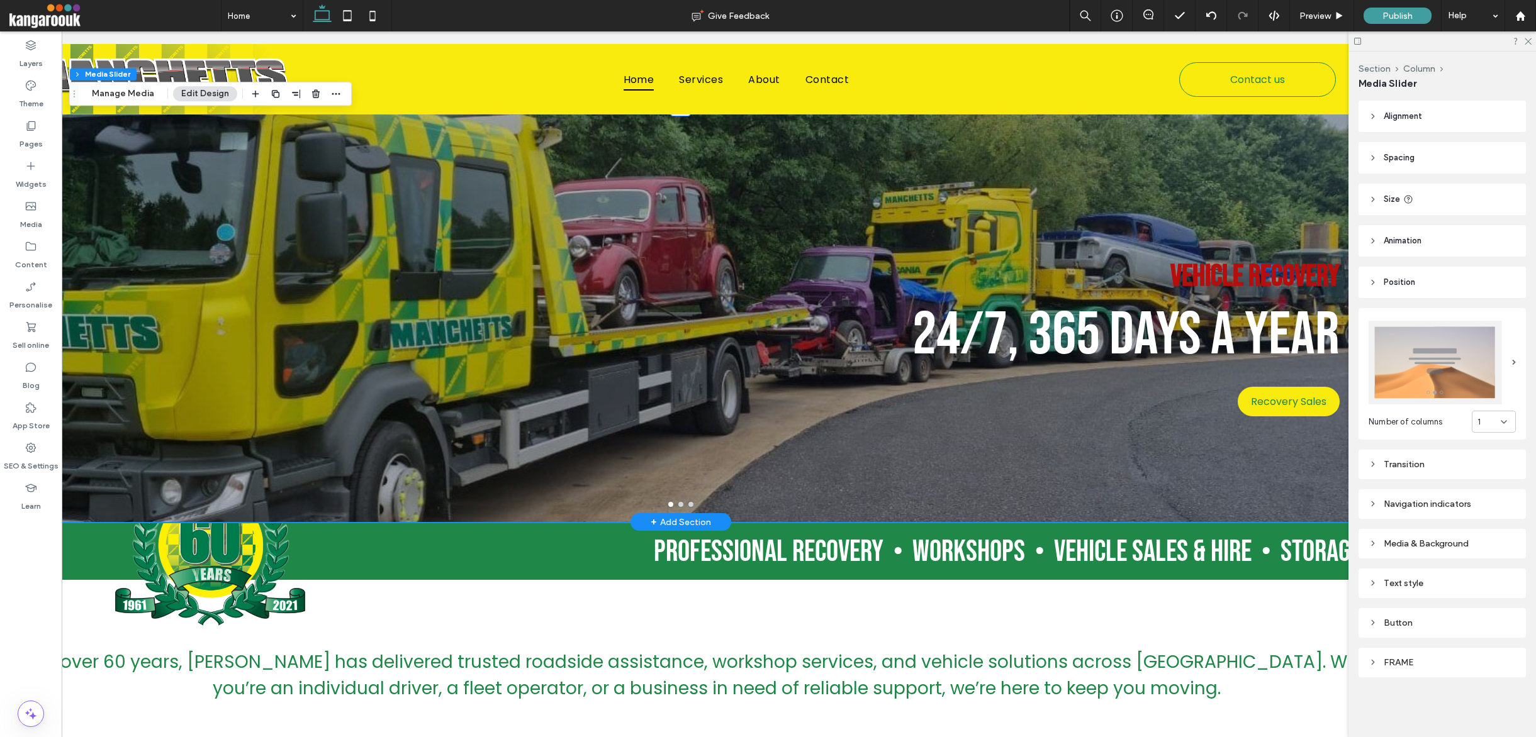
scroll to position [0, 188]
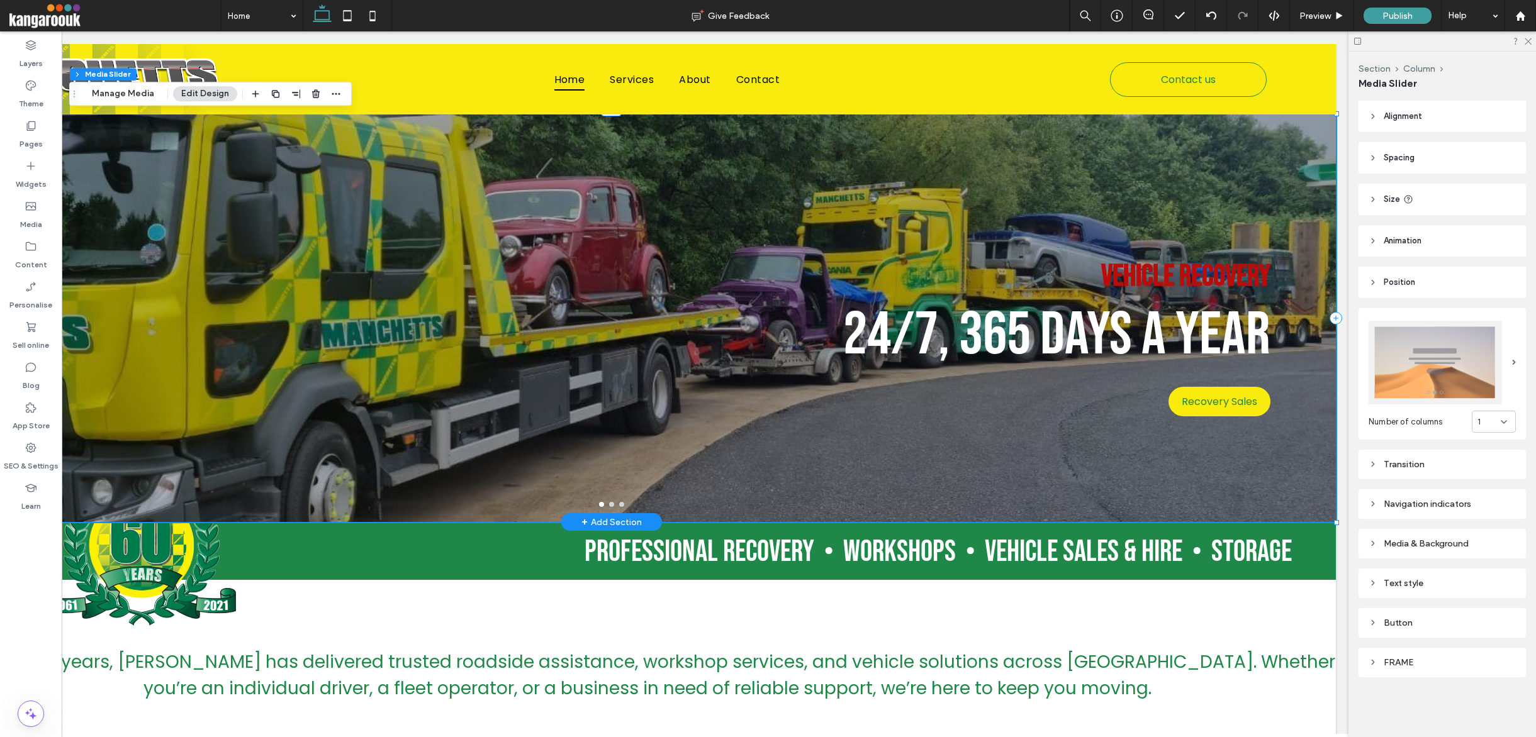
click at [1050, 347] on p "24/7, 365 Days a Year" at bounding box center [1056, 336] width 427 height 72
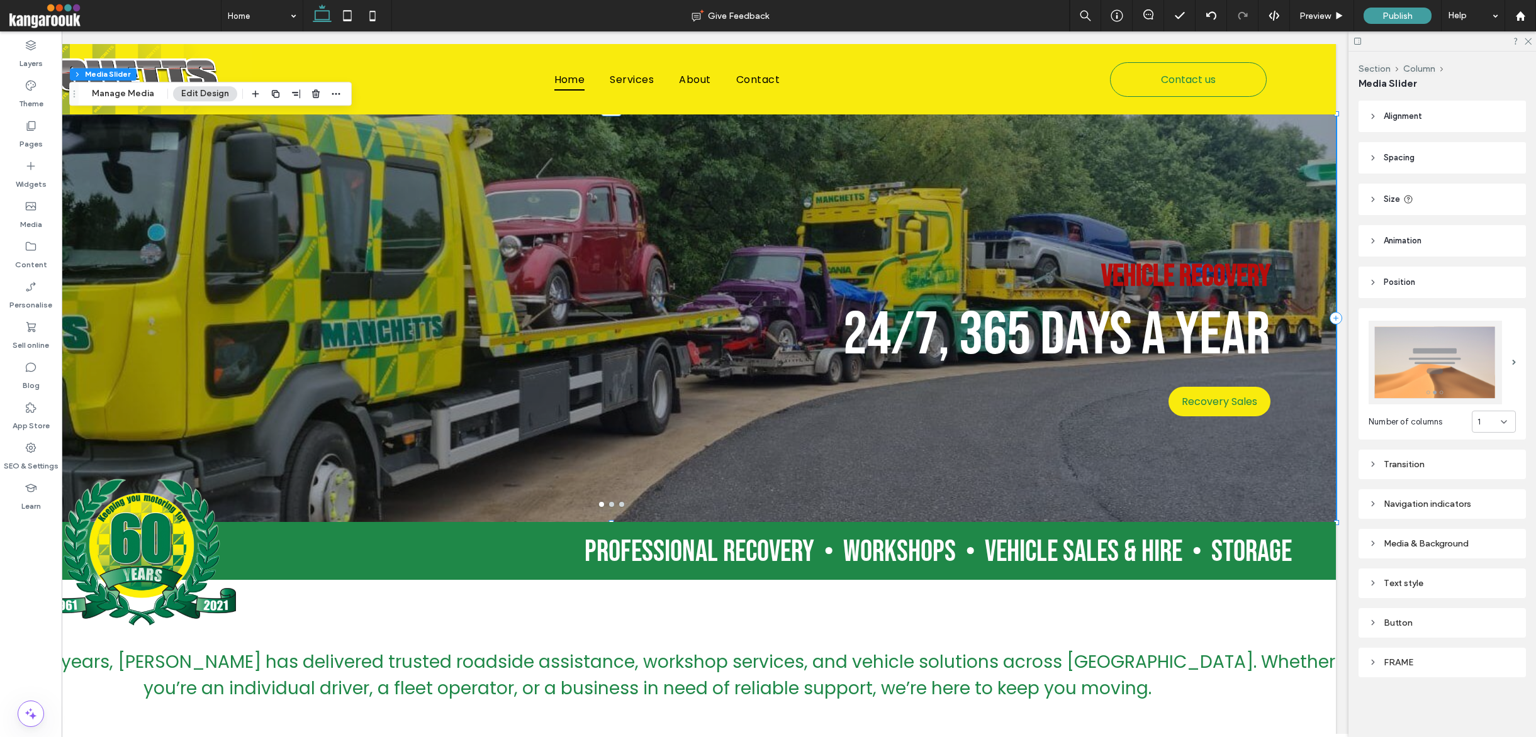
click at [1050, 155] on span "Spacing" at bounding box center [1399, 158] width 31 height 13
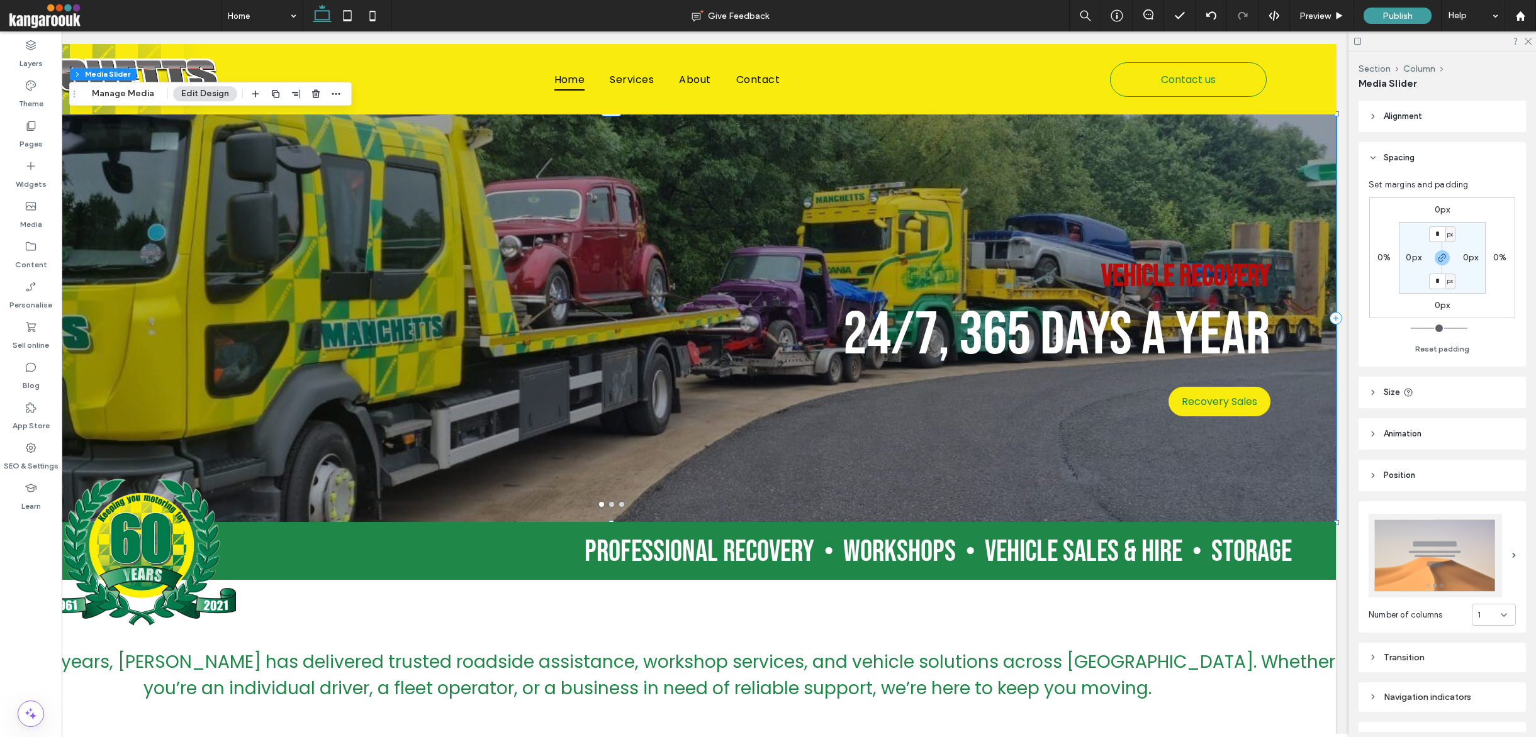
click at [1050, 256] on label "0px" at bounding box center [1471, 257] width 16 height 11
click at [1050, 256] on use "button" at bounding box center [1442, 258] width 8 height 8
click at [1050, 258] on input "*" at bounding box center [1465, 258] width 16 height 16
click at [1050, 256] on span "px" at bounding box center [1479, 258] width 6 height 13
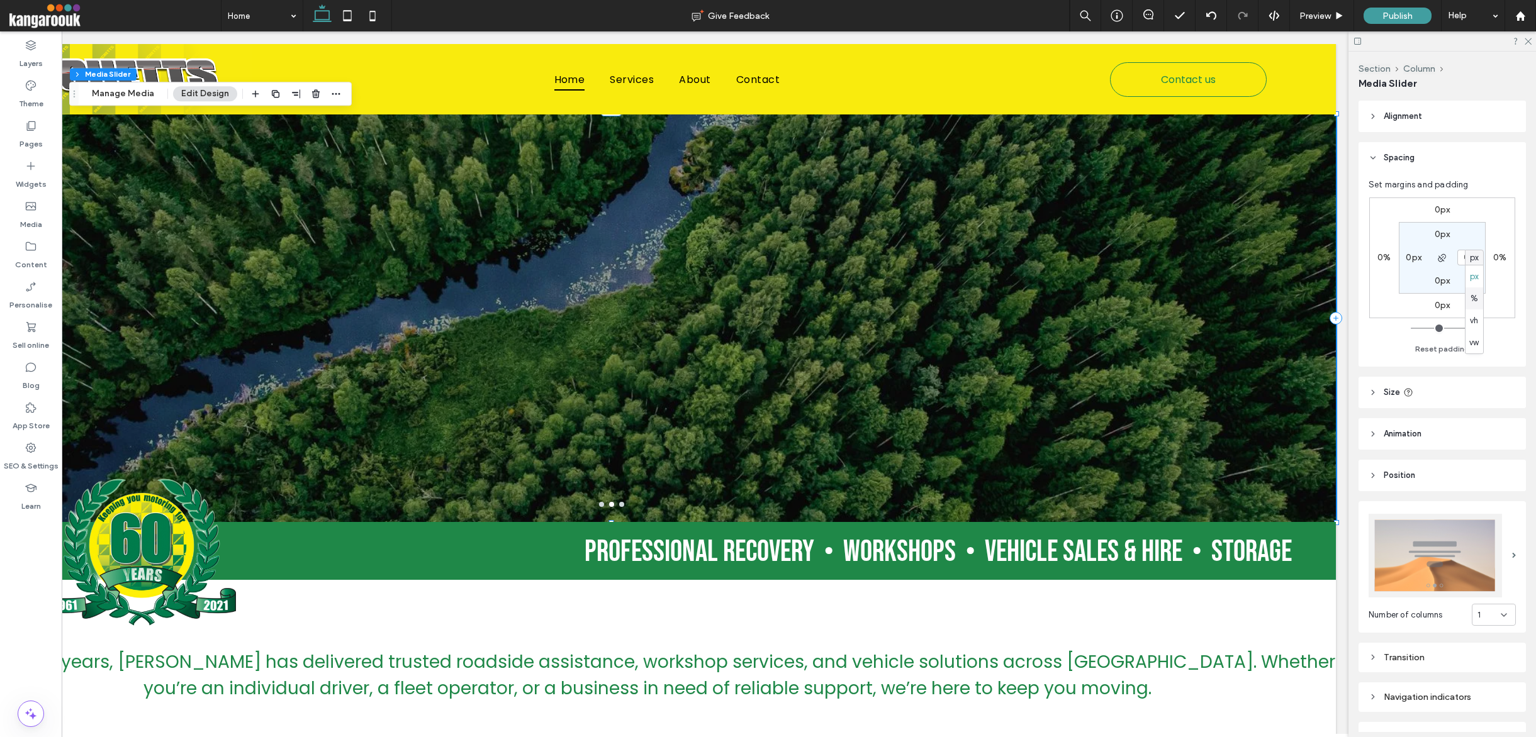
click at [1050, 298] on span "%" at bounding box center [1474, 299] width 8 height 13
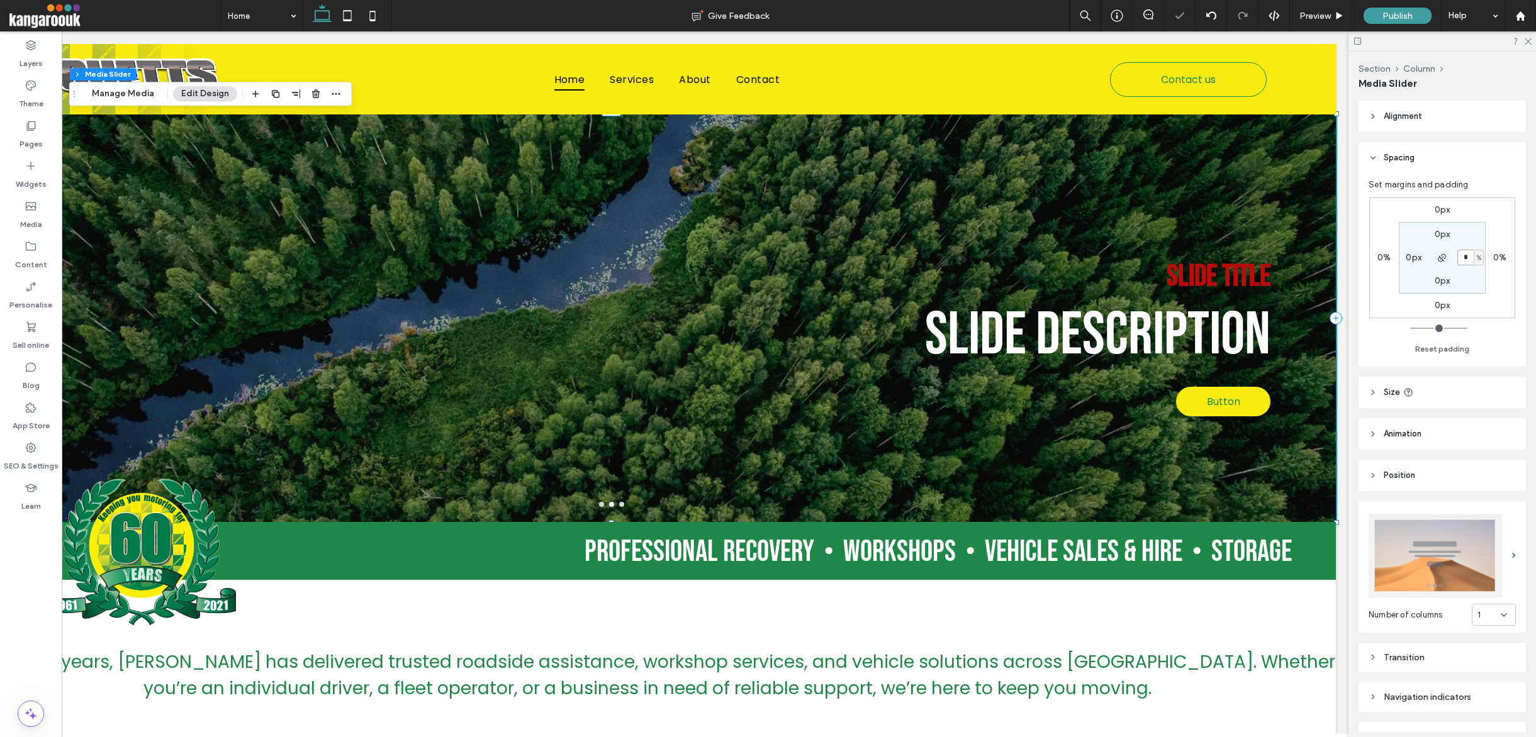
click at [1050, 256] on input "*" at bounding box center [1465, 258] width 16 height 16
type input "*"
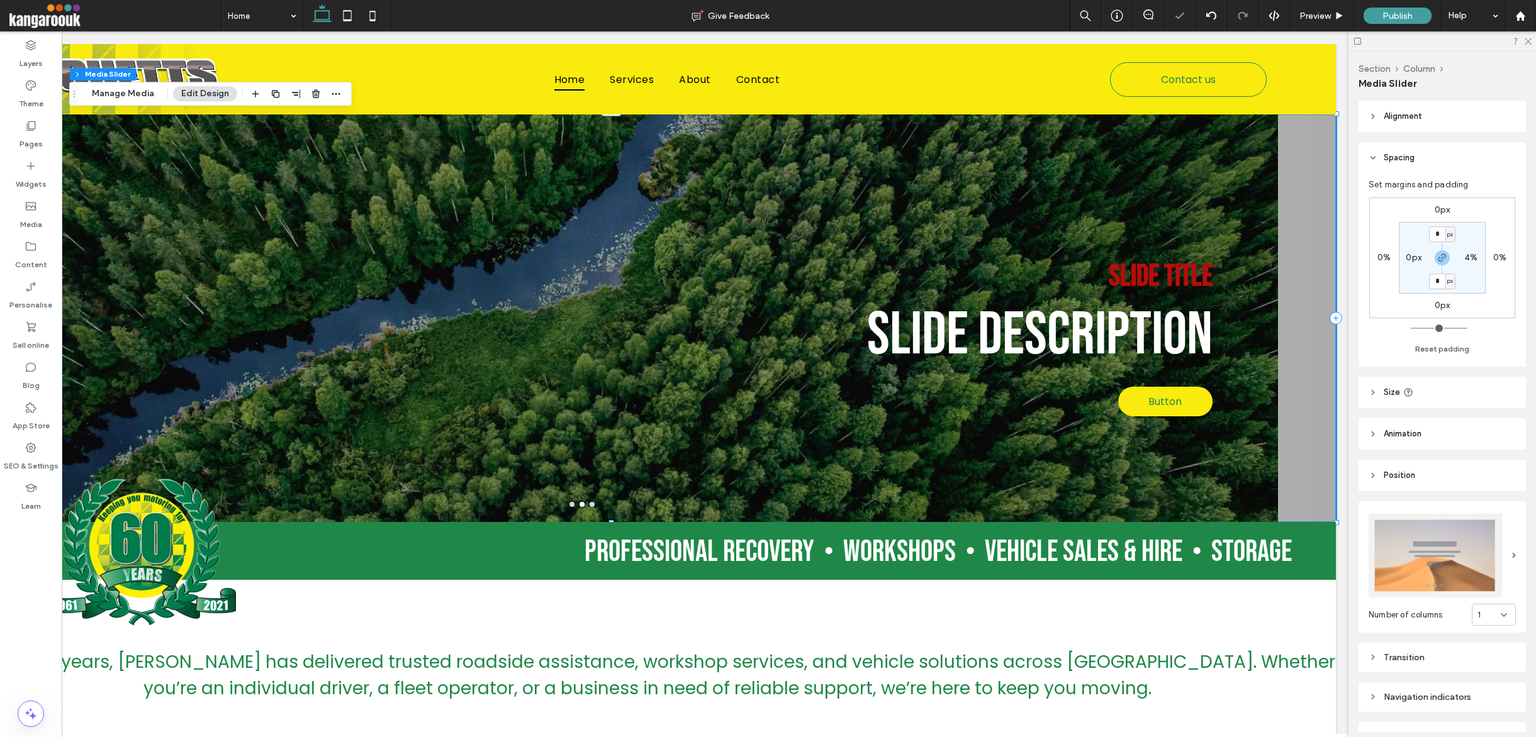
click at [1050, 256] on label "4%" at bounding box center [1470, 257] width 13 height 11
type input "*"
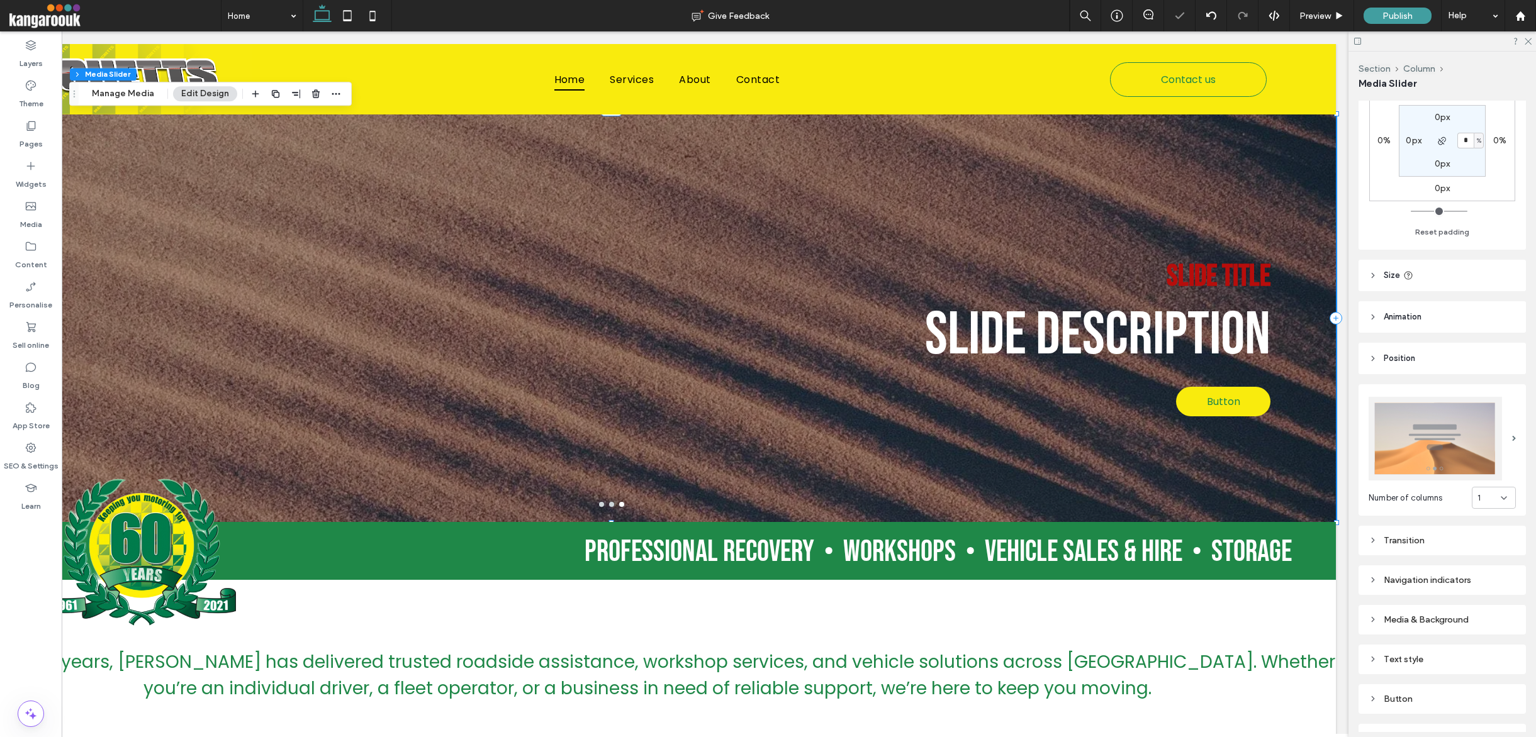
scroll to position [125, 0]
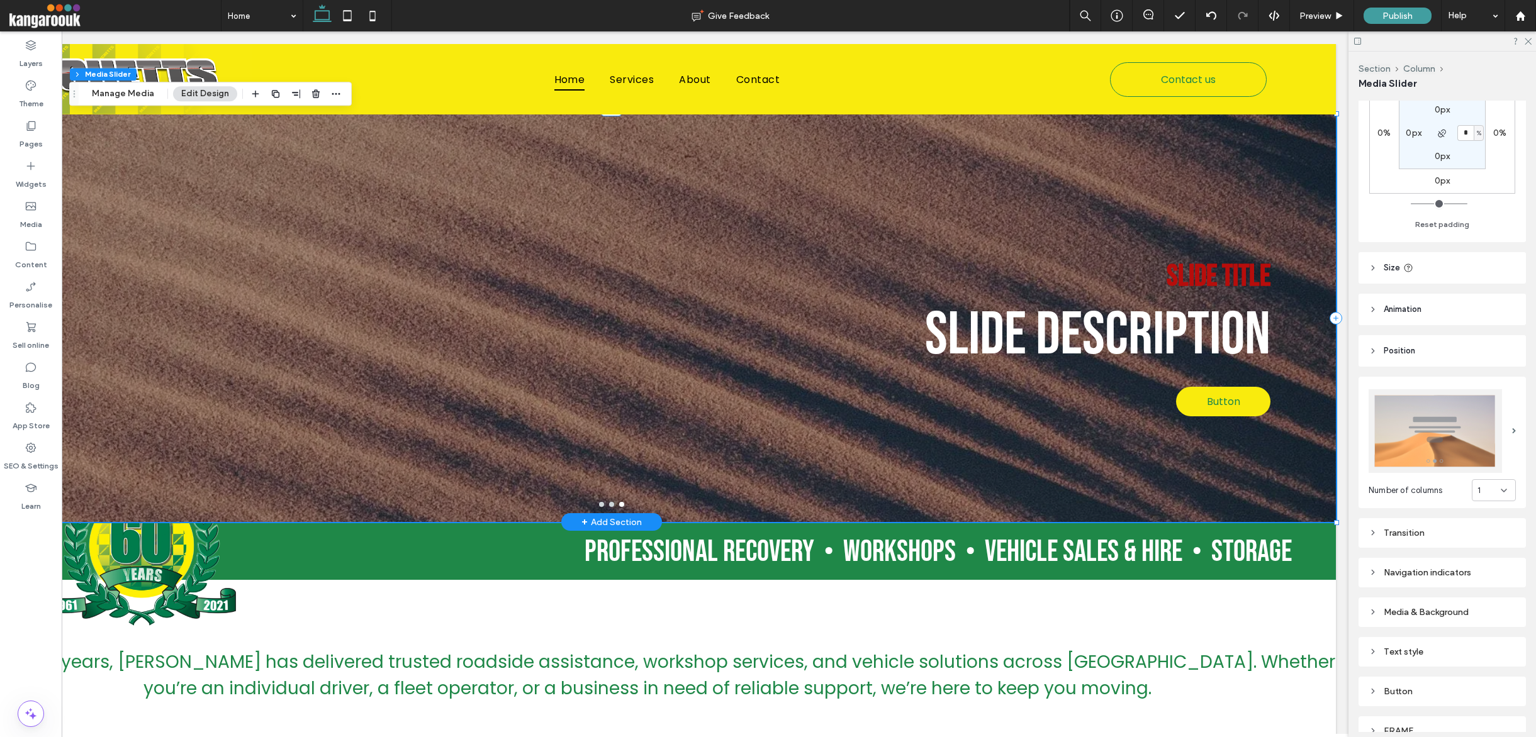
click at [761, 485] on div "Slide title Slide description Button Button" at bounding box center [586, 326] width 1399 height 348
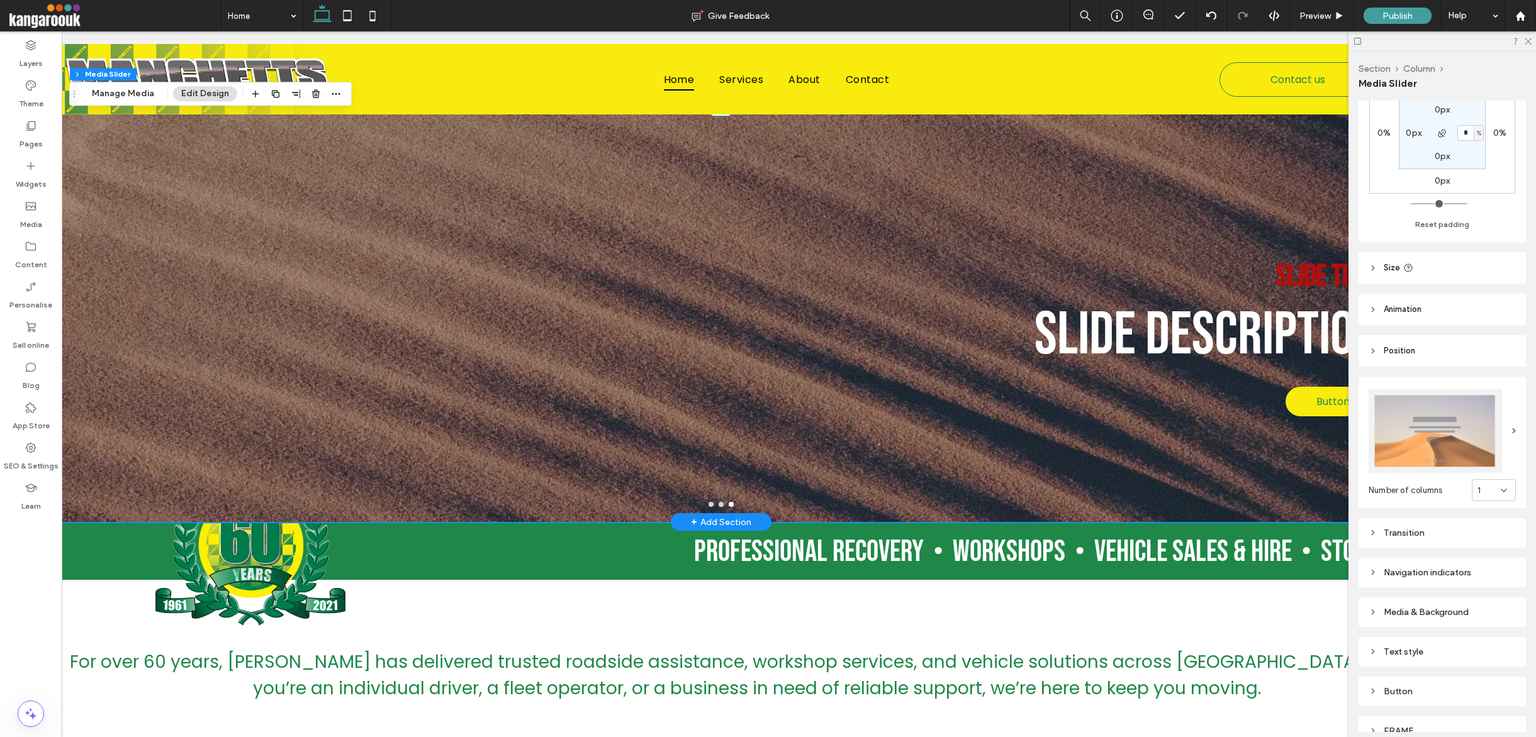
scroll to position [0, 57]
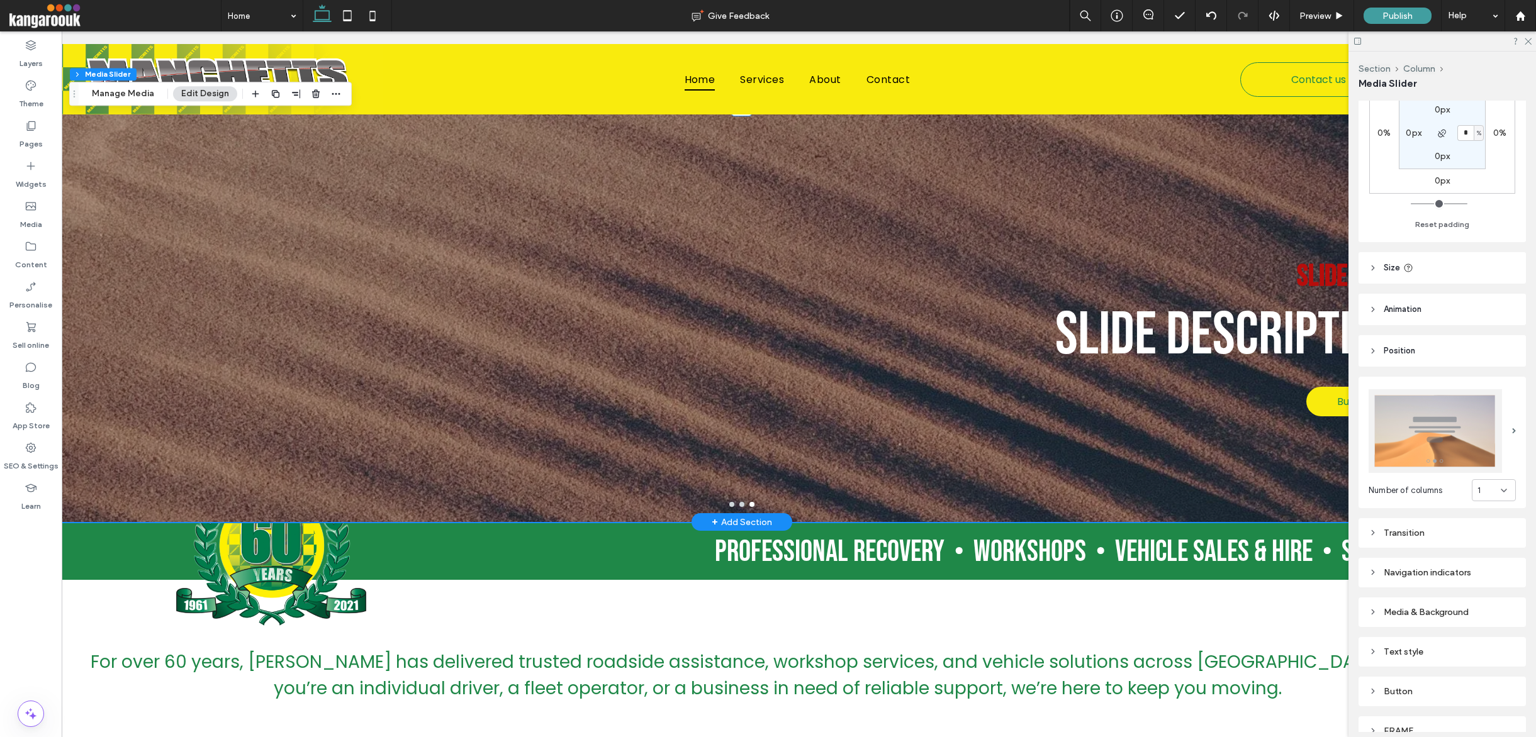
click at [517, 360] on div "Slide title Slide description Button Button" at bounding box center [716, 326] width 1399 height 348
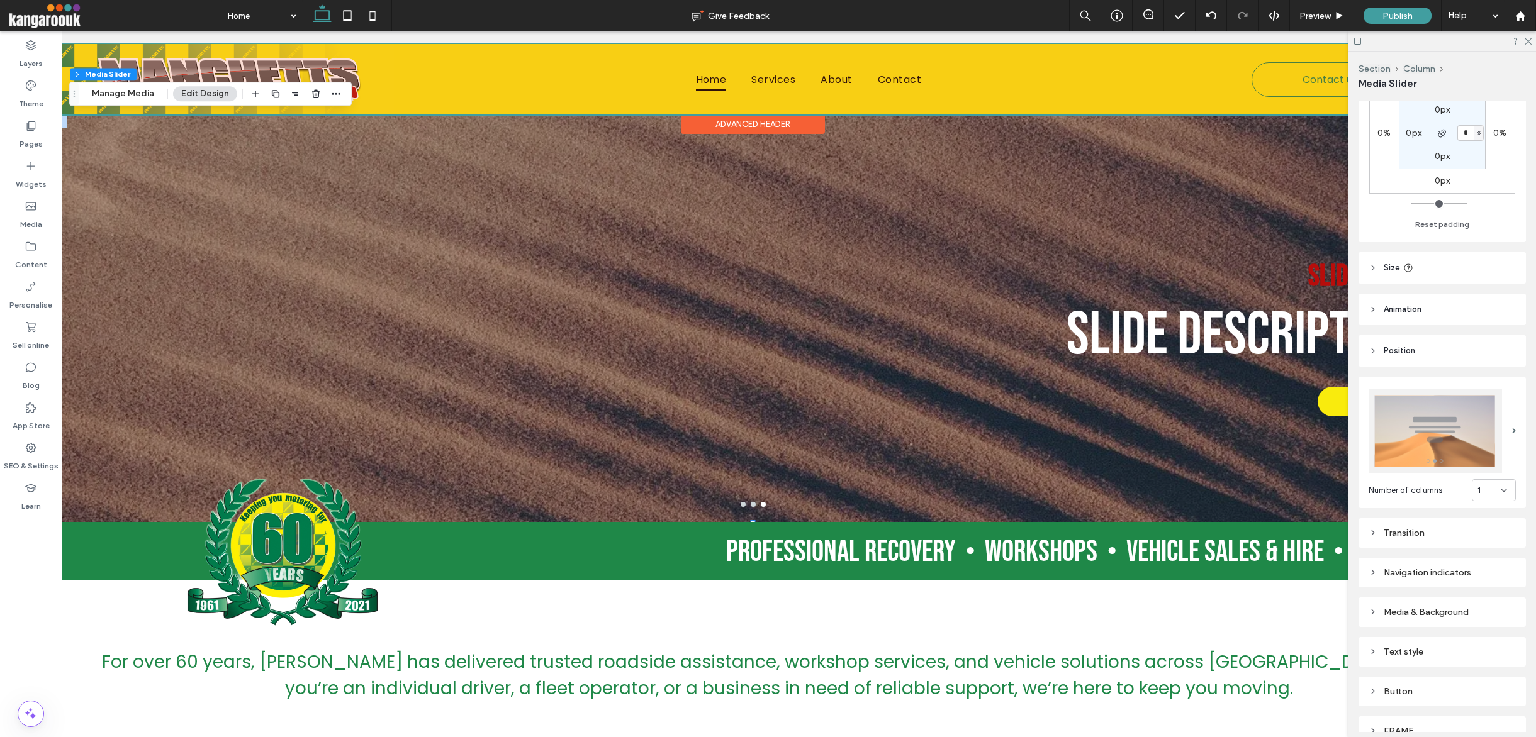
scroll to position [0, 43]
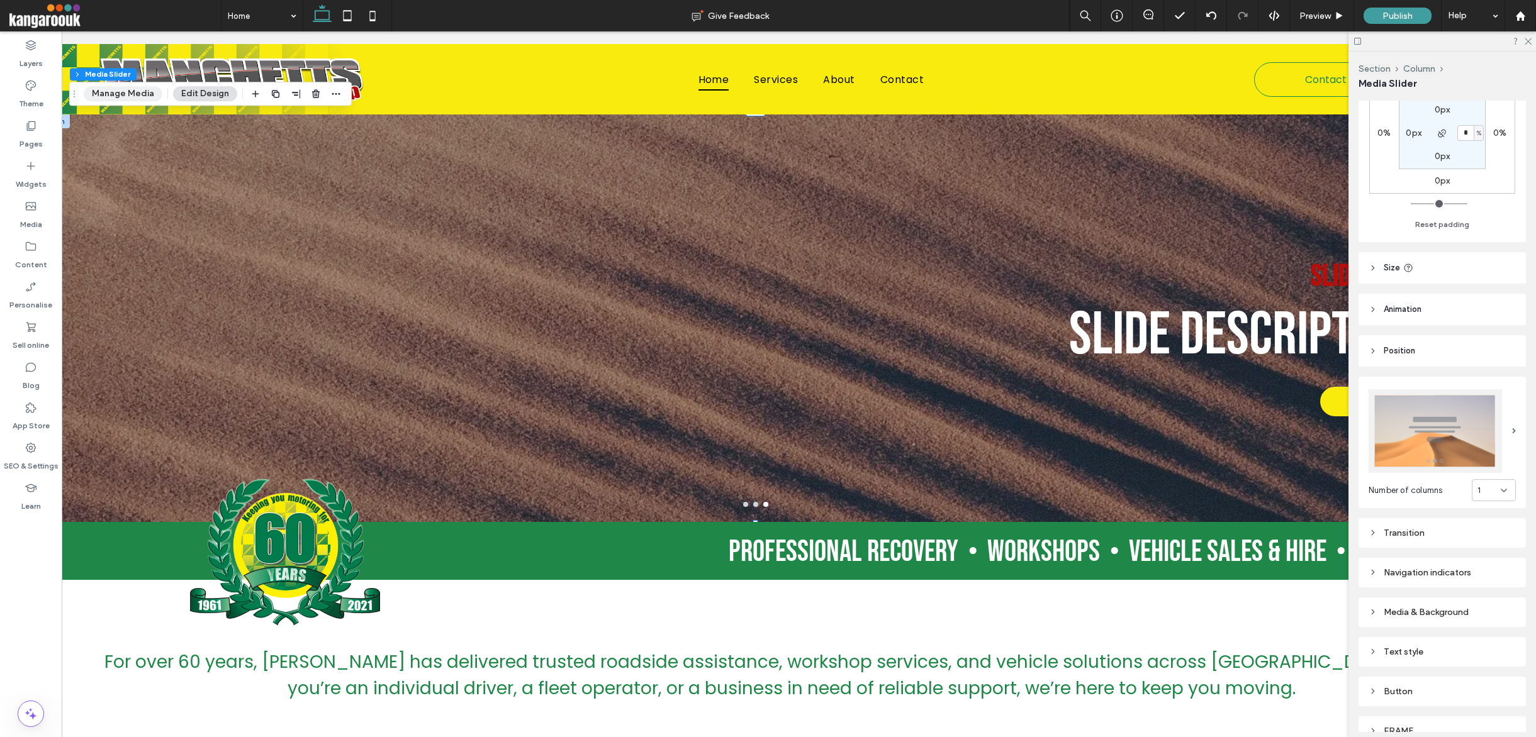
click at [138, 96] on button "Manage Media" at bounding box center [123, 93] width 79 height 15
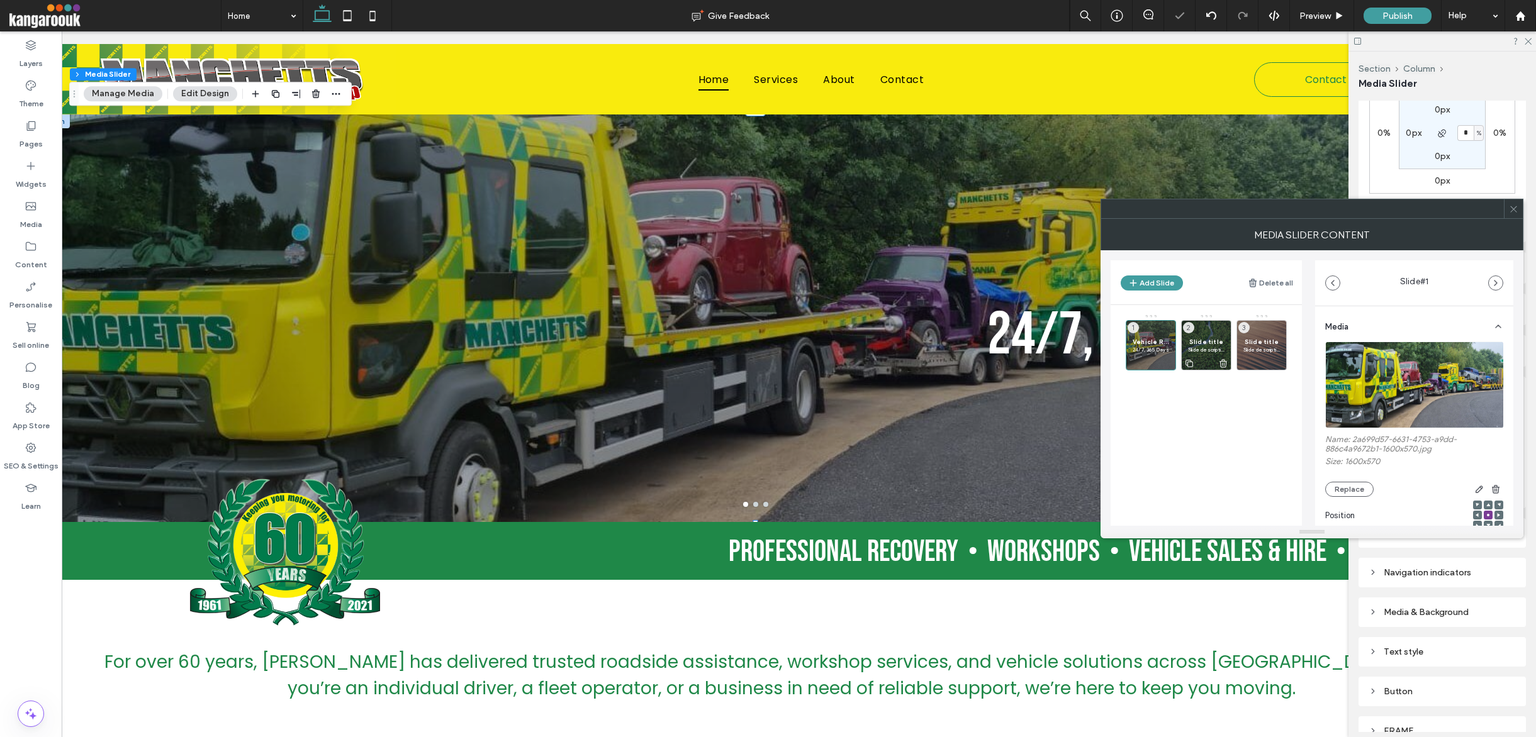
click at [1050, 339] on span "Slide title" at bounding box center [1206, 342] width 36 height 8
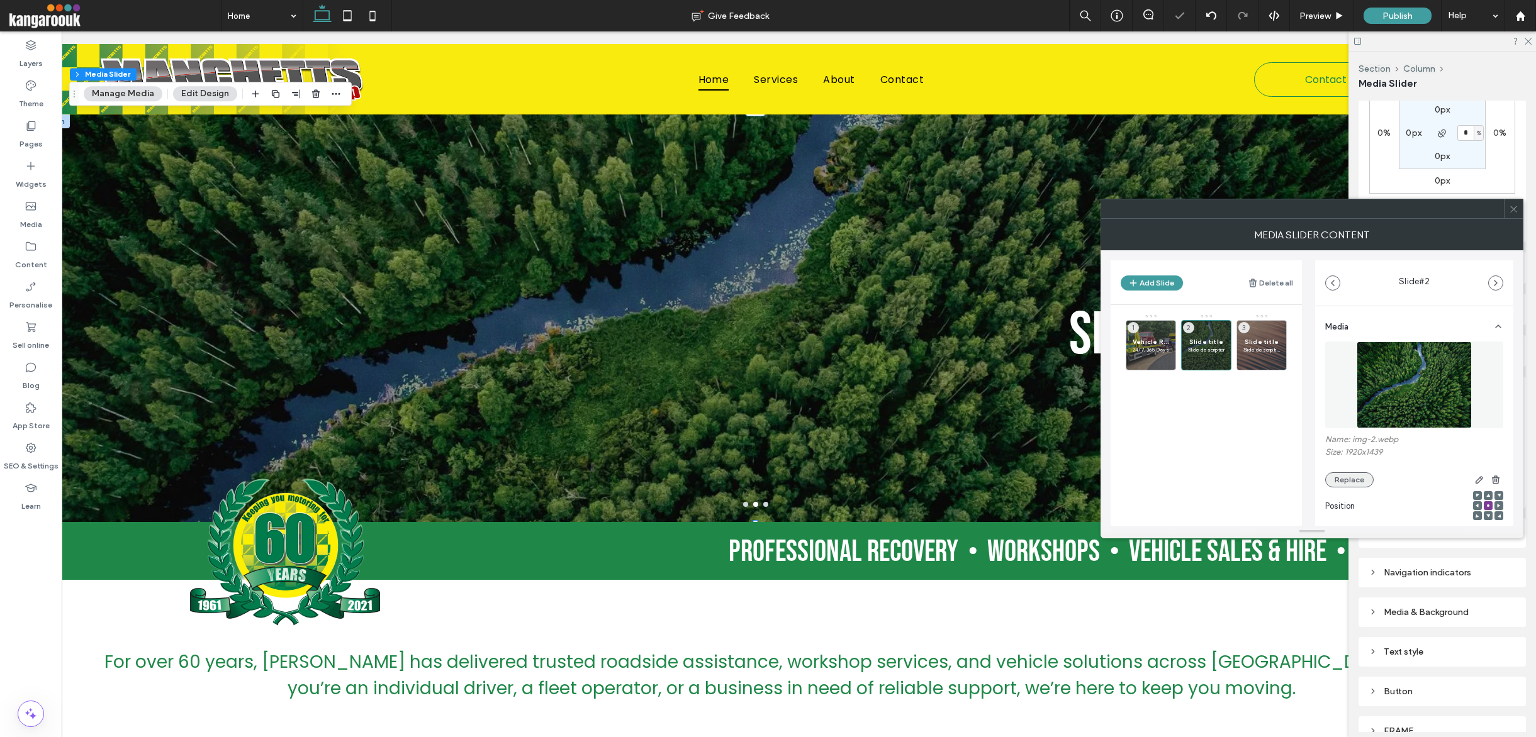
scroll to position [2, 0]
click at [1050, 481] on button "Replace" at bounding box center [1349, 478] width 48 height 15
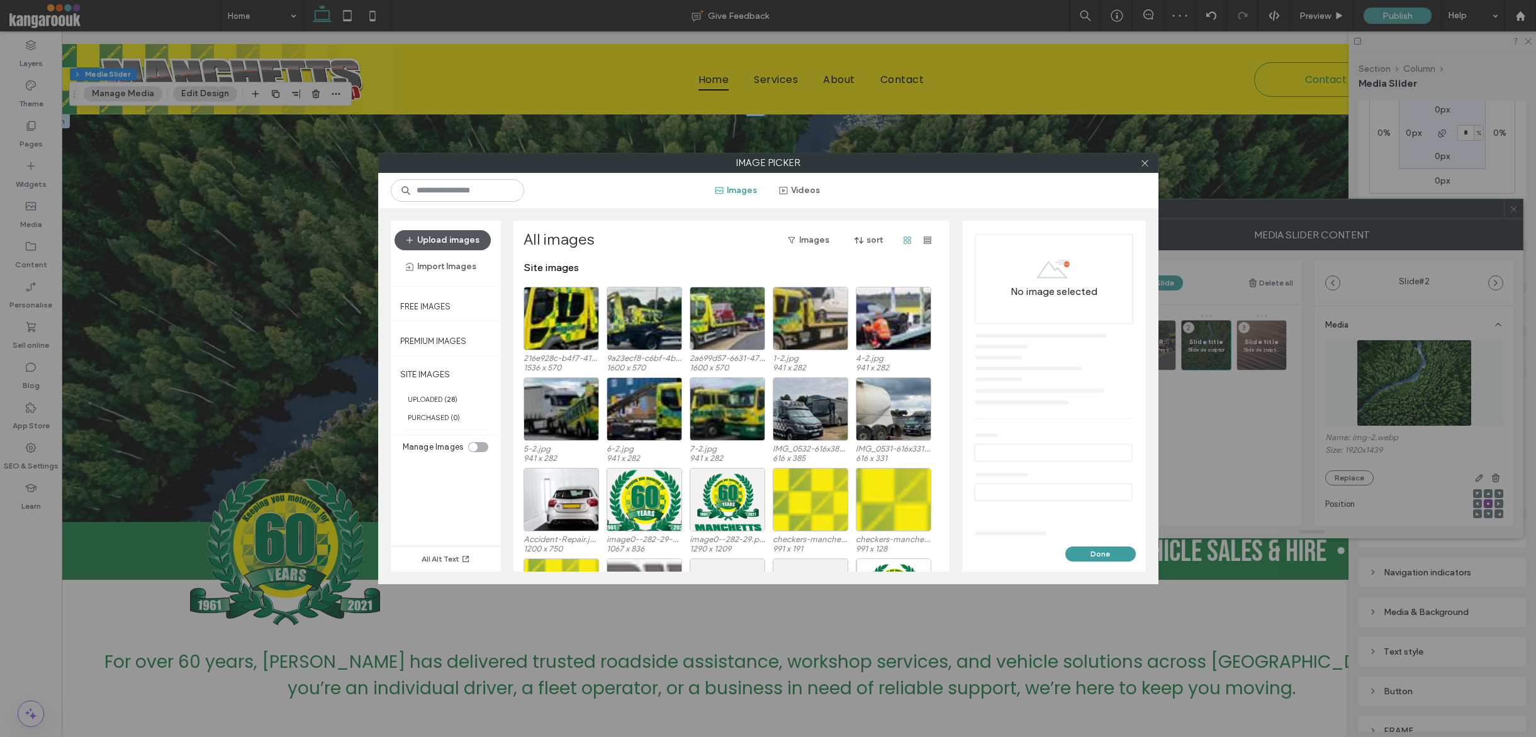
click at [446, 233] on button "Upload images" at bounding box center [443, 240] width 96 height 20
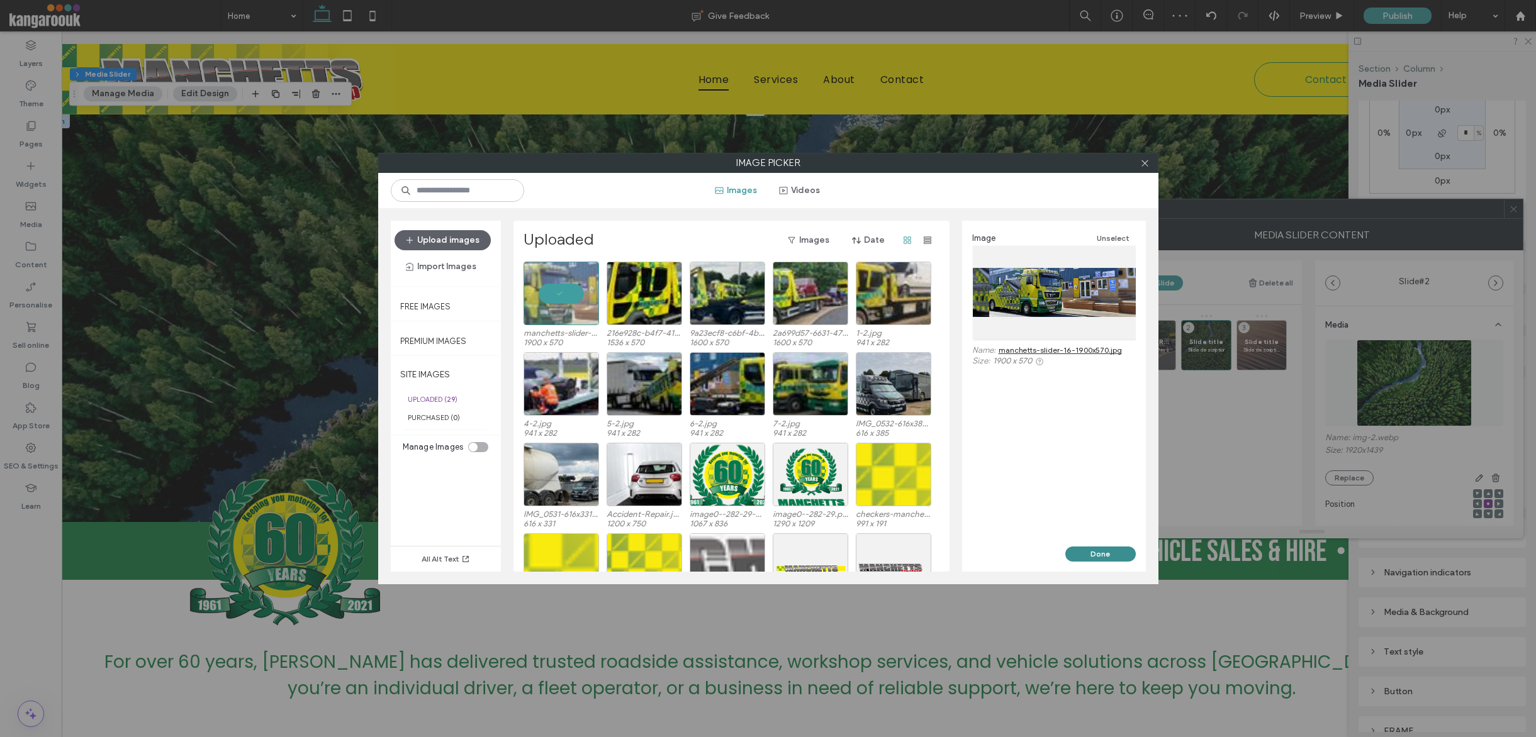
click at [1050, 556] on button "Done" at bounding box center [1100, 554] width 70 height 15
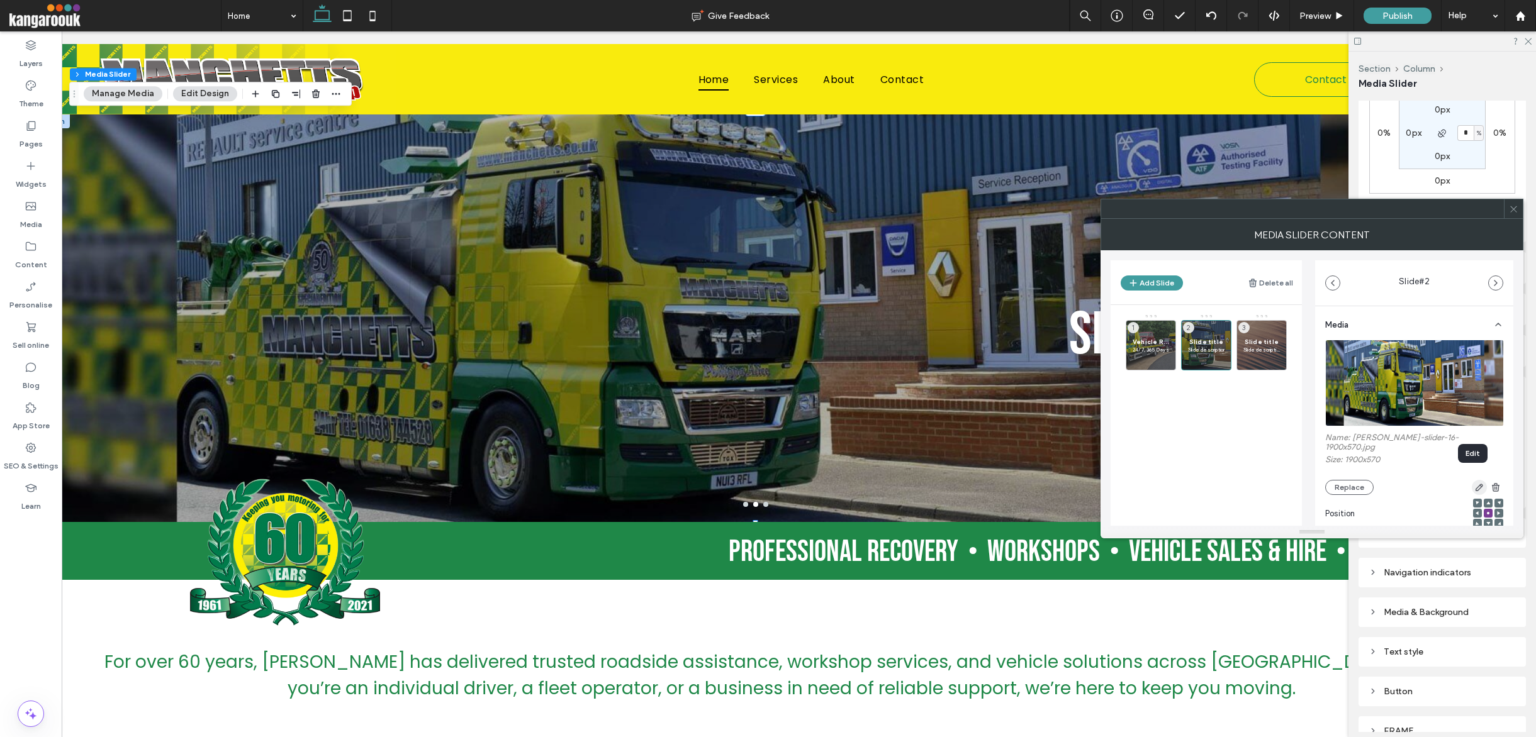
click at [1050, 484] on use "button" at bounding box center [1480, 488] width 8 height 8
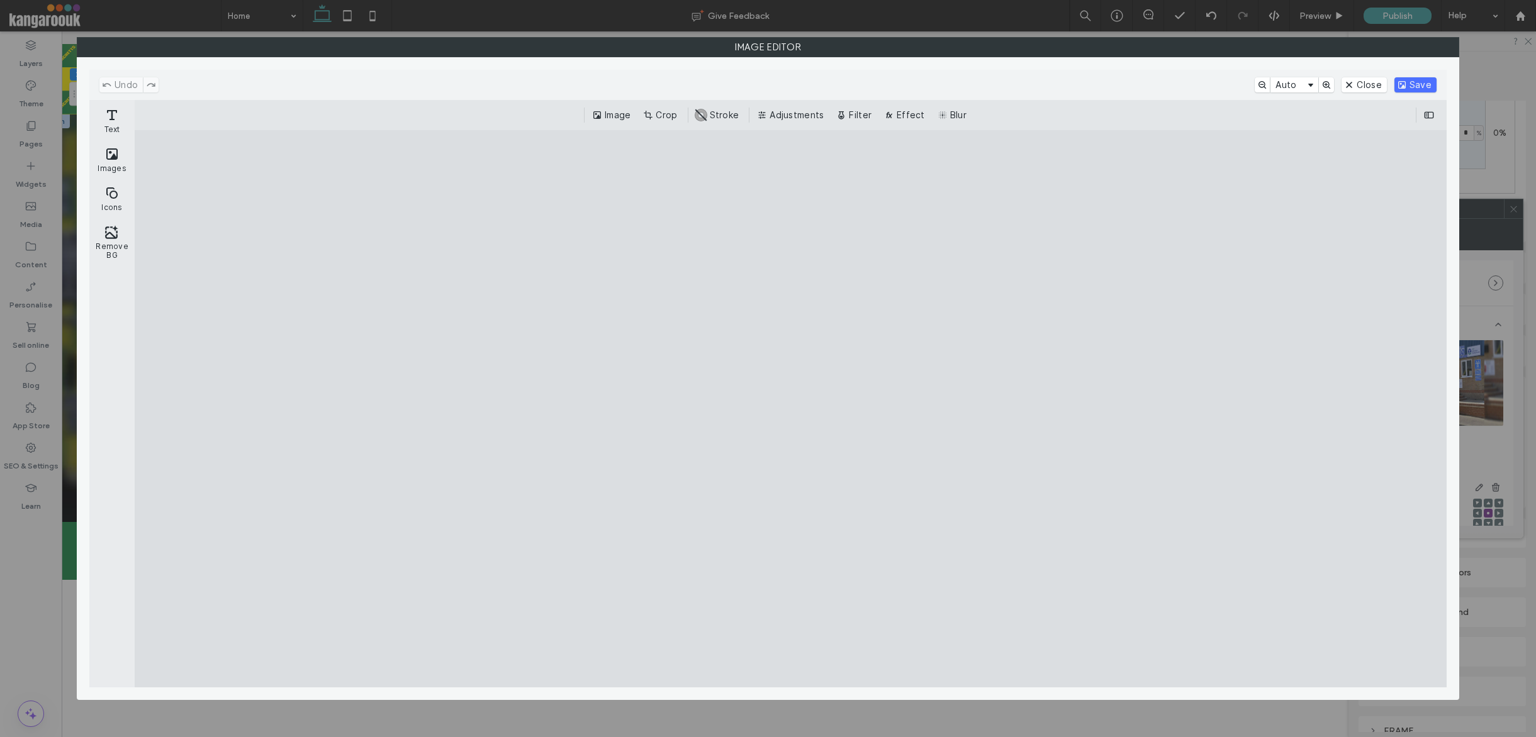
click at [651, 116] on button "Crop" at bounding box center [662, 115] width 42 height 15
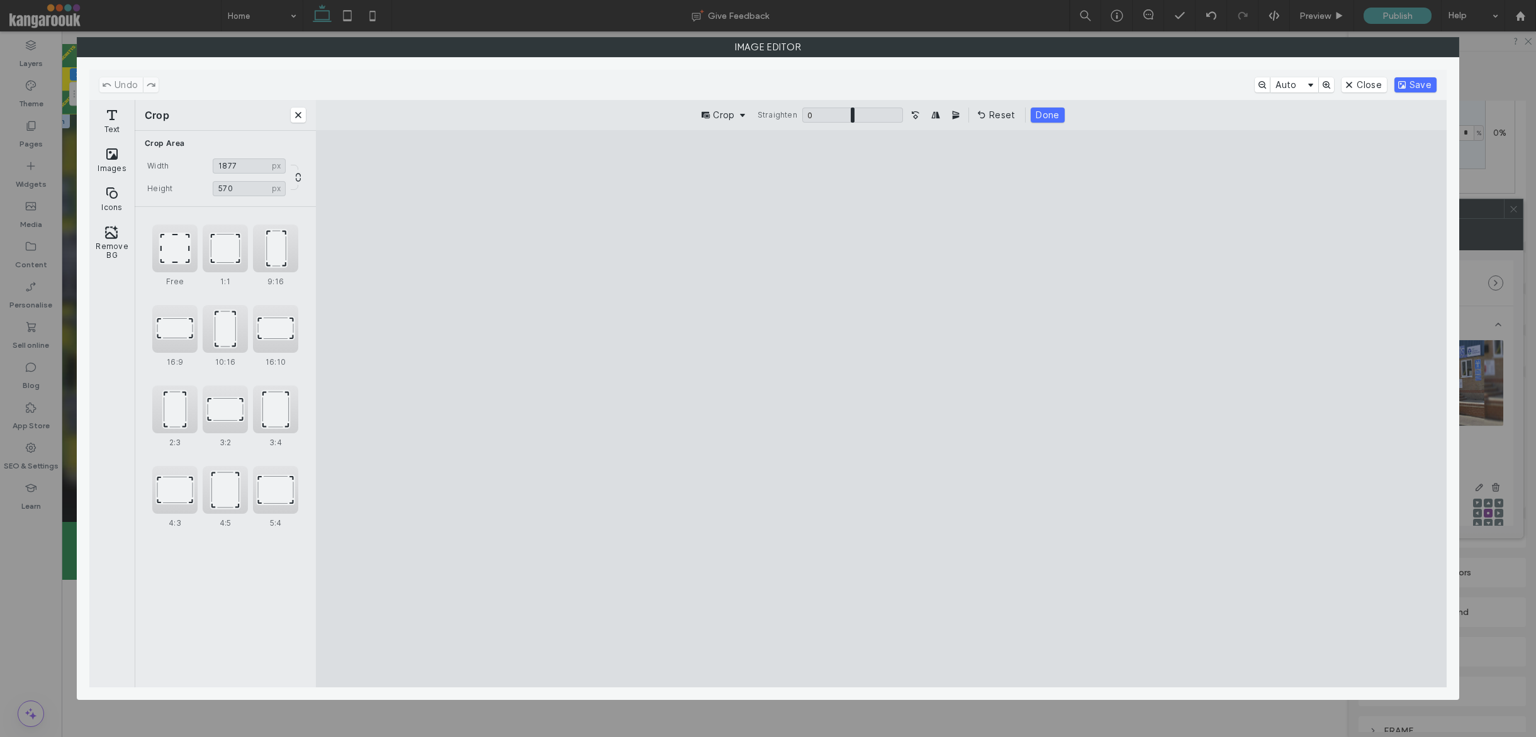
type input "****"
type input "***"
type input "****"
type input "***"
type input "****"
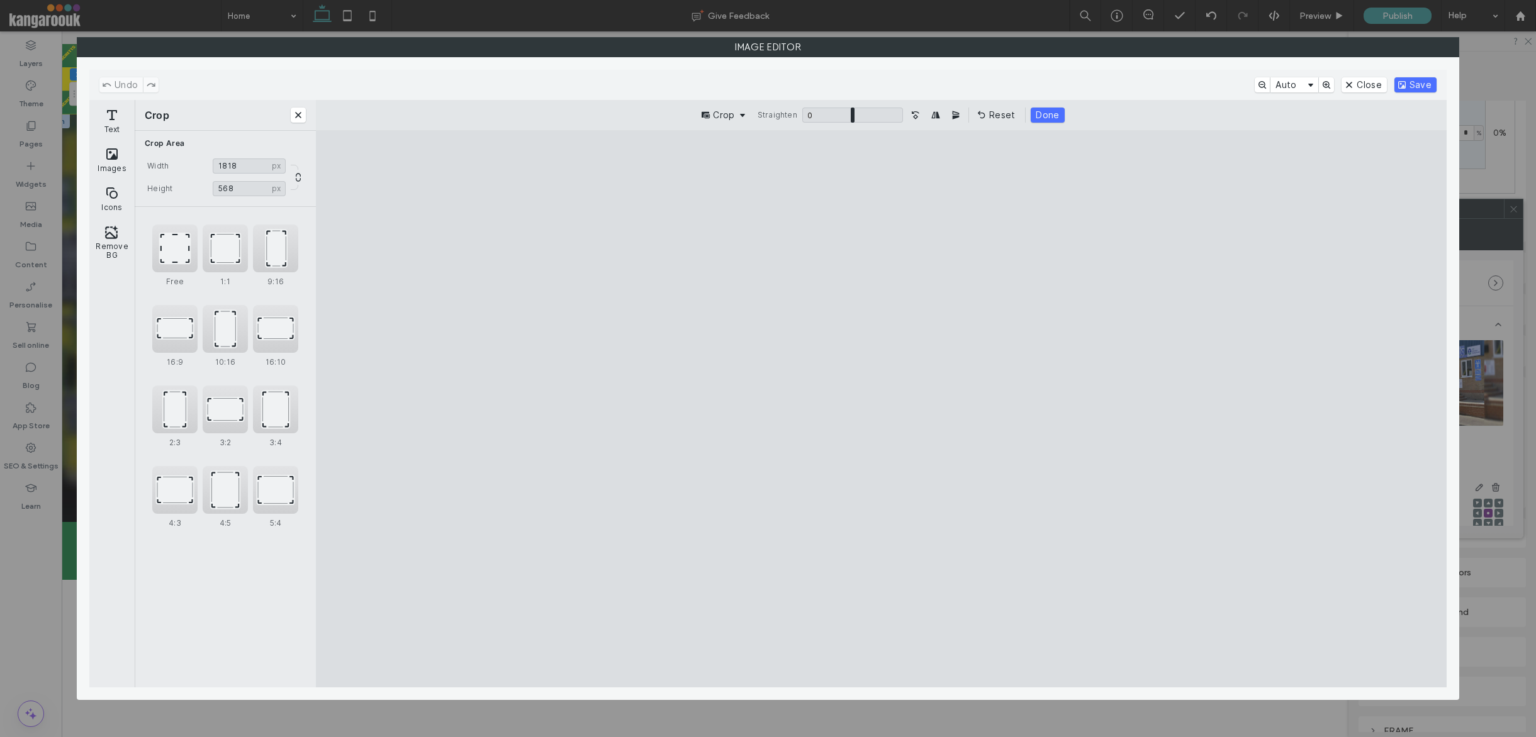
type input "***"
type input "****"
type input "***"
drag, startPoint x: 376, startPoint y: 270, endPoint x: 452, endPoint y: 272, distance: 76.8
click at [881, 409] on cesdk-canvas "Editor canvas" at bounding box center [881, 409] width 0 height 0
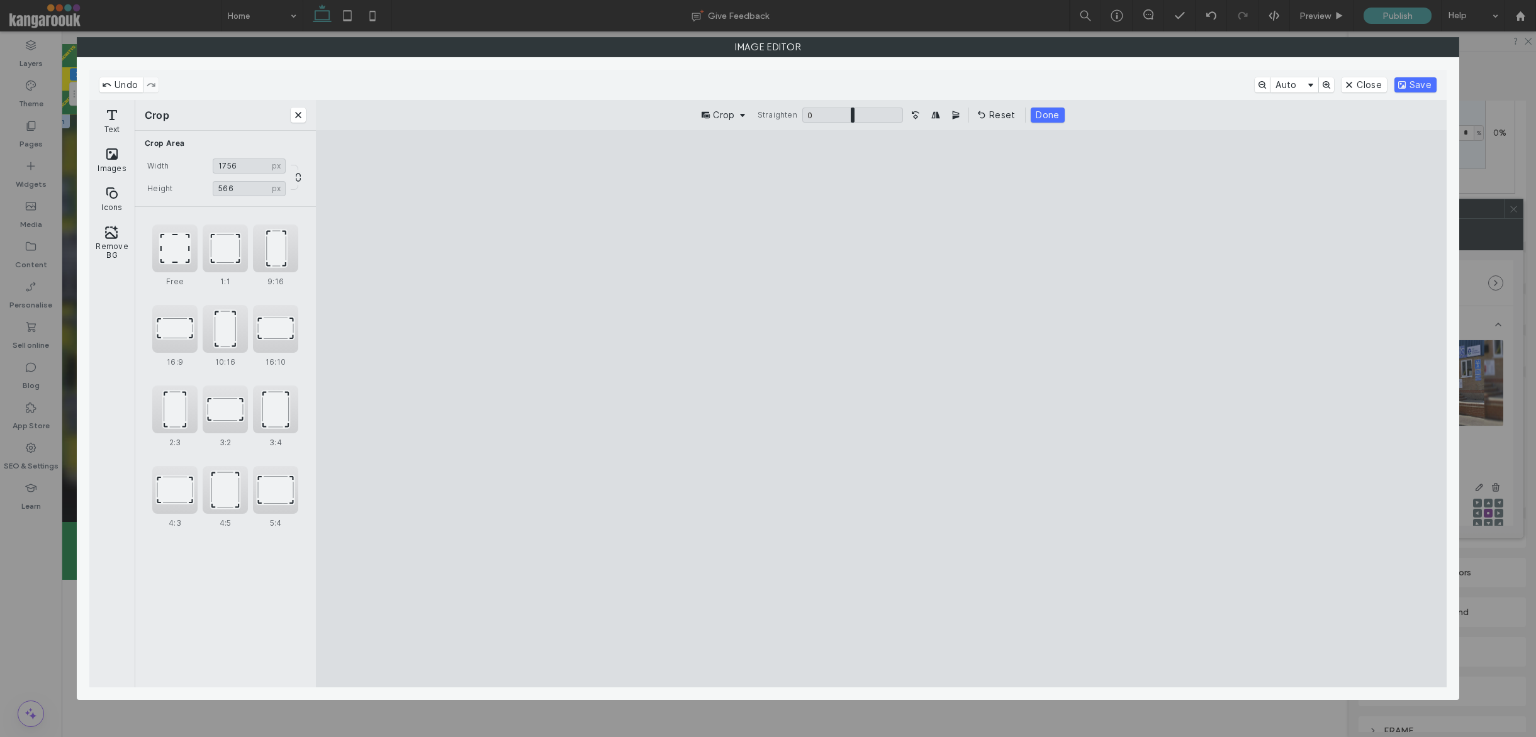
type input "****"
type input "***"
drag, startPoint x: 374, startPoint y: 257, endPoint x: 403, endPoint y: 249, distance: 30.3
click at [881, 409] on cesdk-canvas "Editor canvas" at bounding box center [881, 409] width 0 height 0
type input "****"
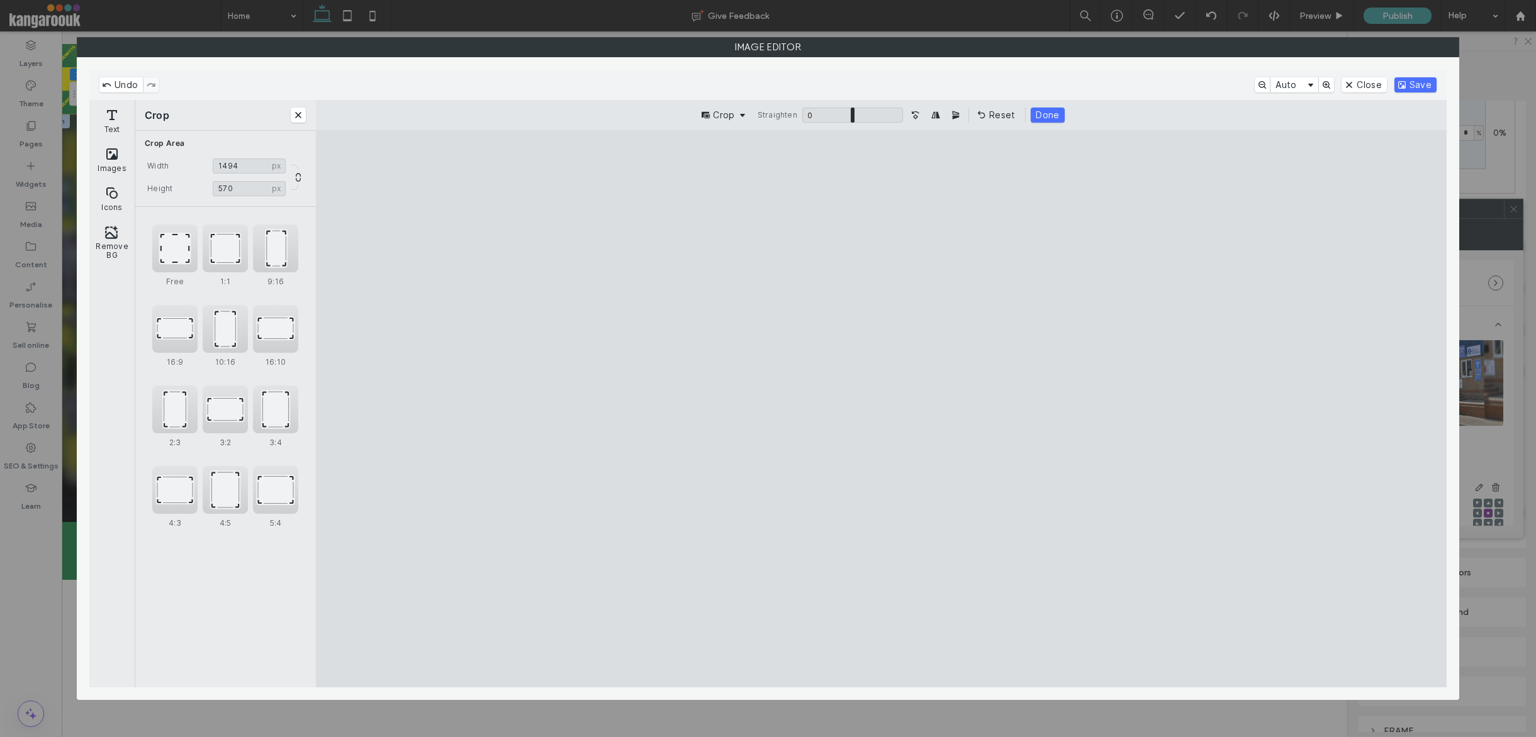
drag, startPoint x: 1392, startPoint y: 251, endPoint x: 1265, endPoint y: 225, distance: 129.2
click at [881, 409] on cesdk-canvas "Editor canvas" at bounding box center [881, 409] width 0 height 0
click at [1050, 80] on button "Save" at bounding box center [1415, 84] width 42 height 15
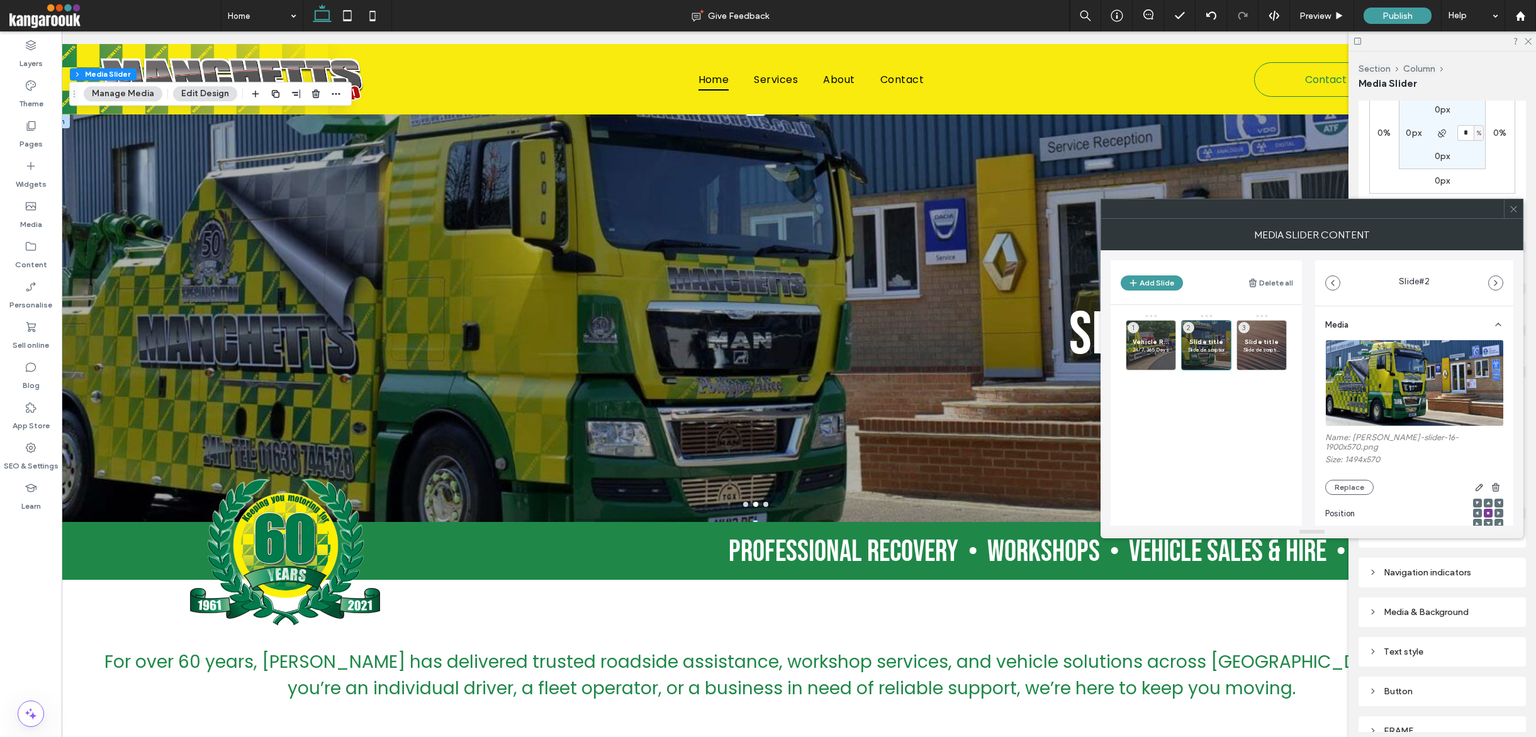
click at [1050, 501] on icon at bounding box center [1488, 503] width 4 height 4
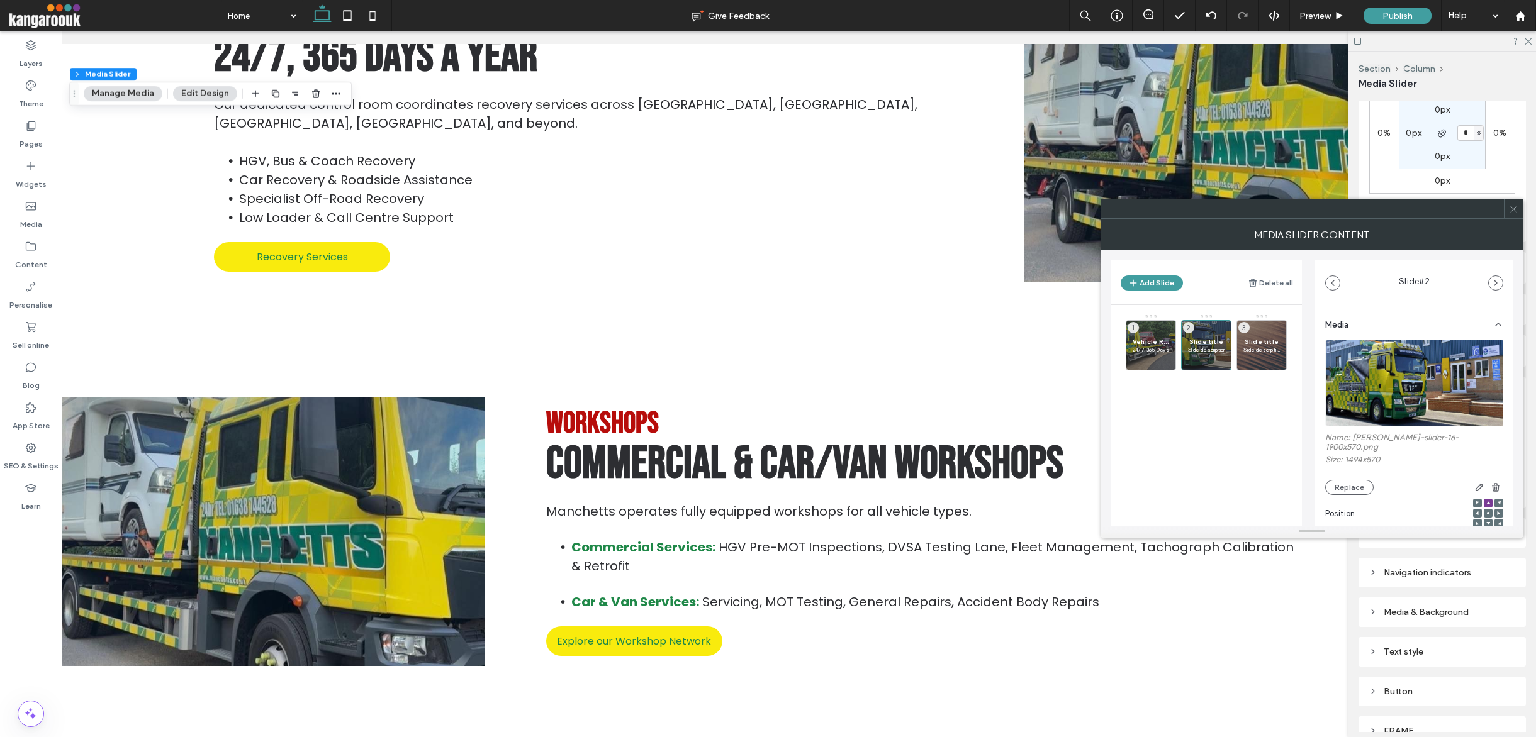
scroll to position [1026, 0]
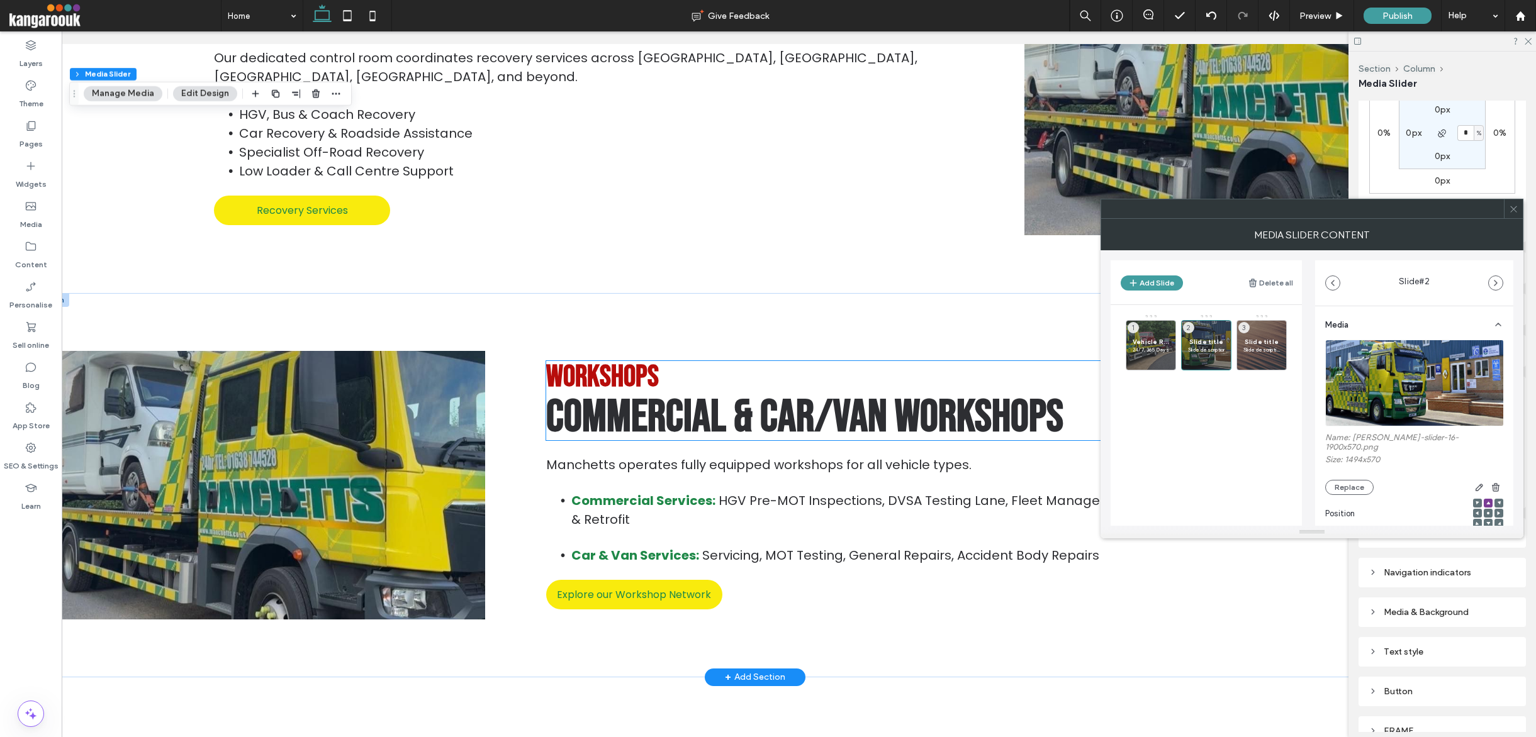
click at [778, 412] on span "Commercial & Car/Van Workshops" at bounding box center [804, 417] width 517 height 55
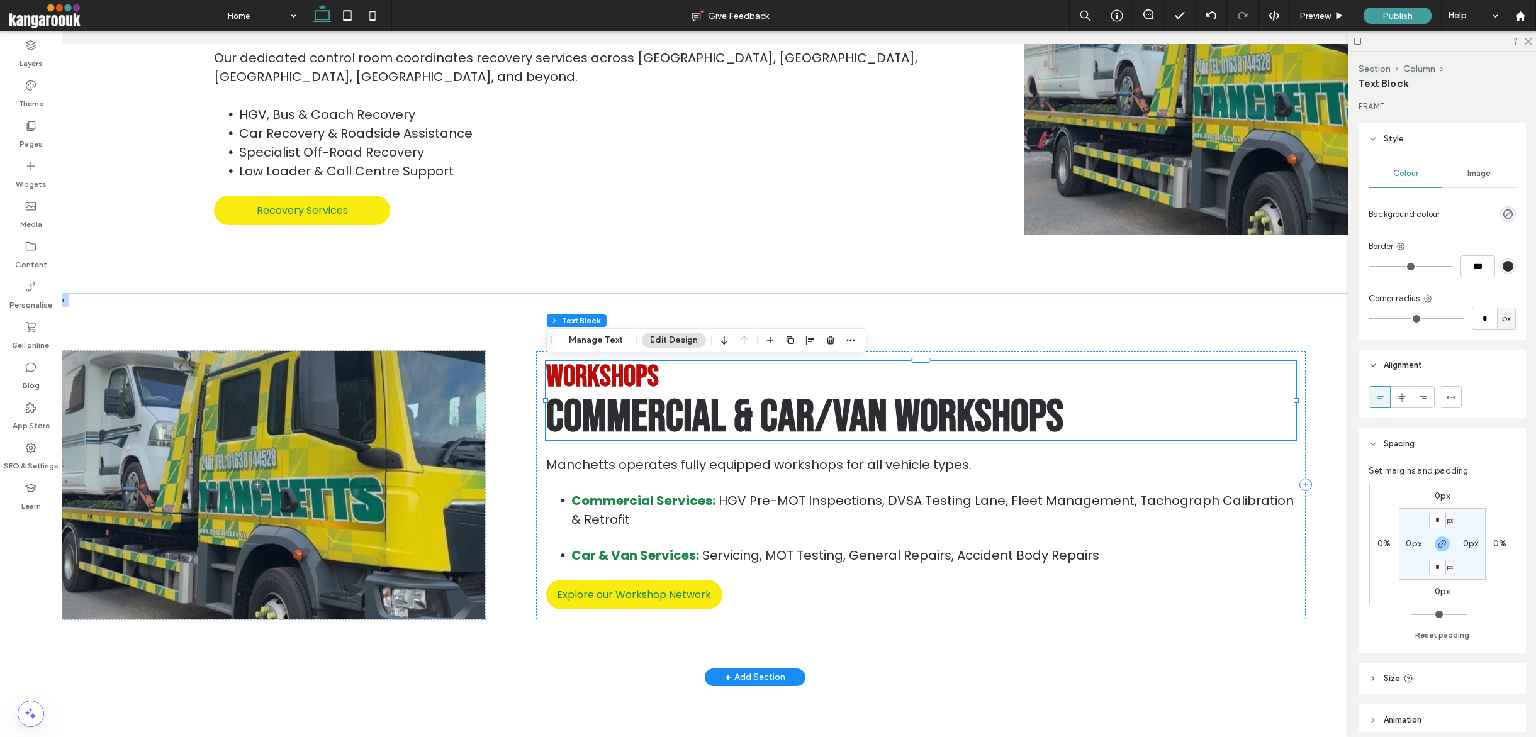
click at [778, 412] on span "Commercial & Car/Van Workshops" at bounding box center [804, 417] width 517 height 55
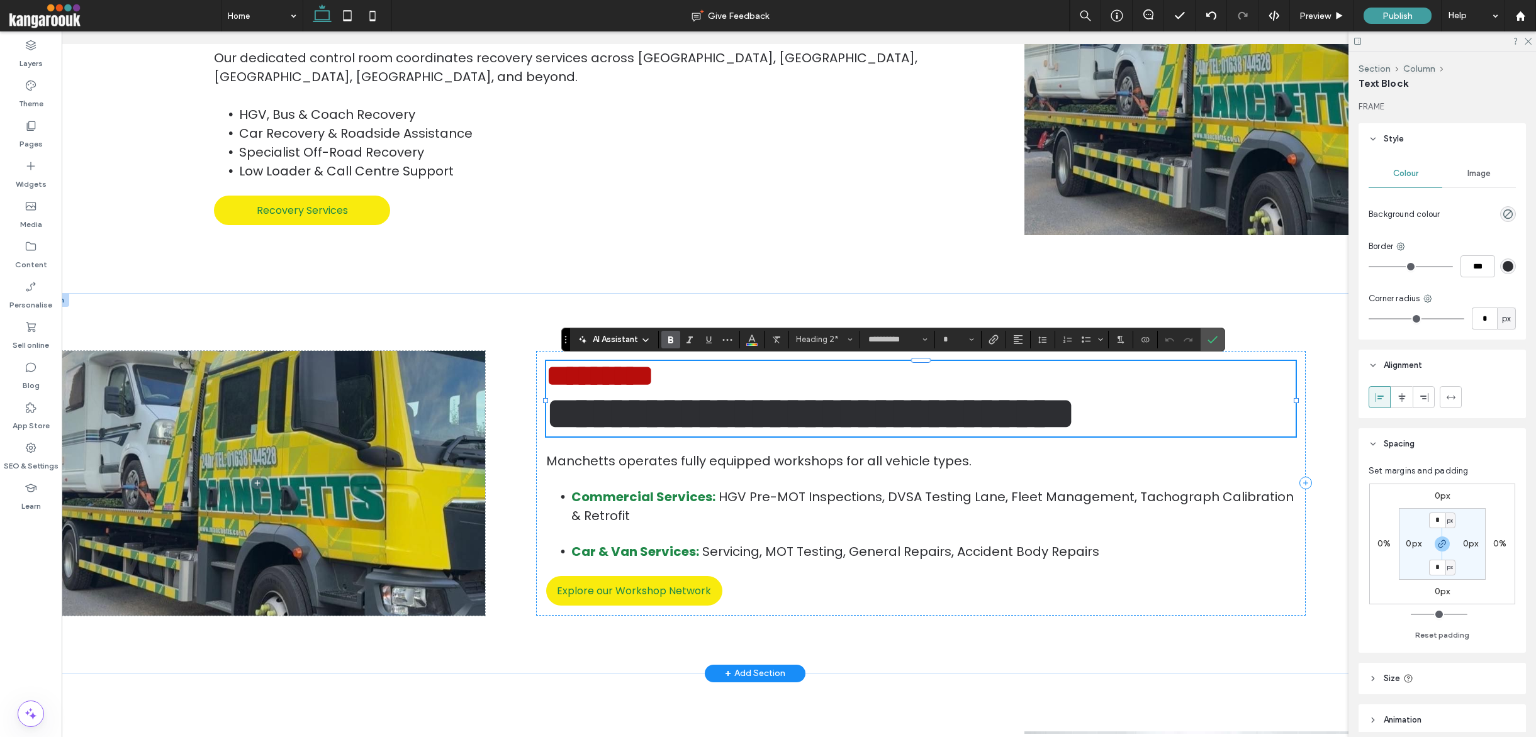
click at [986, 423] on span "**********" at bounding box center [810, 413] width 529 height 45
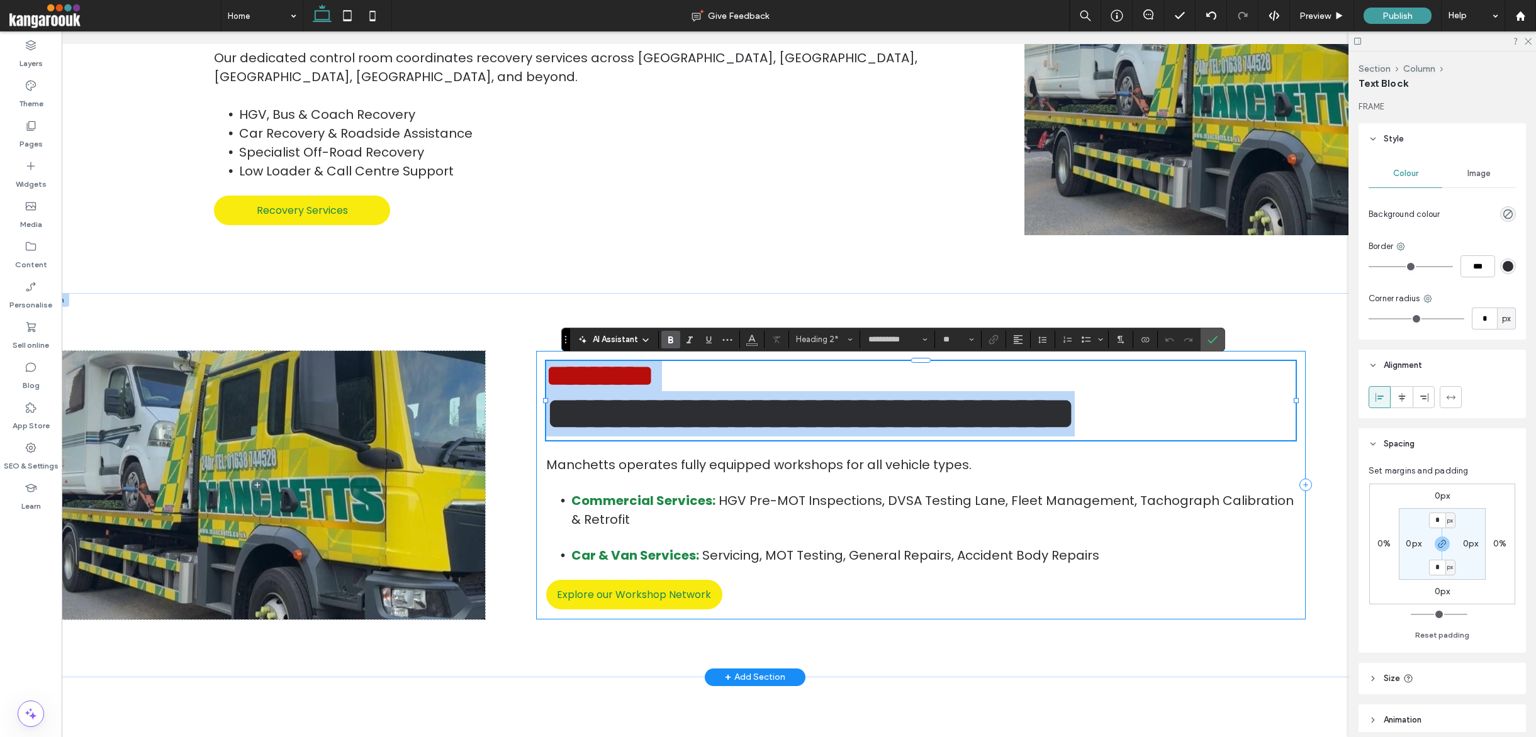
scroll to position [4, 0]
type input "*"
drag, startPoint x: 1065, startPoint y: 422, endPoint x: 547, endPoint y: 381, distance: 519.5
click at [547, 381] on div "**********" at bounding box center [920, 400] width 749 height 79
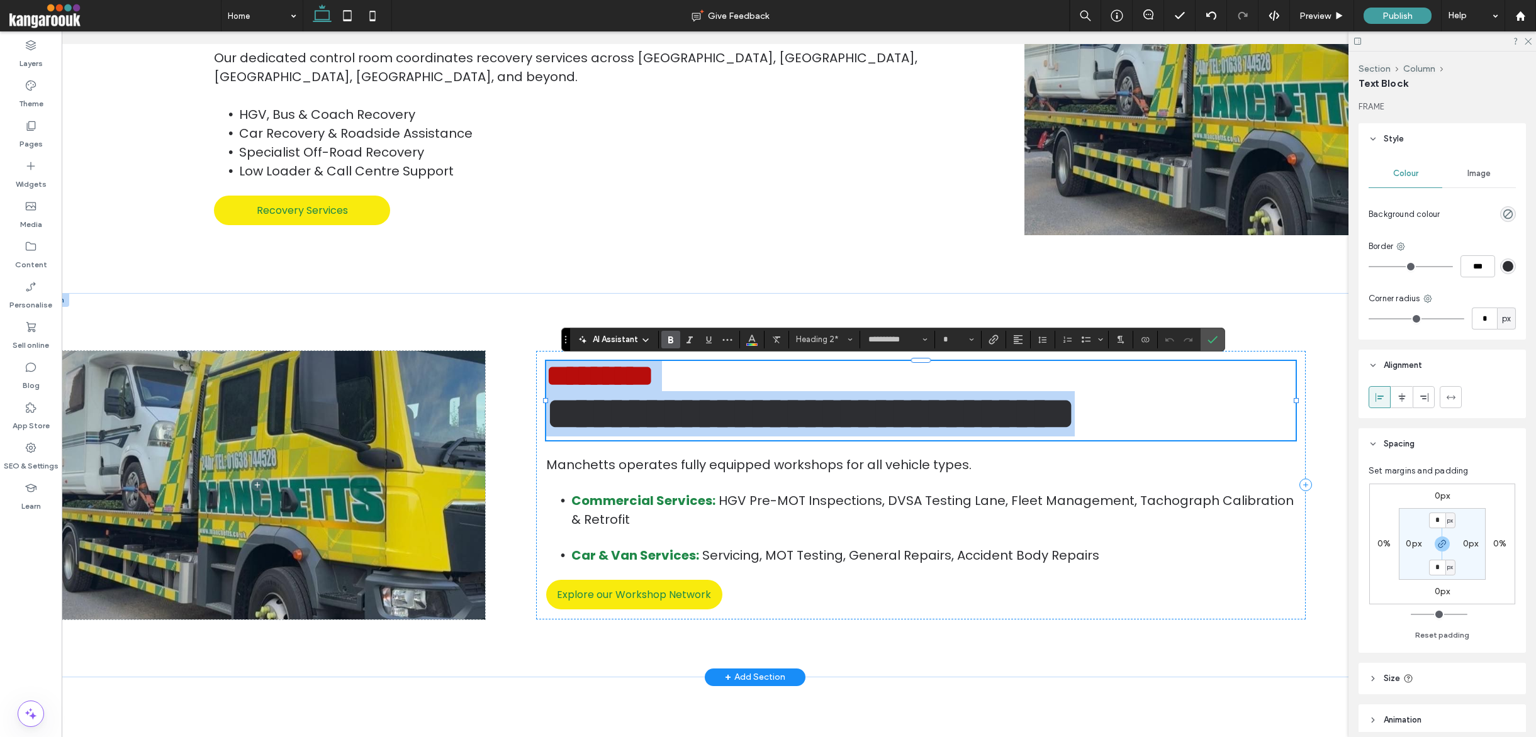
copy div "**********"
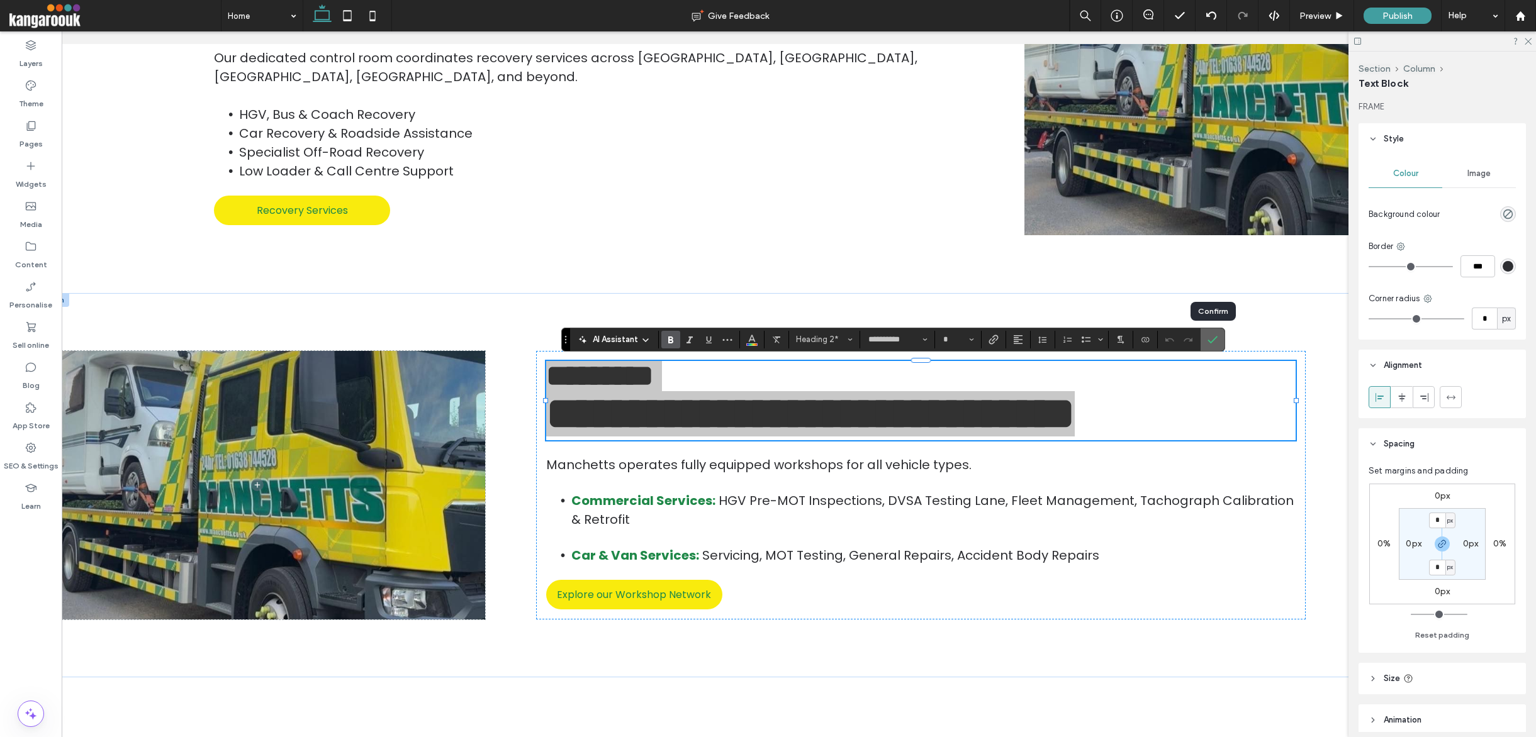
drag, startPoint x: 1209, startPoint y: 335, endPoint x: 1048, endPoint y: 215, distance: 200.5
click at [1050, 335] on icon "Confirm" at bounding box center [1212, 340] width 10 height 10
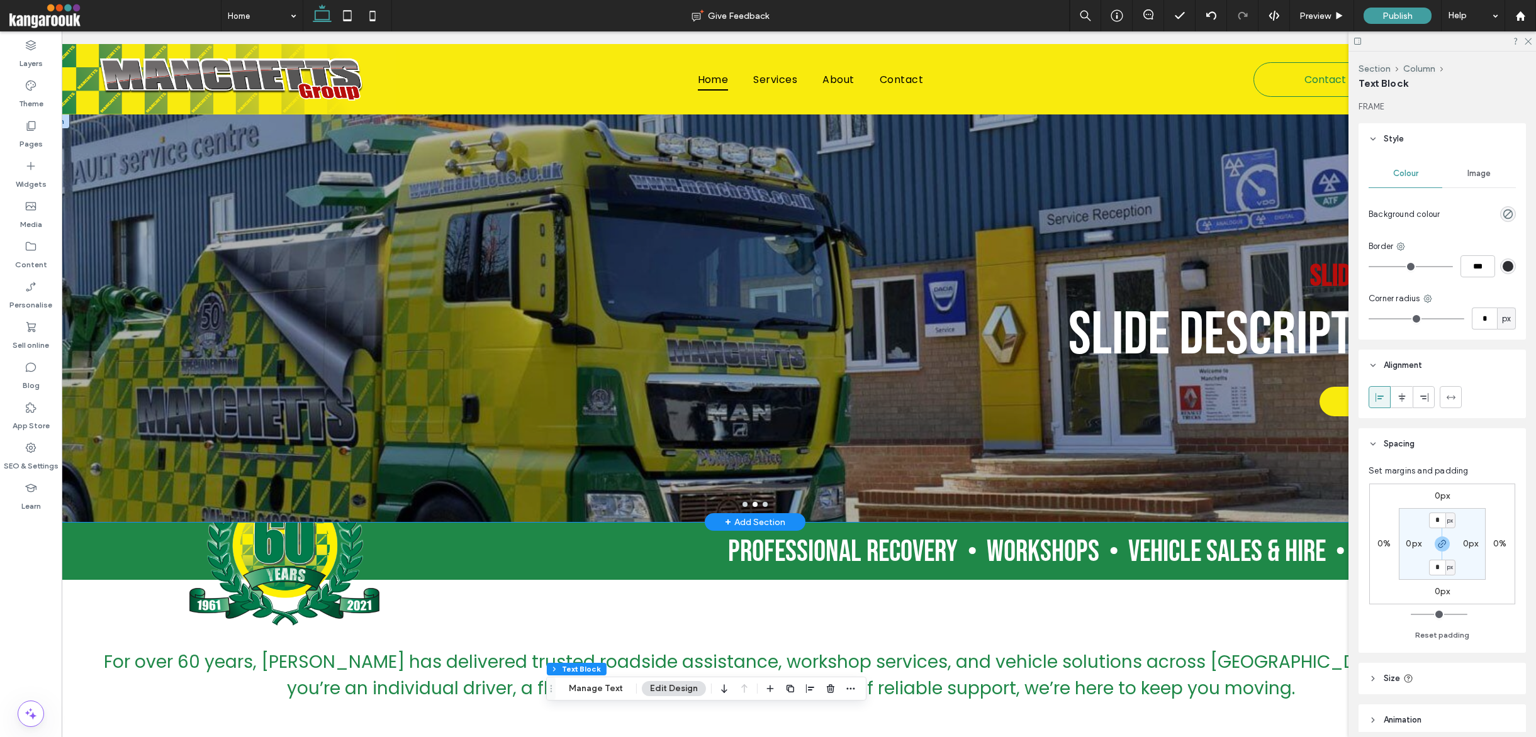
click at [1050, 327] on p "Slide description" at bounding box center [1240, 336] width 345 height 72
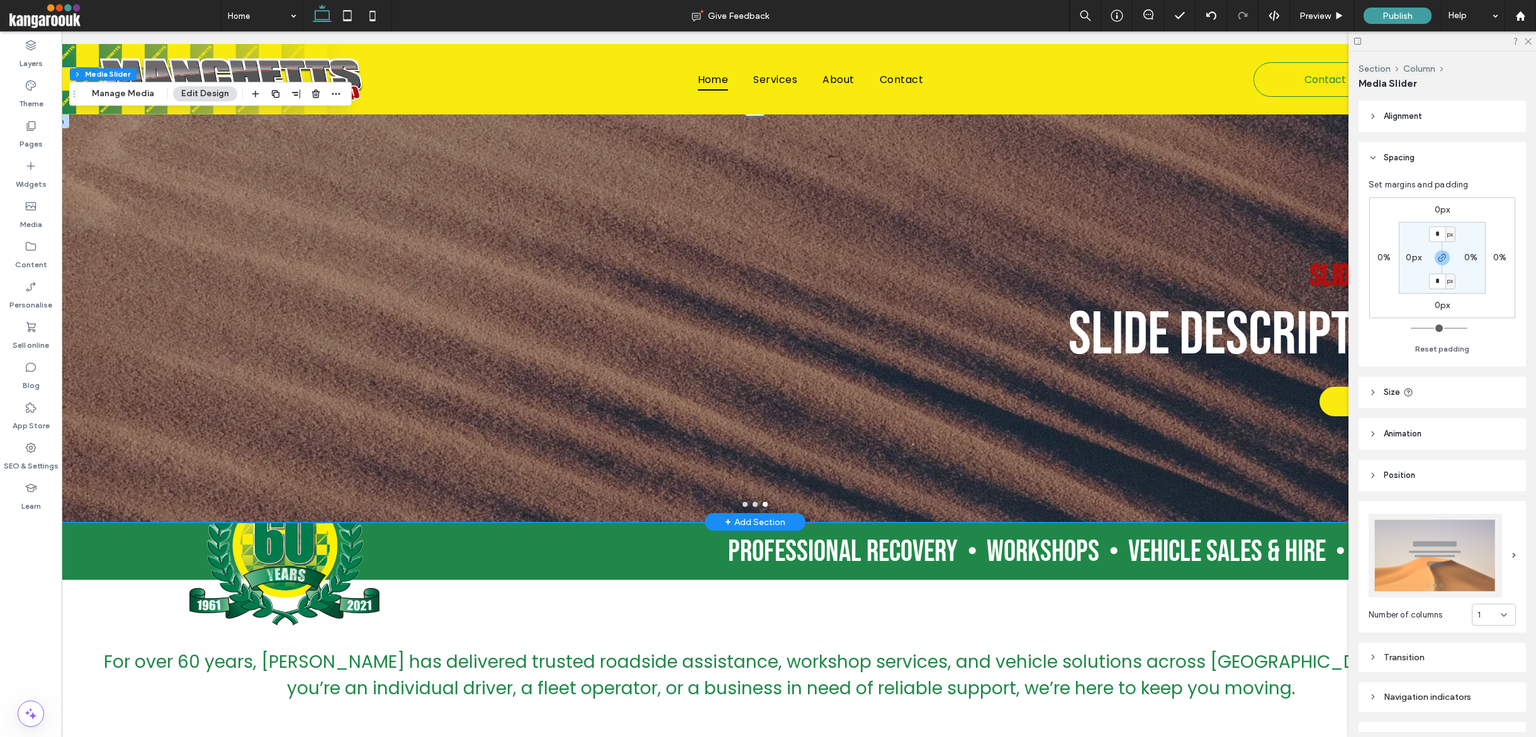
click at [593, 420] on div "Slide title Slide description Button Button" at bounding box center [729, 326] width 1399 height 348
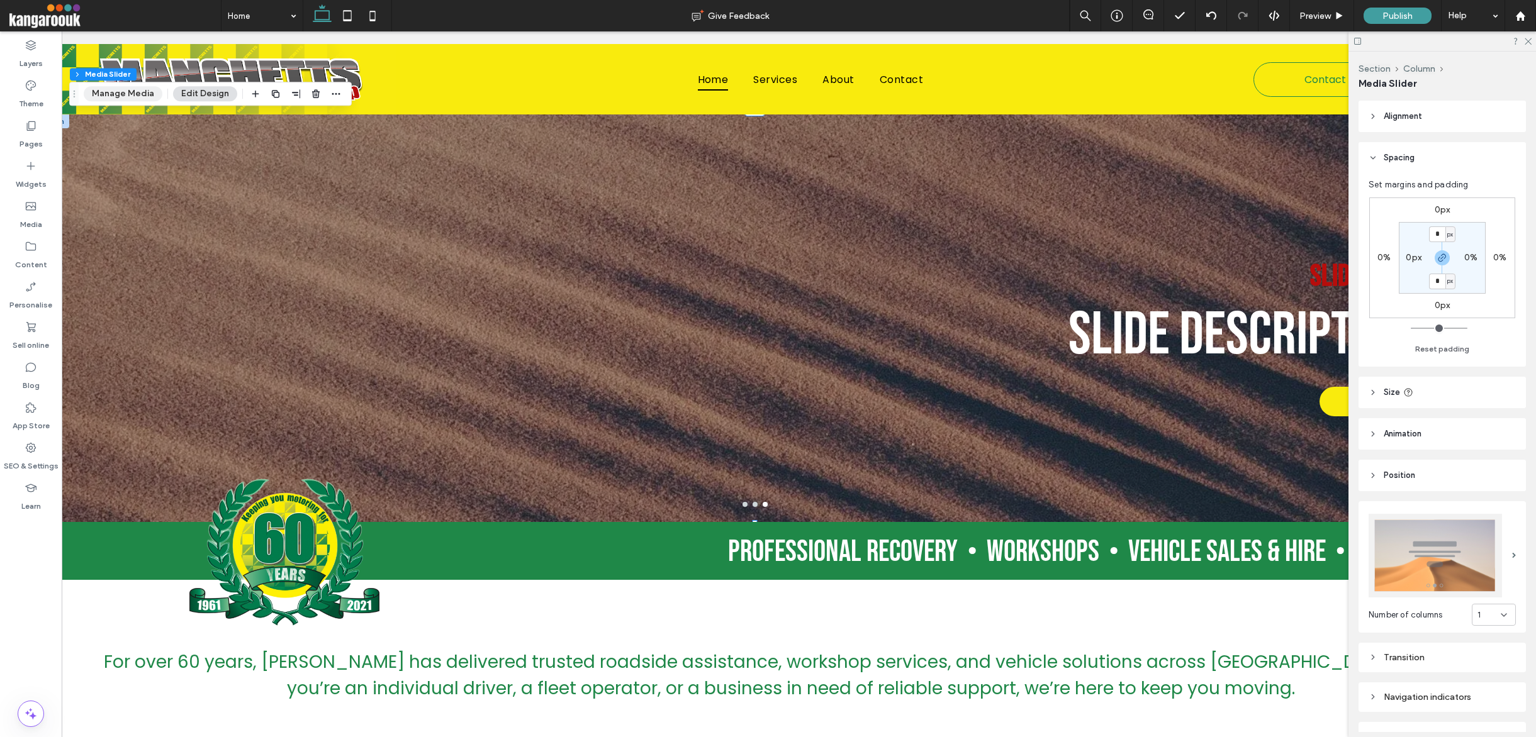
click at [114, 94] on button "Manage Media" at bounding box center [123, 93] width 79 height 15
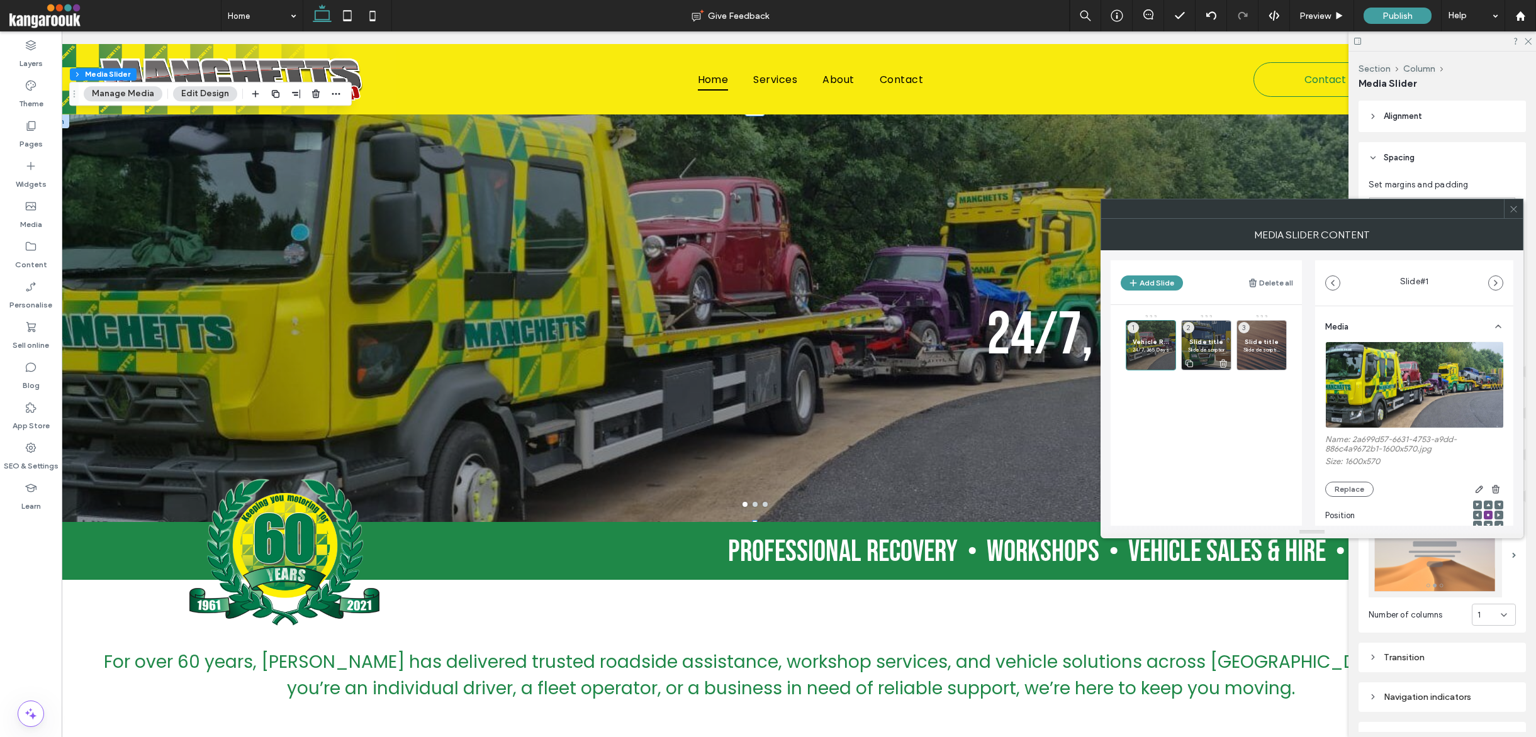
click at [1050, 343] on span "Slide title" at bounding box center [1206, 342] width 36 height 8
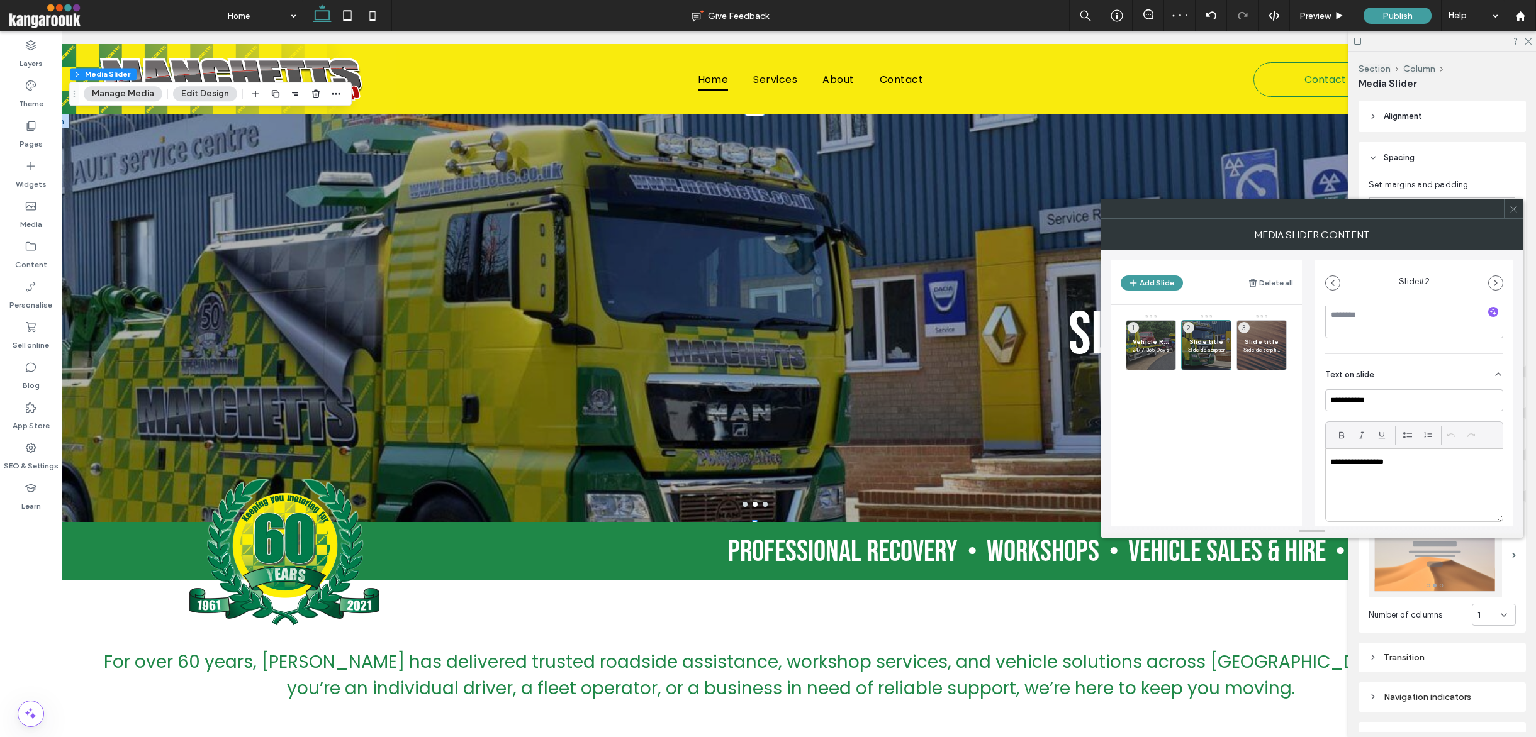
scroll to position [255, 0]
click at [1050, 392] on input "**********" at bounding box center [1414, 403] width 178 height 22
type input "*"
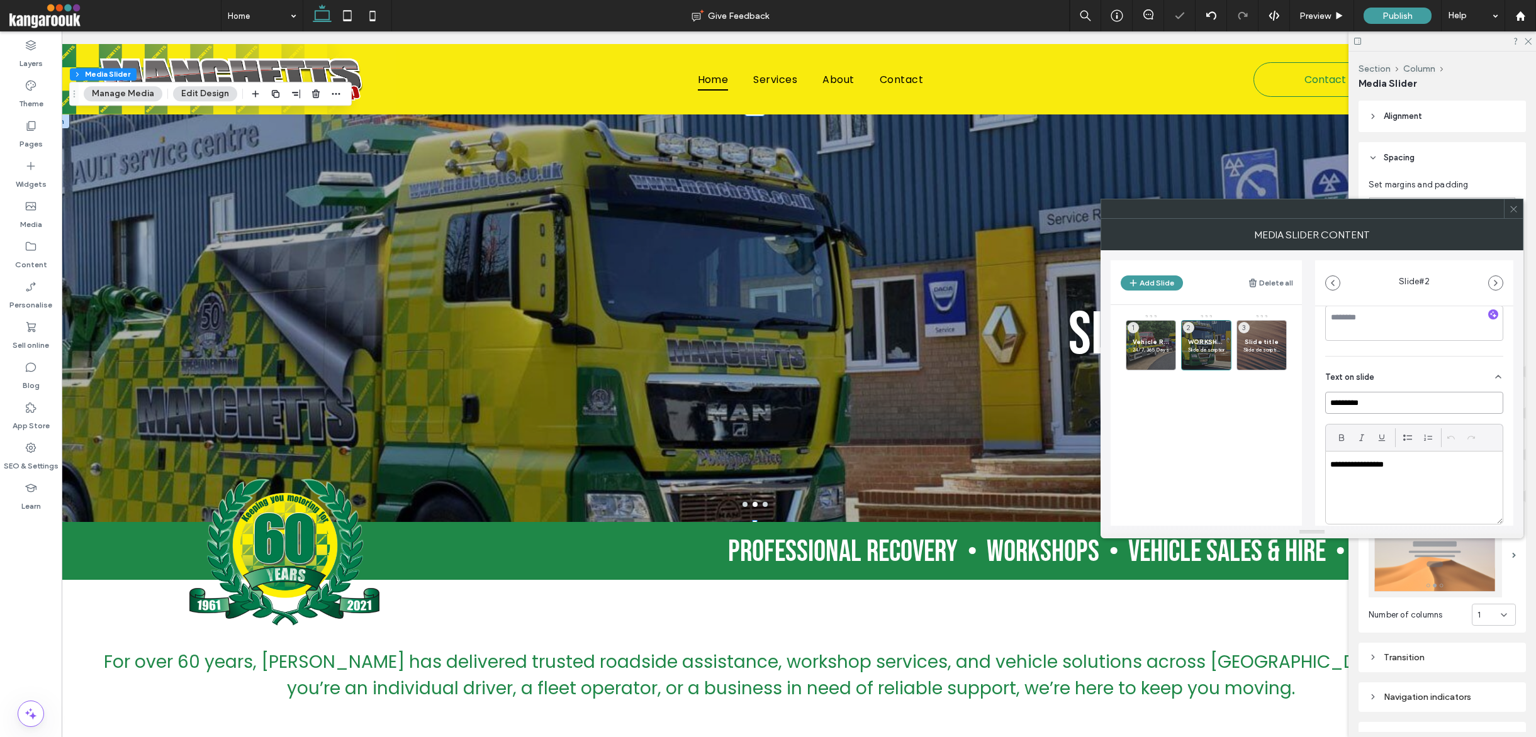
type input "*********"
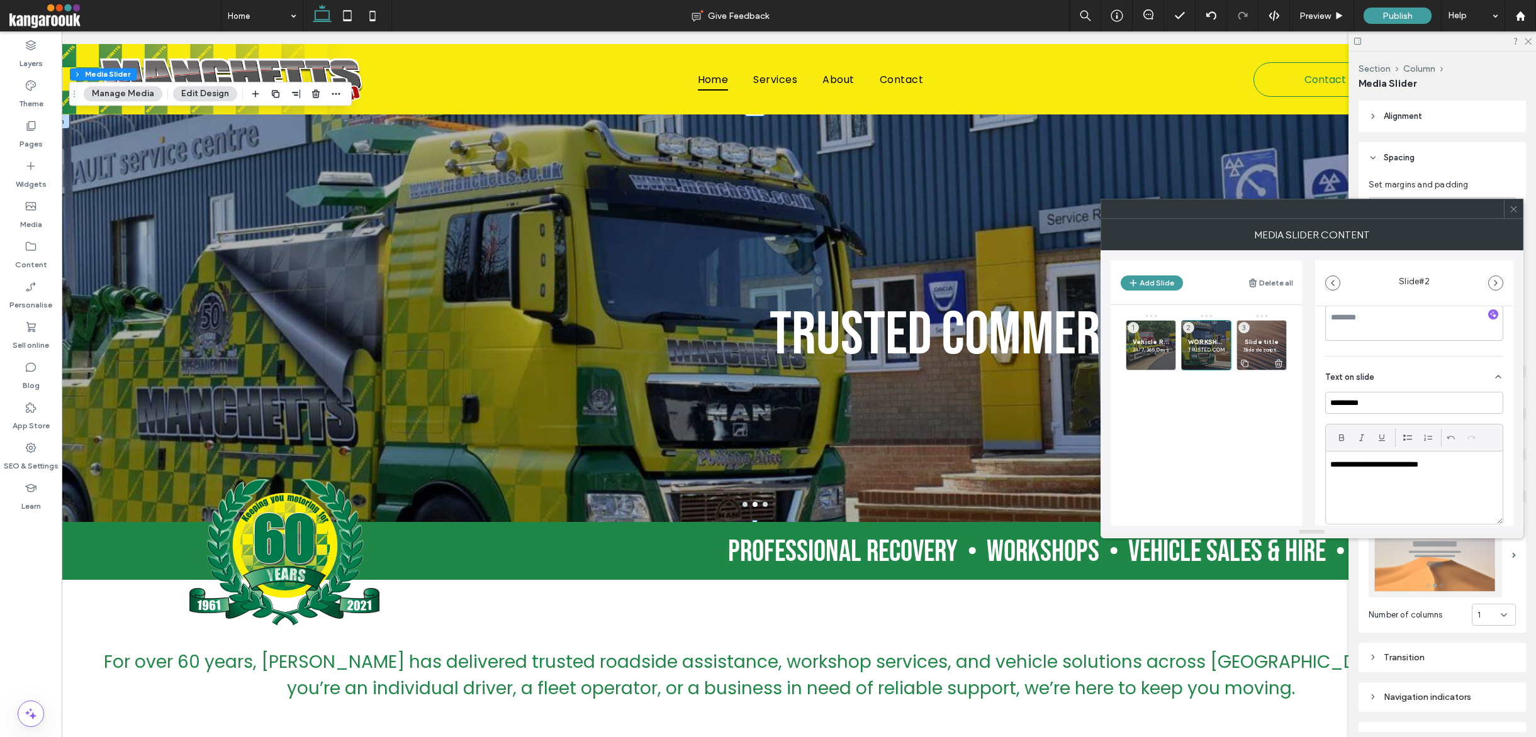
click at [1050, 338] on span "Slide title" at bounding box center [1261, 342] width 36 height 8
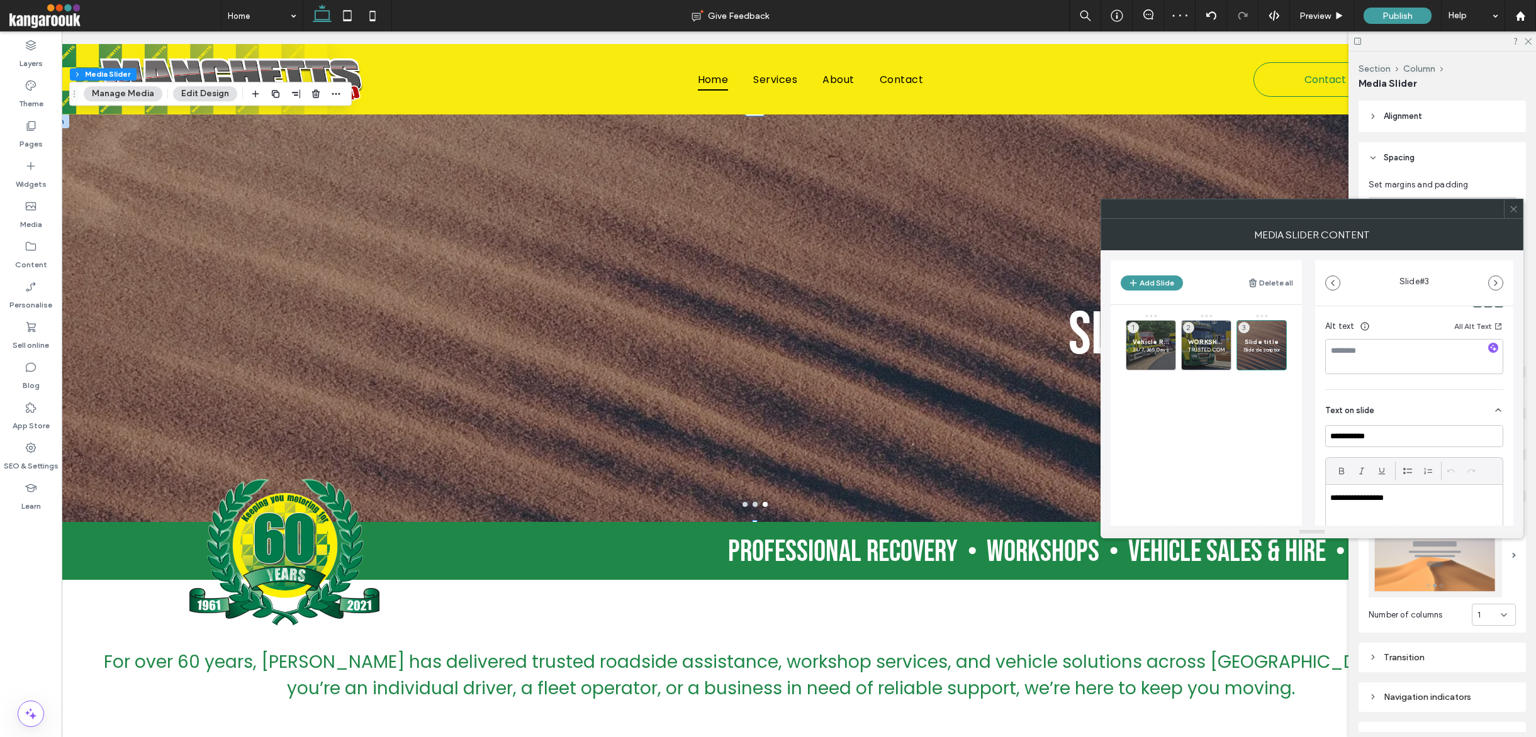
scroll to position [216, 0]
click at [1050, 428] on input "**********" at bounding box center [1414, 433] width 178 height 22
type input "*********"
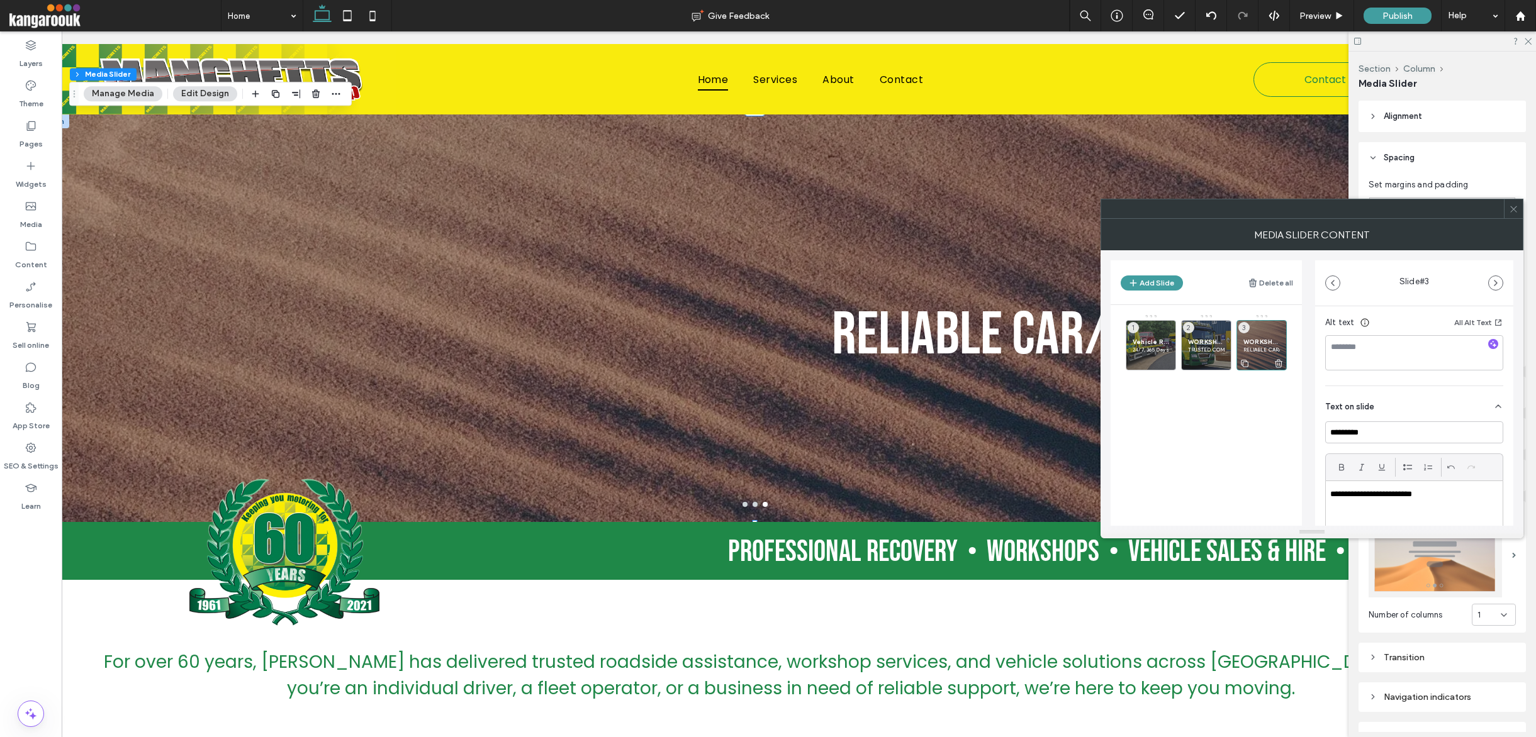
click at [1050, 338] on span "WORKSHOPS" at bounding box center [1261, 342] width 36 height 8
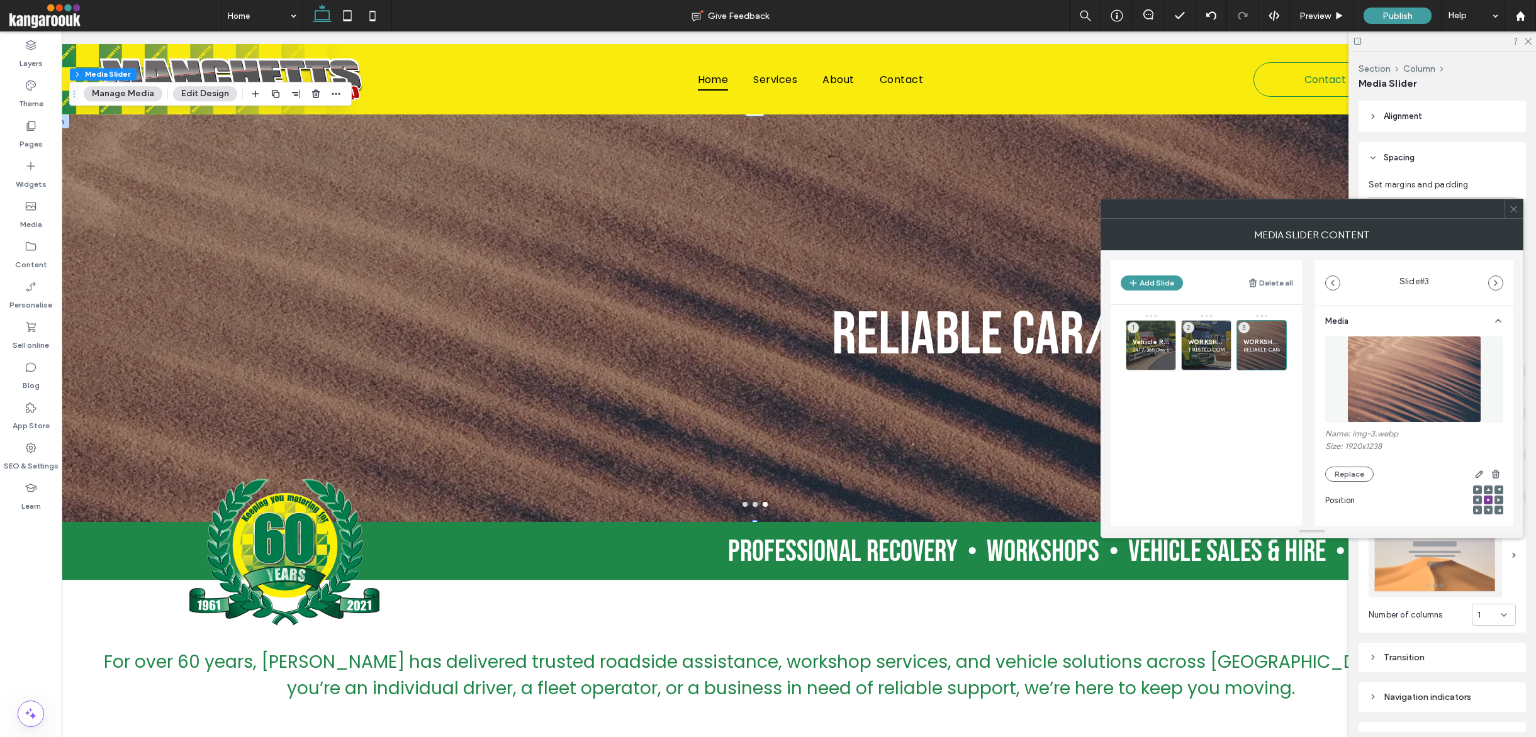
scroll to position [0, 0]
click at [1050, 478] on button "Replace" at bounding box center [1349, 480] width 48 height 15
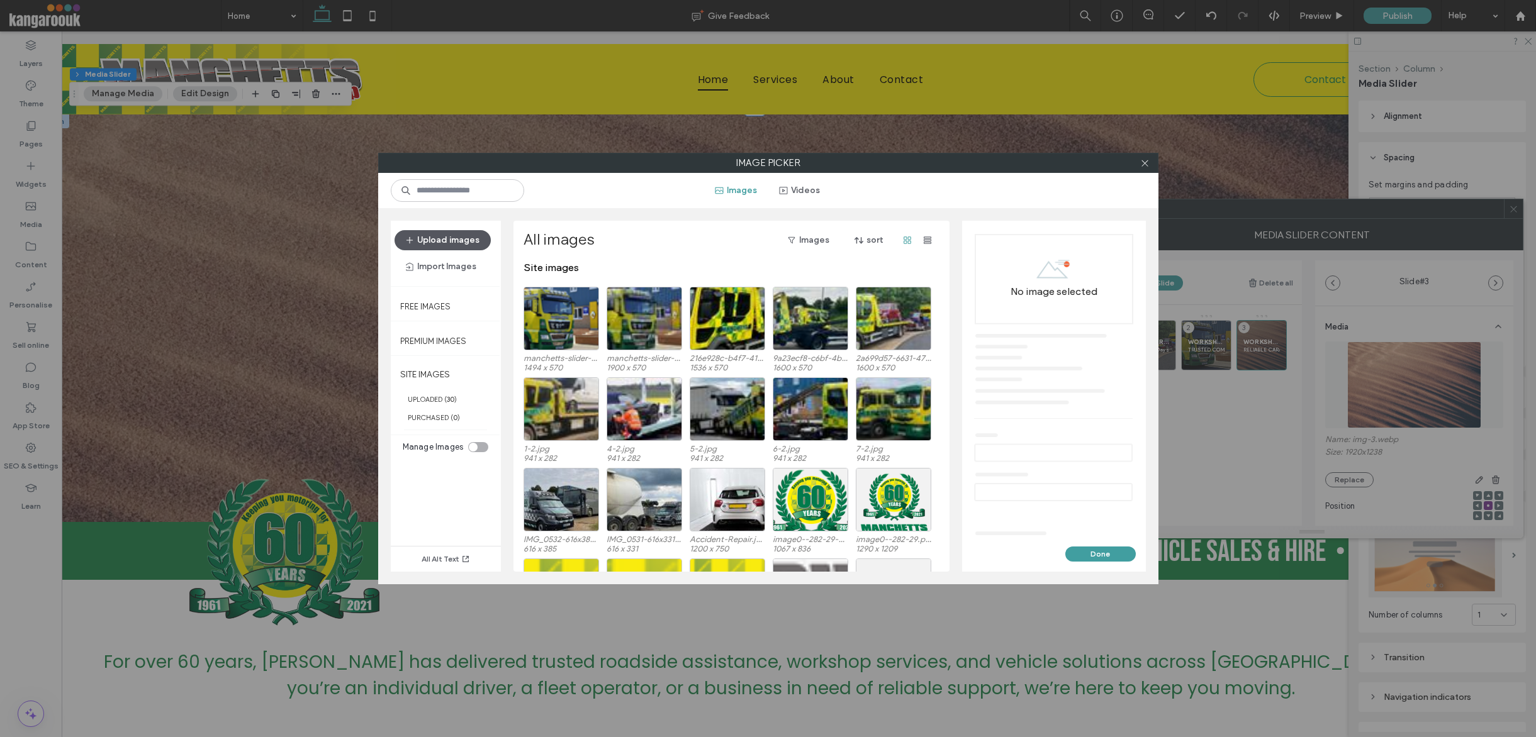
click at [425, 233] on button "Upload images" at bounding box center [443, 240] width 96 height 20
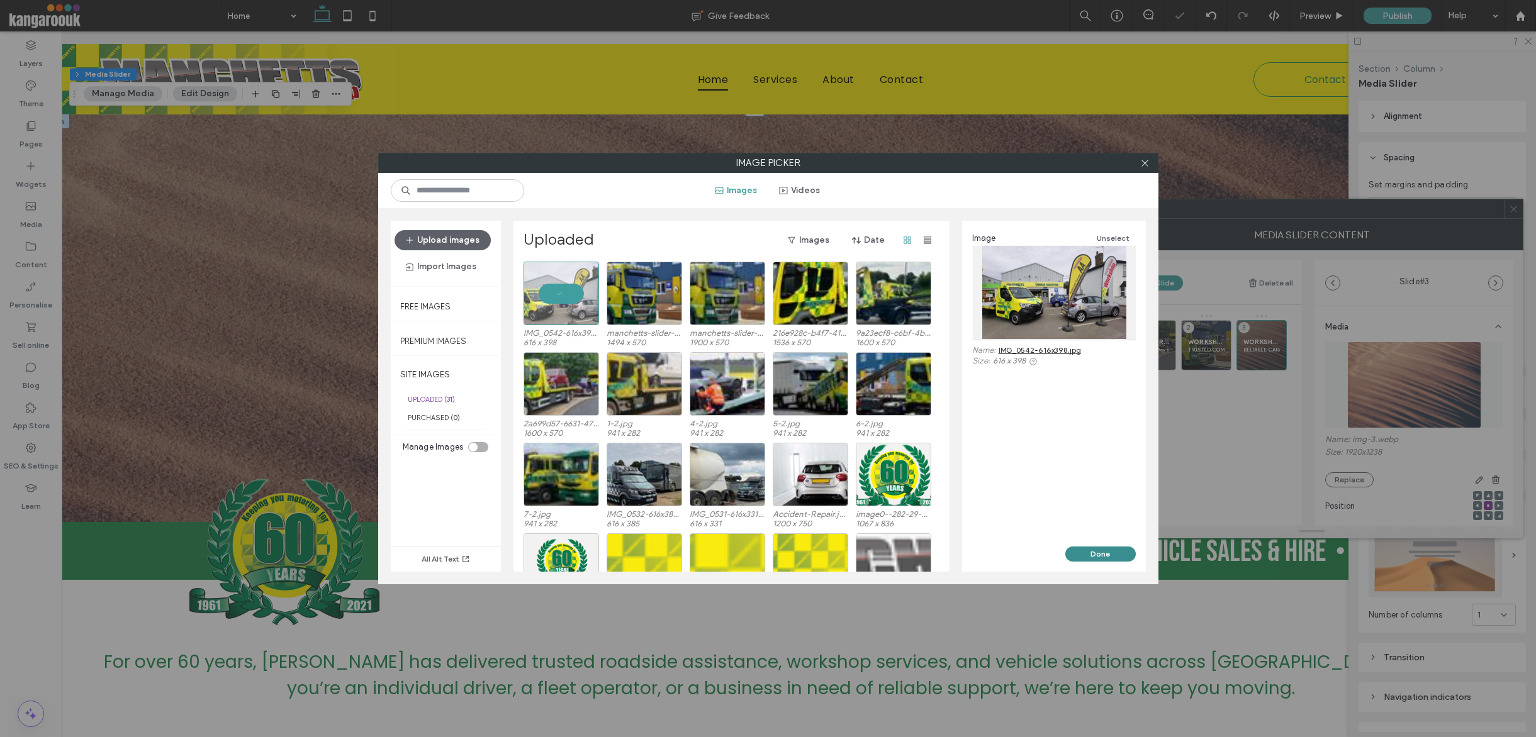
click at [1050, 547] on button "Done" at bounding box center [1100, 554] width 70 height 15
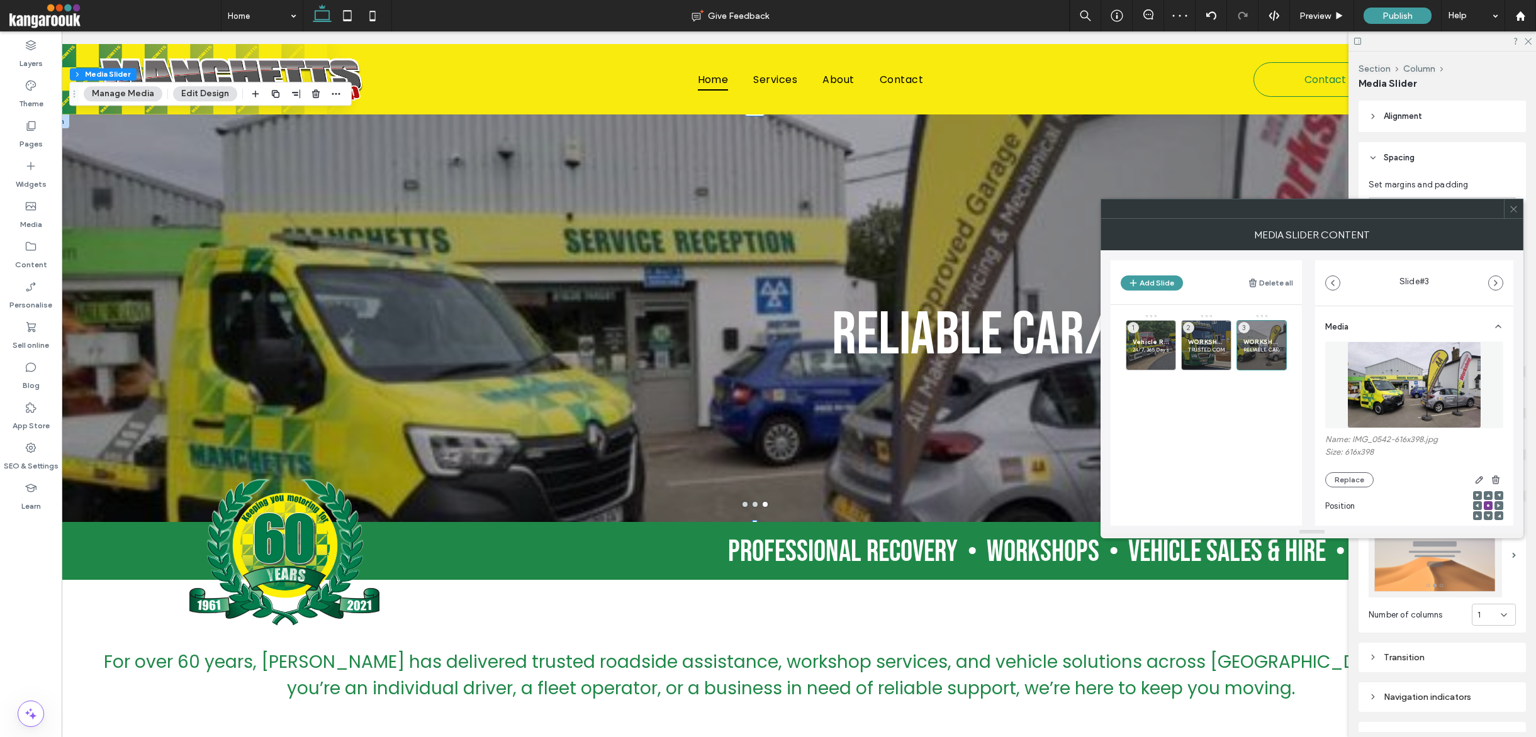
click at [1050, 210] on icon at bounding box center [1513, 208] width 9 height 9
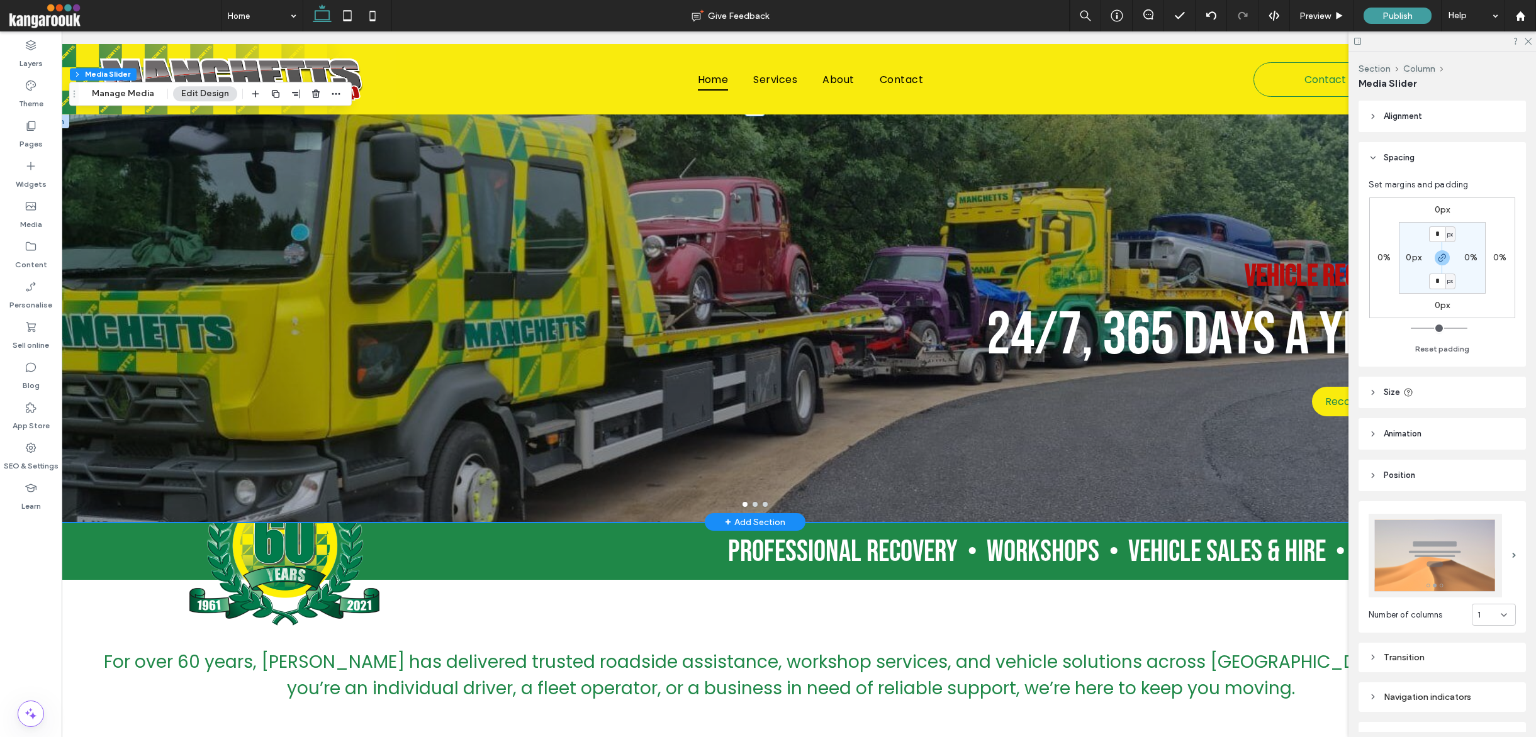
scroll to position [0, 43]
click at [1014, 476] on div "Vehicle Recovery 24/7, 365 Days a Year Recovery Sales Recovery Sales" at bounding box center [730, 326] width 1399 height 348
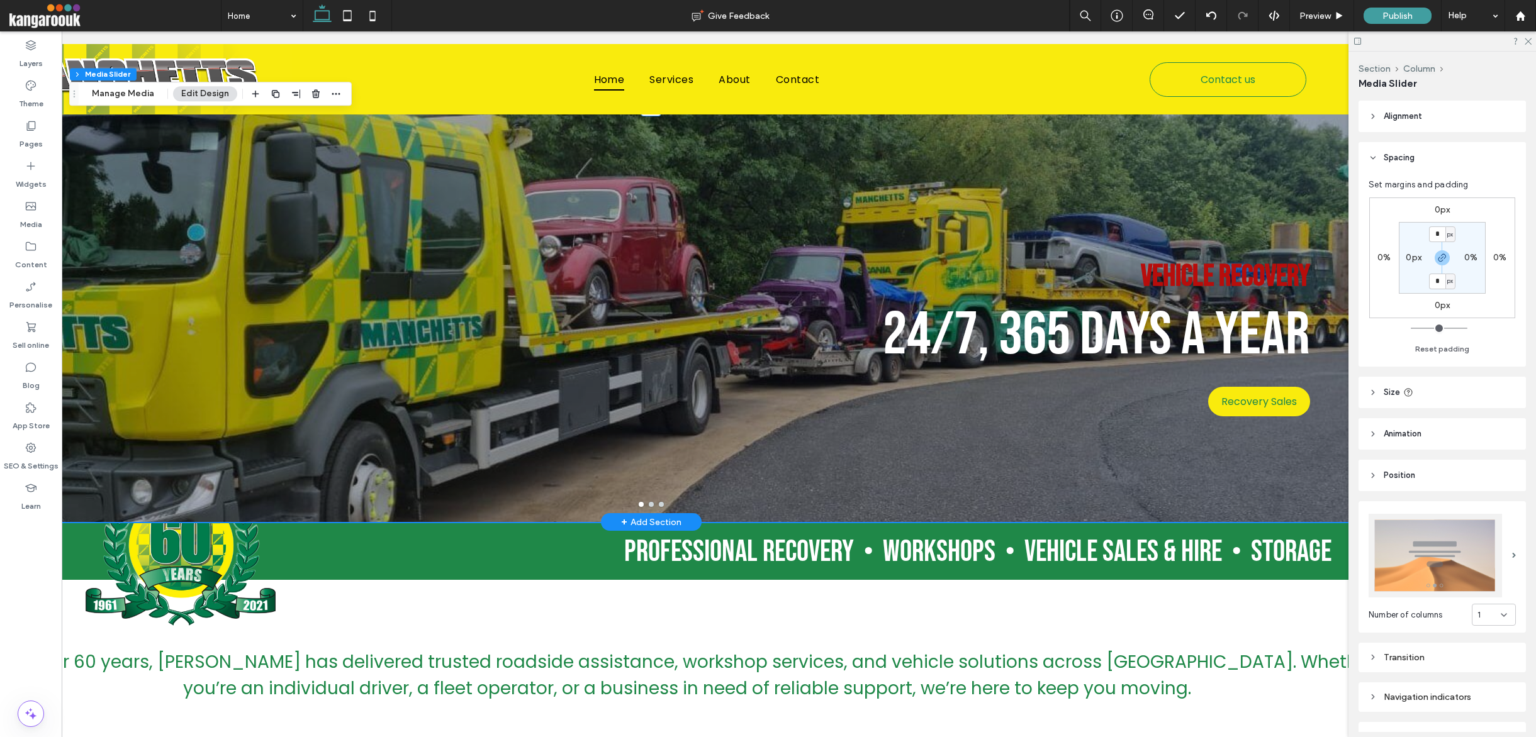
scroll to position [0, 141]
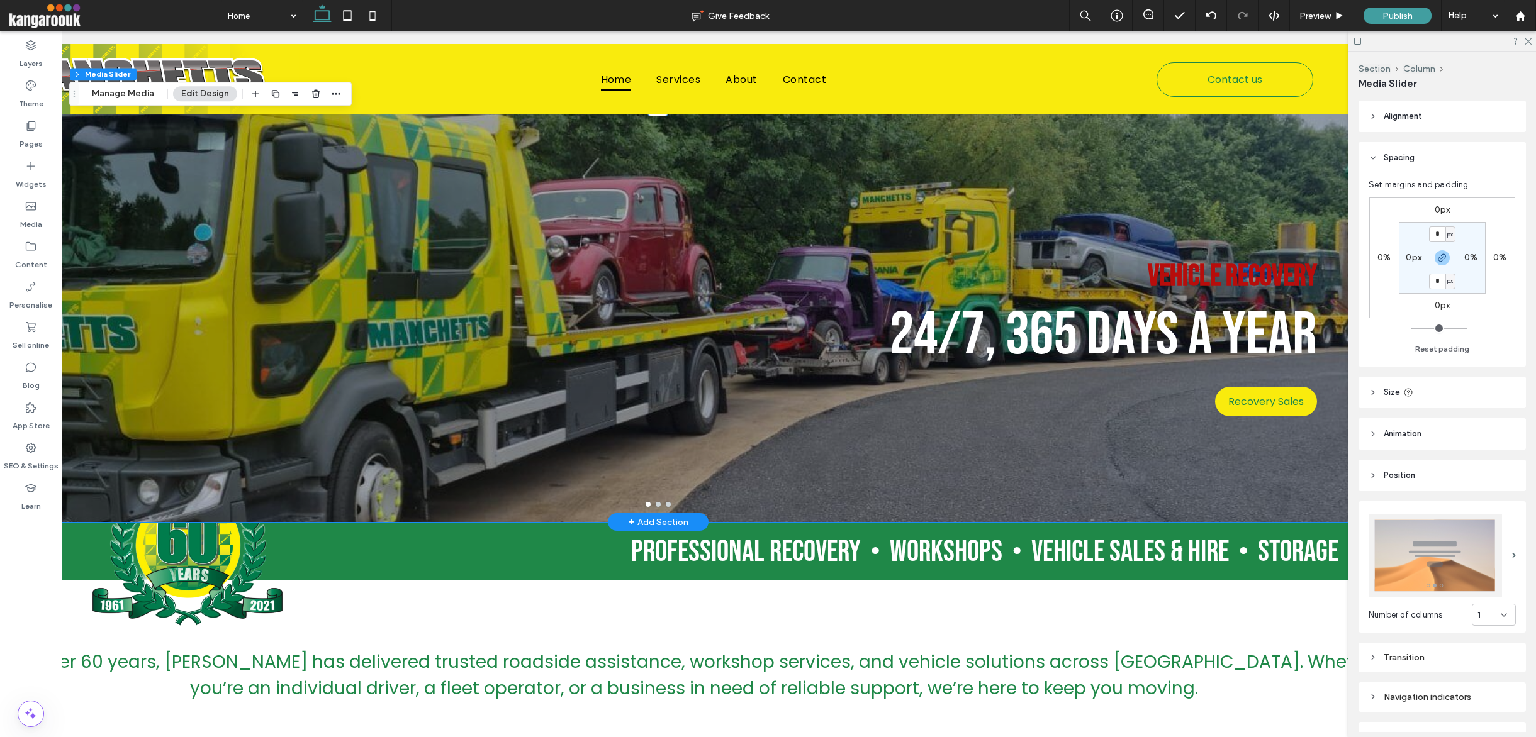
click at [983, 433] on div "Vehicle Recovery 24/7, 365 Days a Year Recovery Sales Recovery Sales" at bounding box center [632, 326] width 1399 height 348
click at [932, 426] on div "Vehicle Recovery 24/7, 365 Days a Year Recovery Sales Recovery Sales" at bounding box center [632, 326] width 1399 height 348
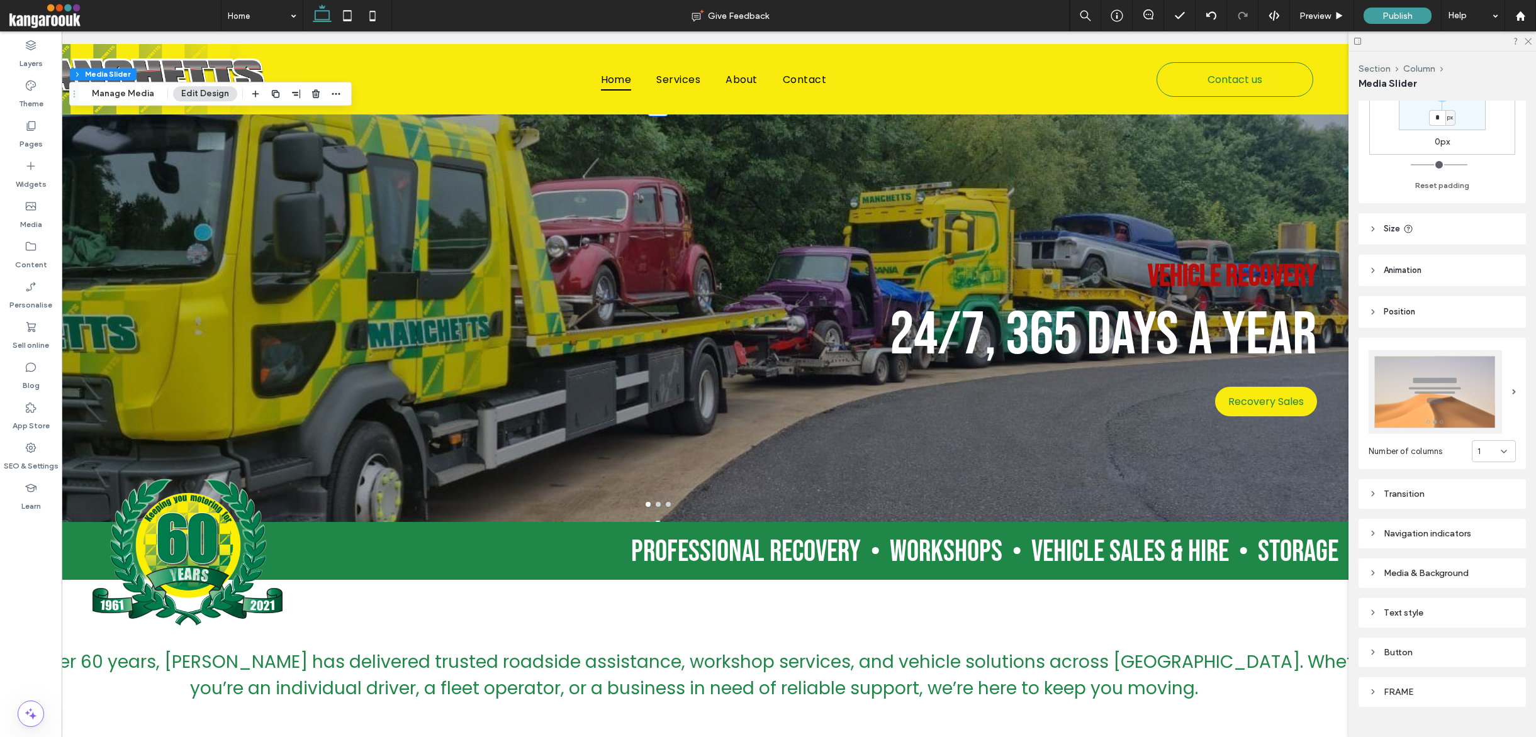
scroll to position [188, 0]
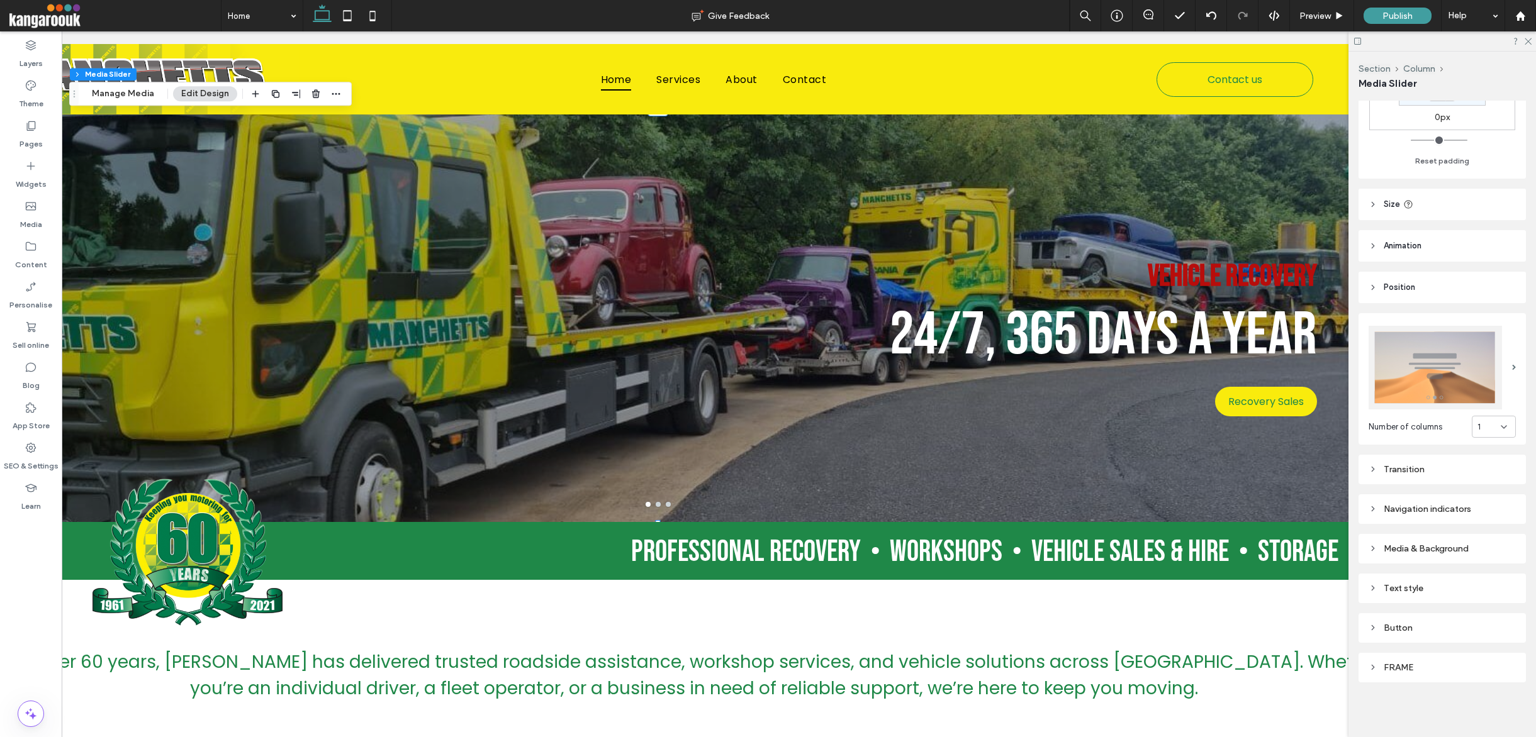
click at [1050, 546] on div "Media & Background" at bounding box center [1442, 549] width 147 height 11
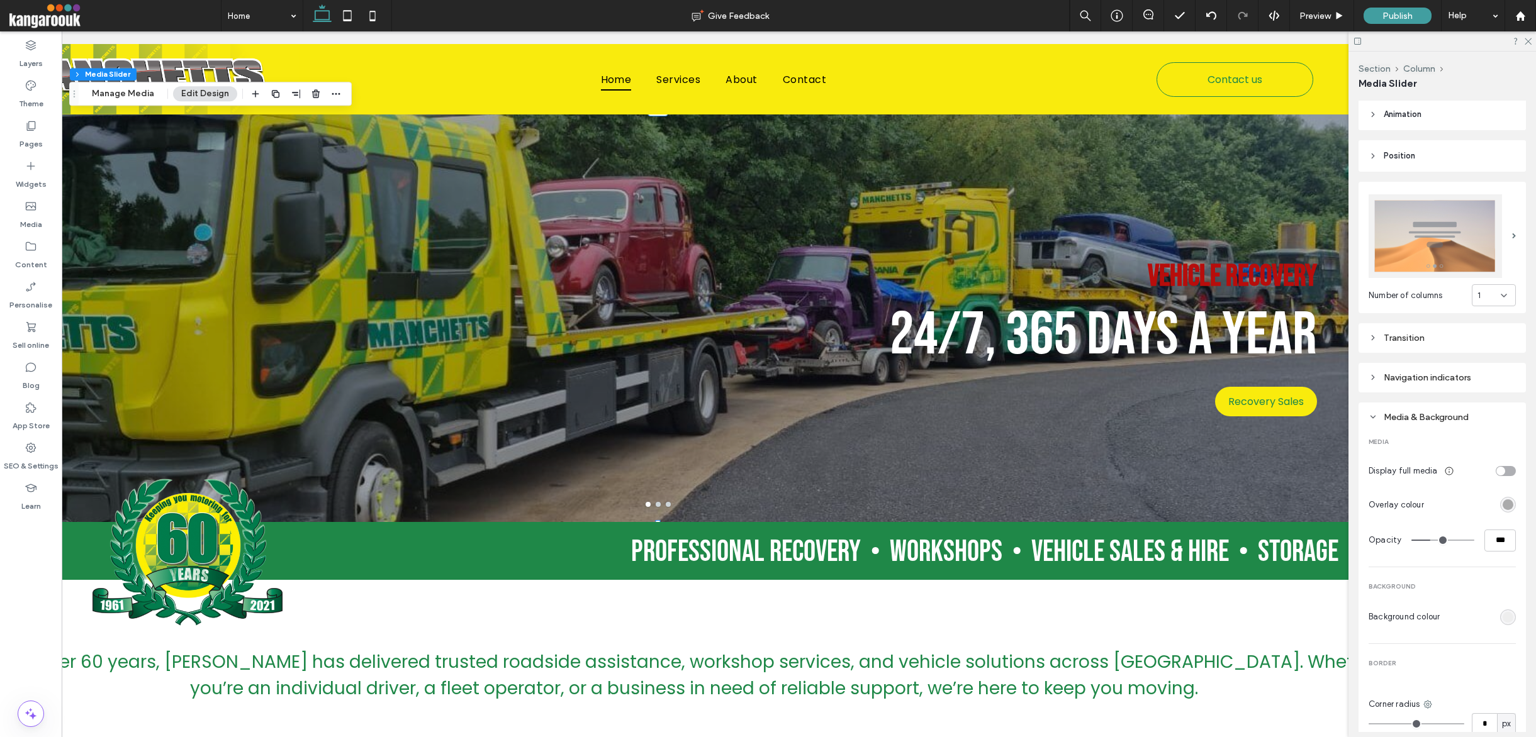
scroll to position [325, 0]
click at [1050, 498] on div "rgba(0, 0, 0, 0.3)" at bounding box center [1508, 500] width 11 height 11
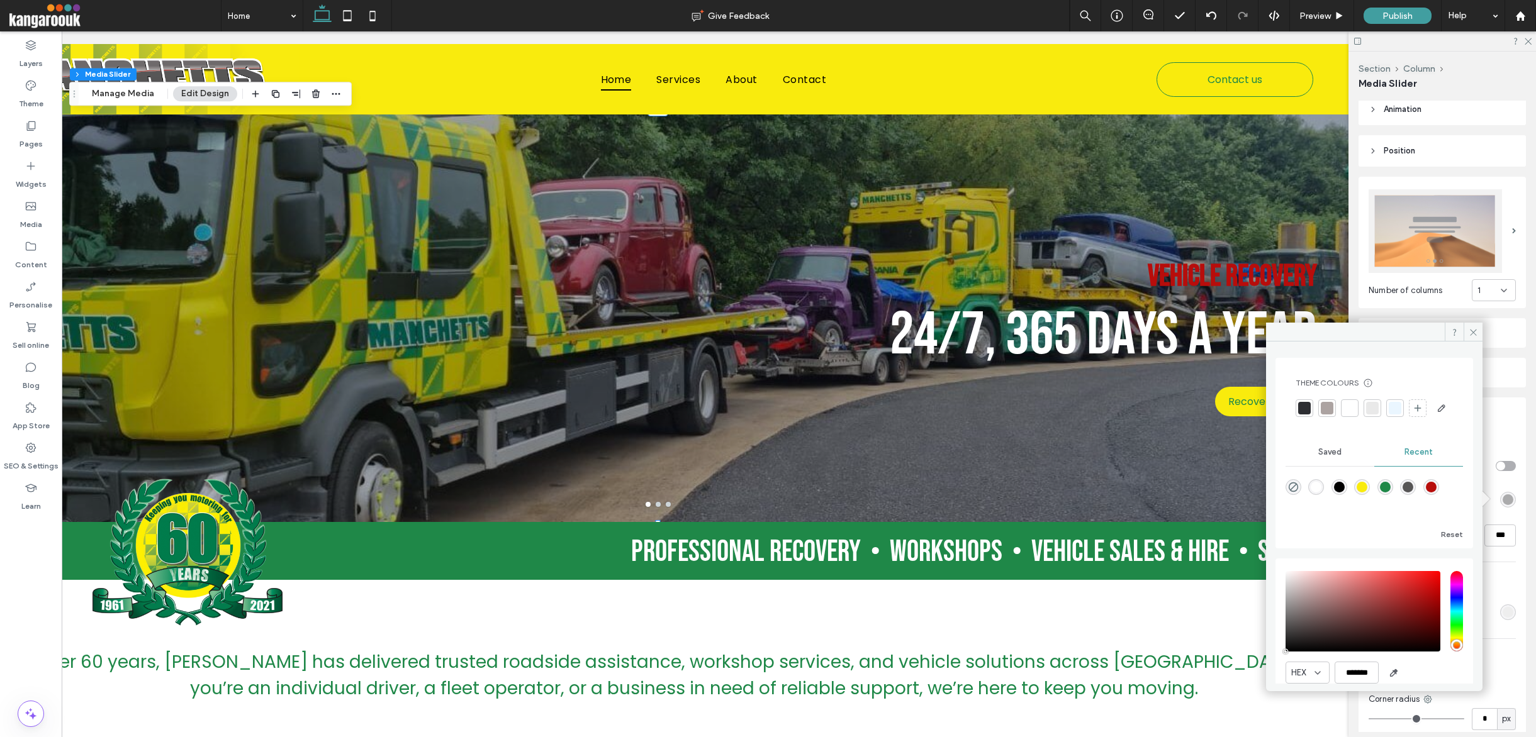
scroll to position [70, 0]
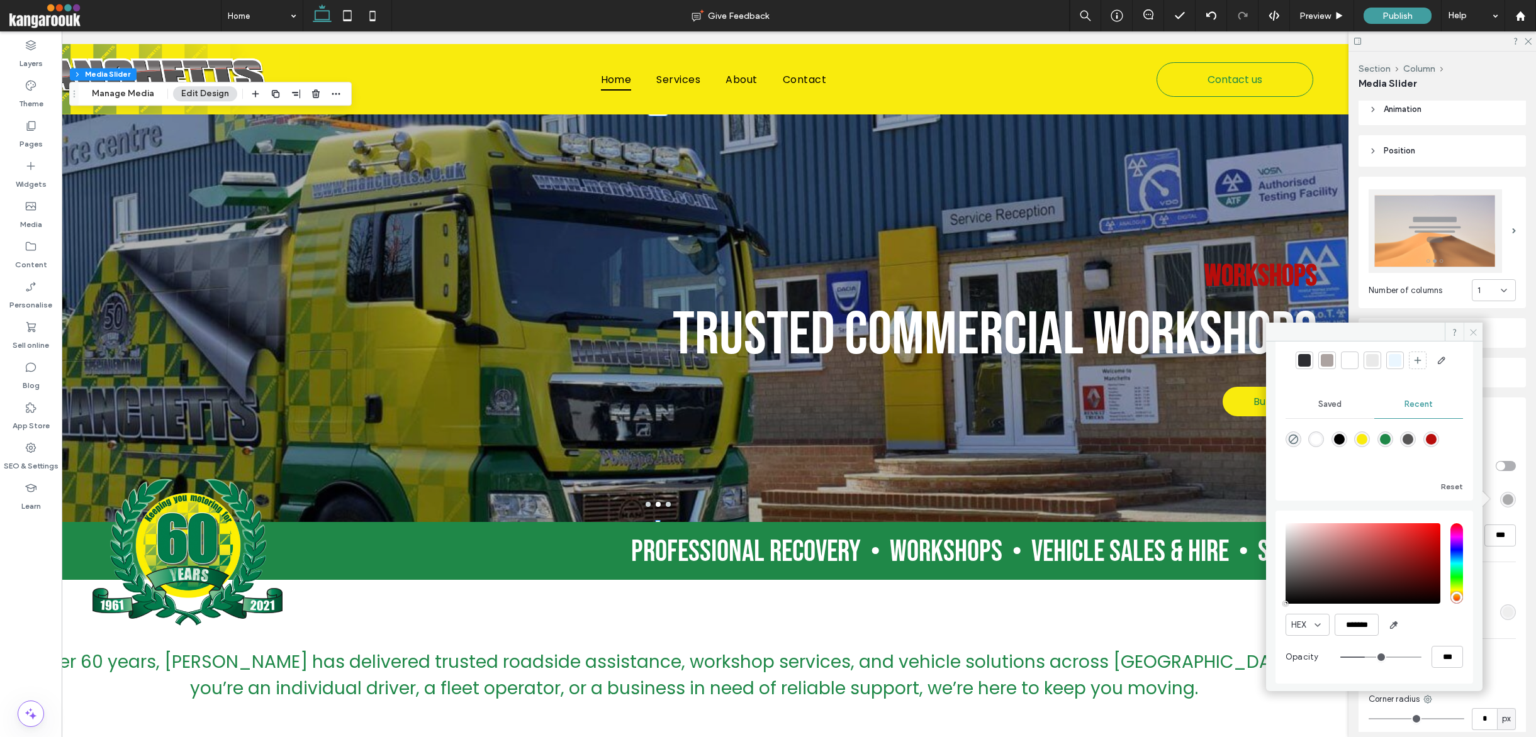
click at [1050, 331] on icon at bounding box center [1473, 332] width 9 height 9
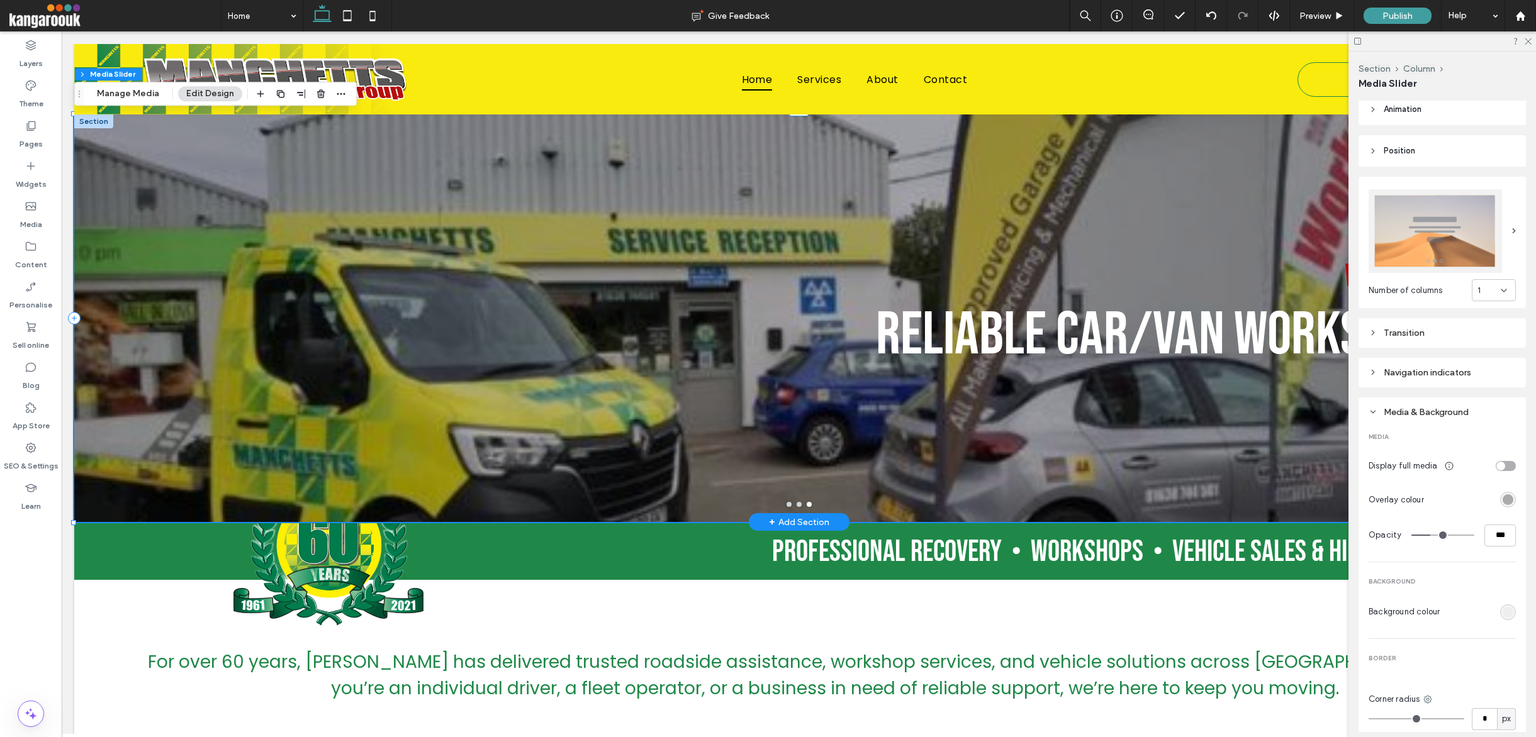
scroll to position [0, 3]
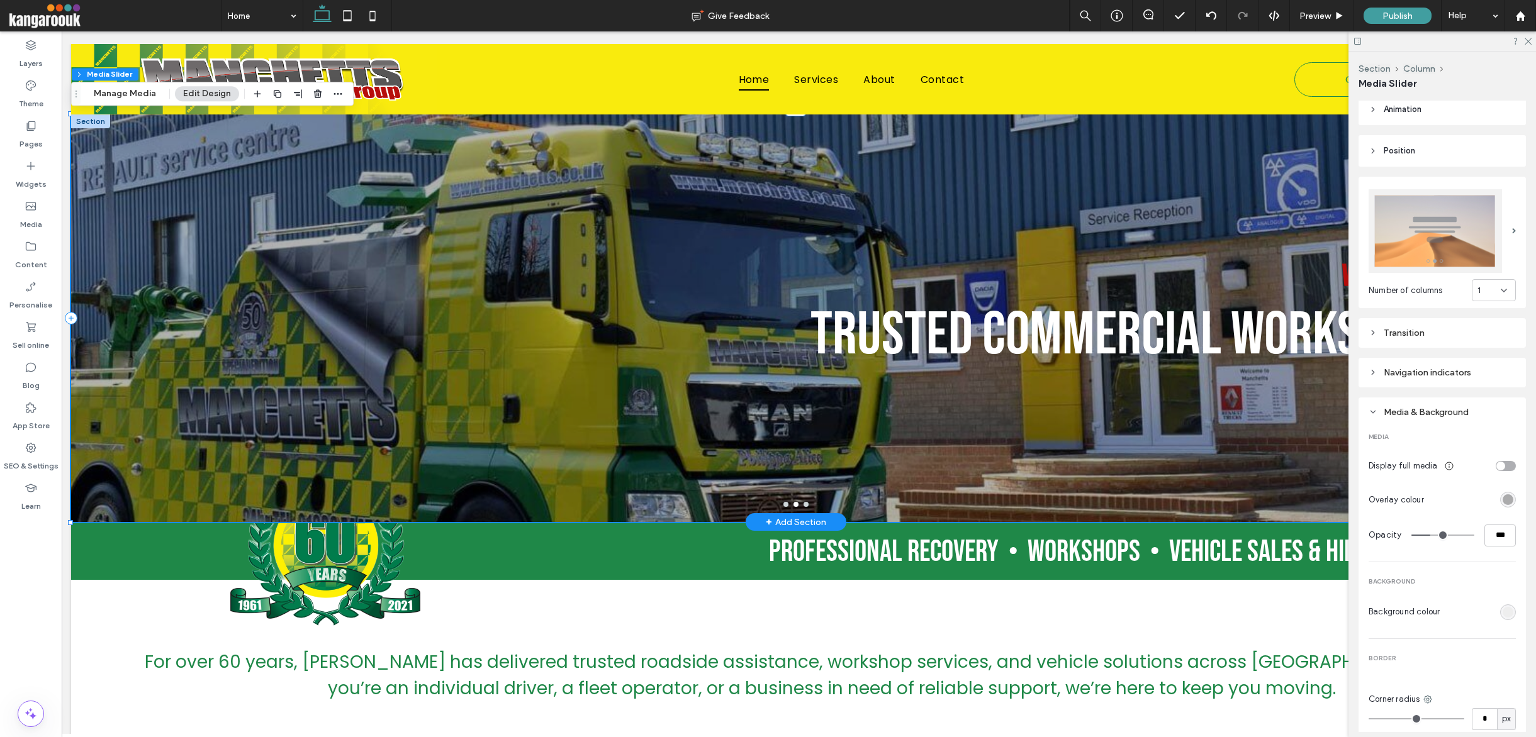
click at [964, 297] on div "WORKSHOPS TRUSTED COMMERCIAL WORKSHOPS Button Button" at bounding box center [770, 326] width 1399 height 348
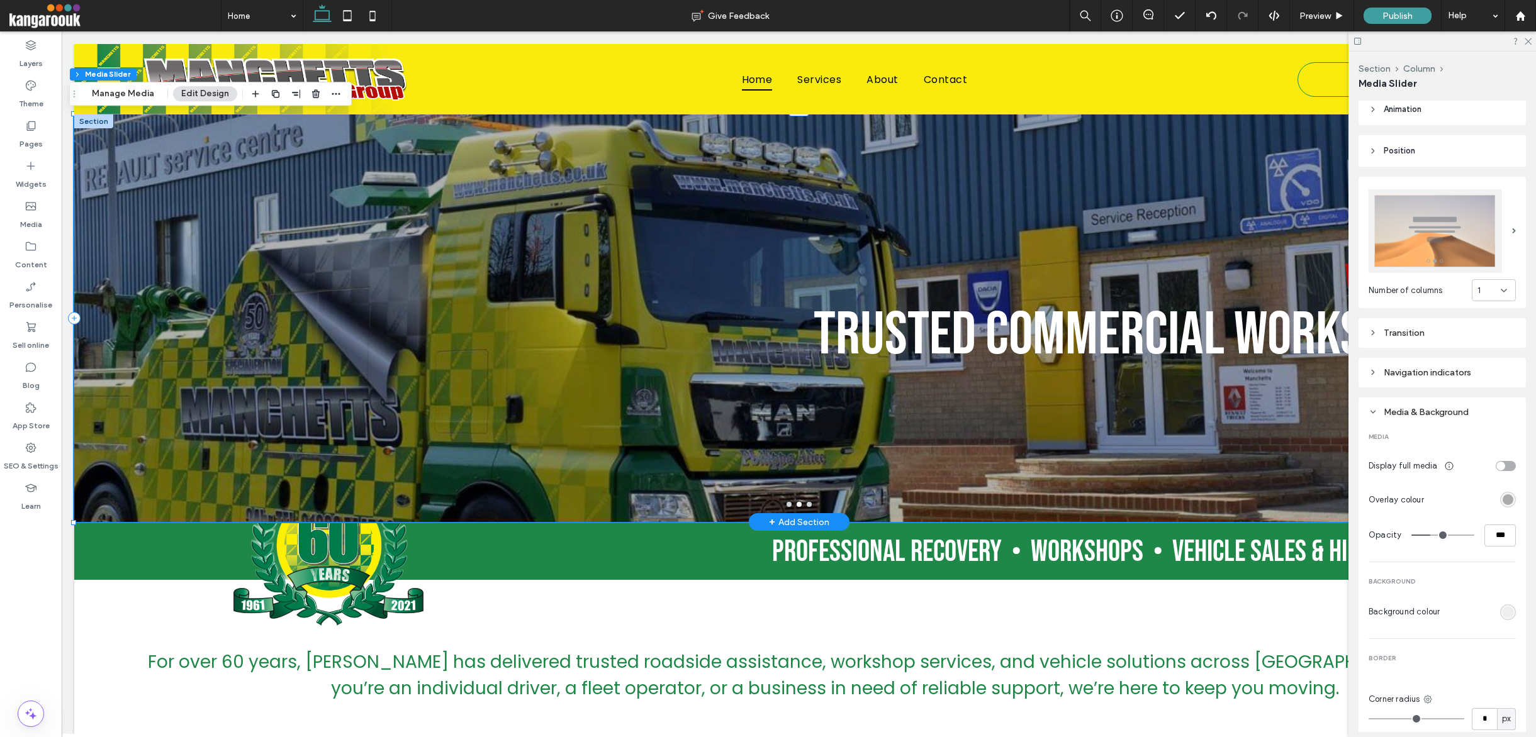
scroll to position [0, 11]
